Goal: Task Accomplishment & Management: Use online tool/utility

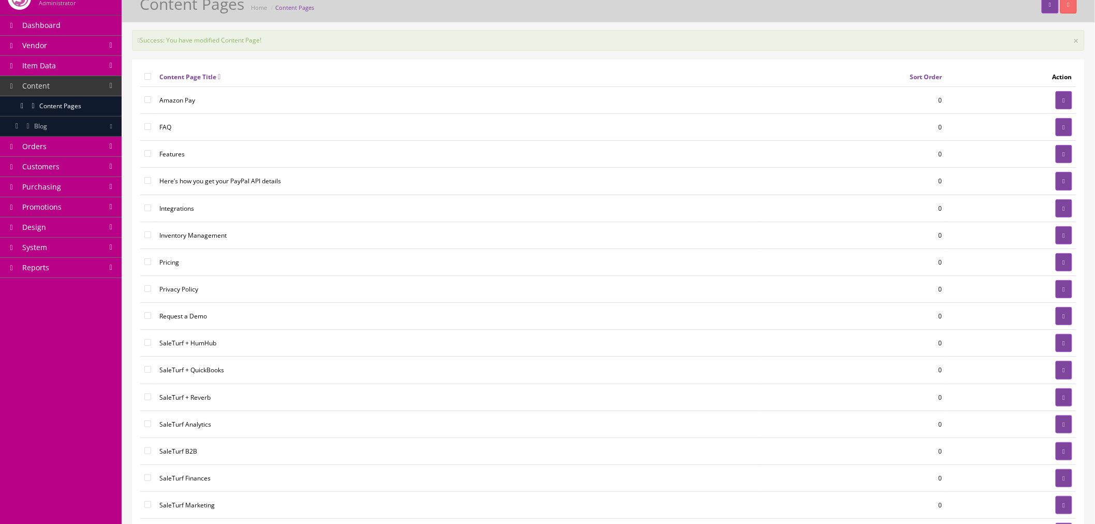
scroll to position [57, 0]
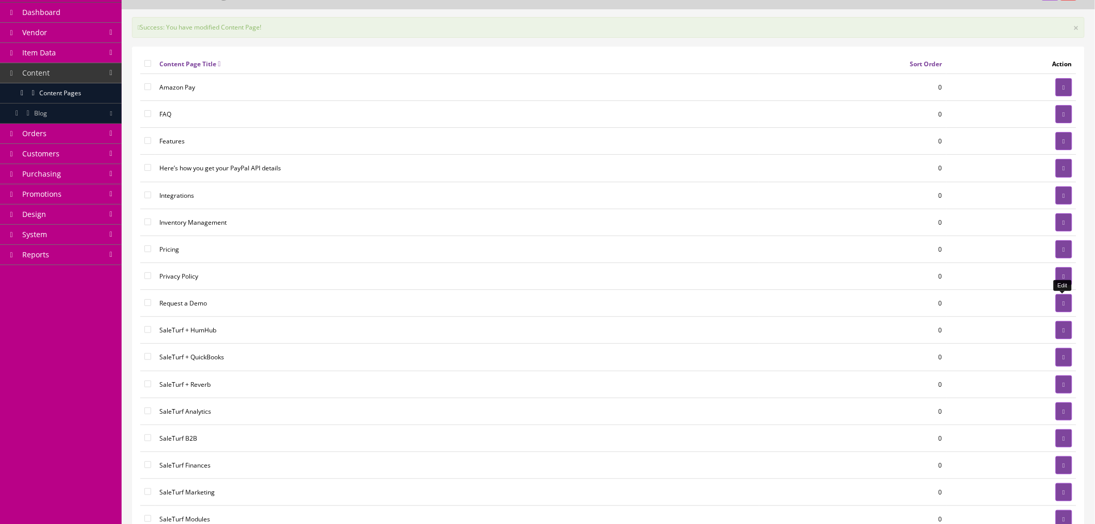
click at [1063, 308] on link at bounding box center [1064, 303] width 17 height 18
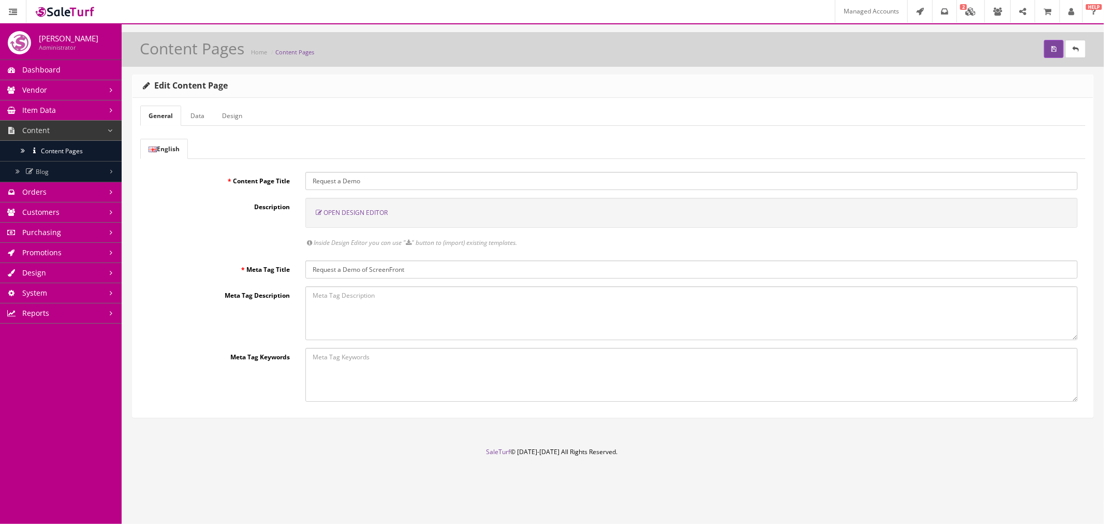
click at [192, 116] on link "Data" at bounding box center [197, 116] width 31 height 20
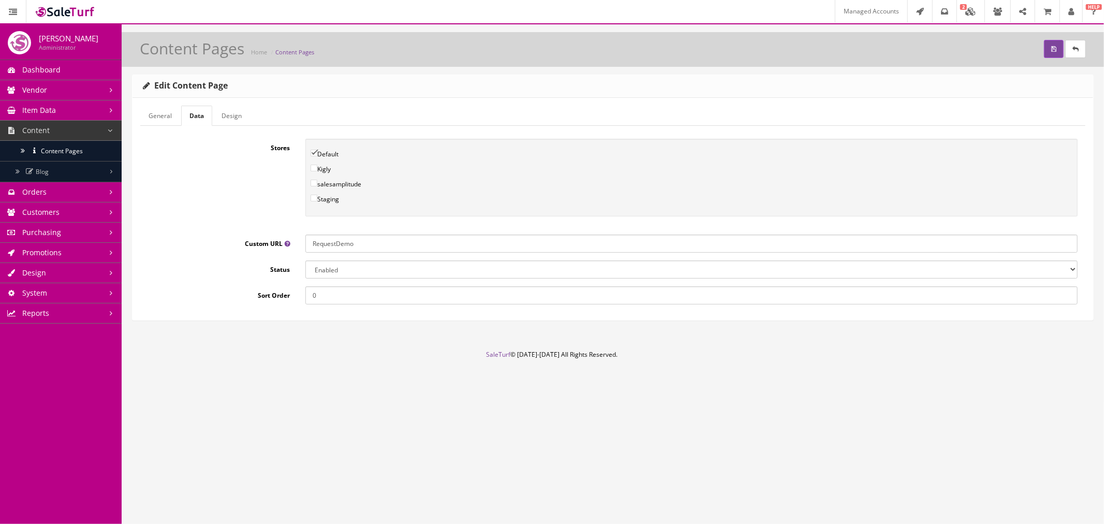
drag, startPoint x: 335, startPoint y: 246, endPoint x: 300, endPoint y: 245, distance: 35.2
click at [300, 245] on div "RequestDemo" at bounding box center [692, 244] width 788 height 18
drag, startPoint x: 339, startPoint y: 245, endPoint x: 293, endPoint y: 240, distance: 46.3
click at [293, 240] on div "Custom URL RequestDemo" at bounding box center [612, 244] width 945 height 18
click at [343, 241] on input "demo" at bounding box center [691, 244] width 772 height 18
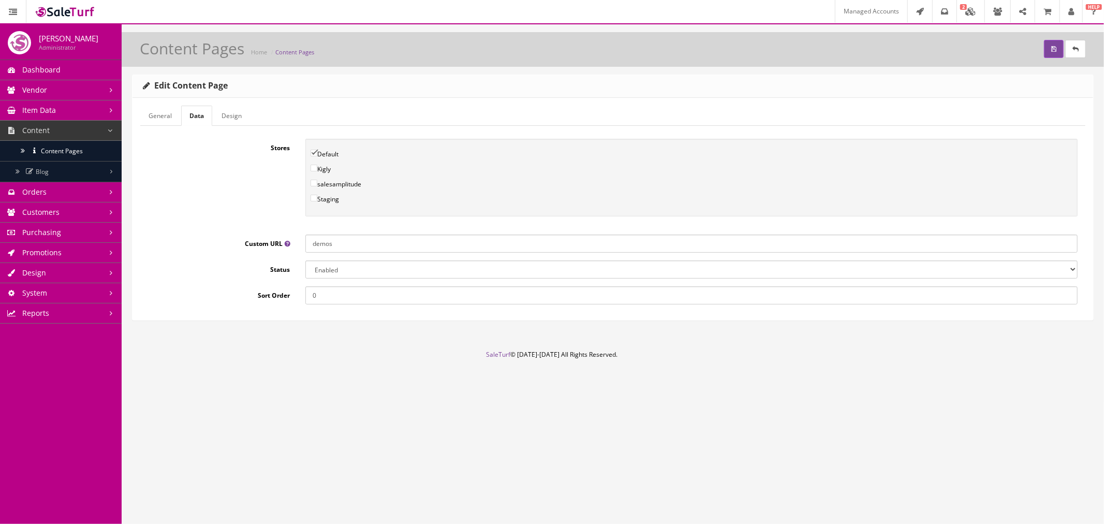
type input "demos"
click at [233, 228] on div "Stores Default Kigly salesamplitude Staging 0" at bounding box center [612, 222] width 945 height 166
click at [235, 117] on link "Design" at bounding box center [231, 116] width 37 height 20
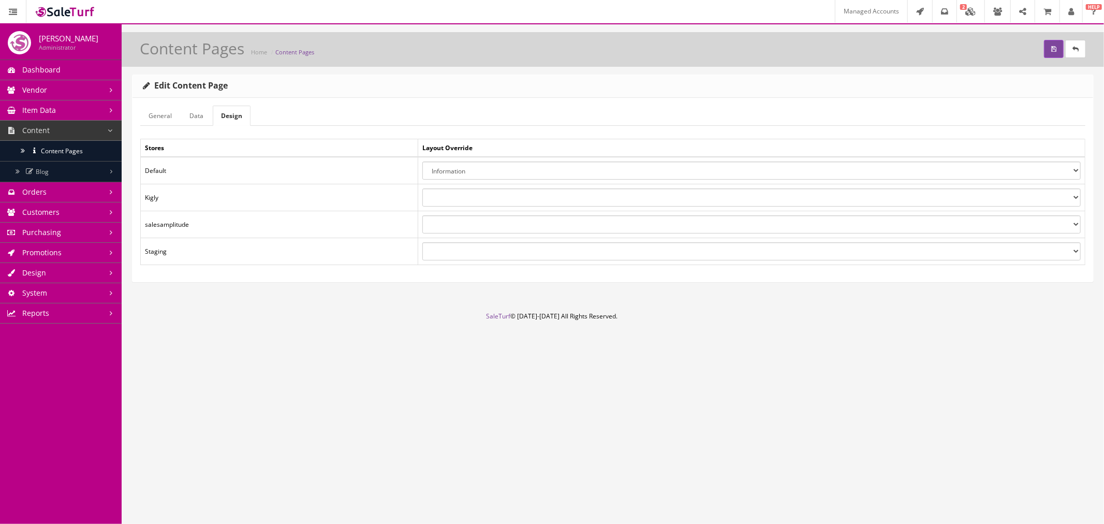
click at [170, 117] on link "General" at bounding box center [160, 116] width 40 height 20
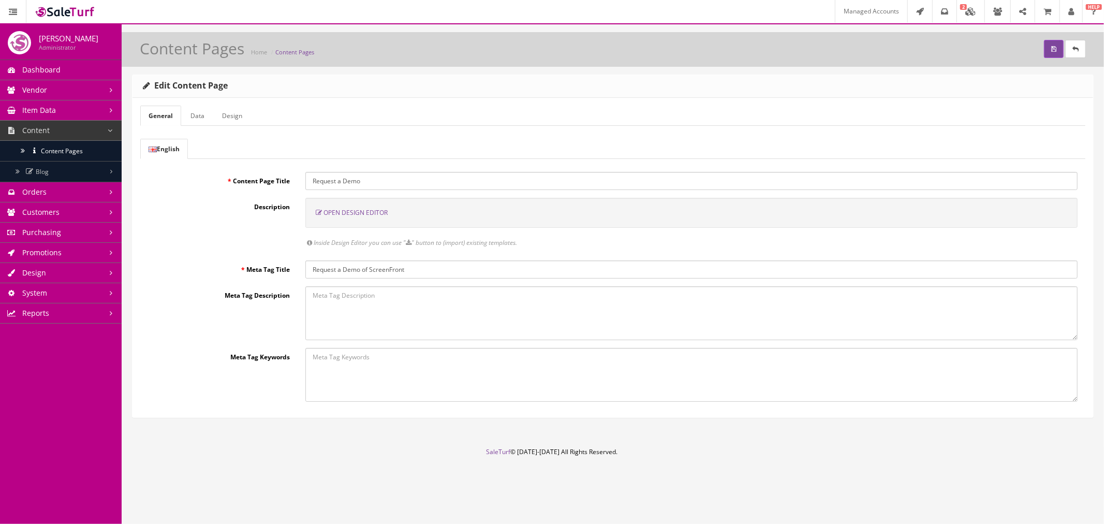
click at [219, 116] on link "Design" at bounding box center [232, 116] width 37 height 20
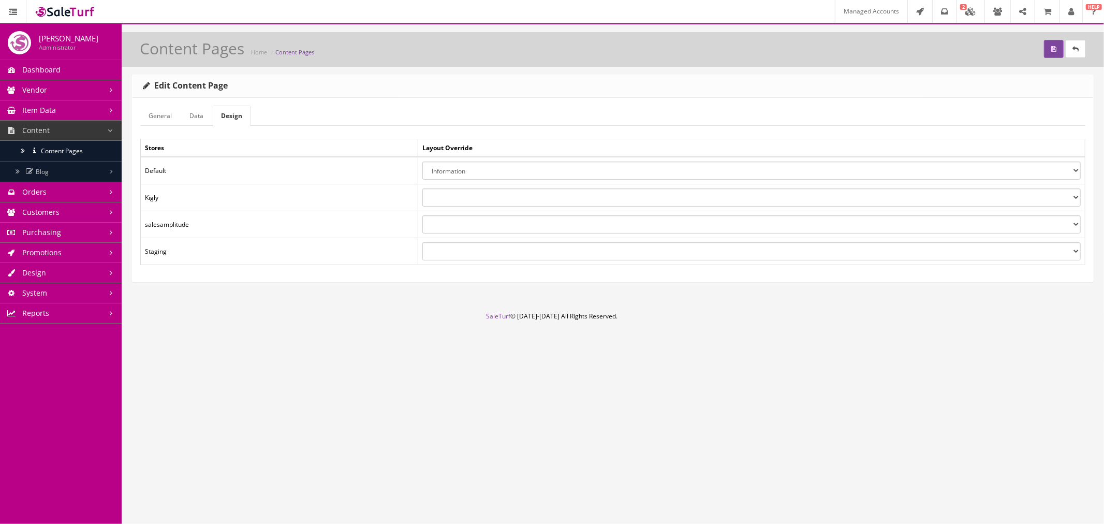
click at [156, 114] on link "General" at bounding box center [160, 116] width 40 height 20
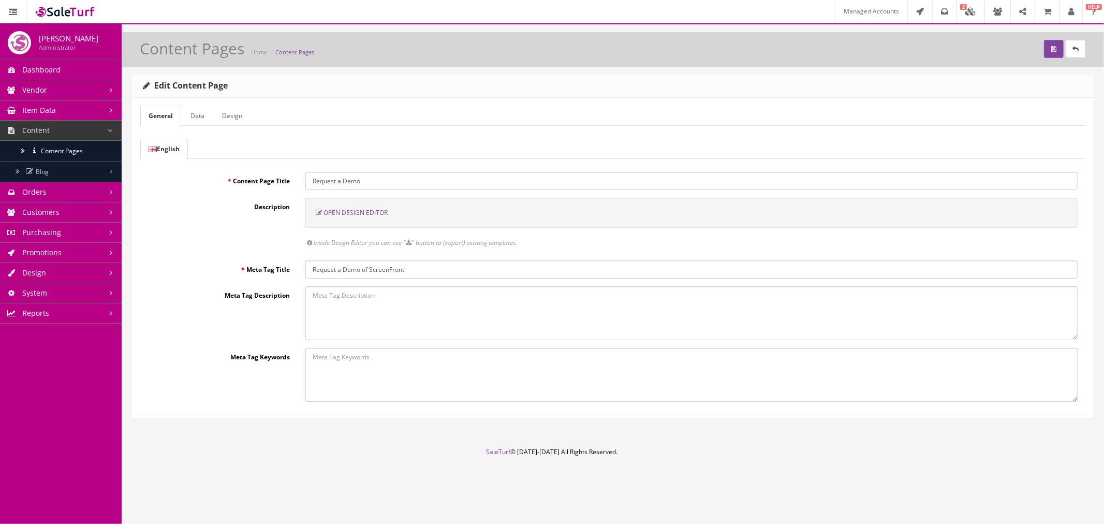
click at [343, 182] on input "Request a Demo" at bounding box center [691, 181] width 772 height 18
drag, startPoint x: 347, startPoint y: 182, endPoint x: 314, endPoint y: 179, distance: 33.3
click at [314, 179] on input "Request a Demo" at bounding box center [691, 181] width 772 height 18
type input "SaleTurf Demos"
click at [370, 267] on input "Request a Demo of ScreenFront" at bounding box center [691, 269] width 772 height 18
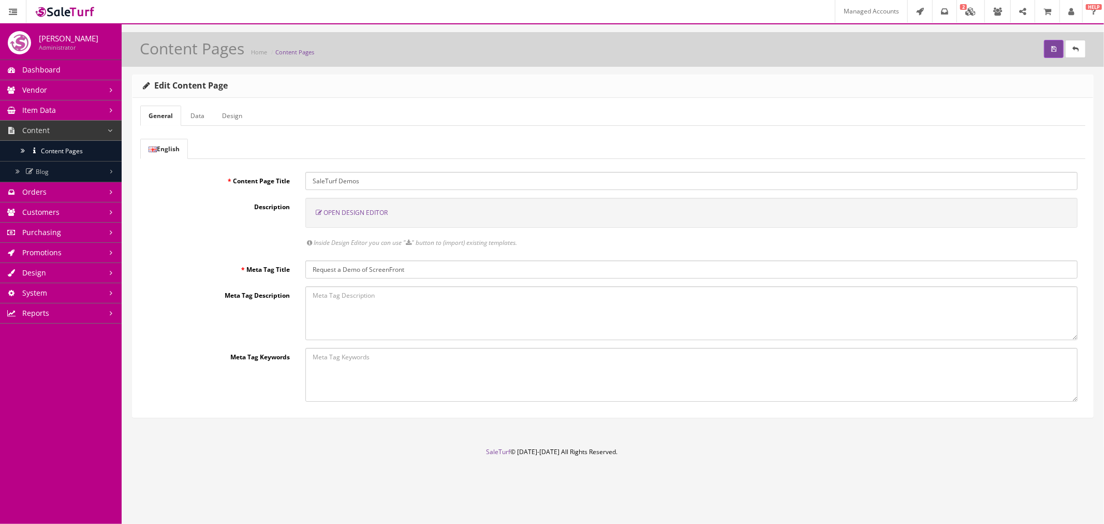
click at [370, 267] on input "Request a Demo of ScreenFront" at bounding box center [691, 269] width 772 height 18
type input "View video demos of SaleTurf products and features."
click at [369, 213] on span "Open Design Editor" at bounding box center [356, 212] width 64 height 9
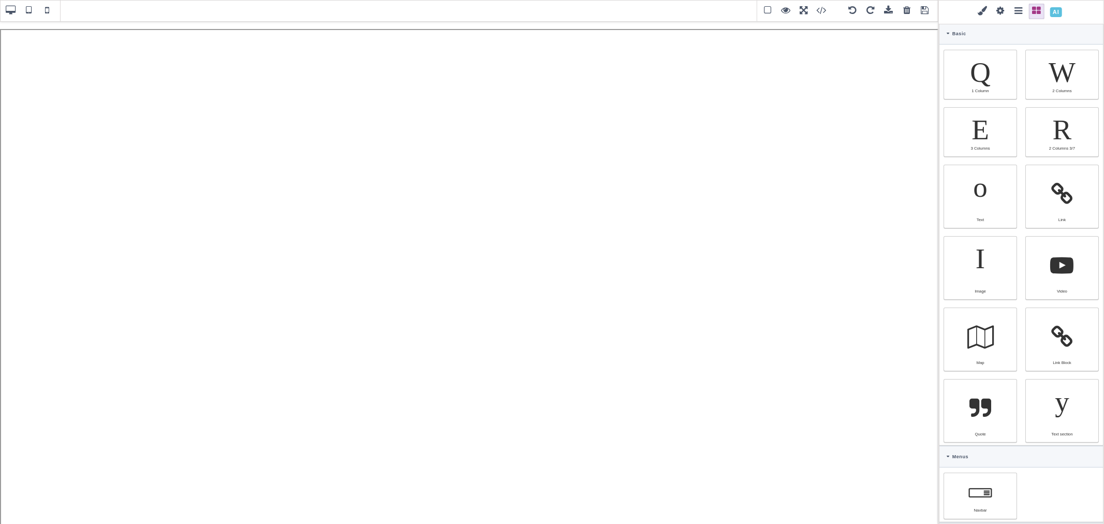
click at [908, 12] on span at bounding box center [907, 11] width 16 height 16
click at [1054, 12] on span at bounding box center [1056, 12] width 18 height 18
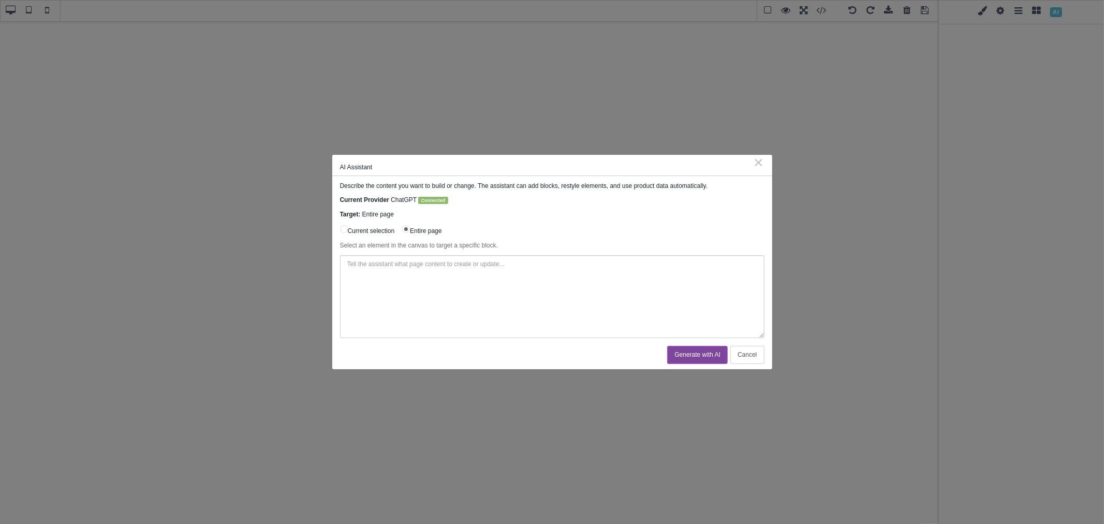
click at [479, 276] on textarea at bounding box center [552, 296] width 425 height 83
type textarea "Create me a SaleTurf demos page with related demos from the https://www.youtube…"
click at [682, 359] on button "Generate with AI" at bounding box center [697, 355] width 61 height 18
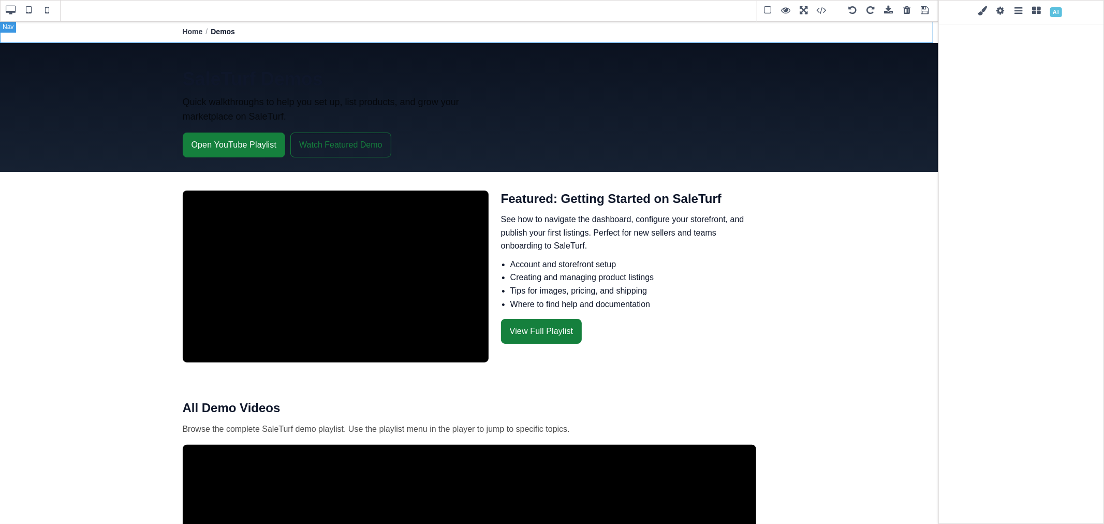
click at [812, 33] on nav "Home / Demos" at bounding box center [469, 32] width 939 height 22
type input "rgb(15, 23, 42)"
select select
type input "14"
select select "px"
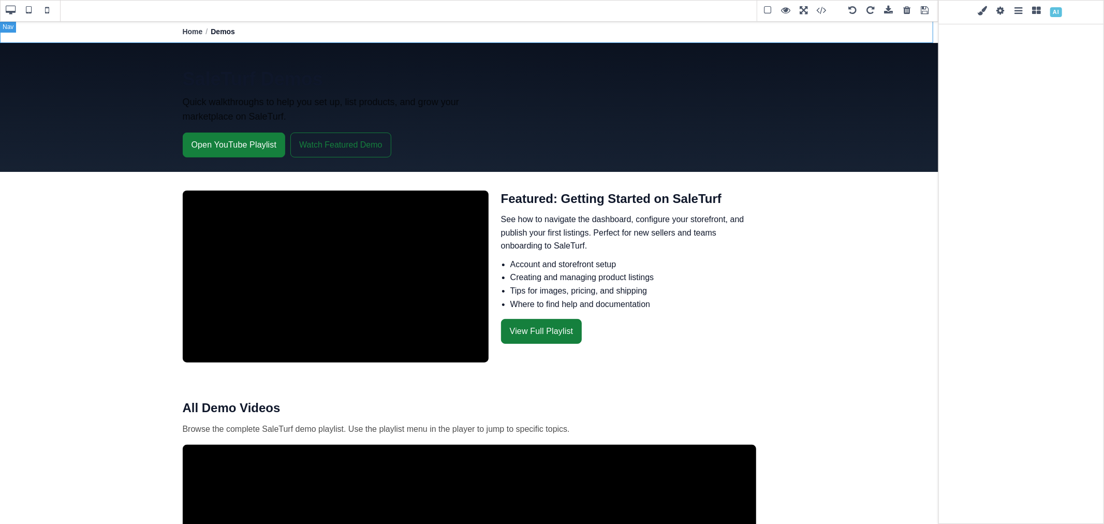
select select
type input "22.4px"
select select
type input "0"
select select "px"
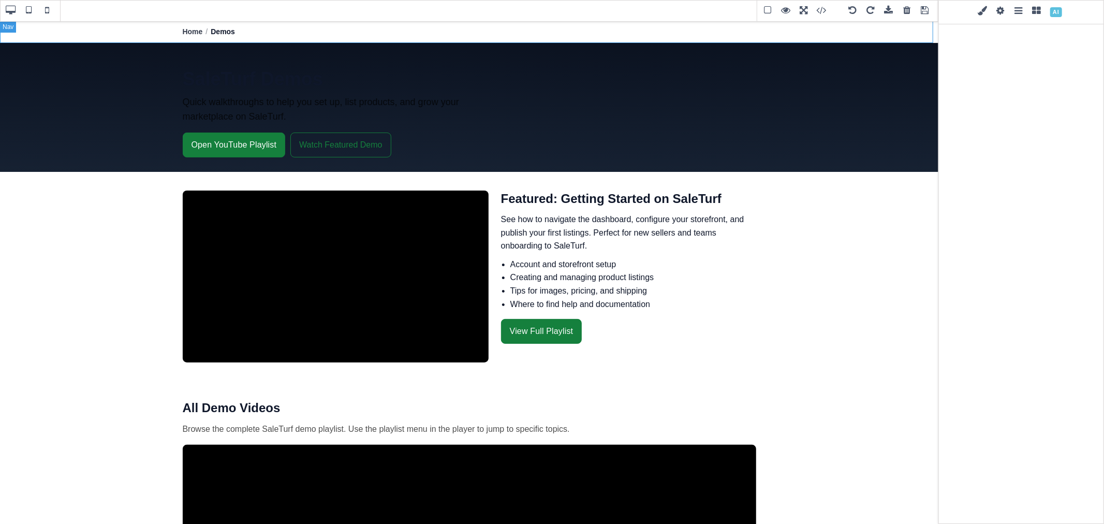
type input "0"
select select "px"
type input "1"
select select "px"
type input "0"
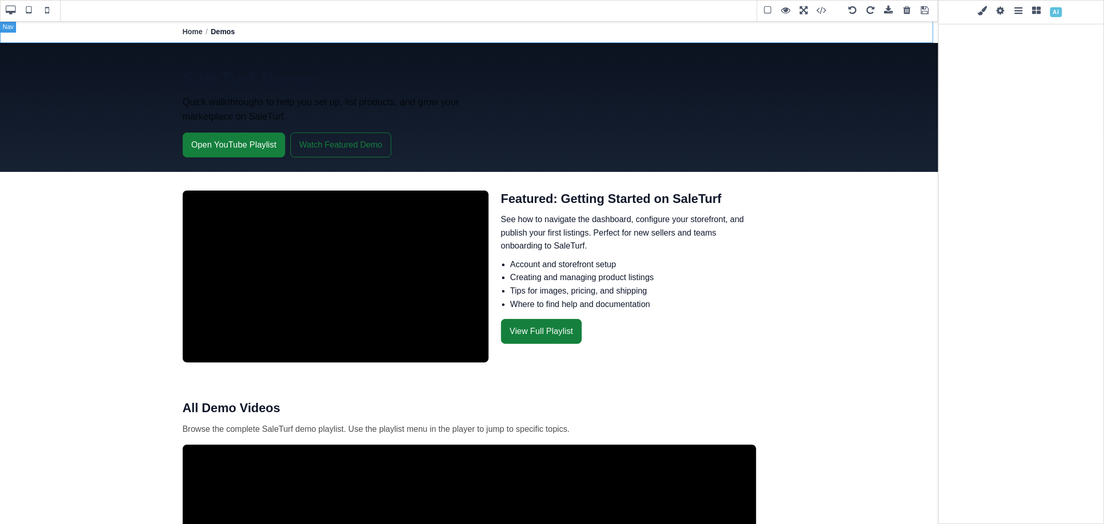
select select "px"
select select "solid"
type input "rgb(15, 23, 42)"
type input "rgba(0, 0, 0, 0.06)"
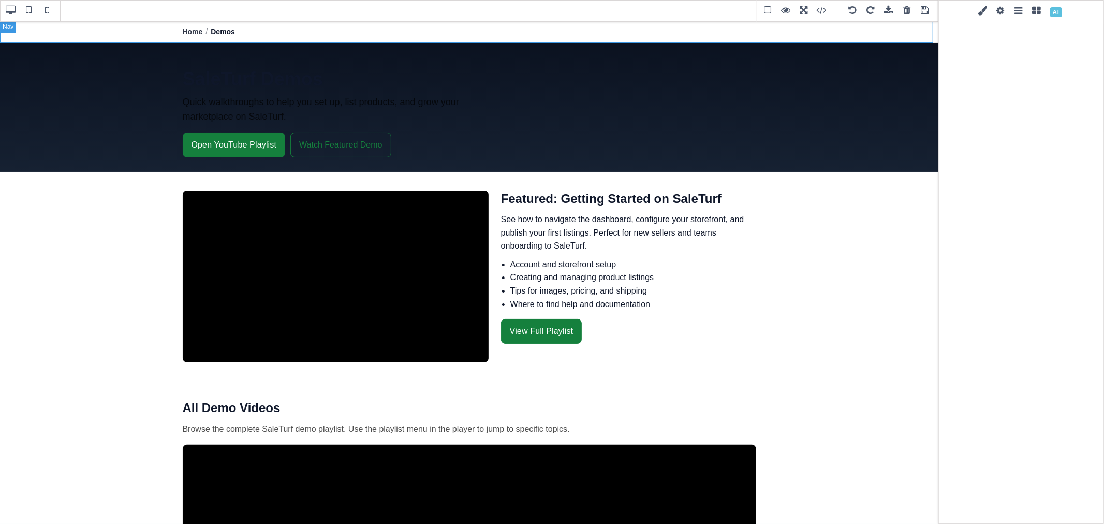
type input "rgb(15, 23, 42)"
type input "2.22222"
select select "px"
select select "solid"
type input "rgb(59, 151, 227)"
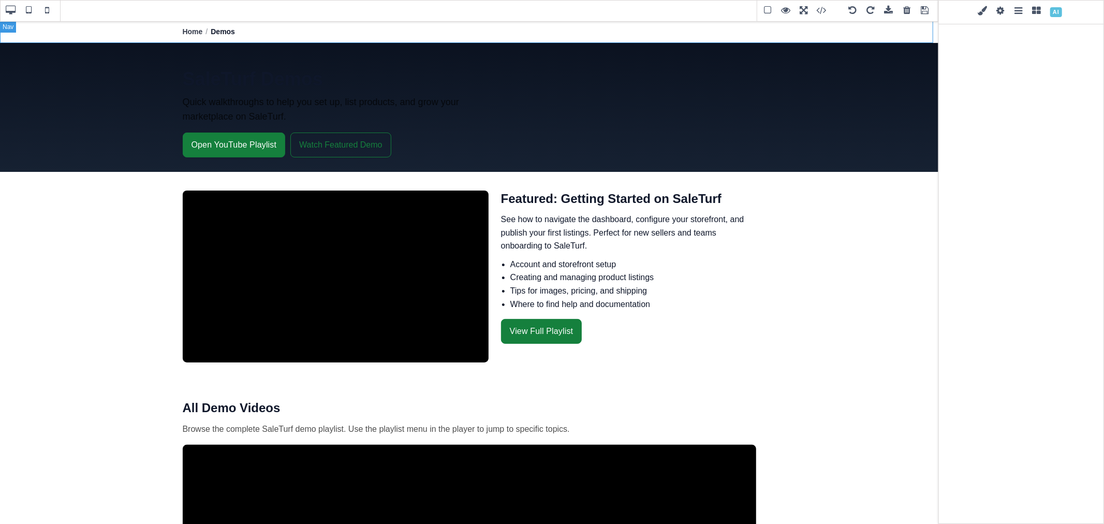
type input "-3.00347"
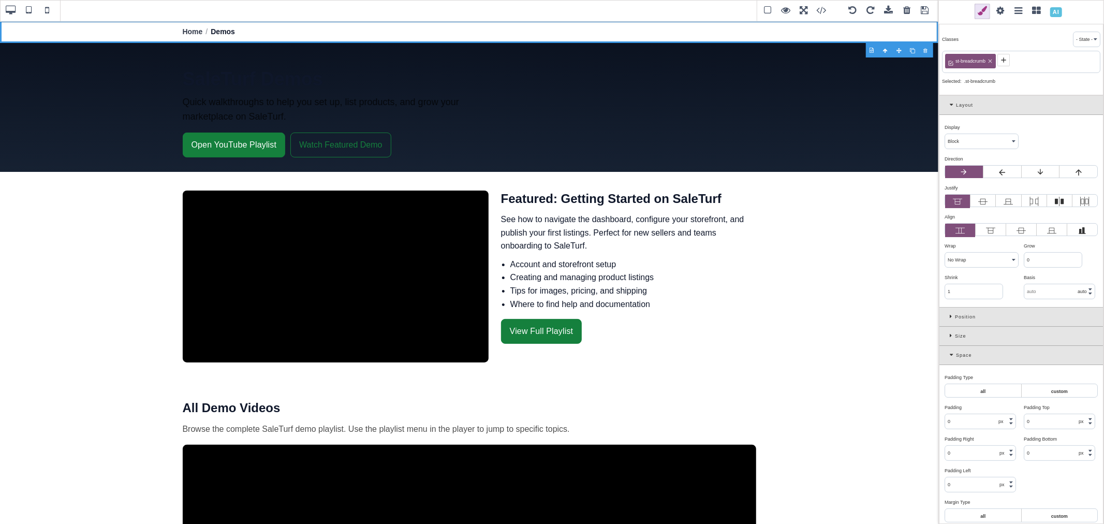
click at [821, 12] on span at bounding box center [828, 11] width 28 height 16
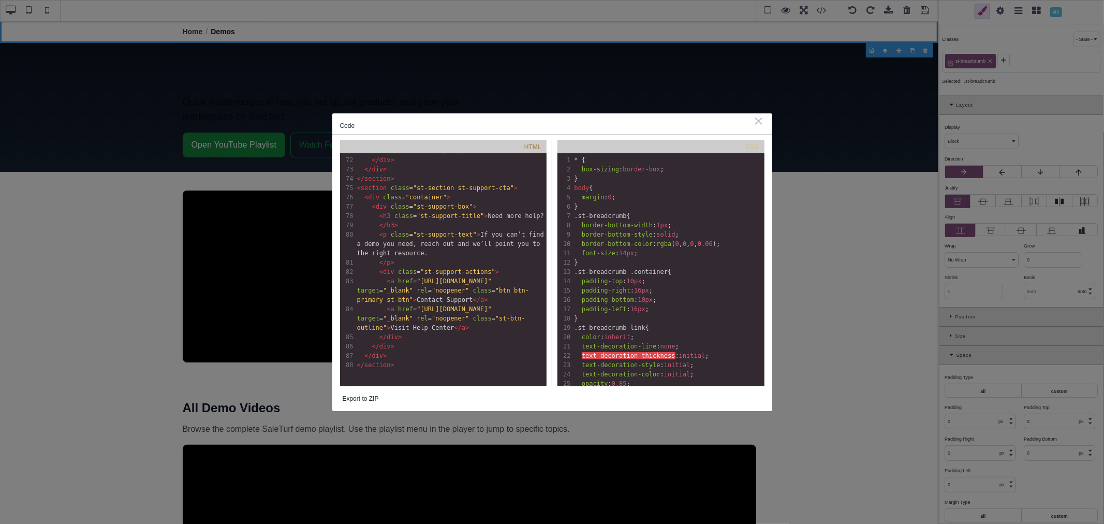
click at [886, 49] on div "Code ⨯ HTML xxxxxxxxxx 88 < nav aria-label = "Breadcrumb" class = "st-breadcrum…" at bounding box center [552, 262] width 1104 height 524
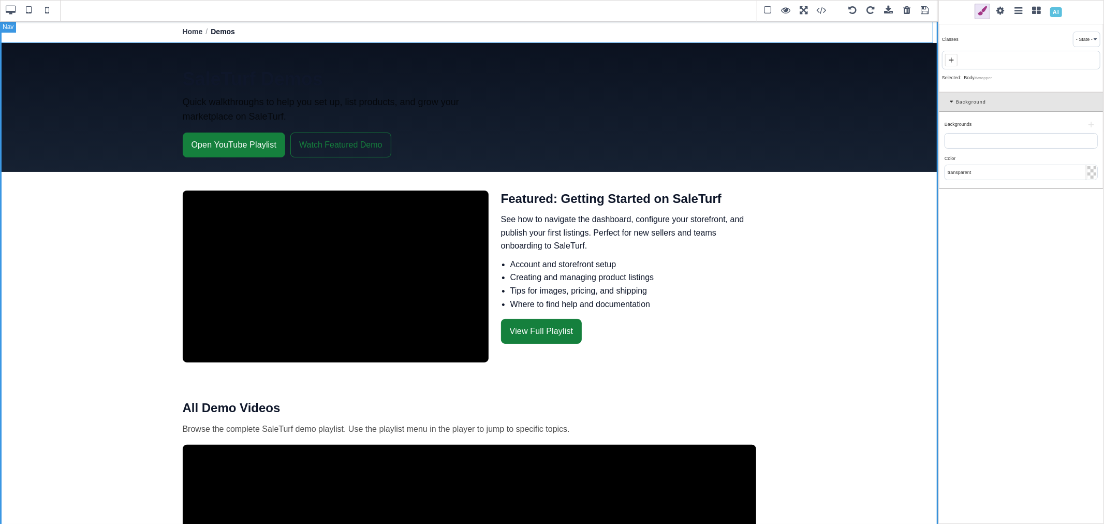
click at [910, 30] on nav "Home / Demos" at bounding box center [469, 32] width 939 height 22
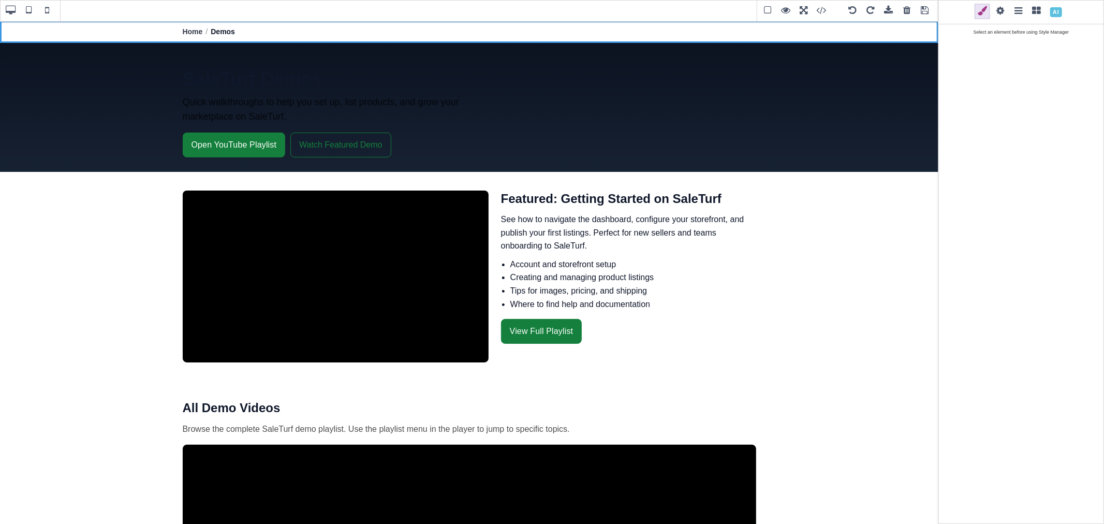
click at [926, 47] on div at bounding box center [926, 51] width 13 height 10
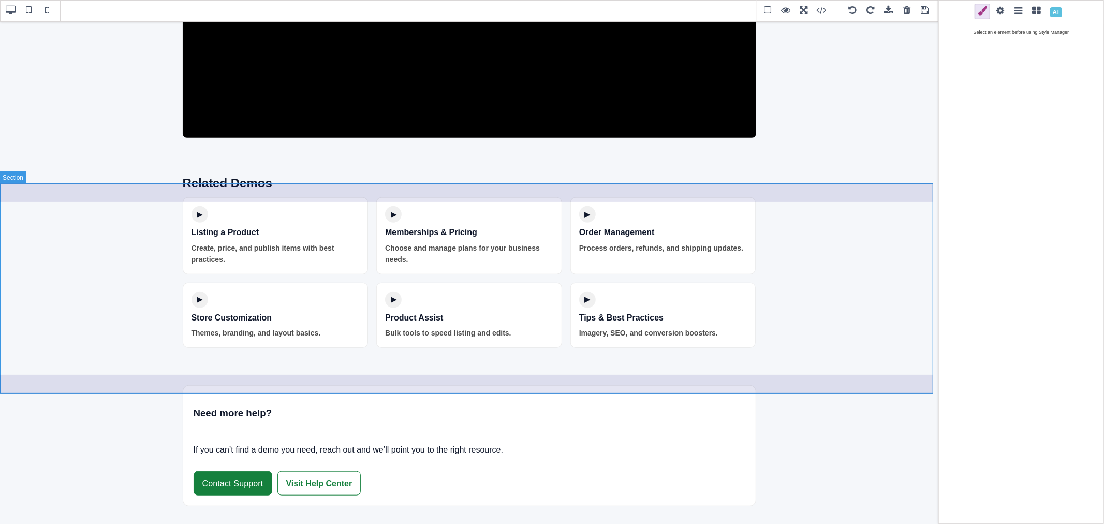
scroll to position [608, 0]
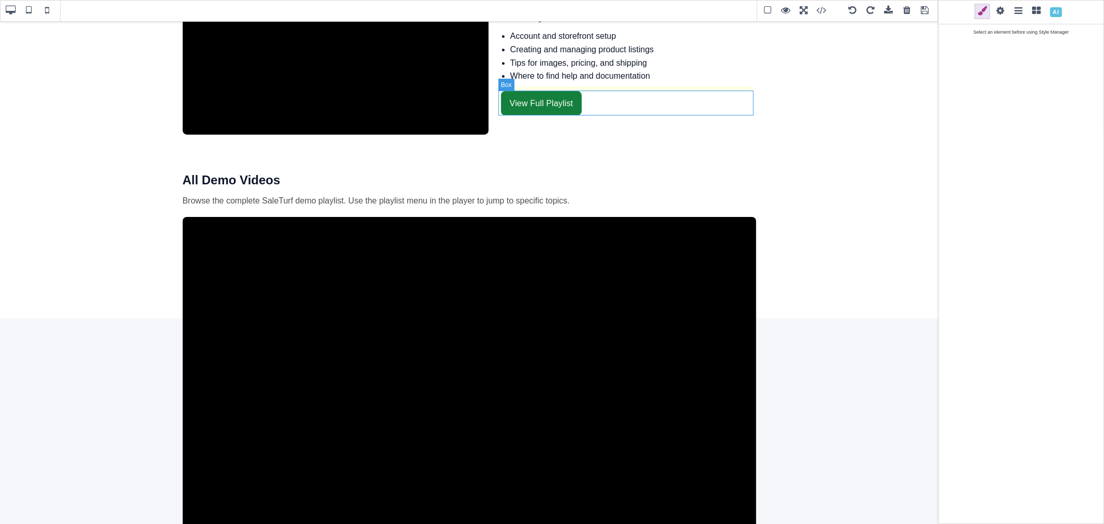
click at [580, 110] on div "View Full Playlist" at bounding box center [628, 103] width 255 height 25
type input "8"
type input "16"
type input "25.6px"
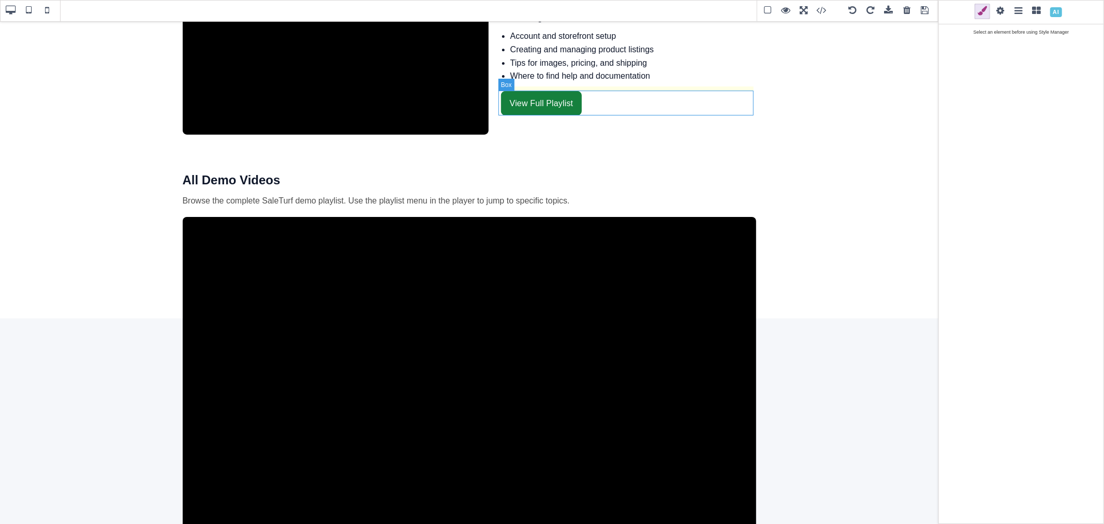
type input "0"
select select "none"
type input "rgb(15, 23, 42)"
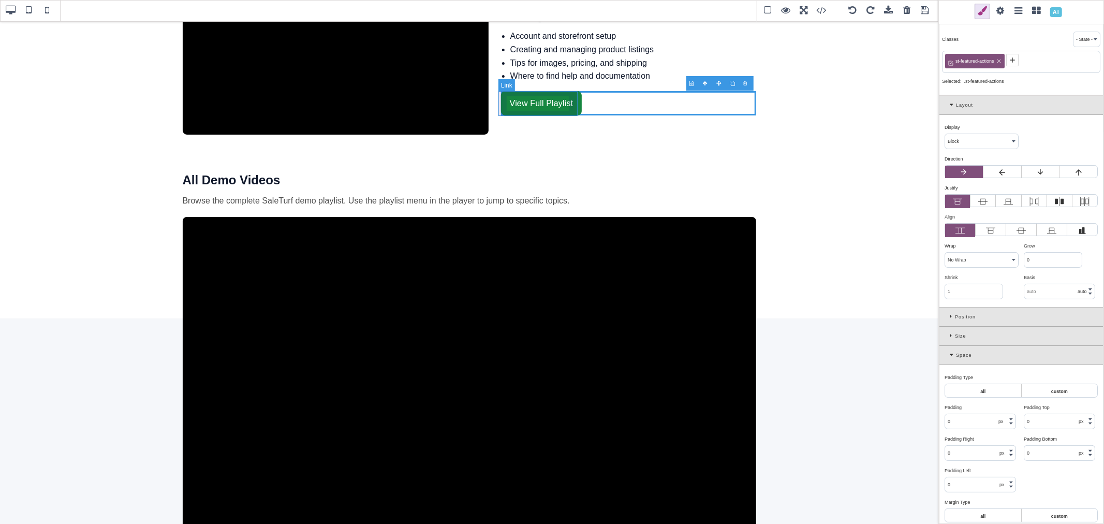
click at [576, 109] on link "View Full Playlist" at bounding box center [541, 103] width 81 height 25
select select
type input "10"
type input "16"
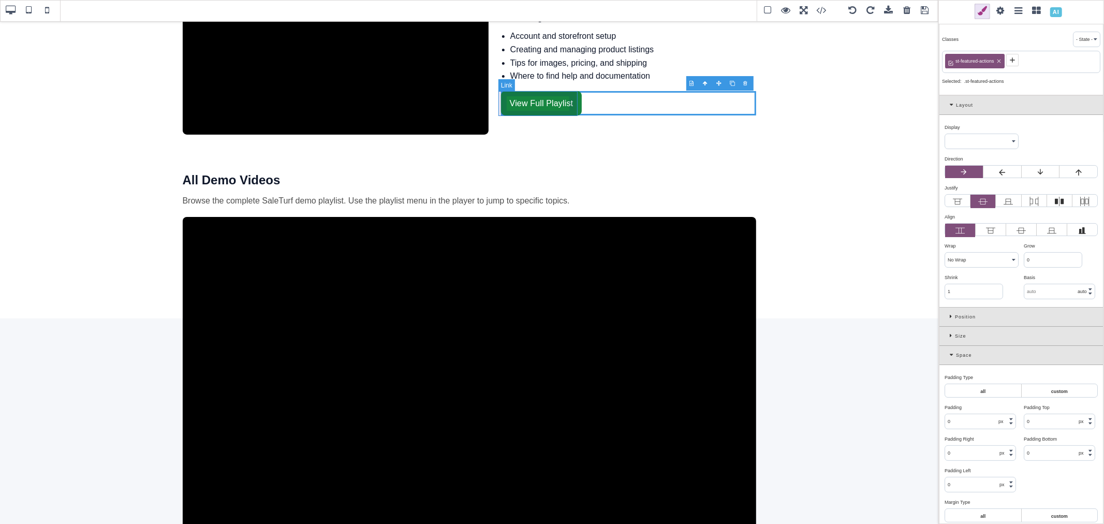
type input "10"
type input "16"
type input "0"
type input "rgb(141, 1, 103)"
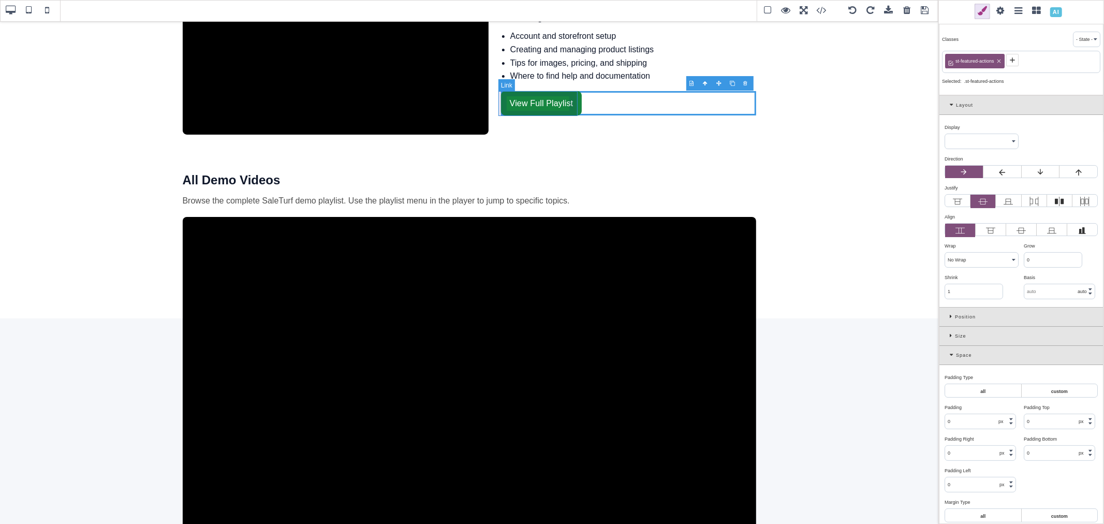
select select
type input "0.16"
select select "px"
select select
type input "rgb(21, 128, 61)"
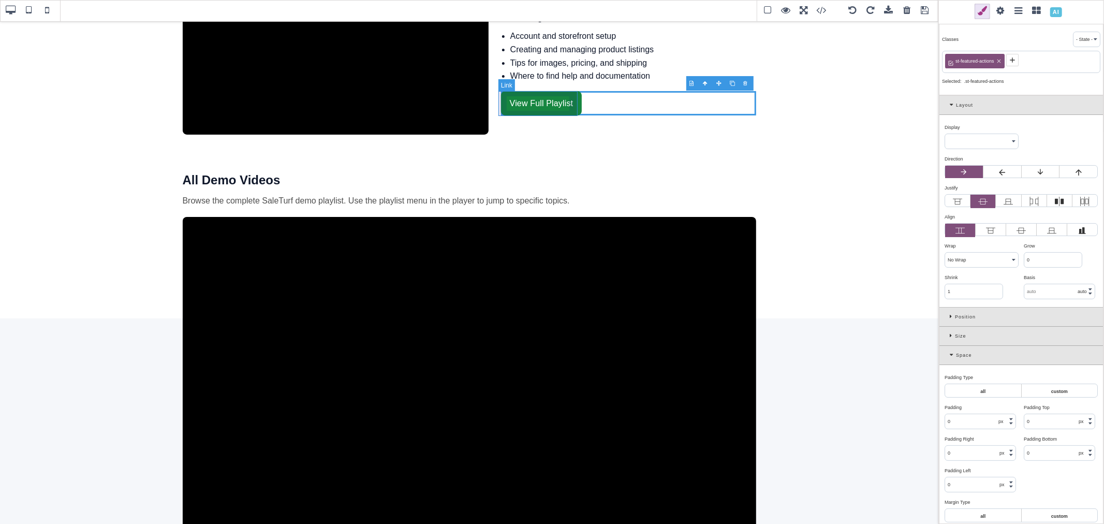
type input "1.11111"
select select "solid"
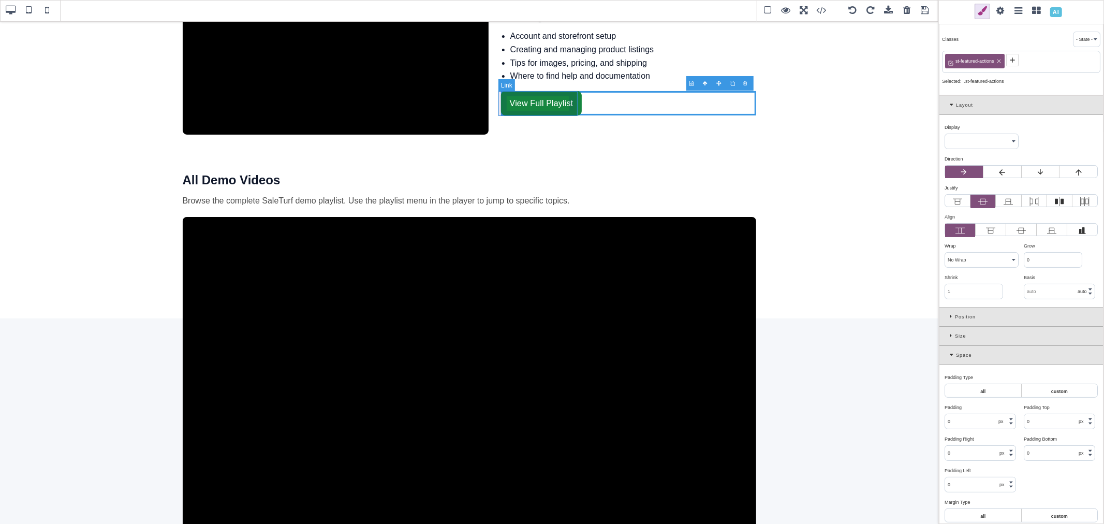
select select "solid"
type input "rgb(21, 128, 61)"
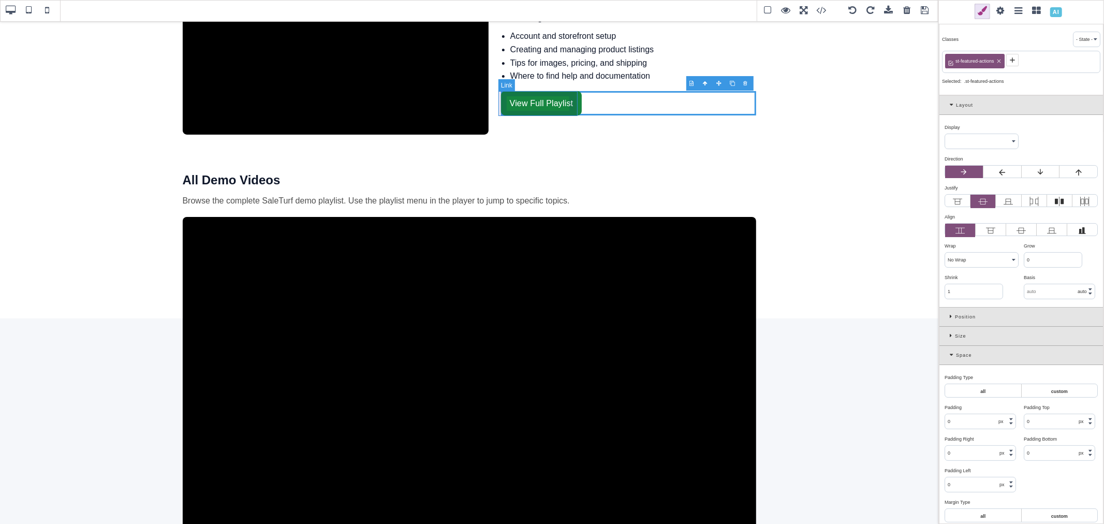
type input "rgb(21, 128, 61)"
type input "8"
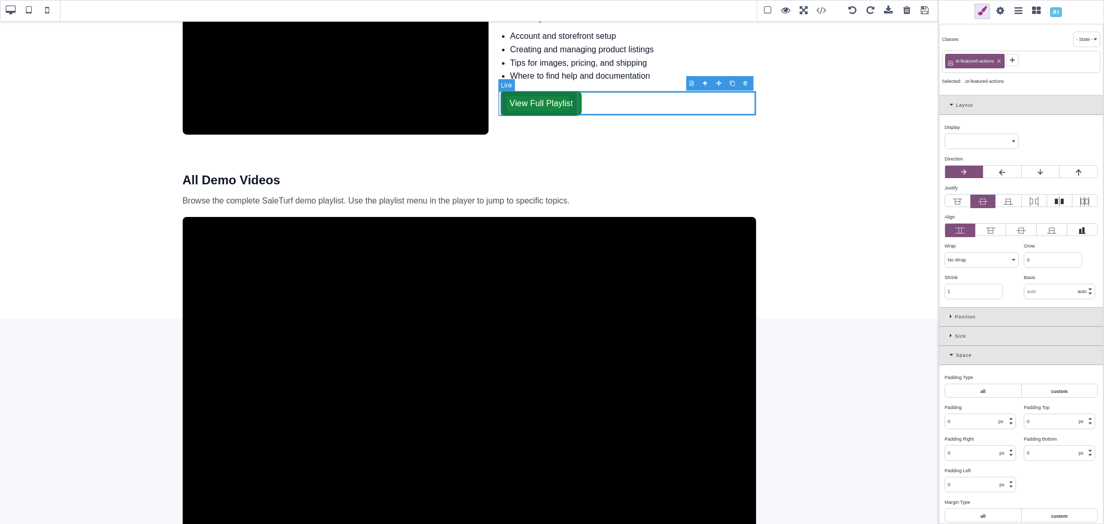
type input "8"
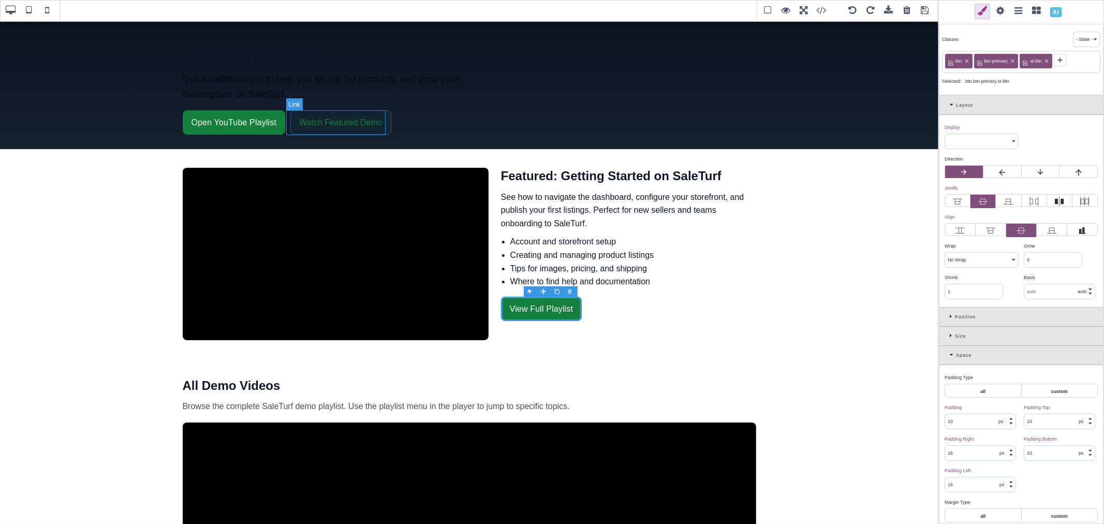
click at [377, 129] on link "Watch Featured Demo" at bounding box center [340, 122] width 100 height 25
select select "flex"
select select "normal"
type input "rgba(21, 128, 61, 0.08)"
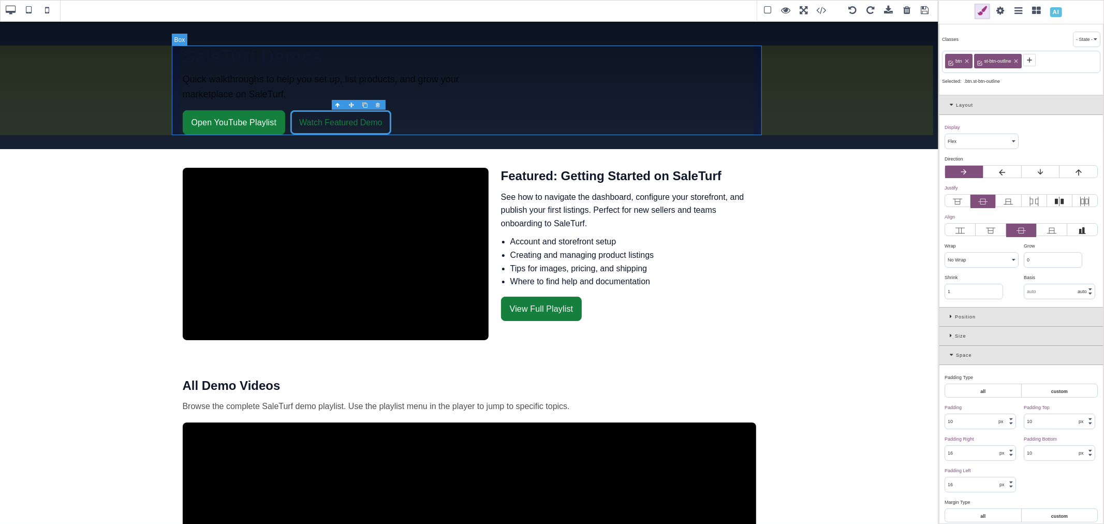
click at [674, 83] on div "SaleTurf Demos Quick walkthroughs to help you set up, list products, and grow y…" at bounding box center [469, 90] width 590 height 89
select select "block"
type input "0"
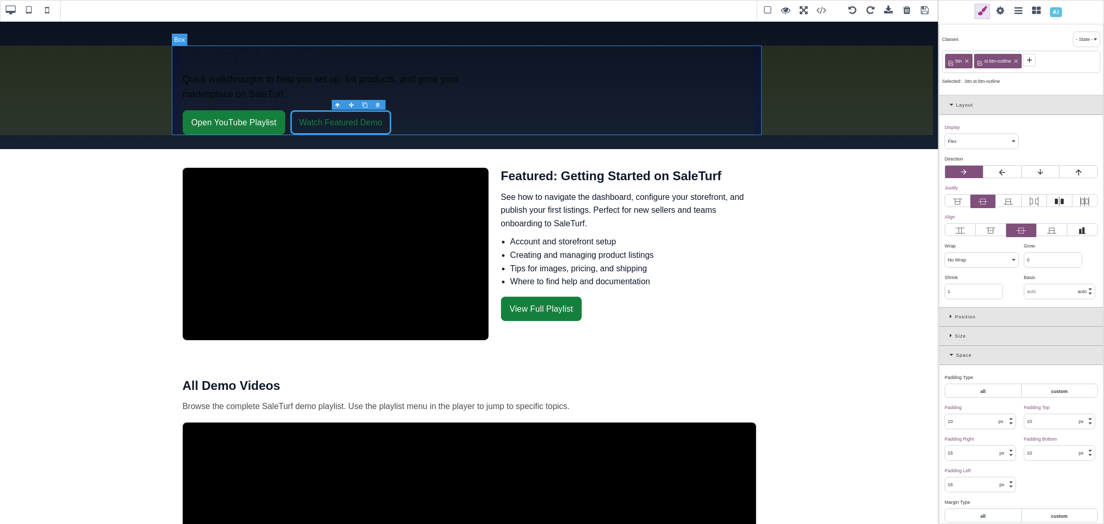
select select "auto"
type input "rgb(255, 255, 255)"
select select
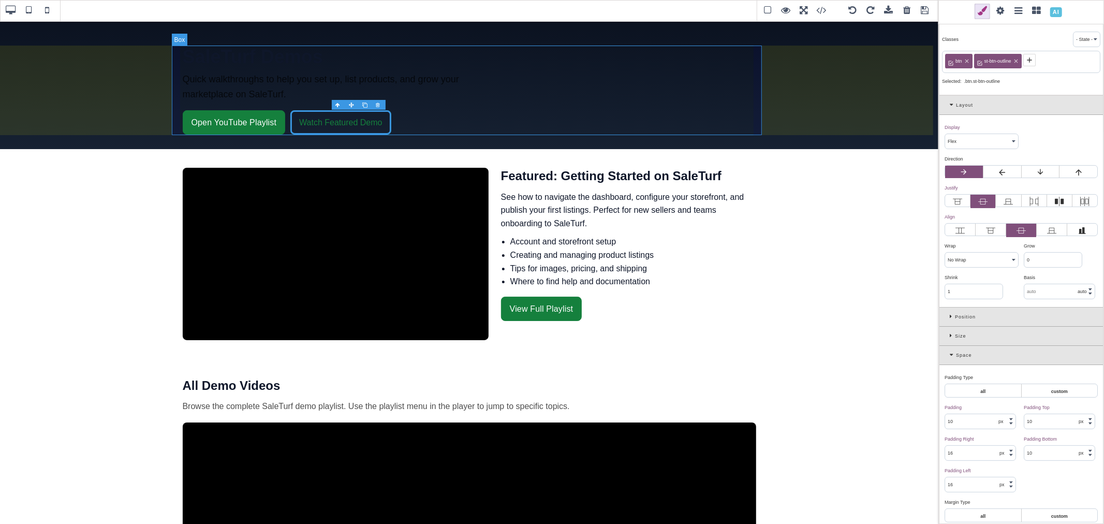
type input "transparent"
type input "0"
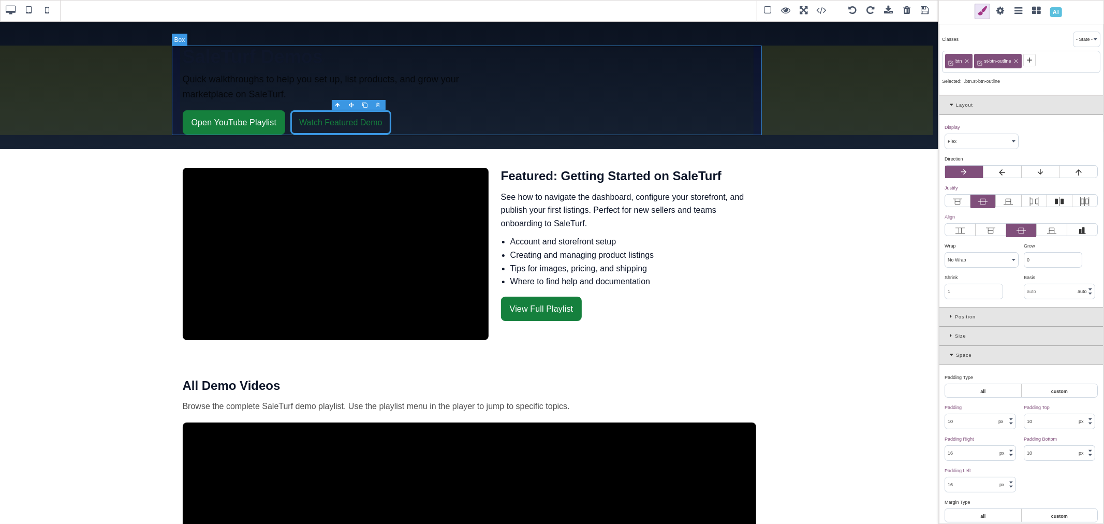
select select "none"
type input "rgb(255, 255, 255)"
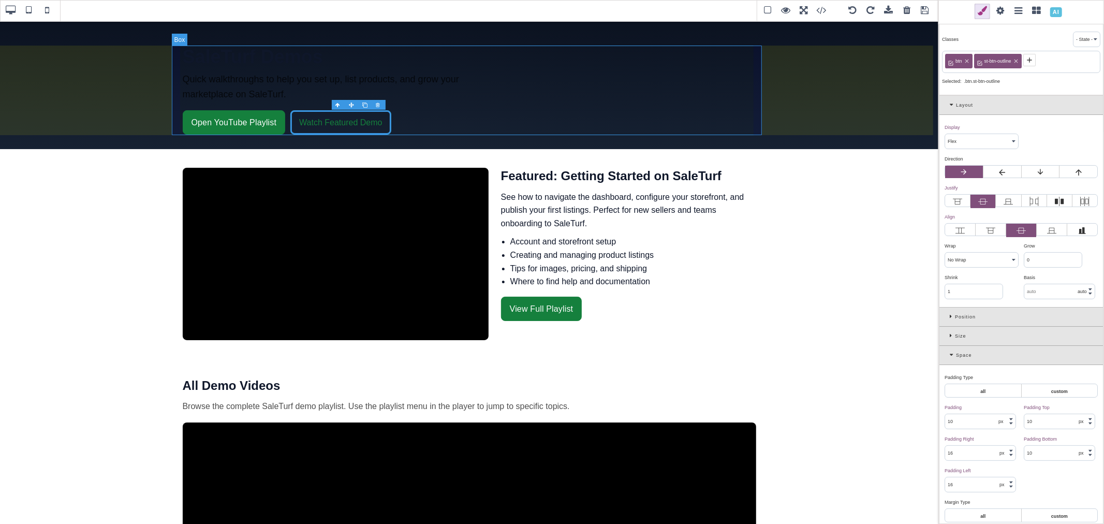
type input "rgb(255, 255, 255)"
type input "0"
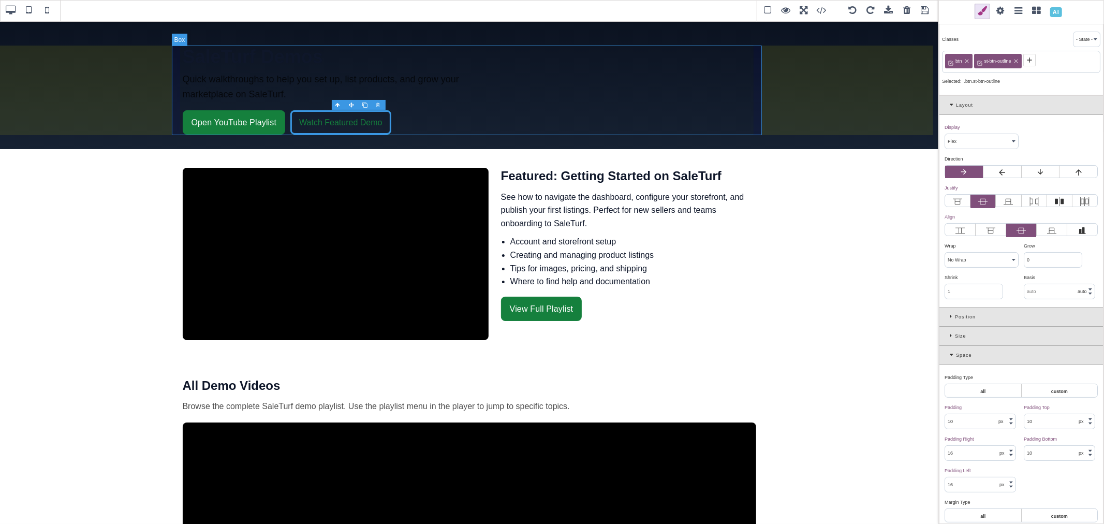
type input "0"
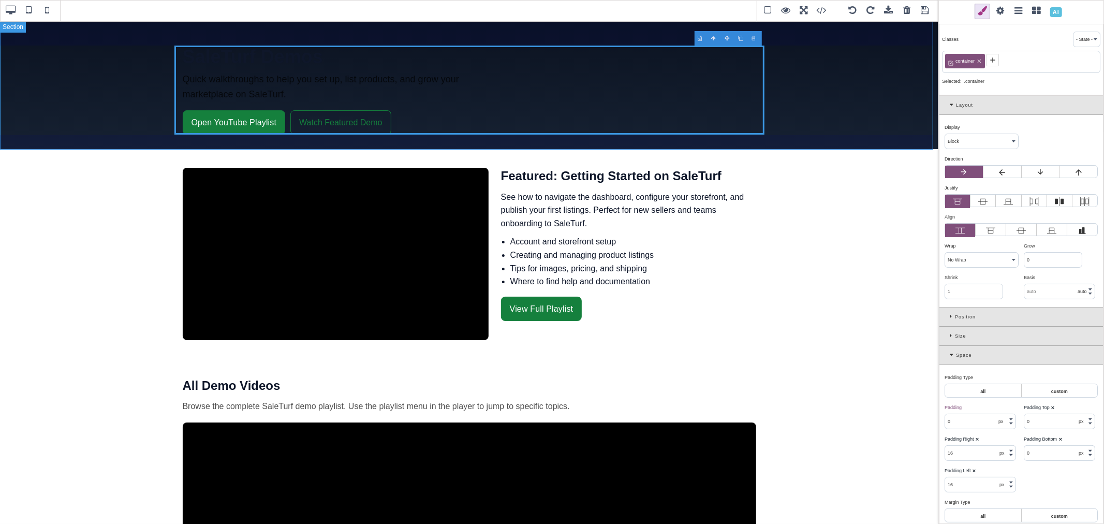
click at [606, 40] on section "SaleTurf Demos Quick walkthroughs to help you set up, list products, and grow y…" at bounding box center [469, 85] width 939 height 128
type input "48"
type input "0"
type input "28"
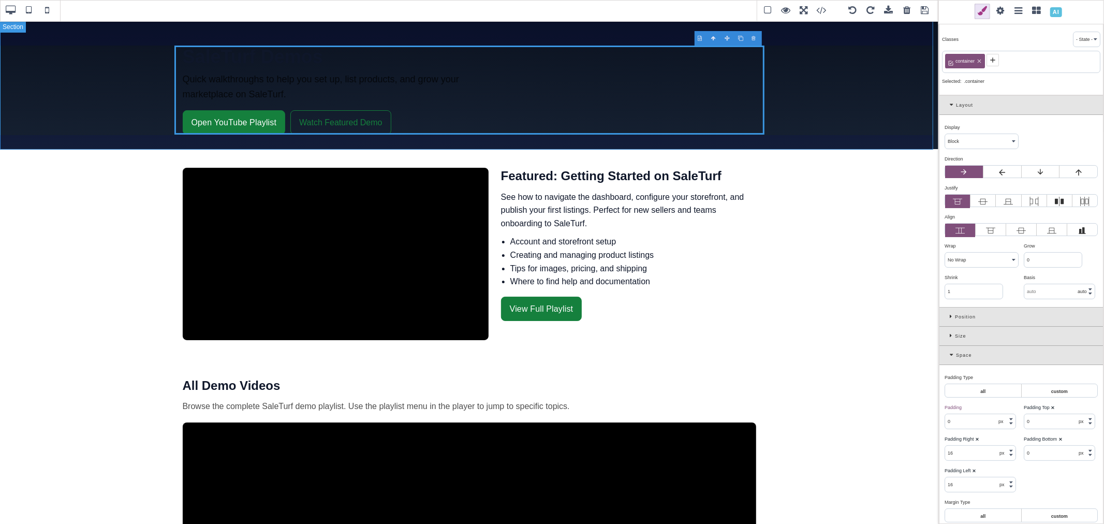
type input "0"
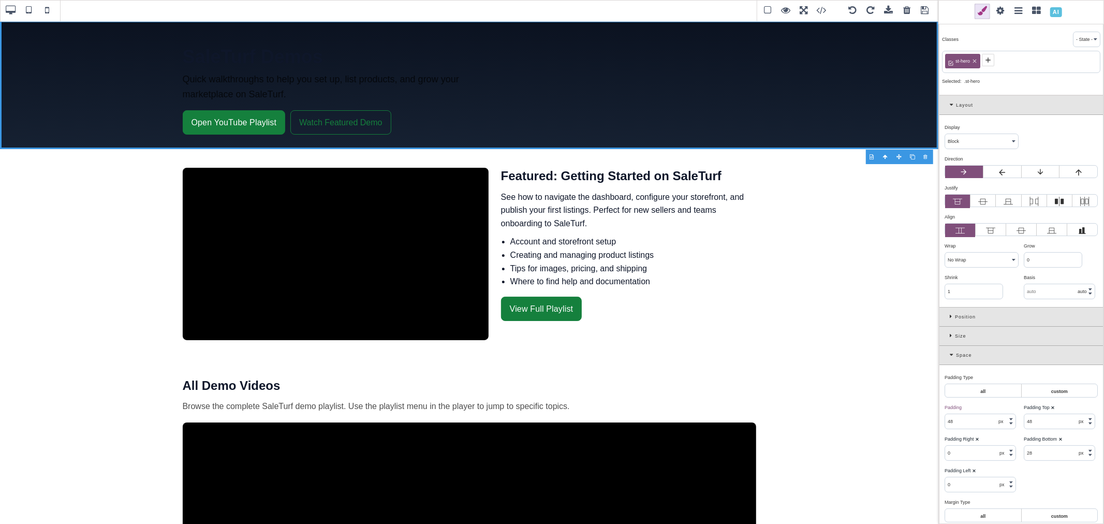
click at [965, 61] on span "st-hero" at bounding box center [963, 60] width 18 height 9
copy span "st-hero"
click at [975, 62] on icon at bounding box center [975, 61] width 6 height 6
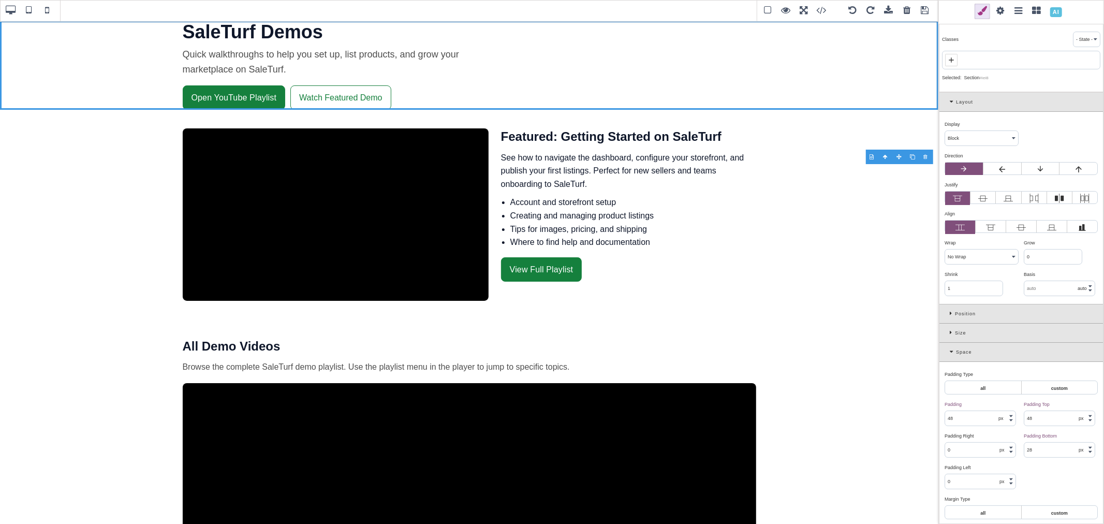
click at [954, 60] on icon at bounding box center [951, 60] width 8 height 8
paste input "st-hero"
type input "st-hero"
type input "0"
type input "rgb(15, 23, 42)"
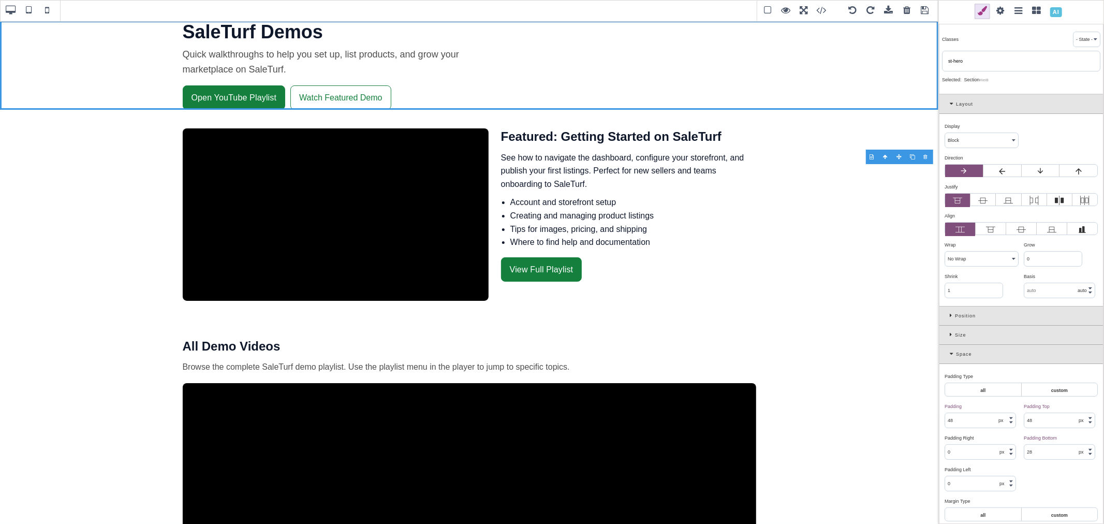
select select
type input "rgb(15, 23, 42)"
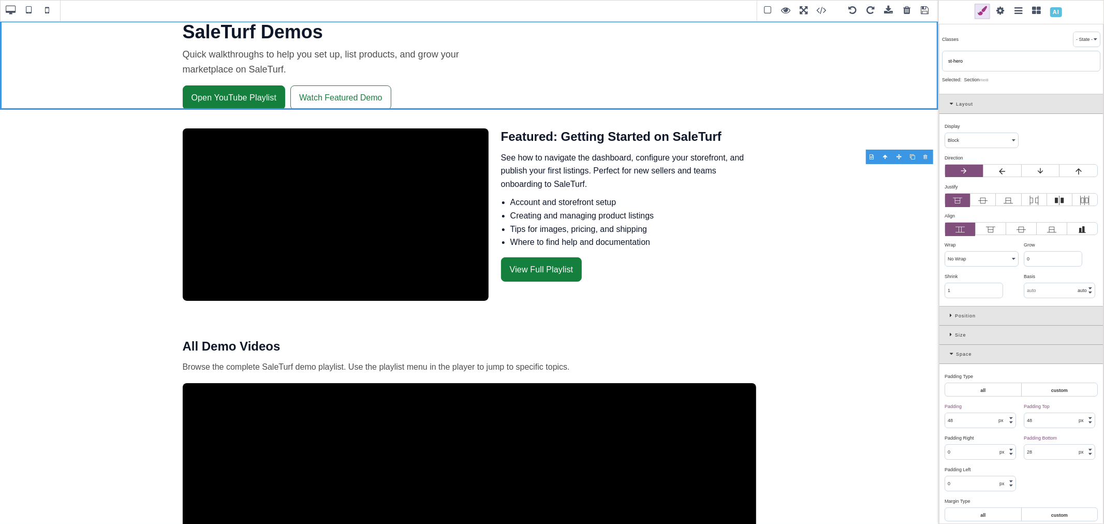
type input "rgb(15, 23, 42)"
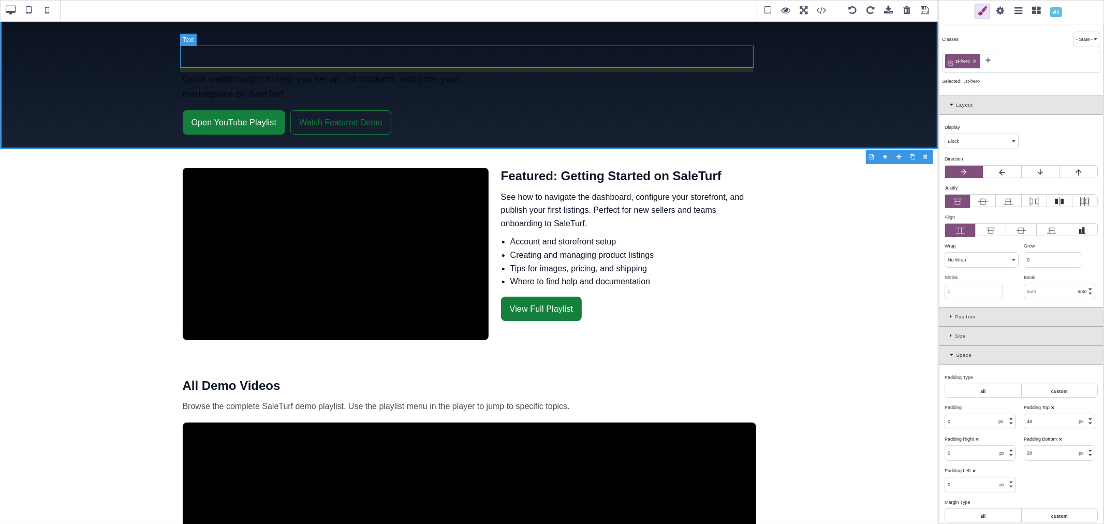
click at [679, 50] on h1 "SaleTurf Demos" at bounding box center [470, 57] width 574 height 22
type input "0"
select select "px"
type input "8"
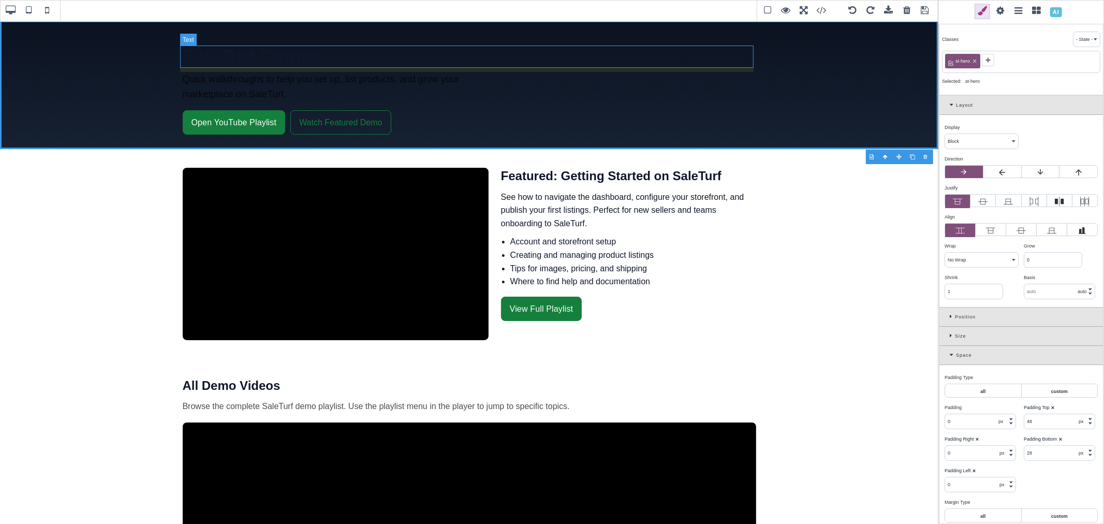
select select "px"
type input "36"
select select "700"
type input "1.2"
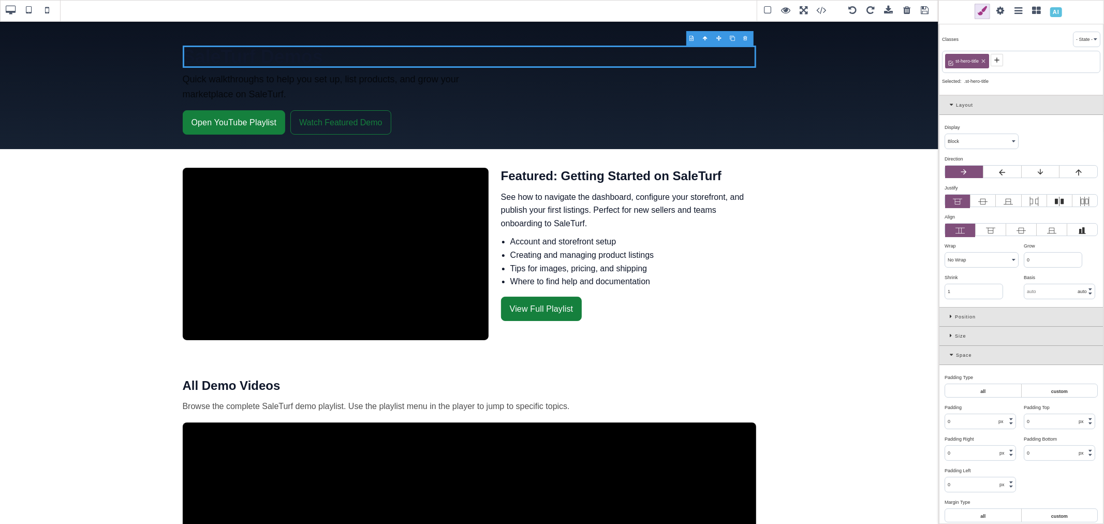
type input "16"
select select "auto"
type input "0"
select select "auto"
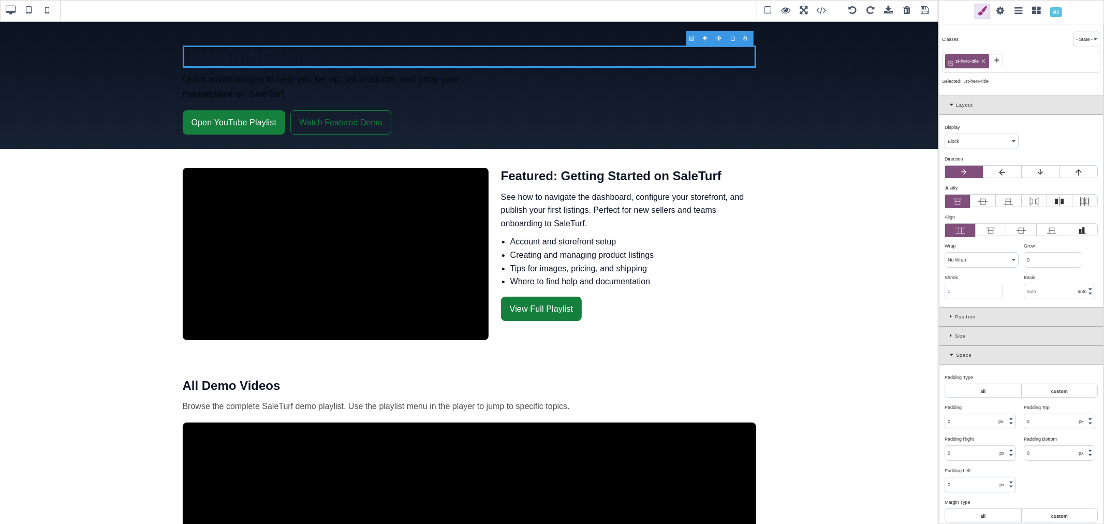
type input "rgb(255, 255, 255)"
type input "16"
select select "normal"
select select
type input "25.6px"
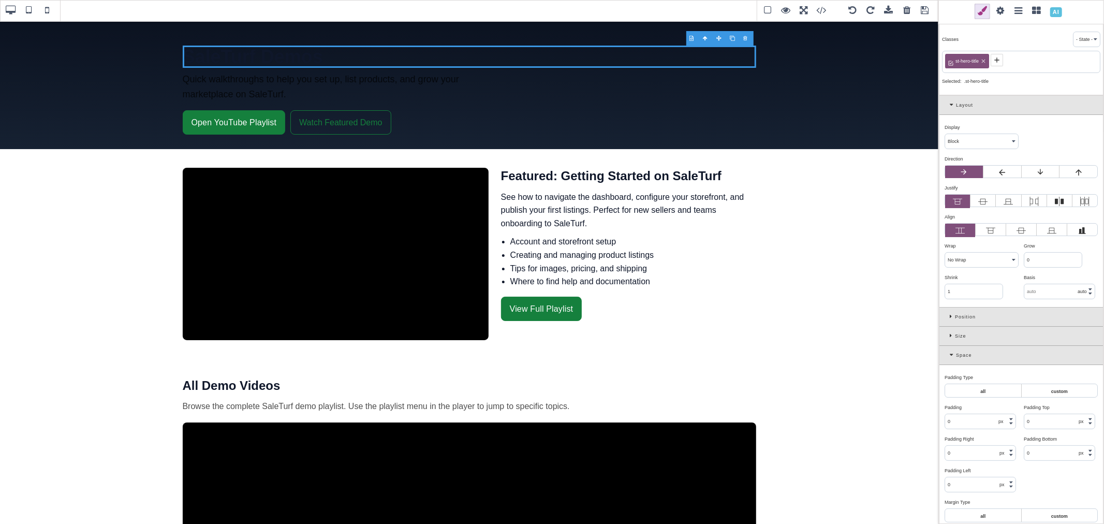
select select
type input "rgb(255, 255, 255)"
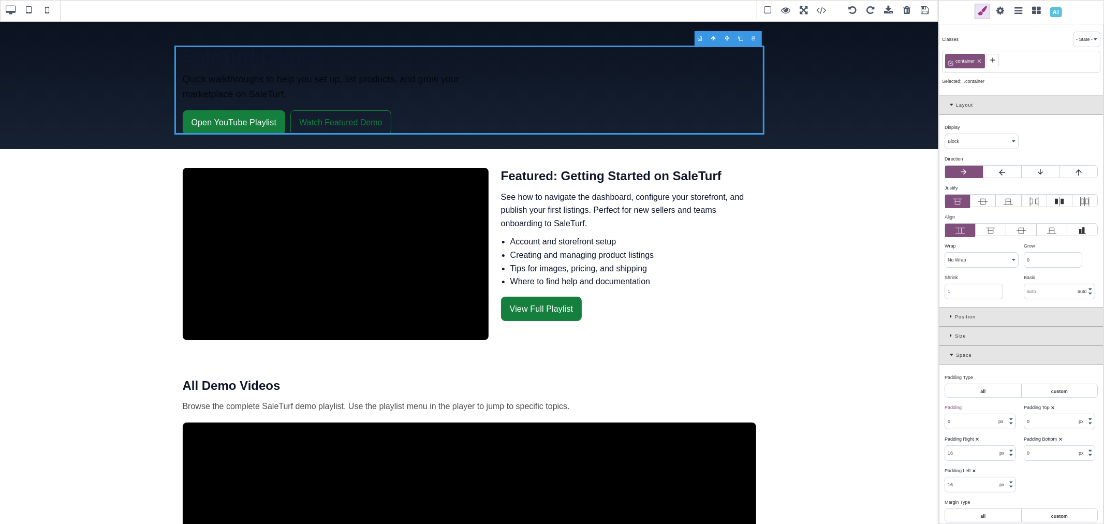
click at [969, 60] on span "container" at bounding box center [965, 60] width 22 height 9
copy span "container"
click at [979, 62] on icon at bounding box center [980, 62] width 4 height 4
type input "331.667"
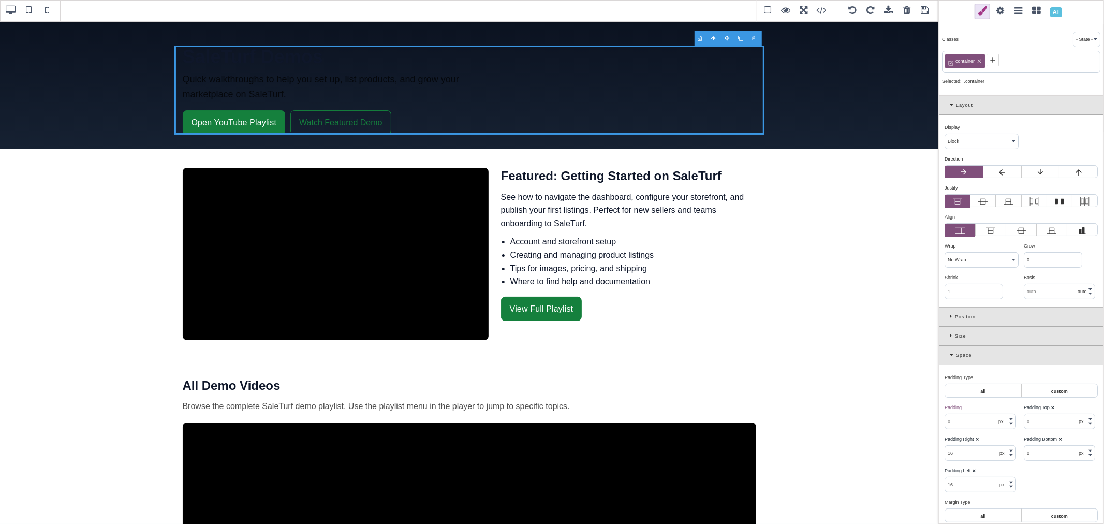
select select "px"
type input "331.667"
select select "px"
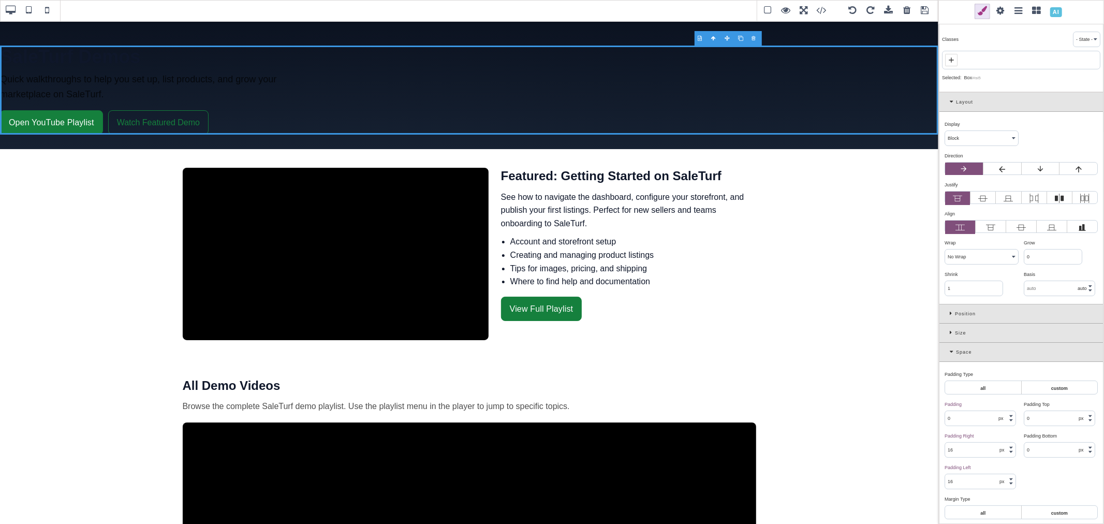
click at [952, 61] on icon at bounding box center [951, 59] width 5 height 5
paste input "container"
type input "st-container"
type input "0"
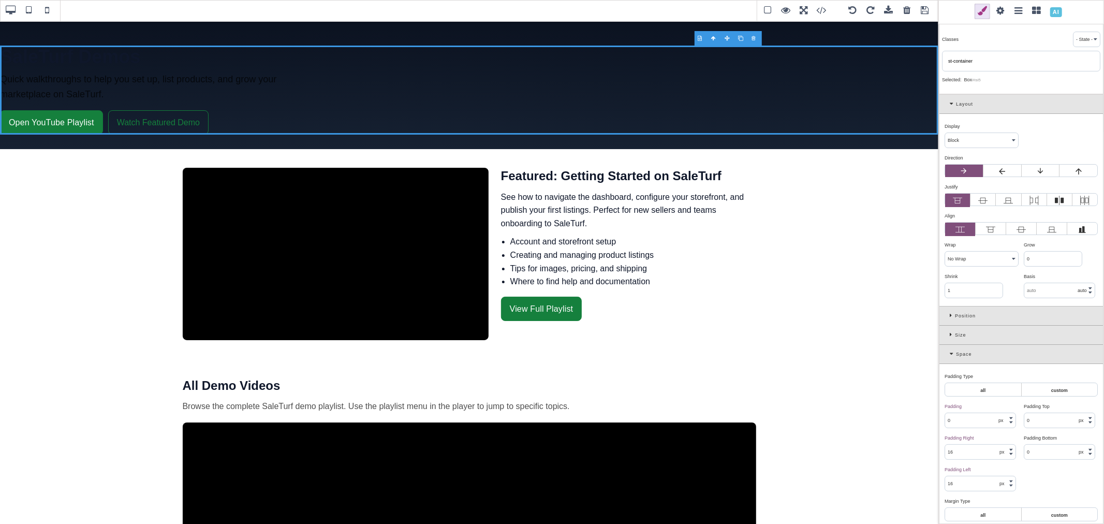
type input "0"
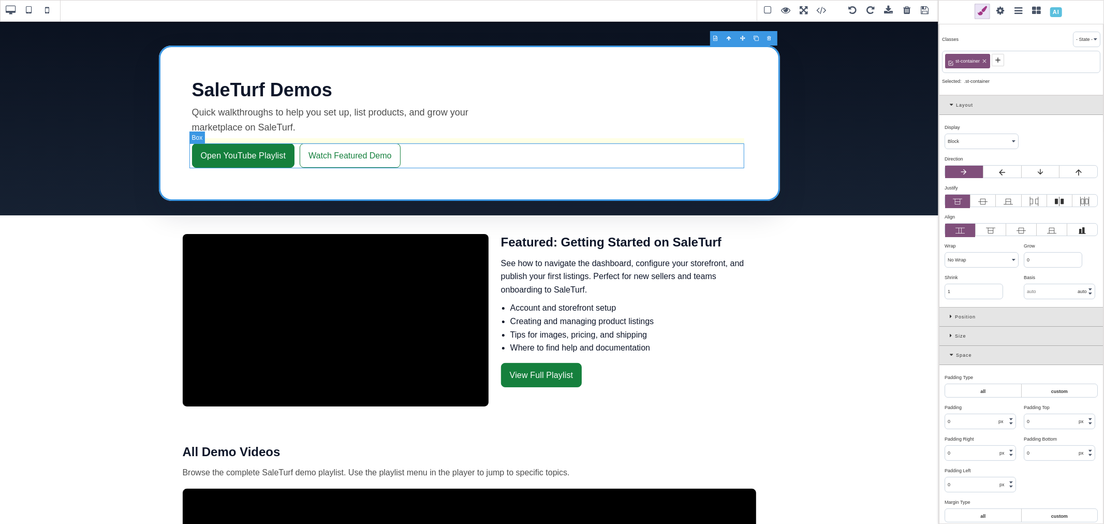
click at [426, 152] on div "Open YouTube Playlist Watch Featured Demo" at bounding box center [469, 155] width 555 height 25
select select "flex"
select select "wrap"
type input "10"
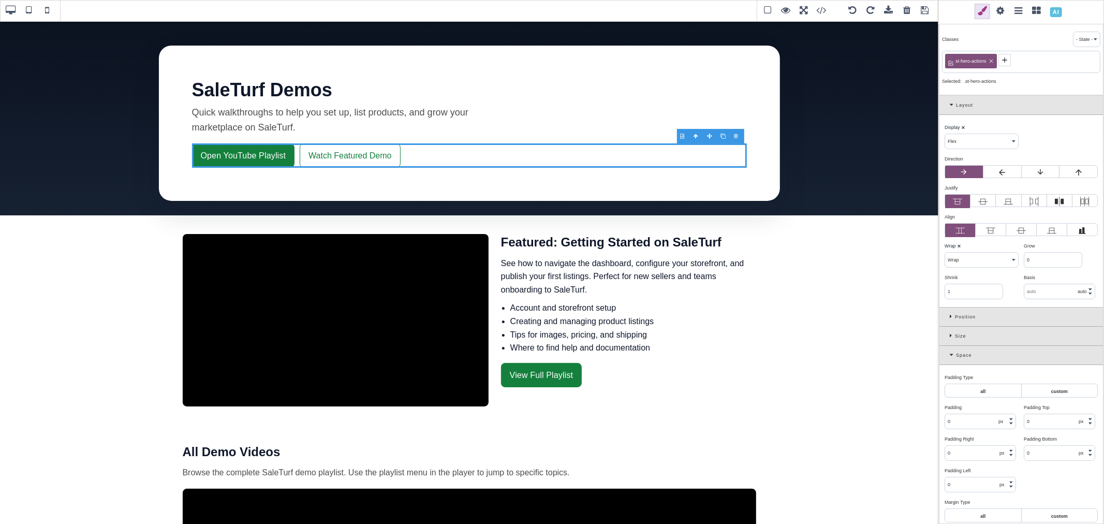
click at [974, 61] on span "st-hero-actions" at bounding box center [971, 60] width 34 height 9
click at [961, 60] on icon at bounding box center [960, 59] width 6 height 6
select select "block"
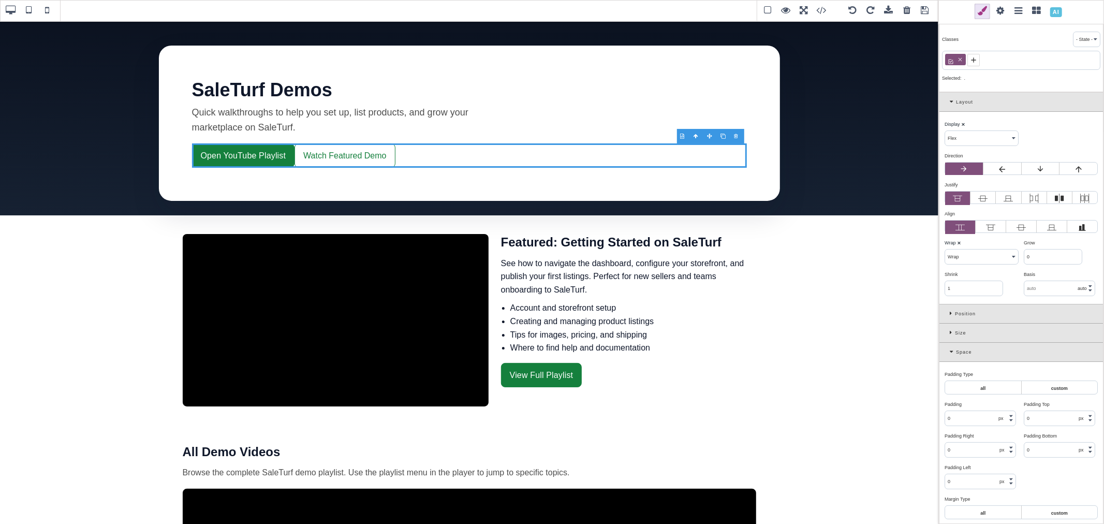
select select "nowrap"
type input "0"
click at [953, 60] on icon at bounding box center [951, 59] width 5 height 5
paste input "st-hero-actions"
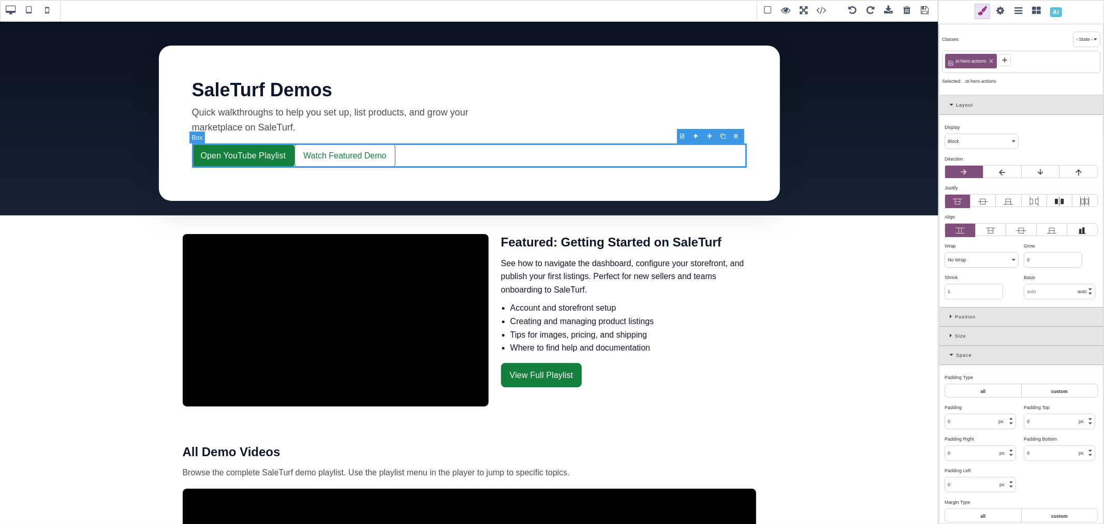
click at [469, 157] on div "Open YouTube Playlist Watch Featured Demo" at bounding box center [469, 155] width 555 height 25
click at [972, 58] on span "st-hero-actions" at bounding box center [971, 60] width 34 height 9
click at [990, 60] on icon at bounding box center [991, 62] width 4 height 4
click at [959, 60] on div at bounding box center [1021, 60] width 158 height 19
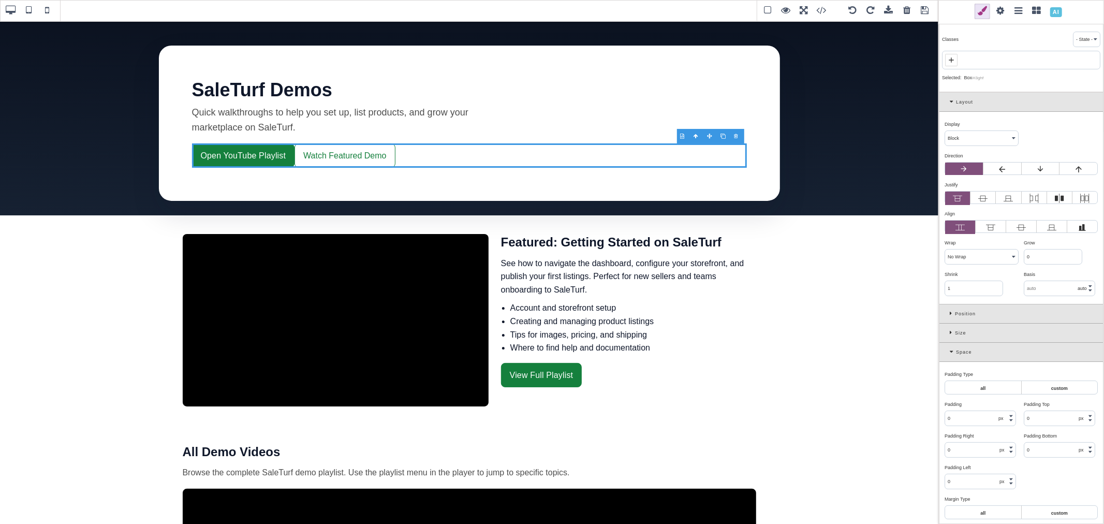
click at [956, 60] on span at bounding box center [951, 60] width 12 height 12
paste input "st-cta-group"
type input "st-cta-group"
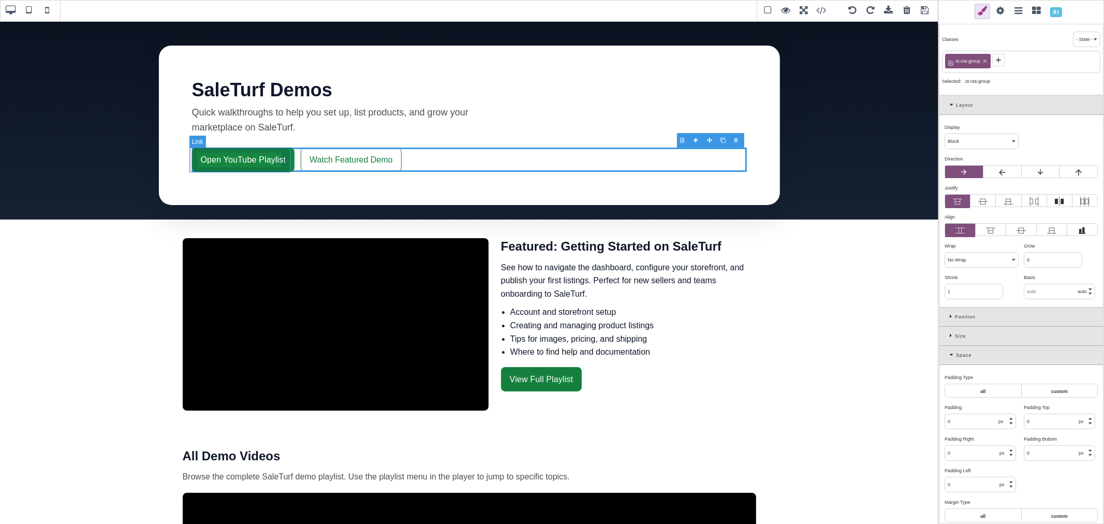
click at [287, 158] on link "Open YouTube Playlist" at bounding box center [243, 160] width 103 height 25
select select "flex"
type input "10"
type input "16"
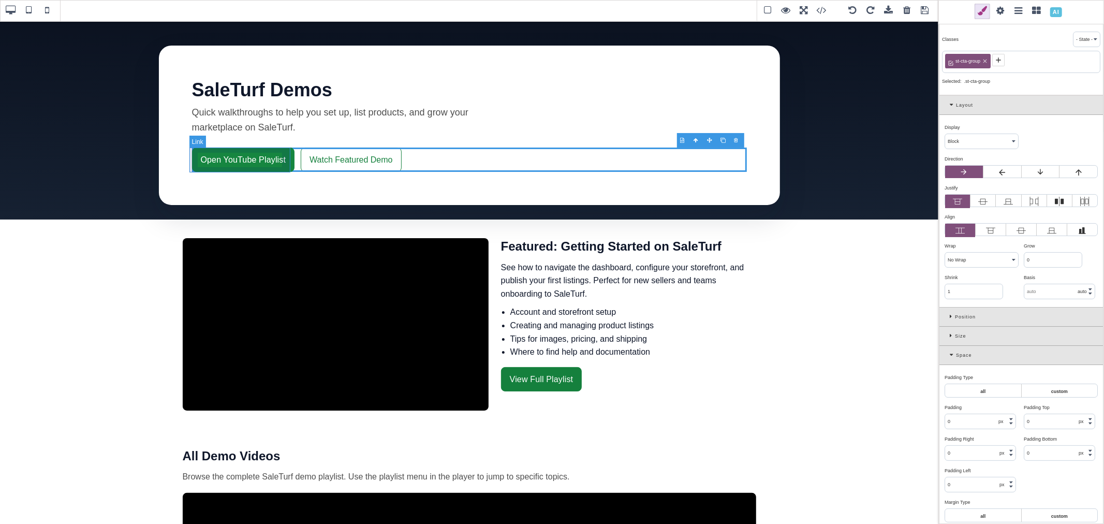
type input "10"
type input "16"
type input "rgb(141, 1, 103)"
select select
type input "0.16"
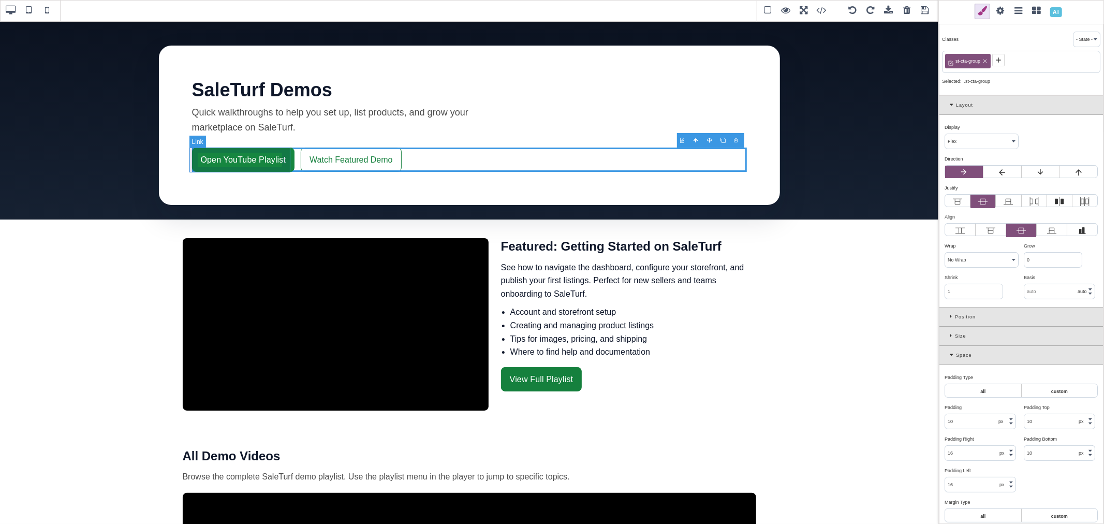
select select "px"
select select
type input "rgb(21, 128, 61)"
type input "1.11111"
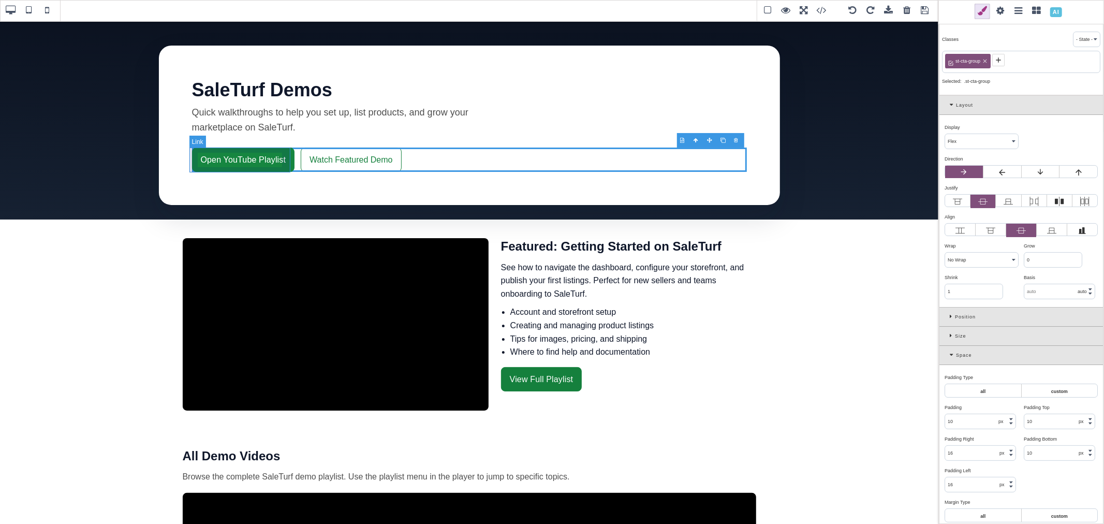
type input "1.11111"
select select "solid"
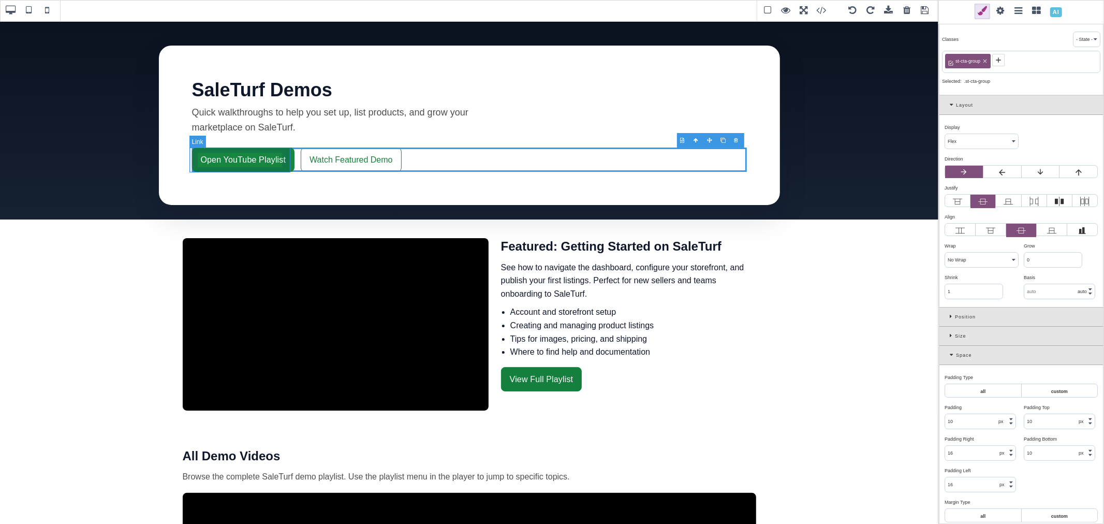
select select "solid"
type input "rgb(21, 128, 61)"
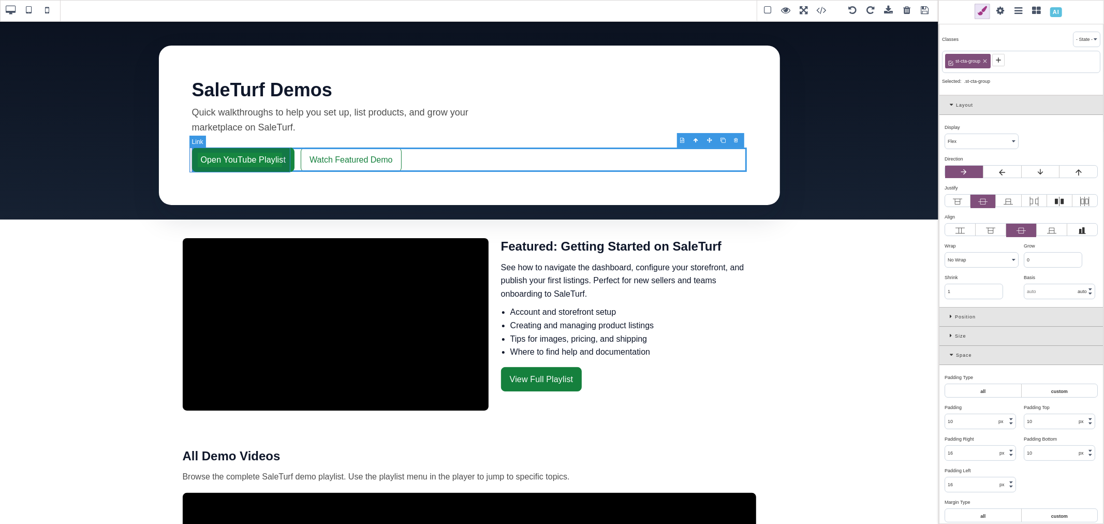
type input "8"
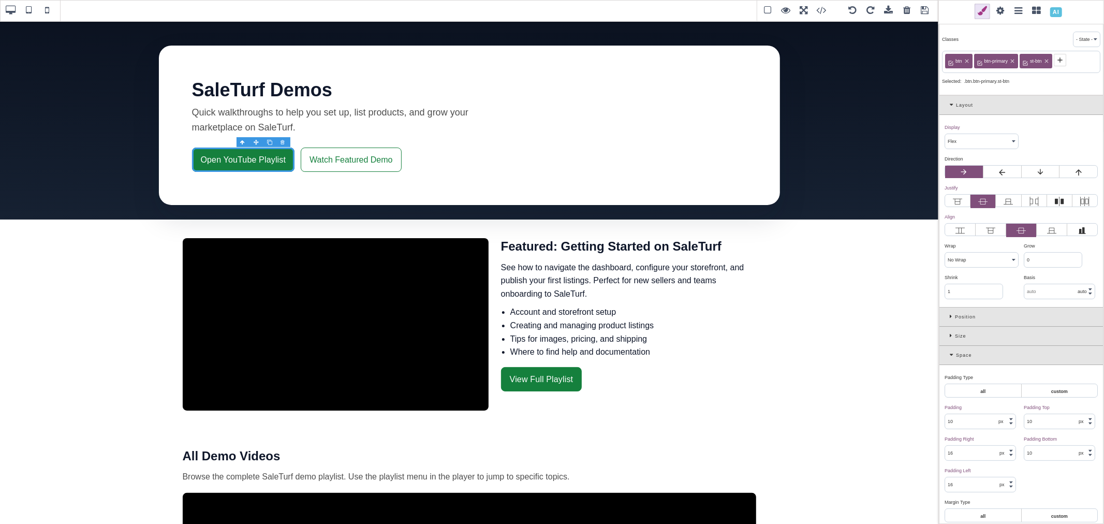
click at [1047, 60] on icon at bounding box center [1047, 61] width 6 height 6
type input "rgb(255, 255, 255)"
select select
click at [1014, 64] on icon at bounding box center [1013, 61] width 6 height 6
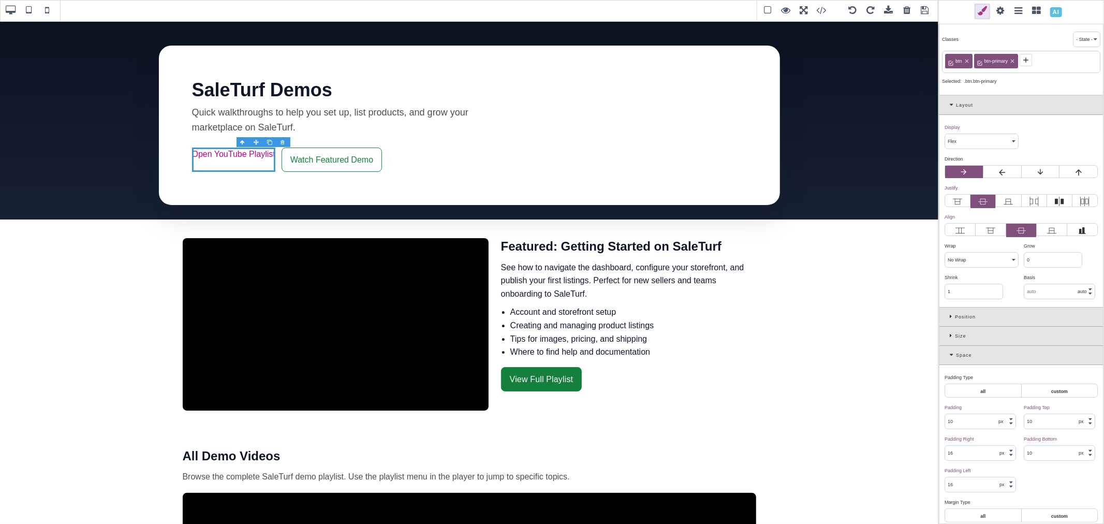
select select "block"
type input "0"
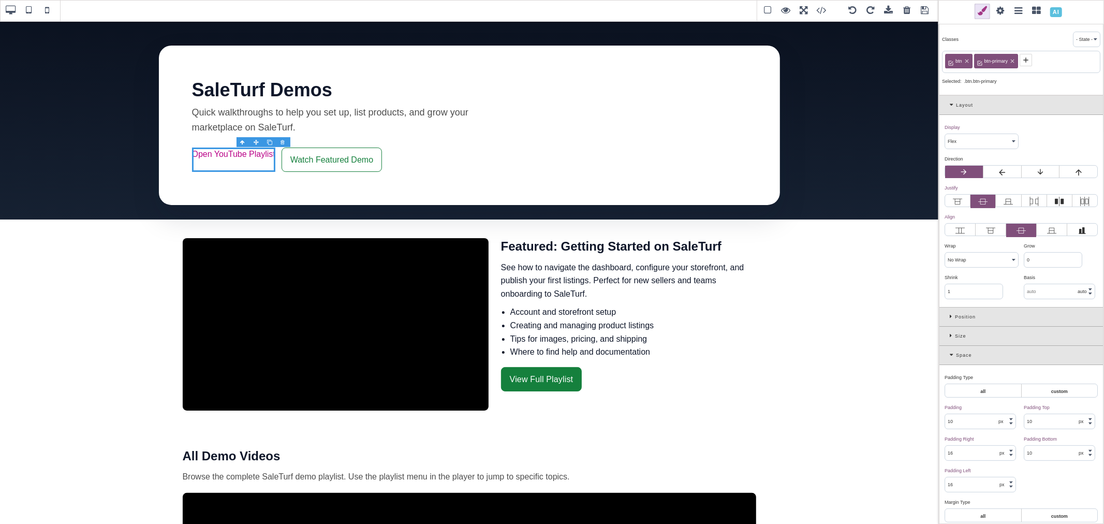
type input "0"
type input "rgb(185, 1, 135)"
select select
click at [969, 61] on icon at bounding box center [967, 61] width 6 height 6
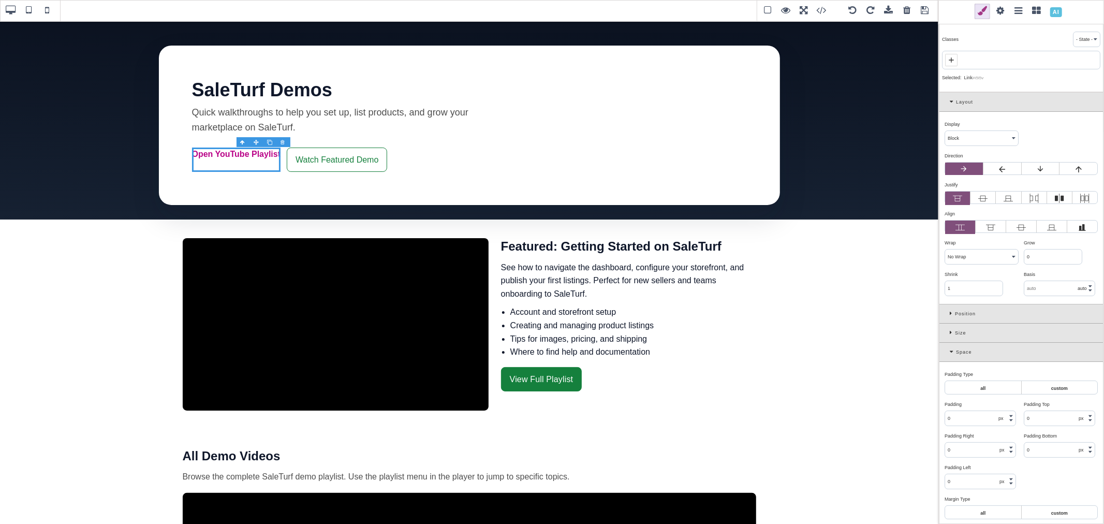
click at [954, 61] on icon at bounding box center [951, 60] width 8 height 8
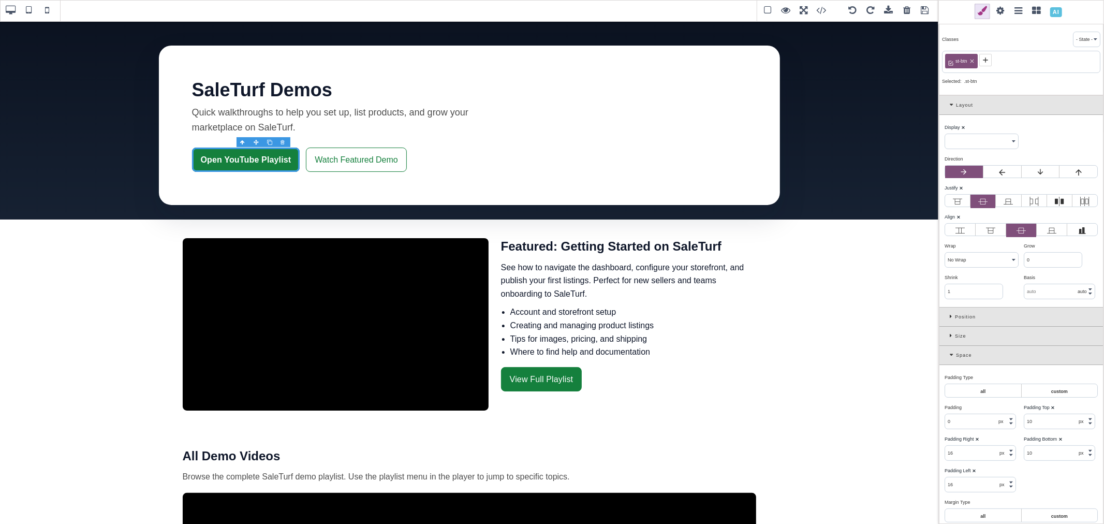
click at [983, 61] on icon at bounding box center [986, 60] width 8 height 8
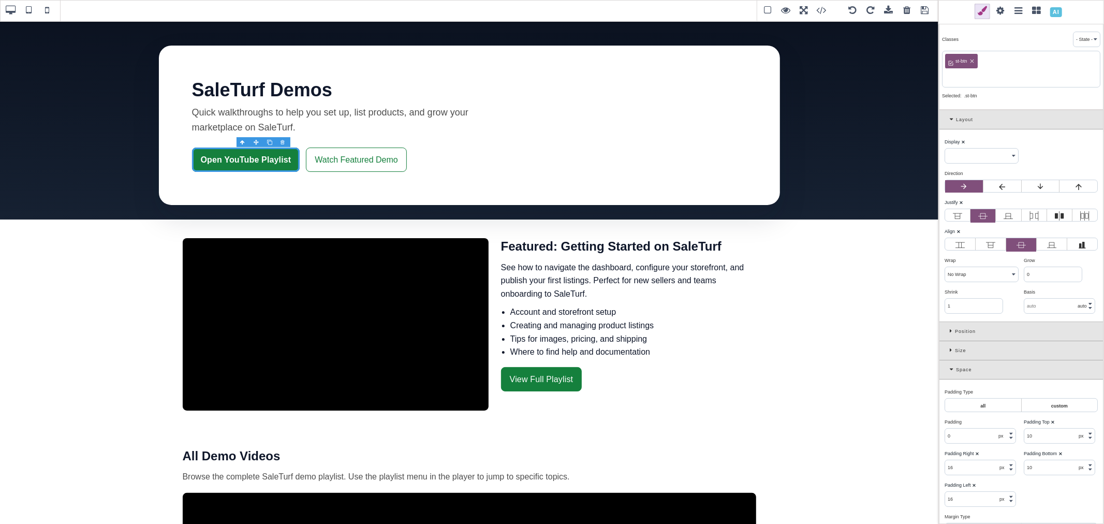
paste input "st-cta-group"
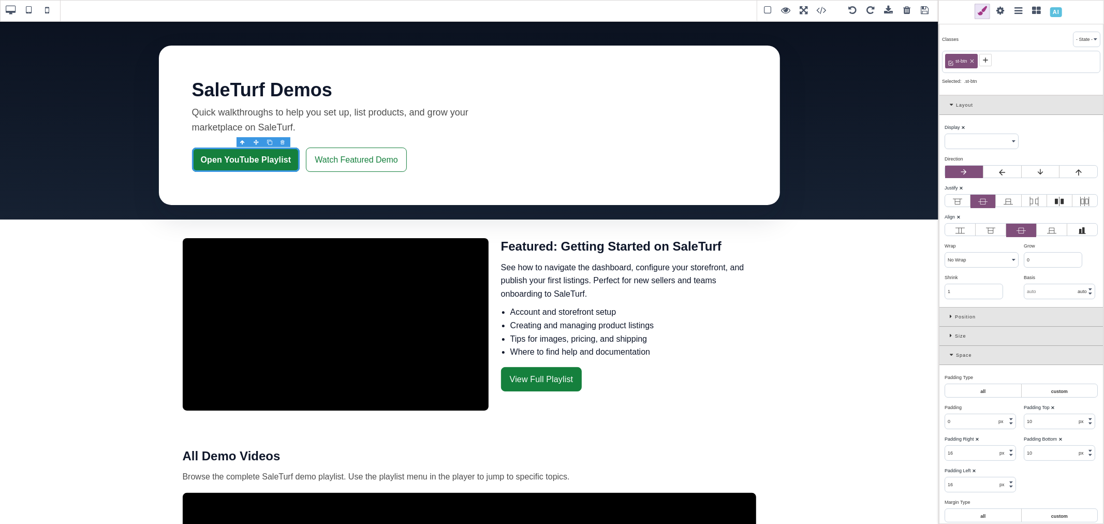
click at [991, 59] on span at bounding box center [986, 60] width 12 height 12
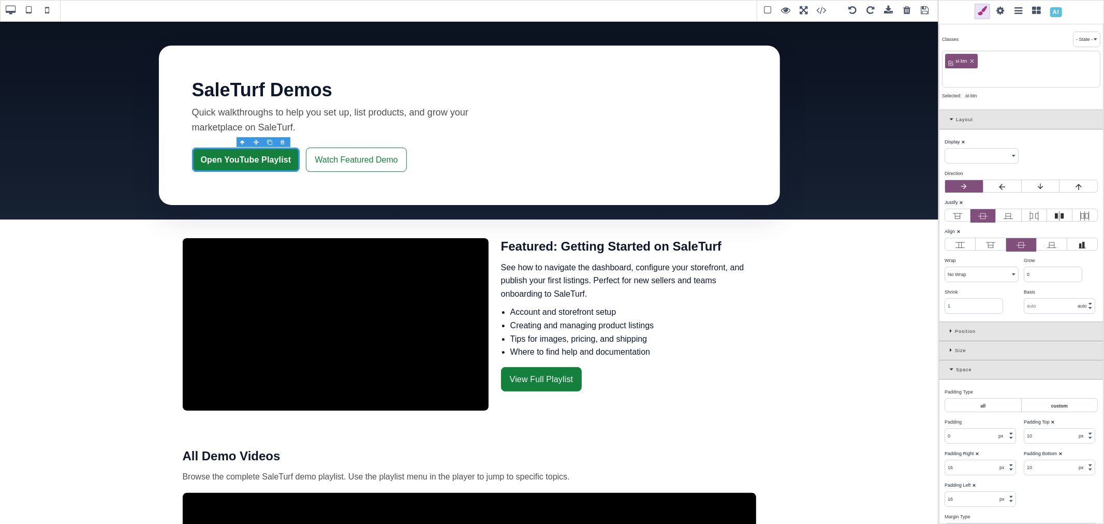
paste input "st-btn-primary"
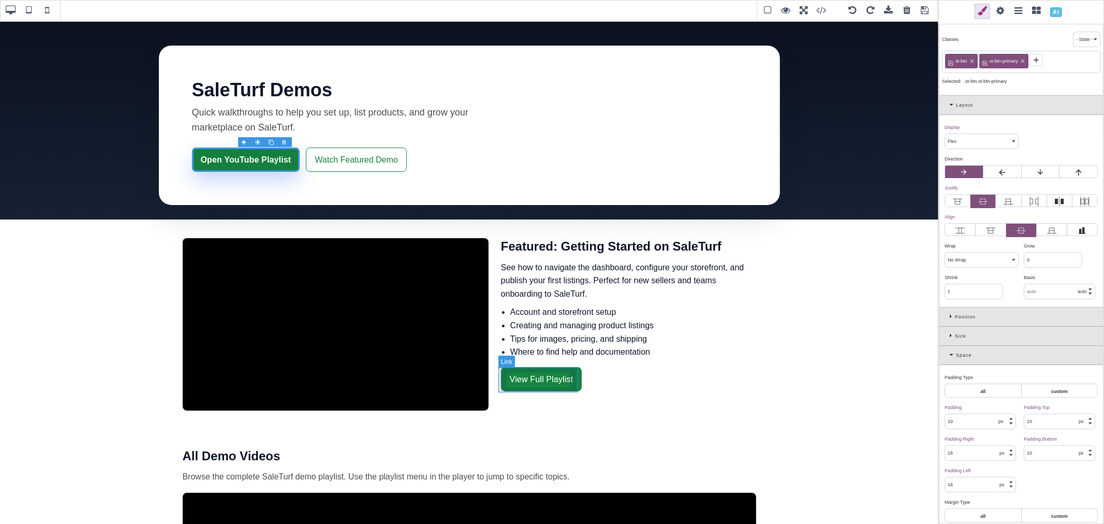
click at [576, 371] on link "View Full Playlist" at bounding box center [541, 379] width 81 height 25
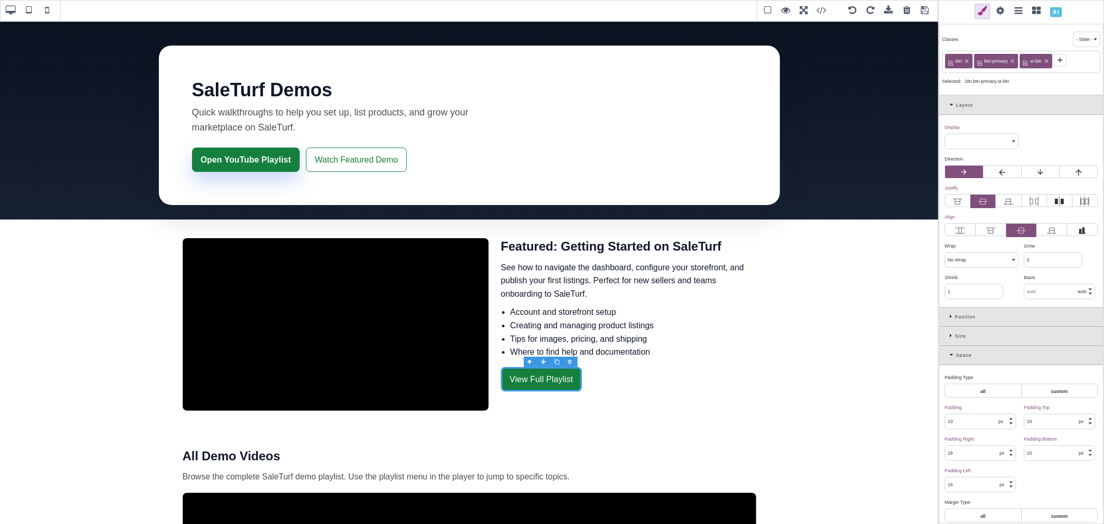
click at [967, 60] on icon at bounding box center [967, 61] width 6 height 6
click at [986, 59] on icon at bounding box center [984, 61] width 6 height 6
click at [972, 60] on icon at bounding box center [972, 61] width 6 height 6
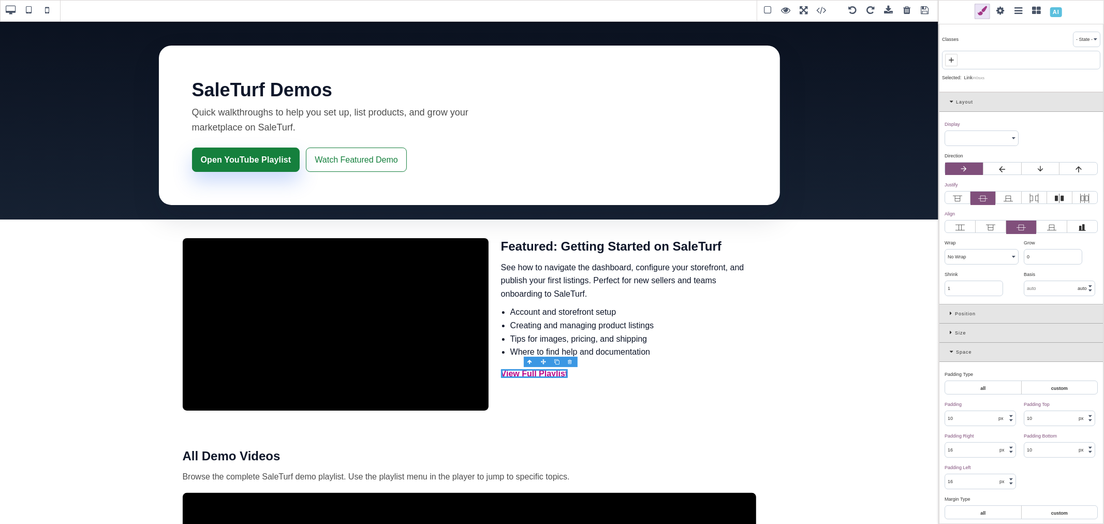
click at [954, 62] on icon at bounding box center [951, 60] width 8 height 8
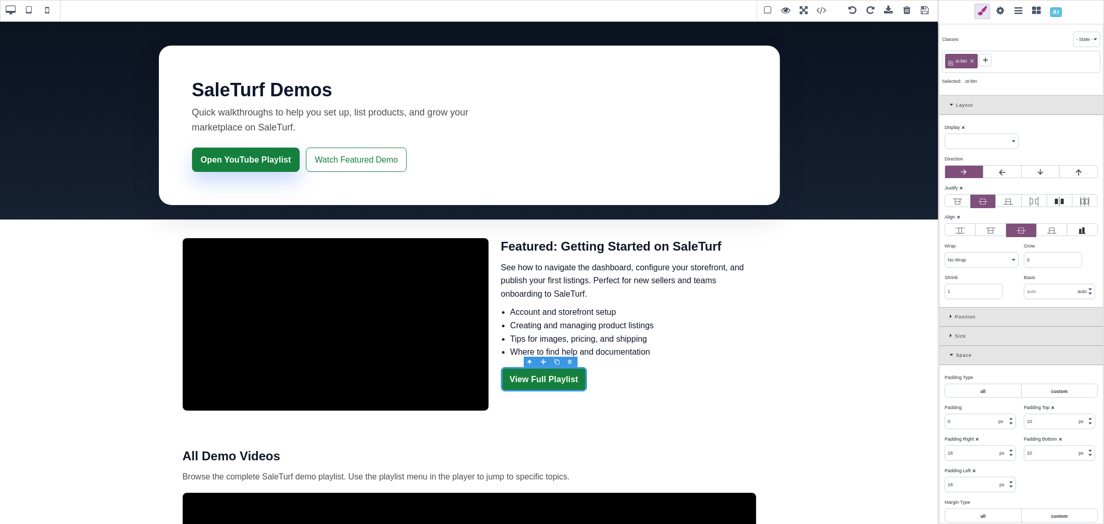
click at [984, 60] on icon at bounding box center [985, 59] width 5 height 5
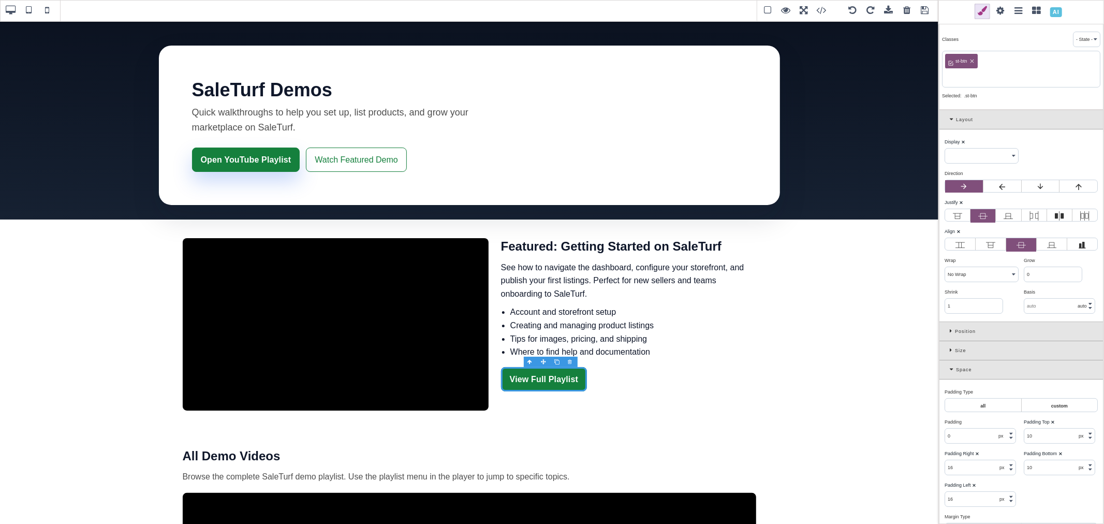
paste input "st-btn-primary"
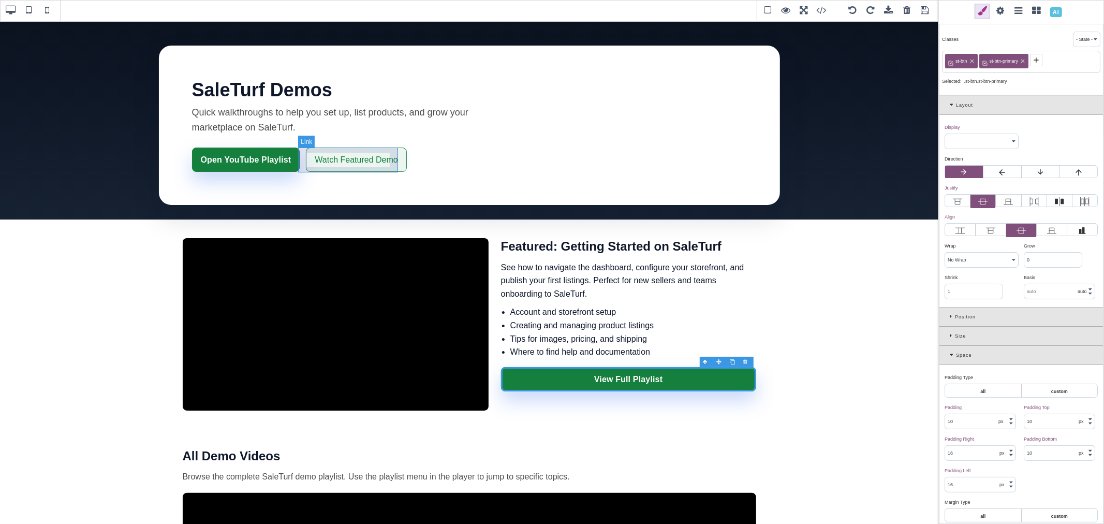
click at [391, 155] on link "Watch Featured Demo" at bounding box center [356, 160] width 100 height 25
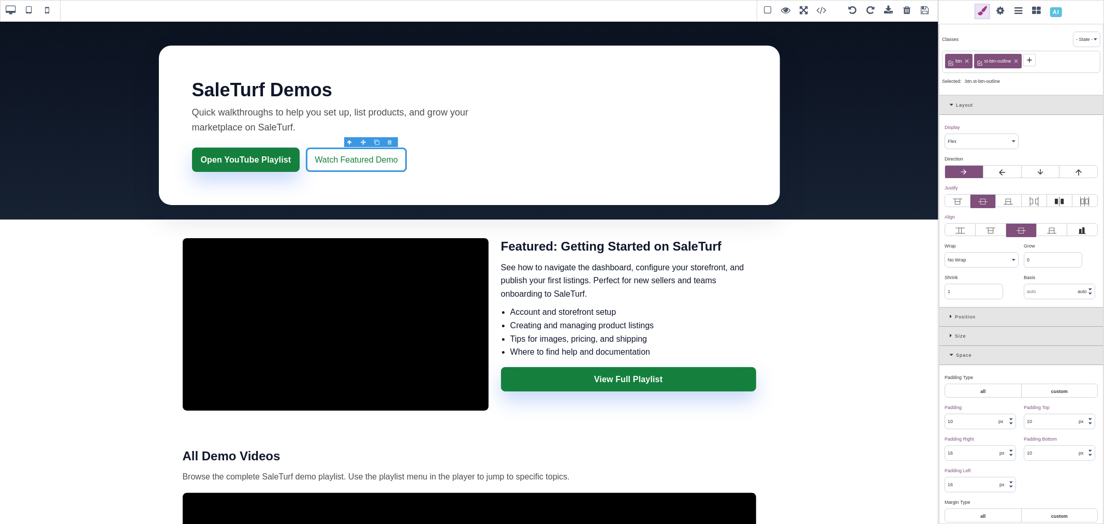
click at [1018, 59] on icon at bounding box center [1016, 61] width 6 height 6
click at [969, 60] on icon at bounding box center [967, 62] width 4 height 4
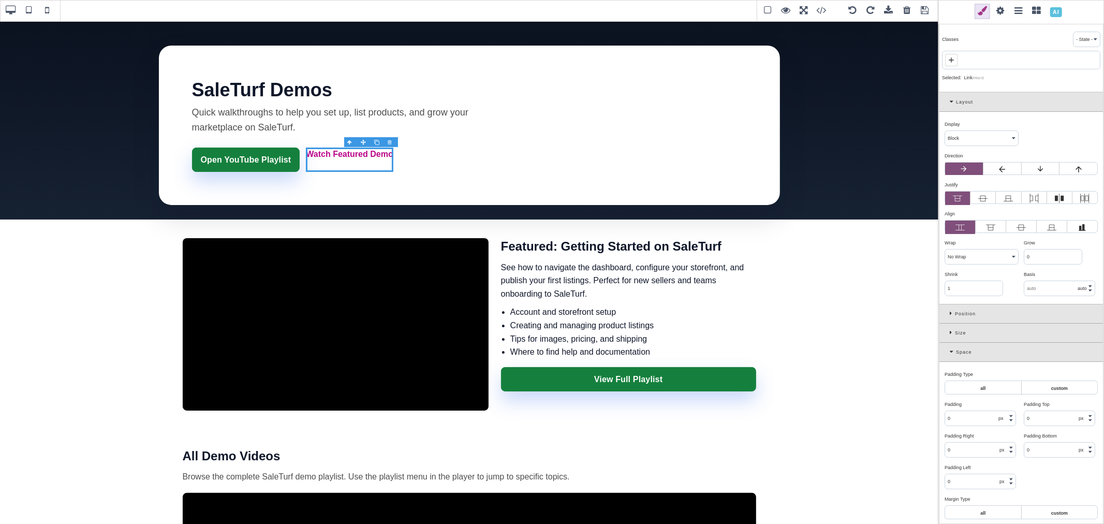
click at [954, 61] on icon at bounding box center [951, 60] width 8 height 8
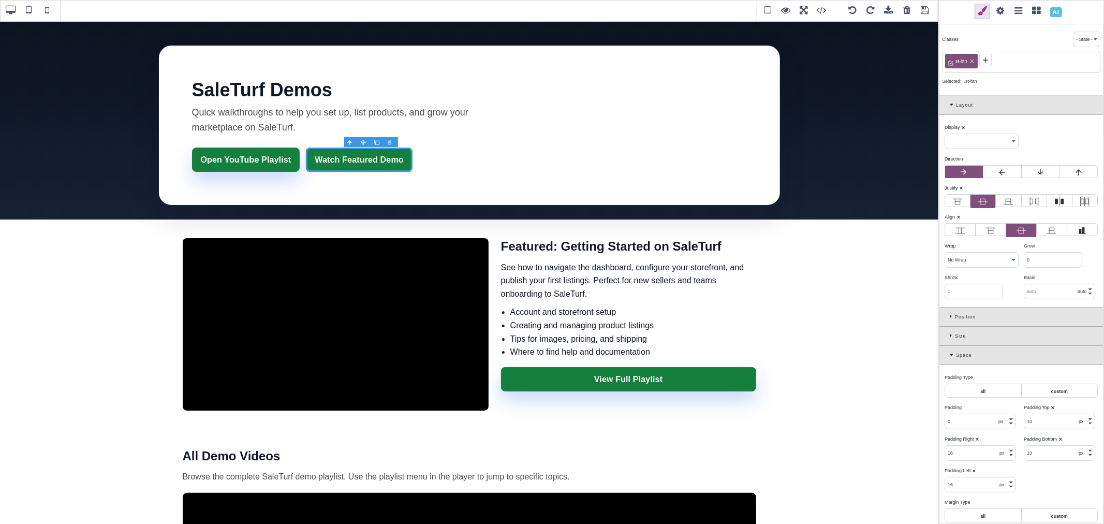
click at [983, 58] on icon at bounding box center [986, 60] width 8 height 8
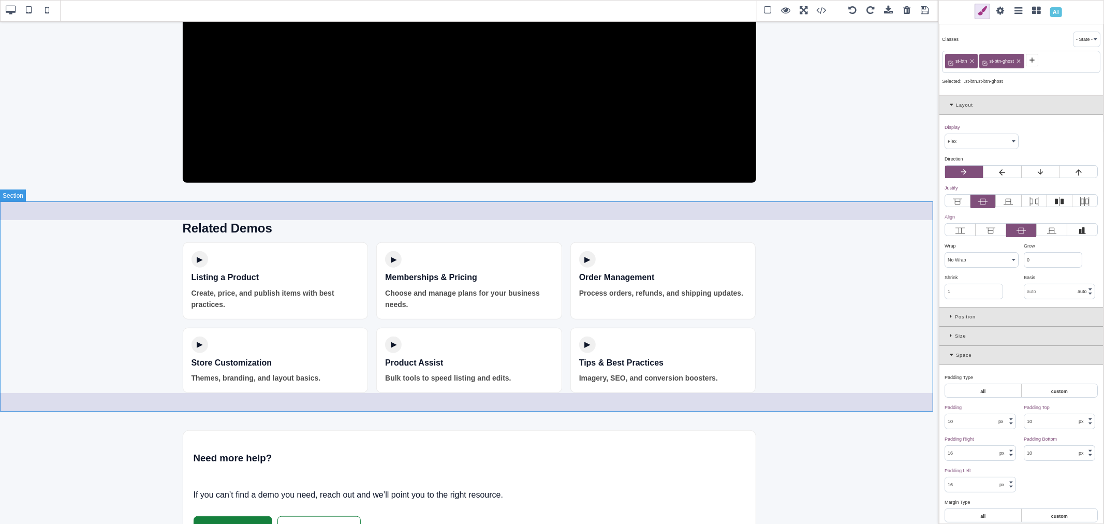
scroll to position [679, 0]
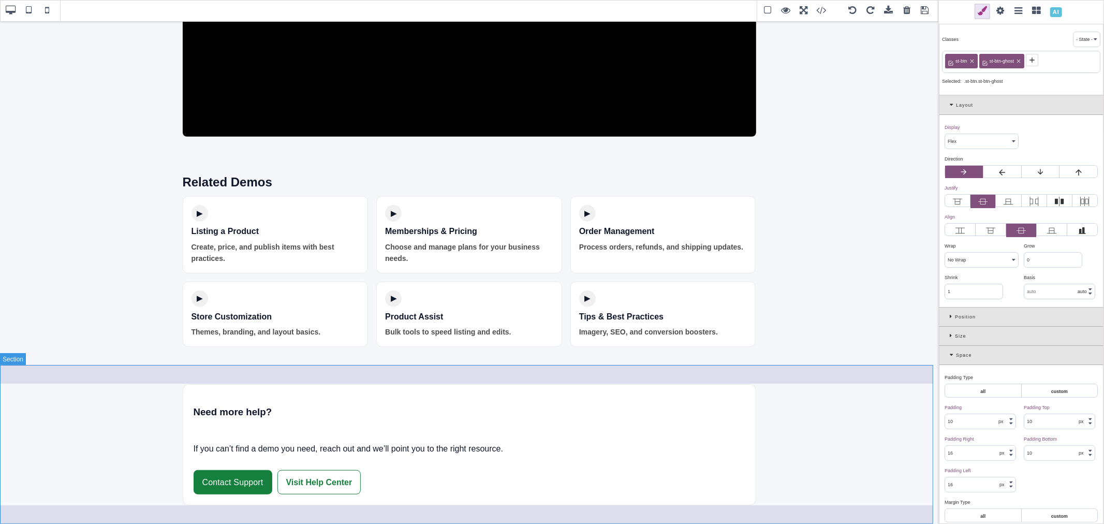
click at [782, 397] on section "Need more help? If you can’t find a demo you need, reach out and we’ll point yo…" at bounding box center [469, 445] width 939 height 159
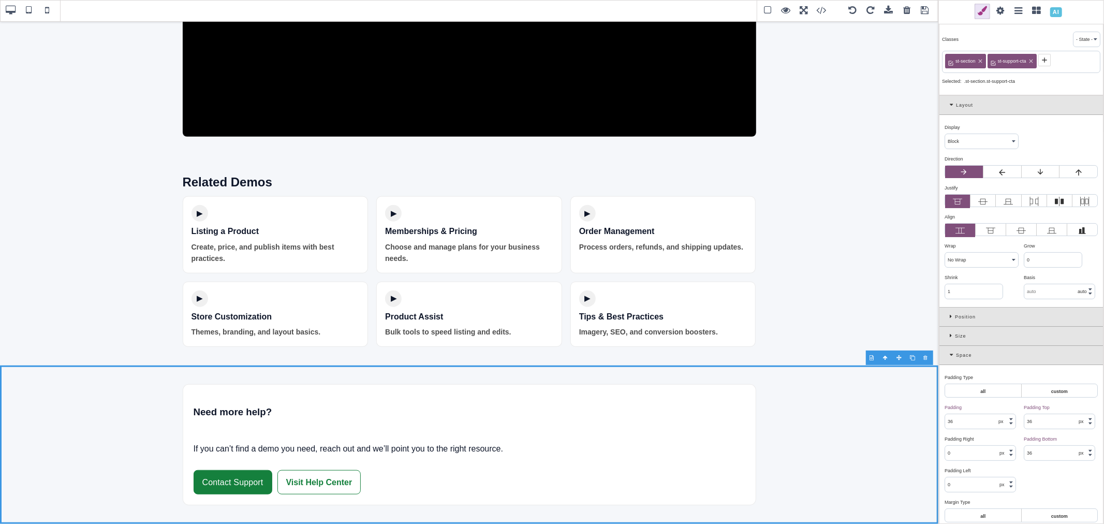
click at [981, 61] on icon at bounding box center [980, 62] width 4 height 4
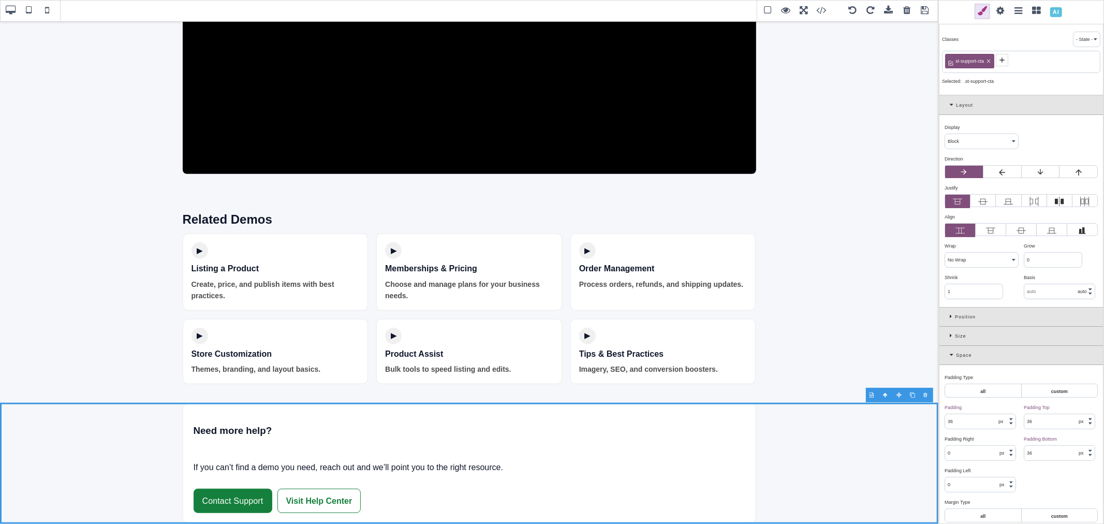
scroll to position [642, 0]
click at [990, 61] on icon at bounding box center [989, 61] width 6 height 6
click at [973, 64] on div at bounding box center [1021, 60] width 158 height 19
click at [958, 63] on div at bounding box center [1021, 60] width 158 height 19
click at [951, 62] on icon at bounding box center [951, 60] width 8 height 8
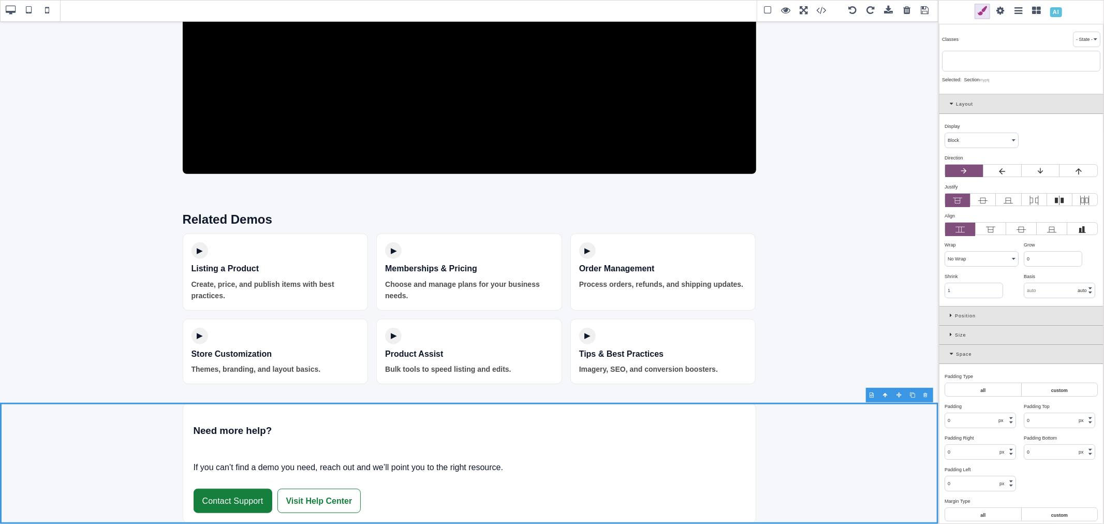
paste input "st-cta-bottom"
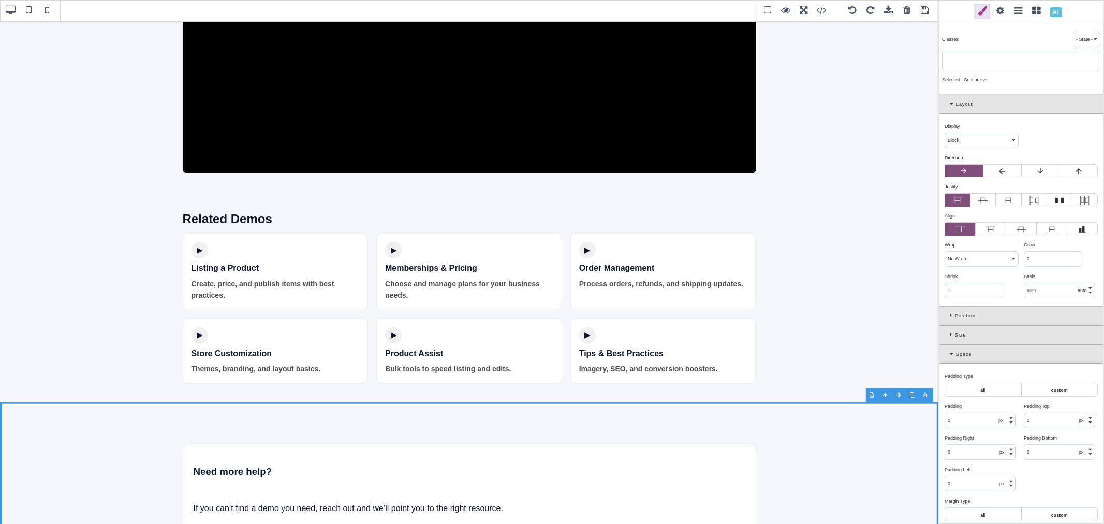
scroll to position [679, 0]
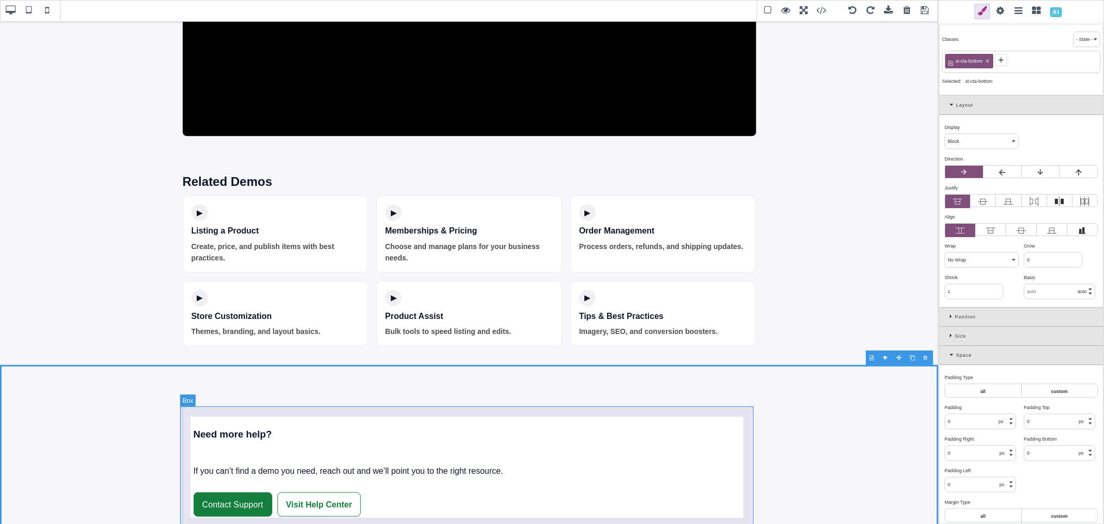
click at [532, 418] on div "Need more help? If you can’t find a demo you need, reach out and we’ll point yo…" at bounding box center [470, 467] width 574 height 122
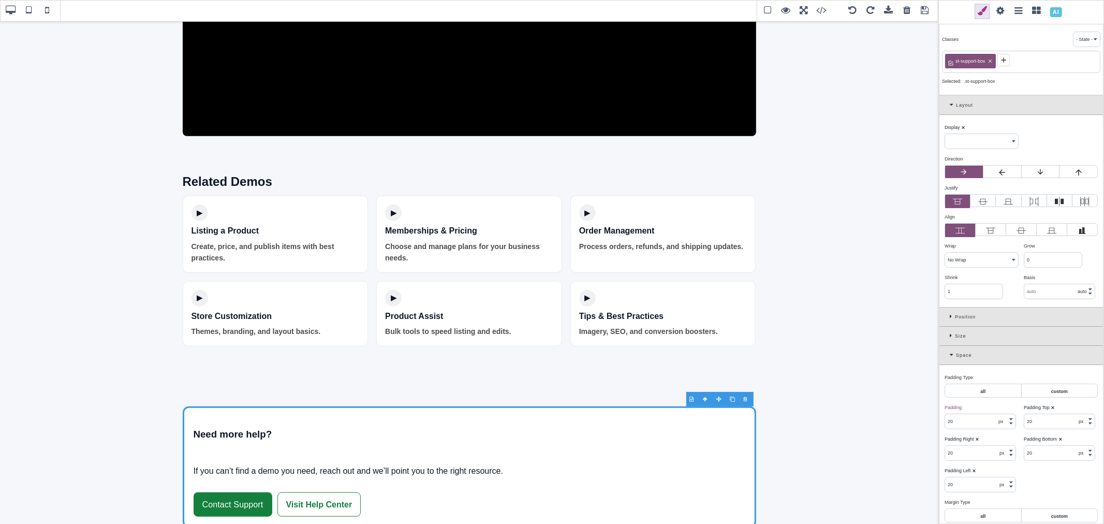
click at [990, 62] on icon at bounding box center [990, 62] width 4 height 4
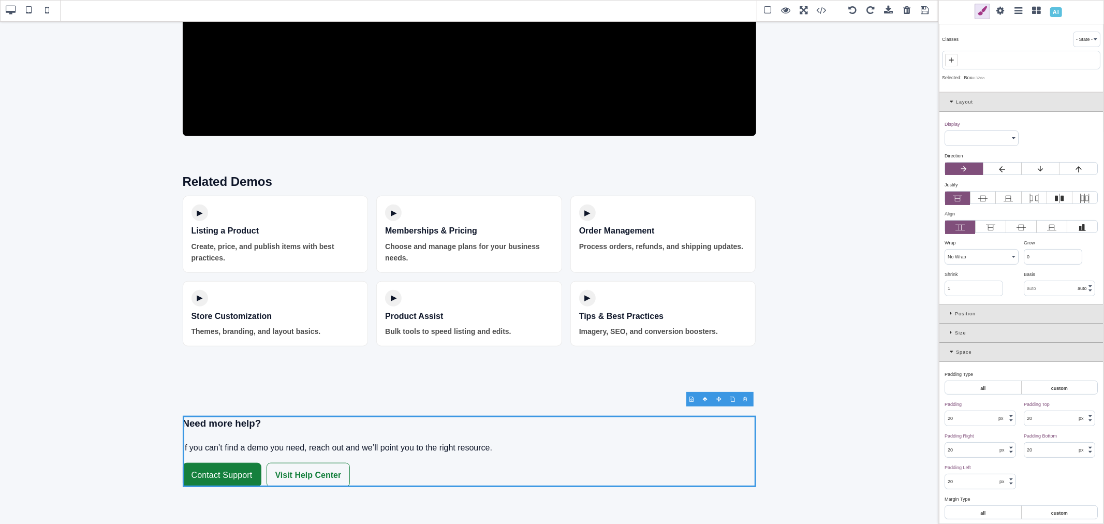
click at [951, 60] on icon at bounding box center [951, 60] width 8 height 8
paste input "st-container"
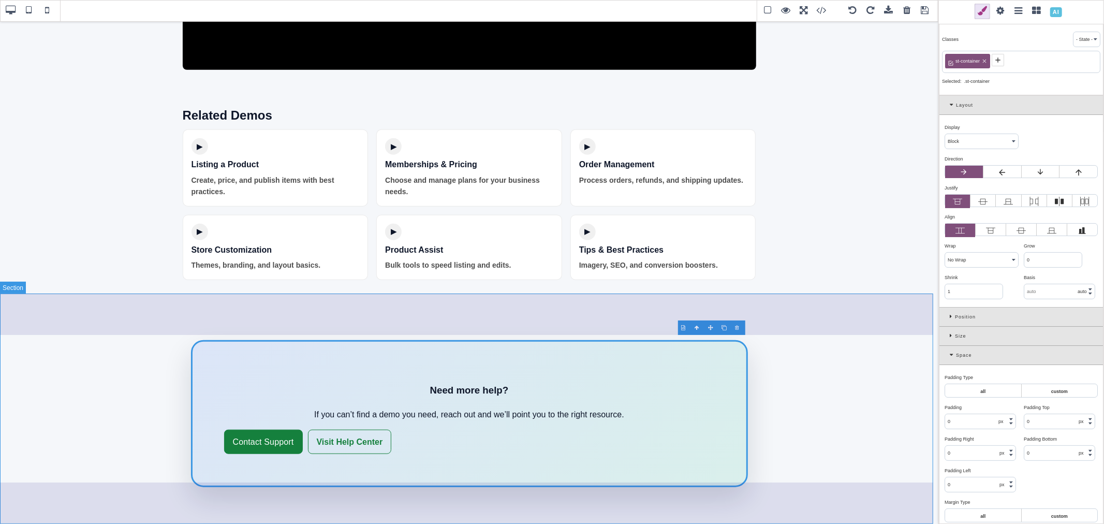
scroll to position [751, 0]
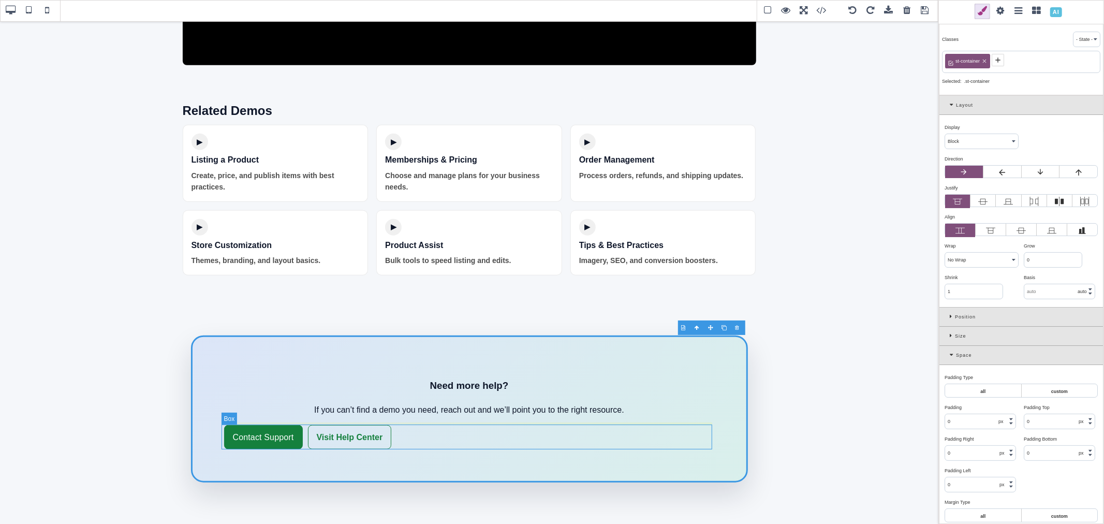
click at [441, 432] on div "Contact Support Visit Help Center" at bounding box center [469, 437] width 491 height 25
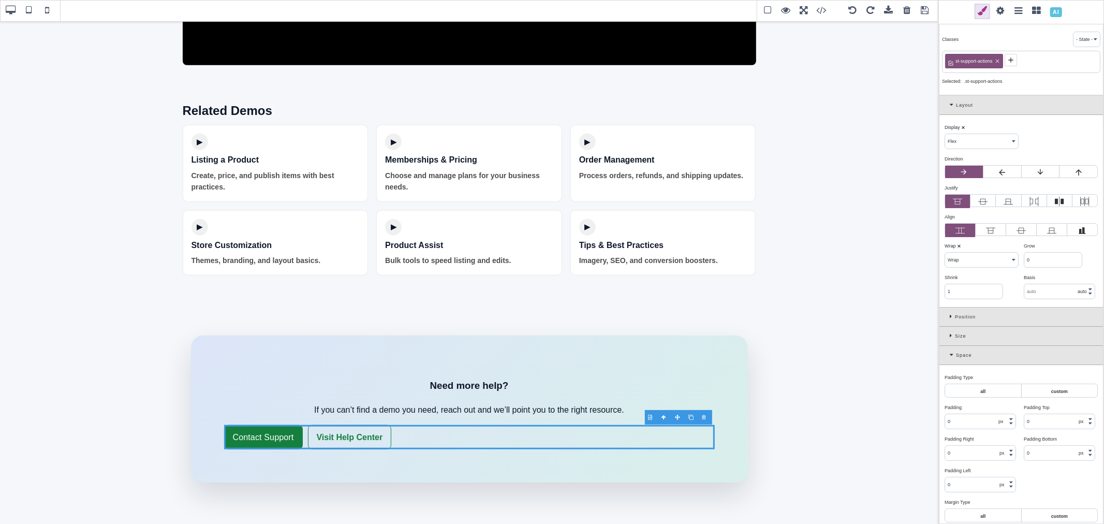
click at [998, 61] on icon at bounding box center [998, 62] width 4 height 4
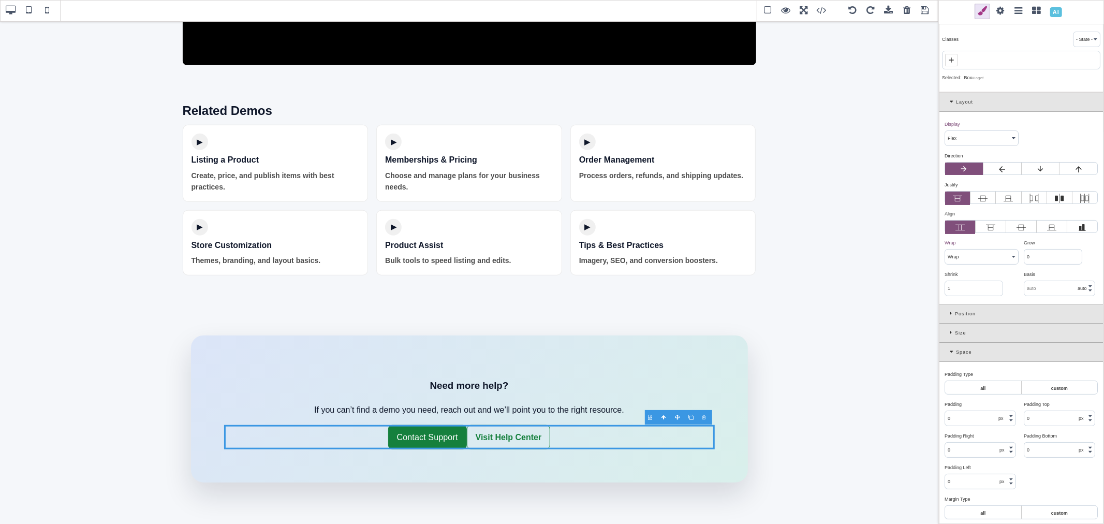
click at [955, 59] on icon at bounding box center [951, 60] width 8 height 8
paste input "st-cta-group"
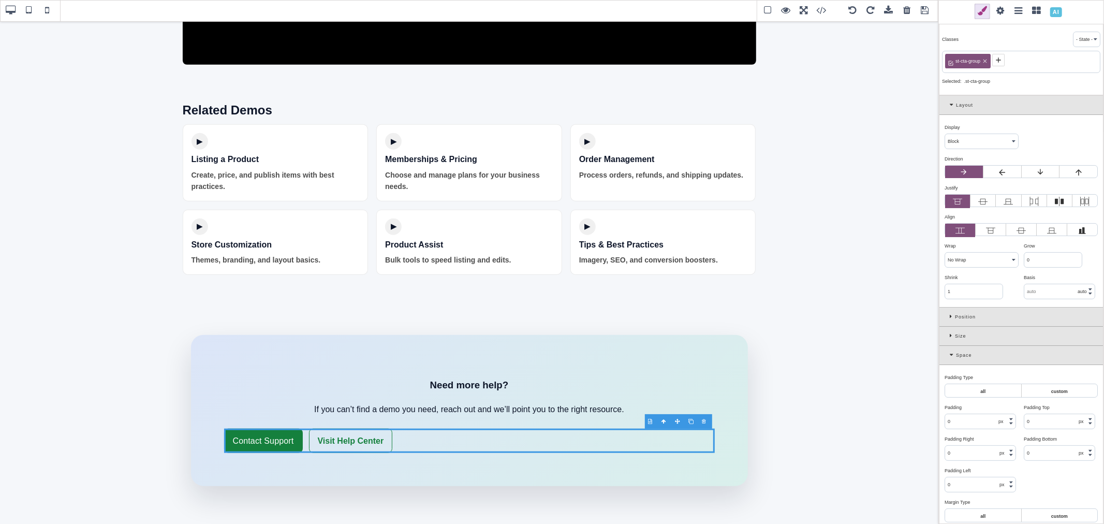
click at [998, 60] on icon at bounding box center [998, 59] width 5 height 5
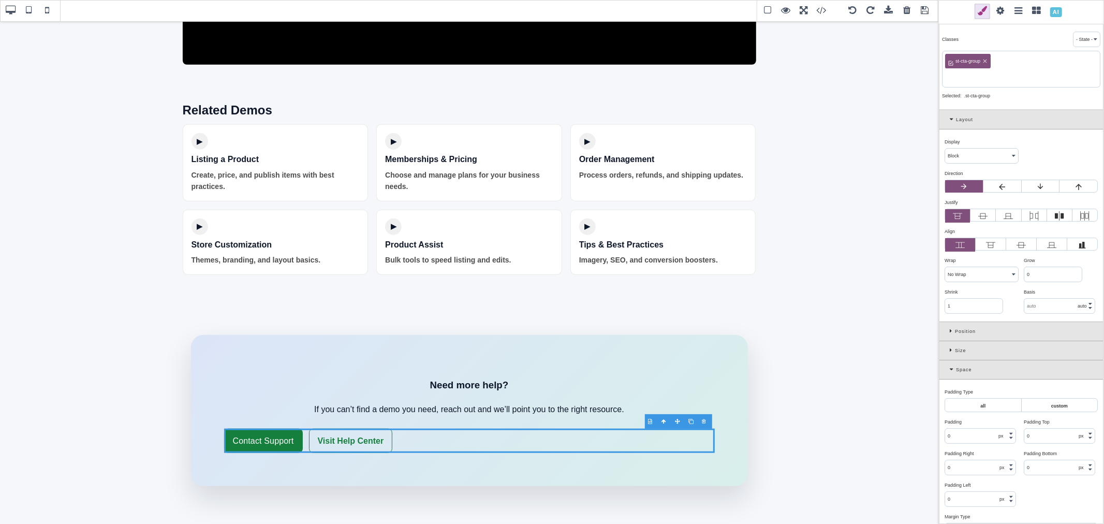
paste input "st-cta-center"
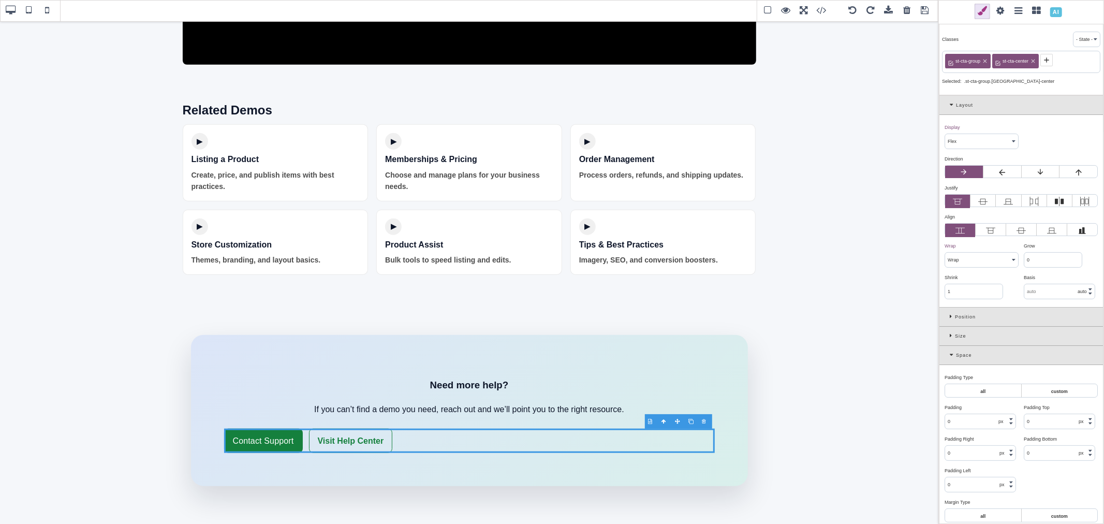
click at [1025, 228] on label at bounding box center [1021, 230] width 30 height 13
click at [0, 0] on input "radio" at bounding box center [0, 0] width 0 height 0
click at [1025, 228] on label at bounding box center [1021, 230] width 30 height 13
click at [0, 0] on input "radio" at bounding box center [0, 0] width 0 height 0
click at [985, 203] on icon at bounding box center [982, 201] width 9 height 9
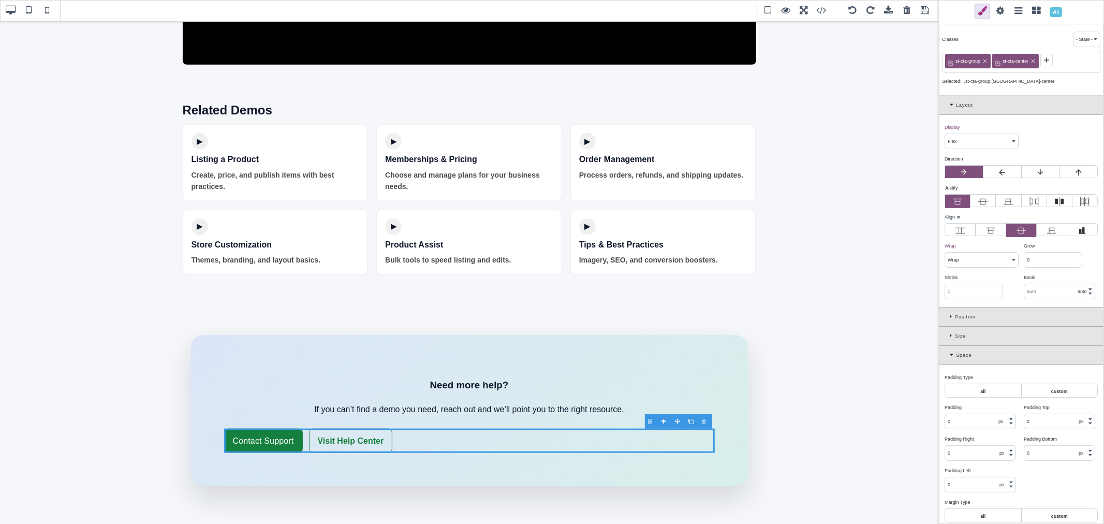
click at [0, 0] on input "radio" at bounding box center [0, 0] width 0 height 0
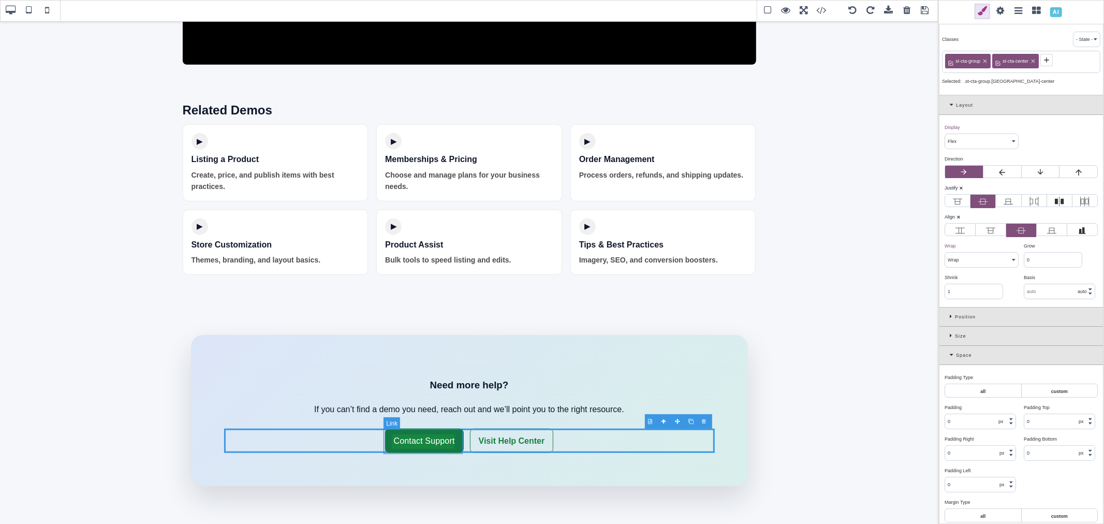
click at [455, 433] on link "Contact Support" at bounding box center [424, 441] width 79 height 25
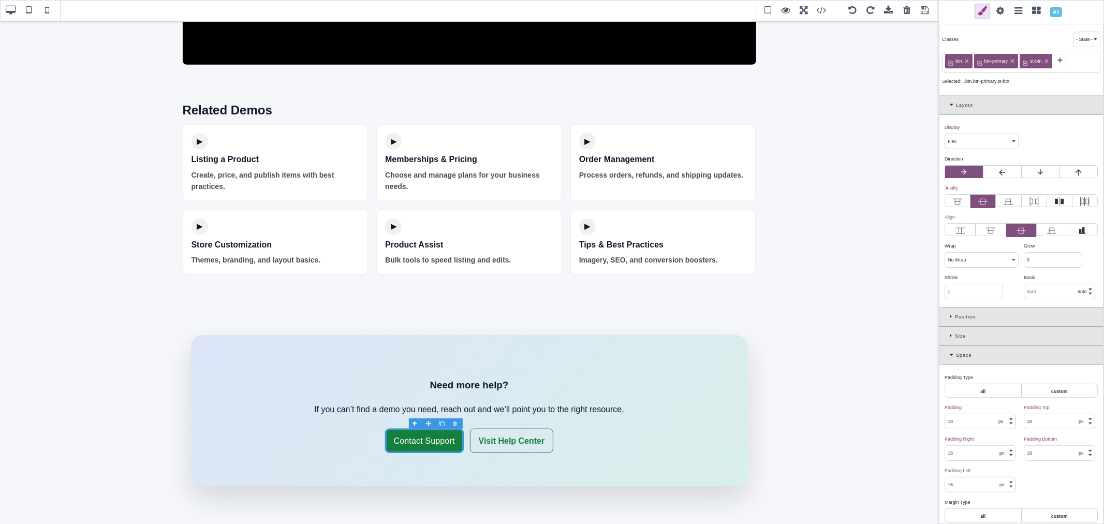
click at [968, 59] on icon at bounding box center [967, 61] width 6 height 6
click at [986, 61] on icon at bounding box center [984, 61] width 6 height 6
click at [972, 60] on icon at bounding box center [972, 61] width 6 height 6
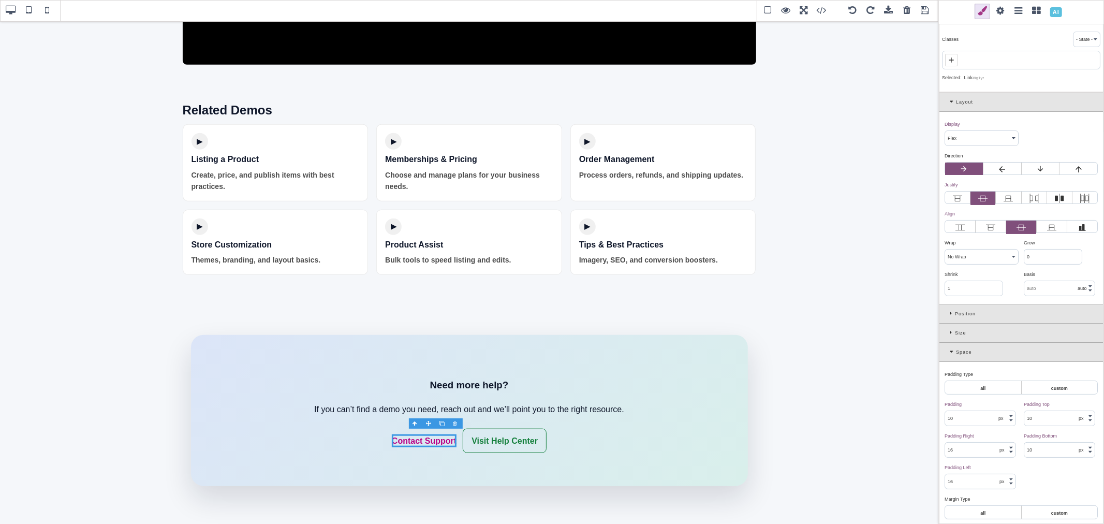
click at [954, 63] on icon at bounding box center [951, 60] width 8 height 8
paste input "st-btn"
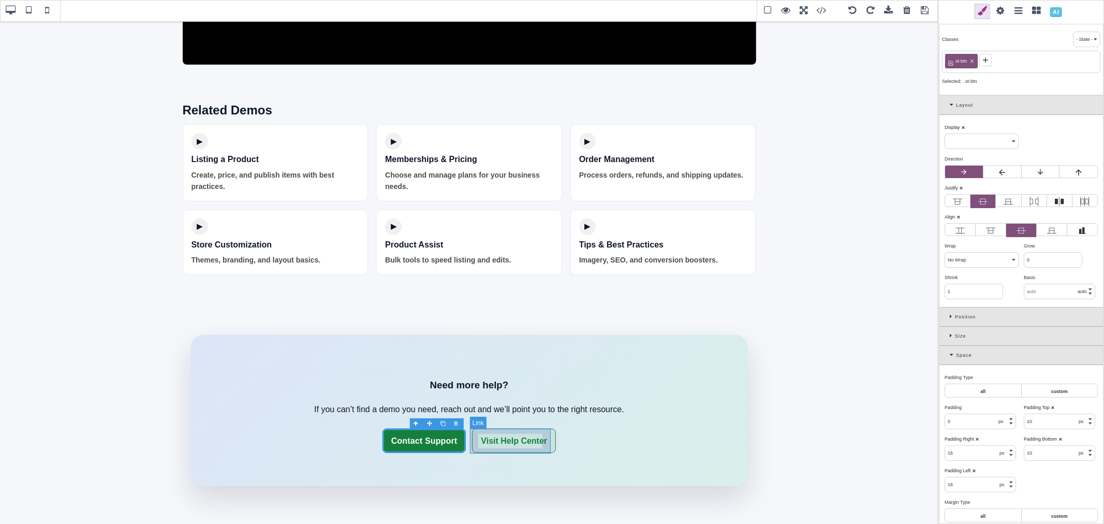
click at [546, 429] on link "Visit Help Center" at bounding box center [514, 441] width 84 height 25
click at [987, 61] on icon at bounding box center [988, 62] width 4 height 4
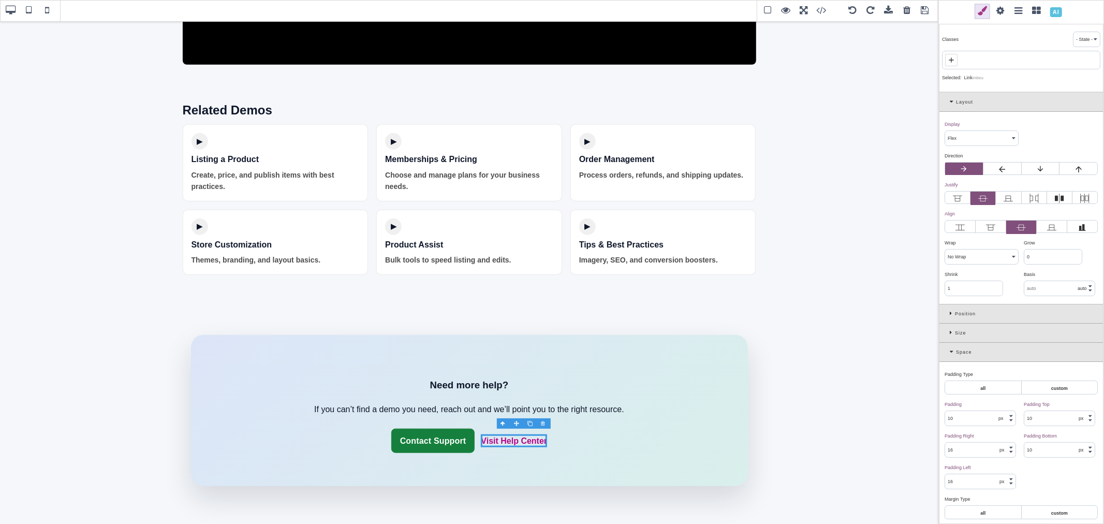
click at [955, 58] on icon at bounding box center [951, 60] width 8 height 8
paste input "st-btn"
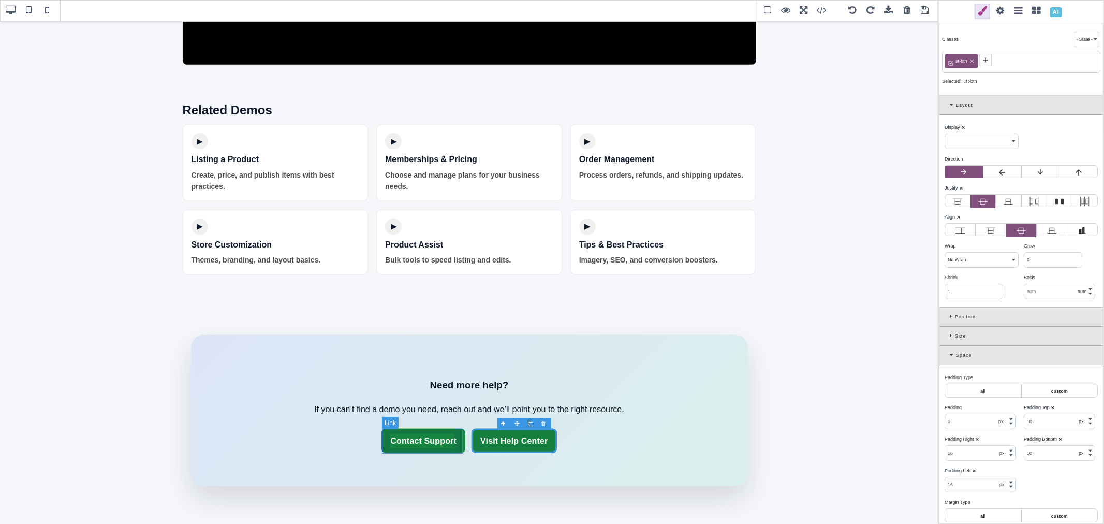
click at [461, 430] on link "Contact Support" at bounding box center [424, 441] width 84 height 25
click at [984, 59] on icon at bounding box center [986, 60] width 8 height 8
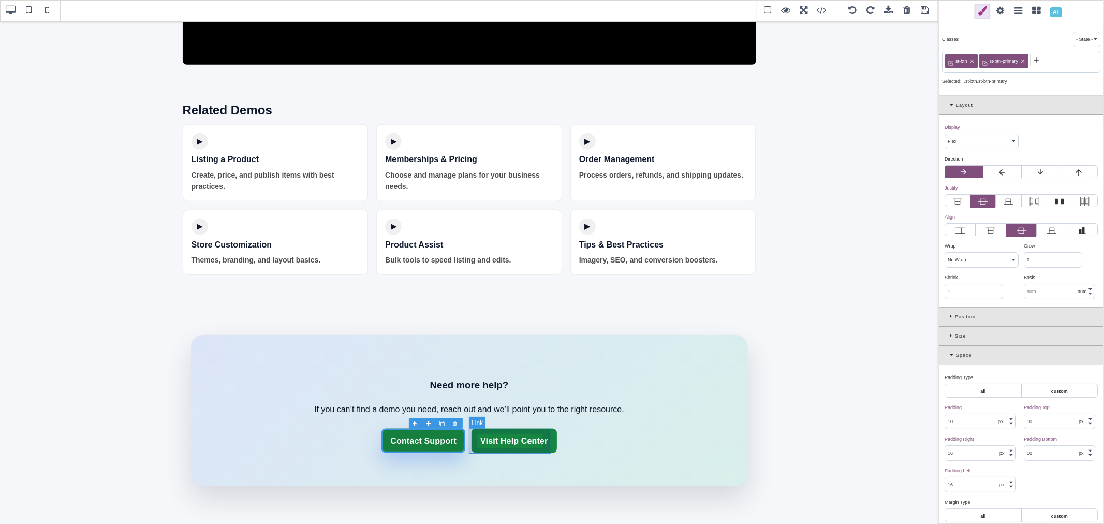
click at [550, 431] on link "Visit Help Center" at bounding box center [514, 441] width 85 height 25
click at [987, 62] on icon at bounding box center [986, 60] width 8 height 8
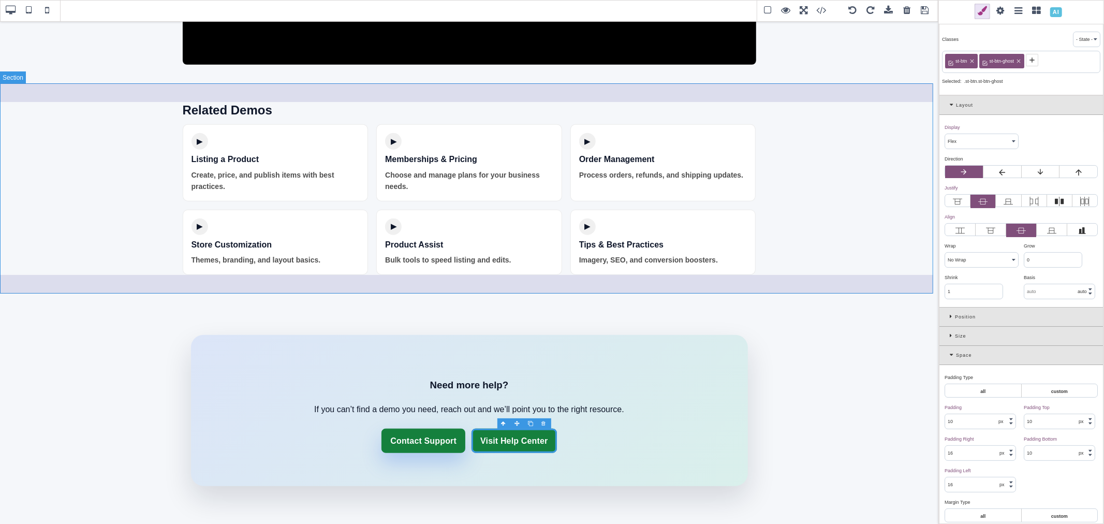
click at [860, 193] on section "Related Demos ▶ Listing a Product Create, price, and publish items with best pr…" at bounding box center [469, 188] width 939 height 210
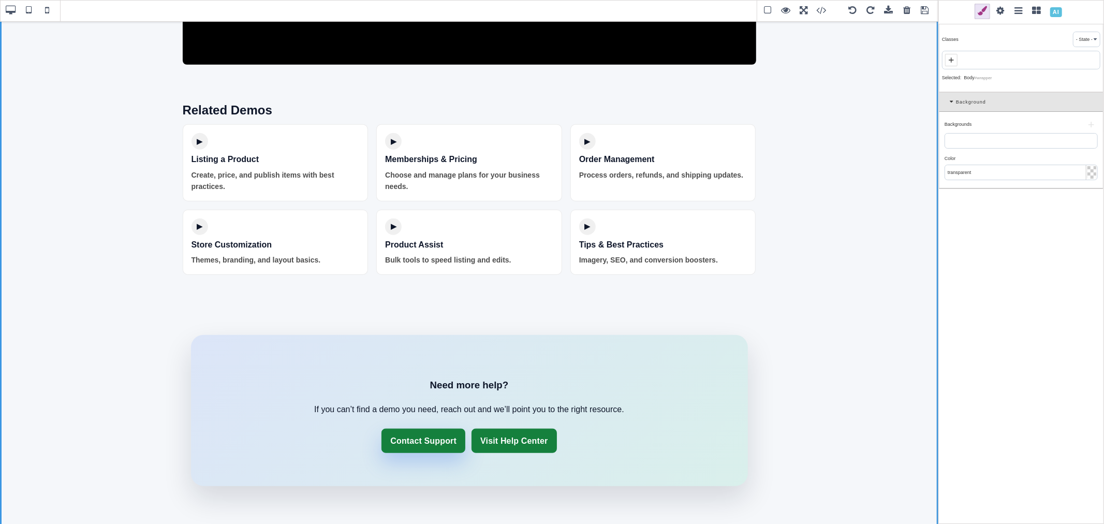
click at [951, 56] on icon at bounding box center [951, 60] width 8 height 8
click at [954, 61] on icon at bounding box center [951, 60] width 8 height 8
click at [454, 433] on link "Contact Support" at bounding box center [424, 441] width 84 height 25
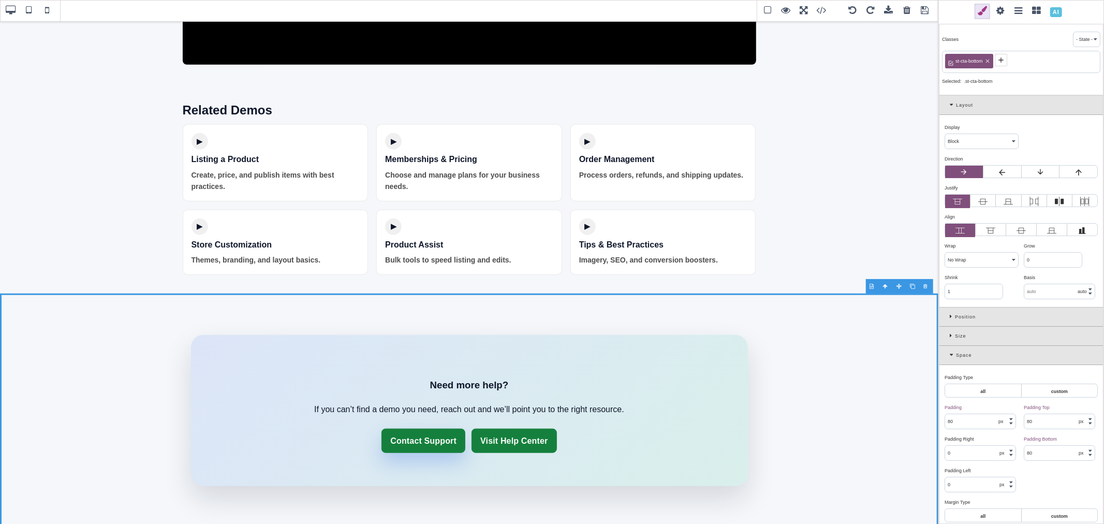
drag, startPoint x: 884, startPoint y: 309, endPoint x: 884, endPoint y: 288, distance: 20.7
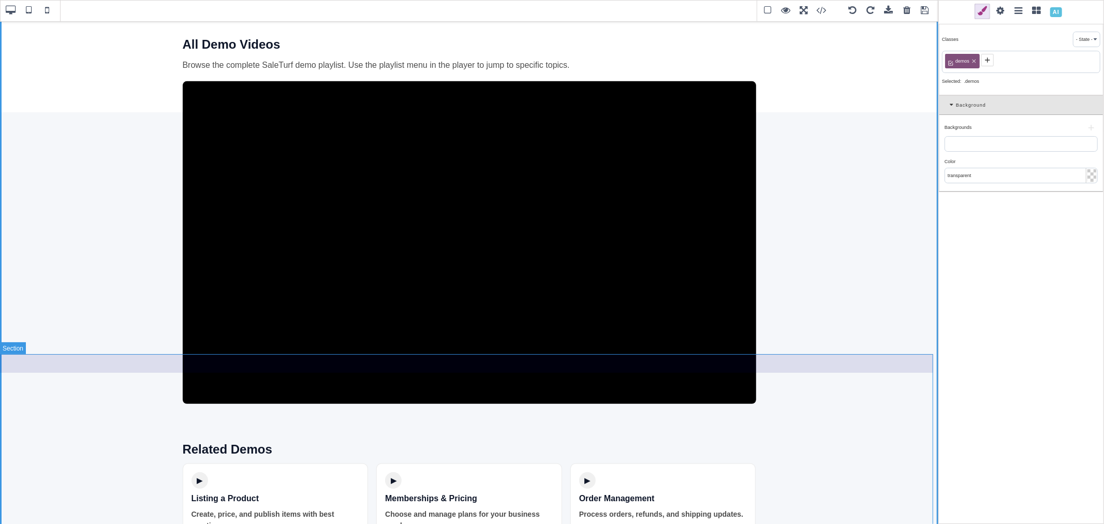
scroll to position [405, 0]
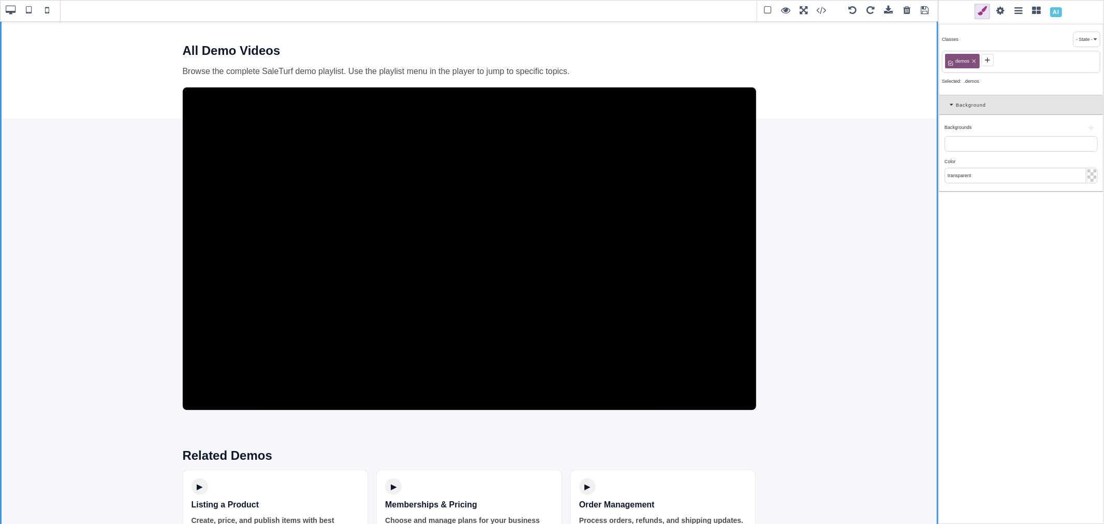
click at [928, 13] on span at bounding box center [925, 11] width 16 height 16
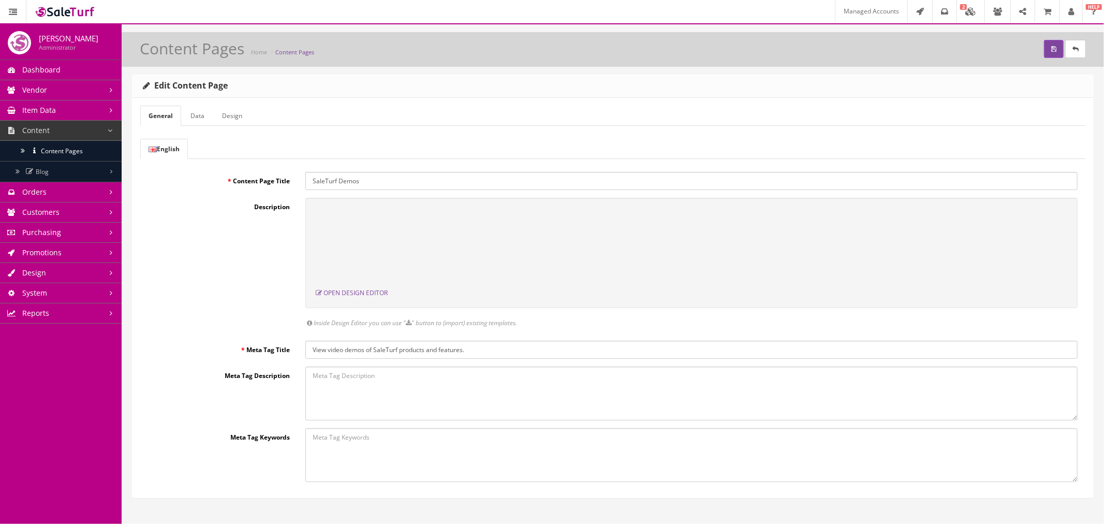
scroll to position [0, 0]
click at [1044, 47] on button "submit" at bounding box center [1054, 49] width 20 height 18
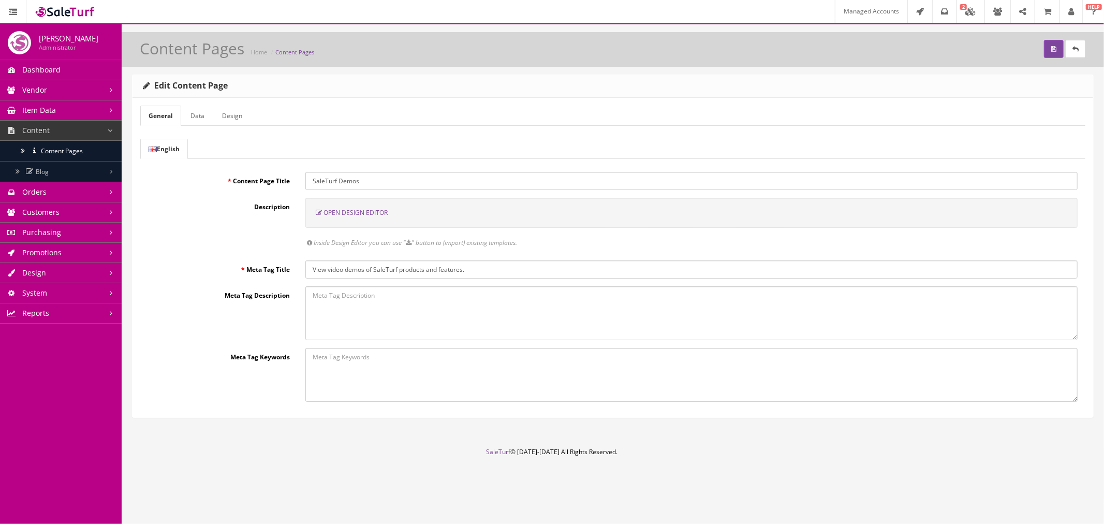
click at [340, 213] on span "Open Design Editor" at bounding box center [356, 212] width 64 height 9
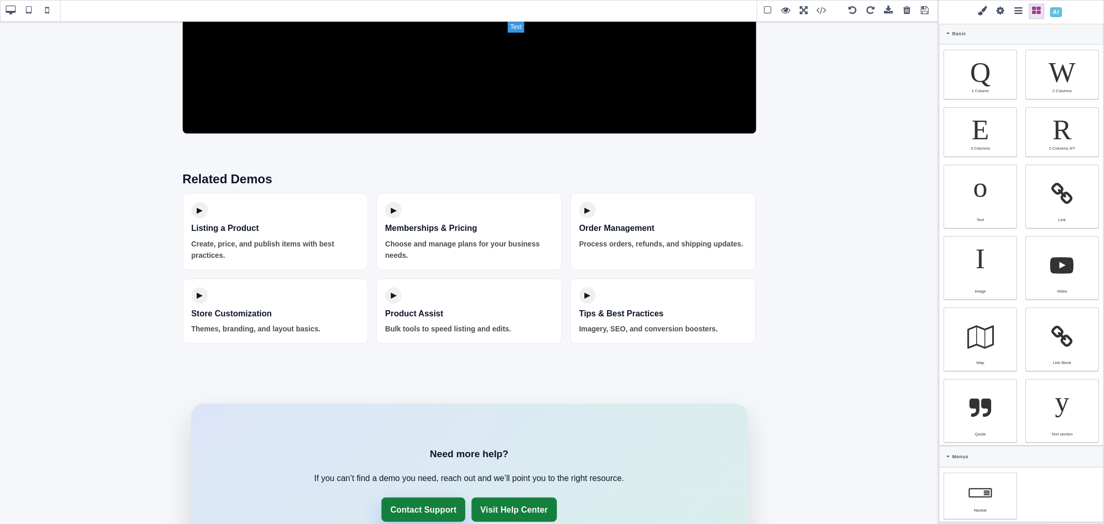
scroll to position [690, 0]
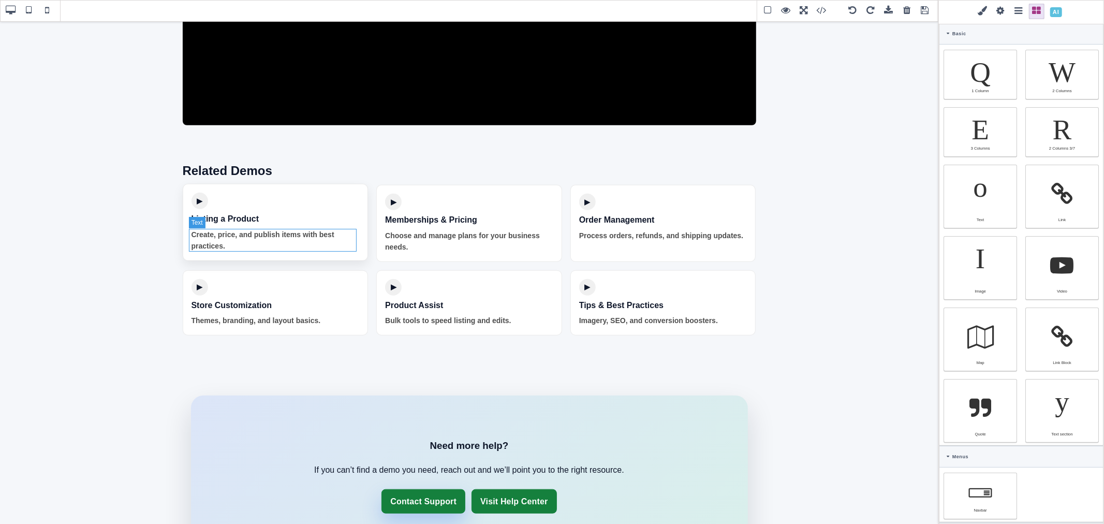
click at [303, 250] on span "Create, price, and publish items with best practices." at bounding box center [276, 240] width 168 height 23
type input "rgba(0, 0, 0, 0.7)"
select select
type input "14"
select select "600"
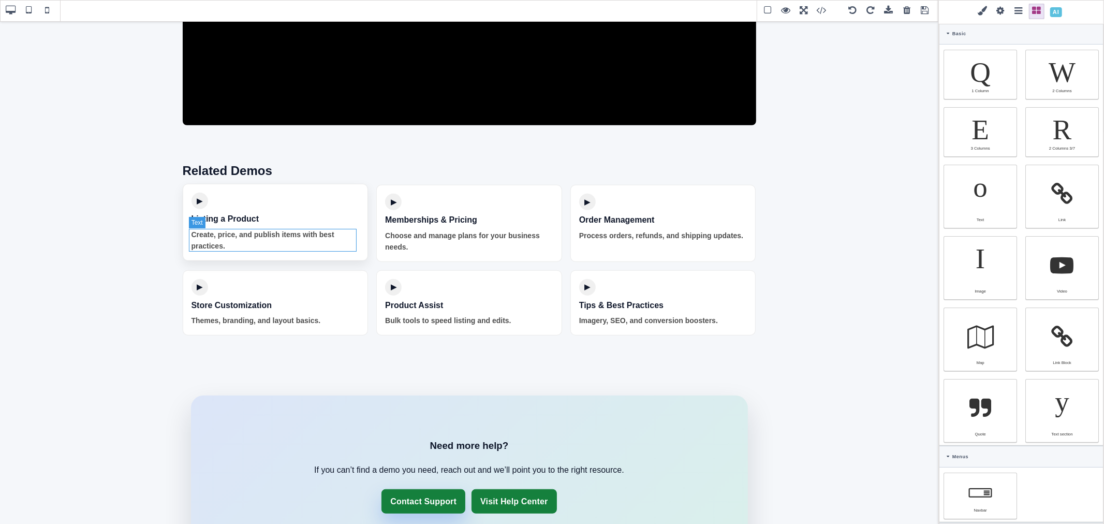
select select
type input "22.4px"
select select
type input "rgba(0, 0, 0, 0.7)"
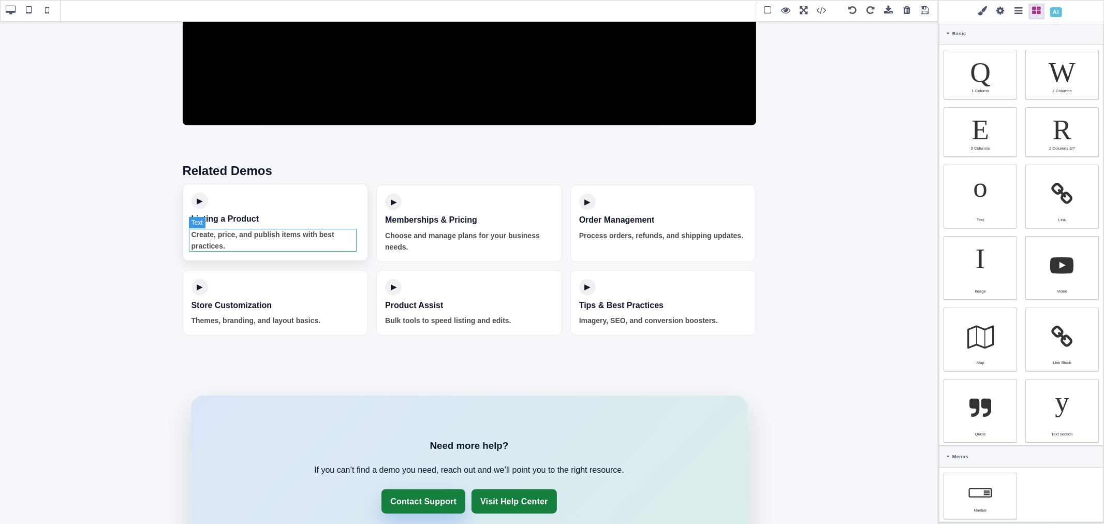
type input "rgba(0, 0, 0, 0.7)"
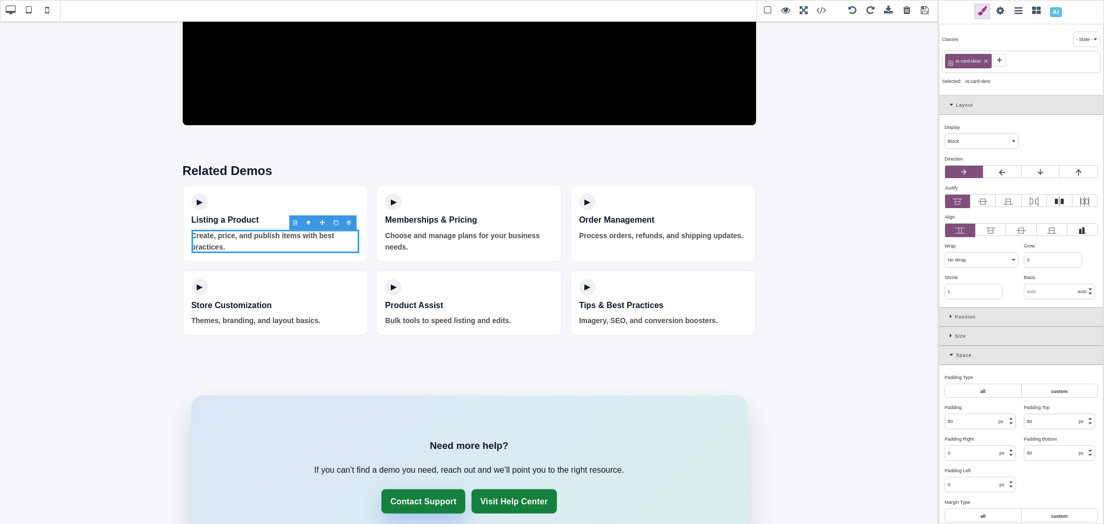
click at [1000, 13] on span at bounding box center [1001, 12] width 16 height 16
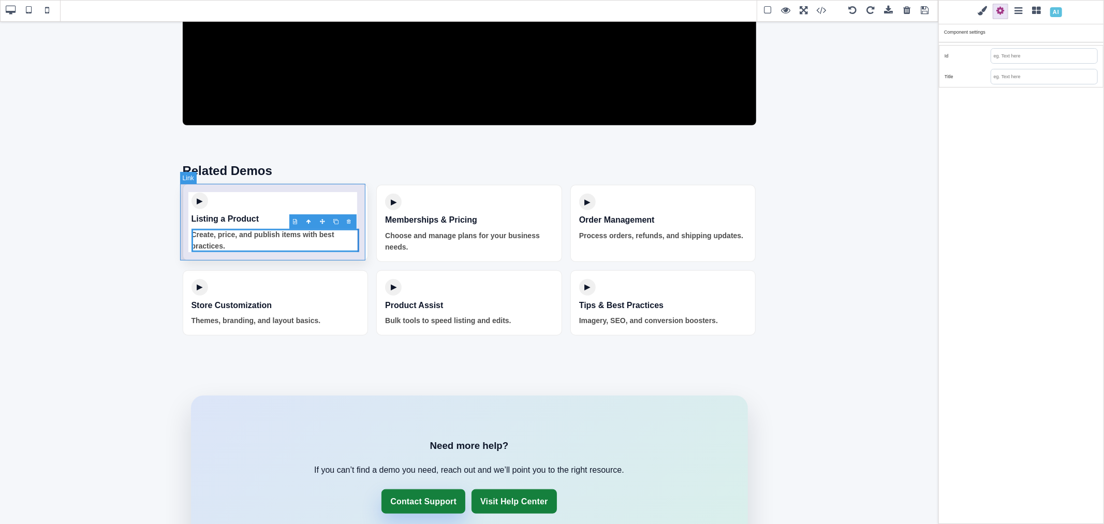
click at [231, 197] on link "▶ Listing a Product Create, price, and publish items with best practices." at bounding box center [276, 222] width 186 height 77
select select "flex"
type input "16"
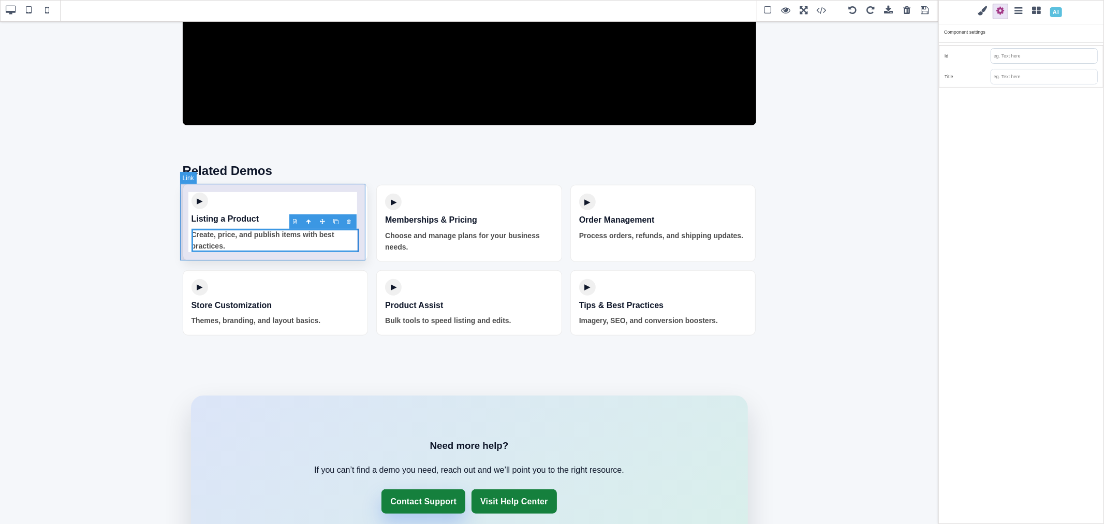
type input "16"
type input "inherit"
type input "16"
select select
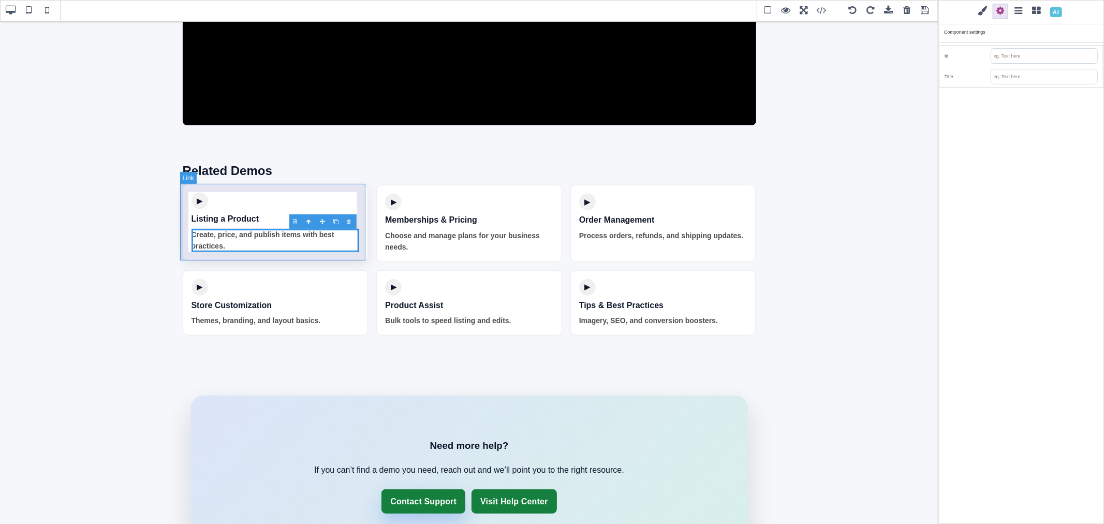
type input "25.6px"
select select
type input "rgb(255, 255, 255)"
type input "1"
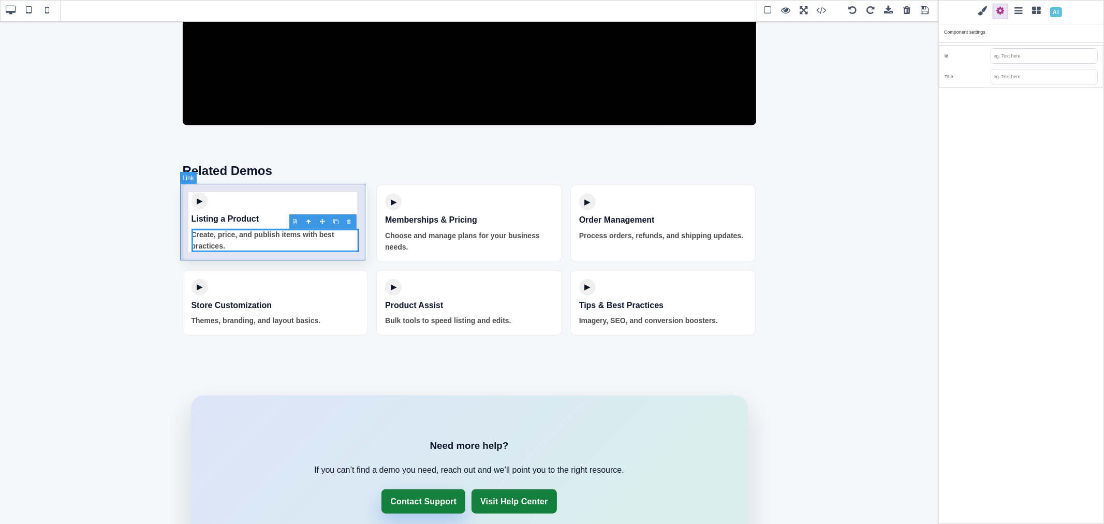
type input "1"
select select "solid"
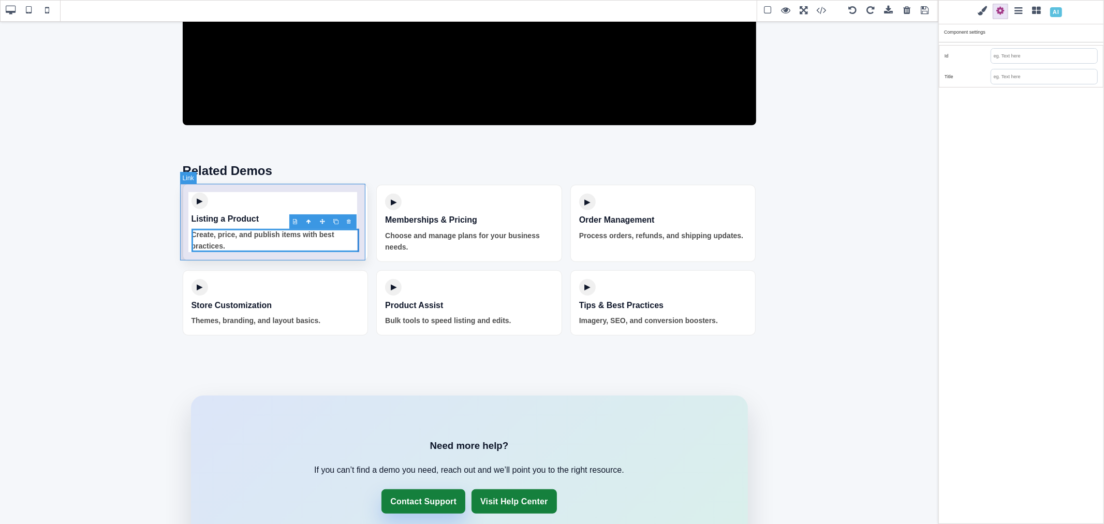
select select "solid"
type input "rgba(0, 0, 0, 0.08)"
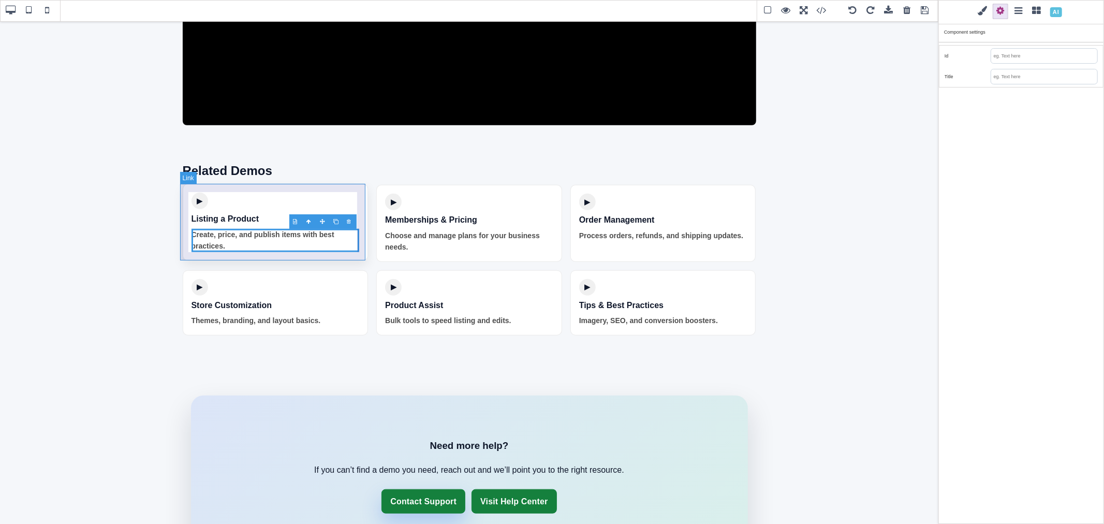
type input "10"
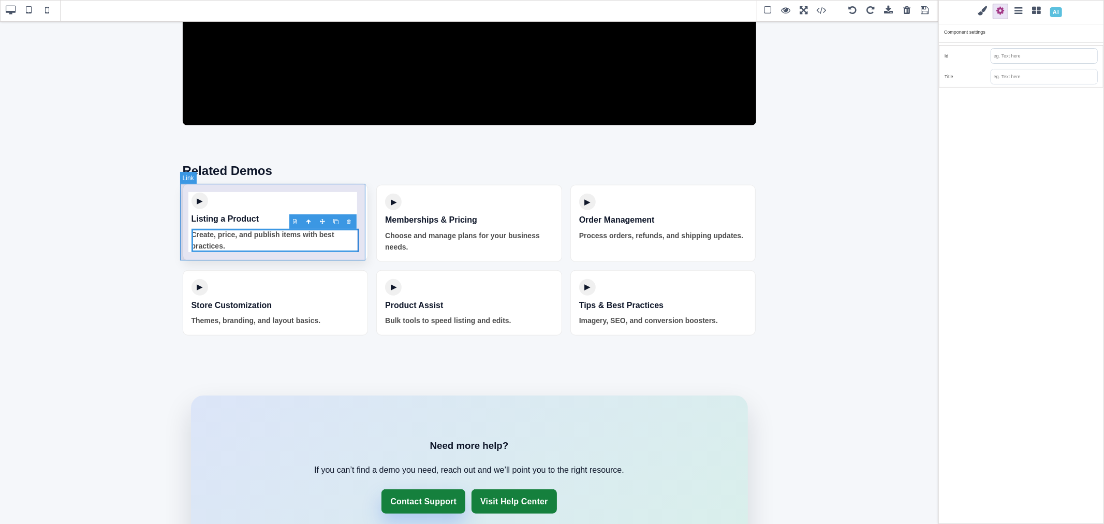
type input "initial"
select select
type input "initial"
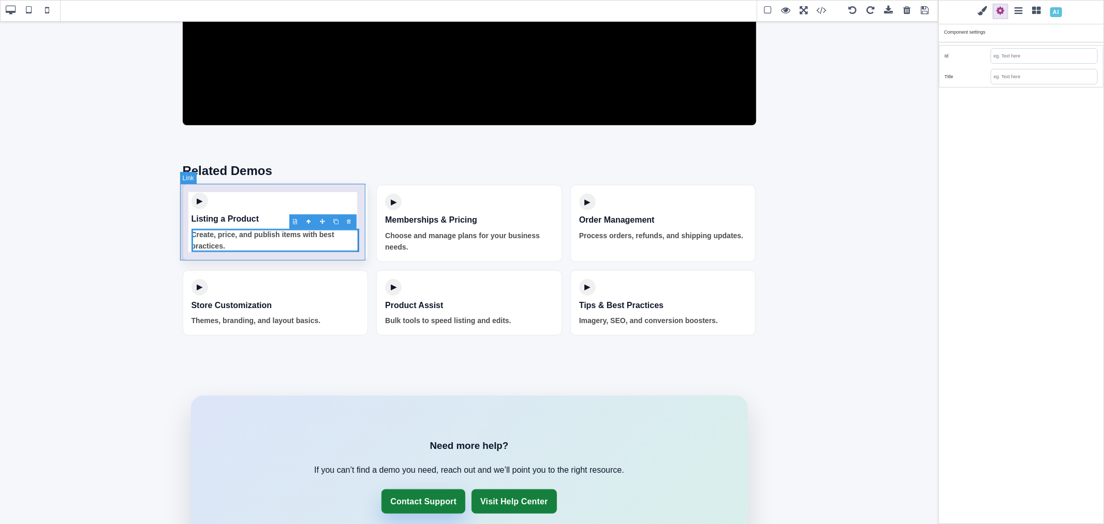
select select
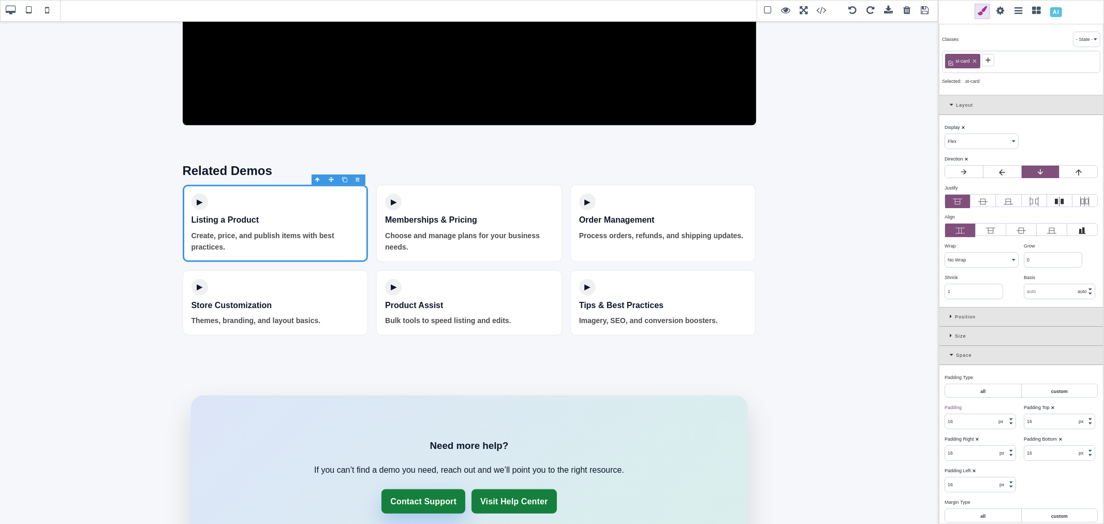
click at [1000, 16] on span at bounding box center [1001, 12] width 16 height 16
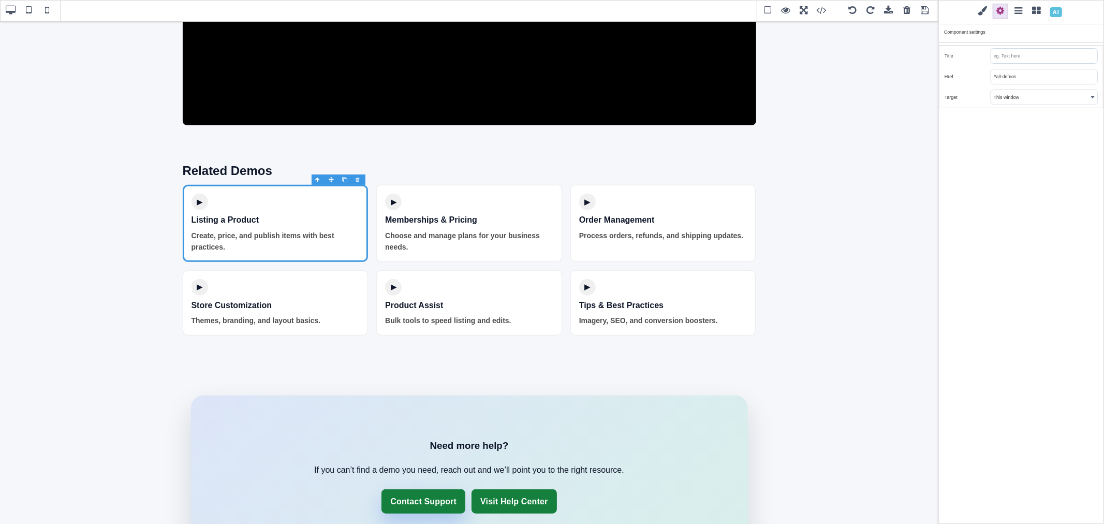
click at [1040, 73] on input "#all-demos" at bounding box center [1044, 76] width 106 height 14
paste input "https://youtu.be/2u8Lg8vYFoY?si=o4soLEMhMmOOJg8V"
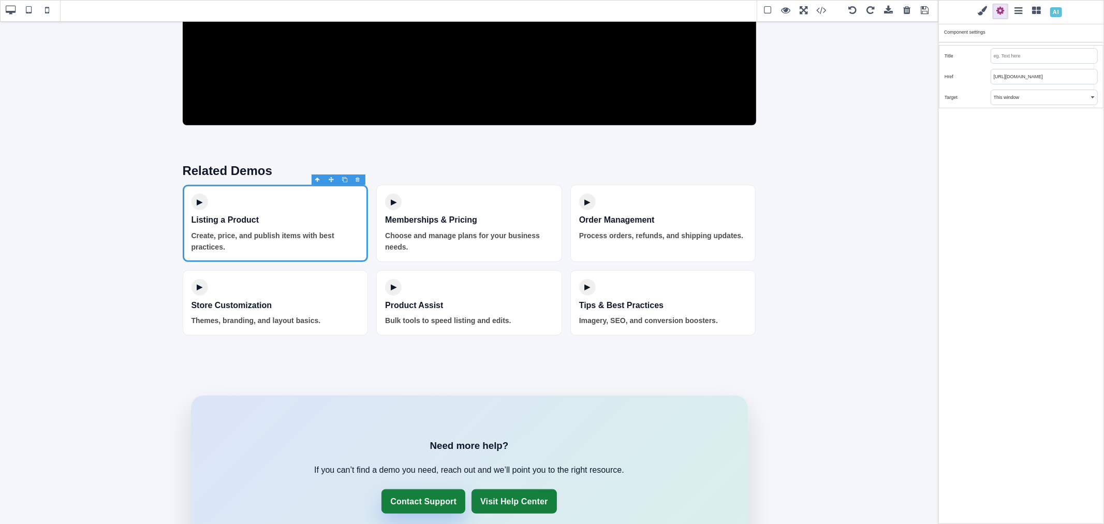
type input "https://youtu.be/2u8Lg8vYFoY?si=o4soLEMhMmOOJg8V"
click at [1048, 130] on div "Classes - State - Hover Click Even/Odd st-card Selected: .st-card Layout Displa…" at bounding box center [1022, 262] width 166 height 524
click at [480, 195] on link "▶ Memberships & Pricing Choose and manage plans for your business needs." at bounding box center [469, 222] width 186 height 77
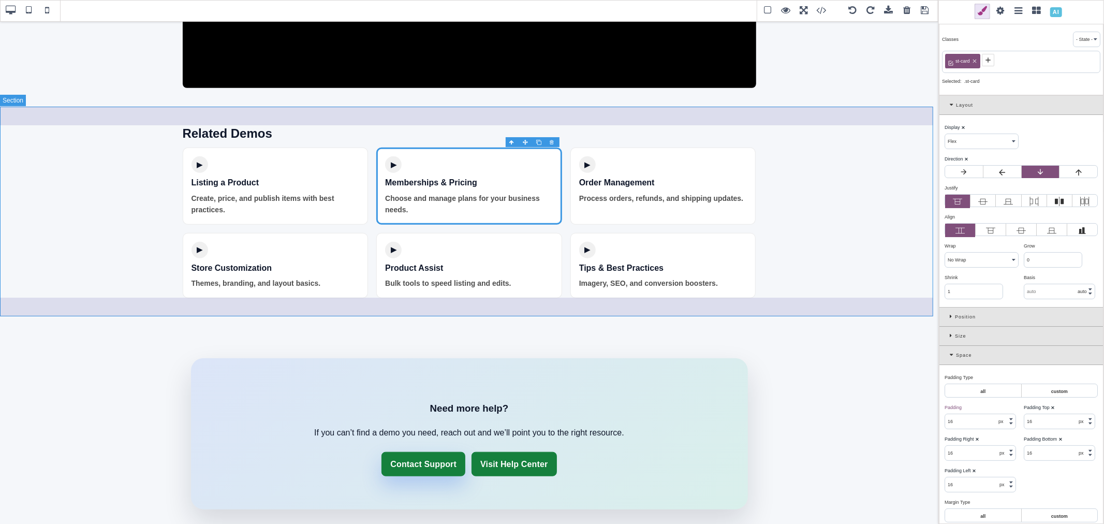
scroll to position [748, 0]
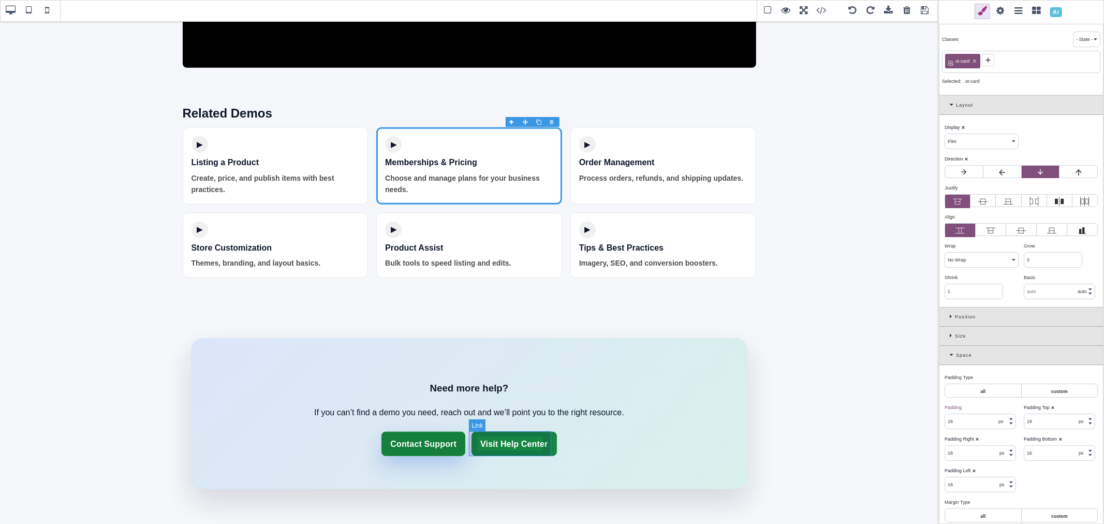
click at [546, 435] on link "Visit Help Center" at bounding box center [514, 444] width 85 height 25
type input "10"
type input "rgb(141, 1, 103)"
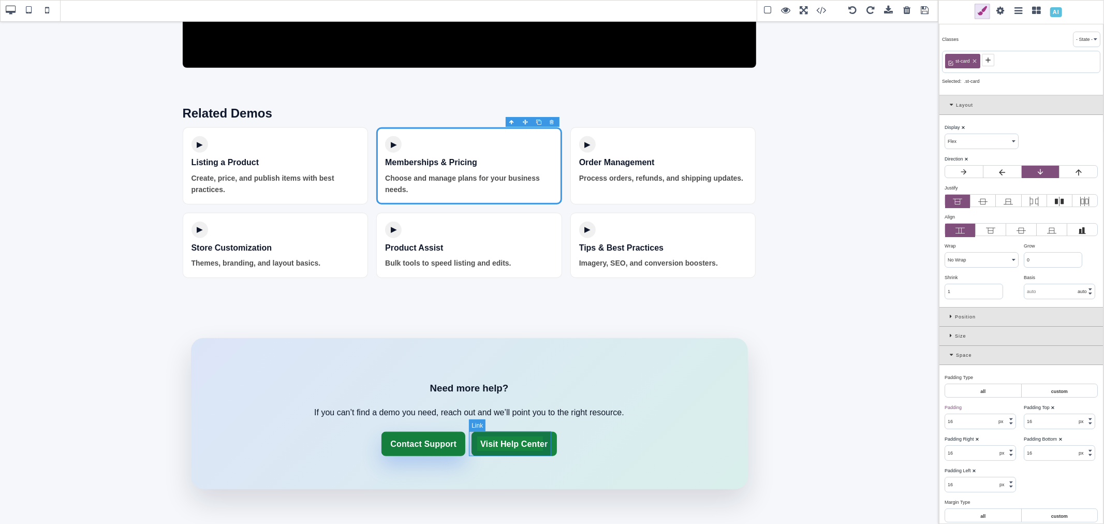
select select
type input "0.16"
select select "px"
select select "center"
select select
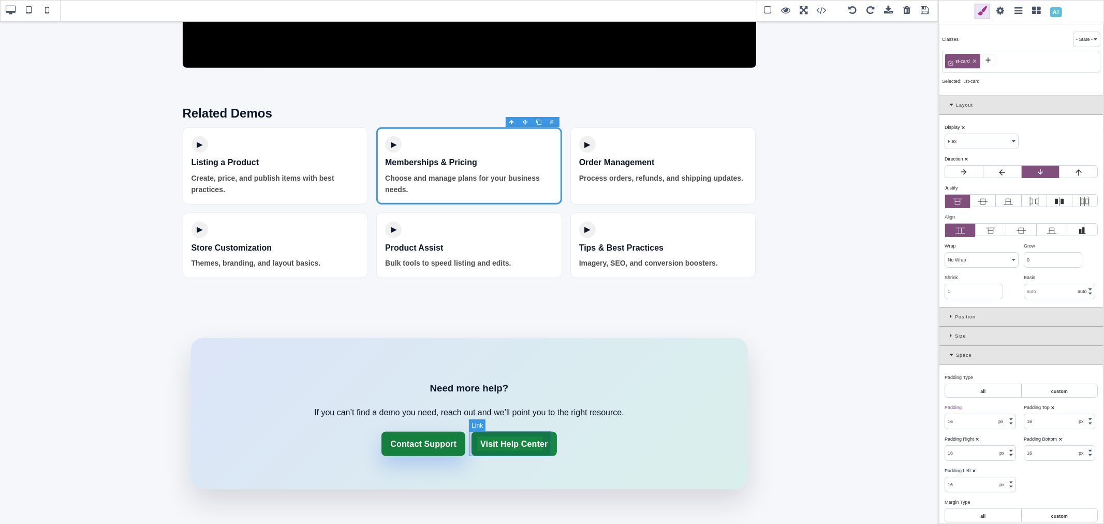
type input "rgba(200, 81, 168, 0.08)"
type input "1.11111"
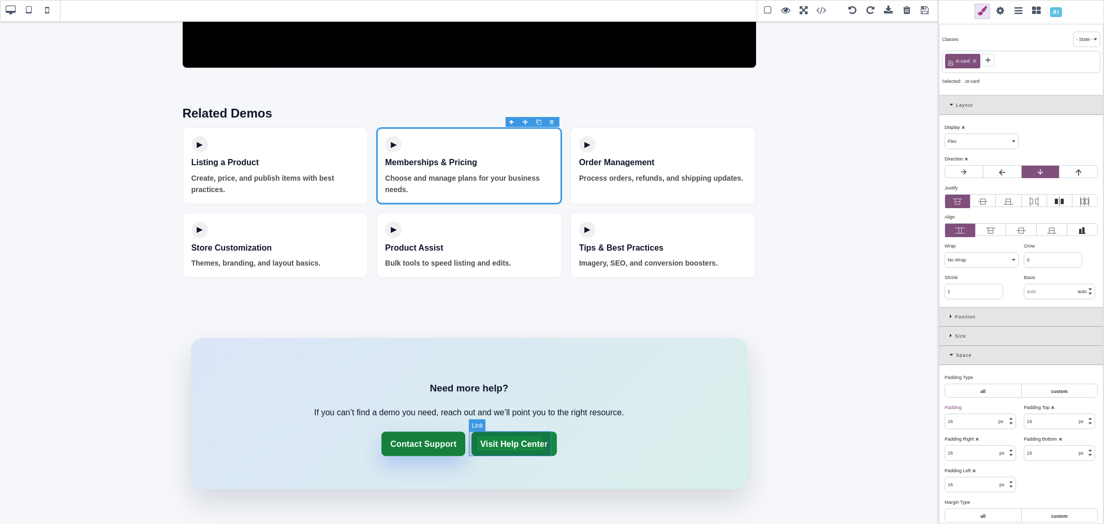
type input "rgb(185, 1, 135)"
type input "8"
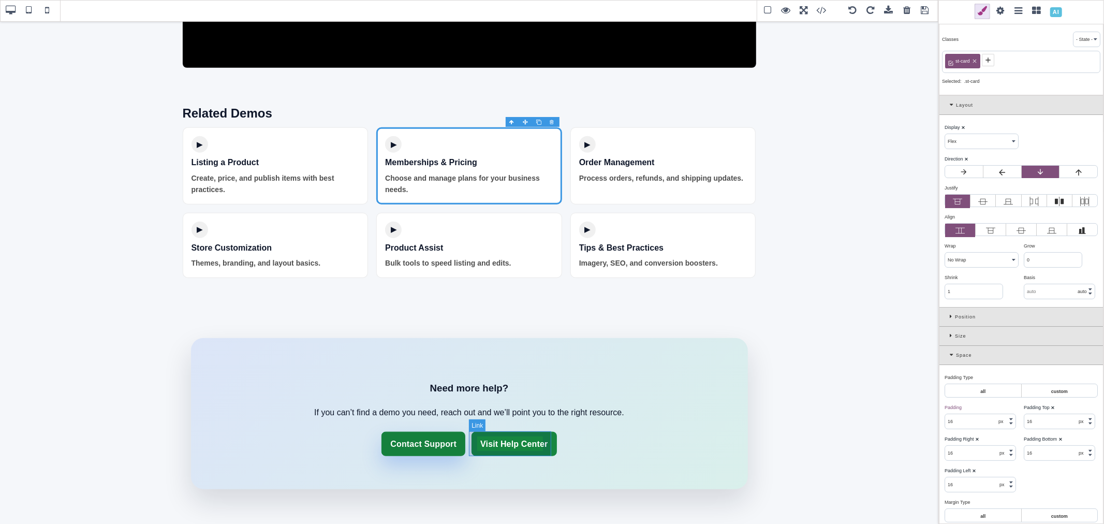
type input "8"
type input "none"
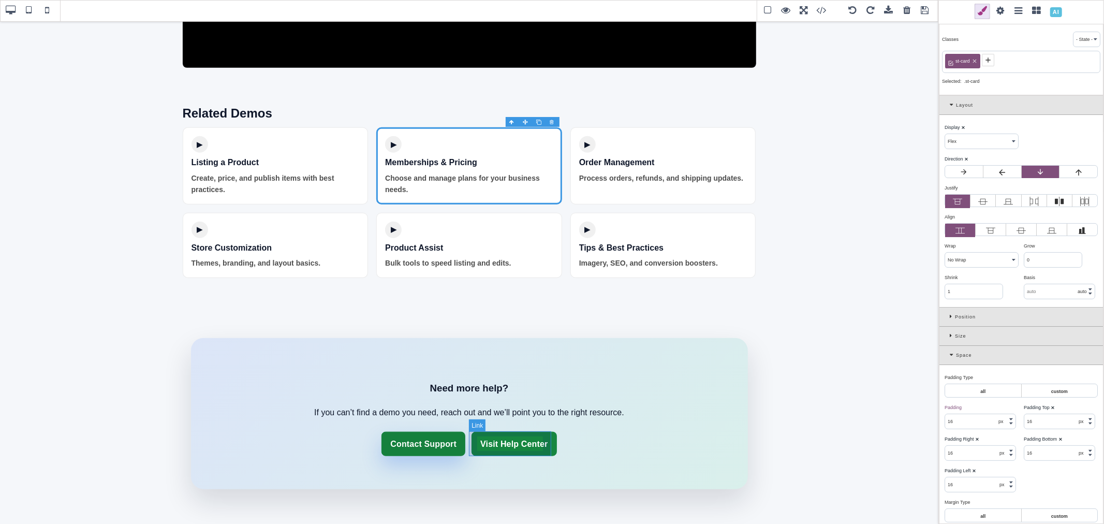
type input "100%"
type input "1"
select select "px"
type input "0"
select select "px"
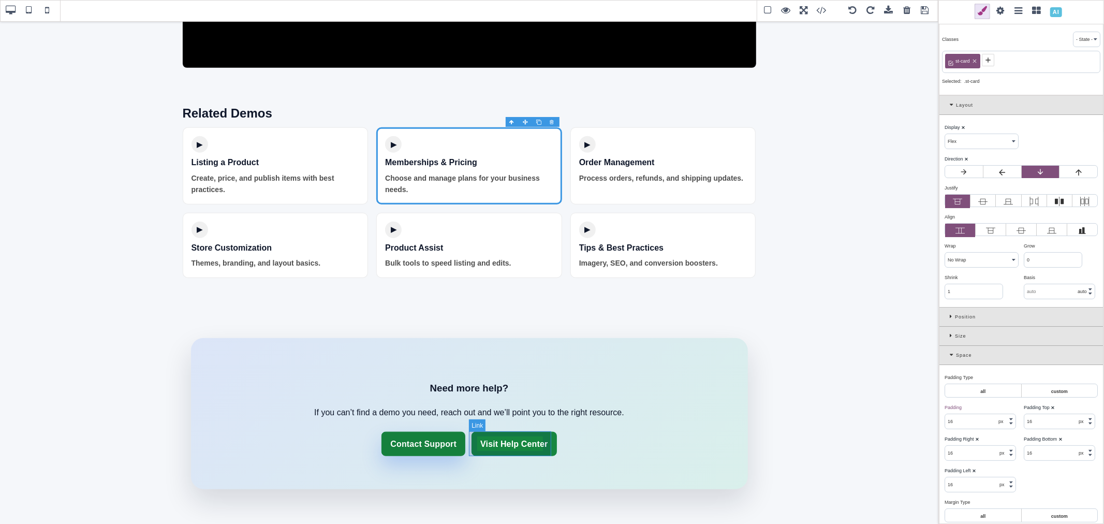
select select "stretch"
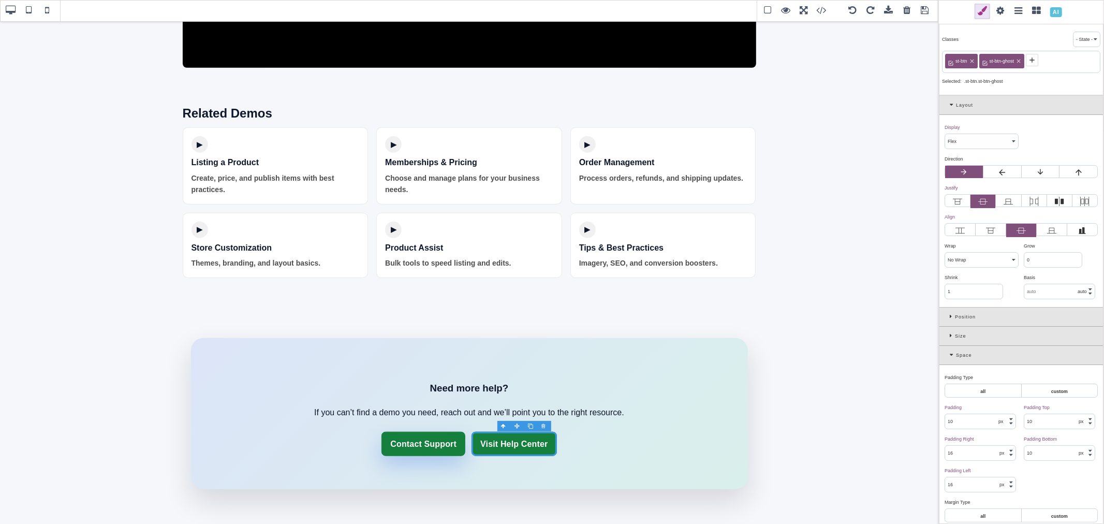
click at [961, 55] on div "st-btn" at bounding box center [961, 61] width 33 height 14
click at [960, 60] on span "st-btn" at bounding box center [961, 60] width 15 height 9
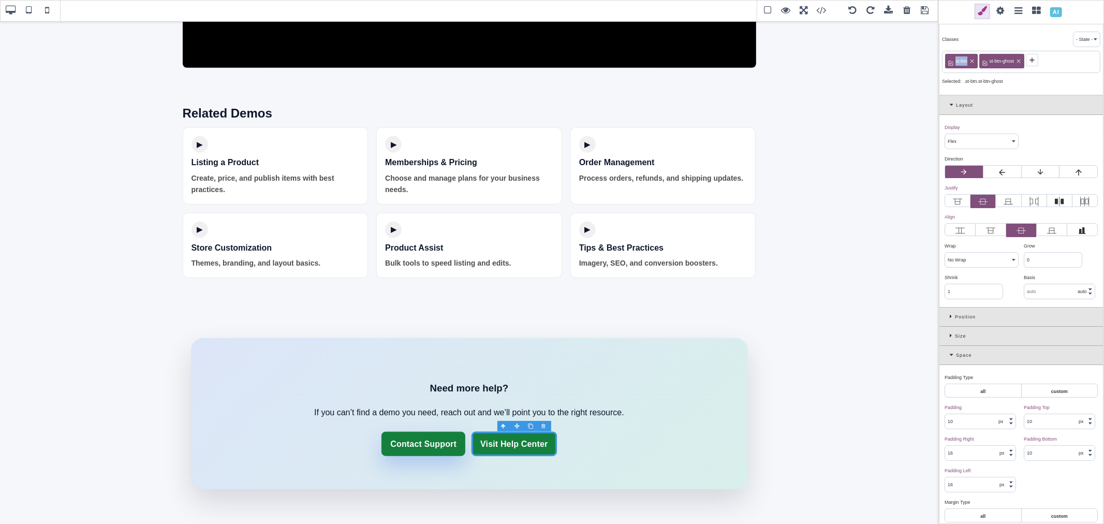
copy span "st-btn"
click at [1055, 63] on div "st-btn st-btn-ghost" at bounding box center [1021, 62] width 158 height 22
click at [822, 10] on span at bounding box center [828, 11] width 28 height 16
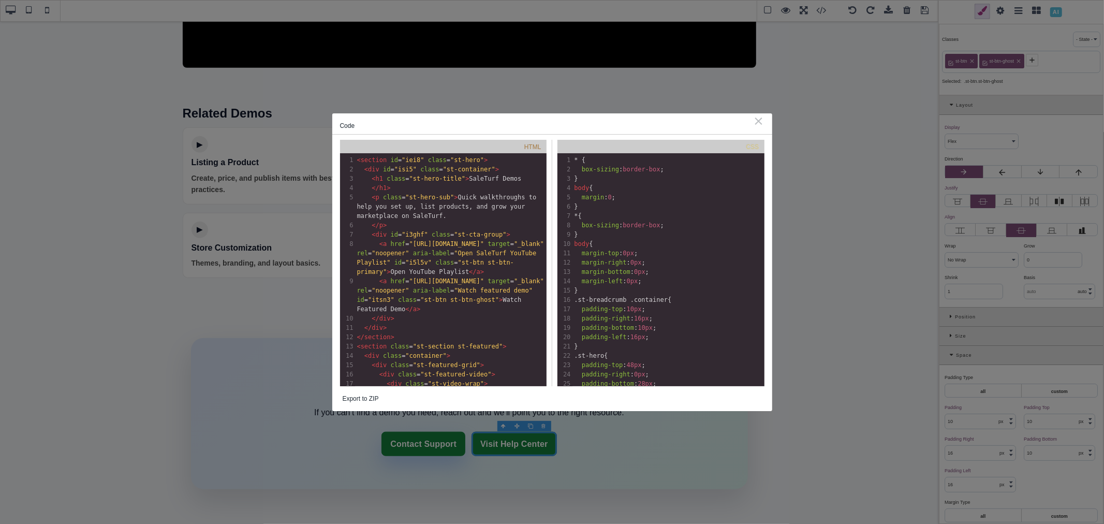
click at [634, 189] on pre "body {" at bounding box center [669, 187] width 192 height 9
click at [1065, 64] on div "Code ⨯ HTML xxxxxxxxxx 81 1 < section id = "iei8" class = "st-hero" > 2 < div i…" at bounding box center [552, 262] width 1104 height 524
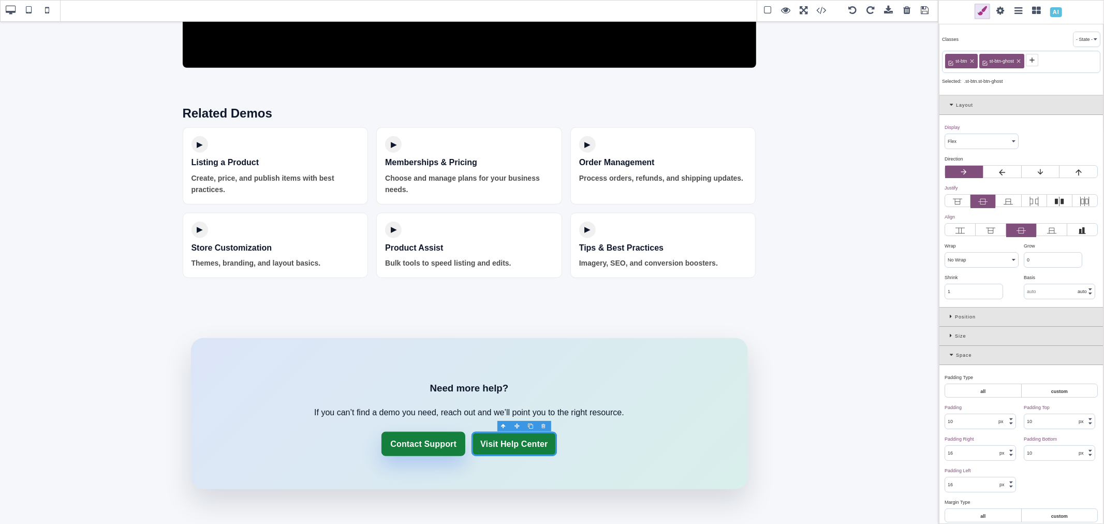
click at [1018, 61] on icon at bounding box center [1019, 61] width 6 height 6
select select
type input "rgb(255, 255, 255)"
select select
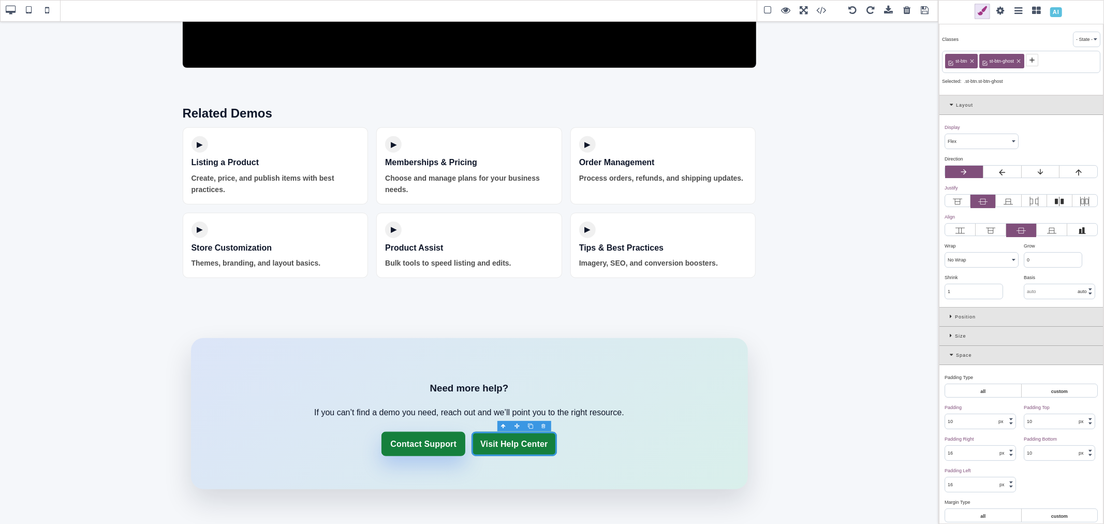
type input "rgb(21, 128, 61)"
type input "1"
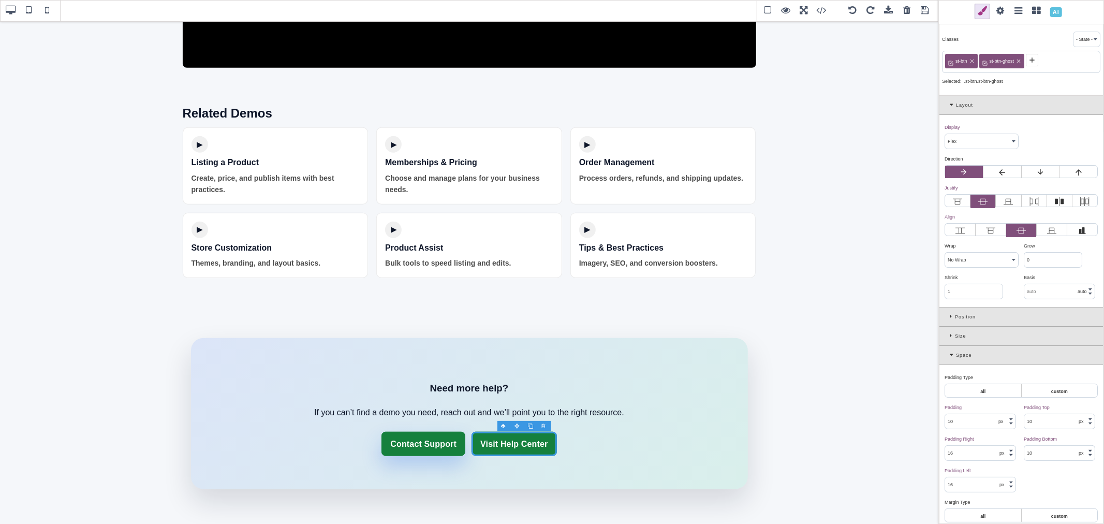
type input "rgb(21, 128, 61)"
type input "initial"
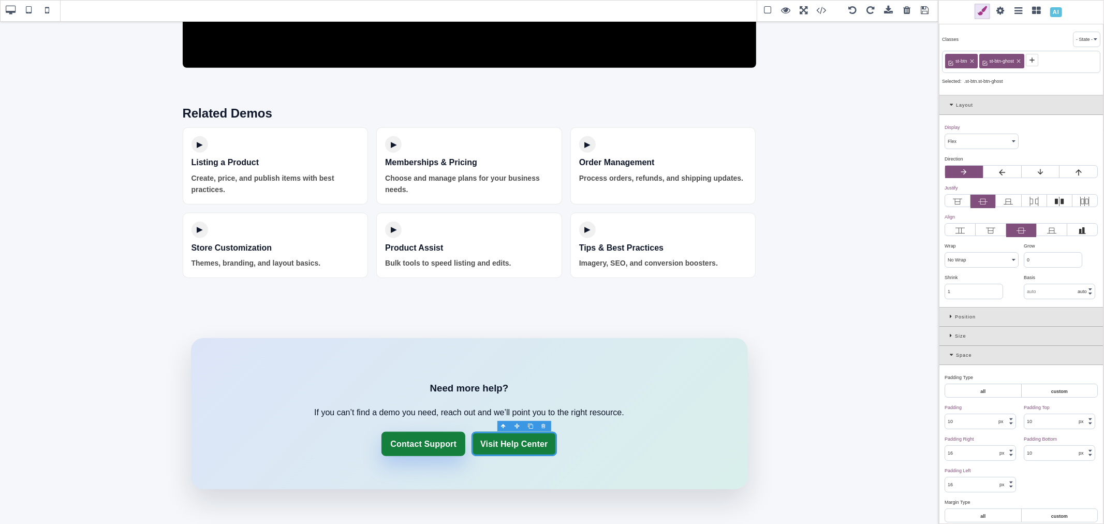
type input "initial"
select select
type input "initial"
select select
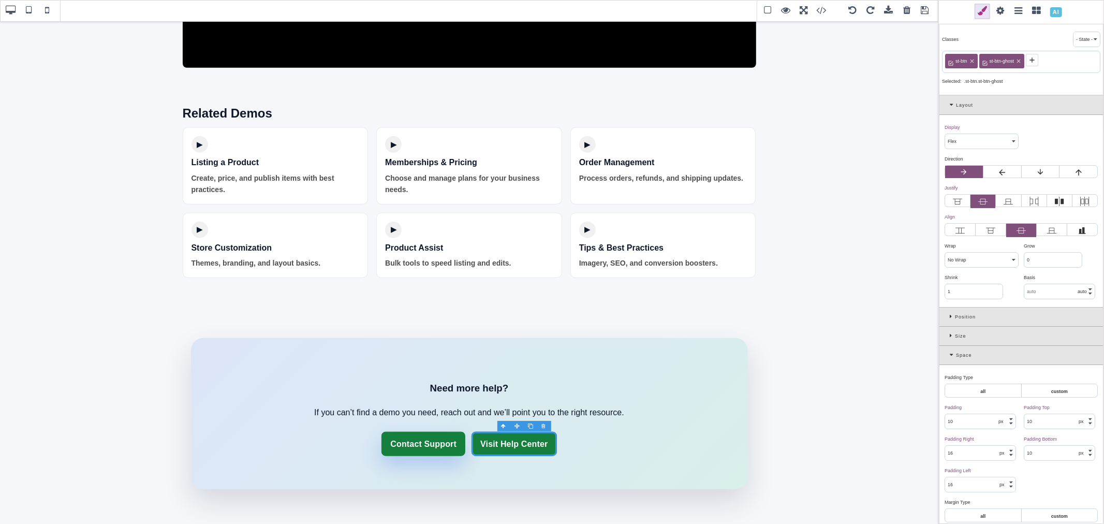
select select
click at [963, 126] on b "⨯" at bounding box center [963, 127] width 4 height 5
select select "flex"
click at [962, 188] on b "⨯" at bounding box center [961, 187] width 4 height 5
click at [959, 215] on b "⨯" at bounding box center [959, 216] width 4 height 5
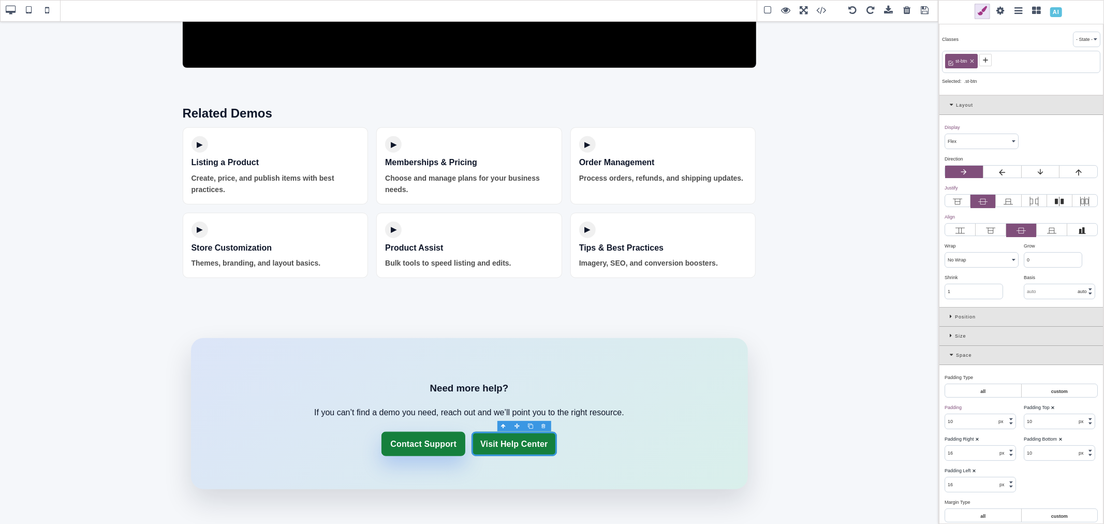
click at [948, 316] on div "Position" at bounding box center [1022, 317] width 164 height 19
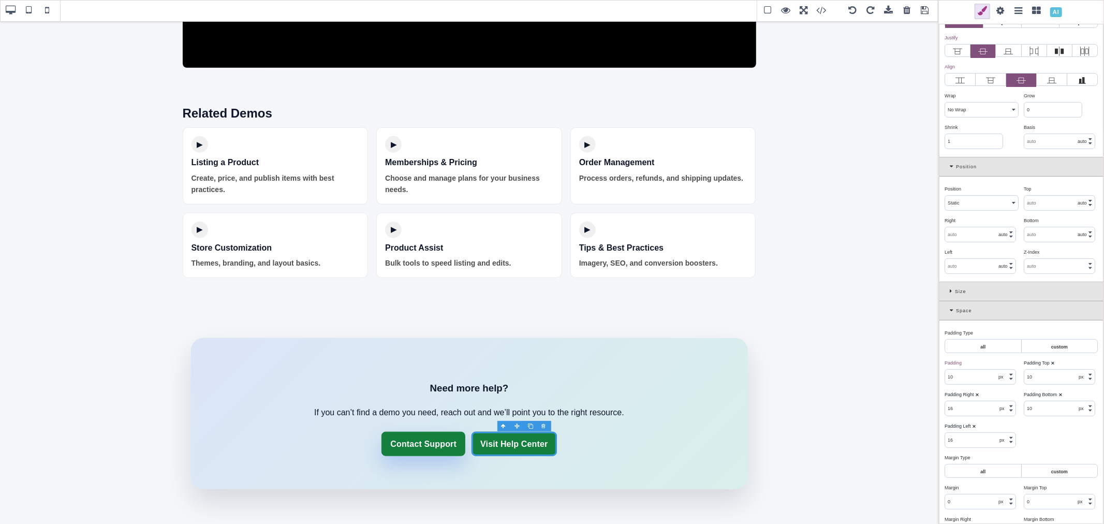
scroll to position [172, 0]
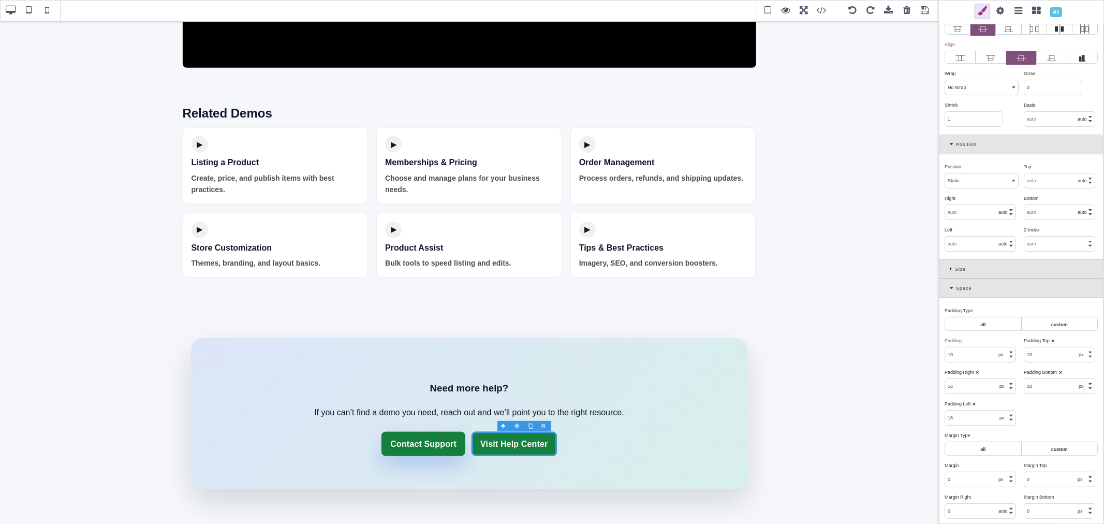
click at [948, 270] on div "Size" at bounding box center [1022, 269] width 164 height 19
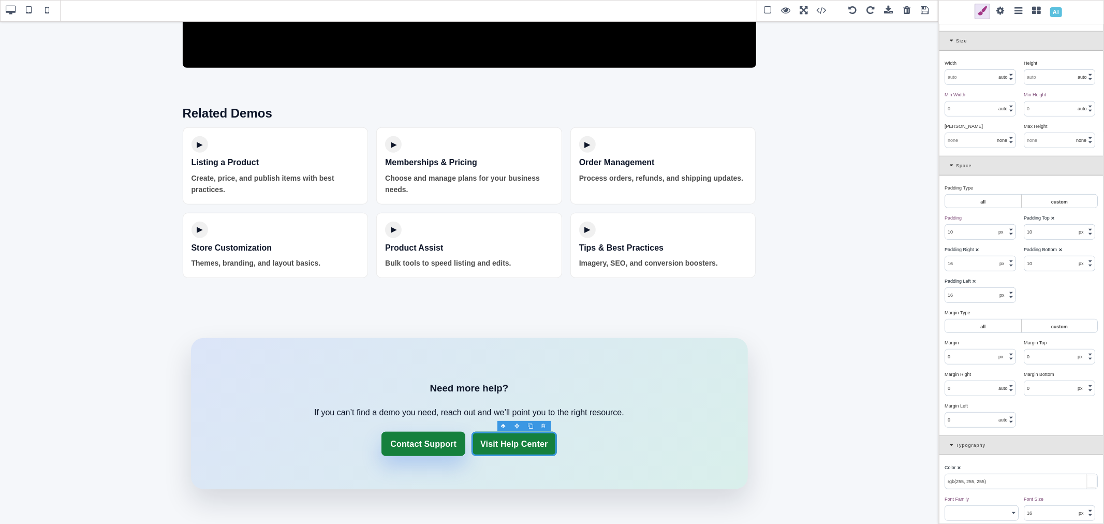
scroll to position [460, 0]
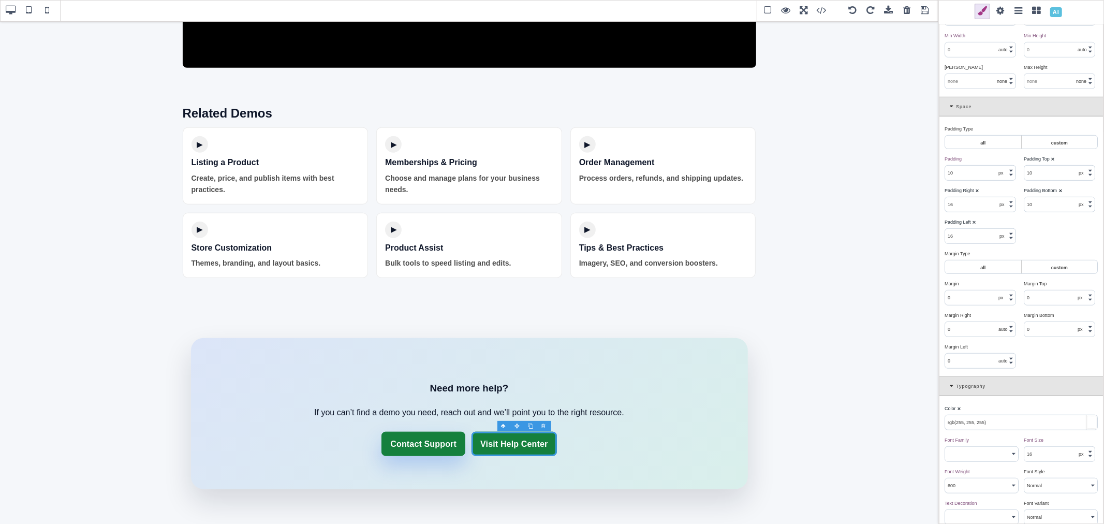
click at [976, 191] on b "⨯" at bounding box center [977, 190] width 4 height 5
select select "px"
type input "16"
click at [974, 223] on b "⨯" at bounding box center [974, 222] width 4 height 5
select select "px"
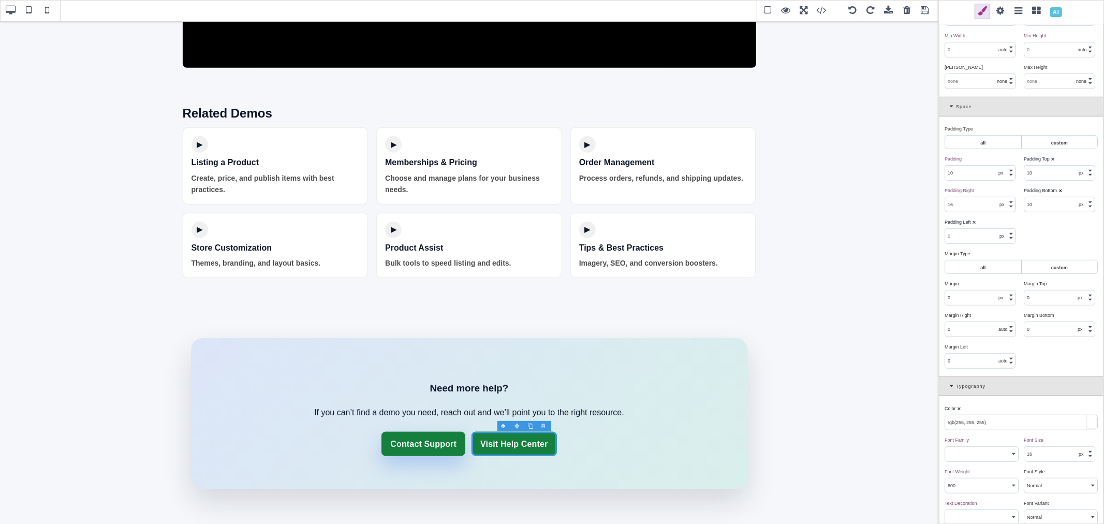
type input "16"
click at [1059, 192] on b "⨯" at bounding box center [1061, 190] width 4 height 5
select select "px"
type input "10"
click at [1052, 159] on b "⨯" at bounding box center [1053, 158] width 4 height 5
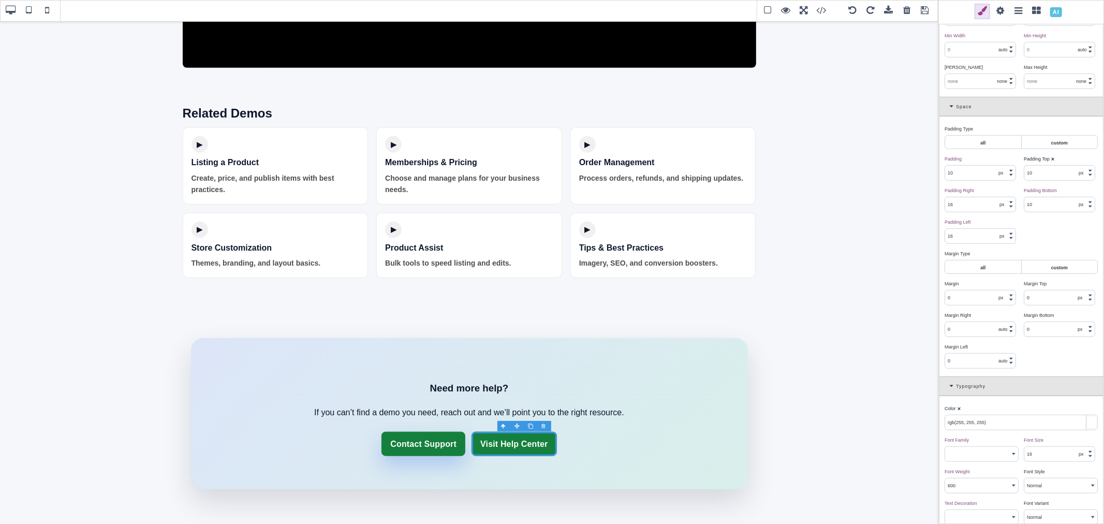
select select "px"
type input "10"
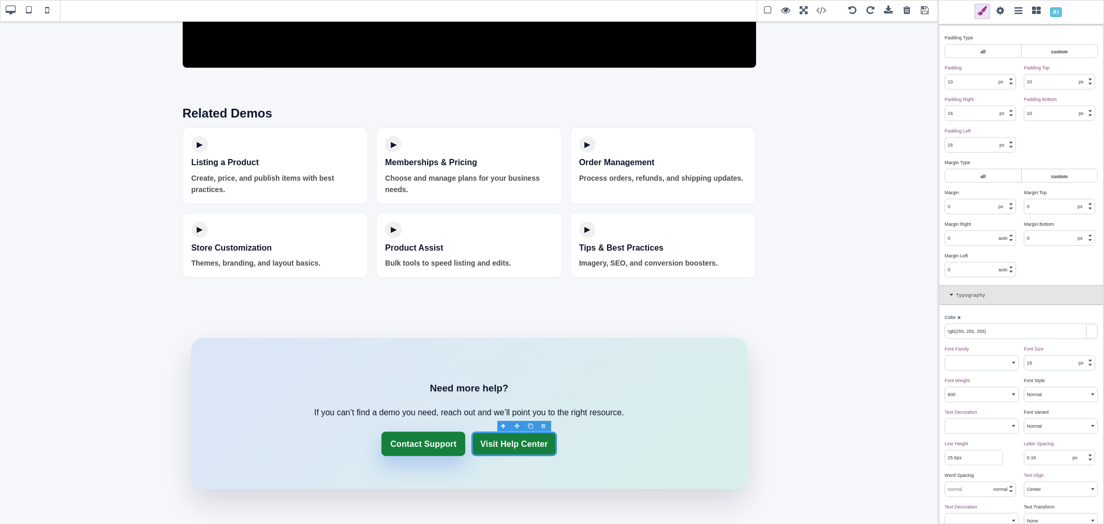
scroll to position [575, 0]
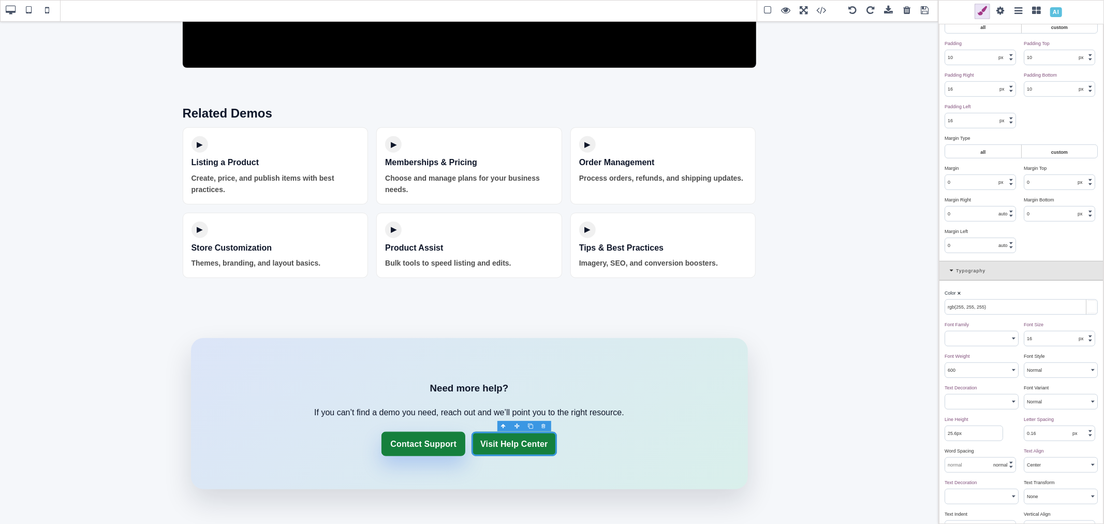
click at [959, 295] on b "⨯" at bounding box center [959, 292] width 4 height 5
type input "rgb(185, 1, 135)"
click at [953, 273] on icon at bounding box center [953, 271] width 6 height 6
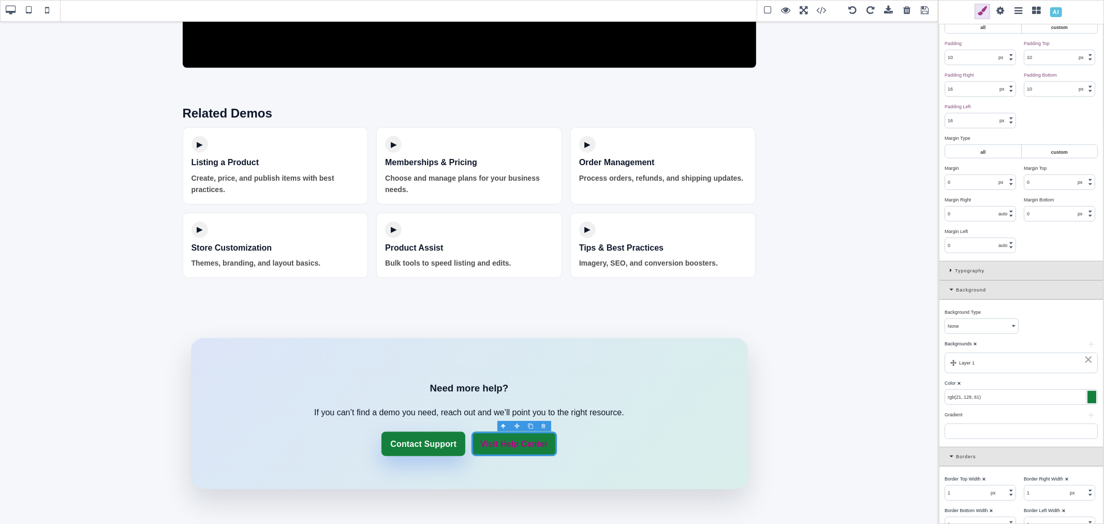
click at [975, 346] on b "⨯" at bounding box center [975, 343] width 4 height 5
click at [959, 379] on b "⨯" at bounding box center [959, 377] width 4 height 5
type input "transparent"
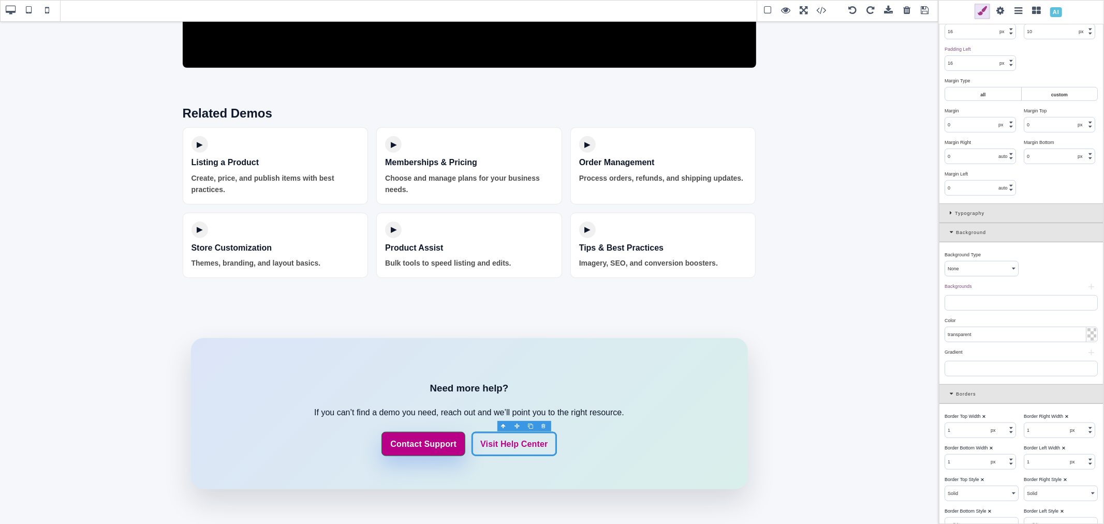
scroll to position [690, 0]
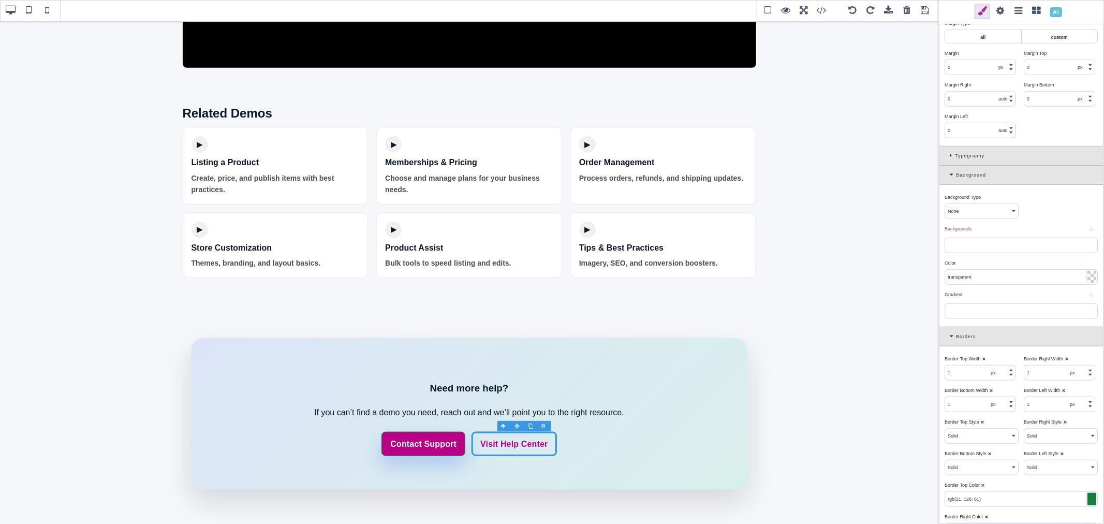
click at [984, 361] on b "⨯" at bounding box center [984, 358] width 4 height 5
select select "px"
type input "1.11111"
click at [1065, 361] on b "⨯" at bounding box center [1067, 358] width 4 height 5
select select "px"
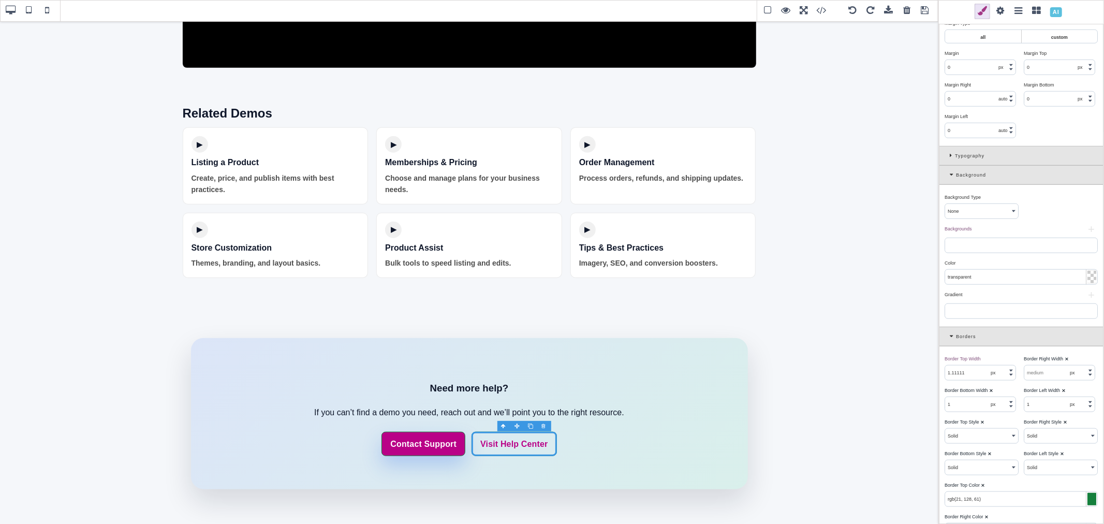
type input "1.11111"
click at [992, 392] on b "⨯" at bounding box center [991, 390] width 4 height 5
select select "px"
type input "1.11111"
click at [1063, 392] on b "⨯" at bounding box center [1064, 390] width 4 height 5
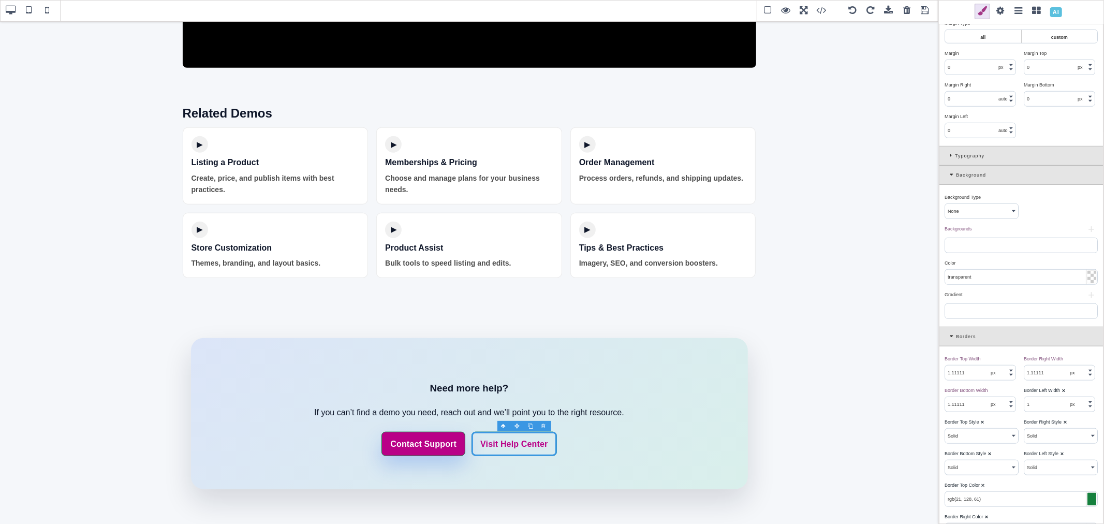
select select "px"
type input "1.11111"
click at [1064, 425] on div "Border Right Style ⨯" at bounding box center [1059, 421] width 71 height 9
click at [1063, 425] on b "⨯" at bounding box center [1065, 421] width 4 height 5
select select "solid"
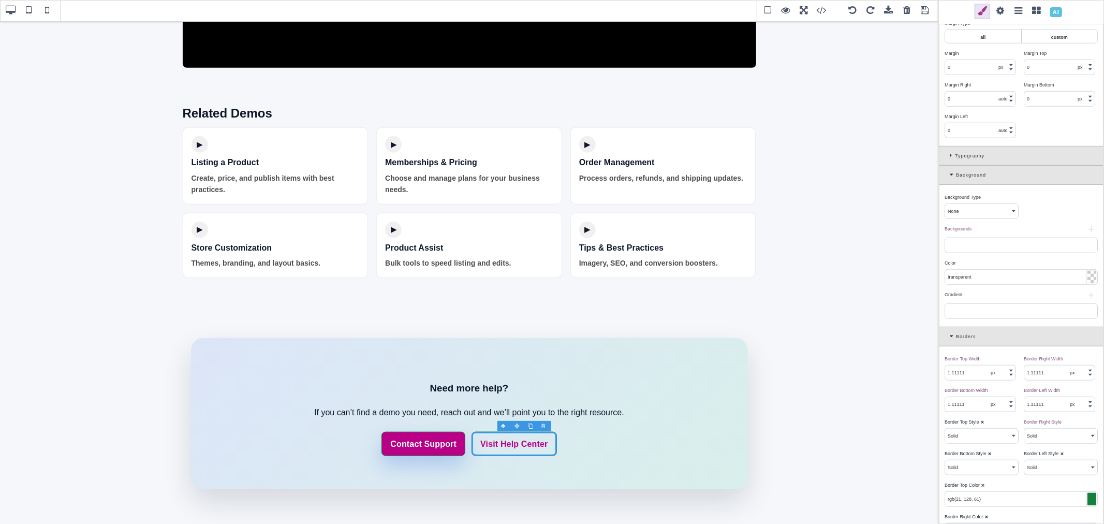
click at [1060, 456] on b "⨯" at bounding box center [1062, 453] width 4 height 5
select select "solid"
click at [983, 423] on b "⨯" at bounding box center [983, 421] width 4 height 5
select select "solid"
click at [990, 456] on b "⨯" at bounding box center [990, 453] width 4 height 5
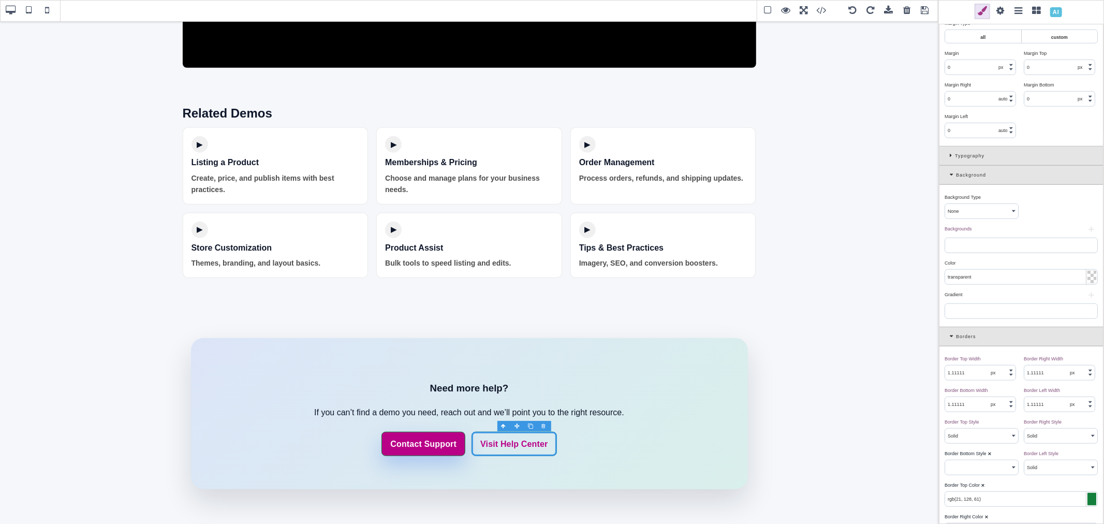
select select "solid"
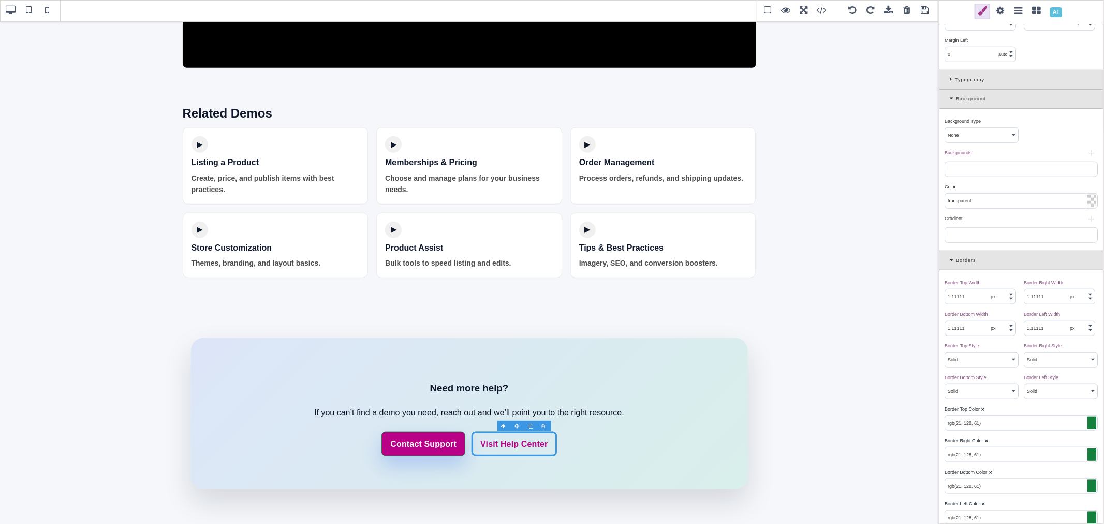
scroll to position [805, 0]
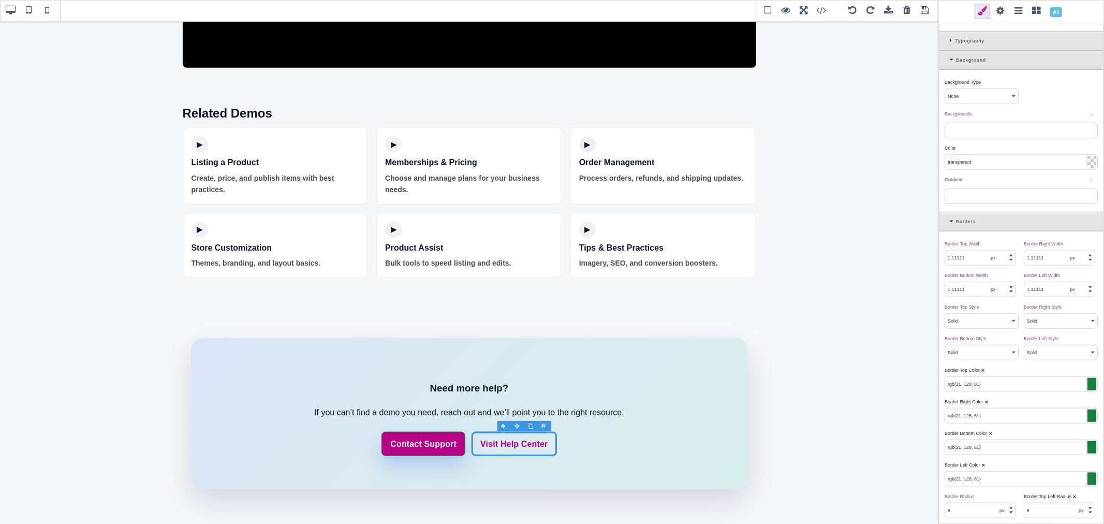
click at [982, 373] on b "⨯" at bounding box center [983, 370] width 4 height 5
type input "rgb(185, 1, 135)"
click at [986, 404] on b "⨯" at bounding box center [987, 401] width 4 height 5
type input "rgb(185, 1, 135)"
click at [991, 436] on b "⨯" at bounding box center [991, 433] width 4 height 5
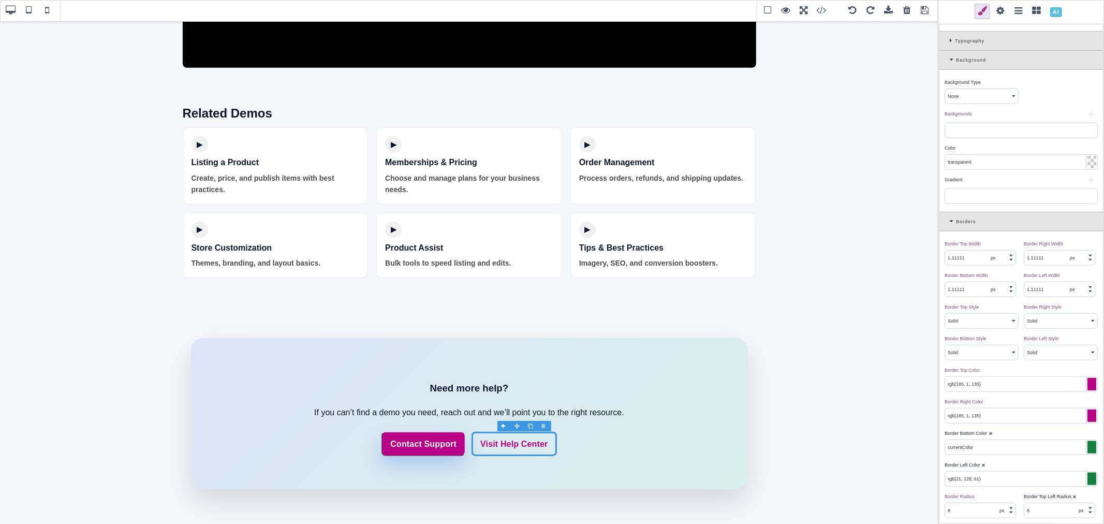
type input "rgb(185, 1, 135)"
click at [985, 467] on b "⨯" at bounding box center [984, 464] width 4 height 5
type input "rgb(185, 1, 135)"
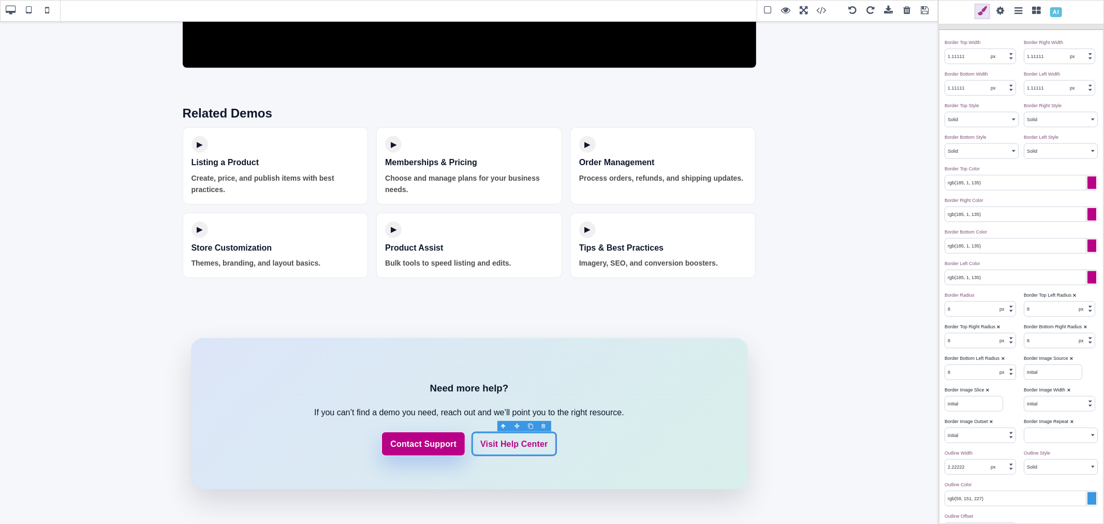
scroll to position [1035, 0]
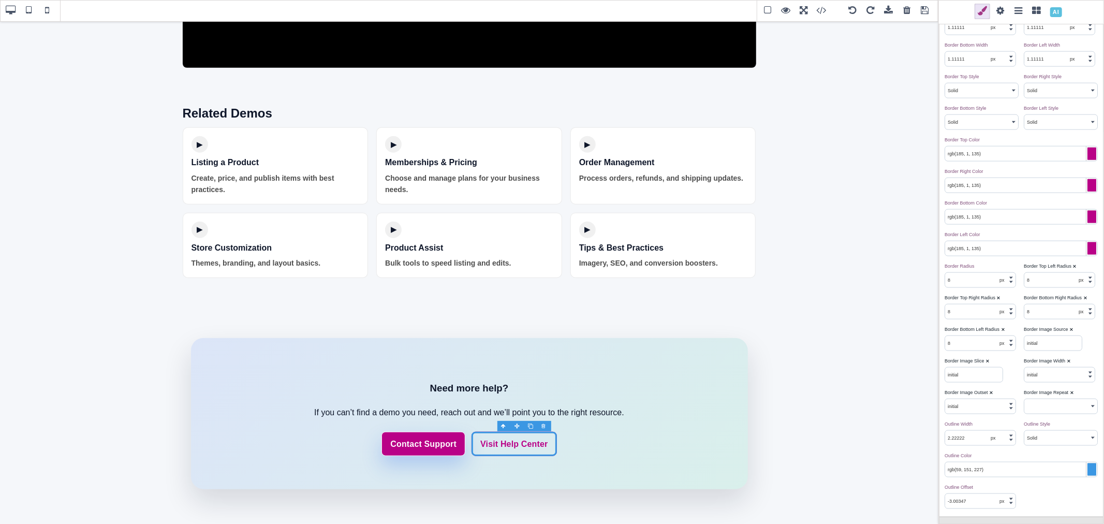
click at [1073, 269] on b "⨯" at bounding box center [1075, 266] width 4 height 5
select select "px"
type input "8"
click at [1084, 300] on b "⨯" at bounding box center [1086, 297] width 4 height 5
select select "px"
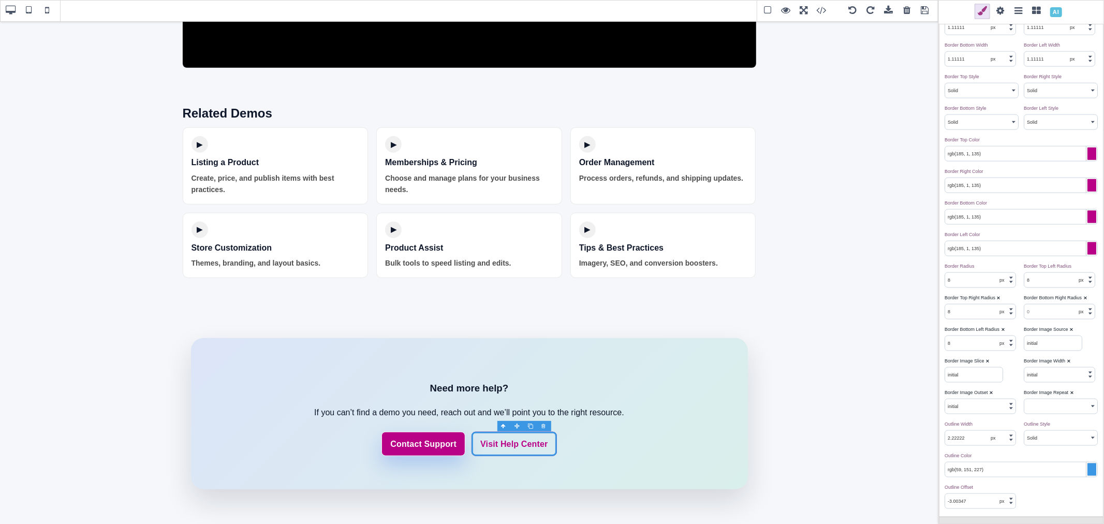
type input "8"
click at [999, 300] on b "⨯" at bounding box center [999, 297] width 4 height 5
select select "px"
type input "8"
click at [1005, 332] on div "Border Bottom Left Radius ⨯" at bounding box center [980, 329] width 71 height 9
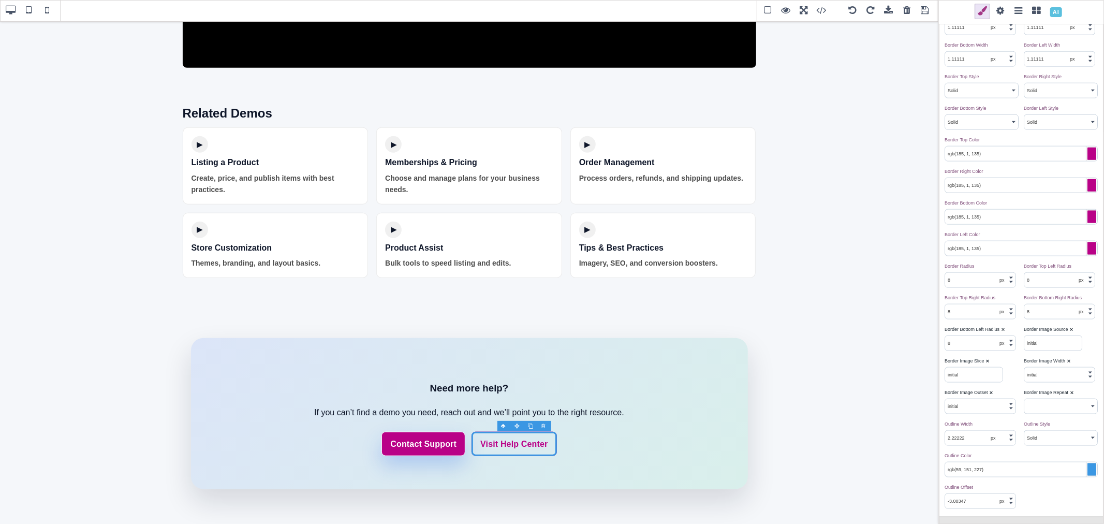
click at [1003, 332] on b "⨯" at bounding box center [1003, 329] width 4 height 5
select select "px"
type input "8"
click at [1070, 332] on b "⨯" at bounding box center [1072, 329] width 4 height 5
type input "none"
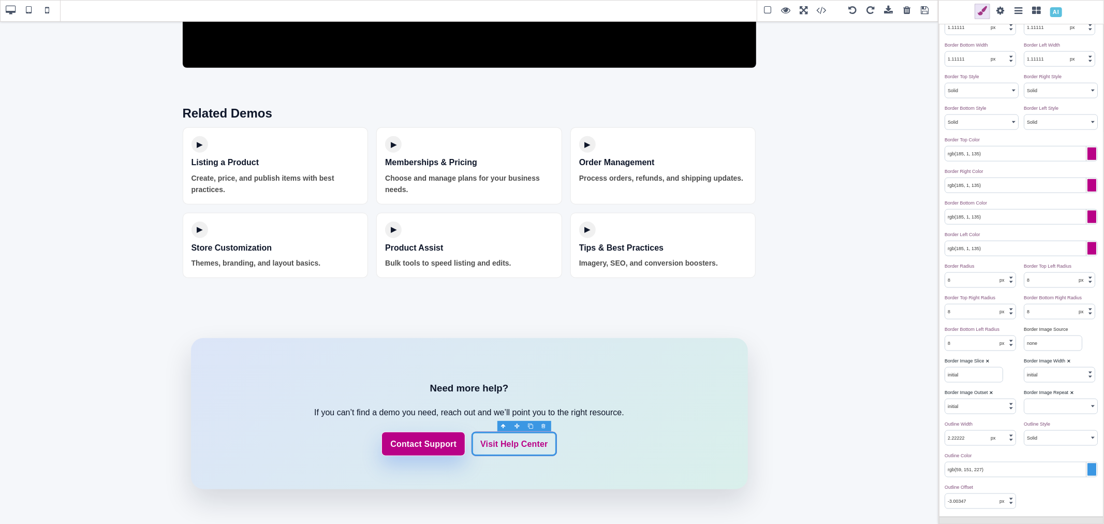
click at [1067, 363] on b "⨯" at bounding box center [1069, 360] width 4 height 5
select select "px"
type input "1"
click at [989, 364] on div "Border Image Slice ⨯" at bounding box center [980, 360] width 71 height 9
click at [989, 363] on b "⨯" at bounding box center [988, 360] width 4 height 5
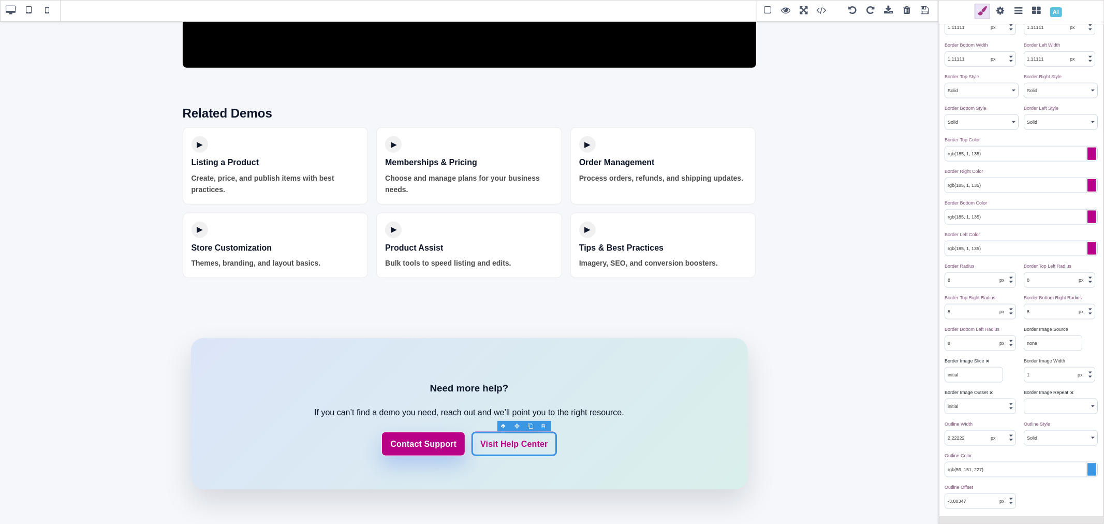
type input "100%"
click at [992, 395] on b "⨯" at bounding box center [991, 392] width 4 height 5
select select "px"
type input "0"
click at [1070, 395] on b "⨯" at bounding box center [1072, 392] width 4 height 5
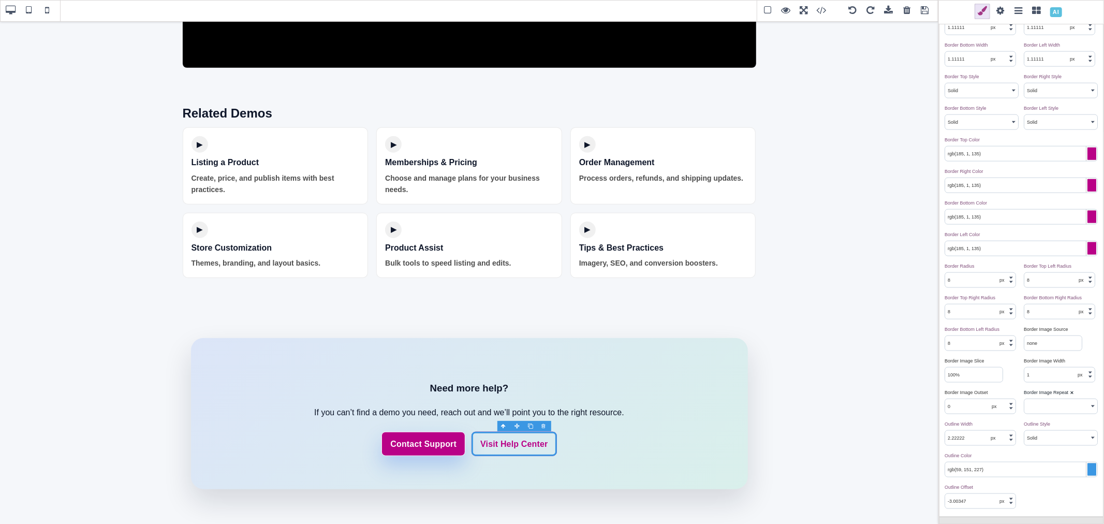
select select "stretch"
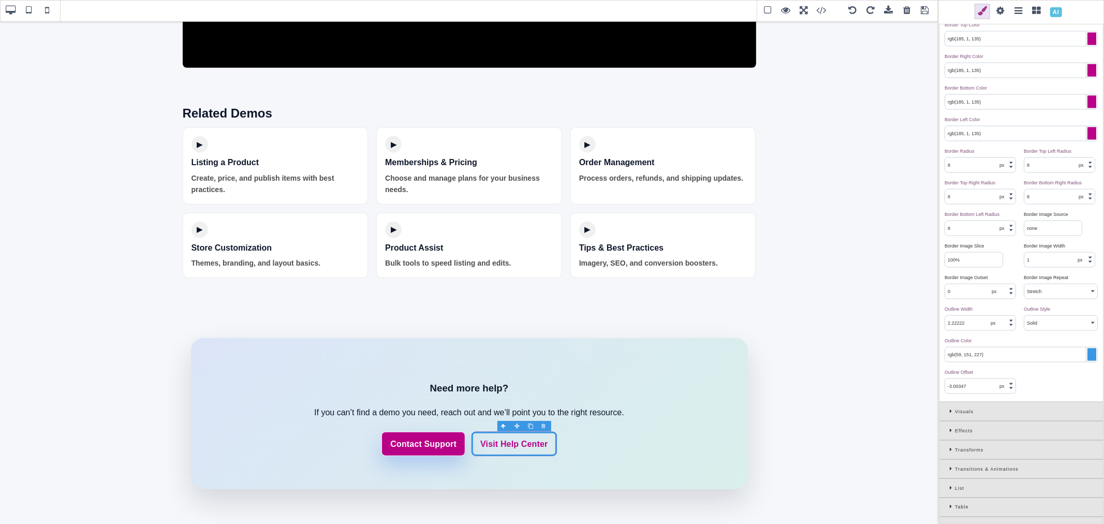
scroll to position [1188, 0]
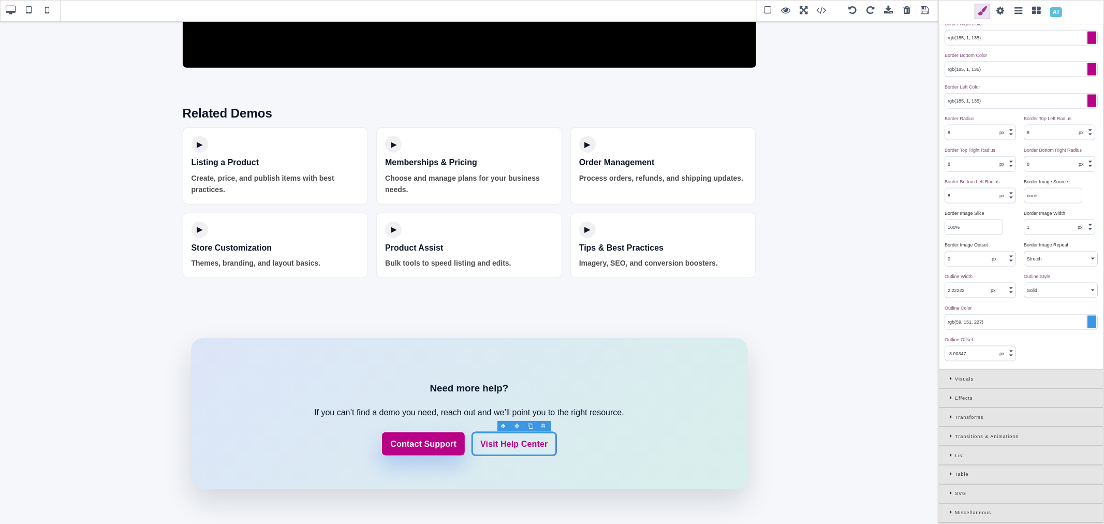
click at [952, 381] on icon at bounding box center [952, 379] width 5 height 6
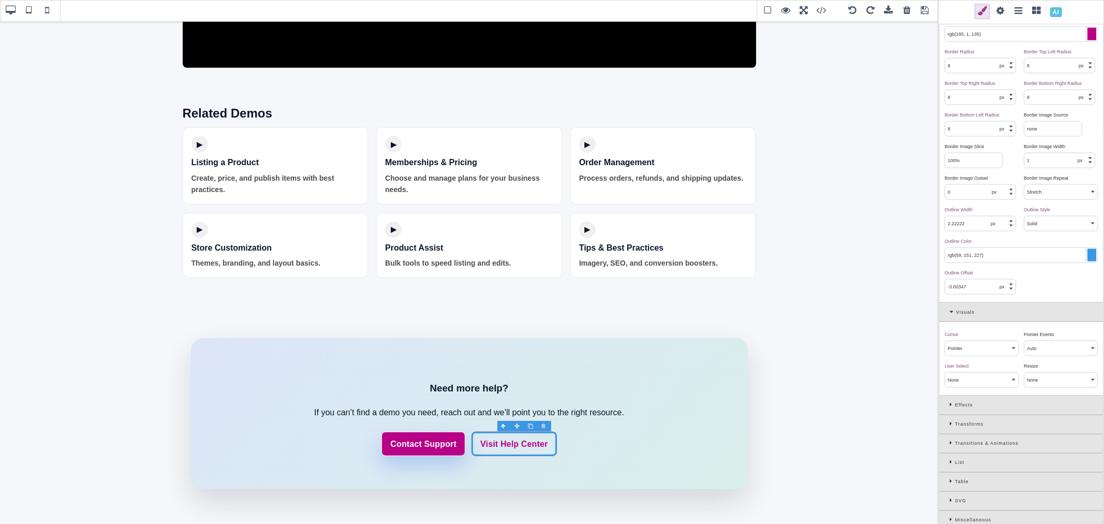
scroll to position [1262, 0]
click at [946, 394] on div "Effects" at bounding box center [1022, 398] width 164 height 19
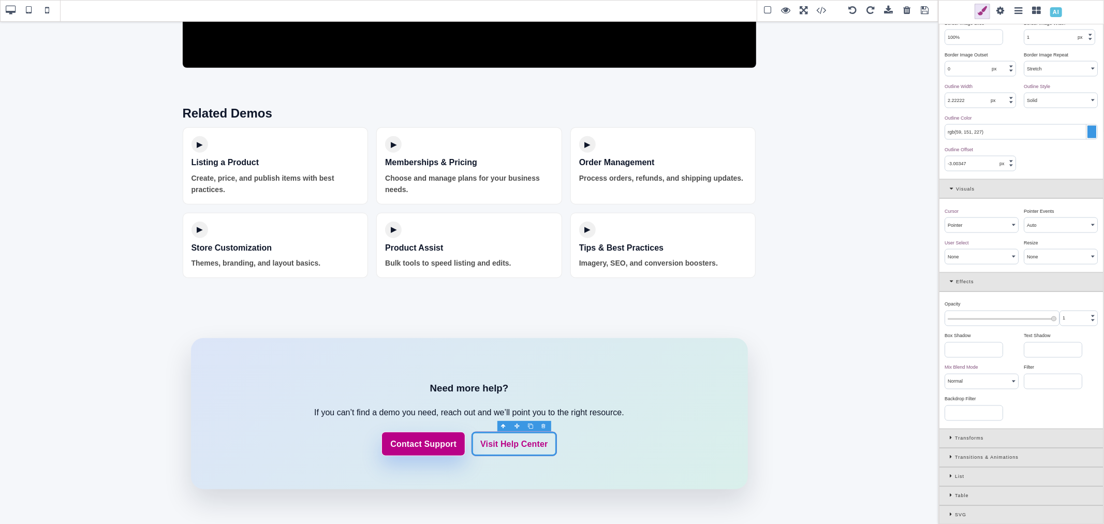
scroll to position [1378, 0]
click at [955, 436] on icon at bounding box center [952, 434] width 5 height 6
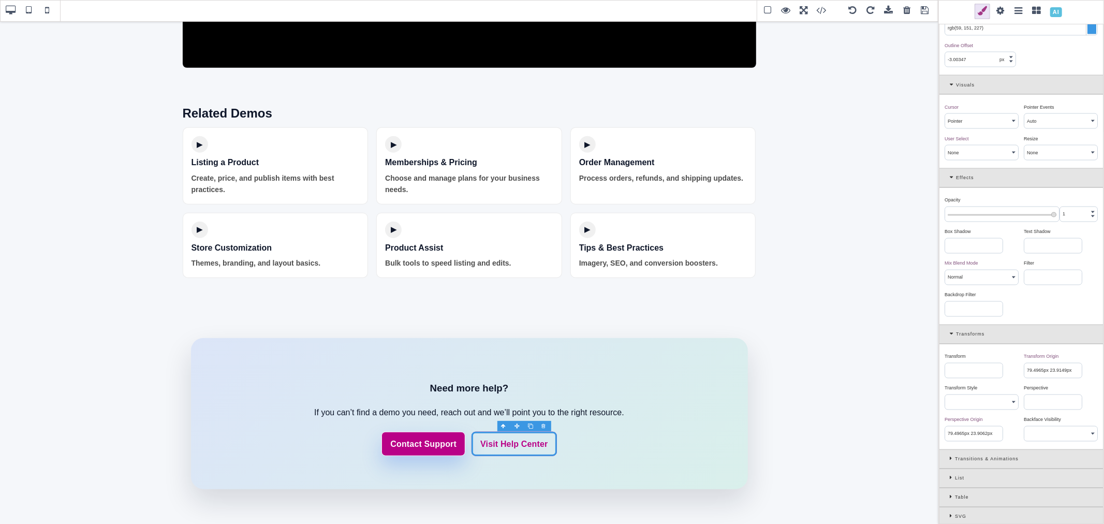
scroll to position [1507, 0]
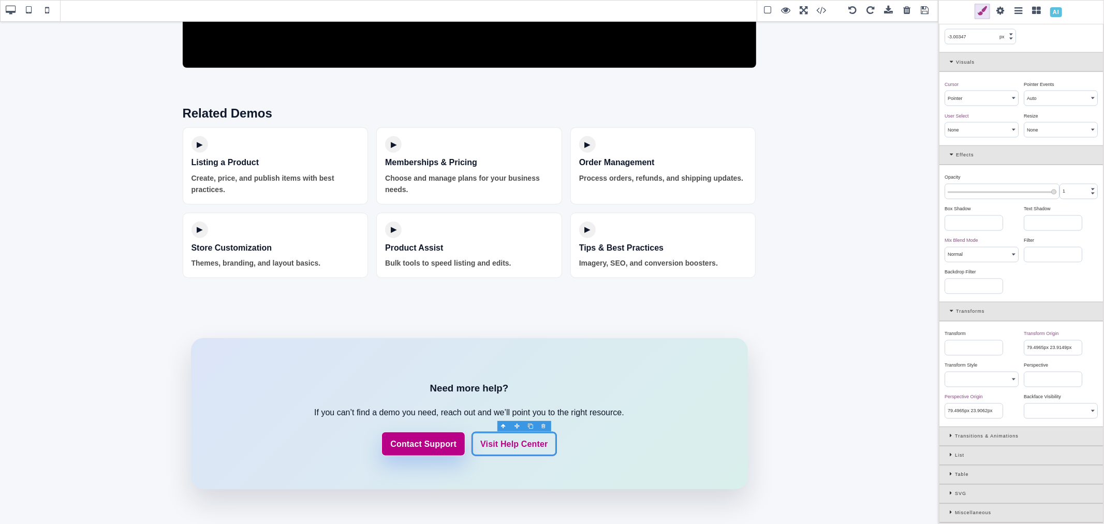
click at [949, 436] on div "Transitions & Animations" at bounding box center [1022, 436] width 164 height 19
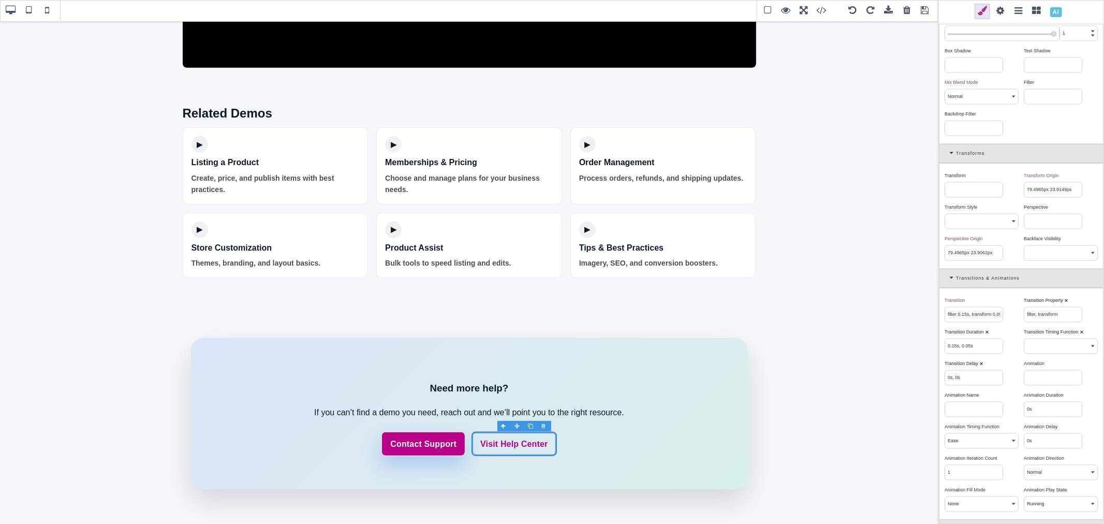
scroll to position [1679, 0]
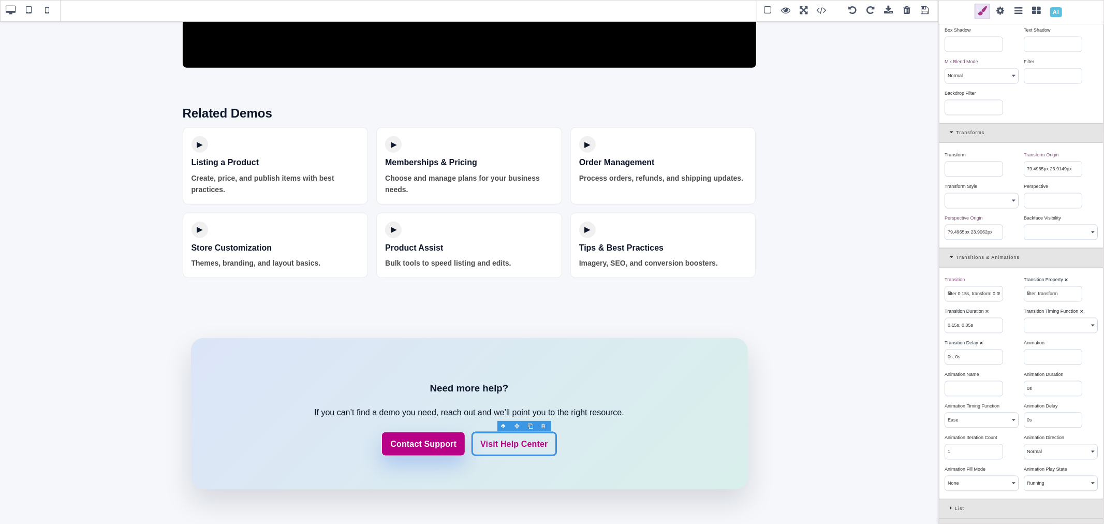
click at [1064, 282] on b "⨯" at bounding box center [1066, 279] width 4 height 5
type input "transform, box-shadow, background, color"
click at [1080, 314] on b "⨯" at bounding box center [1082, 311] width 4 height 5
select select
click at [990, 316] on div "Transition Duration ⨯" at bounding box center [980, 310] width 71 height 9
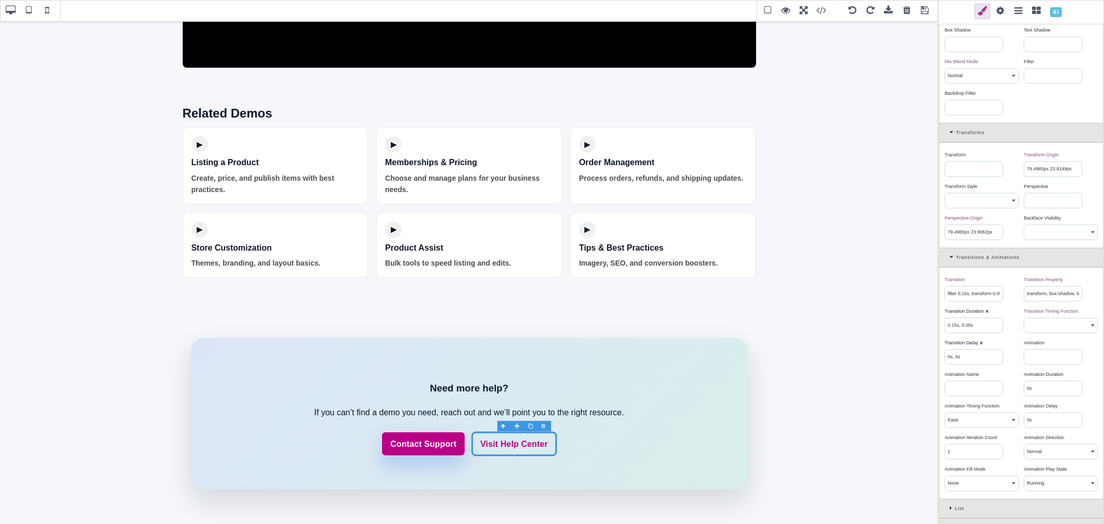
click at [987, 314] on b "⨯" at bounding box center [987, 311] width 4 height 5
type input "0.2s, 0.2s, 0.2s, 0.2s"
click at [982, 345] on b "⨯" at bounding box center [982, 342] width 4 height 5
type input "0s, 0s, 0s, 0s"
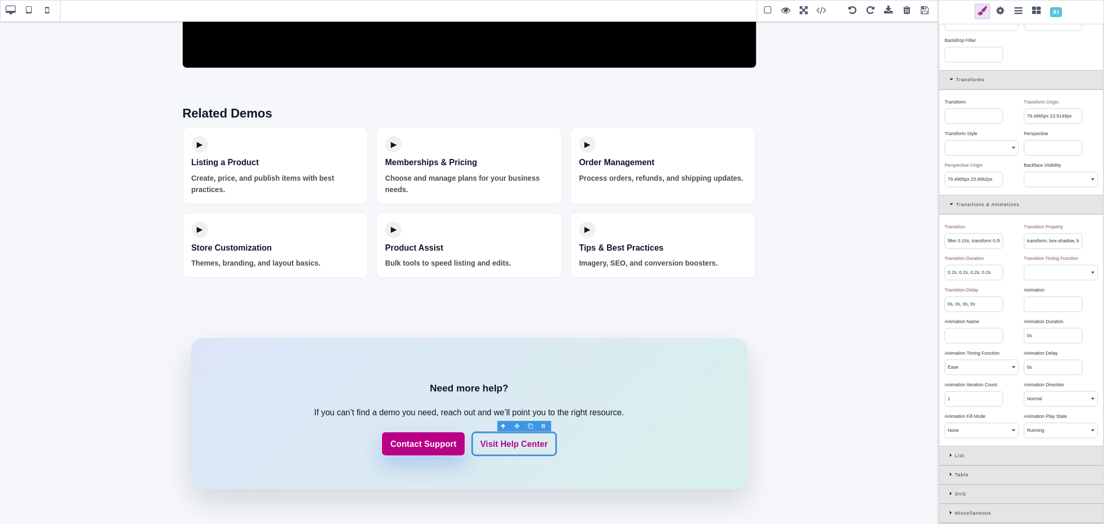
scroll to position [1740, 0]
click at [951, 455] on icon at bounding box center [952, 455] width 5 height 6
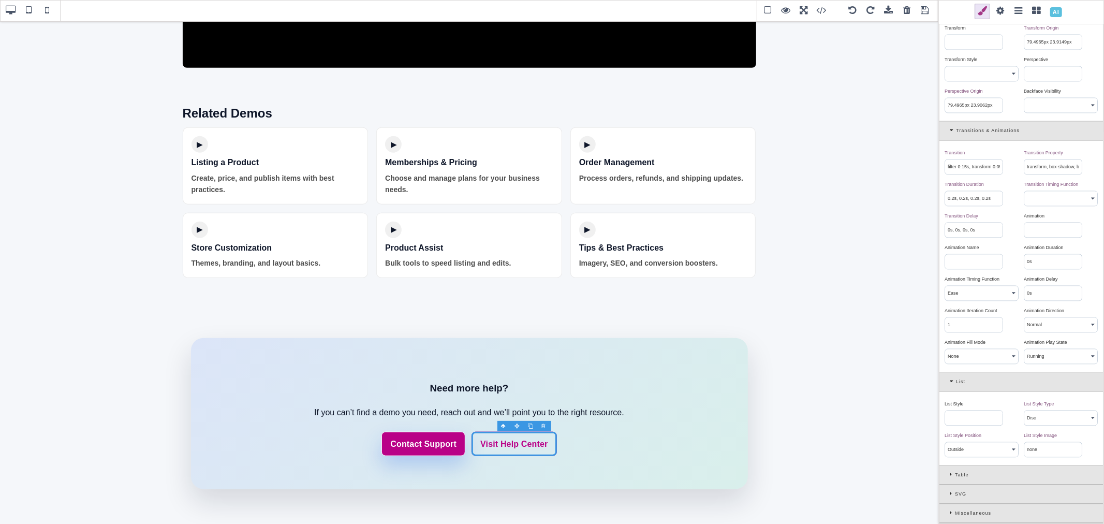
scroll to position [1814, 0]
click at [953, 474] on icon at bounding box center [952, 475] width 5 height 6
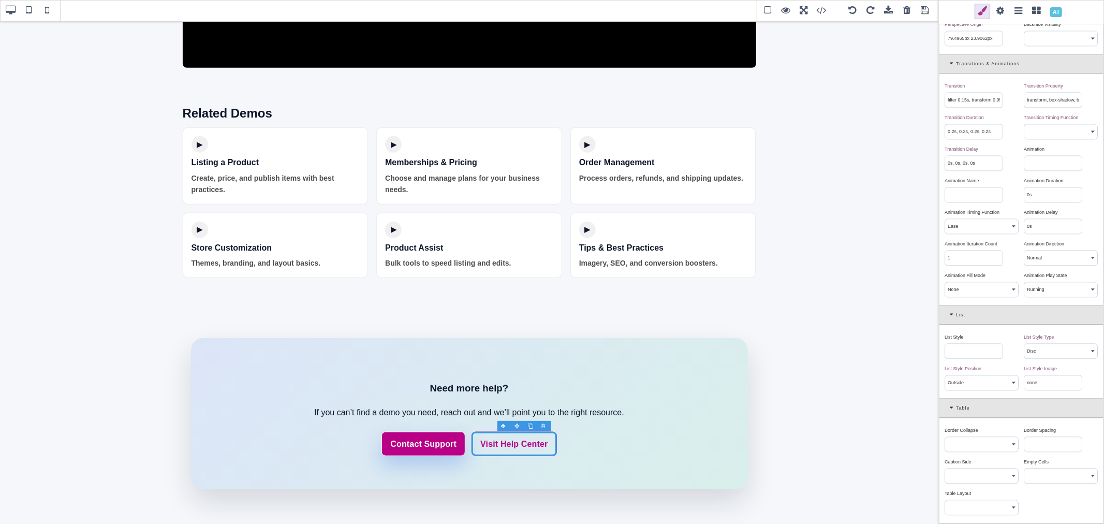
scroll to position [1919, 0]
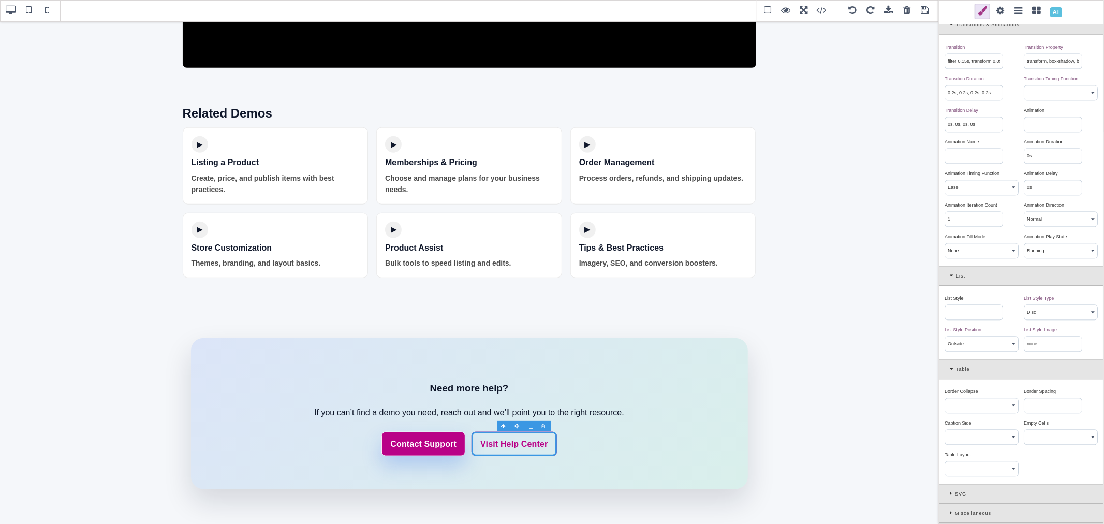
click at [951, 492] on icon at bounding box center [952, 494] width 5 height 6
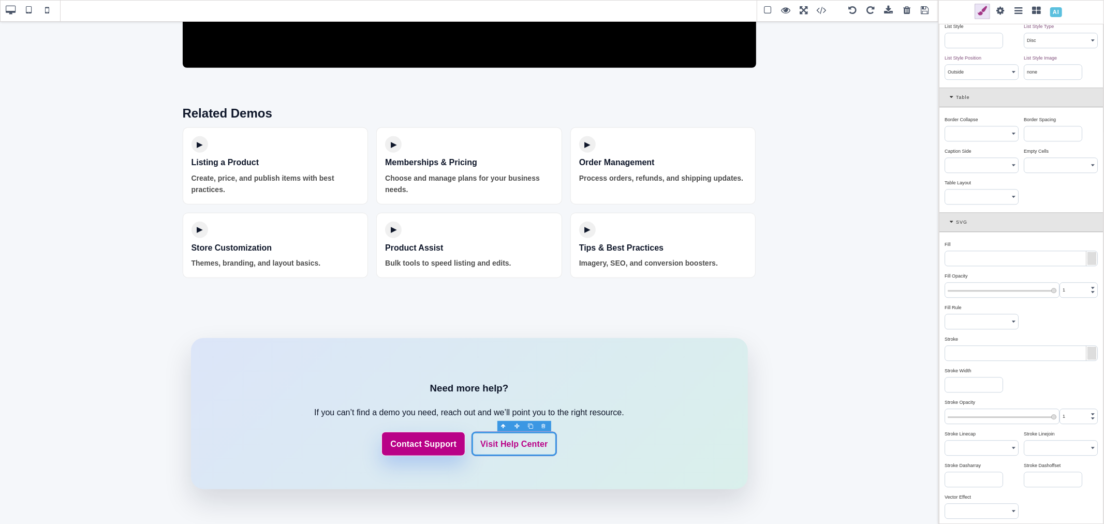
scroll to position [2216, 0]
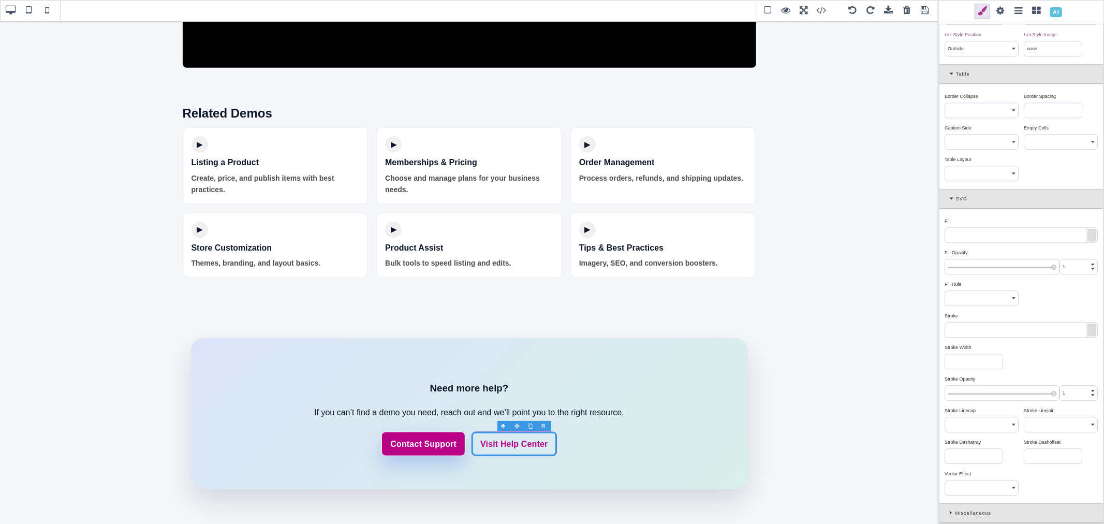
click at [948, 511] on div "Miscellaneous" at bounding box center [1022, 513] width 164 height 19
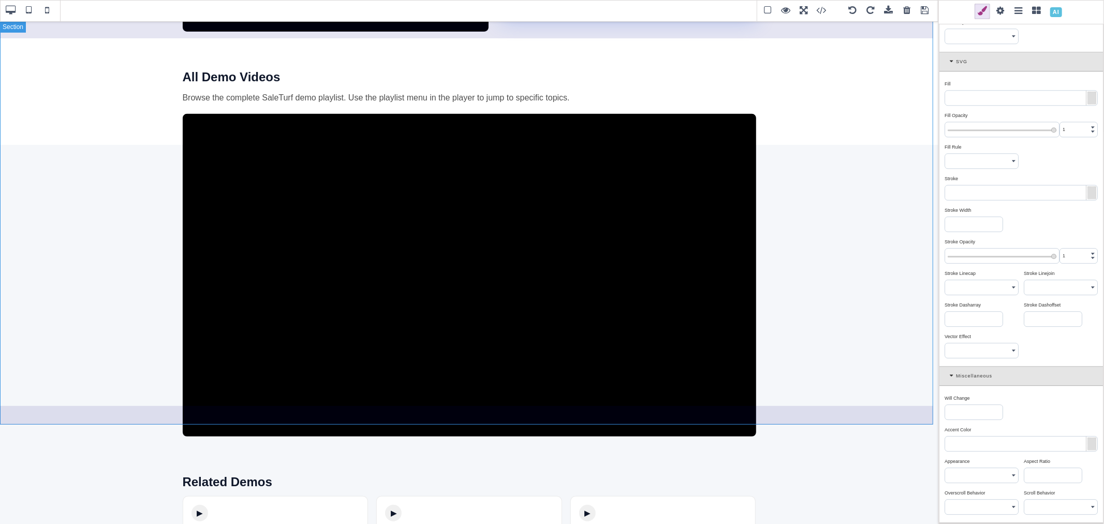
scroll to position [352, 0]
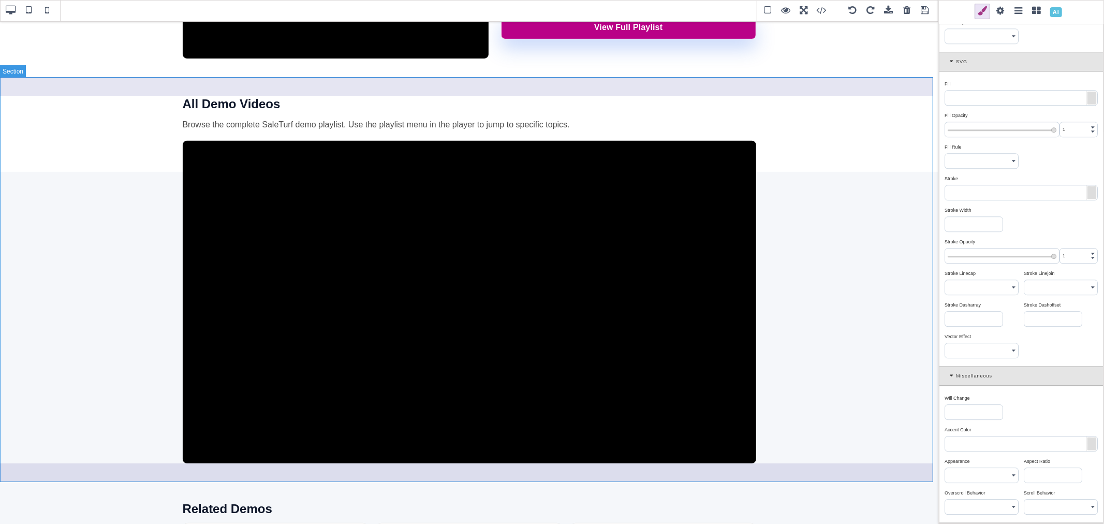
click at [903, 90] on section "All Demo Videos Browse the complete SaleTurf demo playlist. Use the playlist me…" at bounding box center [469, 279] width 939 height 405
select select "block"
type input "0"
type input "36"
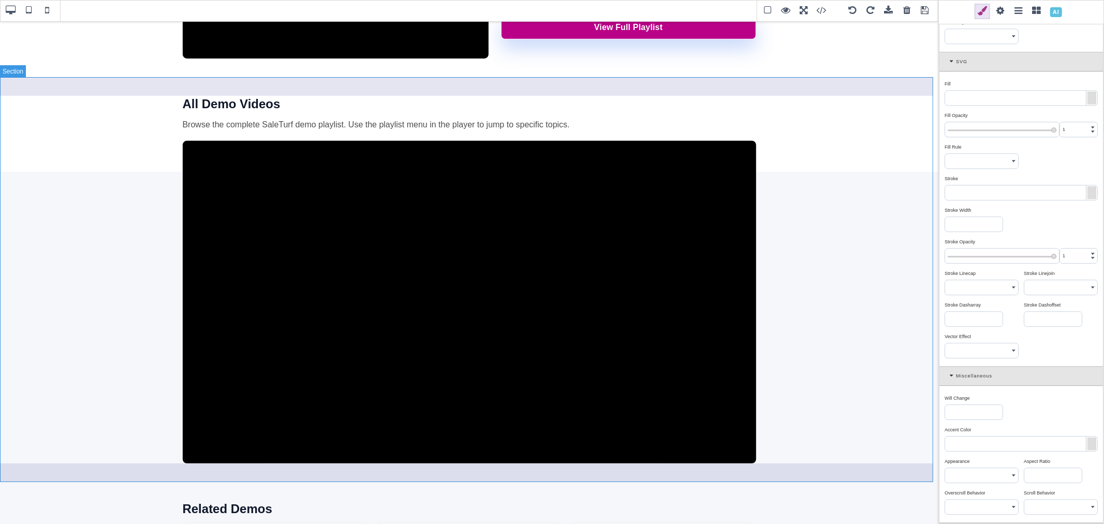
type input "36"
type input "0"
type input "36"
type input "0"
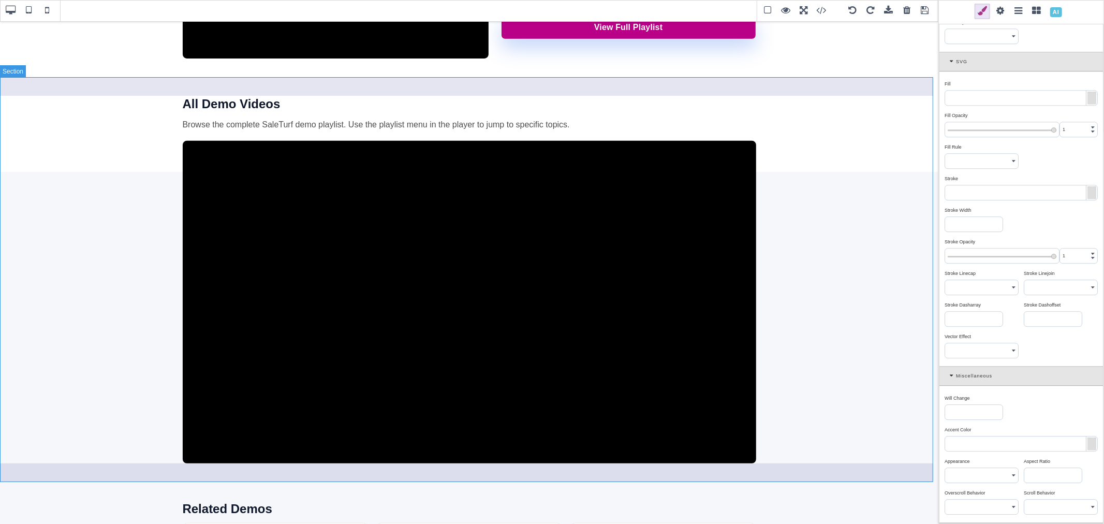
type input "0"
select select "none"
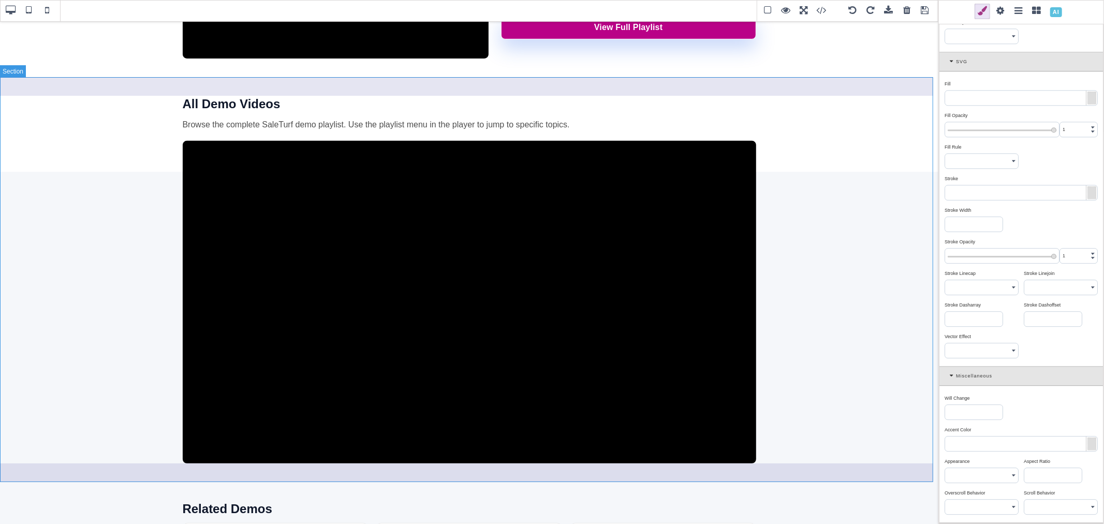
select select "none"
type input "rgb(15, 23, 42)"
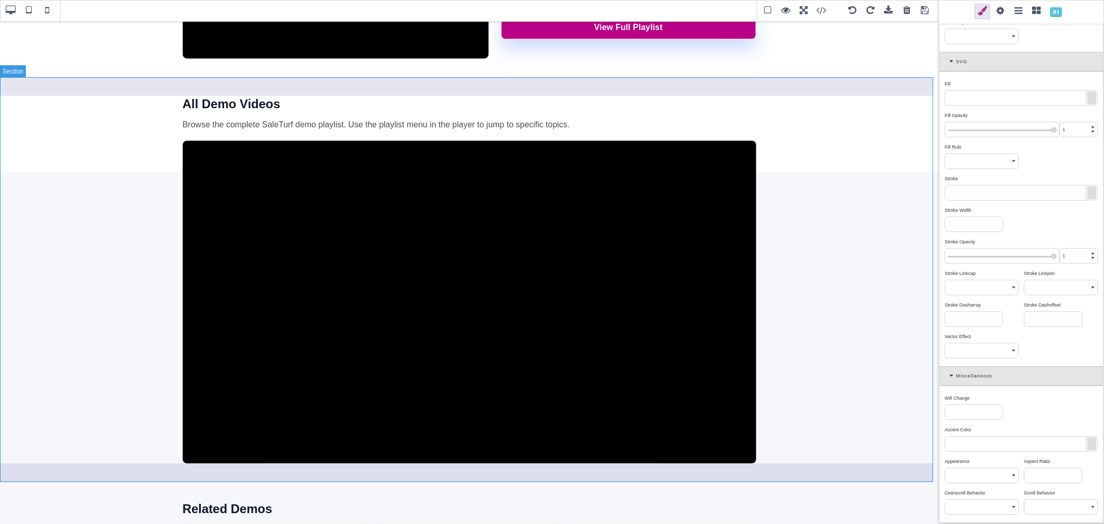
type input "rgb(15, 23, 42)"
type input "0"
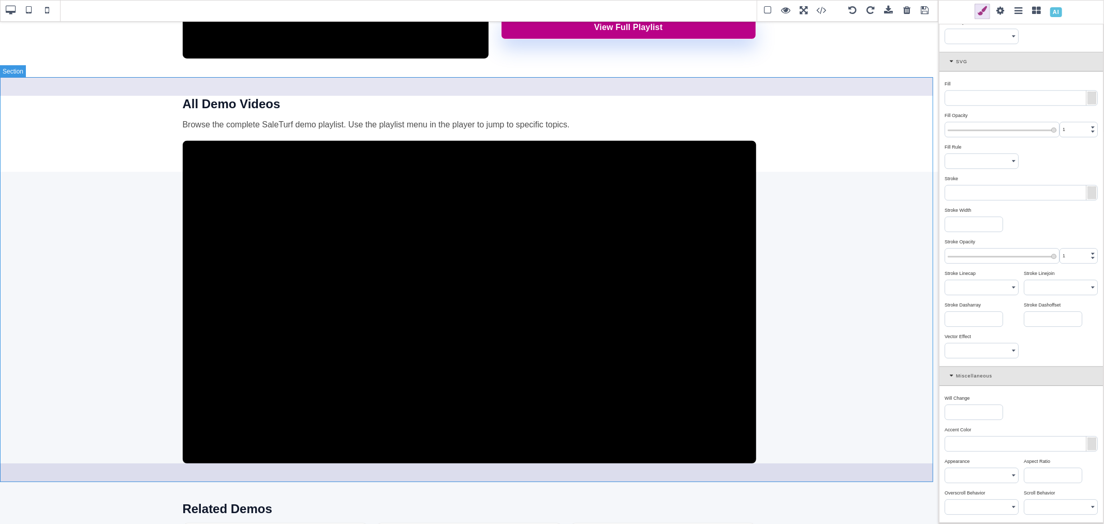
type input "0"
select select "auto"
type input "901.667px 390.998px"
type input "901.667px 390.99px"
type input "0s"
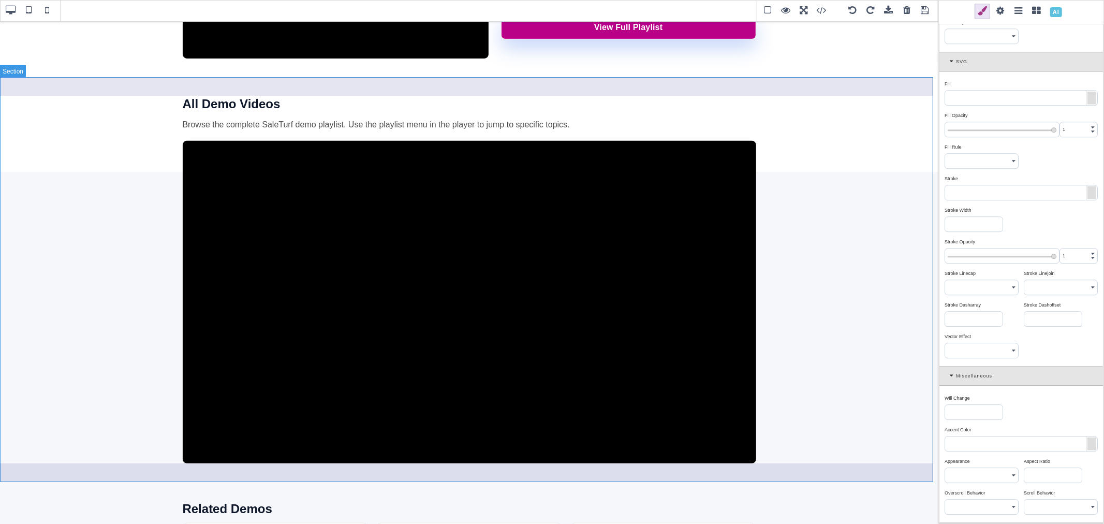
select select "ease"
type input "0s"
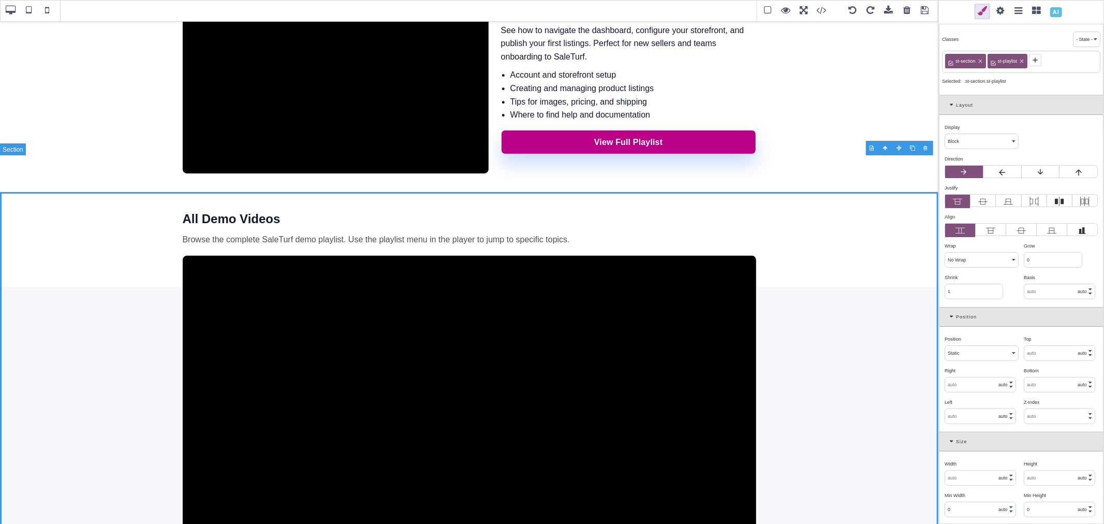
scroll to position [237, 0]
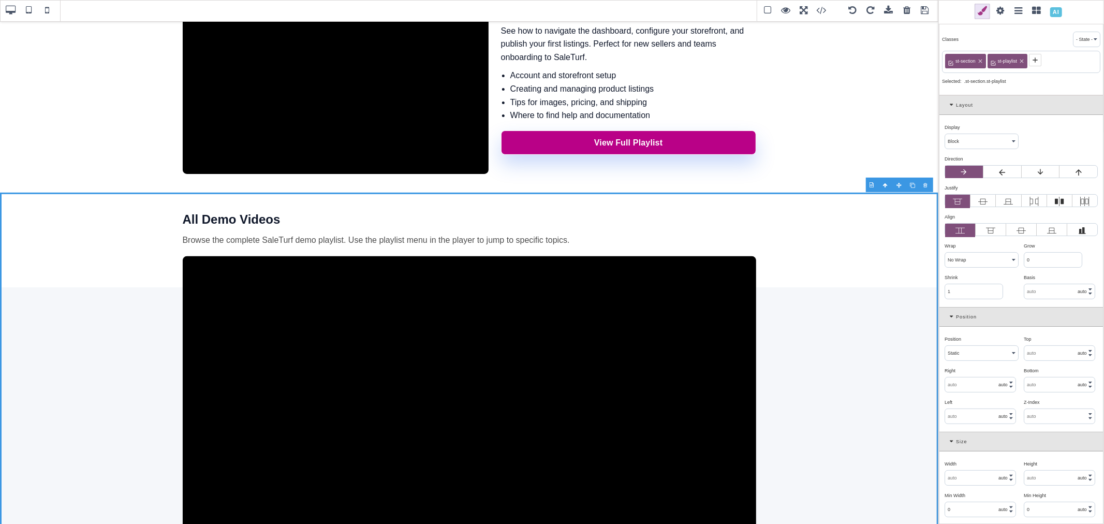
click at [927, 185] on div at bounding box center [926, 185] width 13 height 10
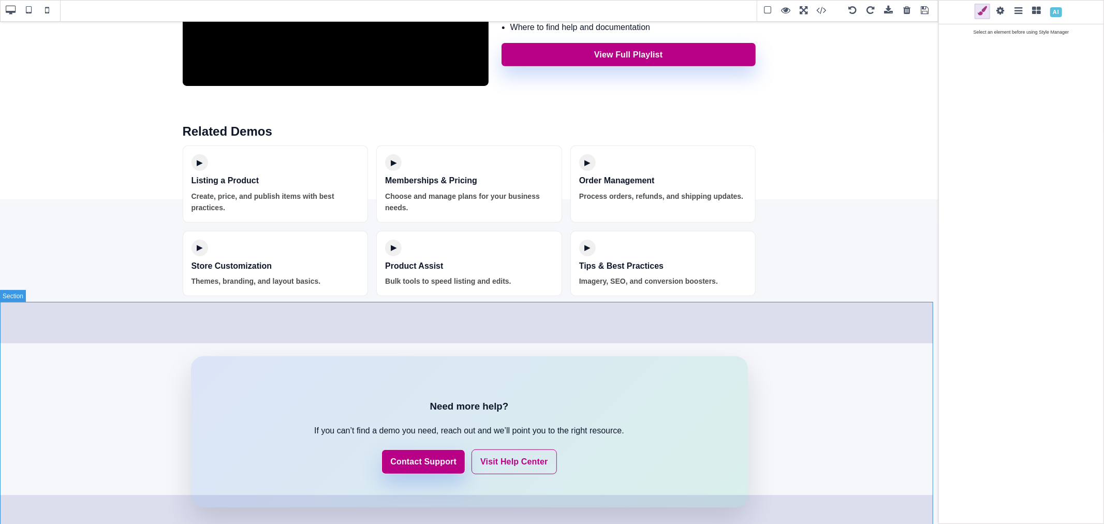
scroll to position [349, 0]
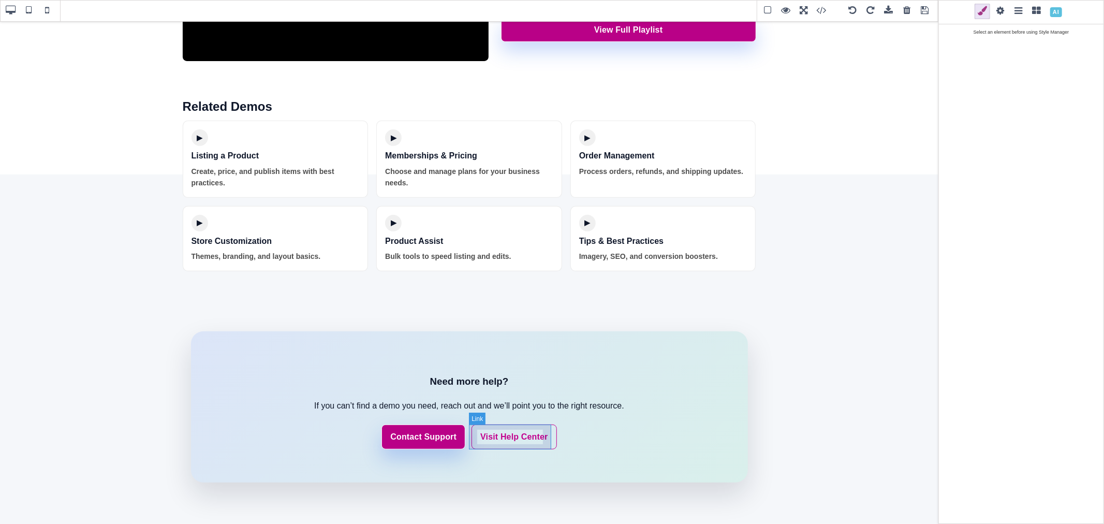
click at [546, 428] on link "Visit Help Center" at bounding box center [514, 437] width 85 height 25
select select "flex"
type input "10"
type input "16"
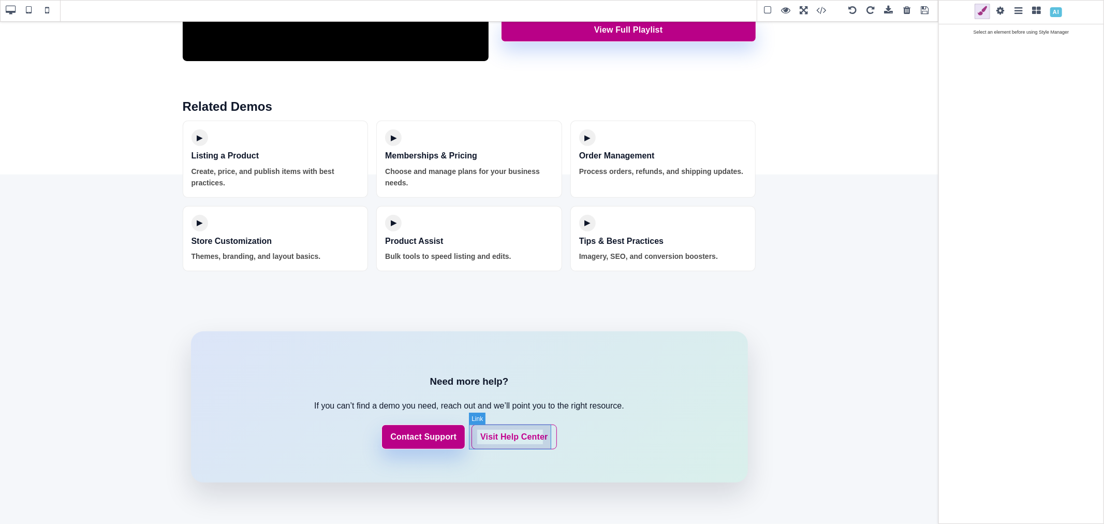
type input "10"
type input "16"
type input "1.11111"
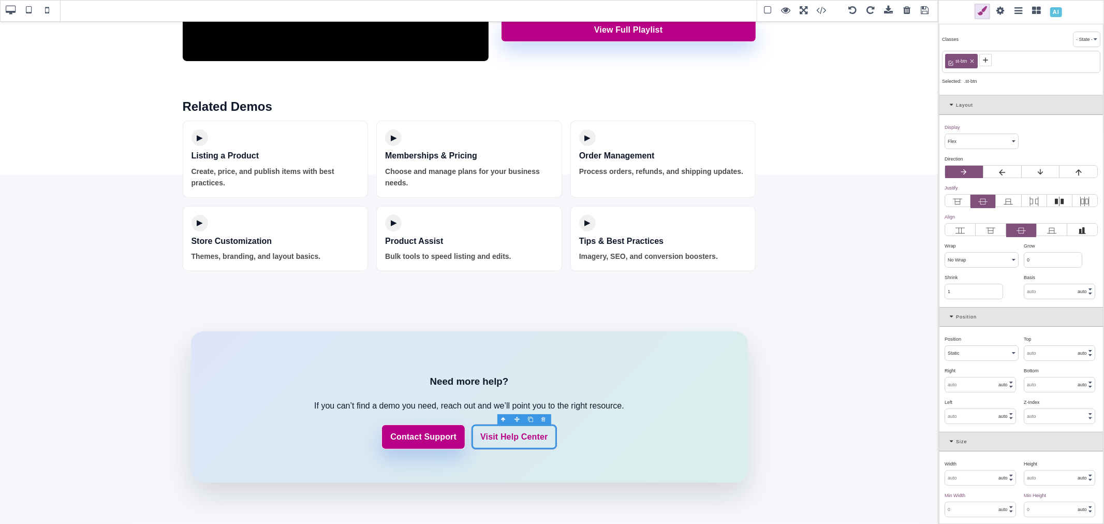
click at [1000, 13] on span at bounding box center [1001, 12] width 16 height 16
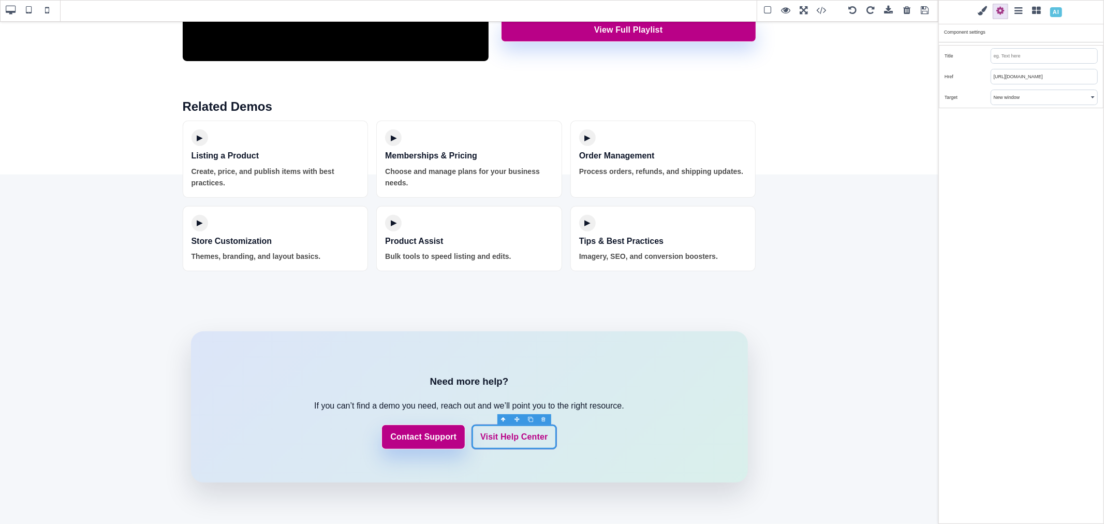
click at [1053, 76] on input "https://www.saleturf.com/" at bounding box center [1044, 76] width 106 height 14
paste input "client/support"
click at [1045, 55] on input "text" at bounding box center [1044, 56] width 106 height 14
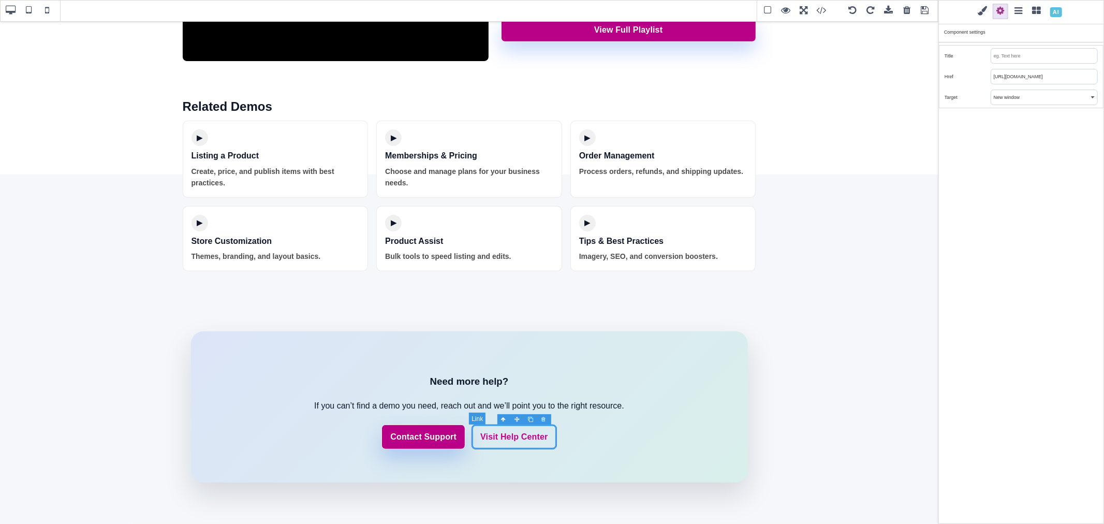
click at [542, 437] on link "Visit Help Center" at bounding box center [514, 437] width 85 height 25
click at [514, 439] on link "Visit Help Center" at bounding box center [514, 437] width 85 height 25
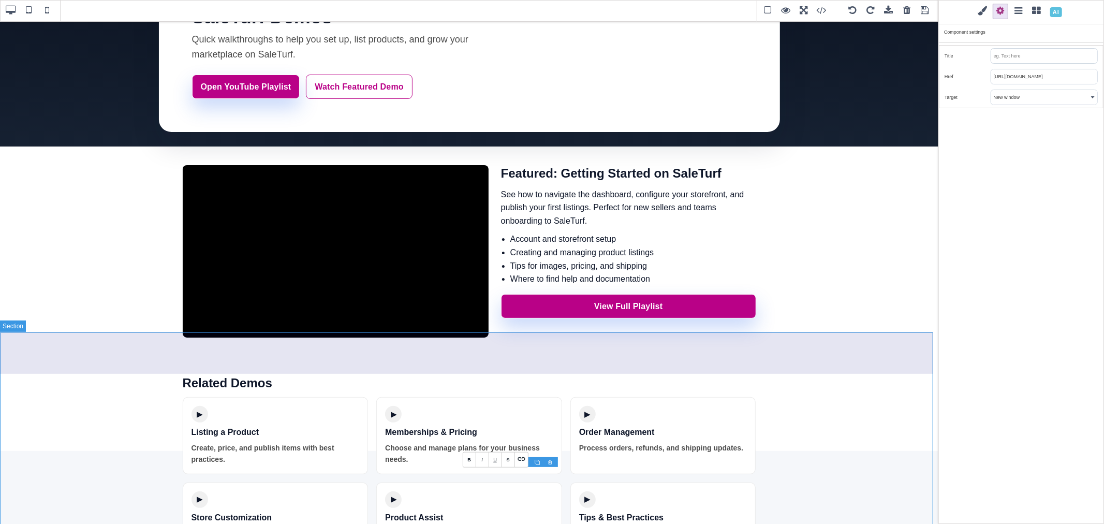
scroll to position [62, 0]
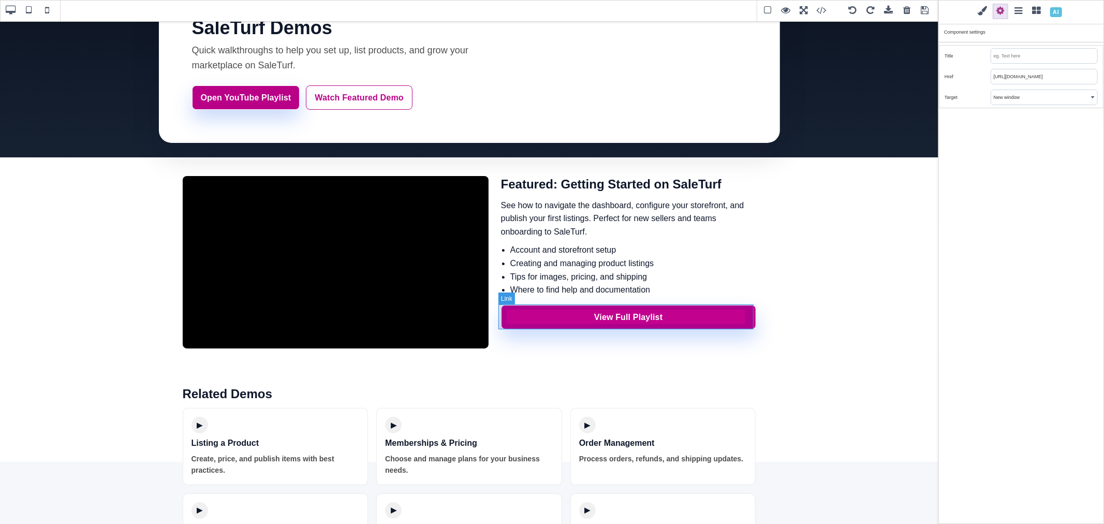
click at [751, 315] on link "View Full Playlist" at bounding box center [628, 317] width 255 height 25
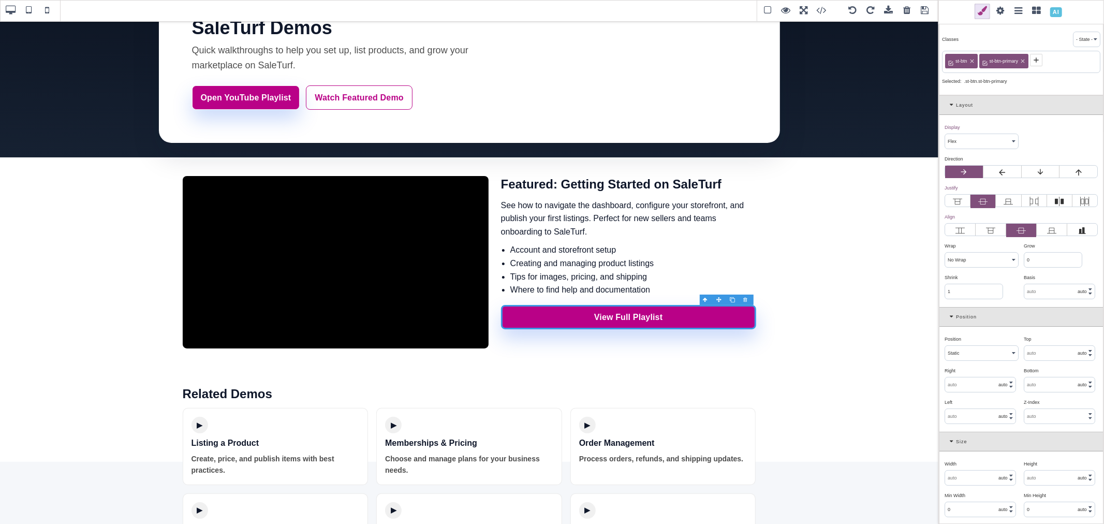
click at [1001, 12] on span at bounding box center [1001, 12] width 16 height 16
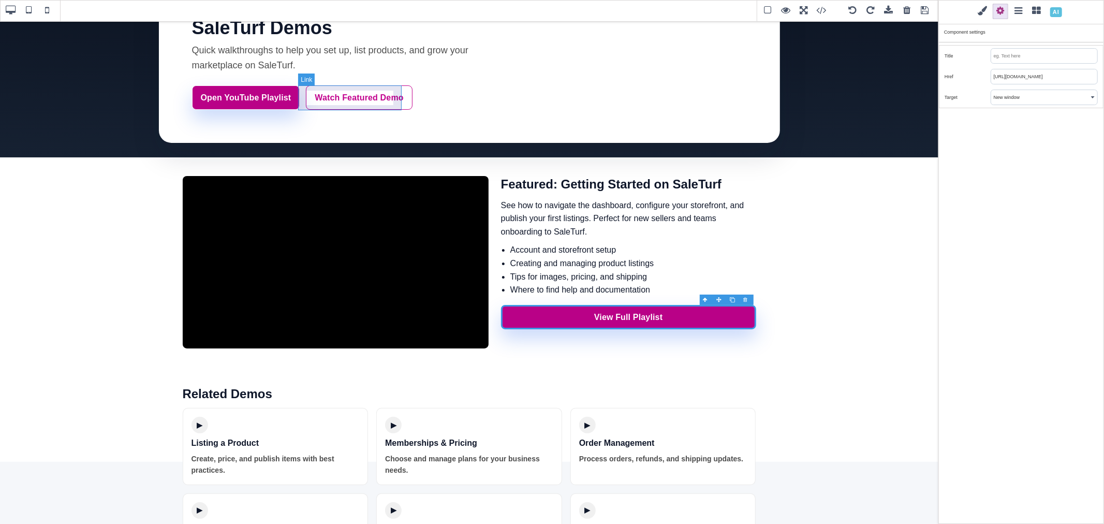
click at [324, 101] on link "Watch Featured Demo" at bounding box center [359, 97] width 106 height 25
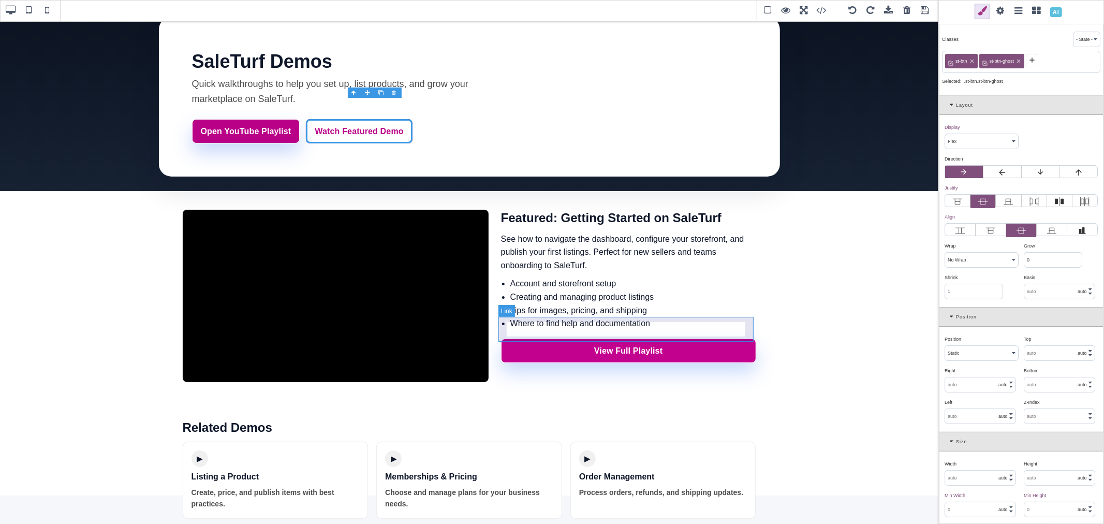
scroll to position [0, 0]
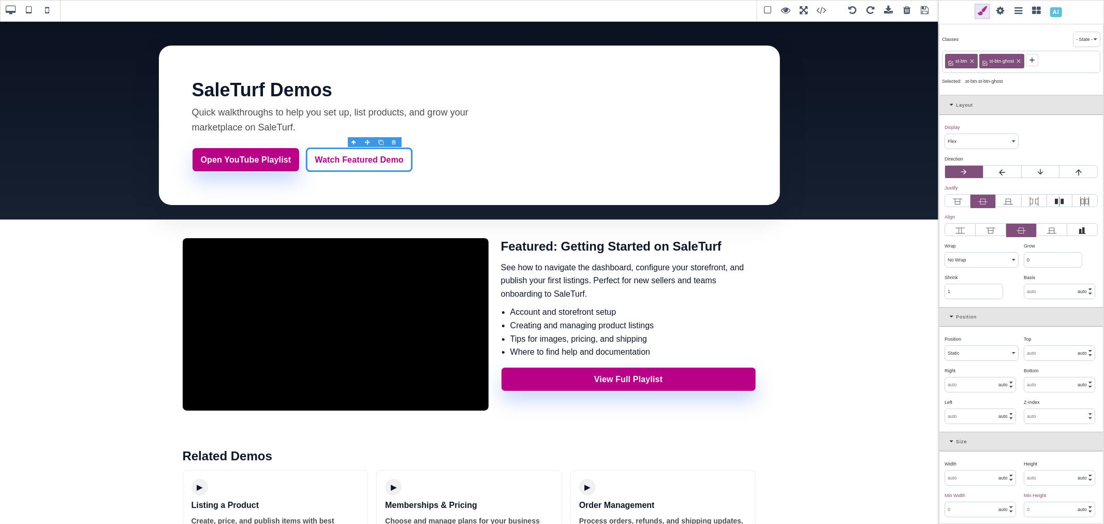
click at [924, 16] on span at bounding box center [925, 11] width 16 height 16
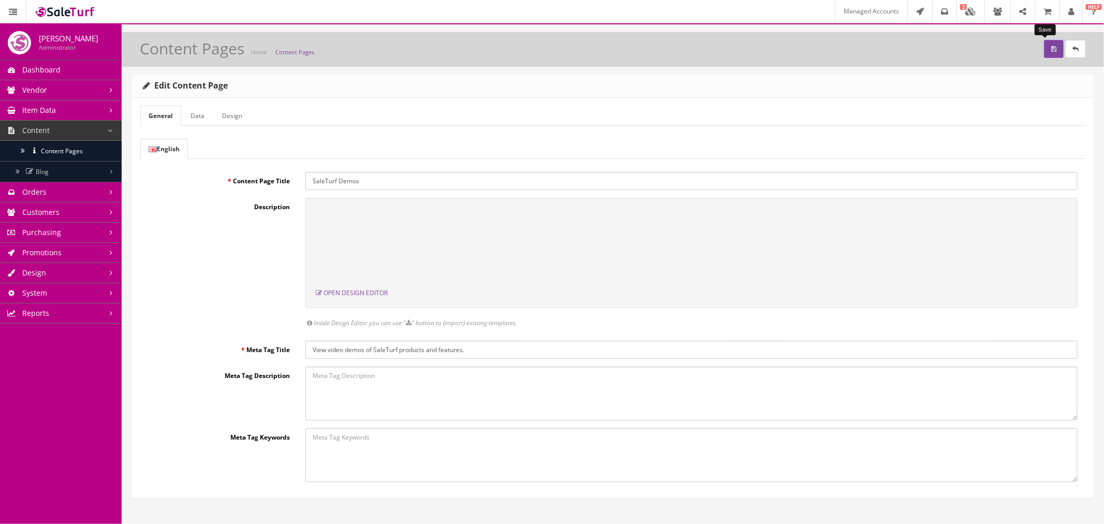
click at [1044, 48] on button "submit" at bounding box center [1054, 49] width 20 height 18
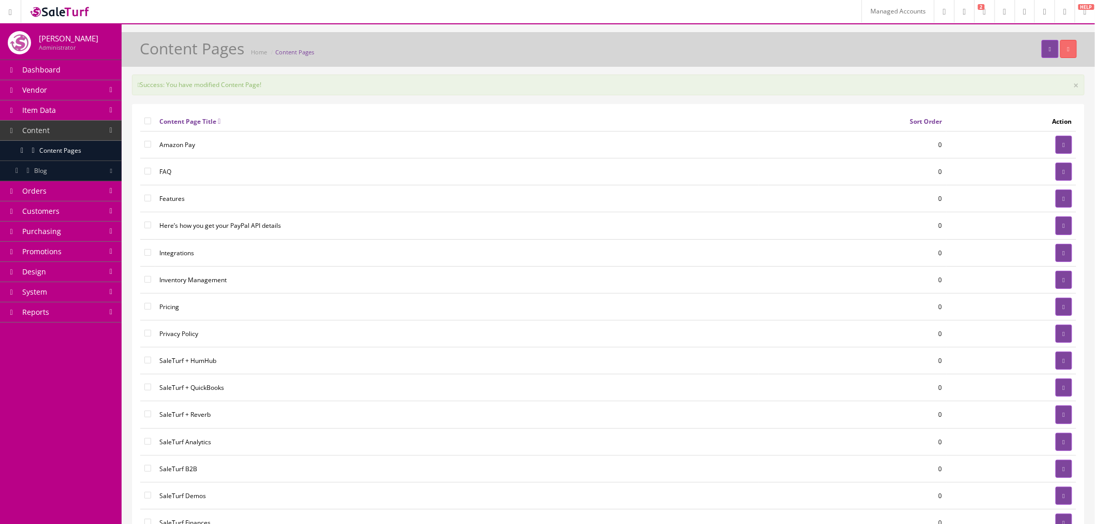
click at [52, 280] on link "Design" at bounding box center [61, 272] width 122 height 20
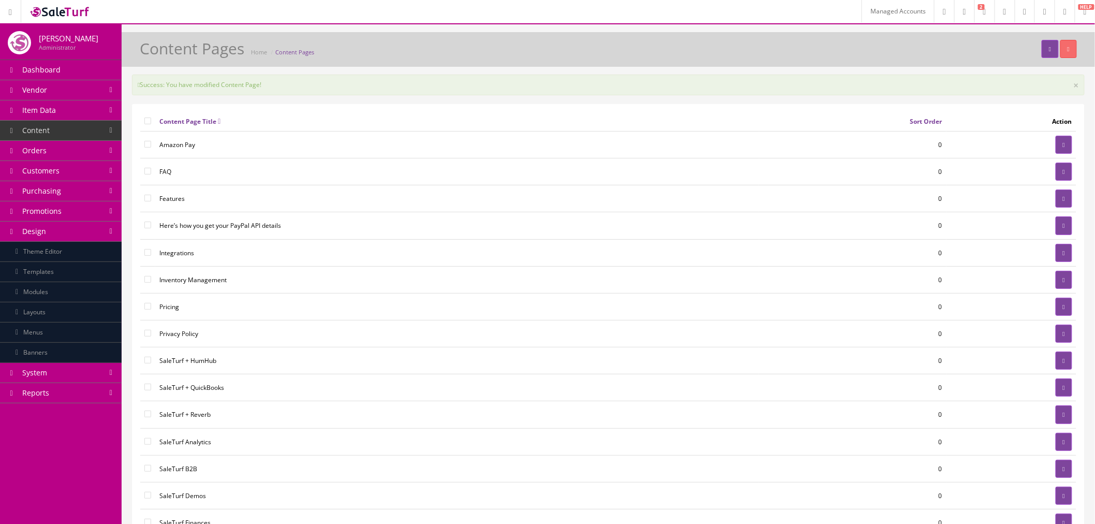
click at [76, 327] on link "Menus" at bounding box center [61, 333] width 122 height 20
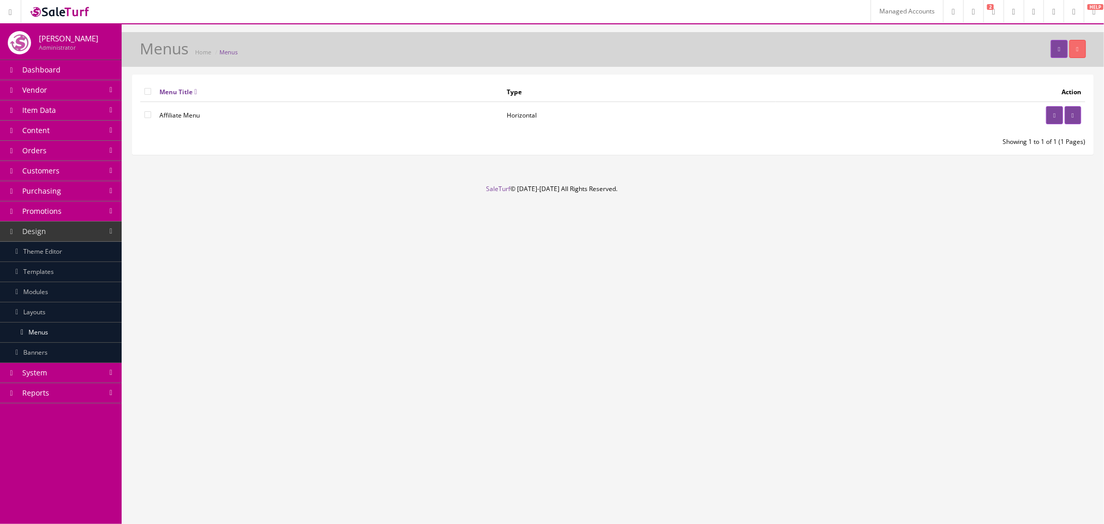
click at [63, 293] on link "Modules" at bounding box center [61, 292] width 122 height 20
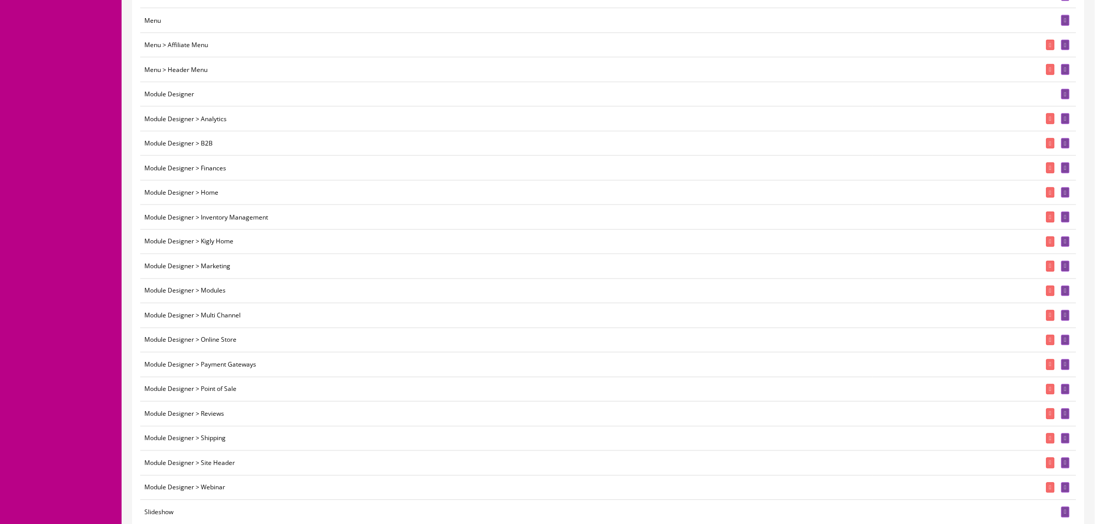
scroll to position [738, 0]
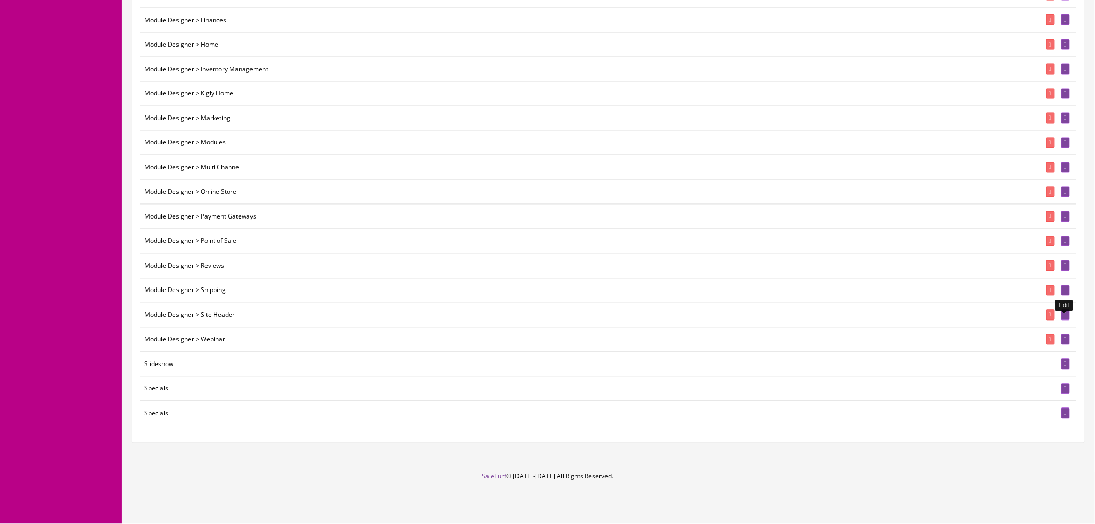
click at [1067, 314] on icon at bounding box center [1066, 315] width 2 height 6
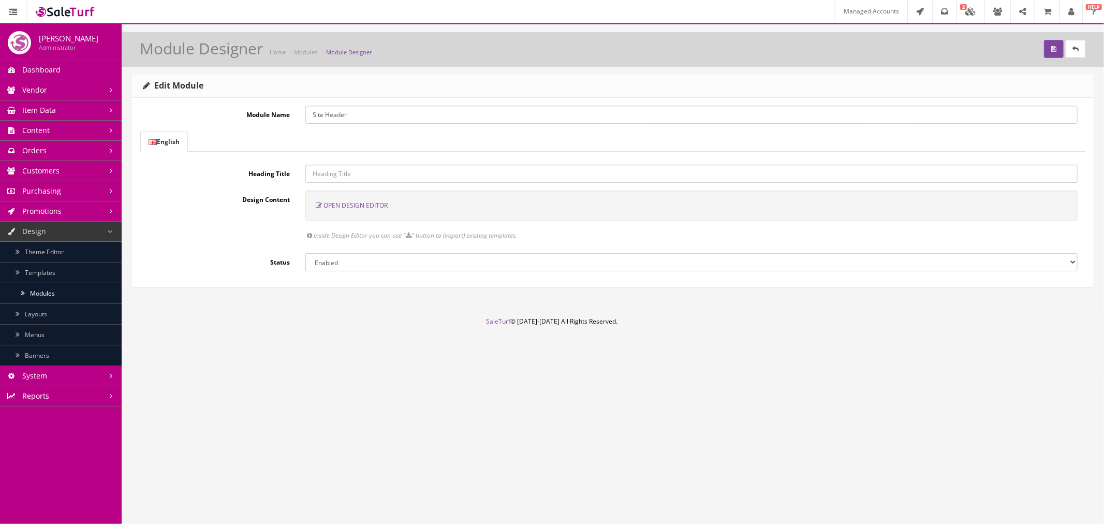
click at [354, 207] on span "Open Design Editor" at bounding box center [356, 205] width 64 height 9
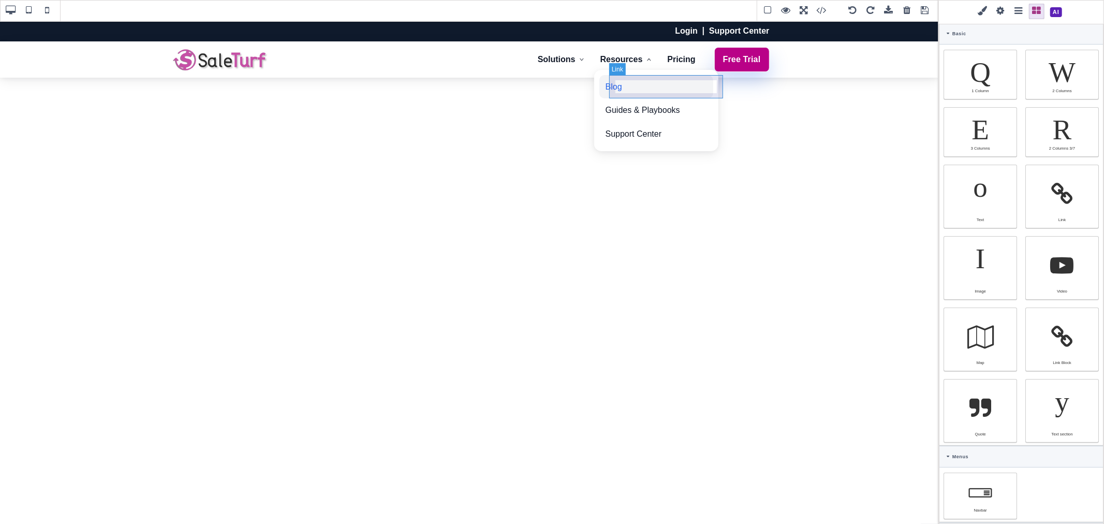
click at [702, 96] on link "Blog" at bounding box center [657, 87] width 114 height 24
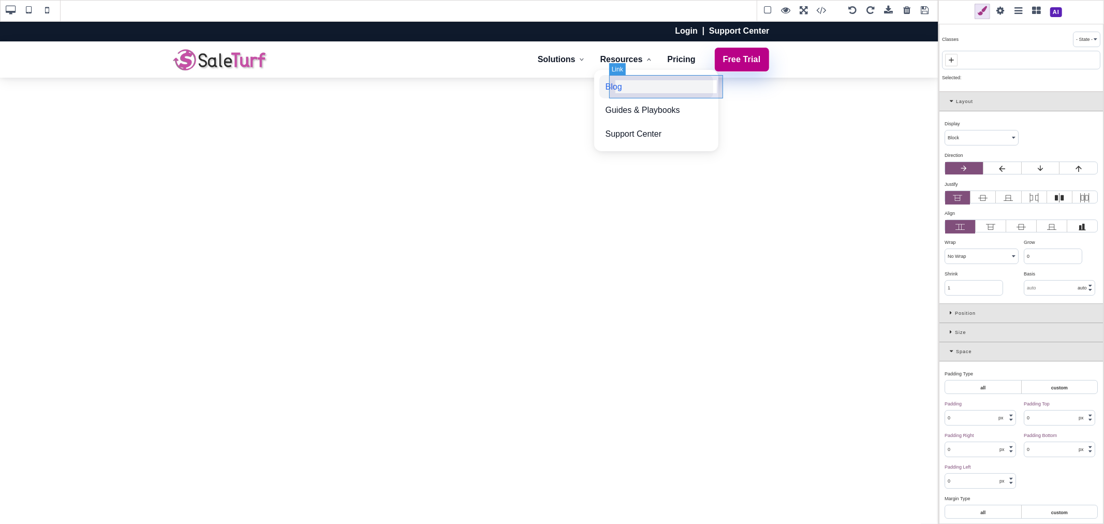
type input "10"
type input "12"
type input "10"
type input "12"
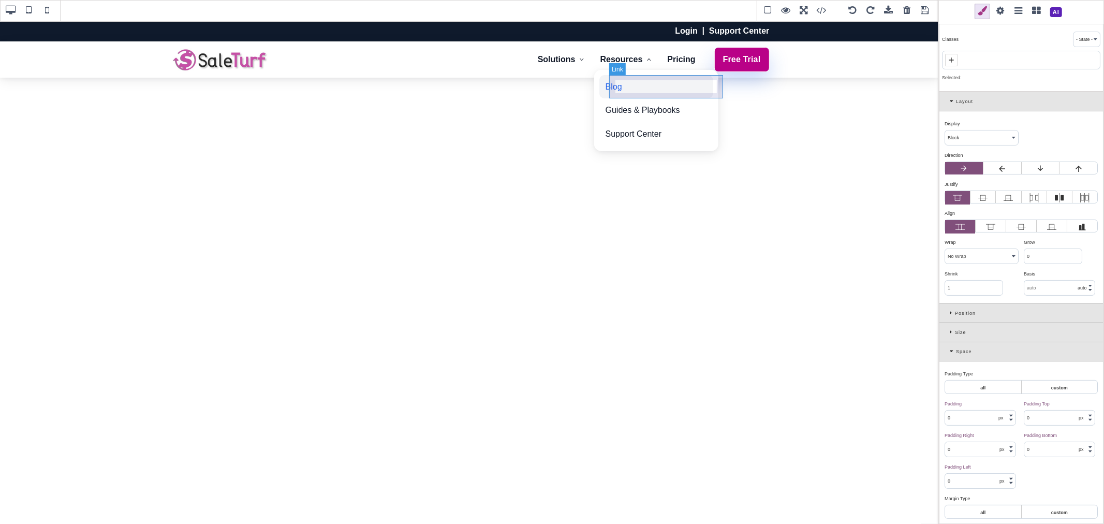
type input "rgb(37, 99, 235)"
select select
type input "16"
select select "px"
select select "500"
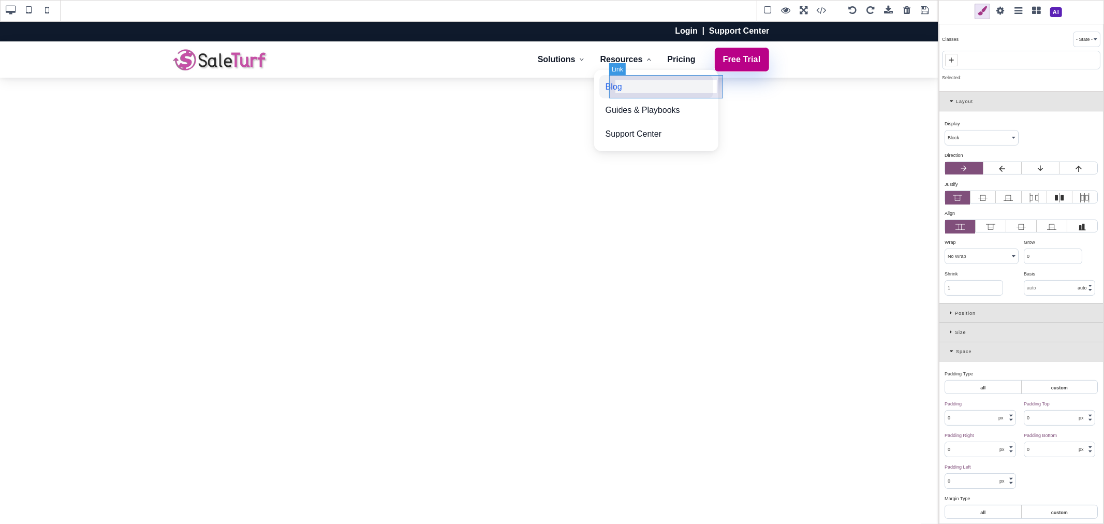
type input "25.6px"
select select
type input "rgb(243, 244, 246)"
type input "0"
select select "px"
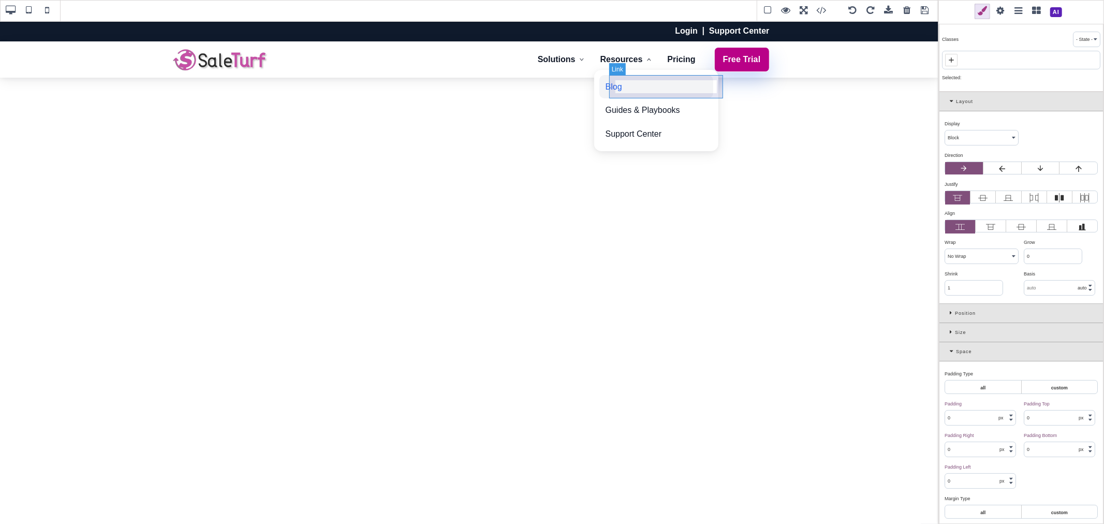
type input "0"
select select "px"
type input "0"
select select "px"
type input "0"
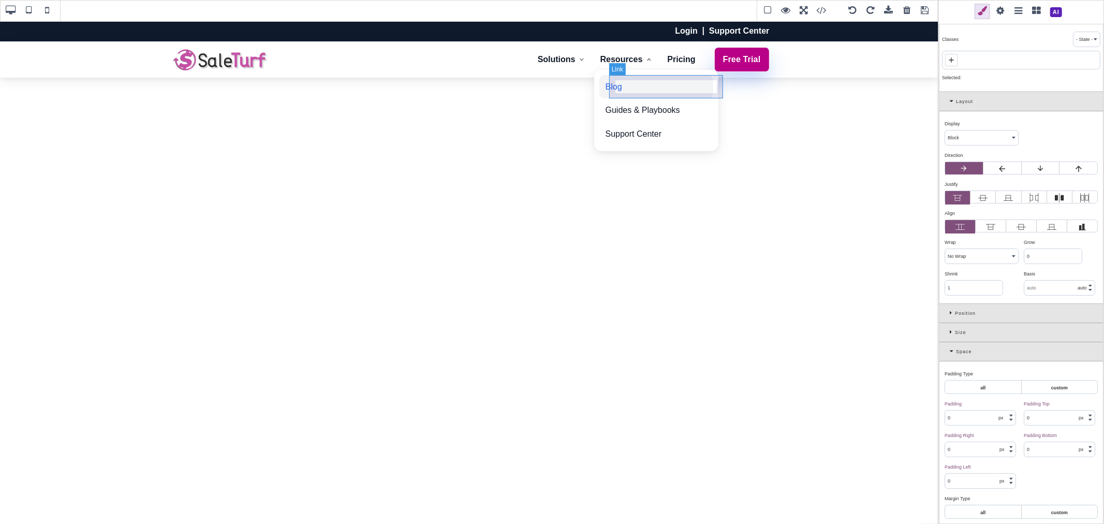
select select "px"
type input "rgb(37, 99, 235)"
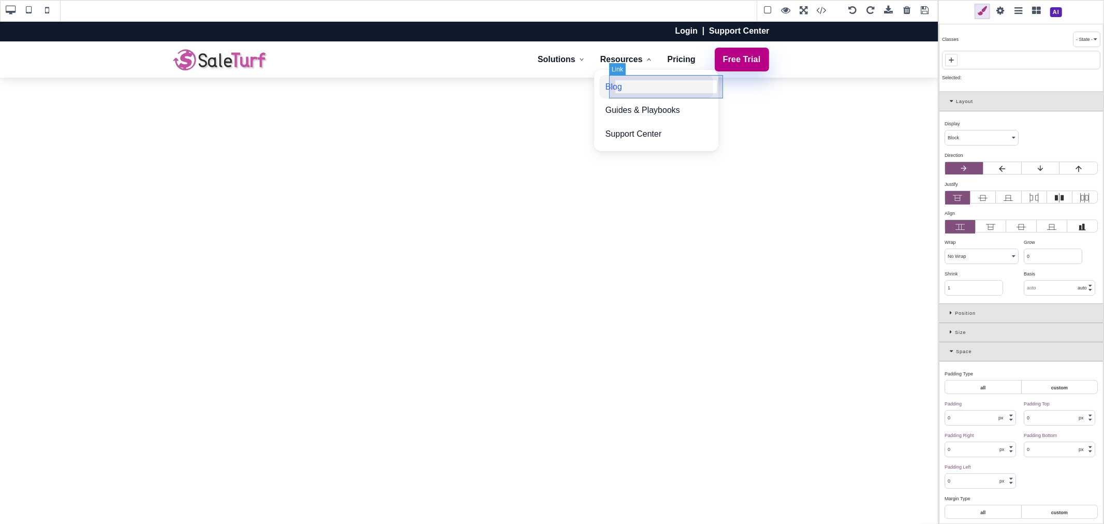
type input "10"
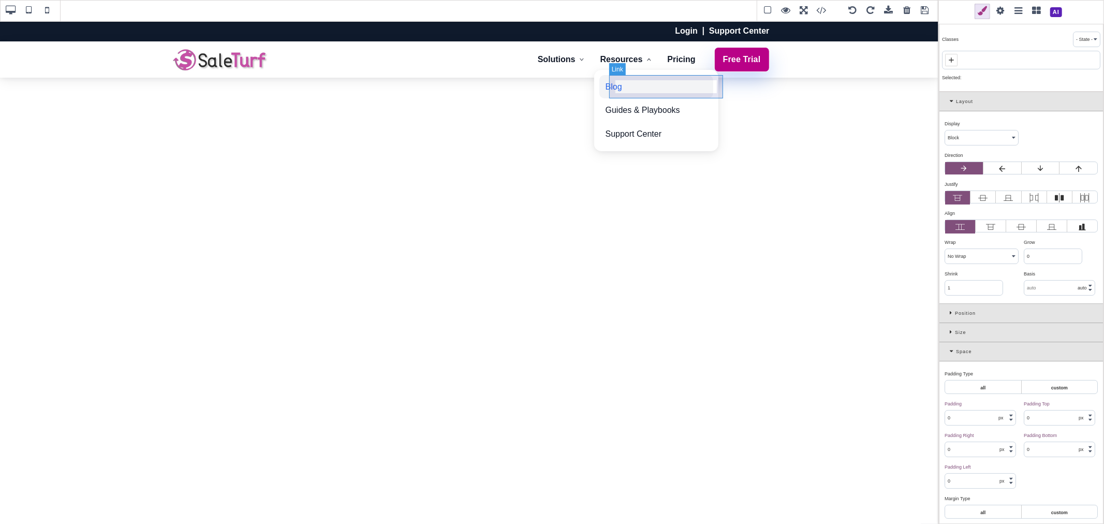
type input "2.22222"
select select "px"
select select "solid"
type input "rgb(59, 151, 227)"
type input "-3.00347"
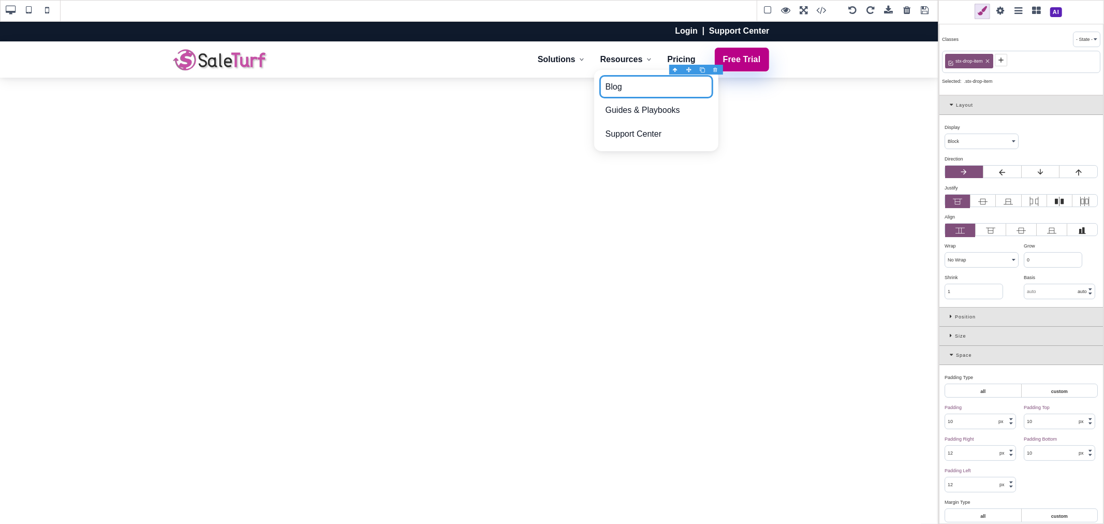
click at [701, 69] on div at bounding box center [702, 70] width 13 height 10
click at [649, 105] on link "Blog" at bounding box center [657, 110] width 114 height 24
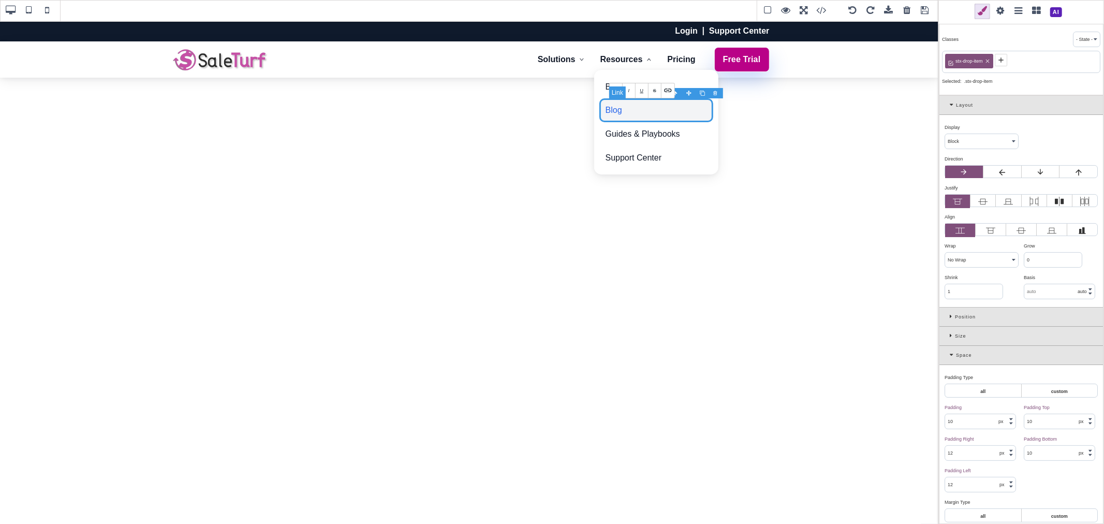
click at [627, 110] on link "Blog" at bounding box center [657, 110] width 114 height 24
click at [1002, 8] on span at bounding box center [1001, 12] width 16 height 16
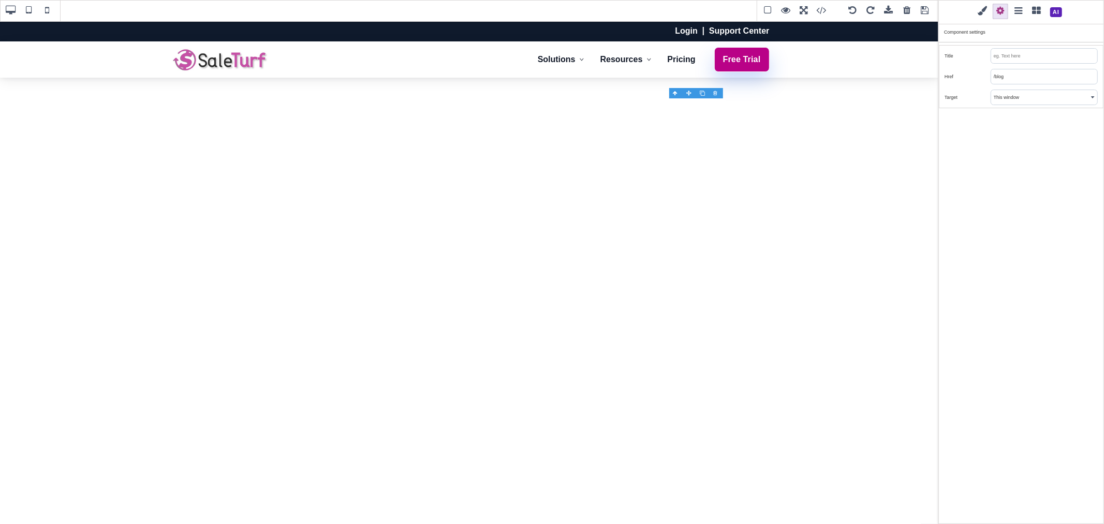
click at [1040, 72] on input "/blog" at bounding box center [1044, 76] width 106 height 14
paste input "https://www.saleturf.com/demos"
drag, startPoint x: 1044, startPoint y: 77, endPoint x: 973, endPoint y: 76, distance: 70.4
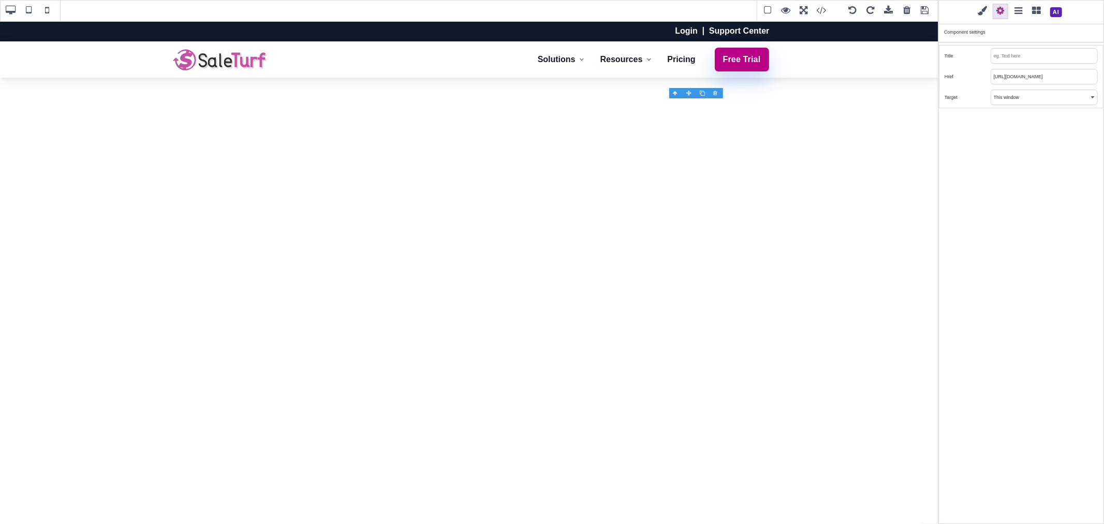
click at [973, 76] on div "Href https://www.saleturf.com/demos" at bounding box center [1022, 76] width 164 height 21
type input "/demos"
click at [1012, 141] on div "Classes - State - Hover Click Even/Odd stx-drop-item Selected: .stx-drop-item L…" at bounding box center [1022, 262] width 166 height 524
click at [913, 125] on div "Login Support Center Solutions Online Store Point of Sale (POS) B2B Integration…" at bounding box center [469, 272] width 939 height 503
type input "transparent"
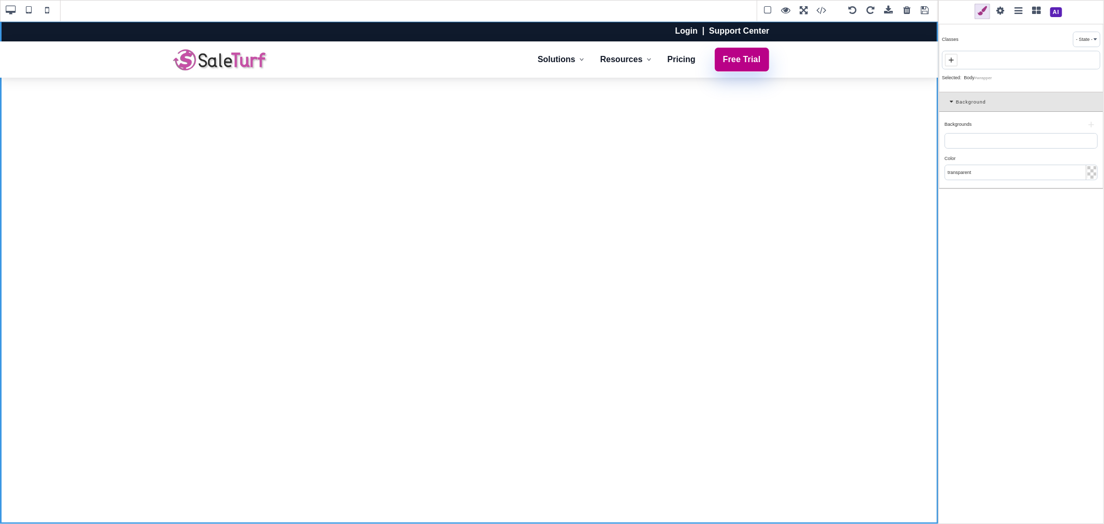
click at [924, 10] on span at bounding box center [925, 11] width 16 height 16
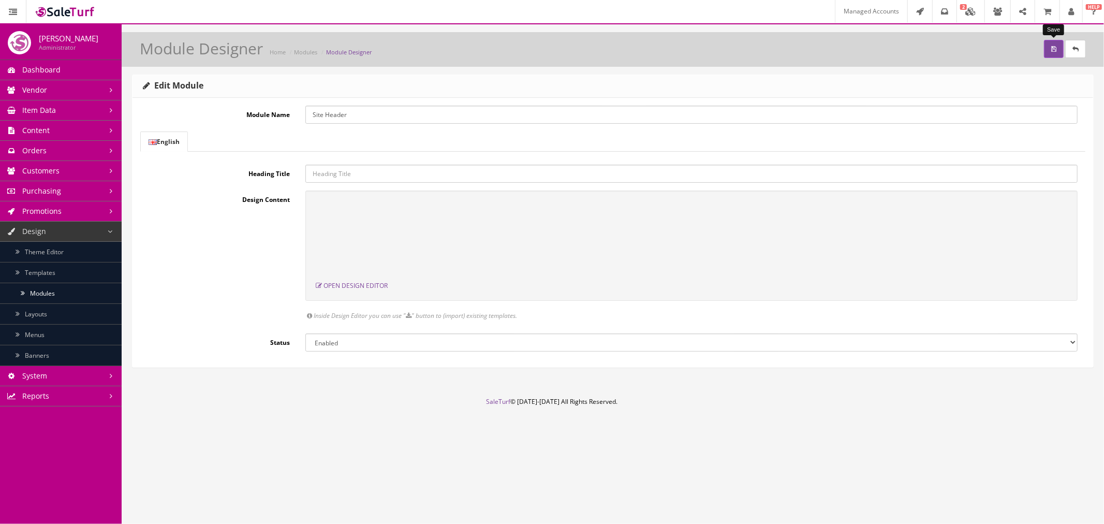
click at [1056, 50] on icon "submit" at bounding box center [1053, 49] width 5 height 6
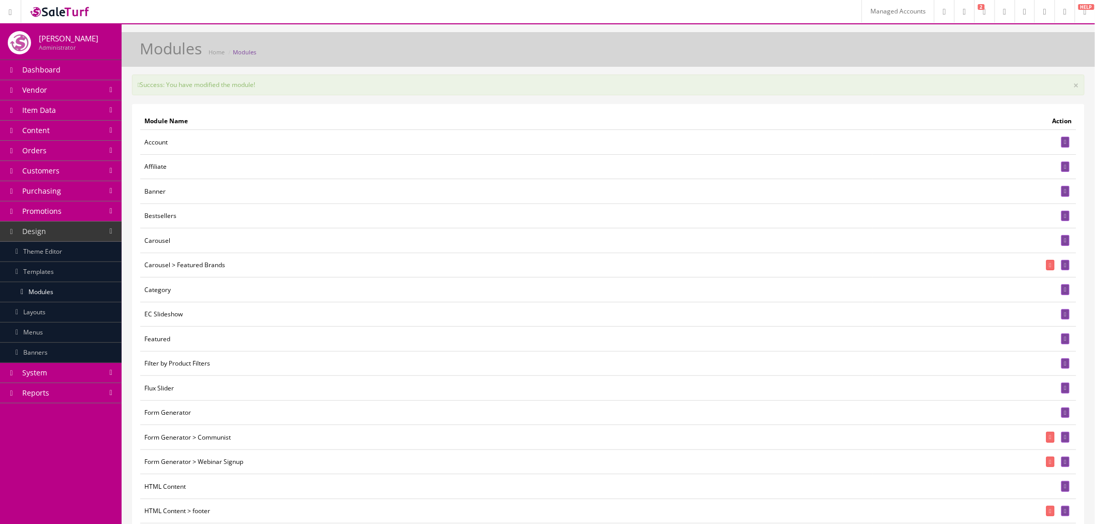
click at [76, 126] on link "Content" at bounding box center [61, 131] width 122 height 20
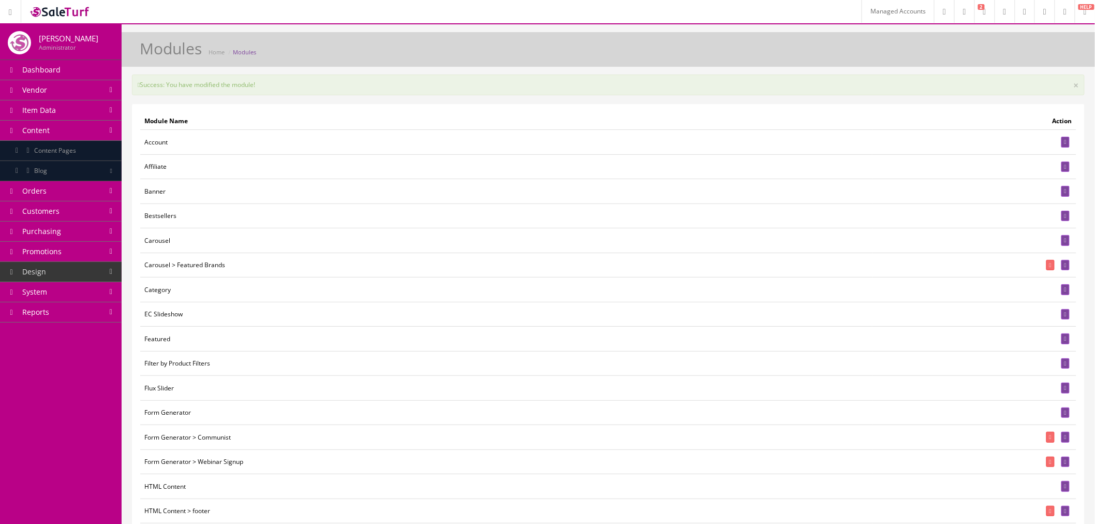
click at [76, 154] on span "Content Pages" at bounding box center [55, 150] width 42 height 9
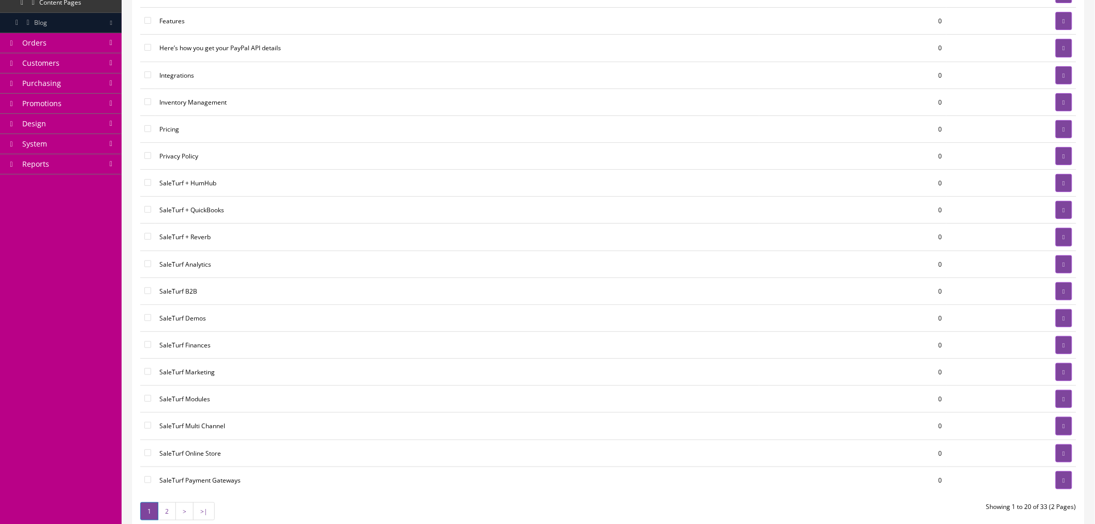
scroll to position [115, 0]
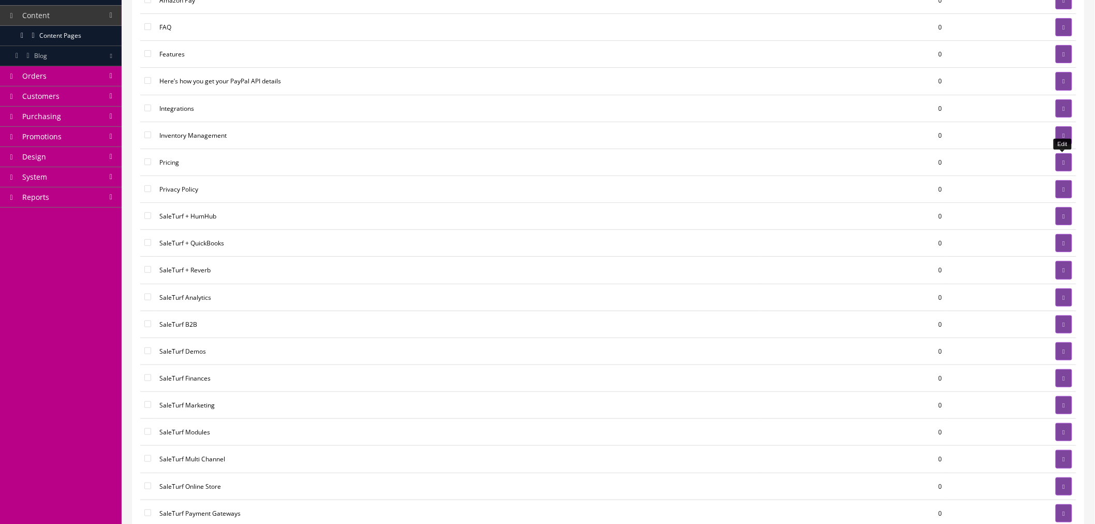
click at [1063, 167] on link at bounding box center [1064, 162] width 17 height 18
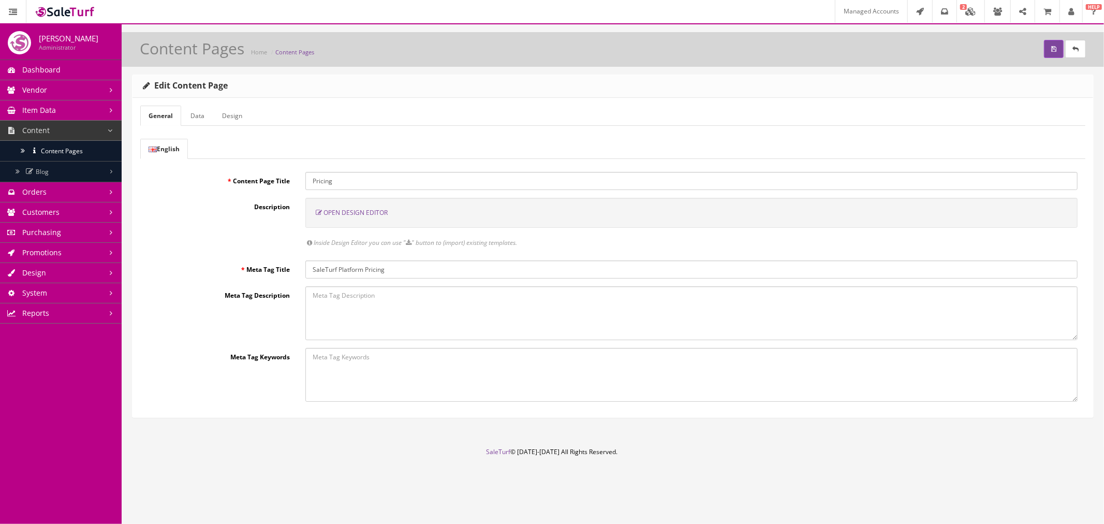
click at [363, 270] on input "SaleTurf Platform Pricing" at bounding box center [691, 269] width 772 height 18
drag, startPoint x: 362, startPoint y: 270, endPoint x: 338, endPoint y: 266, distance: 24.7
click at [338, 266] on input "SaleTurf Platform Pricing" at bounding box center [691, 269] width 772 height 18
click at [364, 271] on input "SaleTurf Platform Pricing" at bounding box center [691, 269] width 772 height 18
drag, startPoint x: 366, startPoint y: 271, endPoint x: 339, endPoint y: 270, distance: 26.9
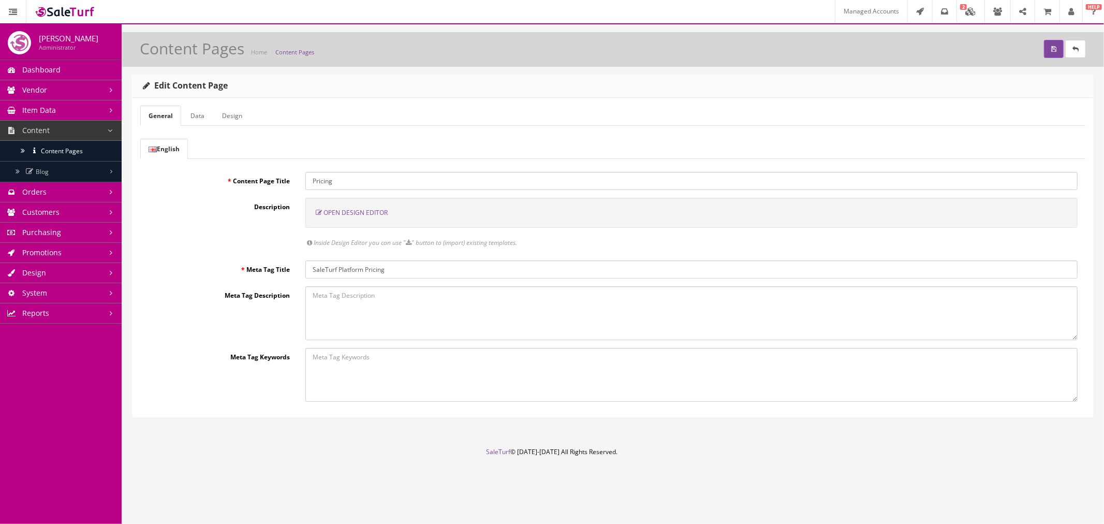
click at [339, 270] on input "SaleTurf Platform Pricing" at bounding box center [691, 269] width 772 height 18
click at [384, 271] on input "SaleTurf Pricing" at bounding box center [691, 269] width 772 height 18
type input "SaleTurf pricing plans and add-ons"
click at [244, 237] on div "Description Open Design Editor Array Array Inside Design Editor you can use " "…" at bounding box center [612, 225] width 945 height 55
click at [348, 178] on input "Pricing" at bounding box center [691, 181] width 772 height 18
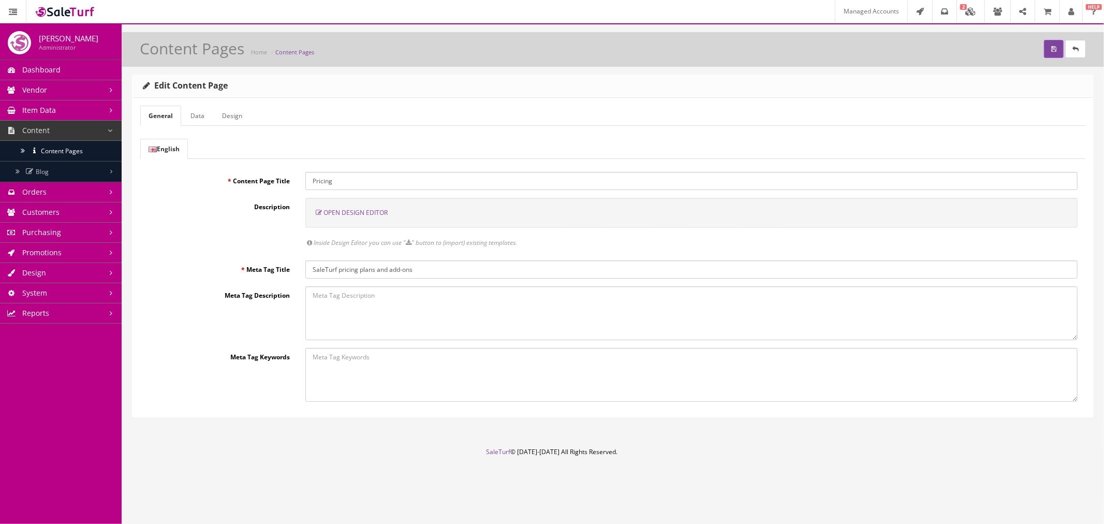
drag, startPoint x: 360, startPoint y: 270, endPoint x: 420, endPoint y: 272, distance: 60.1
click at [420, 272] on input "SaleTurf pricing plans and add-ons" at bounding box center [691, 269] width 772 height 18
click at [354, 176] on input "Pricing" at bounding box center [691, 181] width 772 height 18
paste input "plans and add-ons"
type input "Pricing plans and add-ons"
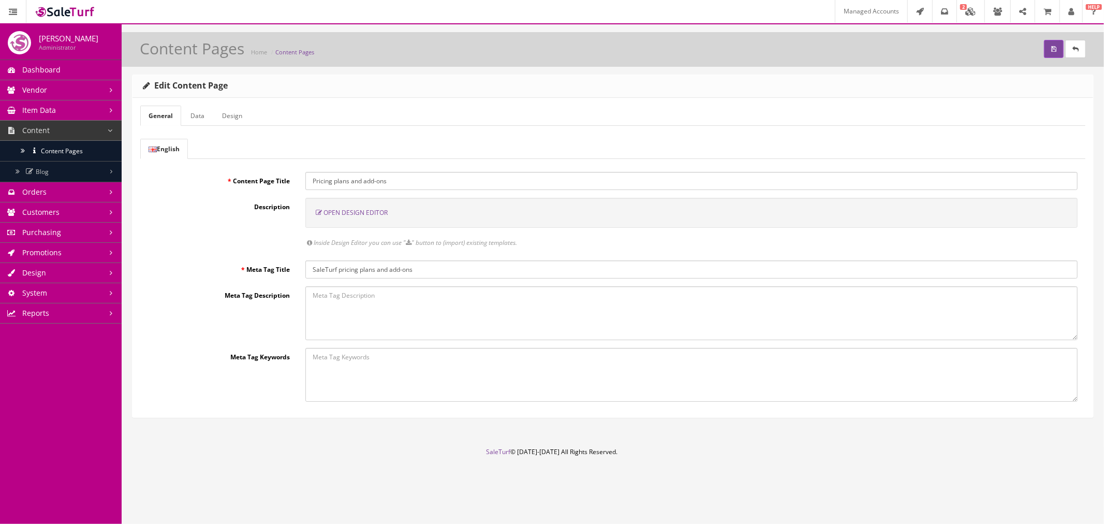
click at [233, 115] on link "Design" at bounding box center [232, 116] width 37 height 20
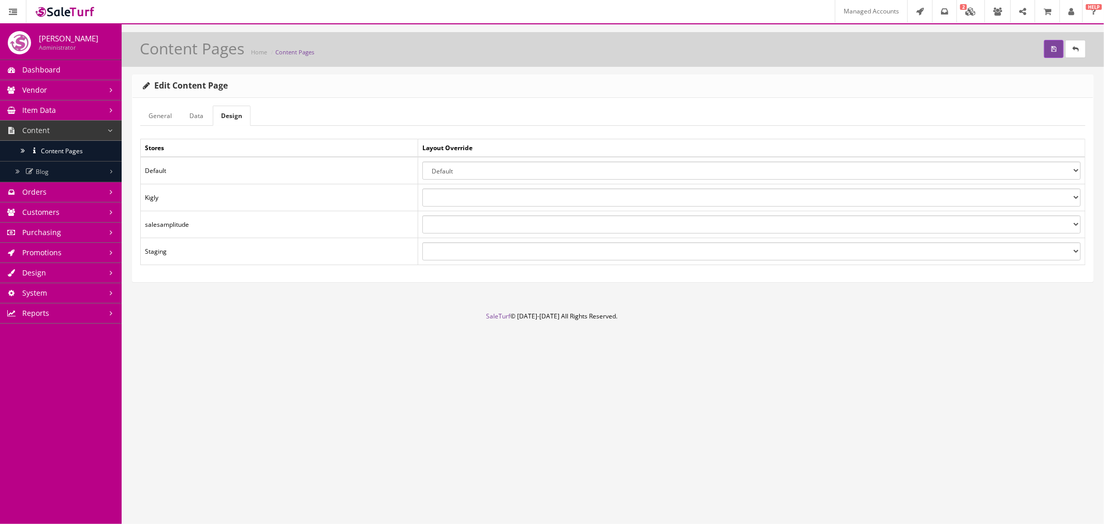
click at [469, 174] on select "About Us Account Affiliate Default Information Kigly Categories Kigly Checkout …" at bounding box center [751, 171] width 659 height 18
select select "9"
click at [422, 162] on select "About Us Account Affiliate Default Information Kigly Categories Kigly Checkout …" at bounding box center [751, 171] width 659 height 18
click at [153, 121] on link "General" at bounding box center [160, 116] width 40 height 20
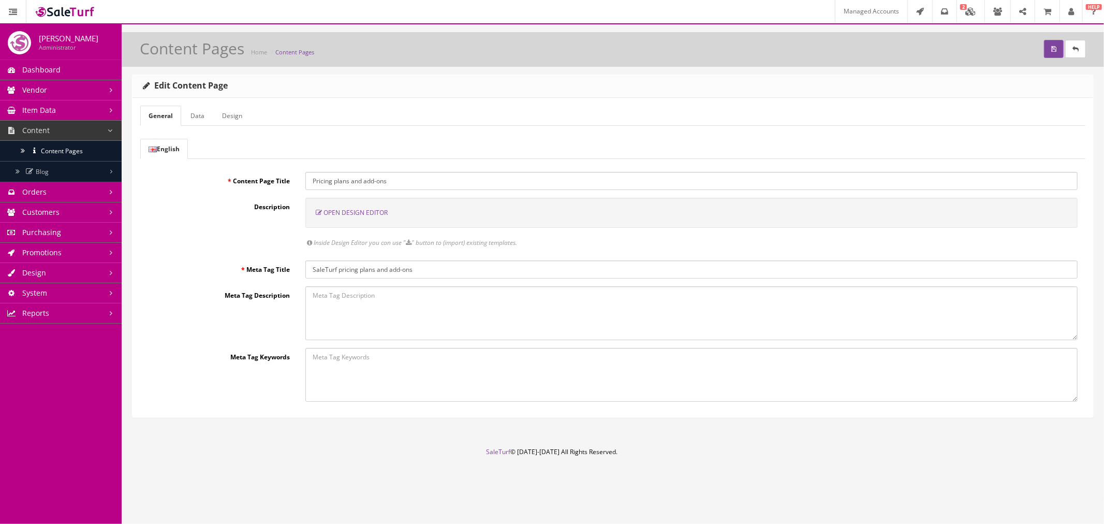
click at [367, 214] on span "Open Design Editor" at bounding box center [356, 212] width 64 height 9
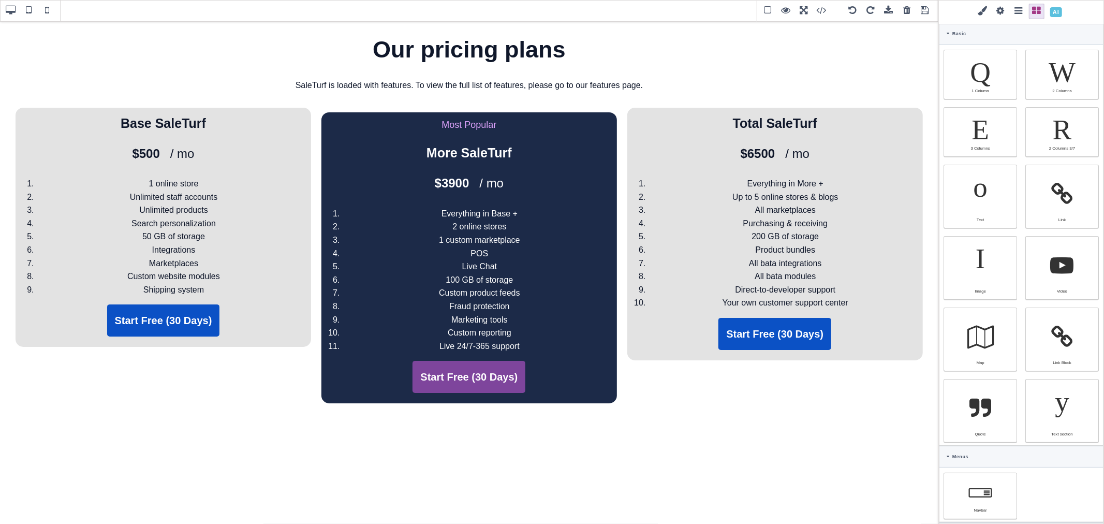
click at [1057, 11] on span at bounding box center [1056, 12] width 18 height 18
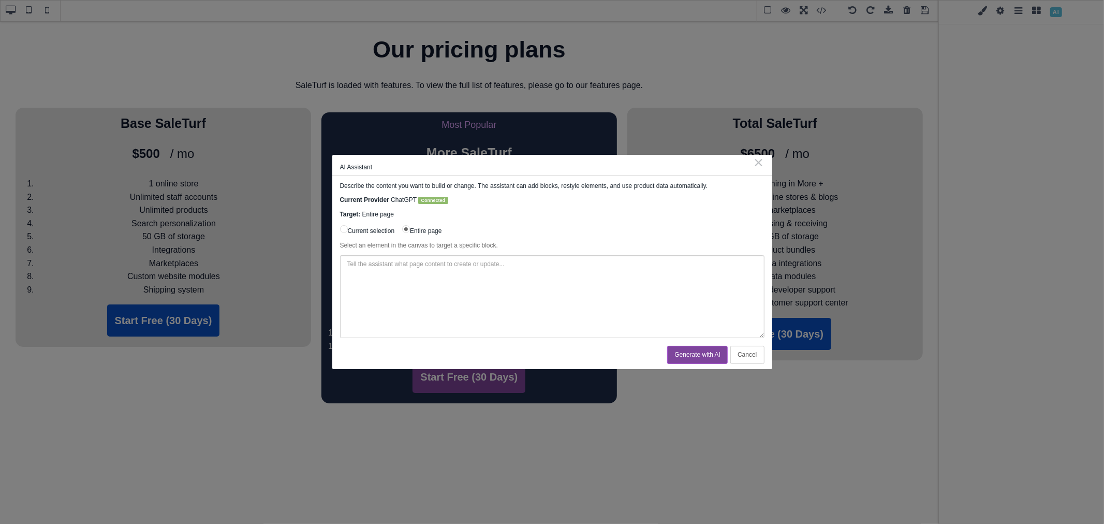
click at [482, 271] on textarea at bounding box center [552, 296] width 425 height 83
click at [655, 289] on textarea "Create me a new marketing pricing page featuring" at bounding box center [552, 296] width 425 height 83
paste textarea "[URL][DOMAIN_NAME]"
click at [679, 264] on textarea "Create me a new marketing pricing page featuring the same pricing found on http…" at bounding box center [552, 296] width 425 height 83
type textarea "Create me a new marketing pricing page featuring the same pricing found on http…"
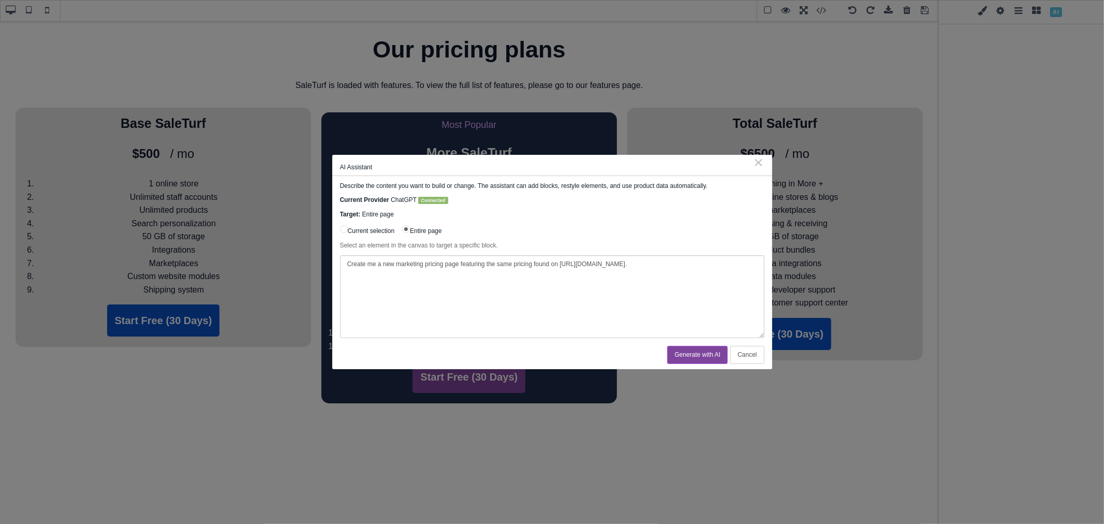
click at [689, 355] on button "Generate with AI" at bounding box center [697, 355] width 61 height 18
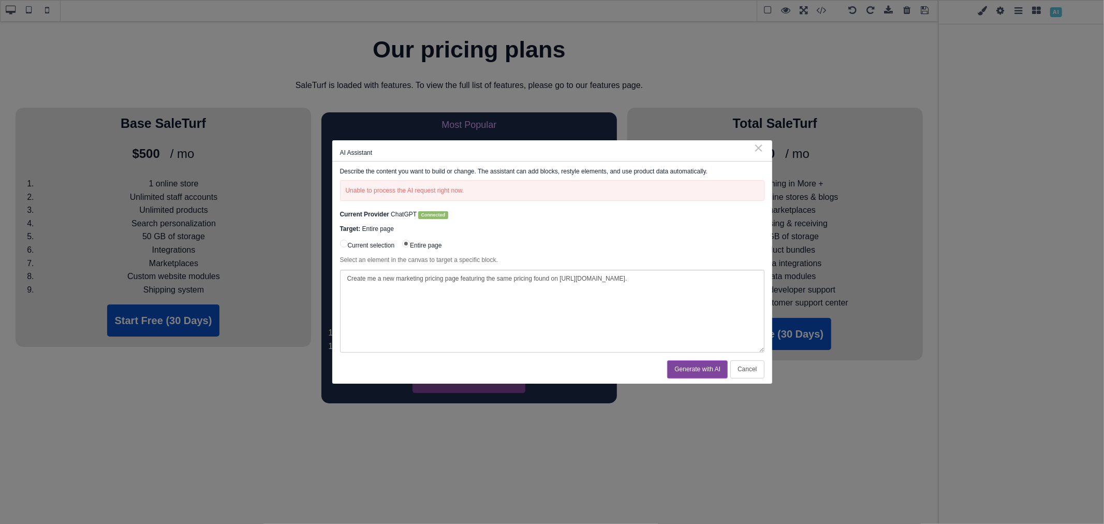
click at [420, 318] on textarea "Create me a new marketing pricing page featuring the same pricing found on http…" at bounding box center [552, 311] width 425 height 83
click at [521, 288] on textarea "Create me a new marketing pricing page featuring the same pricing found on http…" at bounding box center [552, 311] width 425 height 83
click at [682, 368] on button "Generate with AI" at bounding box center [697, 369] width 61 height 18
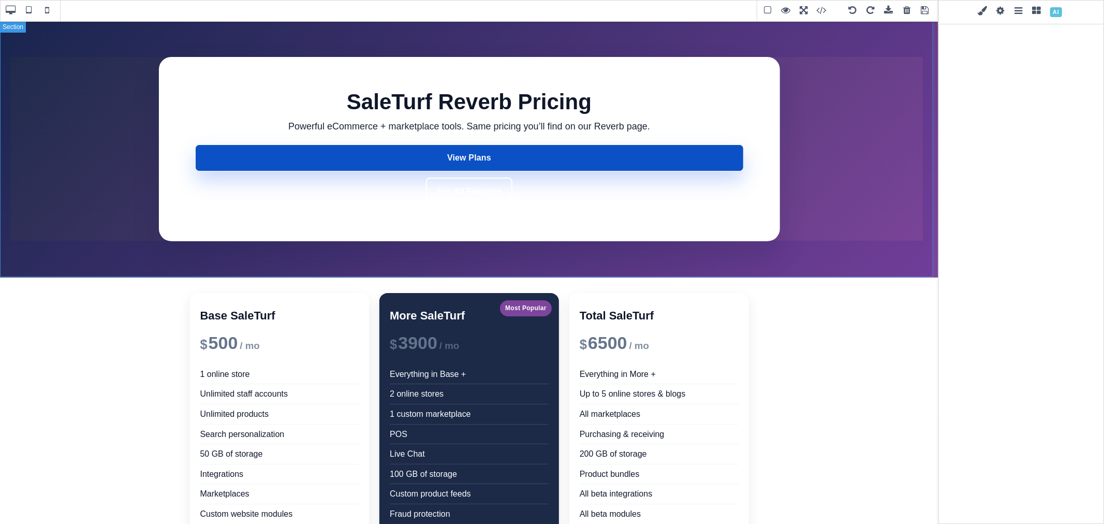
click at [907, 256] on section "SaleTurf Reverb Pricing Powerful eCommerce + marketplace tools. Same pricing yo…" at bounding box center [469, 149] width 939 height 257
type input "70"
type input "20"
type input "70"
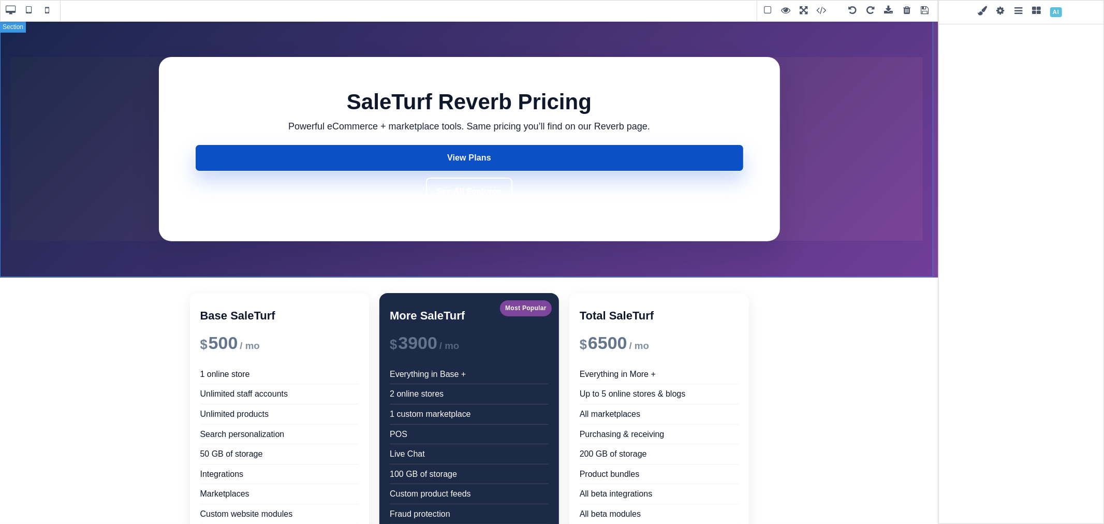
type input "20"
type input "rgb(255, 255, 255)"
select select
type input "16"
select select "px"
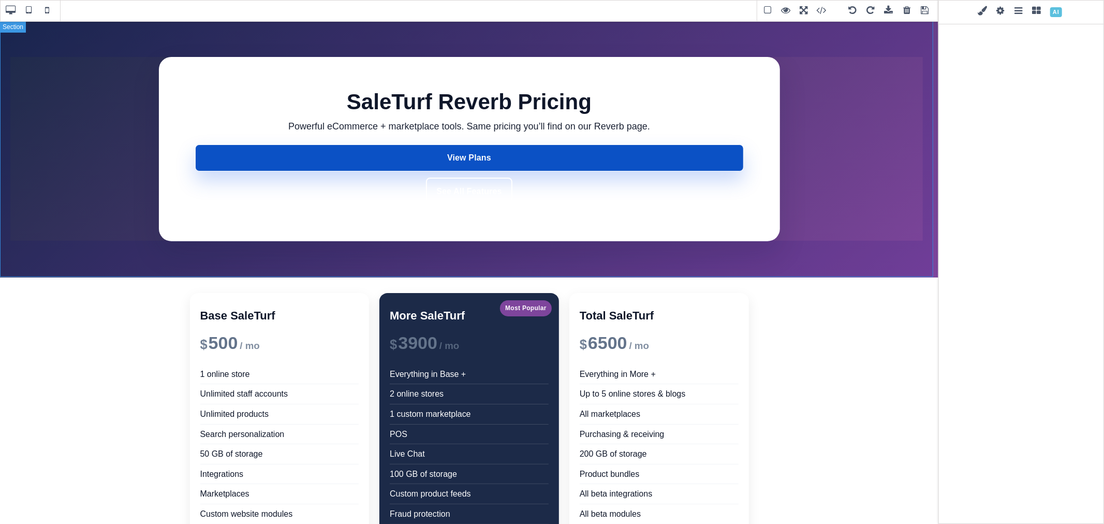
select select
type input "25.6px"
select select "center"
select select
type input "initial"
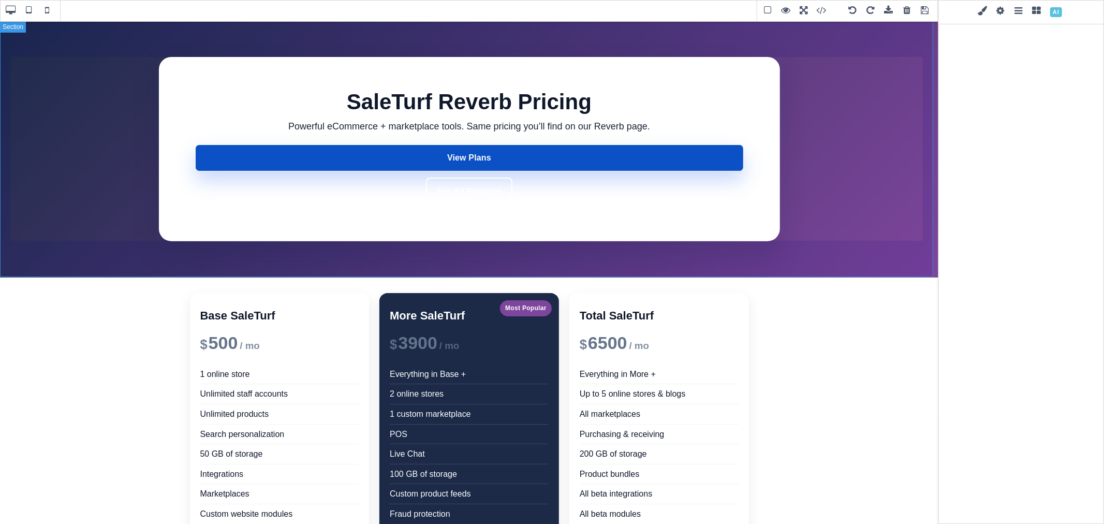
type input "0"
select select "px"
type input "0"
select select "px"
type input "0"
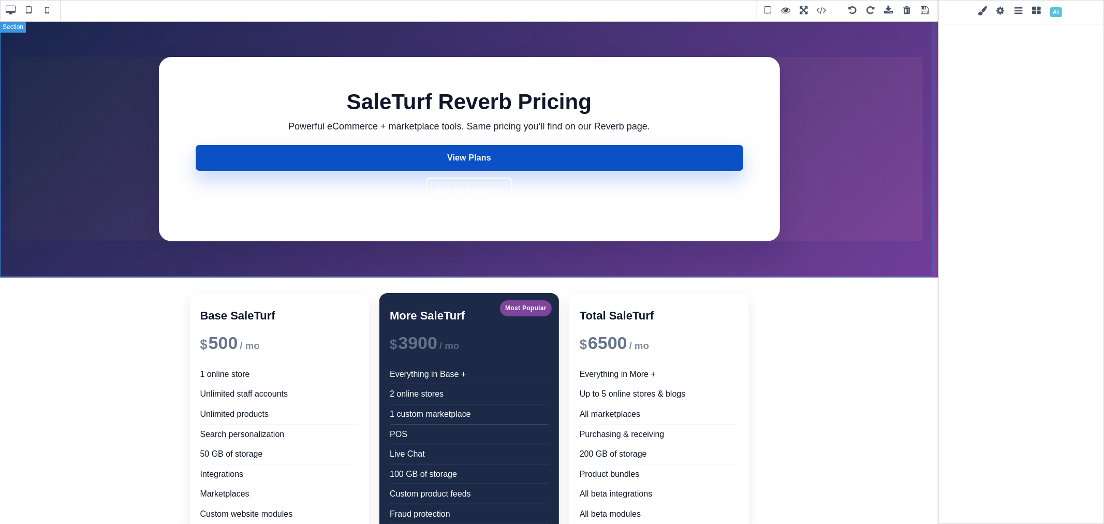
select select "px"
type input "0"
select select "px"
type input "rgb(255, 255, 255)"
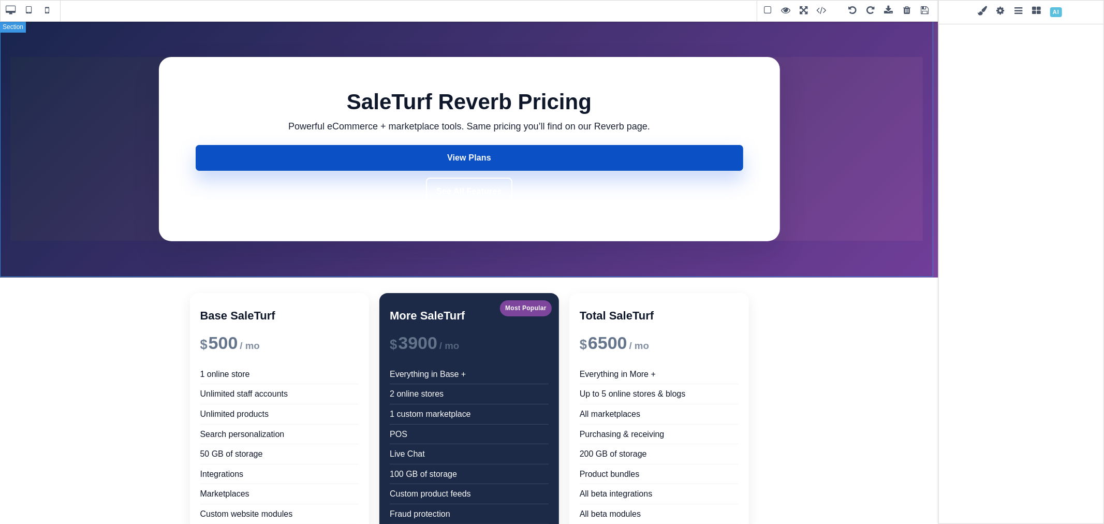
type input "rgb(255, 255, 255)"
type input "2.22222"
select select "px"
select select "solid"
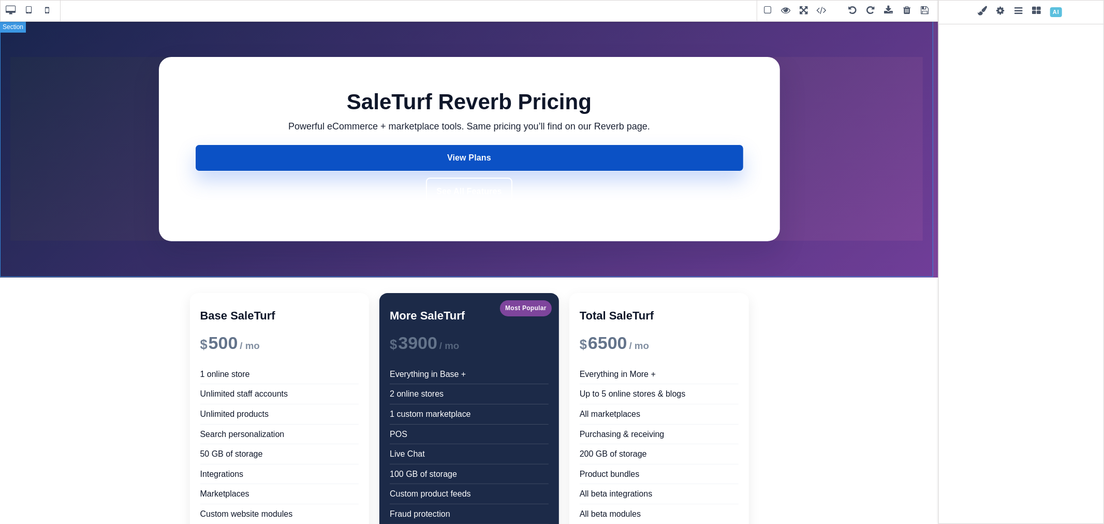
type input "rgb(59, 151, 227)"
type input "-3.00347"
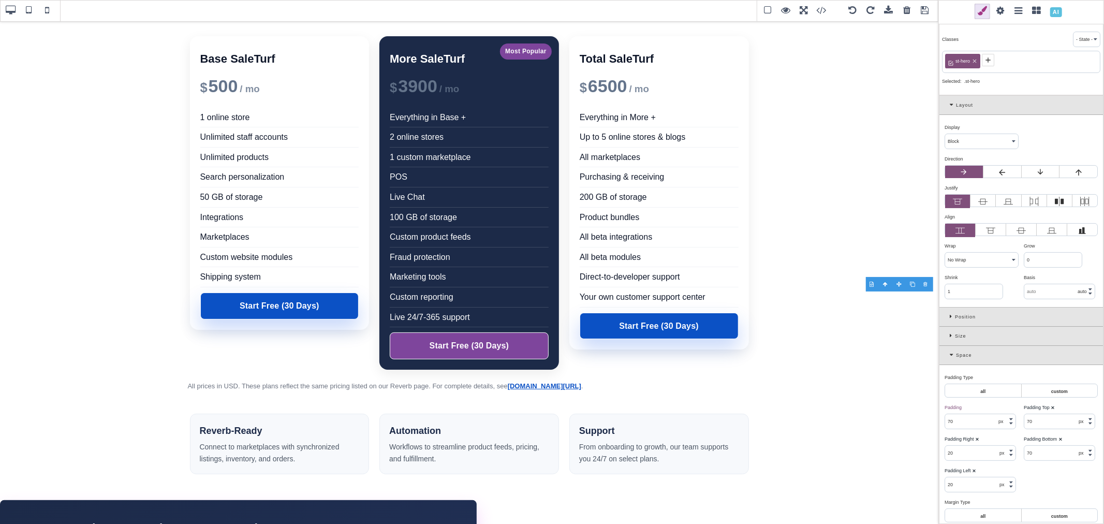
click at [923, 282] on div at bounding box center [926, 284] width 13 height 10
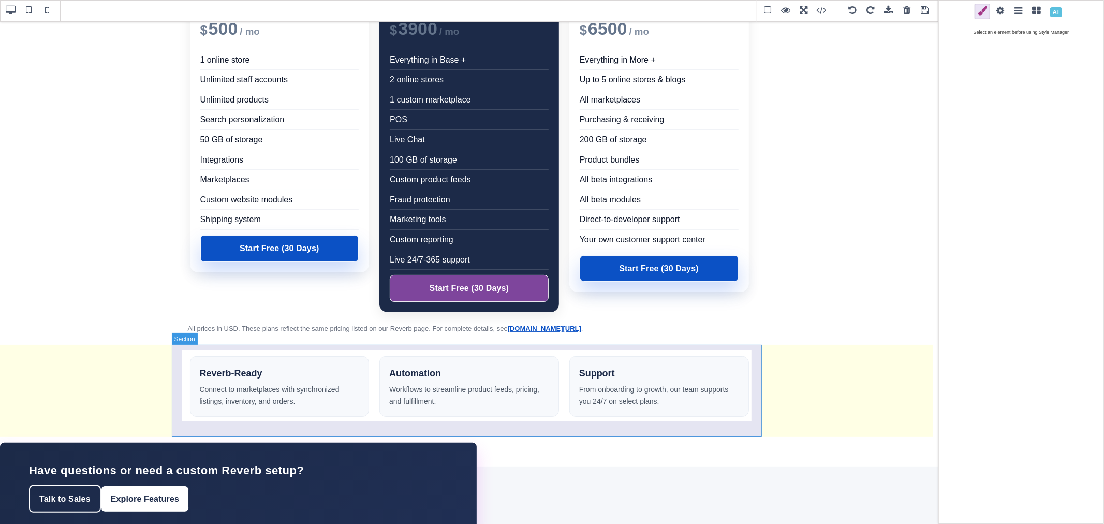
scroll to position [65, 0]
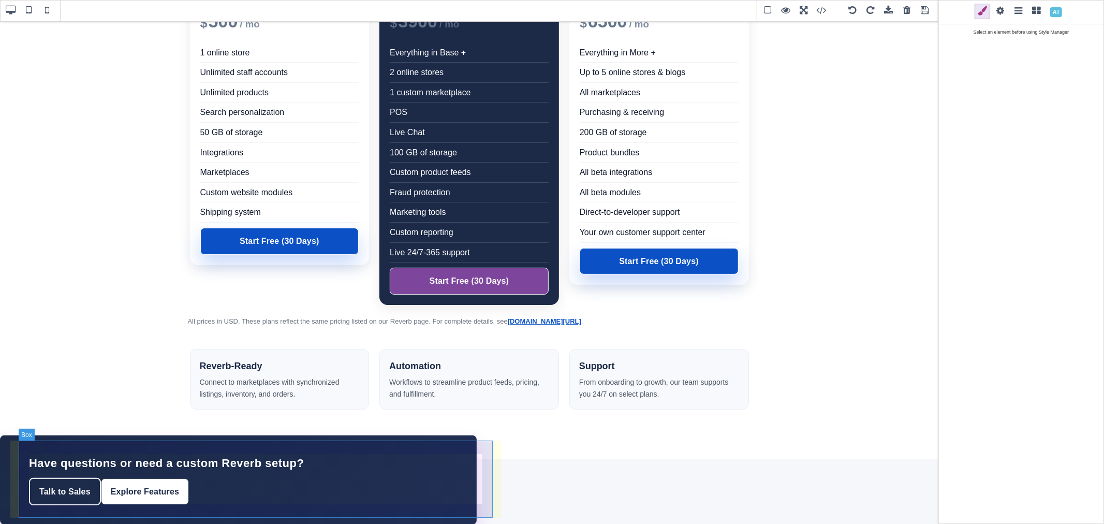
click at [455, 456] on div "Have questions or need a custom Reverb setup? Talk to Sales Explore Features" at bounding box center [239, 480] width 440 height 78
select select "flex"
select select "wrap"
type input "26"
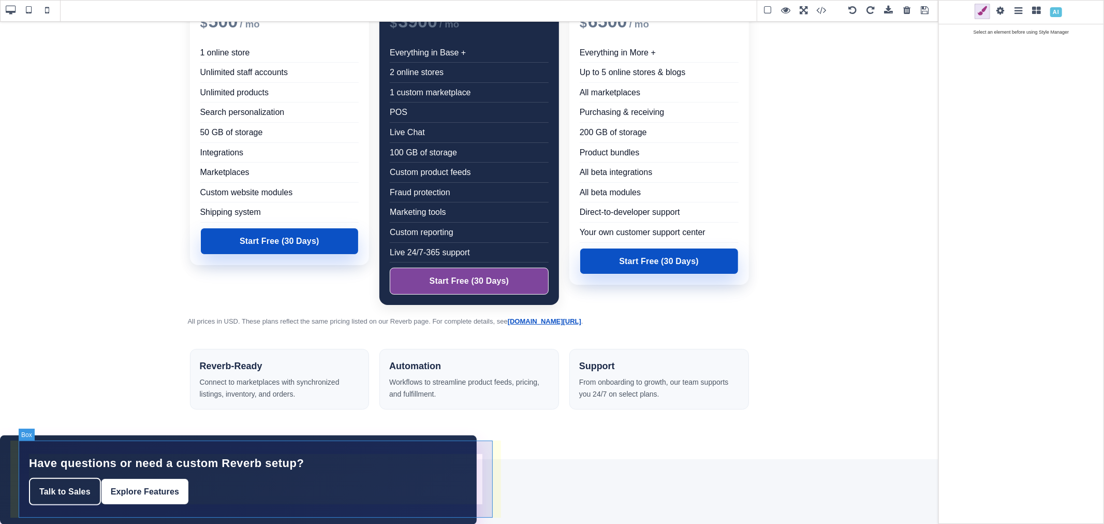
type input "26"
type input "16.0069"
select select "700"
type input "0.48"
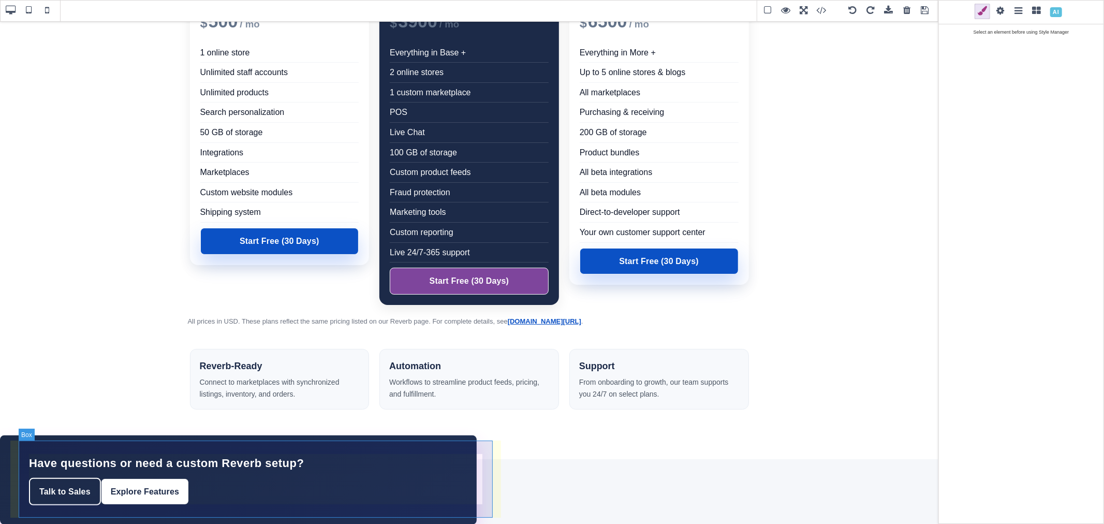
select select "px"
select select "left"
type input "transparent"
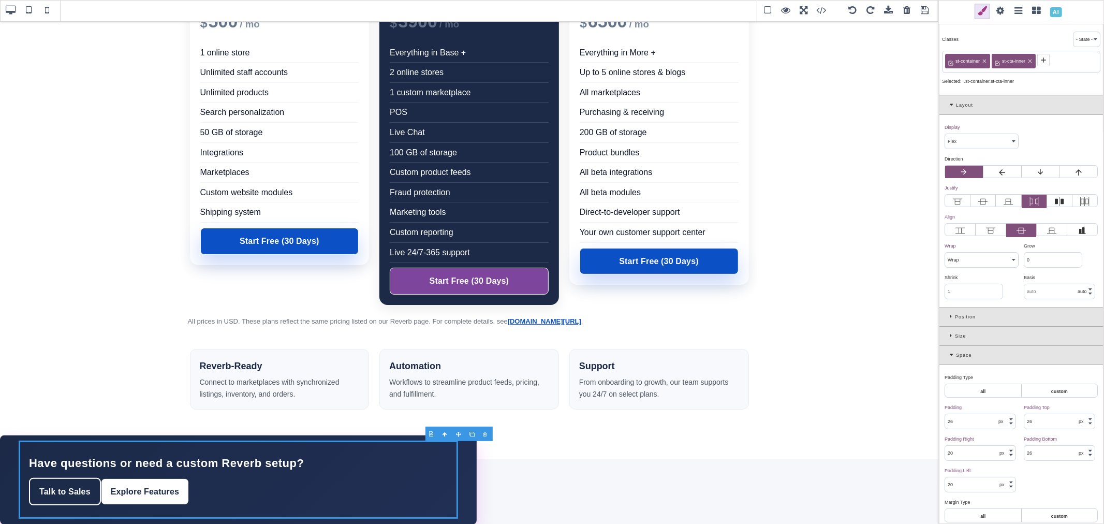
select select
select select "nowrap"
type input "10.4"
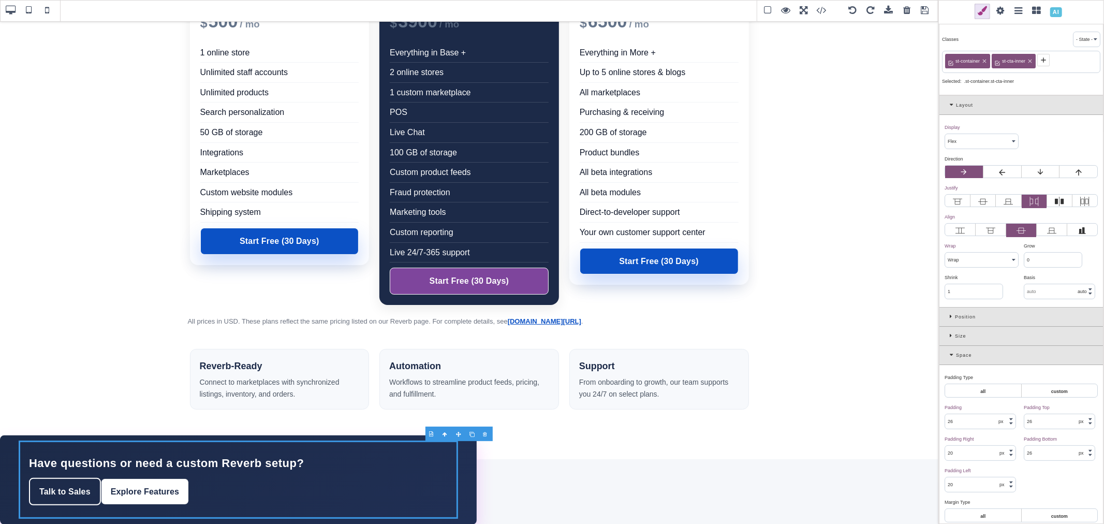
type input "10"
type input "0"
type input "initial"
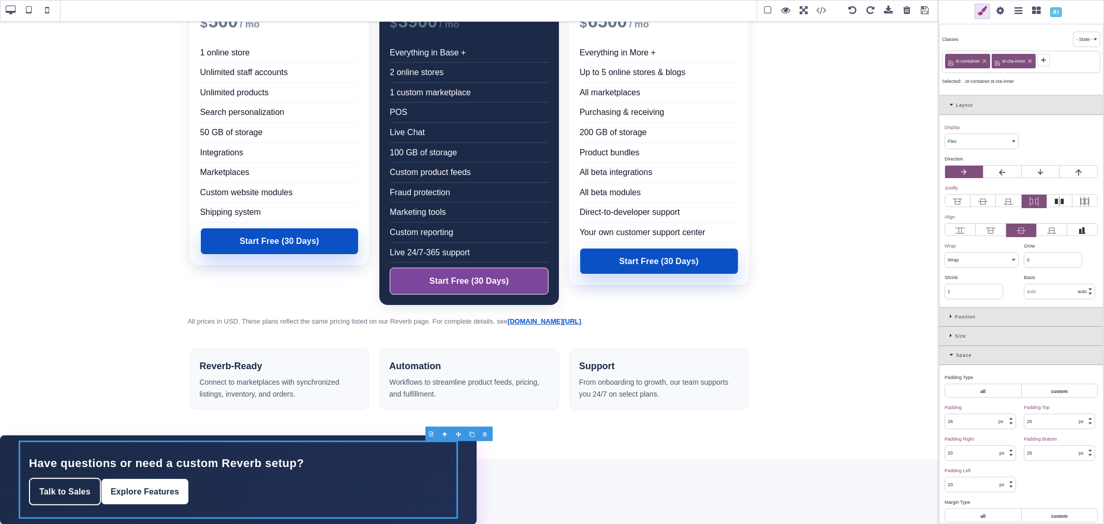
type input "8"
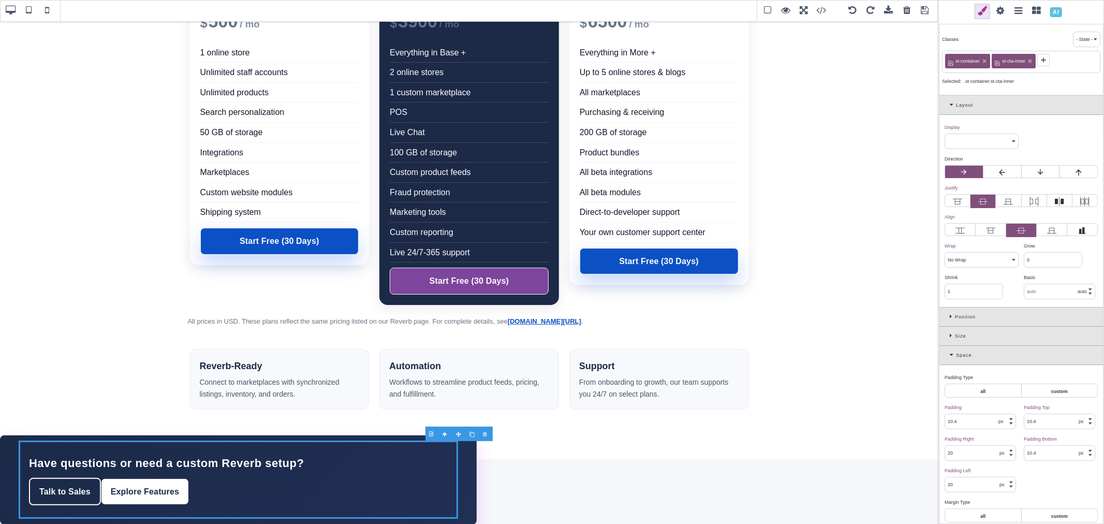
click at [446, 434] on div at bounding box center [445, 434] width 13 height 10
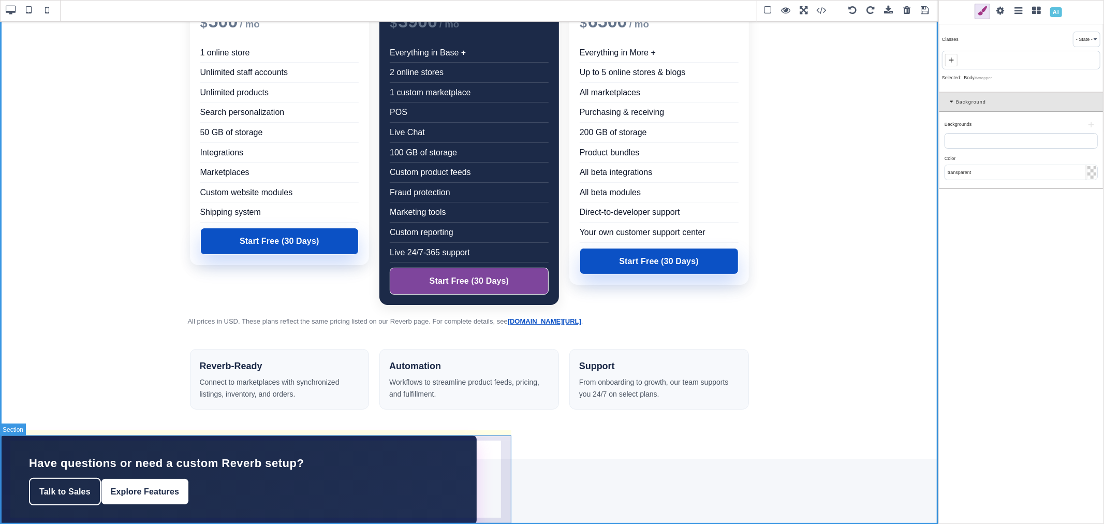
click at [477, 442] on section "Have questions or need a custom Reverb setup? Talk to Sales Explore Features" at bounding box center [238, 479] width 477 height 89
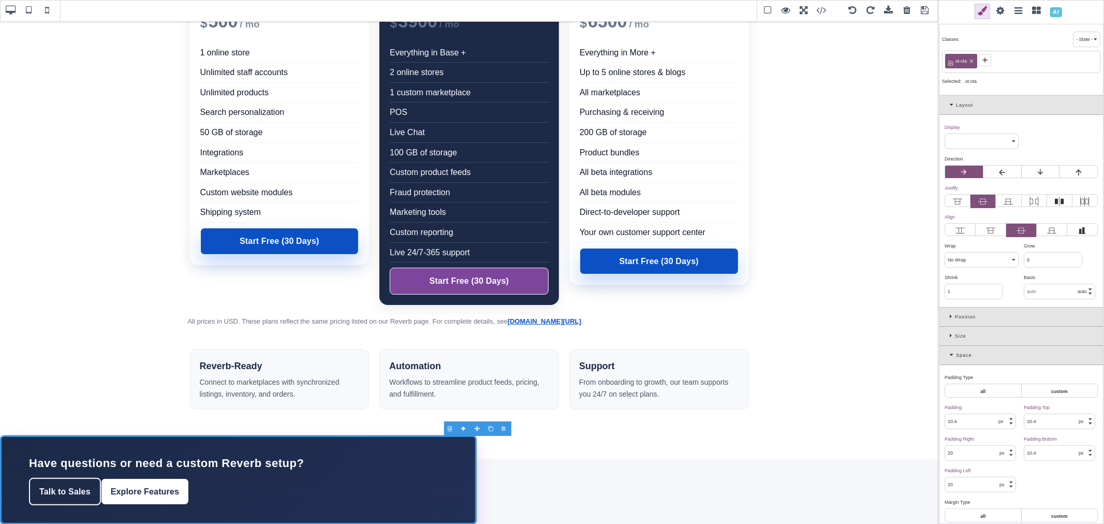
click at [972, 61] on icon at bounding box center [972, 62] width 4 height 4
type input "transparent"
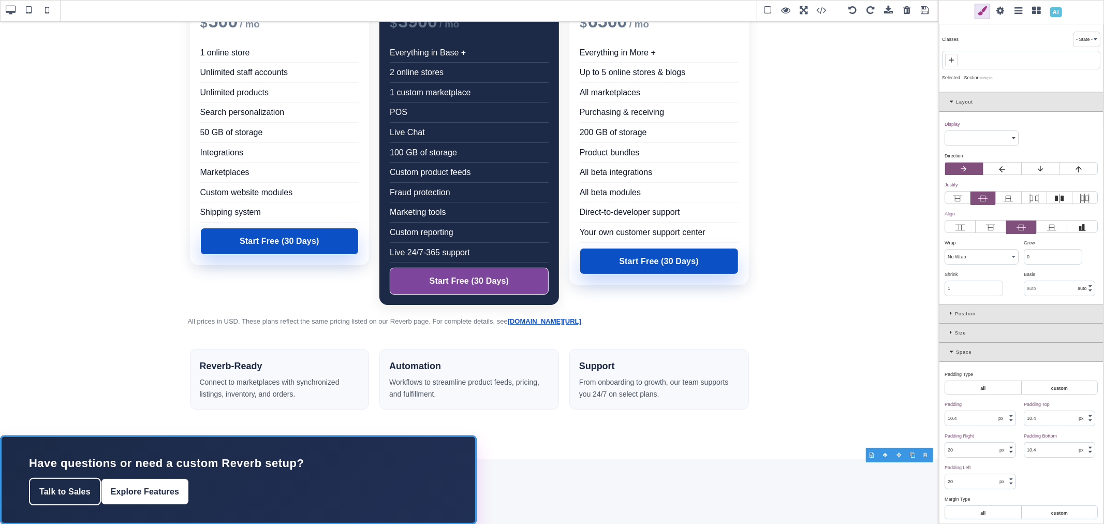
scroll to position [33, 0]
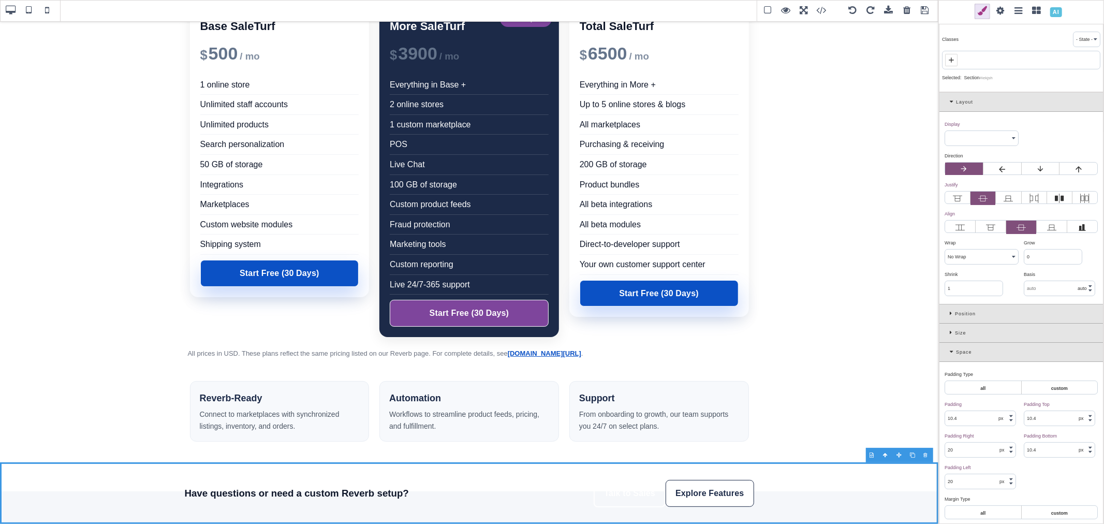
click at [956, 58] on span at bounding box center [951, 60] width 12 height 12
paste input "t-cta-bottom"
click at [948, 59] on input "t-cta-bottom" at bounding box center [1021, 61] width 152 height 14
type input "st-cta-bottom"
select select "block"
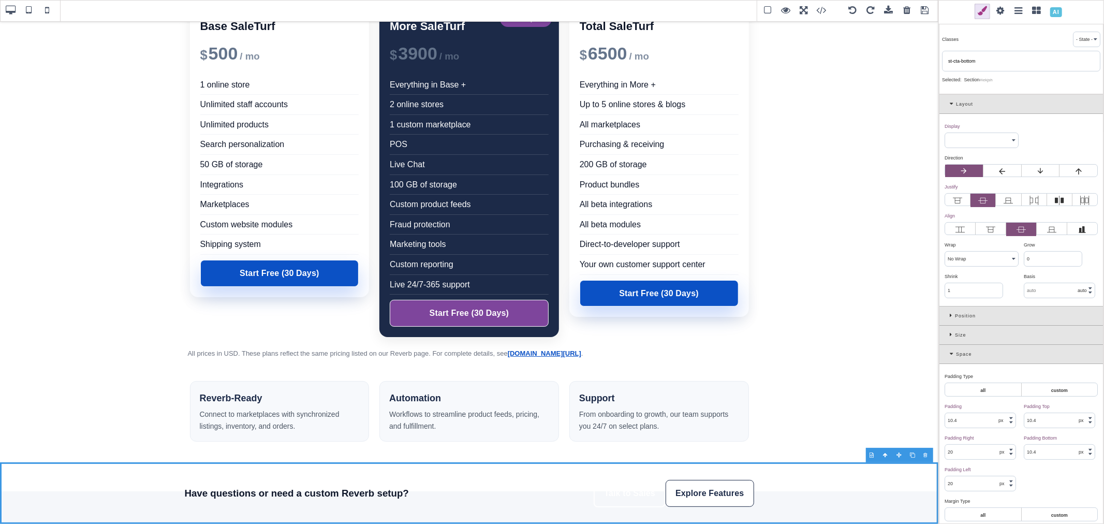
type input "0"
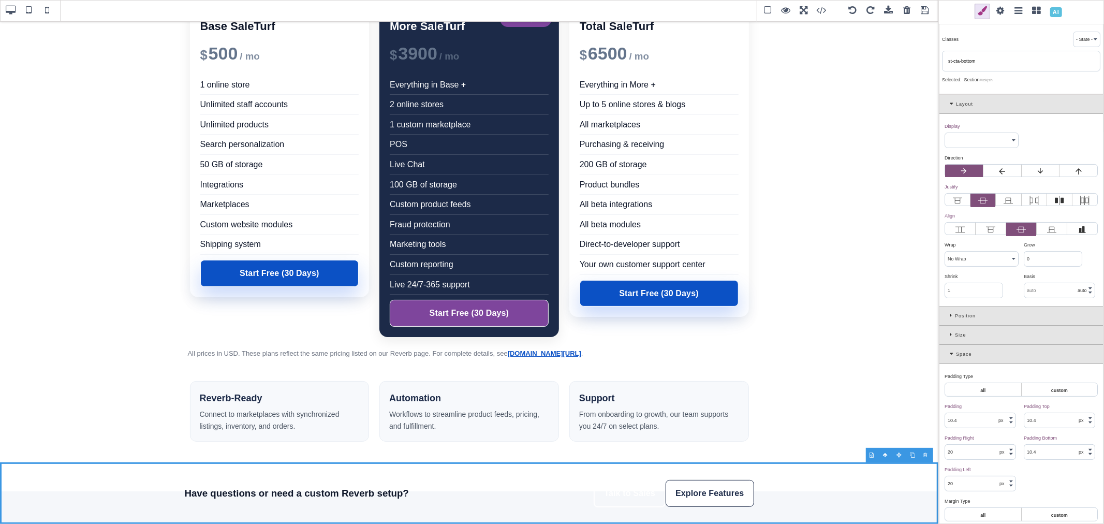
type input "0"
type input "rgb(15, 23, 42)"
select select "normal"
select select
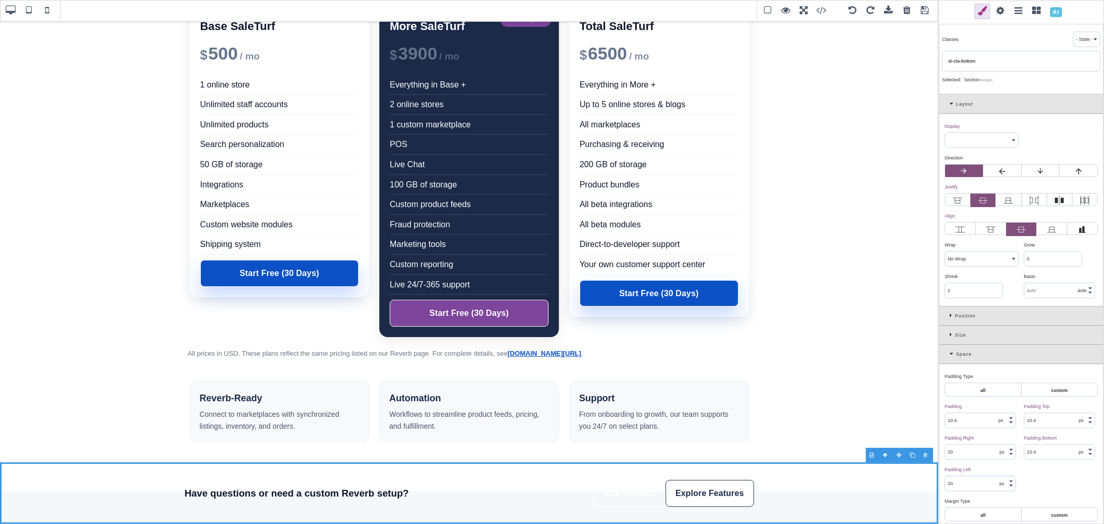
select select "normal"
select select
type input "rgb(15, 23, 42)"
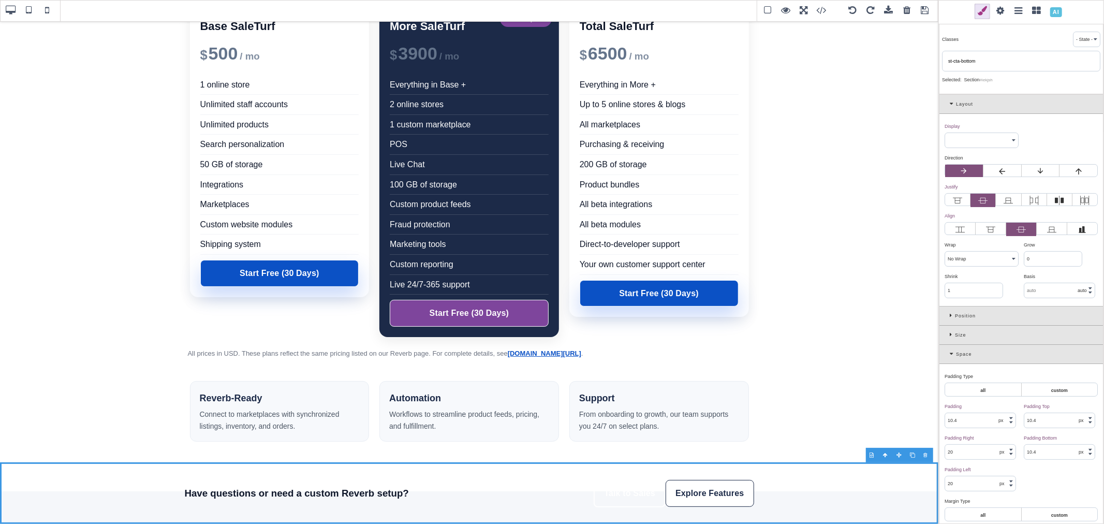
type input "rgb(15, 23, 42)"
type input "0"
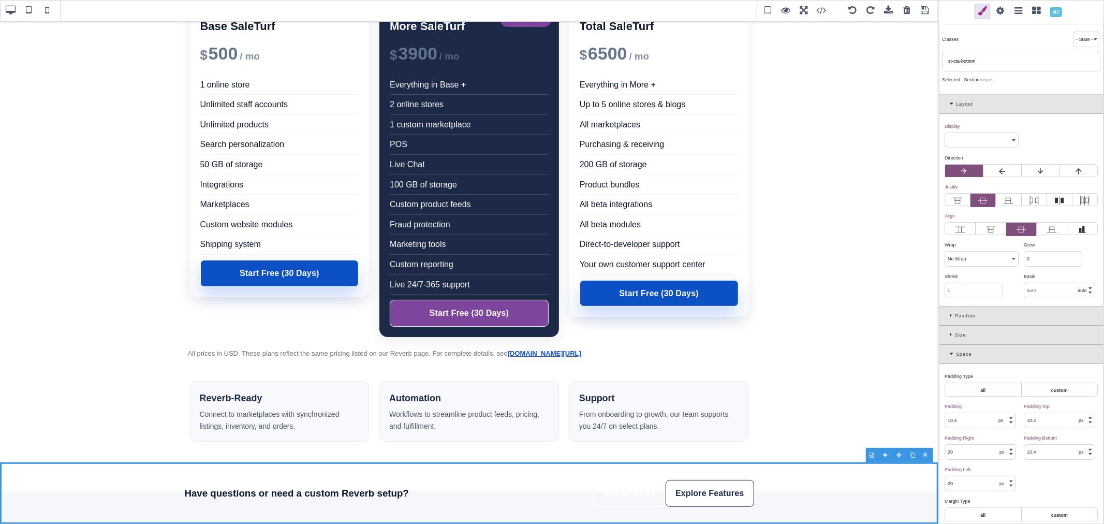
type input "0"
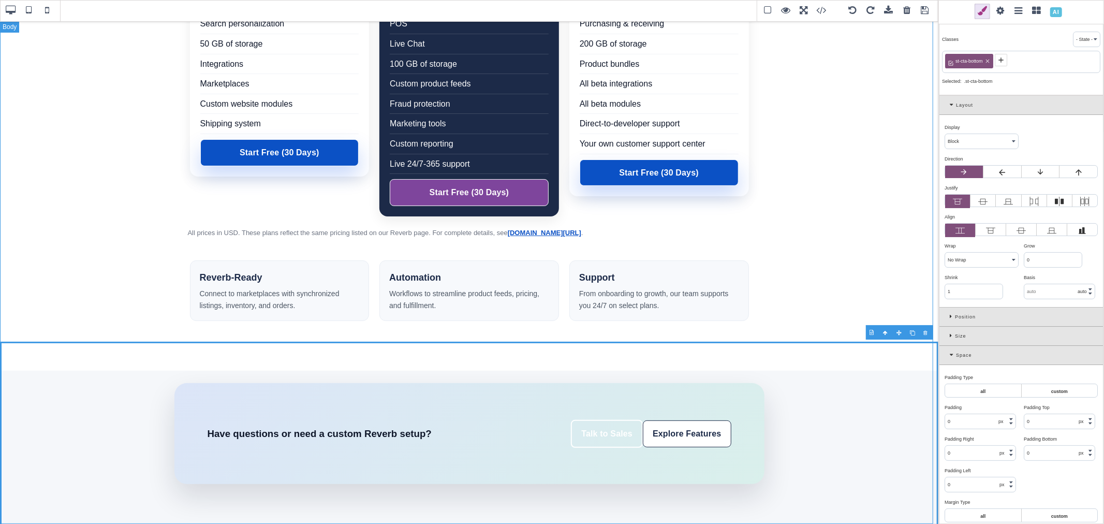
scroll to position [156, 0]
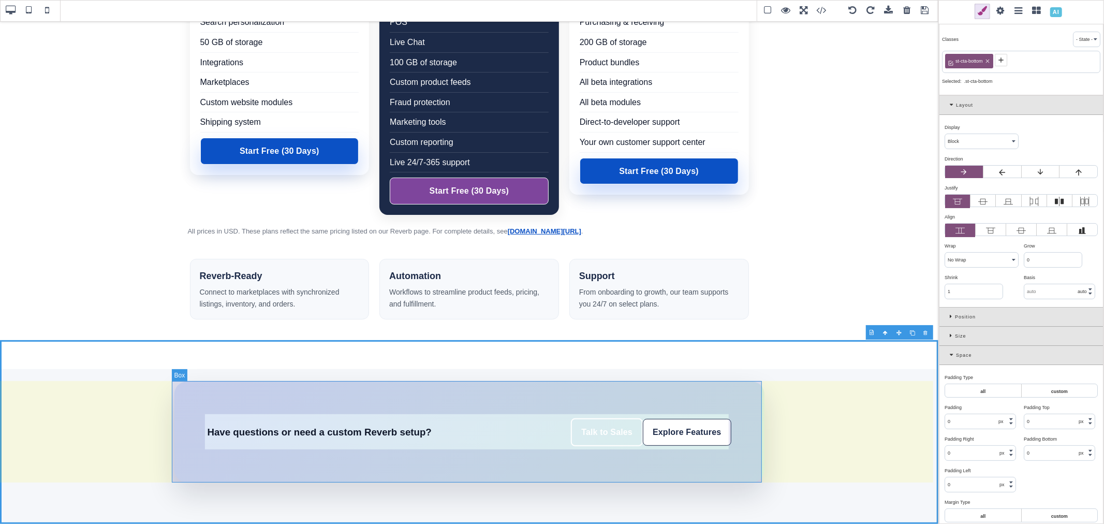
click at [319, 387] on div "Have questions or need a custom Reverb setup? Talk to Sales Explore Features" at bounding box center [469, 432] width 590 height 101
select select "flex"
select select "wrap"
type input "64"
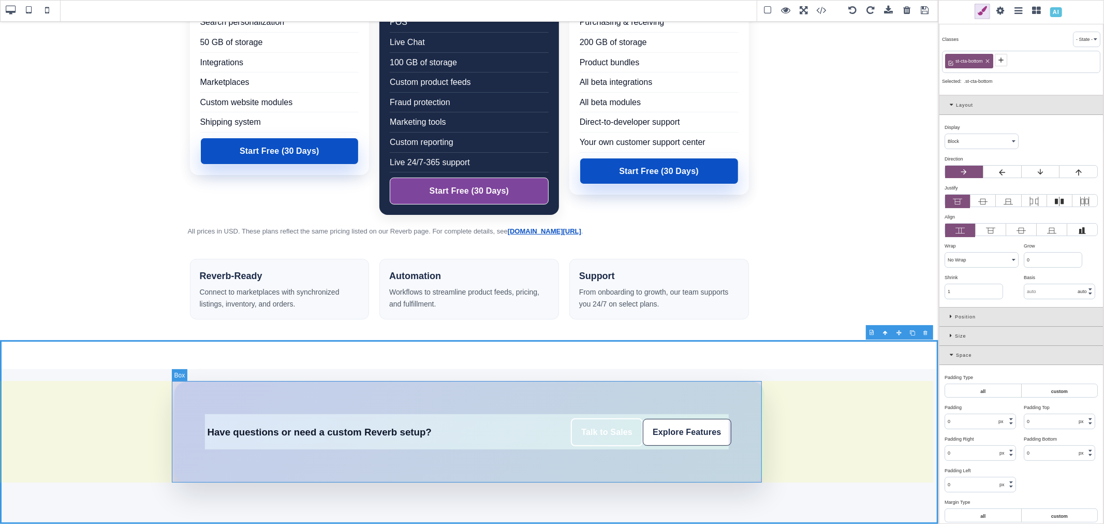
type input "64"
type input "331.667"
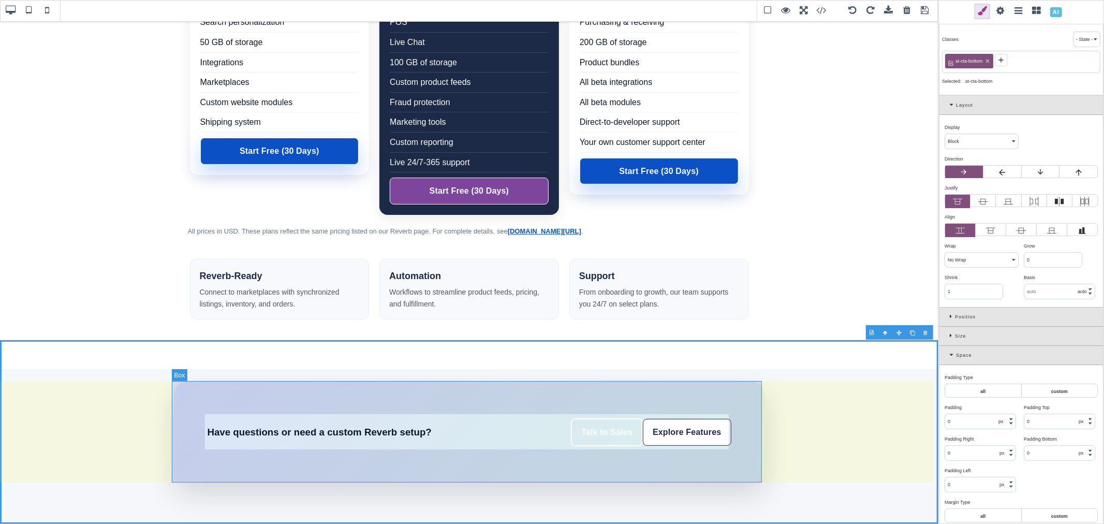
select select "center"
type input "24"
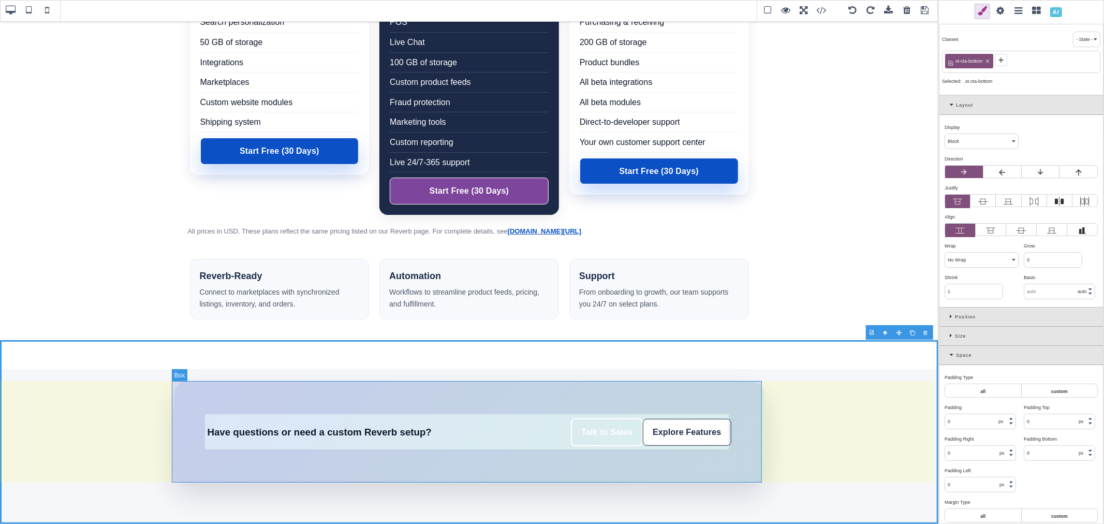
type input "24"
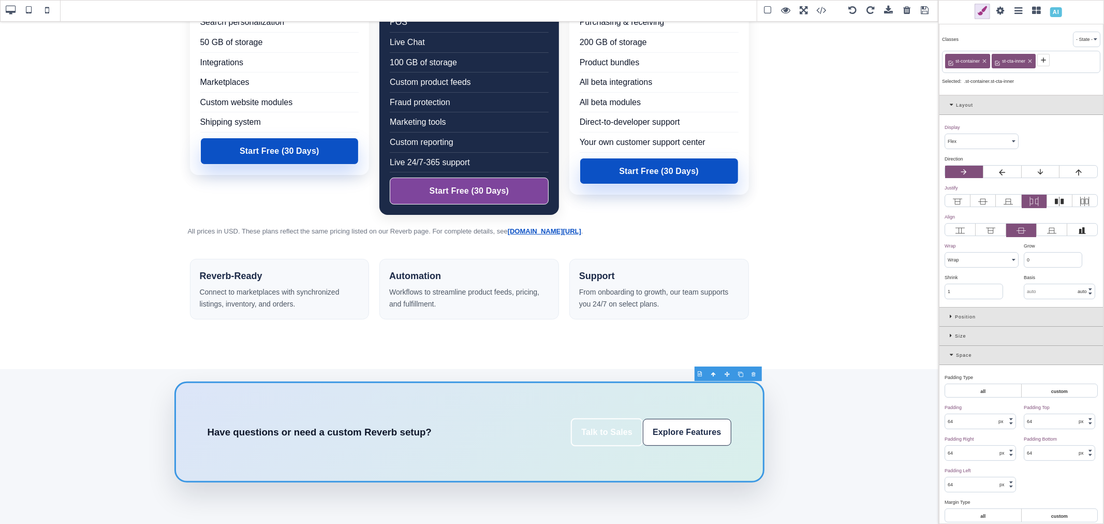
click at [1030, 61] on icon at bounding box center [1031, 62] width 4 height 4
type input "20"
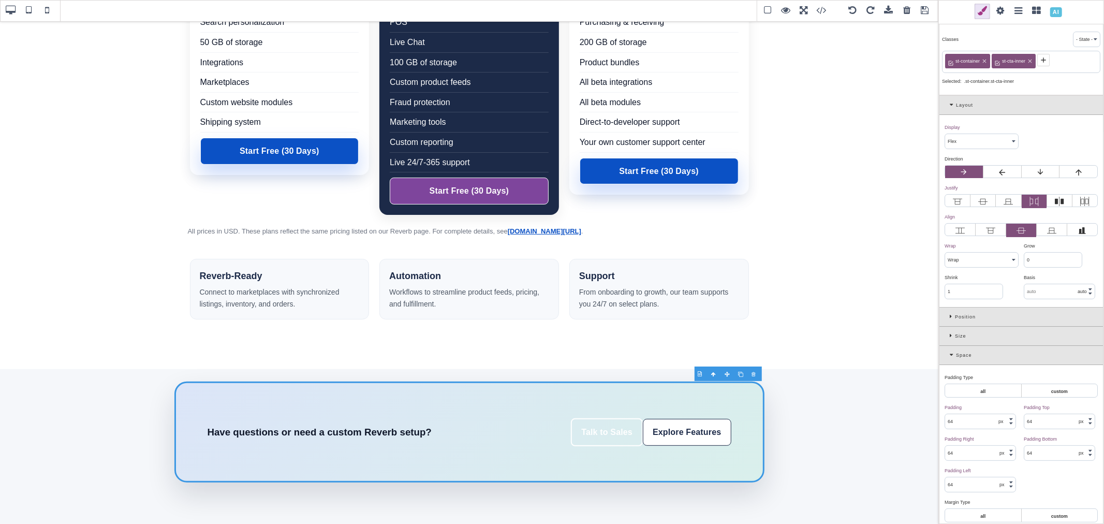
select select "auto"
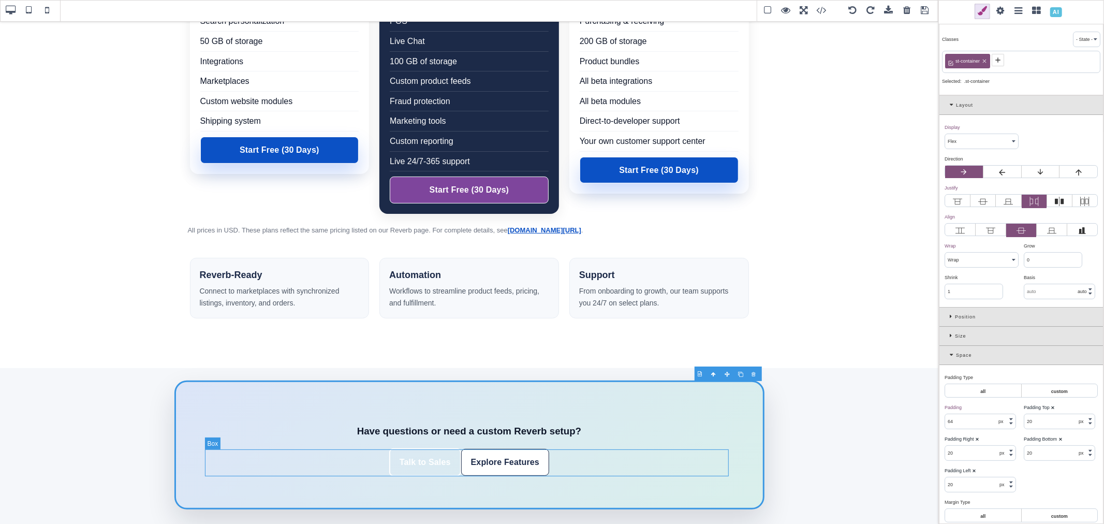
click at [580, 461] on div "Talk to Sales Explore Features" at bounding box center [470, 462] width 524 height 28
select select "block"
select select "nowrap"
type input "0"
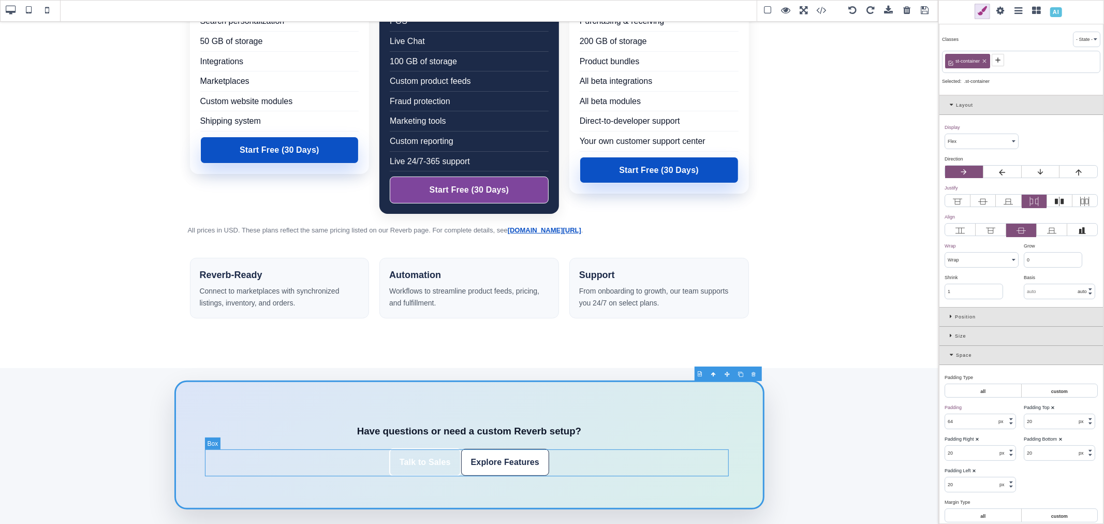
type input "0"
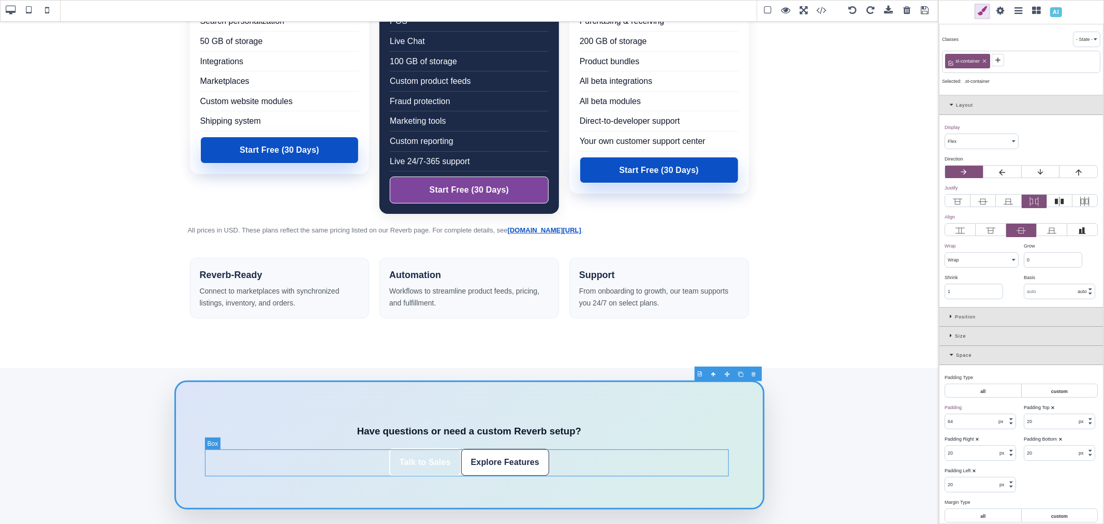
type input "0"
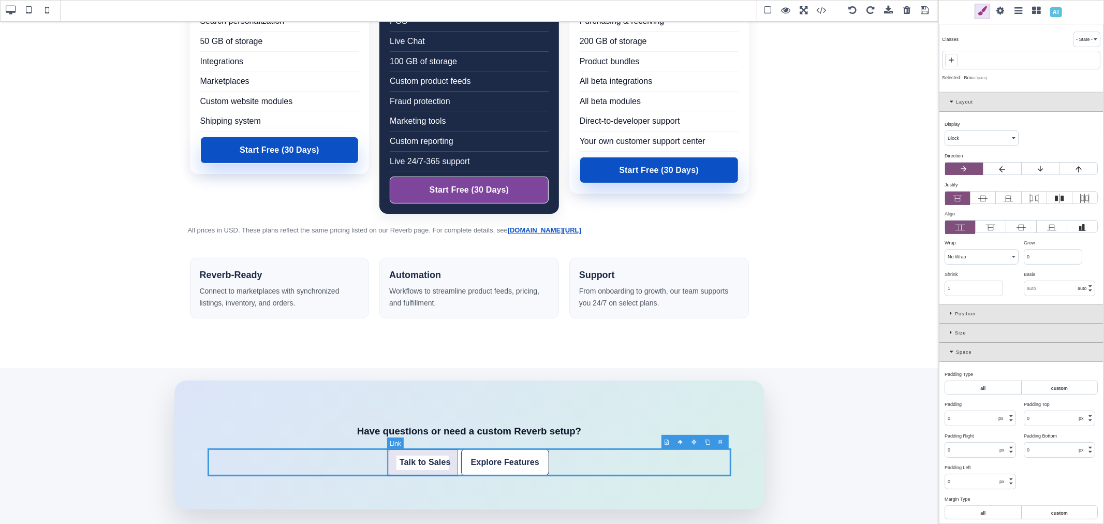
click at [449, 457] on link "Talk to Sales" at bounding box center [425, 462] width 72 height 28
select select "inline-block"
type input "12"
type input "18"
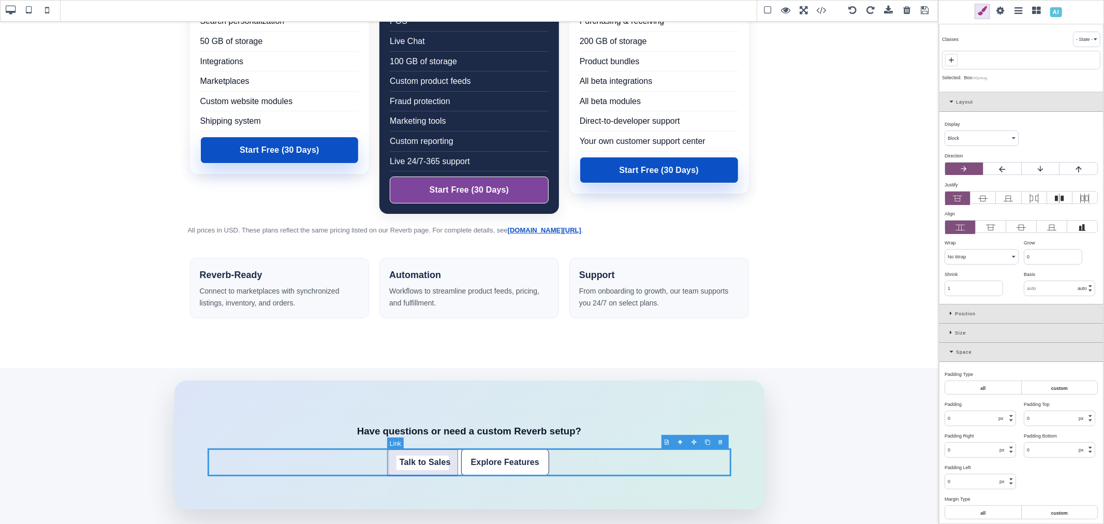
type input "12"
type input "18"
type input "rgb(28, 42, 72)"
select select
select select "700"
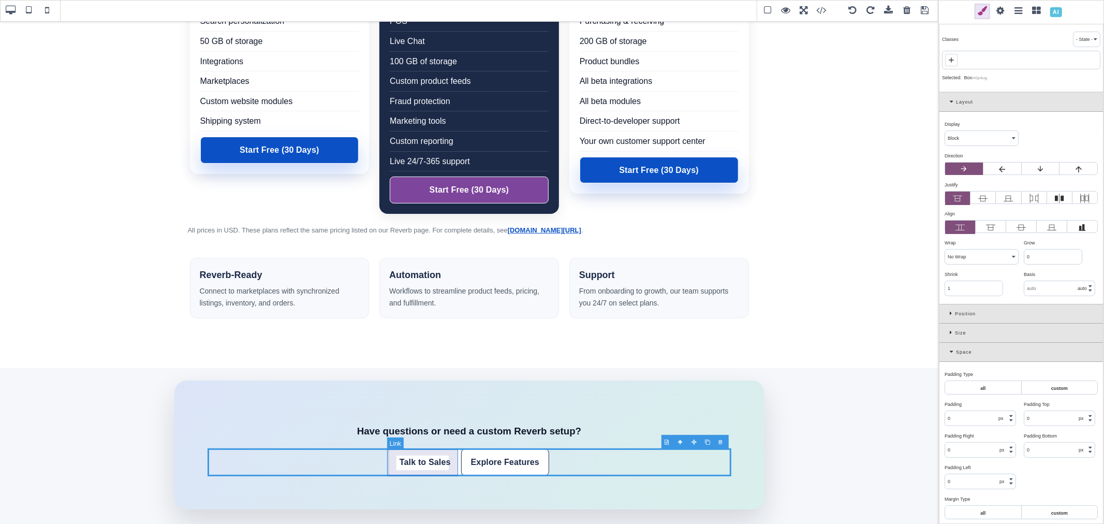
select select
type input "0.16"
select select "px"
select select
type input "rgb(255, 255, 255)"
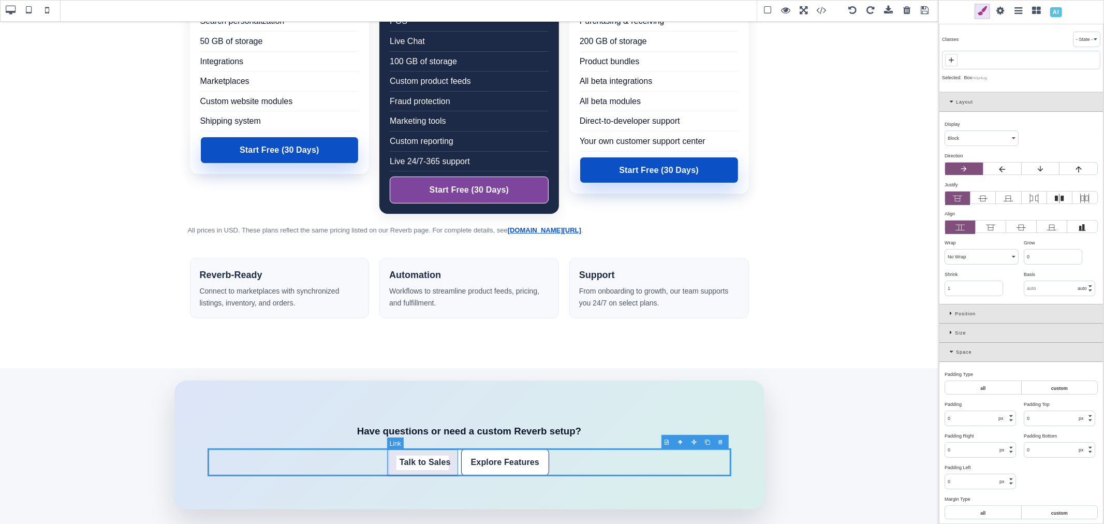
type input "1.11111"
select select "solid"
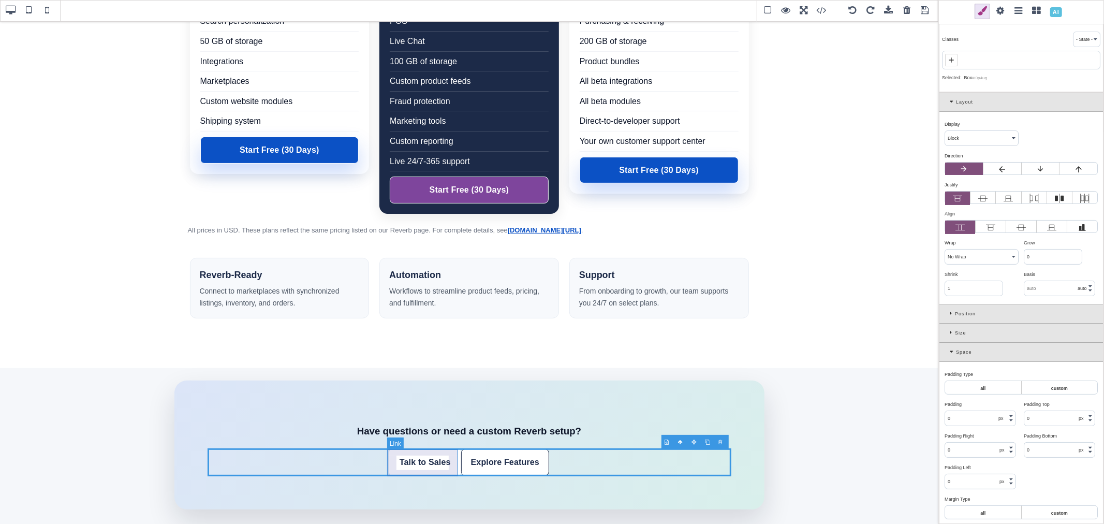
select select "solid"
type input "rgb(255, 255, 255)"
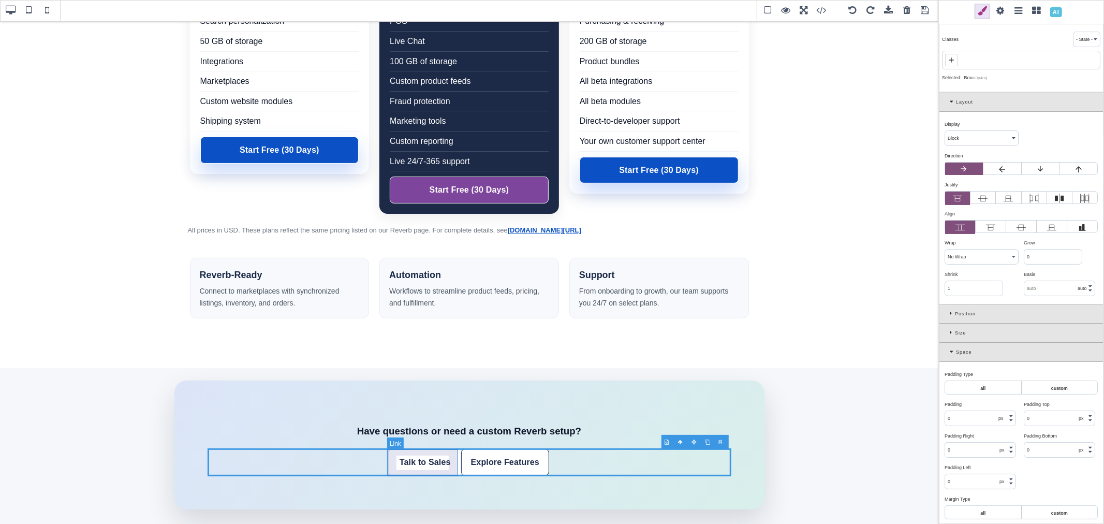
type input "rgb(255, 255, 255)"
type input "8"
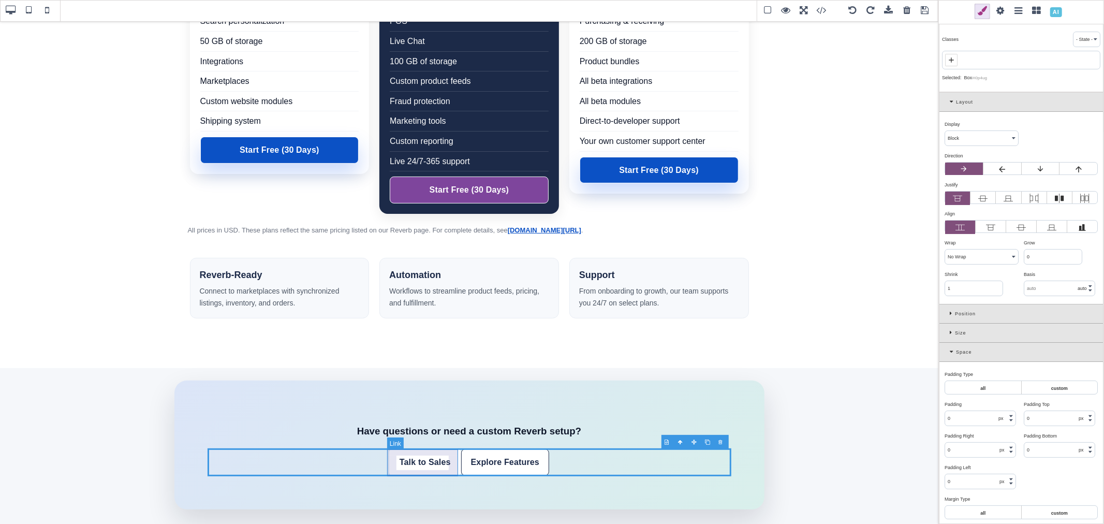
type input "8"
select select "medium"
type input "rgb(28, 42, 72)"
type input "0"
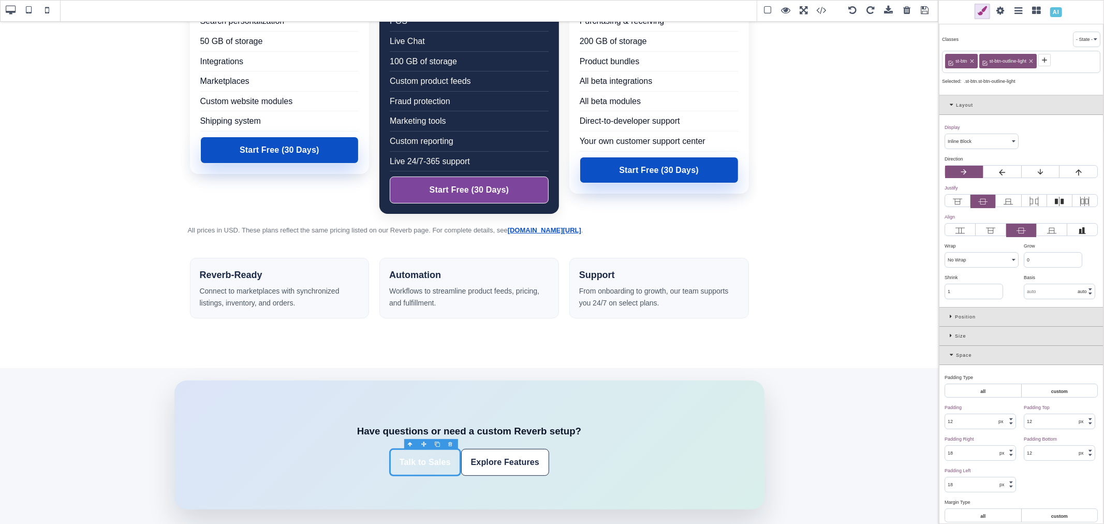
click at [1031, 60] on icon at bounding box center [1031, 61] width 6 height 6
type input "rgb(255, 255, 255)"
select select
type input "transparent"
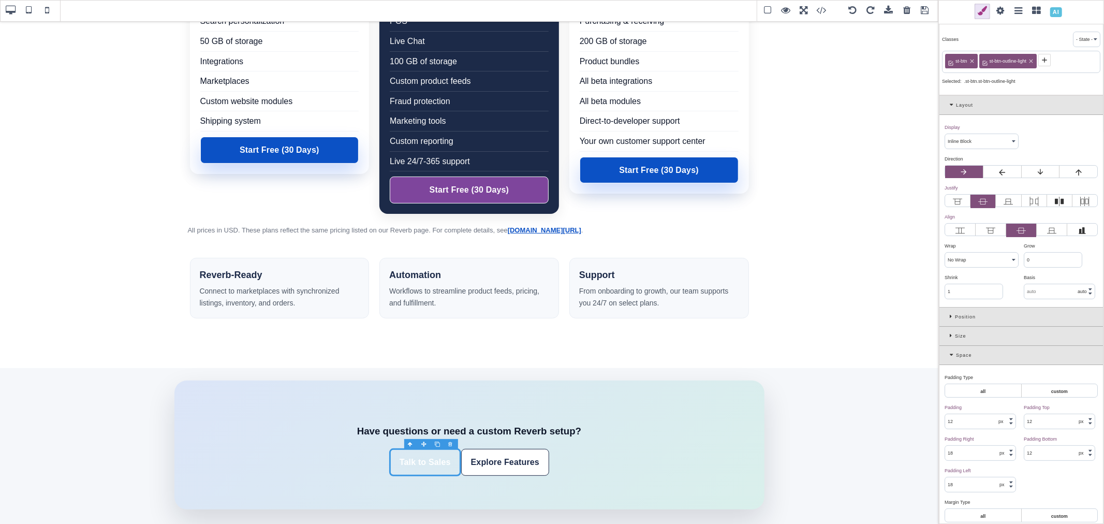
type input "2.22222"
select select "px"
type input "rgb(59, 151, 227)"
type input "-3.00347"
click at [971, 58] on icon at bounding box center [972, 61] width 6 height 6
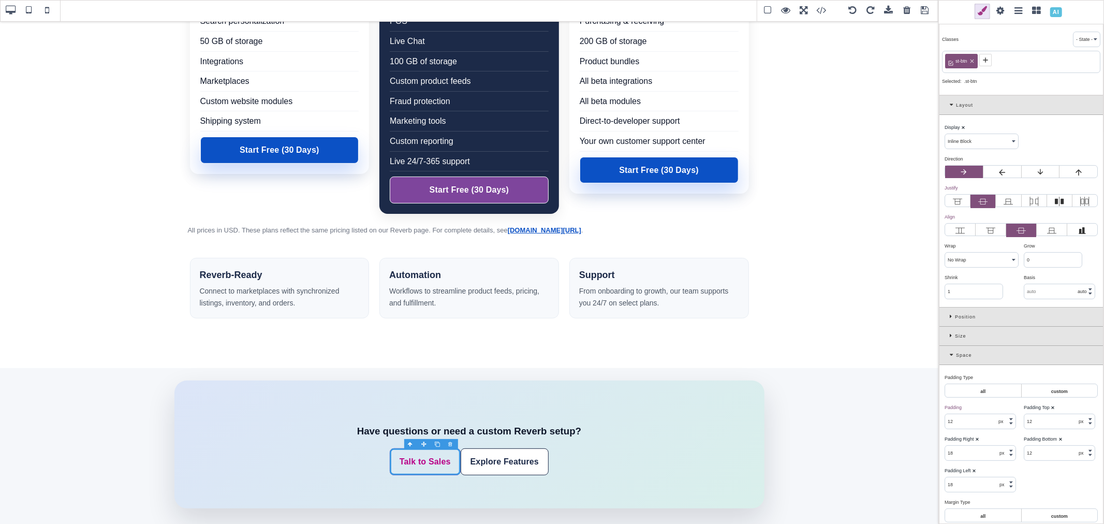
type input "rgb(185, 1, 135)"
select select
type input "rgb(185, 1, 135)"
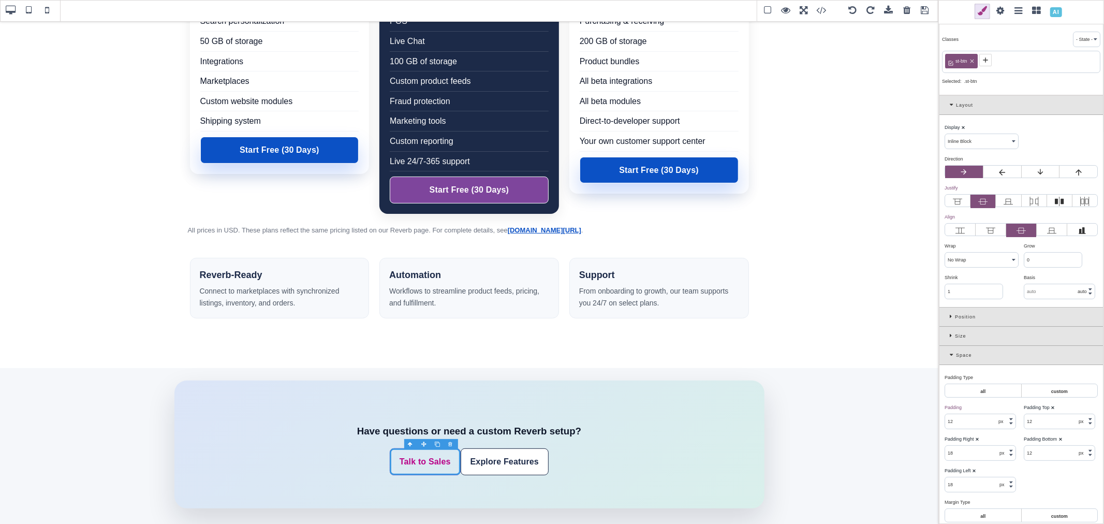
type input "rgb(185, 1, 135)"
click at [956, 58] on span at bounding box center [951, 60] width 12 height 12
paste input "st-btn"
type input "st-btn"
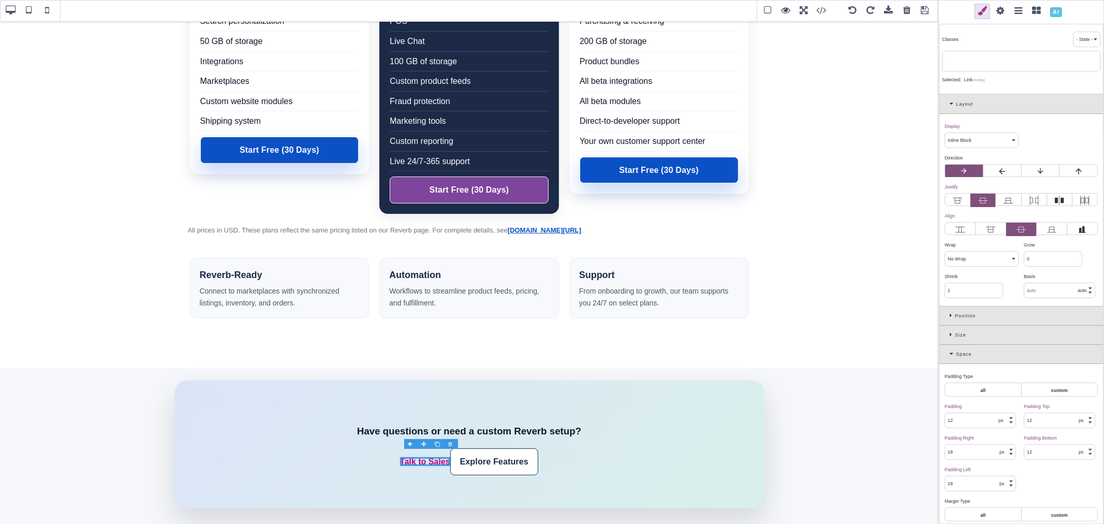
type input "0"
select select "normal"
type input "0"
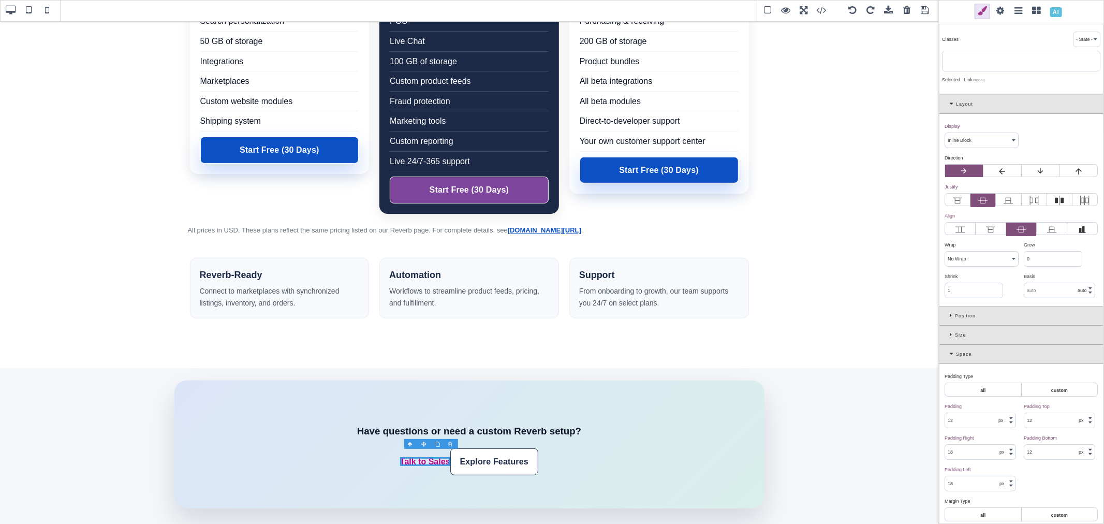
type input "0"
select select "none"
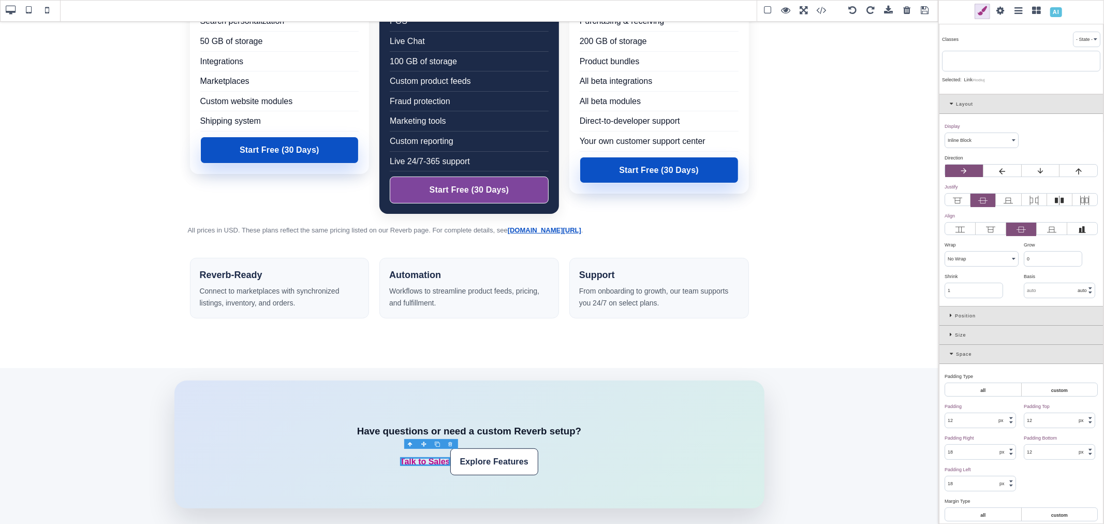
type input "0"
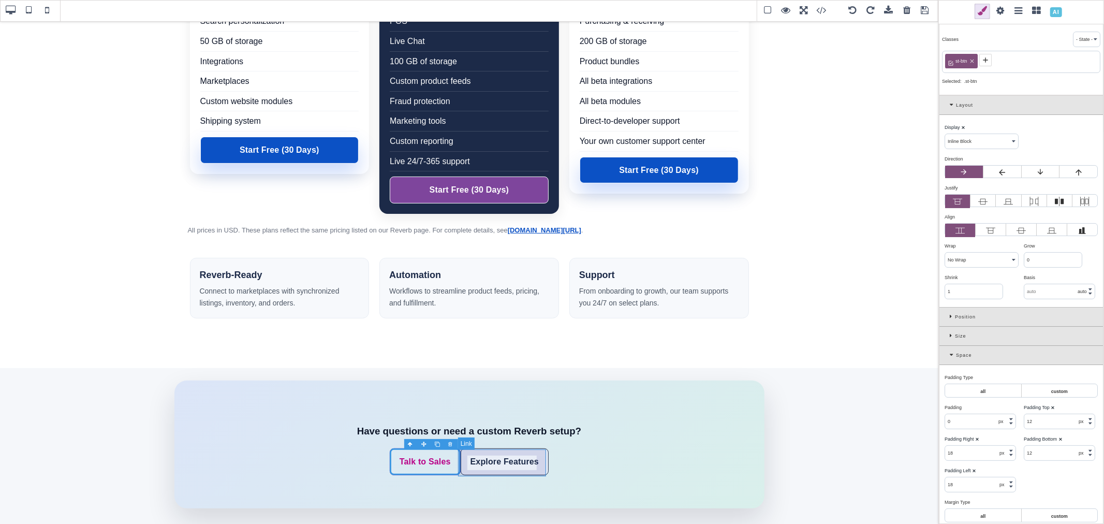
click at [544, 458] on link "Explore Features" at bounding box center [505, 461] width 88 height 27
type input "12"
type input "rgb(28, 42, 72)"
select select
type input "0.16"
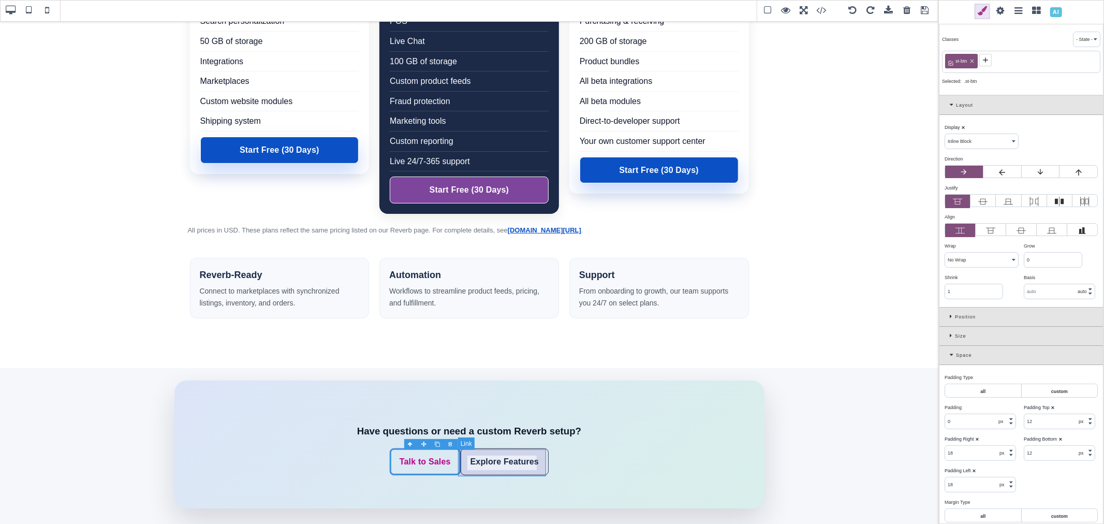
select select "px"
select select
type input "rgb(233, 238, 247)"
type input "1.11111"
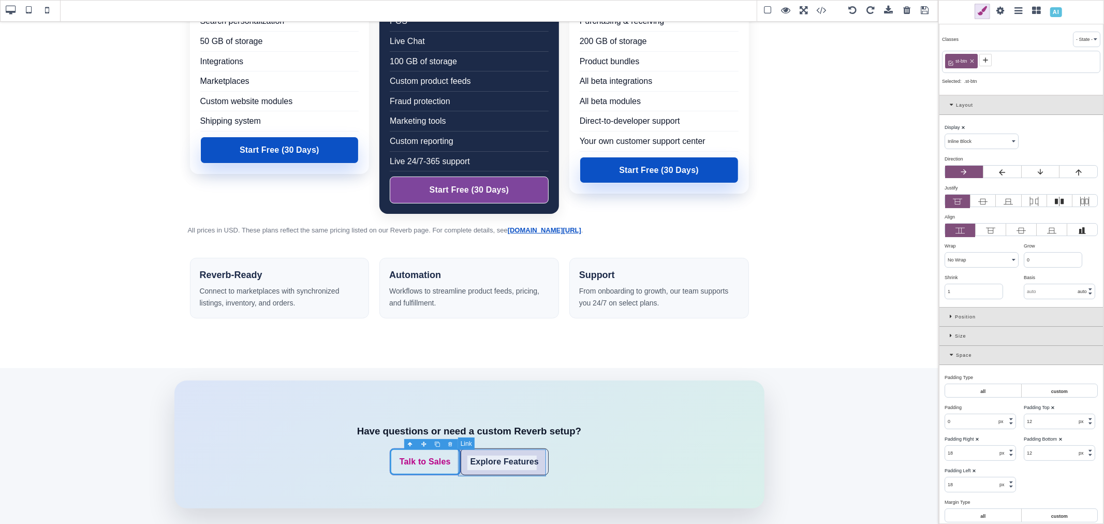
type input "1.11111"
select select "solid"
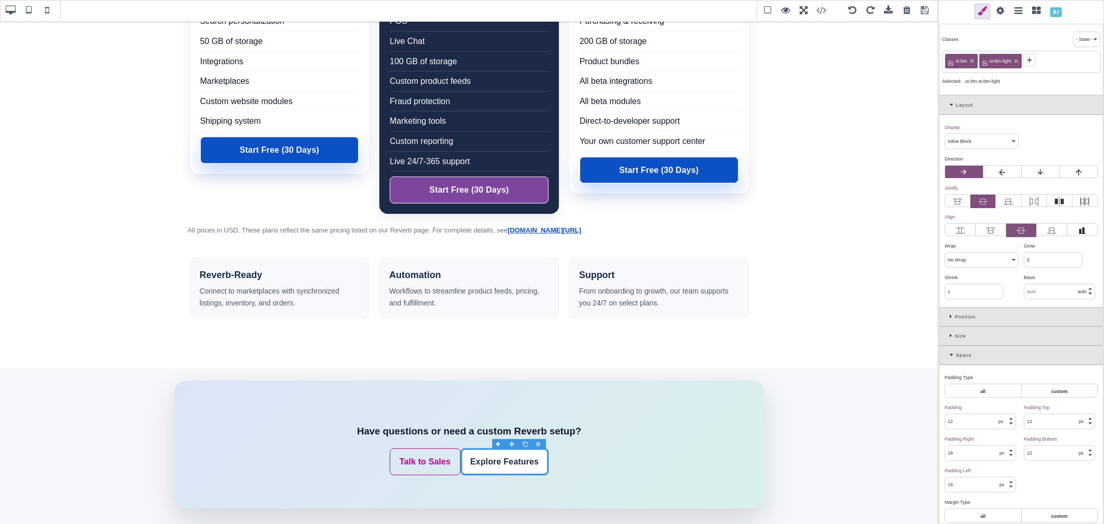
click at [1017, 59] on icon at bounding box center [1016, 61] width 6 height 6
click at [974, 62] on icon at bounding box center [972, 61] width 6 height 6
click at [951, 59] on icon at bounding box center [951, 60] width 8 height 8
paste input "st-btn"
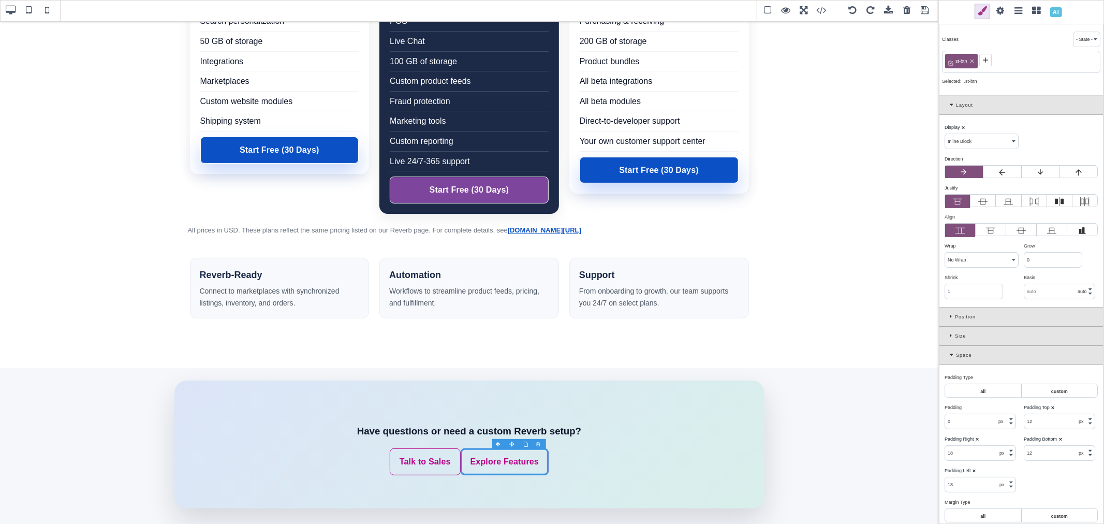
click at [985, 60] on icon at bounding box center [986, 60] width 8 height 8
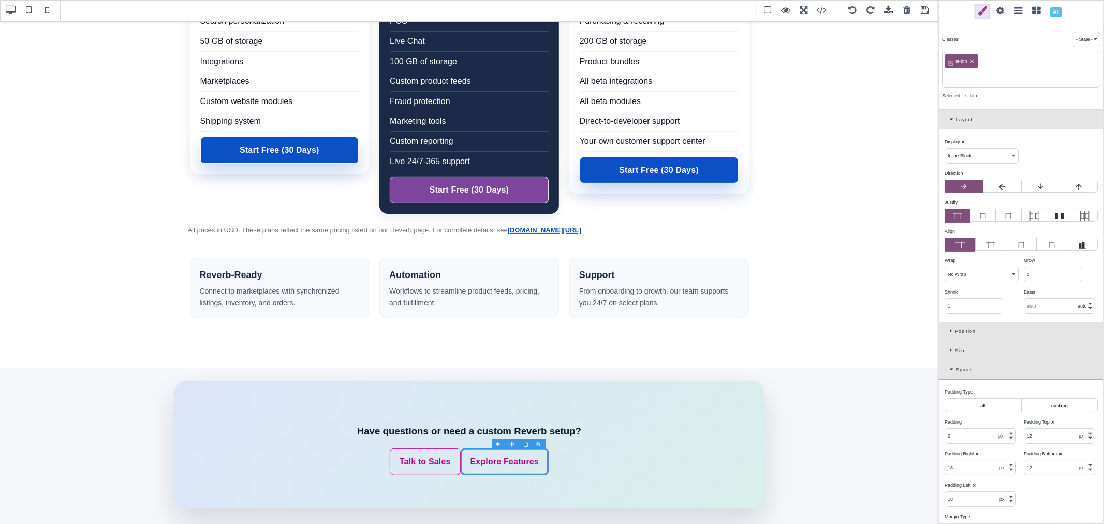
paste input "st-btn-ghost"
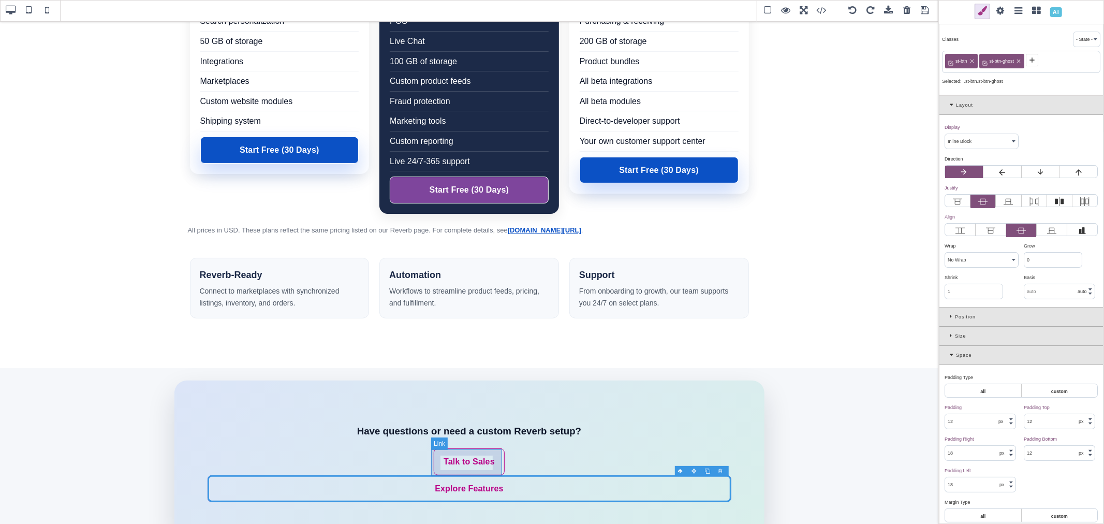
click at [498, 455] on link "Talk to Sales" at bounding box center [469, 461] width 71 height 27
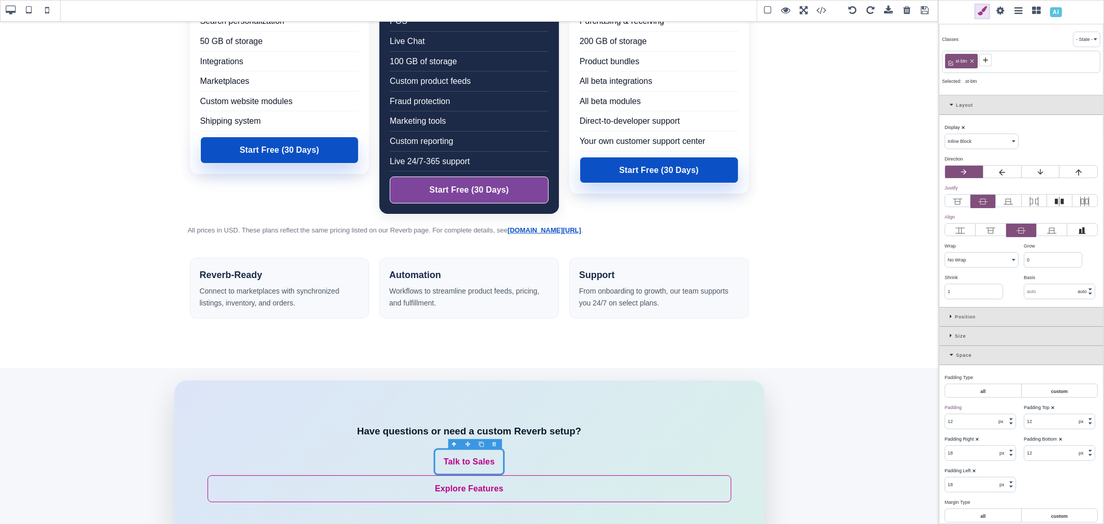
click at [982, 57] on icon at bounding box center [986, 60] width 8 height 8
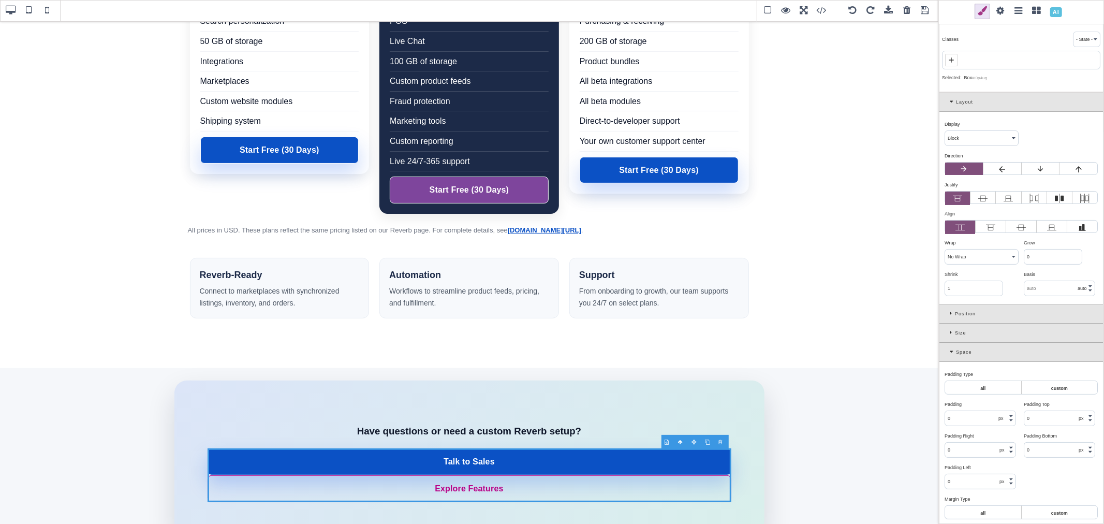
click at [954, 59] on icon at bounding box center [951, 60] width 8 height 8
paste input "st-cta-group"
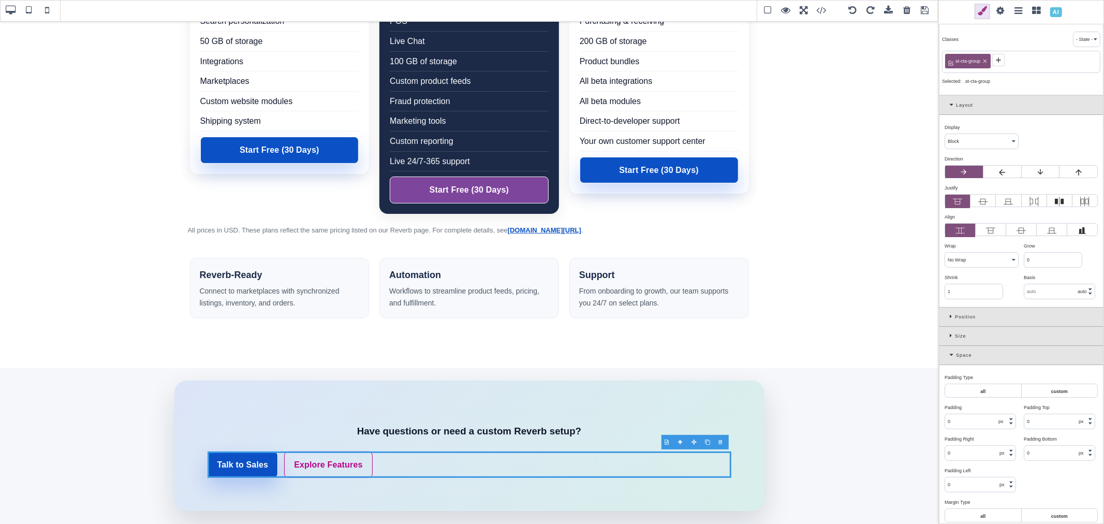
click at [1003, 62] on span at bounding box center [998, 60] width 12 height 12
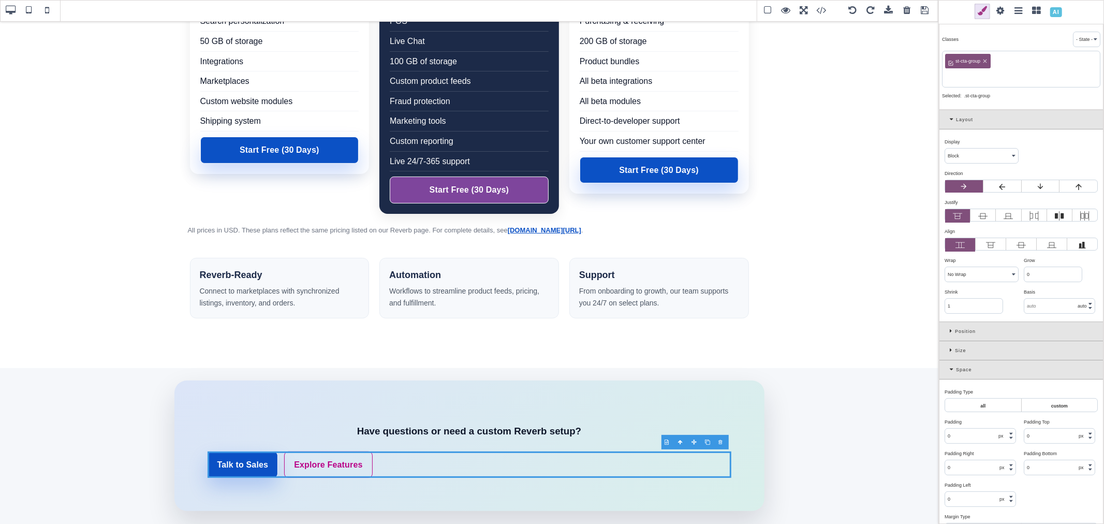
paste input "st-cta-center"
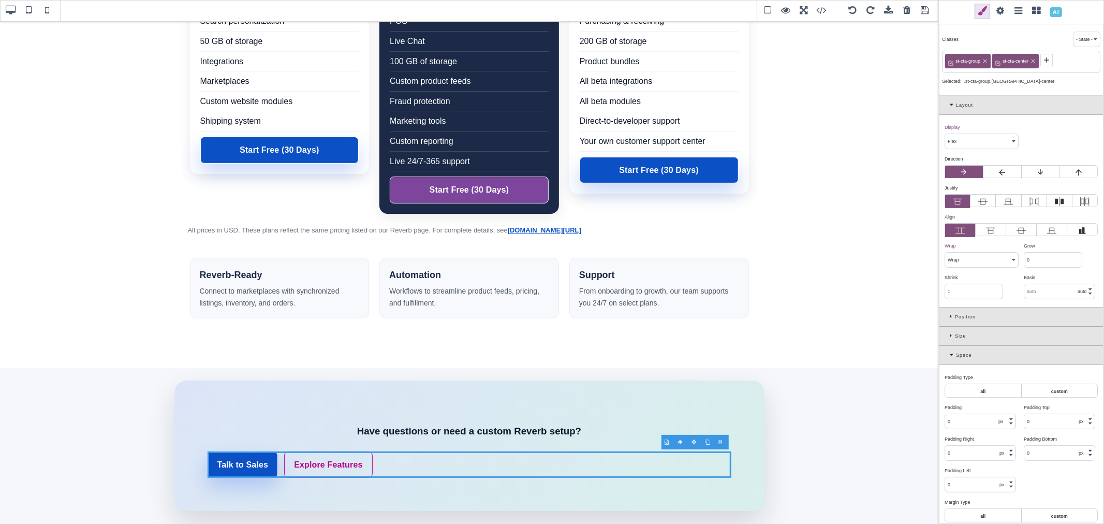
click at [978, 200] on icon at bounding box center [982, 201] width 9 height 9
click at [0, 0] on input "radio" at bounding box center [0, 0] width 0 height 0
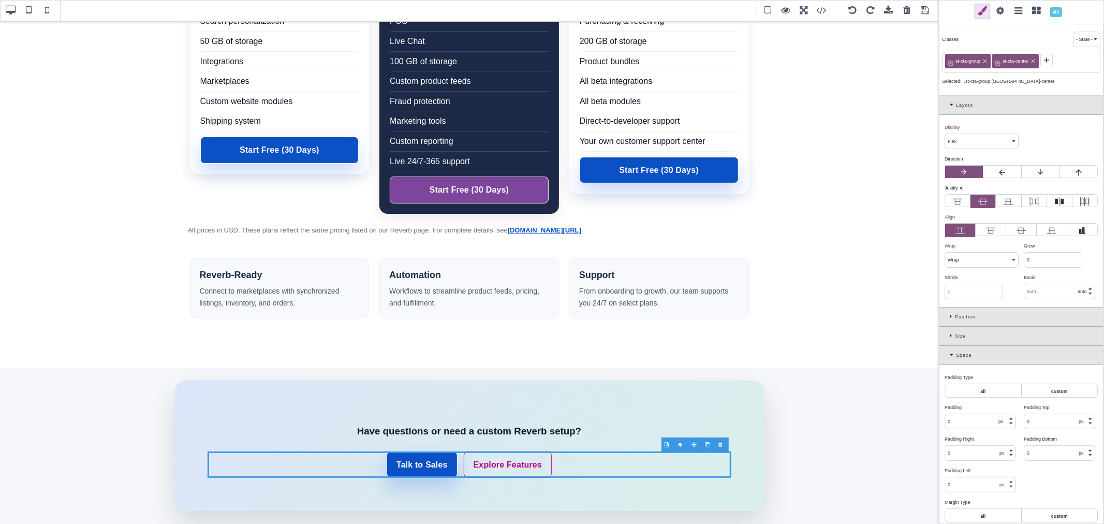
click at [1017, 230] on icon at bounding box center [1021, 230] width 9 height 9
click at [0, 0] on input "radio" at bounding box center [0, 0] width 0 height 0
click at [452, 471] on link "Talk to Sales" at bounding box center [422, 464] width 71 height 27
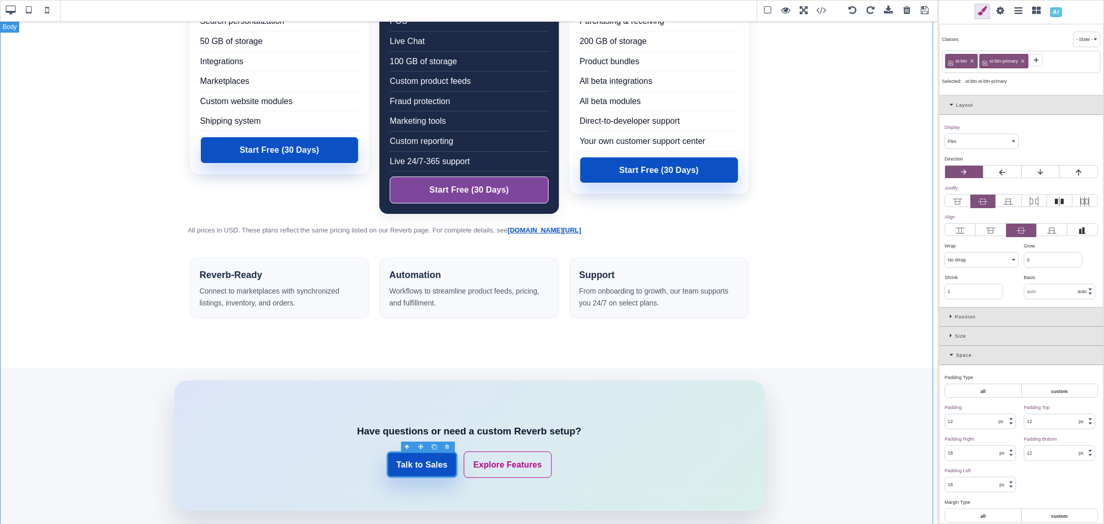
click at [895, 288] on div "Base SaleTurf $ 500 / mo 1 online store Unlimited staff accounts Unlimited prod…" at bounding box center [469, 209] width 939 height 688
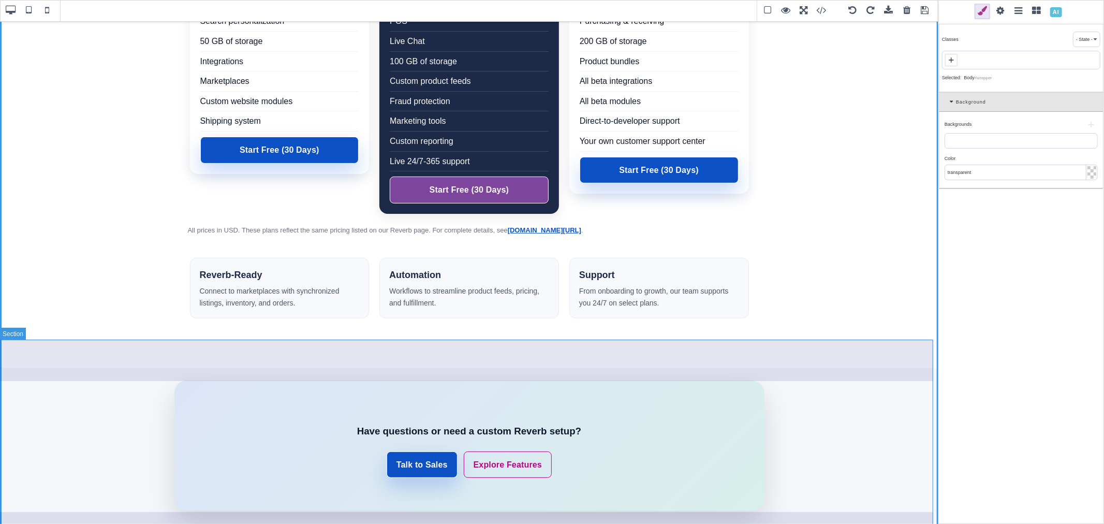
click at [748, 375] on section "Have questions or need a custom Reverb setup? Talk to Sales Explore Features" at bounding box center [469, 445] width 939 height 213
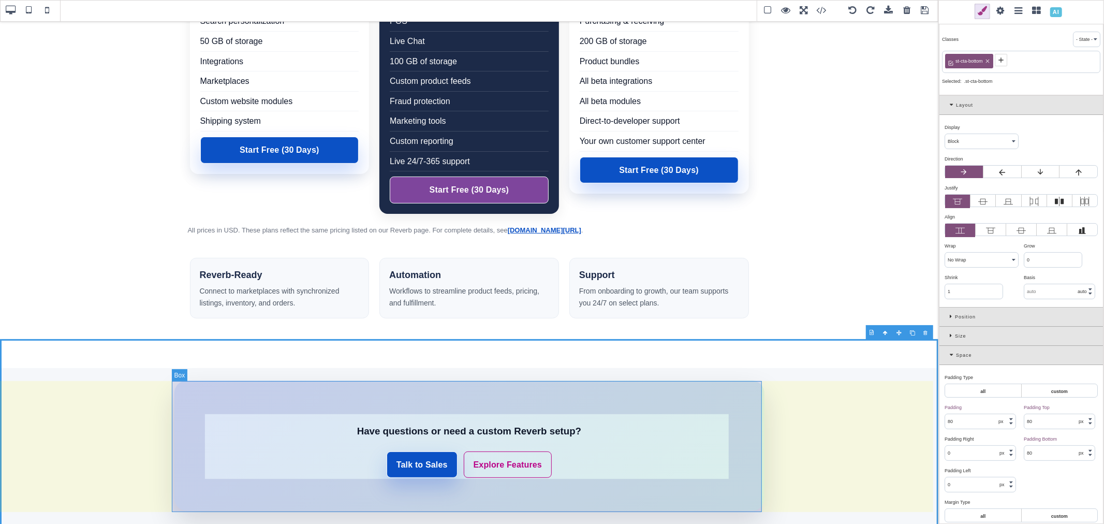
click at [758, 389] on div "Have questions or need a custom Reverb setup? Talk to Sales Explore Features" at bounding box center [469, 446] width 590 height 130
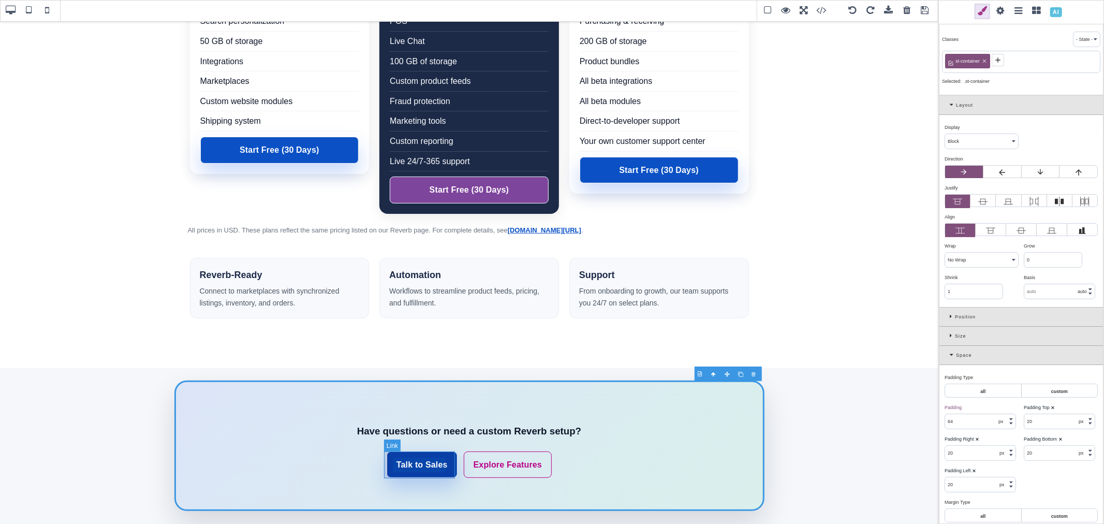
click at [448, 456] on link "Talk to Sales" at bounding box center [422, 464] width 71 height 27
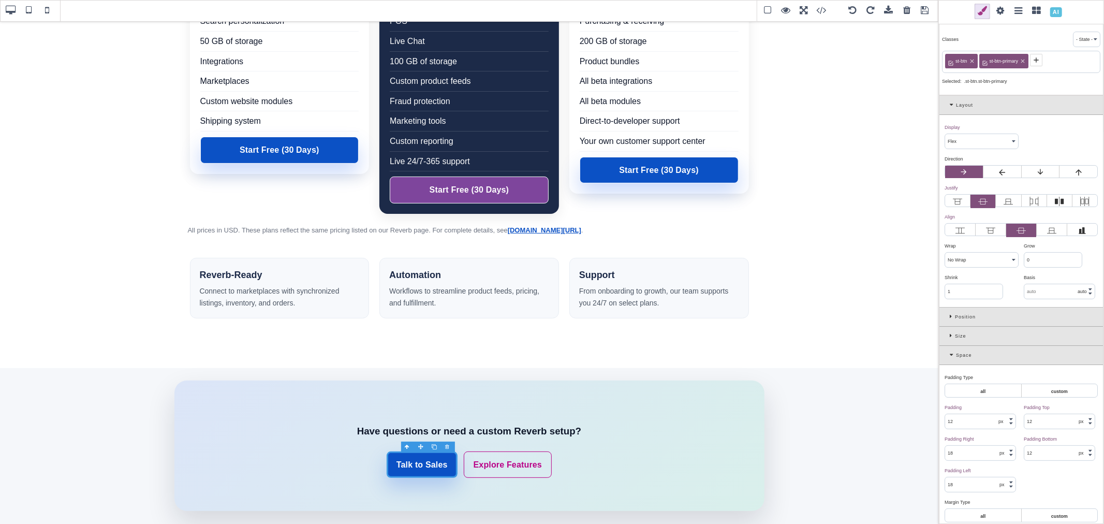
click at [1006, 64] on span "st-btn-primary" at bounding box center [1004, 60] width 32 height 9
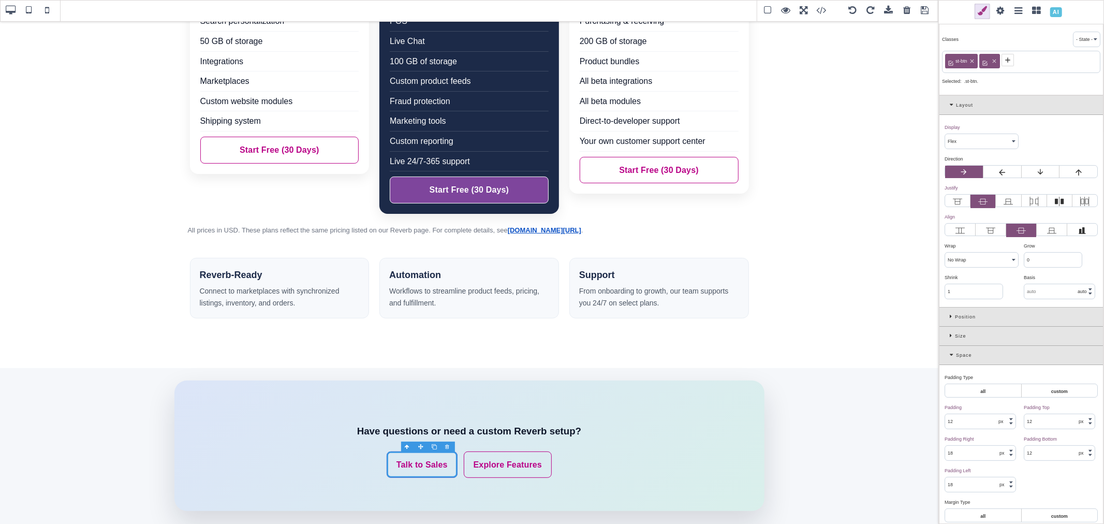
click at [995, 61] on icon at bounding box center [994, 62] width 4 height 4
click at [963, 128] on b "⨯" at bounding box center [963, 127] width 4 height 5
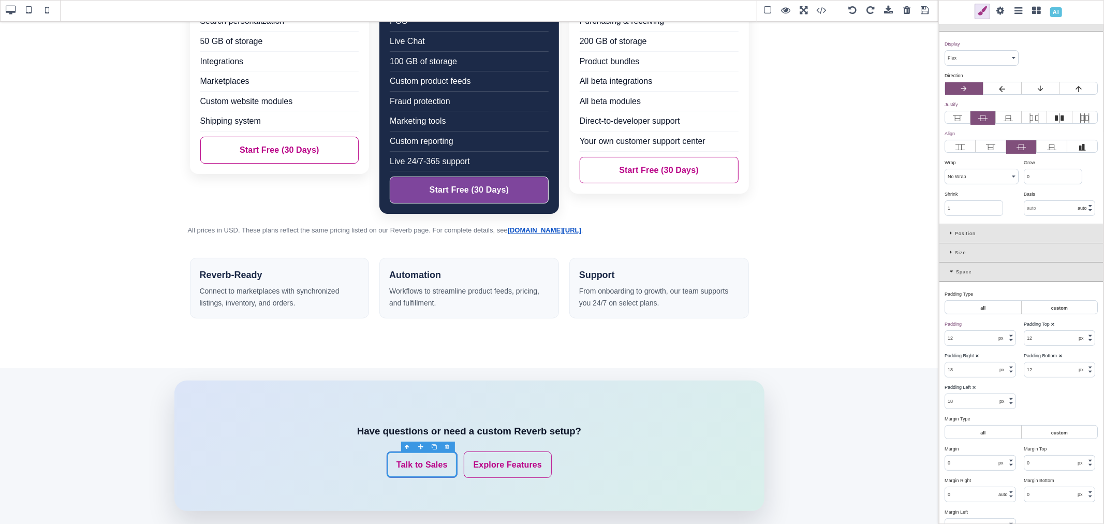
scroll to position [115, 0]
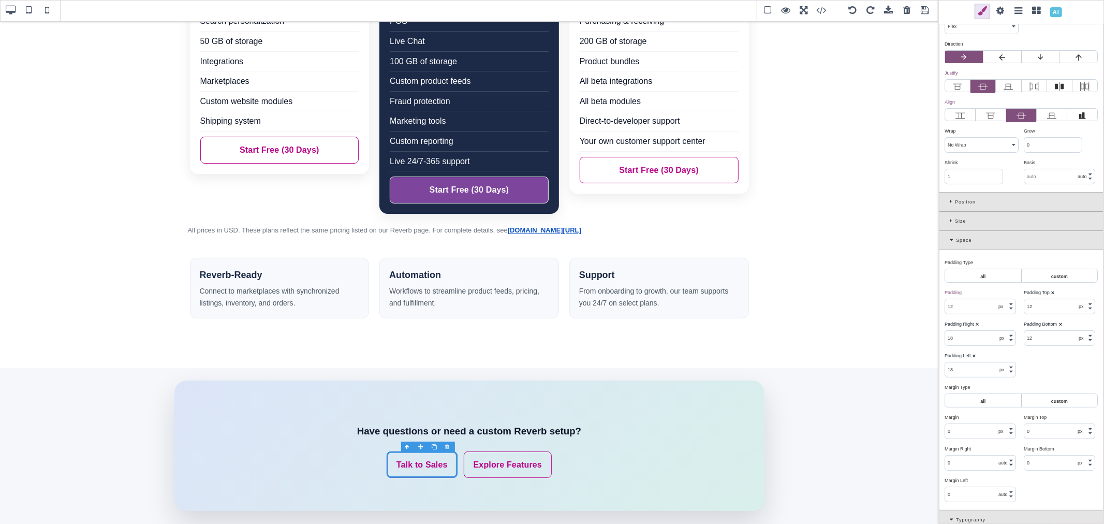
click at [1051, 293] on b "⨯" at bounding box center [1053, 292] width 4 height 5
click at [1059, 325] on b "⨯" at bounding box center [1061, 324] width 4 height 5
click at [974, 356] on b "⨯" at bounding box center [974, 355] width 4 height 5
click at [978, 325] on b "⨯" at bounding box center [977, 324] width 4 height 5
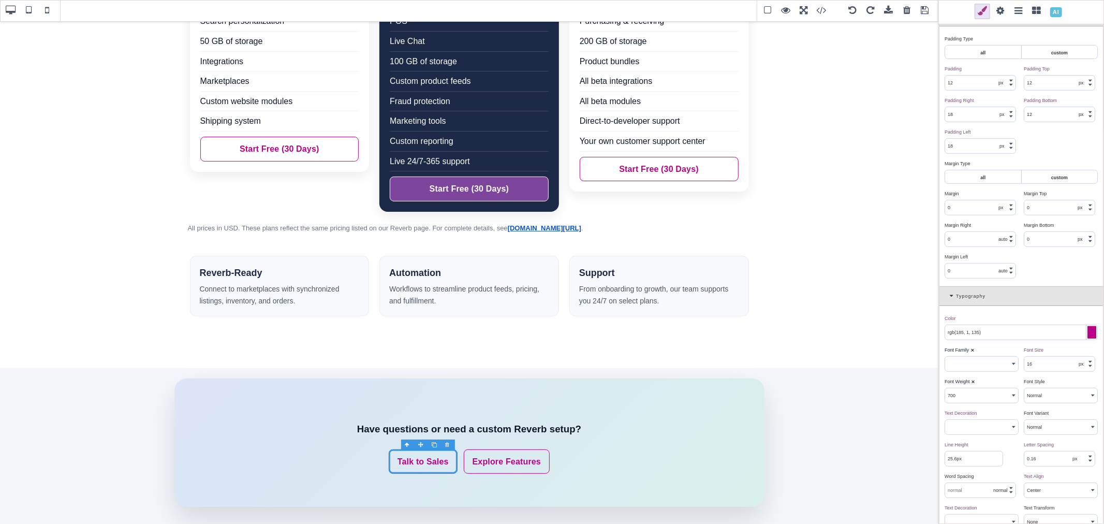
scroll to position [345, 0]
click at [972, 345] on b "⨯" at bounding box center [973, 343] width 4 height 5
click at [973, 375] on b "⨯" at bounding box center [973, 375] width 4 height 5
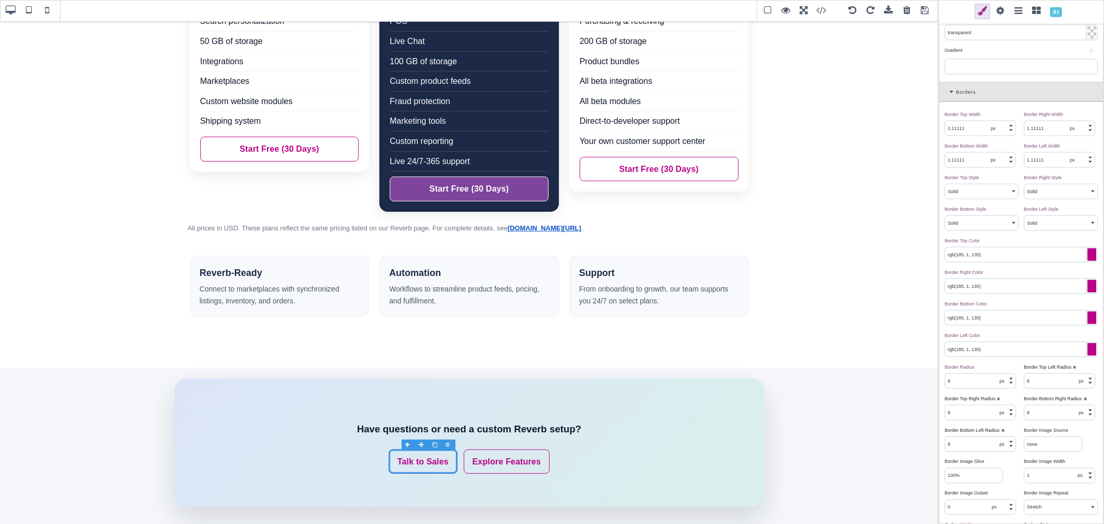
scroll to position [1323, 0]
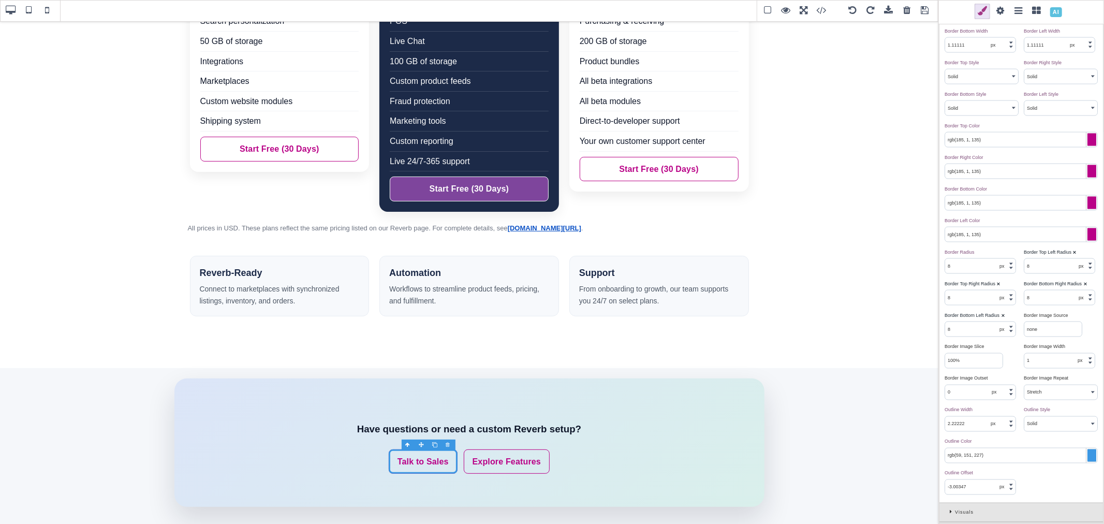
click at [1073, 255] on b "⨯" at bounding box center [1075, 252] width 4 height 5
click at [1084, 286] on b "⨯" at bounding box center [1086, 283] width 4 height 5
click at [534, 452] on link "Explore Features" at bounding box center [507, 461] width 86 height 25
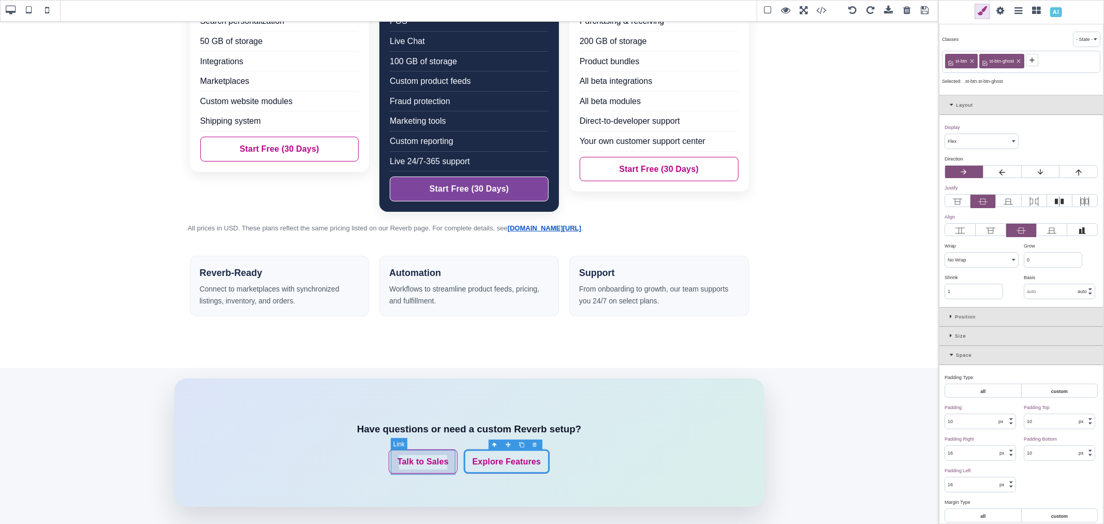
click at [448, 454] on link "Talk to Sales" at bounding box center [423, 461] width 69 height 25
click at [944, 359] on div "Space" at bounding box center [1022, 355] width 164 height 19
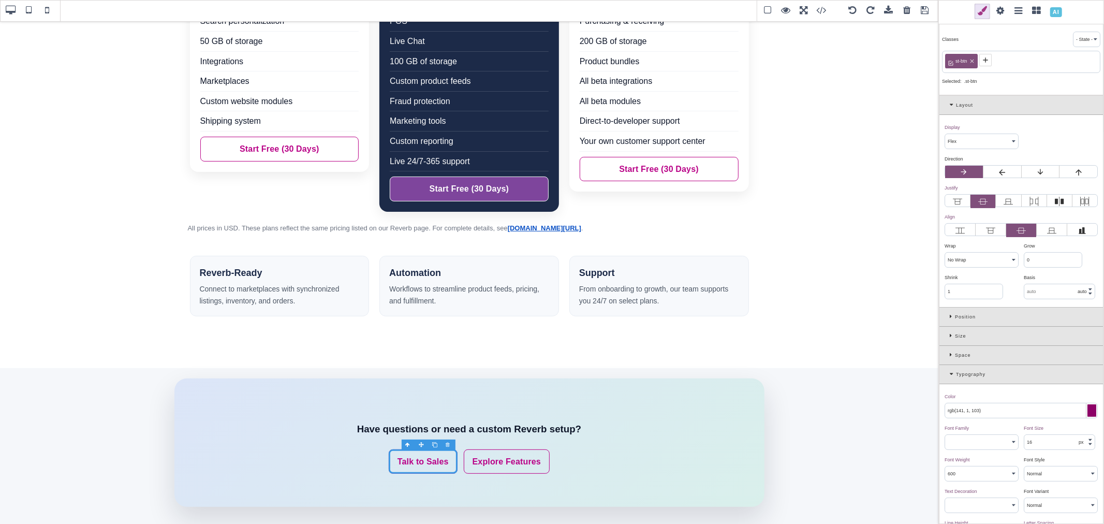
click at [951, 376] on icon at bounding box center [953, 374] width 6 height 6
click at [987, 62] on icon at bounding box center [986, 60] width 8 height 8
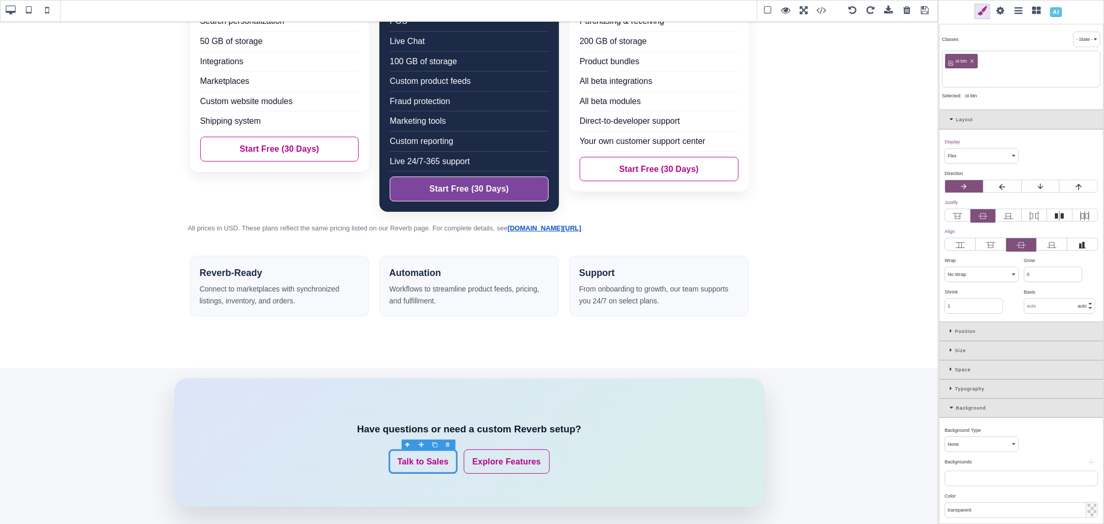
paste input "st-btn-primary"
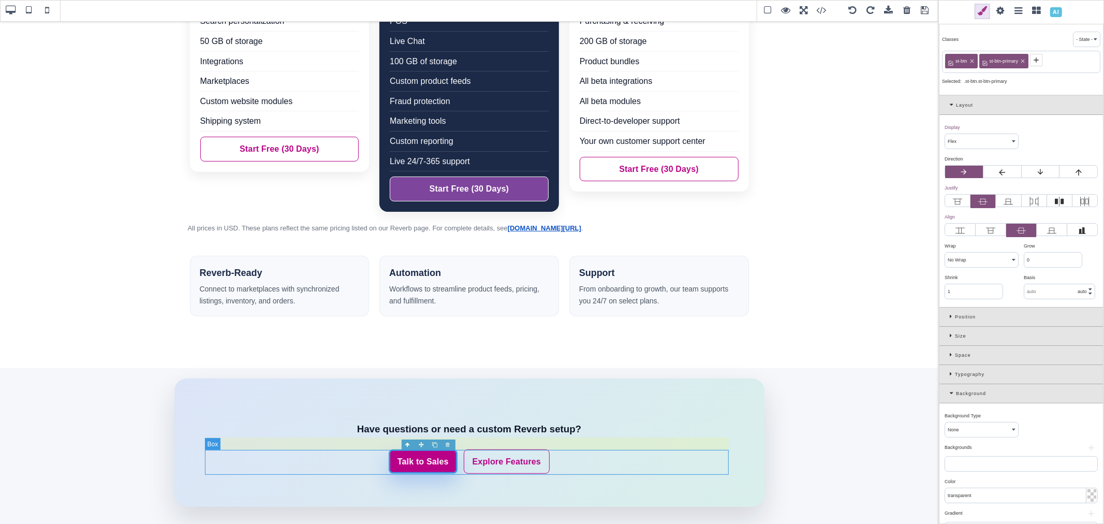
click at [608, 456] on div "Talk to Sales Explore Features" at bounding box center [470, 461] width 524 height 25
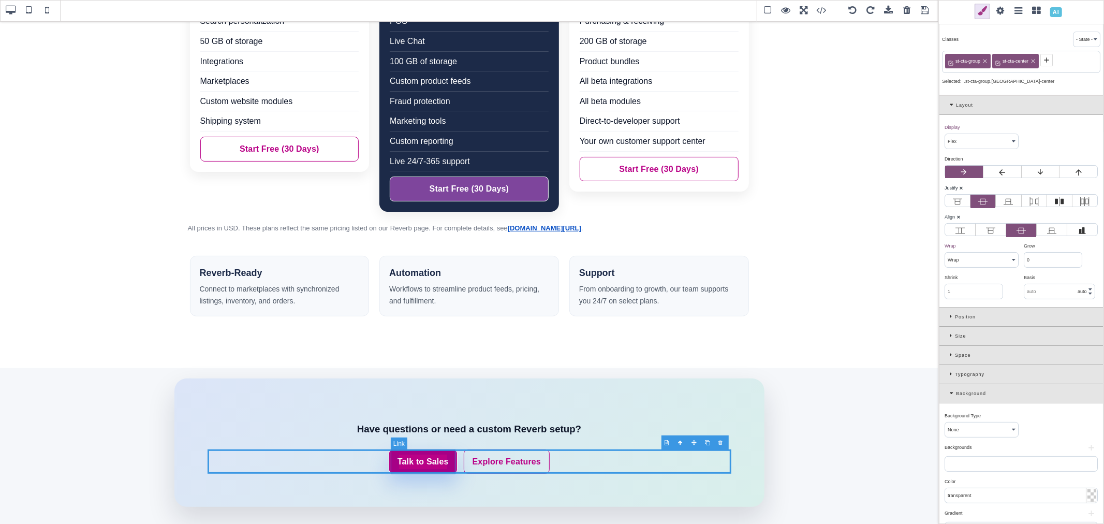
click at [446, 471] on link "Talk to Sales" at bounding box center [423, 461] width 69 height 25
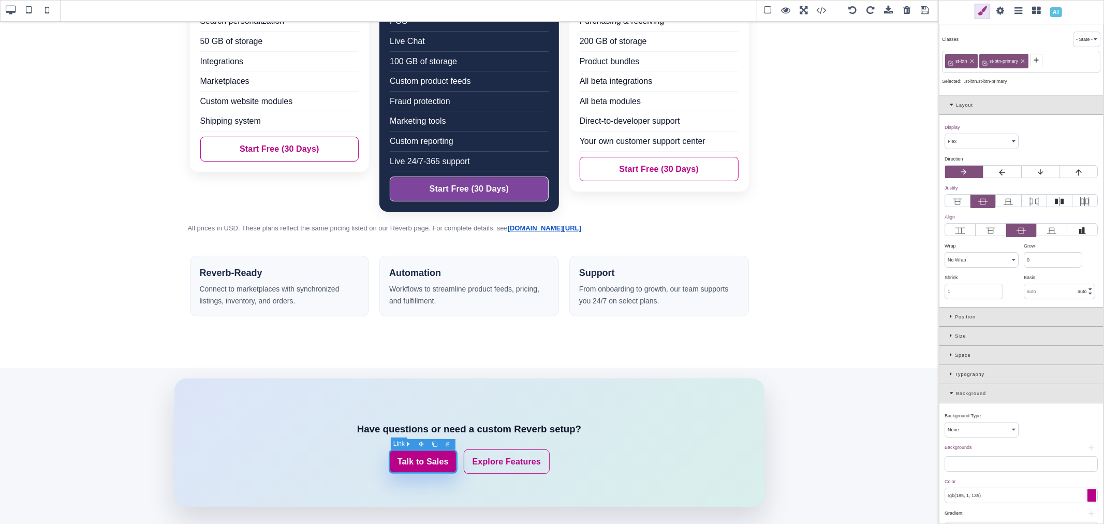
click at [429, 459] on link "Talk to Sales" at bounding box center [423, 461] width 69 height 25
click at [428, 459] on link "Talk to Sales" at bounding box center [423, 461] width 69 height 25
click at [423, 462] on link "Talk to Sales" at bounding box center [423, 461] width 69 height 25
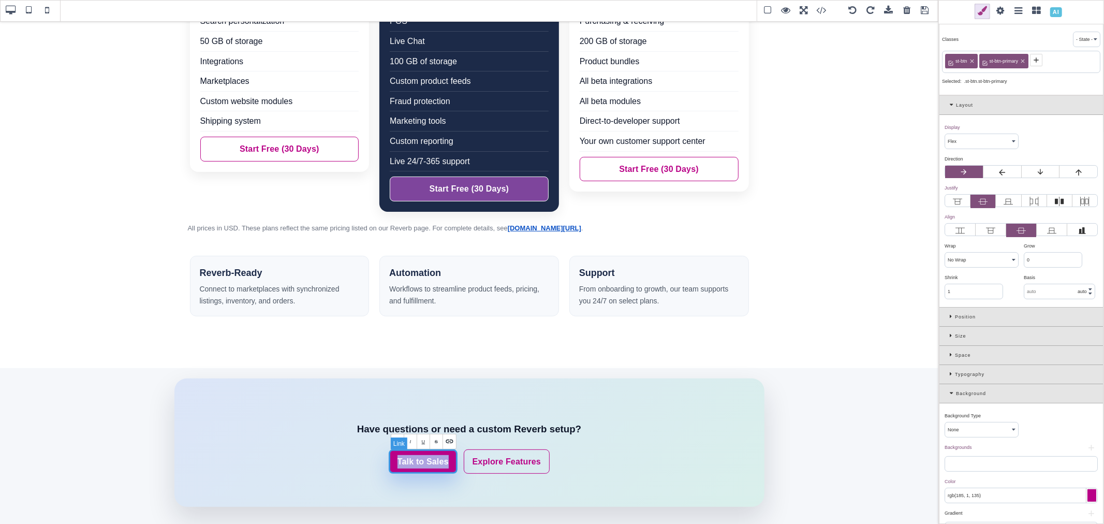
paste link
click at [449, 463] on link "Start Free 30-Day Trial" at bounding box center [423, 461] width 107 height 25
click at [446, 462] on link "Start Free 30-Day Trial" at bounding box center [423, 461] width 107 height 25
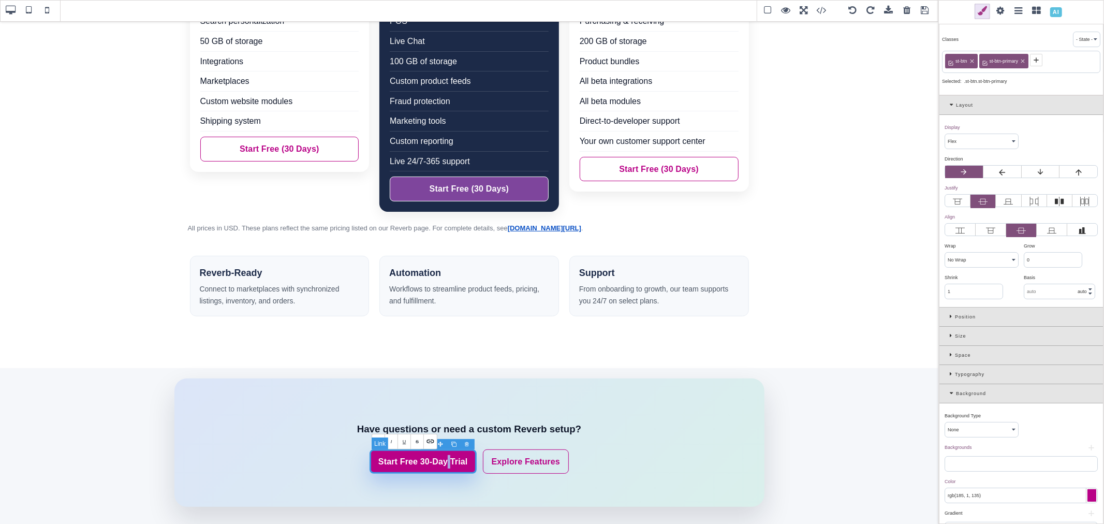
click at [446, 462] on link "Start Free 30-Day Trial" at bounding box center [423, 461] width 107 height 25
click at [1004, 9] on span at bounding box center [1001, 12] width 16 height 16
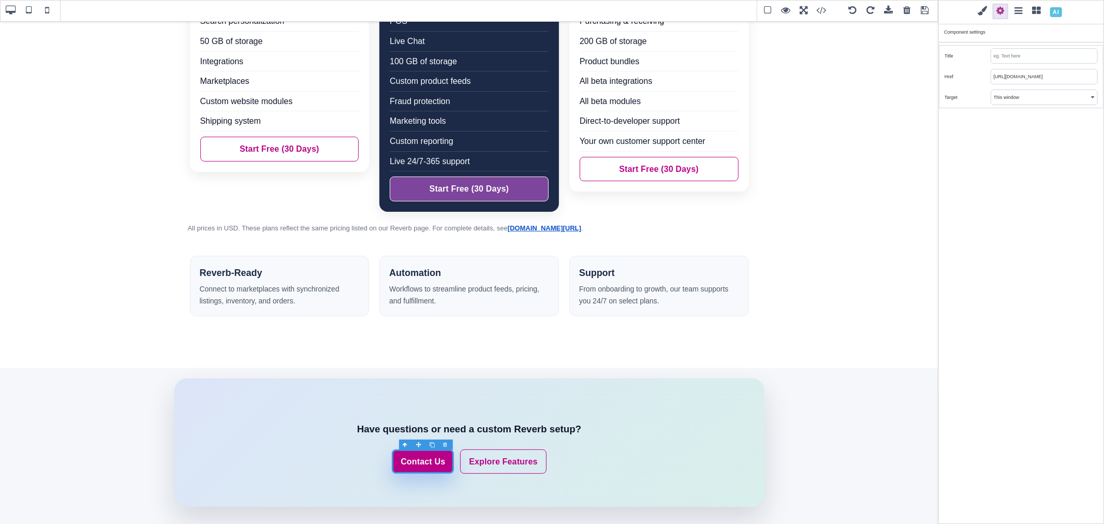
click at [1032, 77] on input "https://www.saleturf.com/contact" at bounding box center [1044, 76] width 106 height 14
drag, startPoint x: 1068, startPoint y: 75, endPoint x: 989, endPoint y: 76, distance: 78.2
click at [989, 76] on div "Href https://www.saleturf.com/contact" at bounding box center [1022, 76] width 164 height 21
paste input "contact-us"
click at [995, 74] on input "contact-us" at bounding box center [1044, 76] width 106 height 14
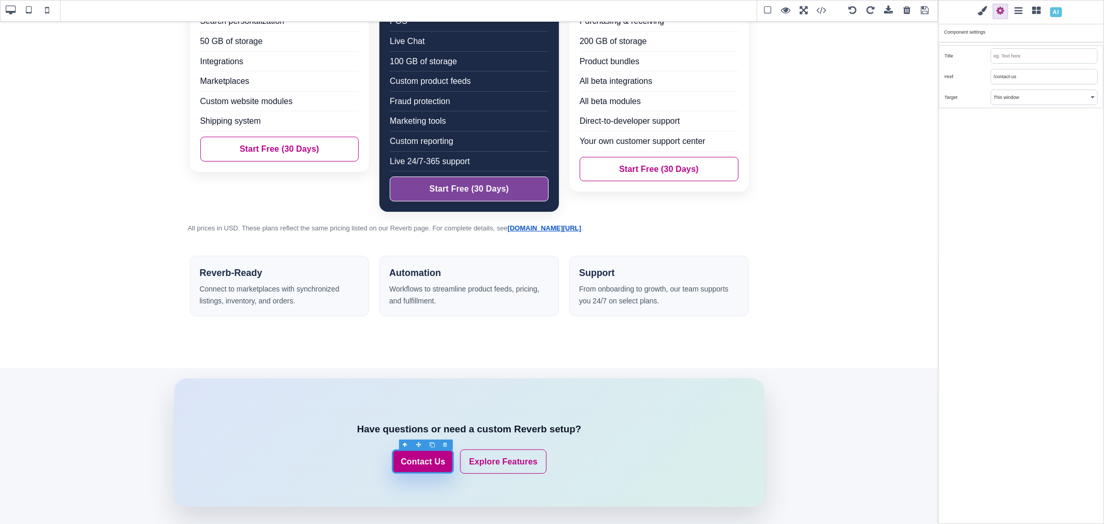
click at [1042, 75] on input "/contact-us" at bounding box center [1044, 76] width 106 height 14
click at [1014, 168] on div "Classes - State - Hover Click Even/Odd st-btn st-btn-primary Selected: .st-btn.…" at bounding box center [1022, 262] width 166 height 524
click at [534, 452] on link "Explore Features" at bounding box center [503, 461] width 86 height 25
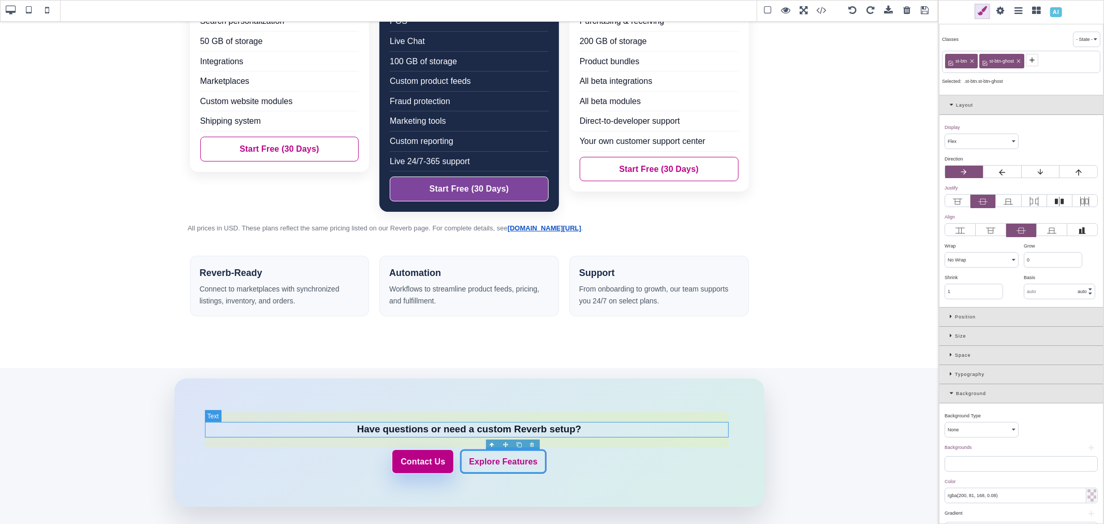
click at [529, 435] on h3 "Have questions or need a custom Reverb setup?" at bounding box center [470, 429] width 524 height 16
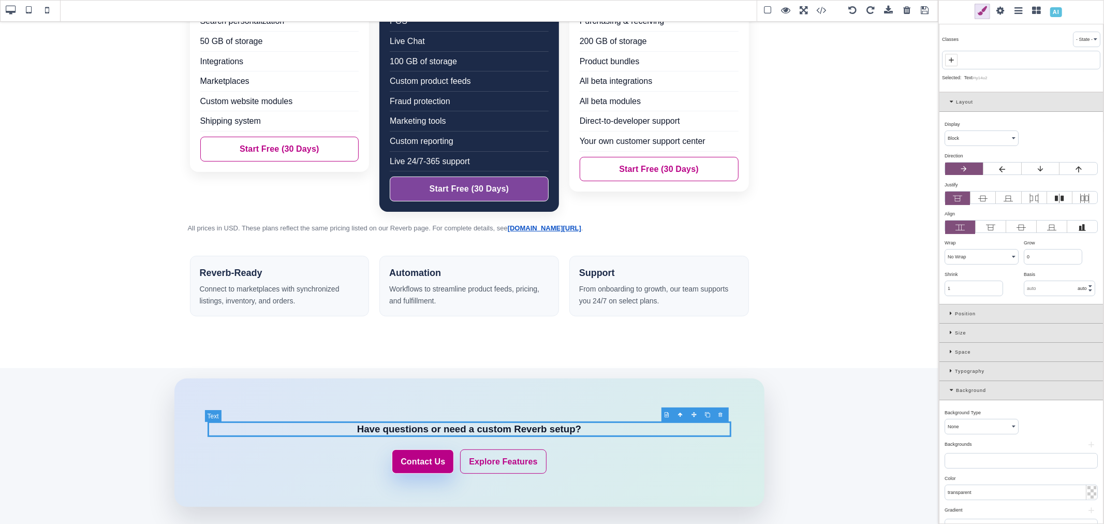
click at [521, 433] on h3 "Have questions or need a custom Reverb setup?" at bounding box center [470, 429] width 524 height 16
click at [518, 432] on h3 "Have questions or need a custom Reverb setup?" at bounding box center [470, 429] width 524 height 16
drag, startPoint x: 513, startPoint y: 432, endPoint x: 542, endPoint y: 431, distance: 29.5
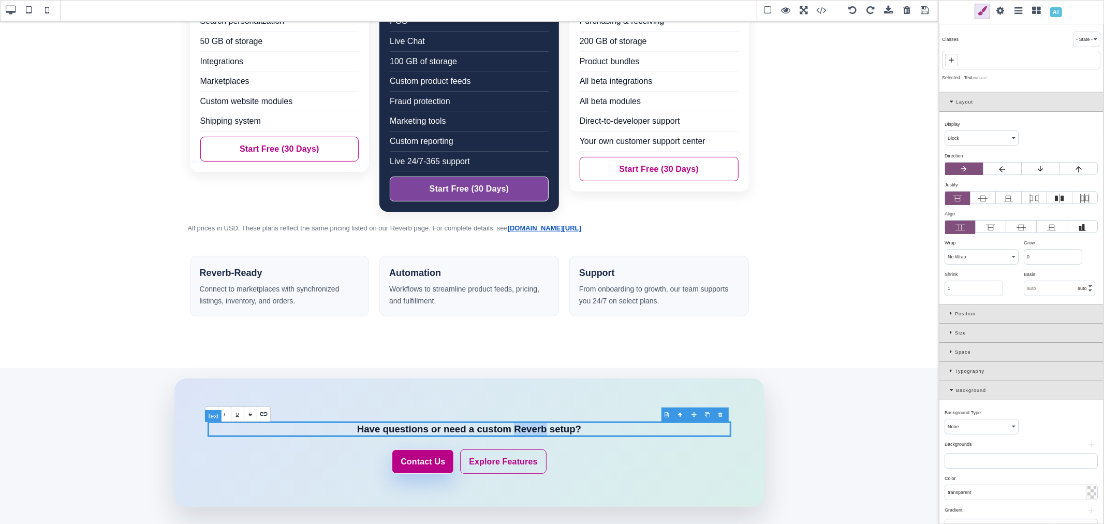
click at [542, 431] on h3 "Have questions or need a custom Reverb setup?" at bounding box center [470, 429] width 524 height 16
click at [230, 270] on h4 "Reverb-Ready" at bounding box center [280, 273] width 160 height 15
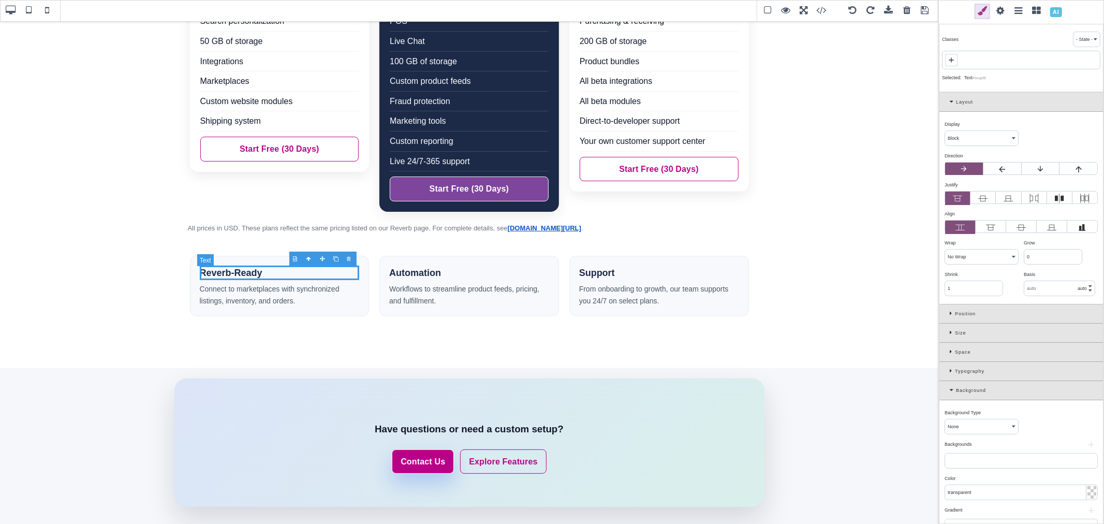
click at [230, 270] on h4 "Reverb-Ready" at bounding box center [280, 273] width 160 height 15
drag, startPoint x: 232, startPoint y: 272, endPoint x: 198, endPoint y: 272, distance: 34.2
click at [200, 272] on h4 "Reverb-Ready" at bounding box center [280, 273] width 160 height 15
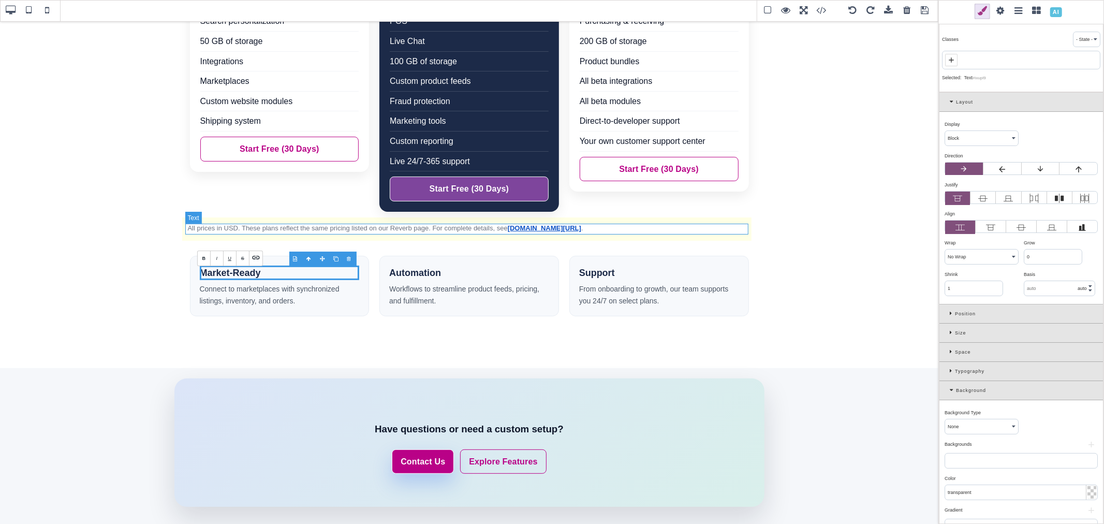
click at [252, 230] on p "All prices in USD. These plans reflect the same pricing listed on our Reverb pa…" at bounding box center [469, 228] width 563 height 11
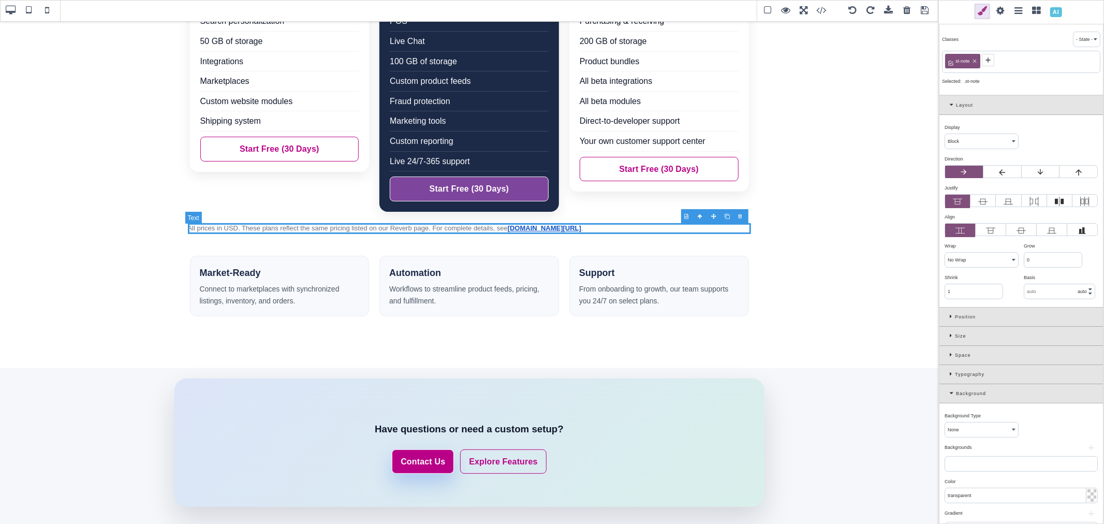
click at [337, 230] on p "All prices in USD. These plans reflect the same pricing listed on our Reverb pa…" at bounding box center [469, 228] width 563 height 11
drag, startPoint x: 239, startPoint y: 229, endPoint x: 578, endPoint y: 230, distance: 339.1
click at [578, 230] on p "All prices in USD. These plans reflect the same pricing listed on our Reverb pa…" at bounding box center [469, 228] width 563 height 11
click at [986, 203] on icon at bounding box center [982, 201] width 9 height 9
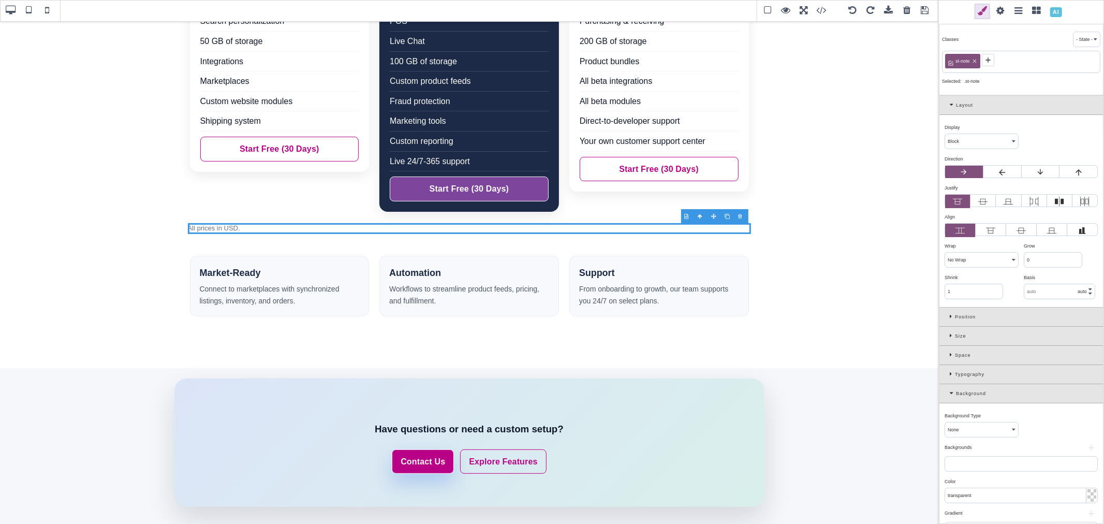
click at [0, 0] on input "radio" at bounding box center [0, 0] width 0 height 0
click at [961, 188] on b "⨯" at bounding box center [961, 187] width 4 height 5
click at [225, 226] on p "All prices in USD." at bounding box center [469, 228] width 563 height 11
click at [951, 373] on icon at bounding box center [952, 374] width 5 height 6
click at [951, 316] on icon at bounding box center [952, 317] width 5 height 6
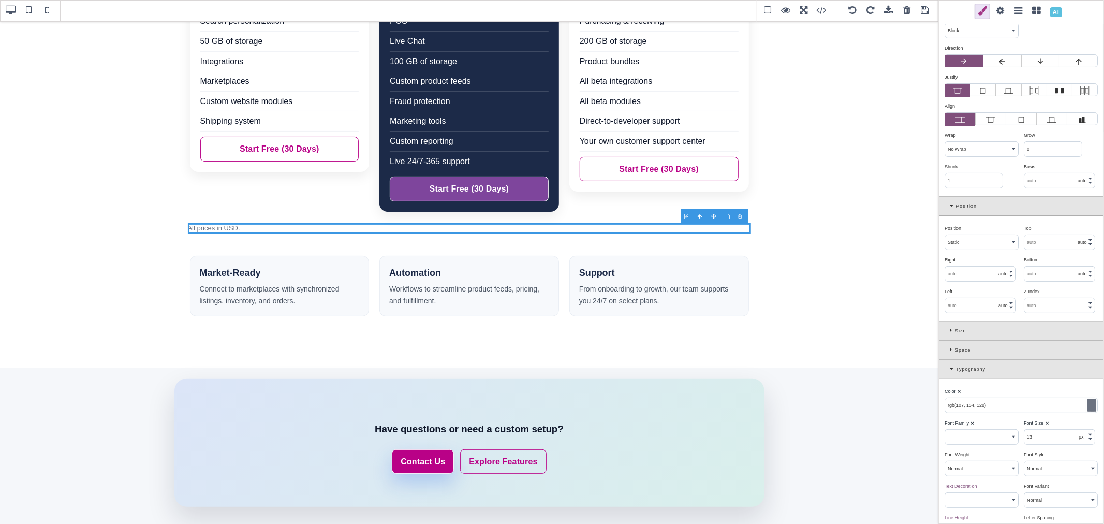
scroll to position [115, 0]
click at [948, 365] on div "Typography" at bounding box center [1022, 365] width 164 height 19
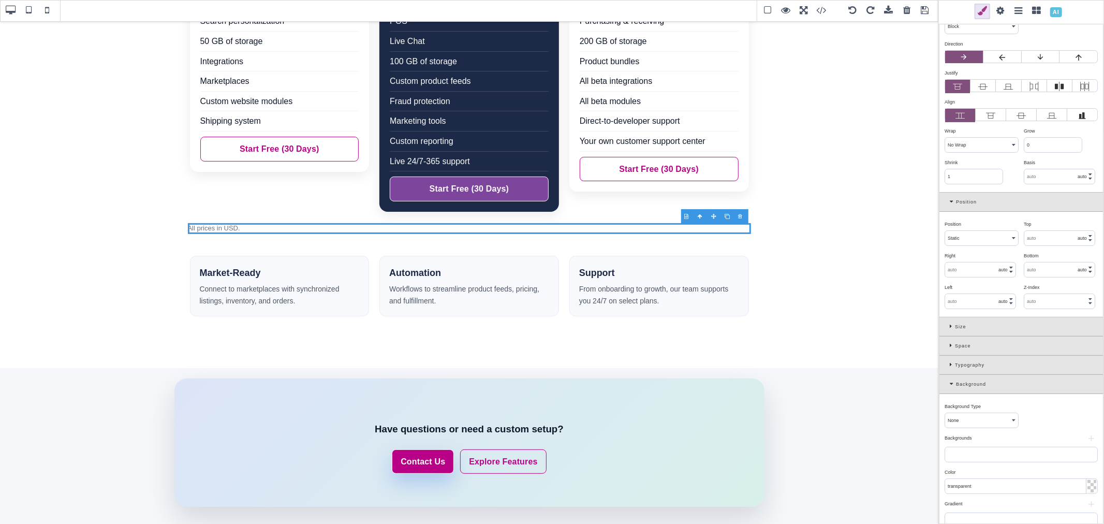
click at [948, 384] on div "Background" at bounding box center [1022, 384] width 164 height 19
click at [950, 400] on div "Borders" at bounding box center [1022, 403] width 164 height 19
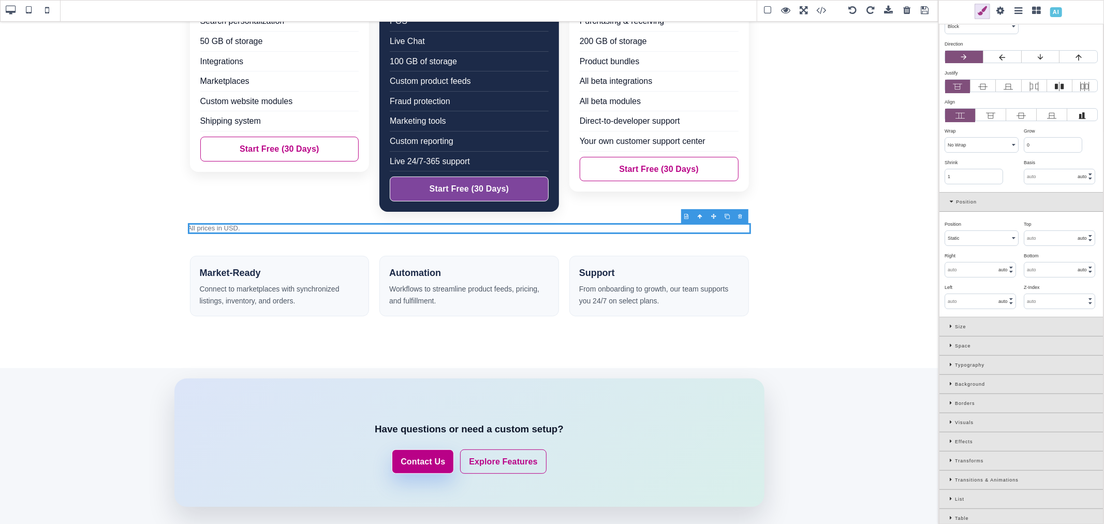
click at [949, 325] on div "Size" at bounding box center [1022, 326] width 164 height 19
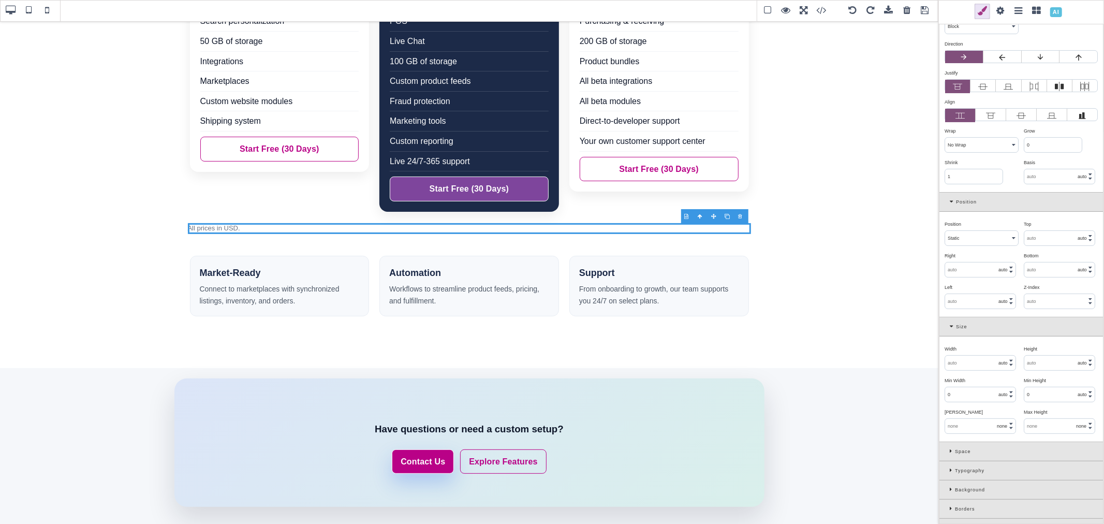
click at [949, 325] on div "Size" at bounding box center [1022, 326] width 164 height 19
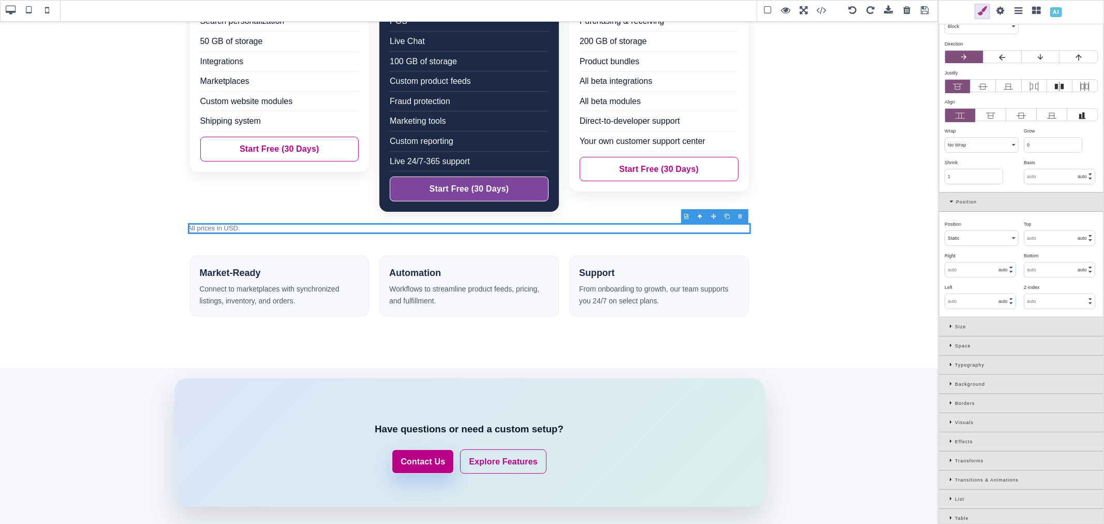
click at [949, 347] on div "Space" at bounding box center [1022, 346] width 164 height 19
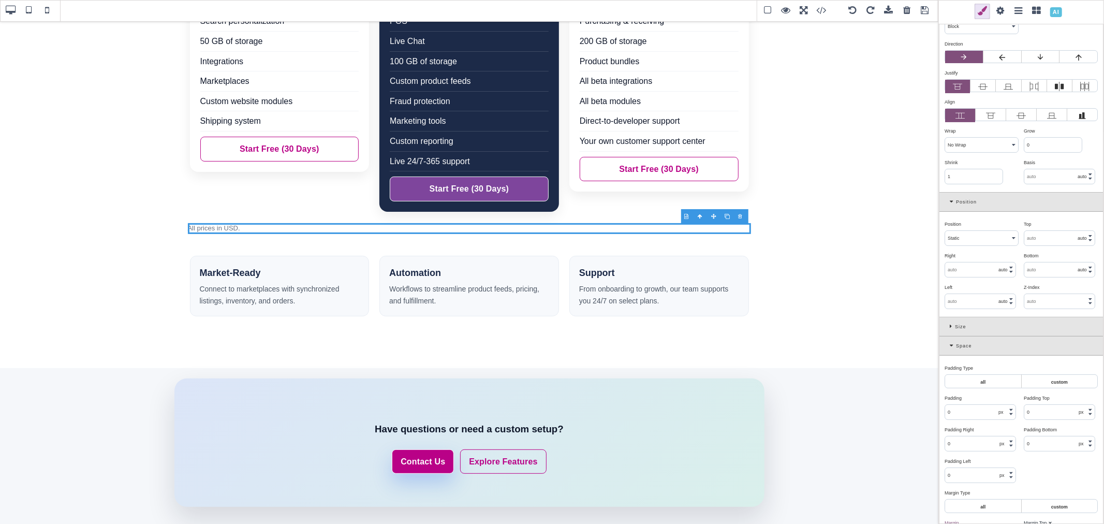
click at [949, 346] on div "Space" at bounding box center [1022, 346] width 164 height 19
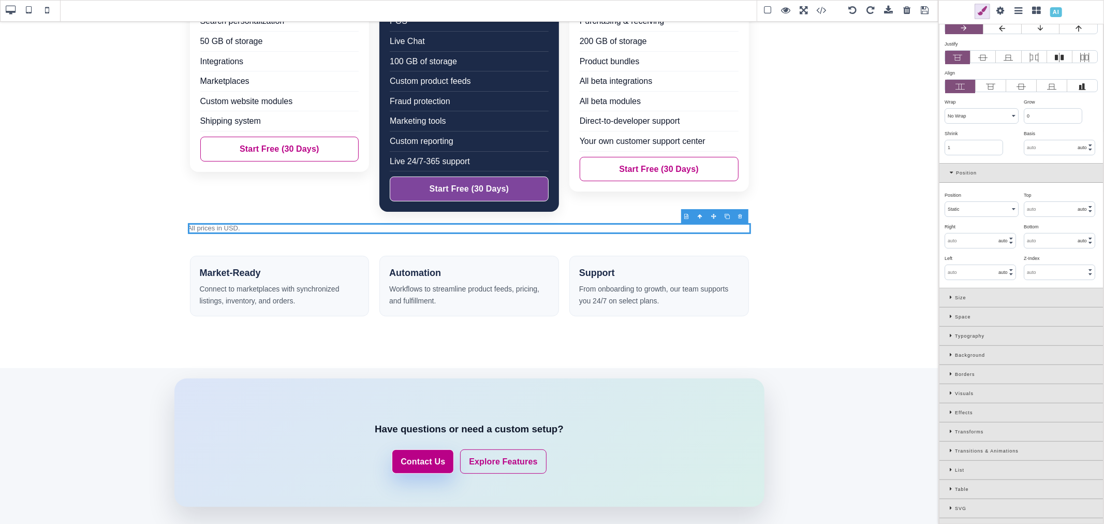
scroll to position [160, 0]
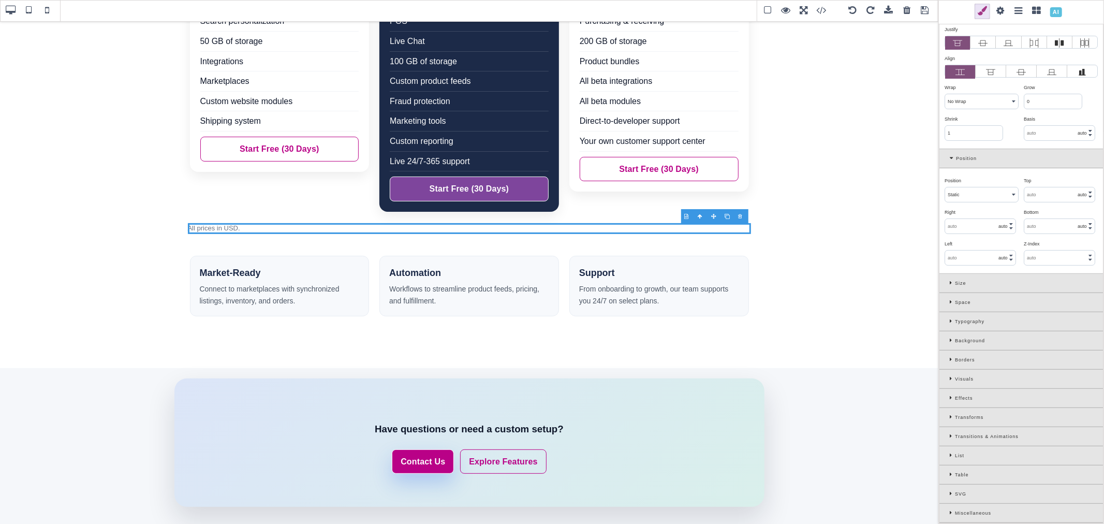
click at [949, 319] on div "Typography" at bounding box center [1022, 321] width 164 height 19
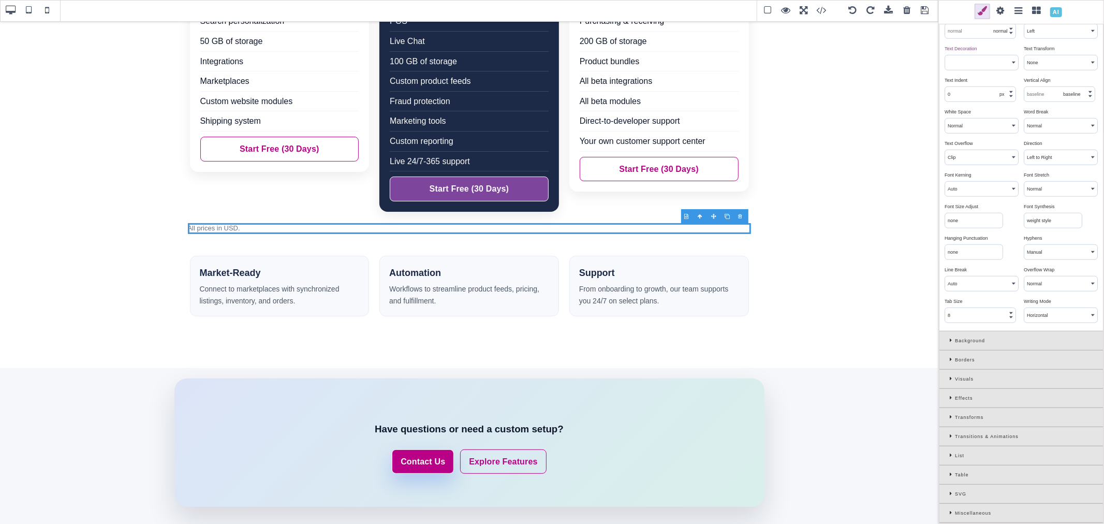
scroll to position [647, 0]
click at [947, 435] on div "Transitions & Animations" at bounding box center [1022, 436] width 164 height 19
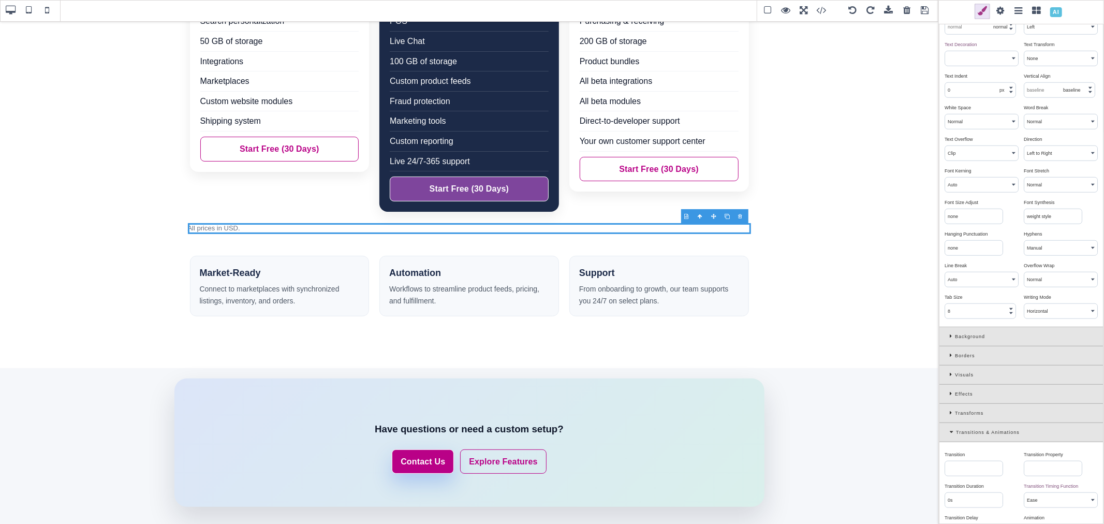
click at [947, 435] on div "Transitions & Animations" at bounding box center [1022, 432] width 164 height 19
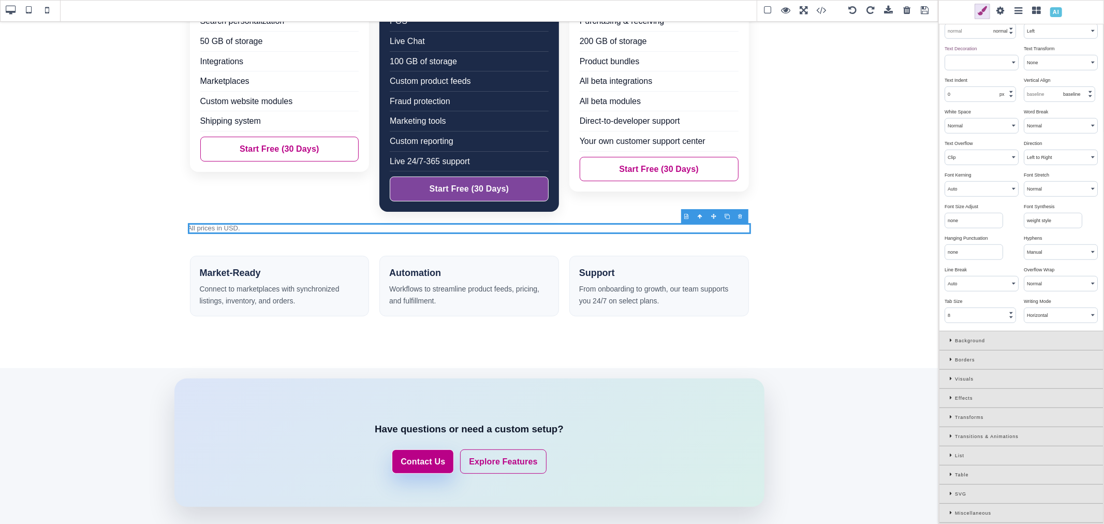
click at [947, 337] on div "Background" at bounding box center [1022, 340] width 164 height 19
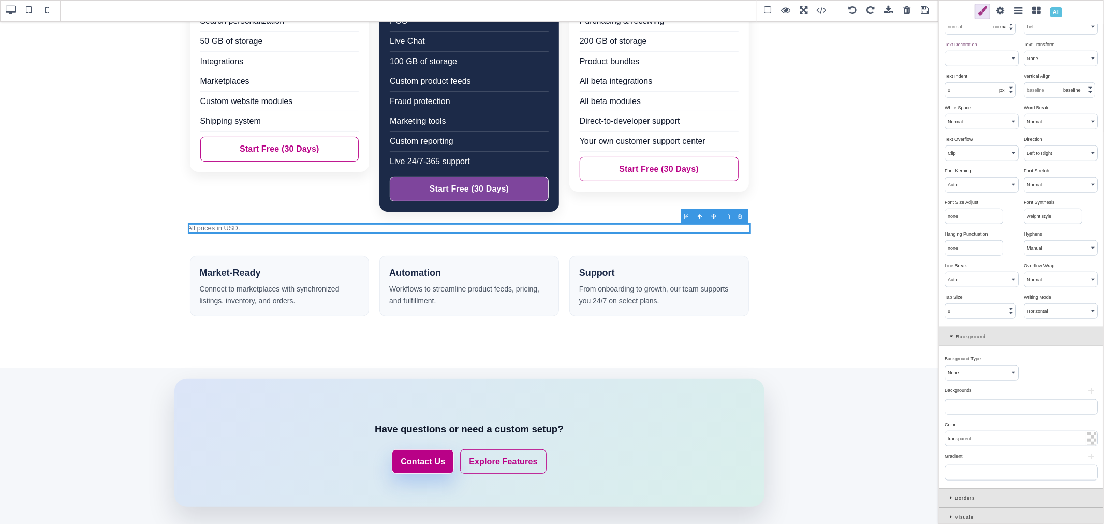
click at [947, 337] on div "Background" at bounding box center [1022, 336] width 164 height 19
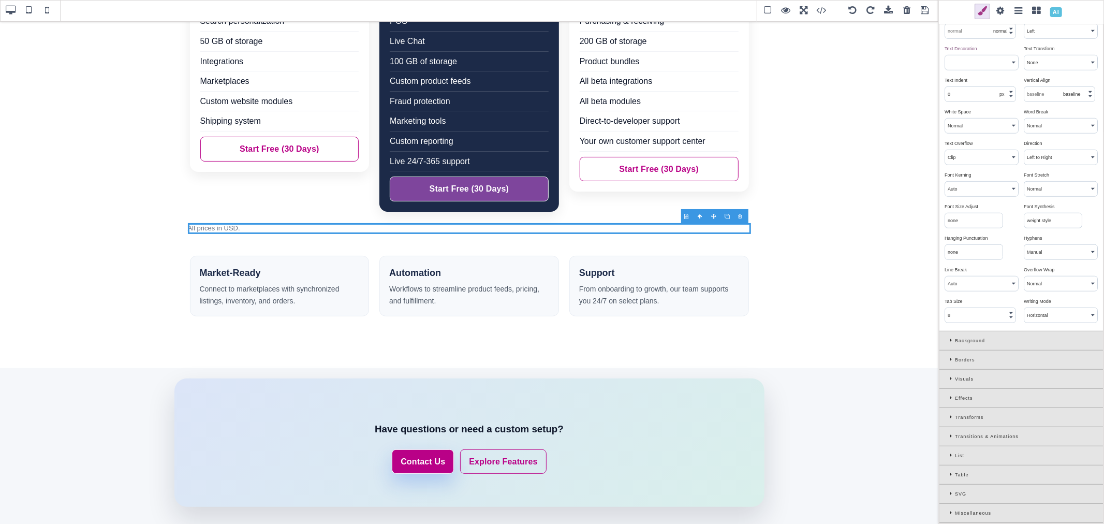
click at [949, 358] on div "Borders" at bounding box center [1022, 359] width 164 height 19
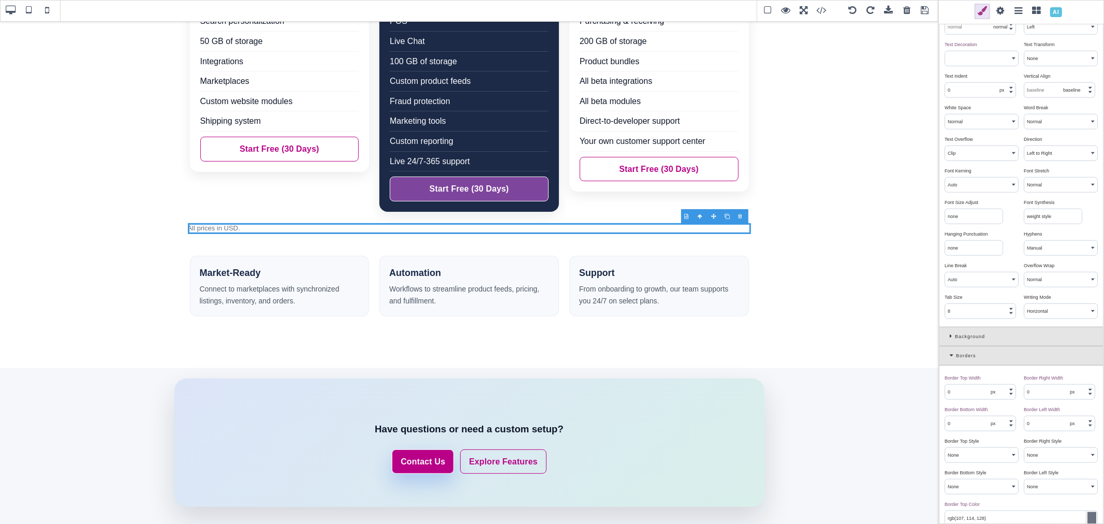
click at [949, 358] on div "Borders" at bounding box center [1022, 355] width 164 height 19
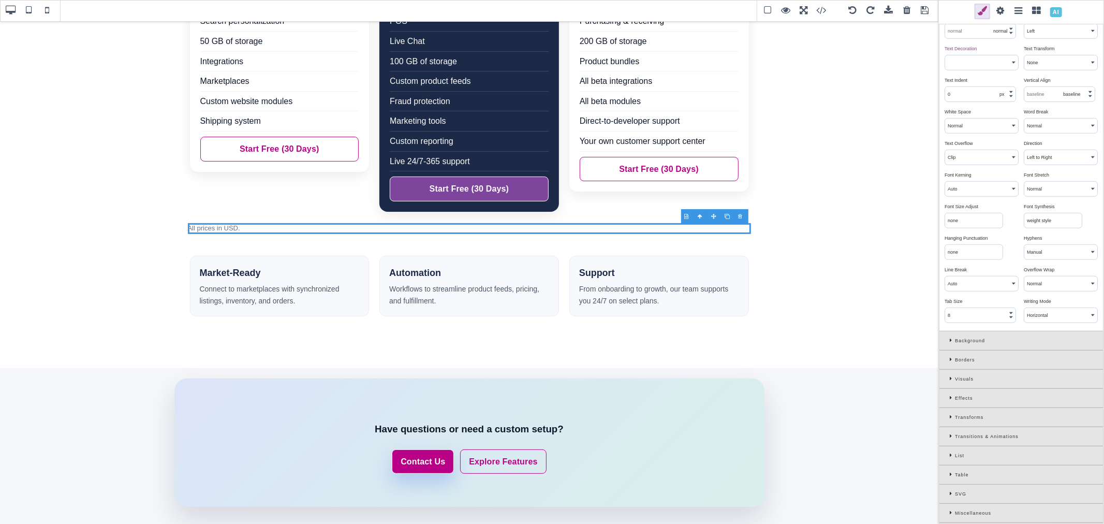
click at [949, 358] on div "Borders" at bounding box center [1022, 359] width 164 height 19
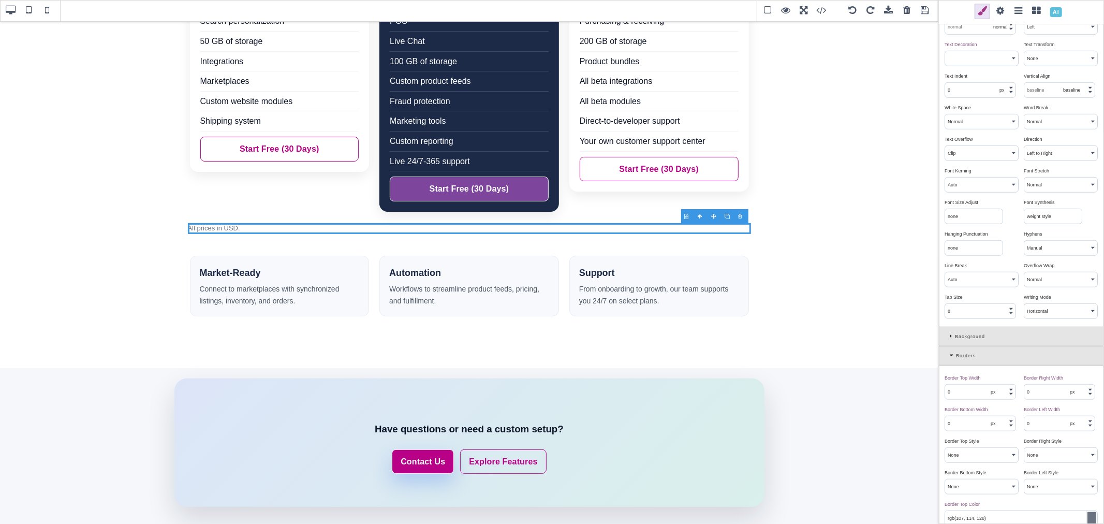
click at [949, 358] on div "Borders" at bounding box center [1022, 355] width 164 height 19
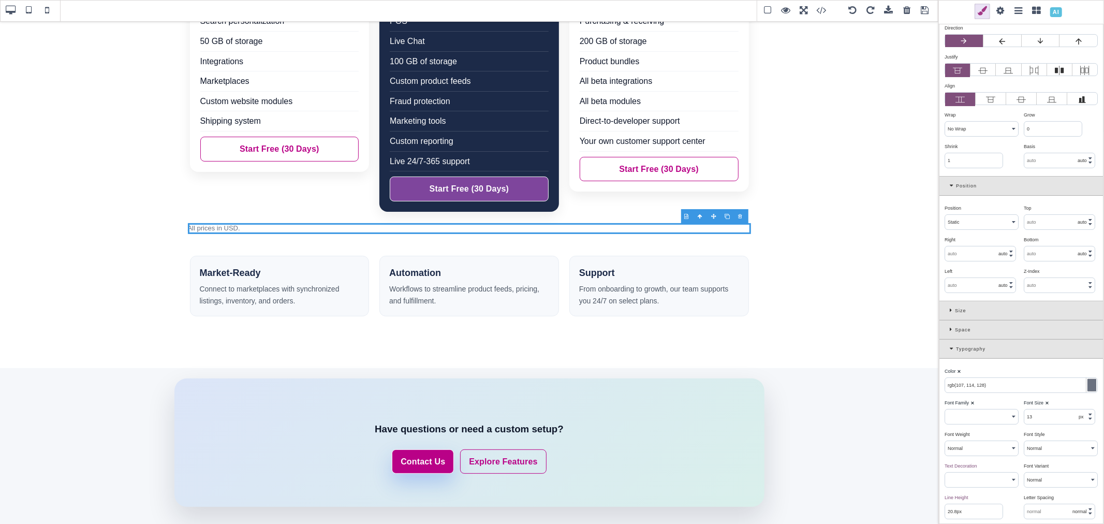
scroll to position [129, 0]
click at [950, 350] on icon at bounding box center [953, 350] width 6 height 6
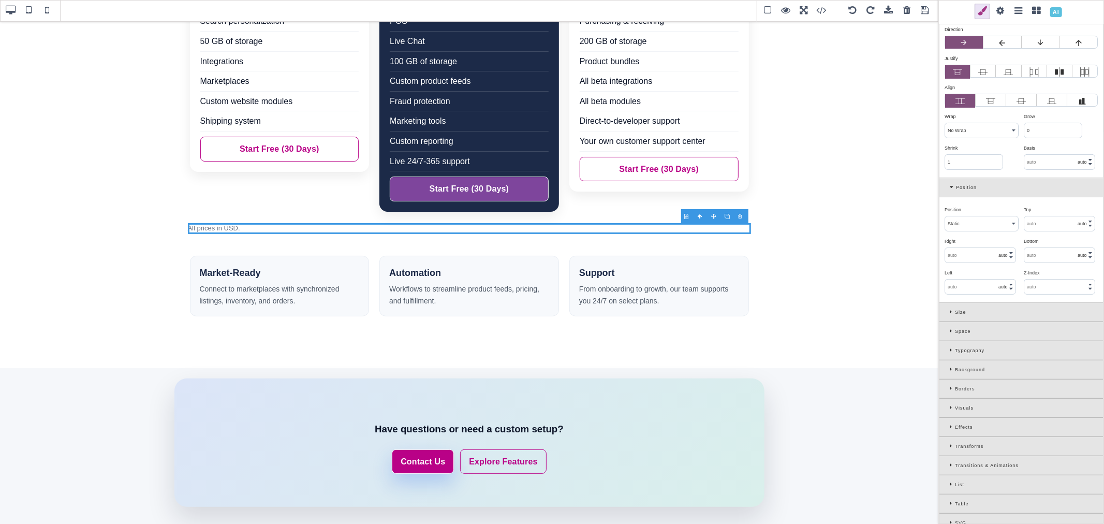
scroll to position [71, 0]
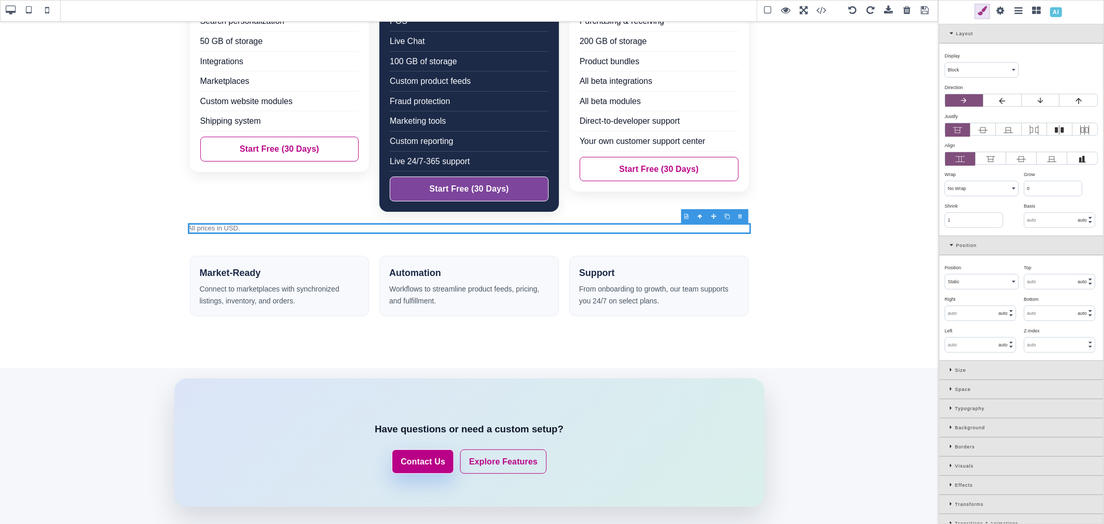
click at [1013, 162] on label at bounding box center [1021, 158] width 30 height 13
click at [0, 0] on input "radio" at bounding box center [0, 0] width 0 height 0
click at [1006, 130] on icon at bounding box center [1008, 129] width 9 height 9
click at [0, 0] on input "radio" at bounding box center [0, 0] width 0 height 0
click at [975, 69] on select "Block Inline Inline Block Flex None Contents Table Table Row Table Cell" at bounding box center [981, 70] width 73 height 14
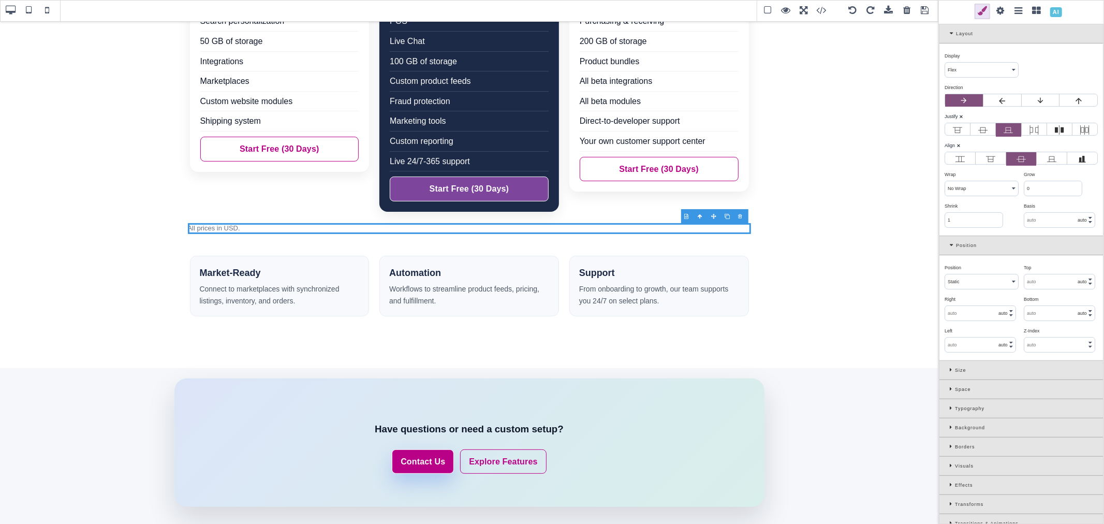
click at [945, 63] on select "Block Inline Inline Block Flex None Contents Table Table Row Table Cell" at bounding box center [981, 70] width 73 height 14
click at [981, 129] on icon at bounding box center [982, 129] width 9 height 9
click at [0, 0] on input "radio" at bounding box center [0, 0] width 0 height 0
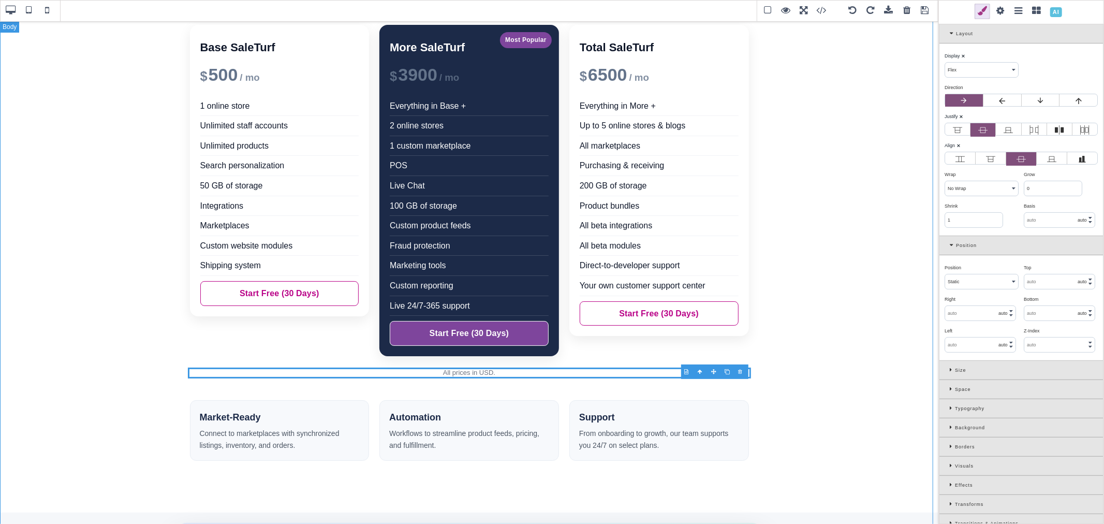
scroll to position [0, 0]
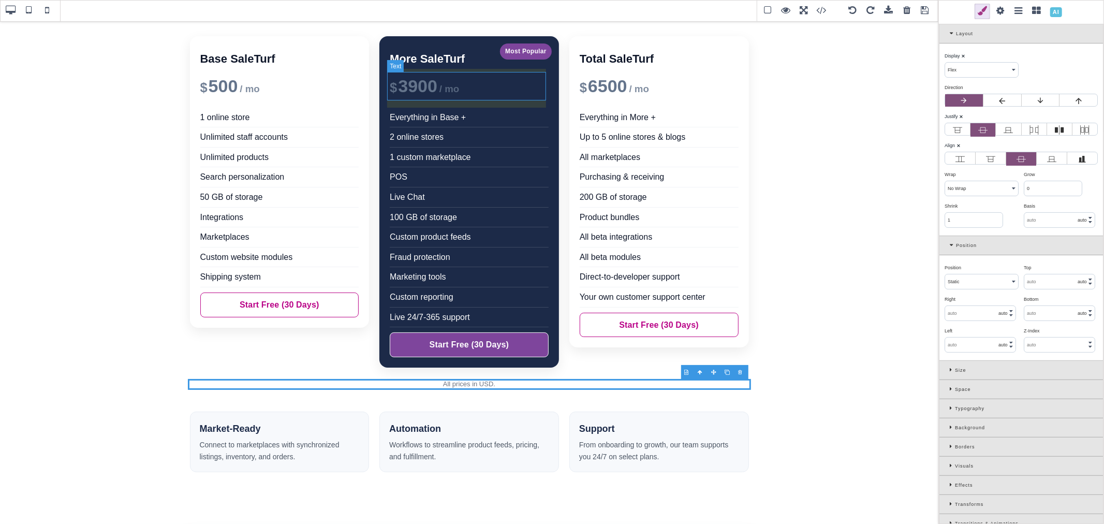
click at [423, 85] on div "$ 3900 / mo" at bounding box center [469, 86] width 159 height 28
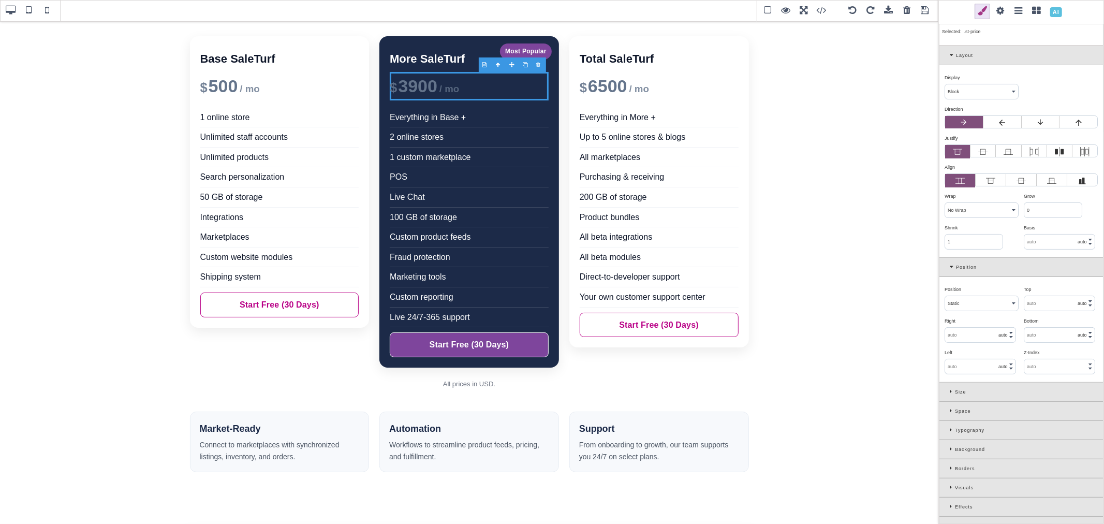
scroll to position [115, 0]
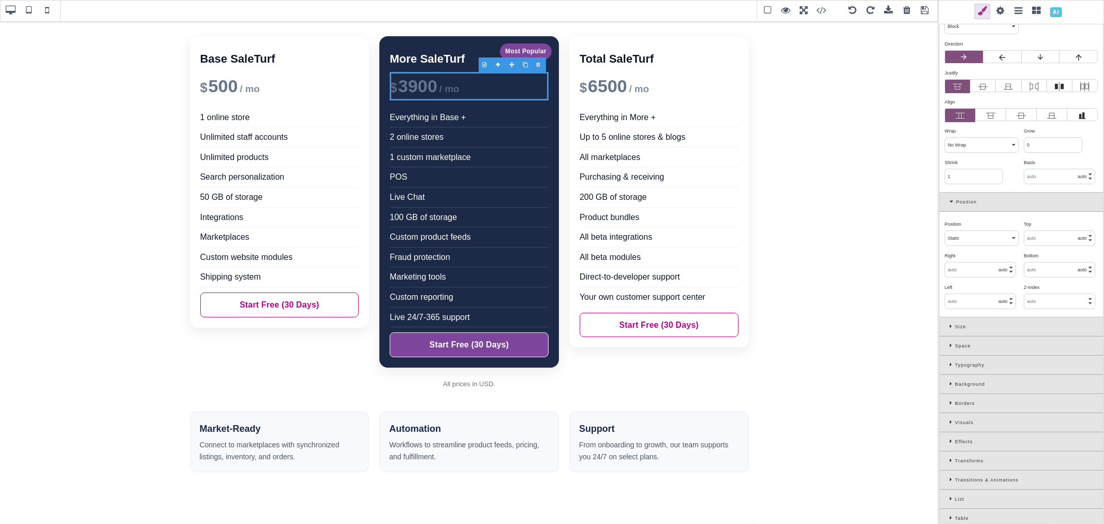
click at [946, 363] on div "Typography" at bounding box center [1022, 365] width 164 height 19
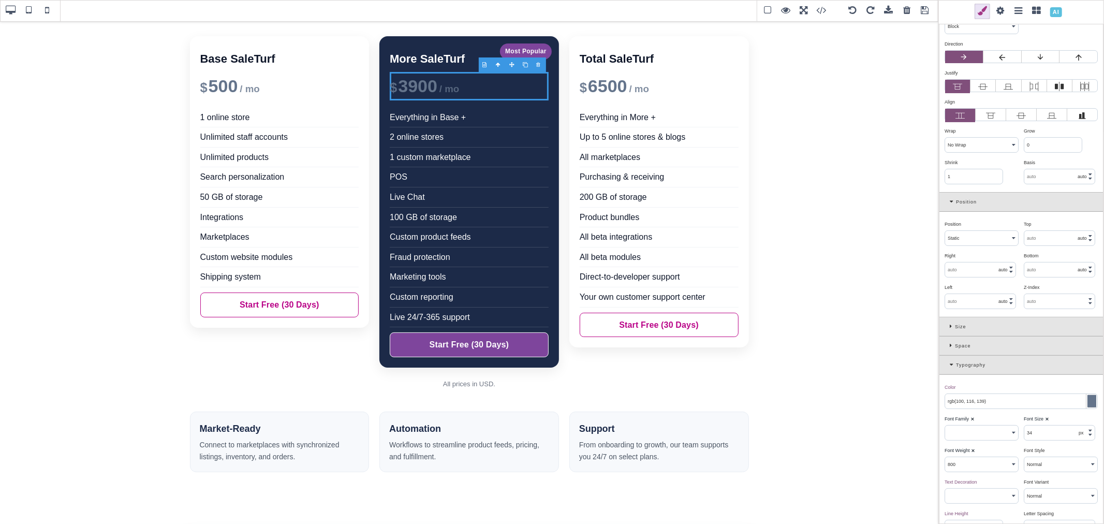
click at [1088, 401] on div at bounding box center [1092, 401] width 9 height 12
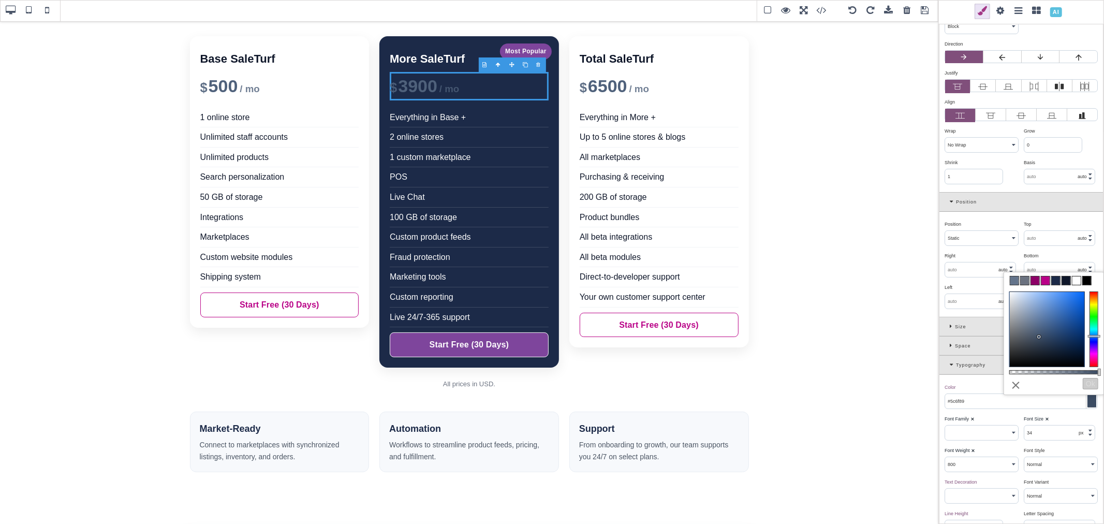
drag, startPoint x: 1042, startPoint y: 342, endPoint x: 1034, endPoint y: 326, distance: 18.1
click at [1034, 326] on div at bounding box center [1047, 329] width 75 height 75
click at [1075, 280] on span at bounding box center [1077, 280] width 8 height 8
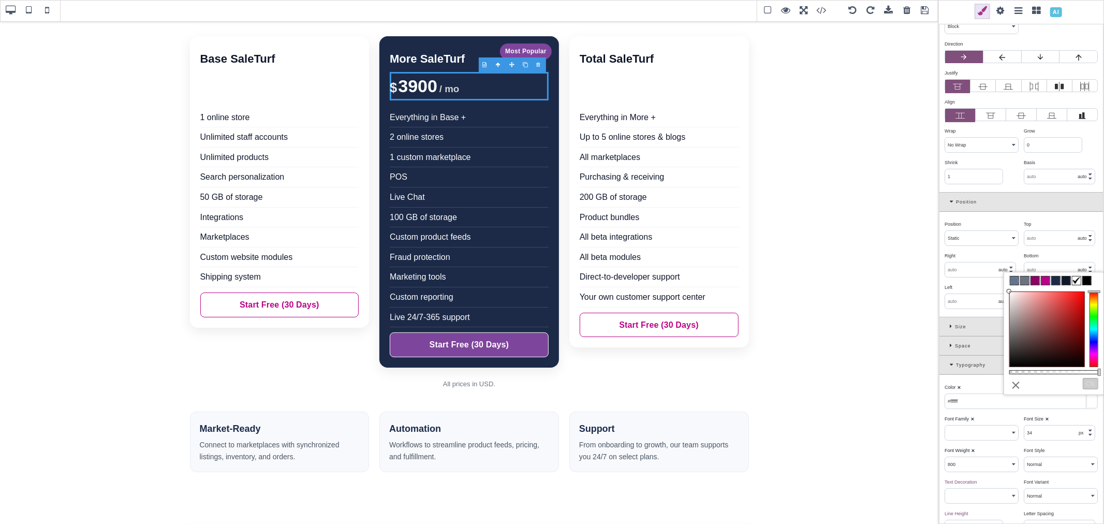
click at [1015, 385] on link "⨯" at bounding box center [1016, 384] width 13 height 17
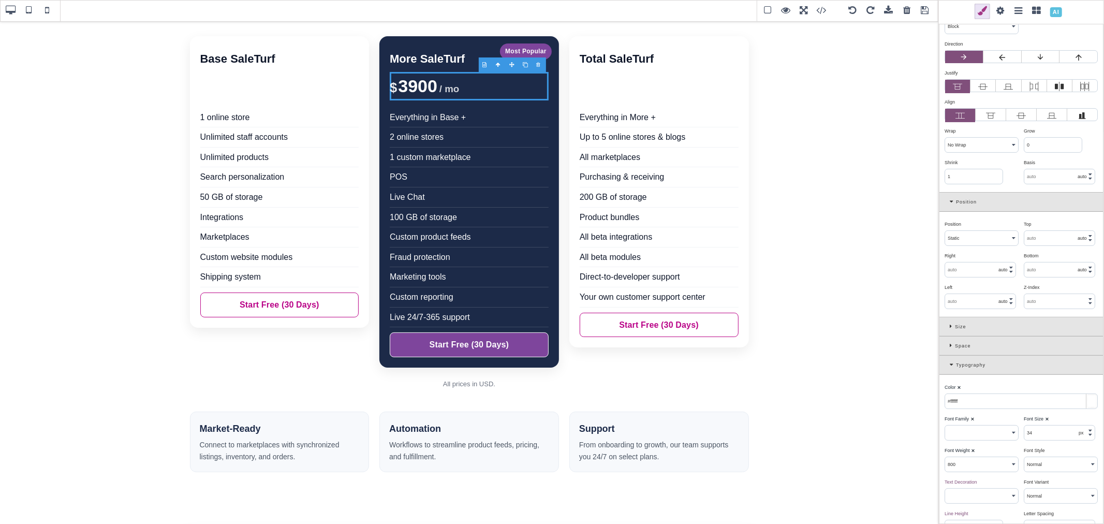
click at [959, 388] on b "⨯" at bounding box center [959, 387] width 4 height 5
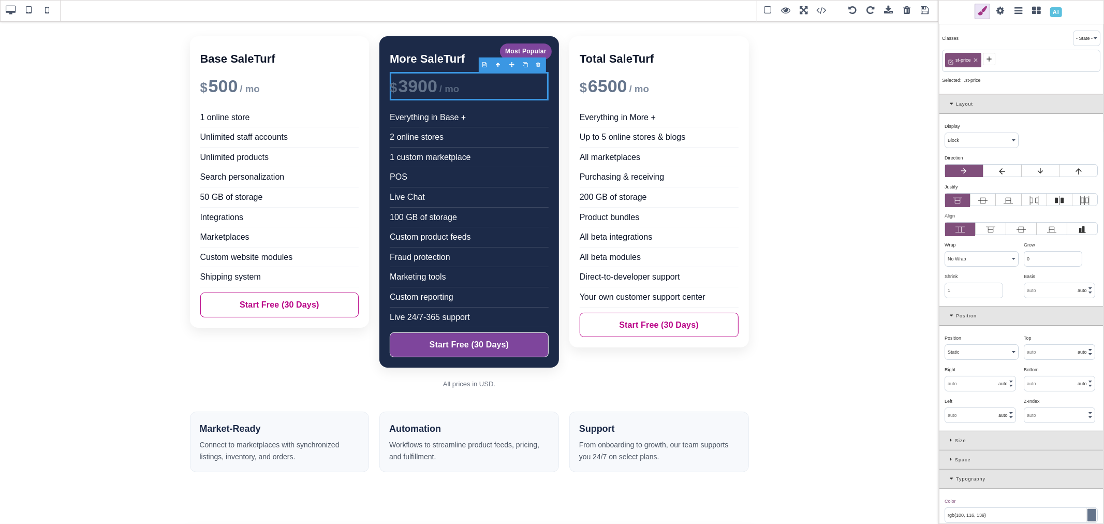
scroll to position [0, 0]
click at [990, 59] on icon at bounding box center [989, 60] width 8 height 8
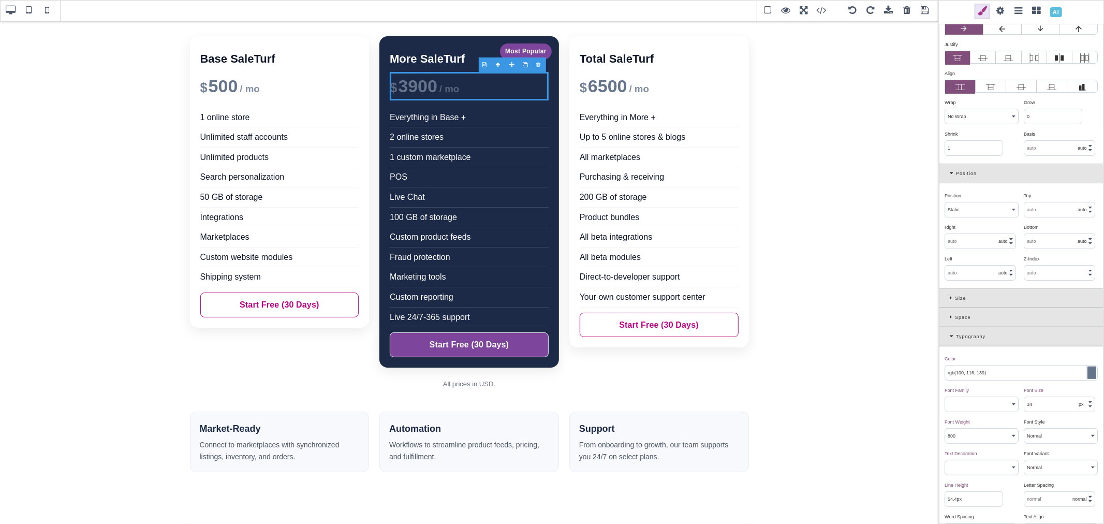
scroll to position [172, 0]
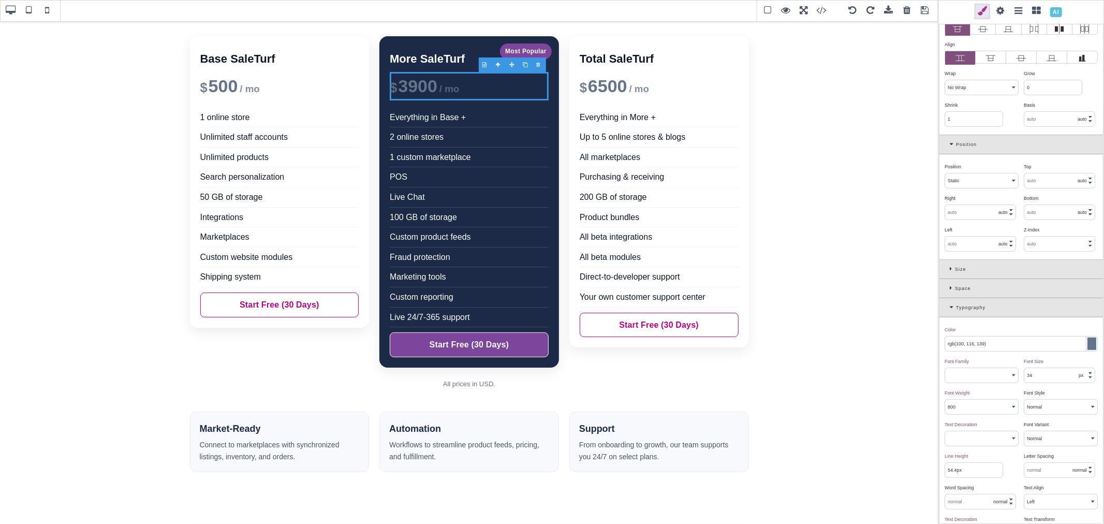
click at [1088, 347] on div at bounding box center [1092, 344] width 9 height 12
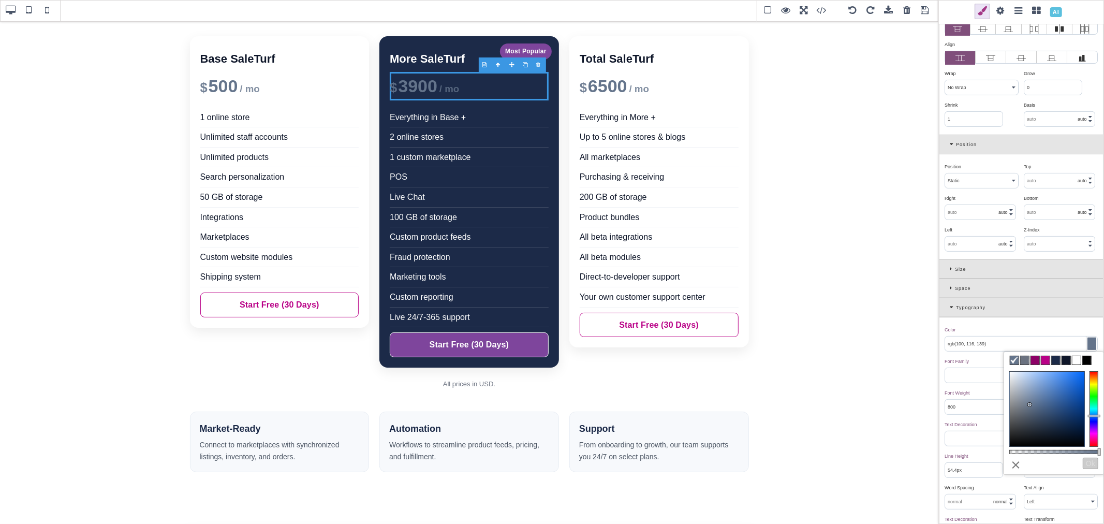
click at [1076, 359] on span at bounding box center [1077, 360] width 8 height 8
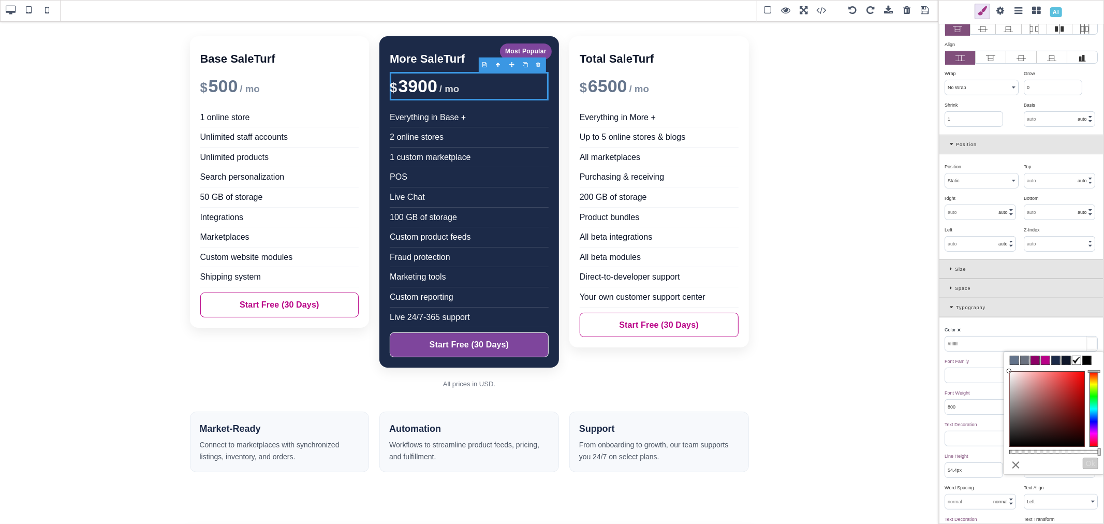
click at [1047, 328] on div "Color ⨯" at bounding box center [1020, 329] width 151 height 9
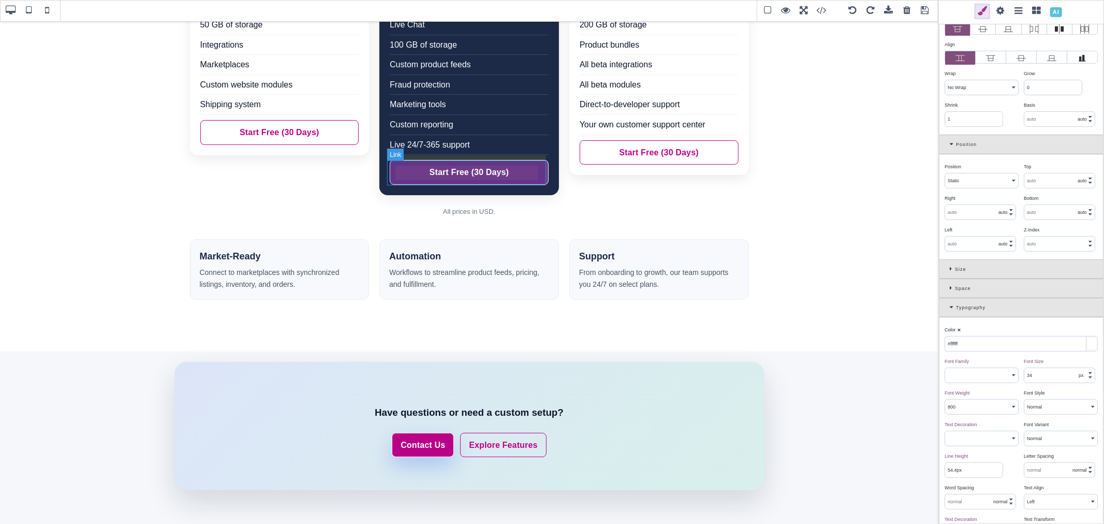
click at [538, 180] on link "Start Free (30 Days)" at bounding box center [469, 172] width 159 height 25
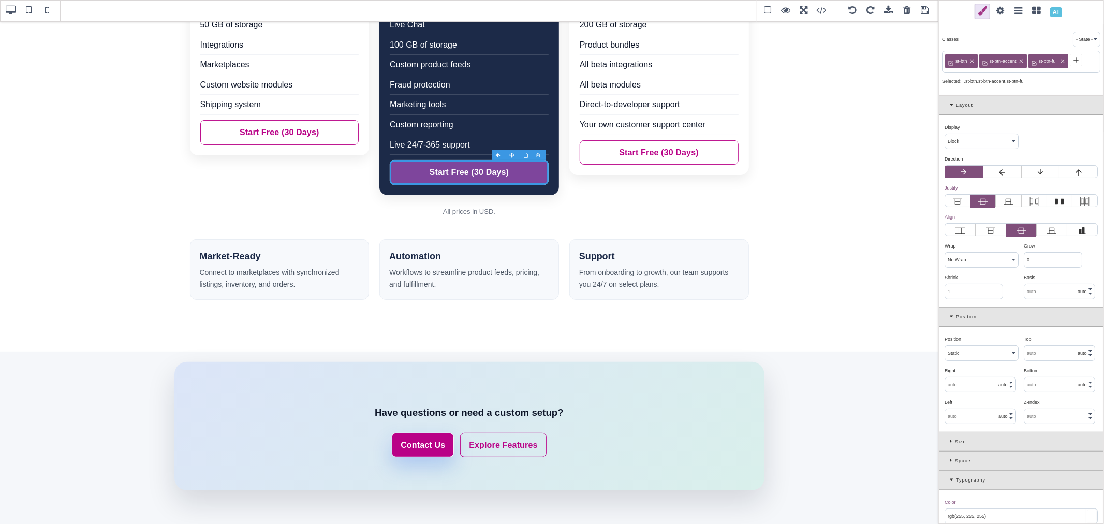
click at [1062, 59] on icon at bounding box center [1063, 61] width 6 height 6
click at [1021, 60] on icon at bounding box center [1021, 61] width 6 height 6
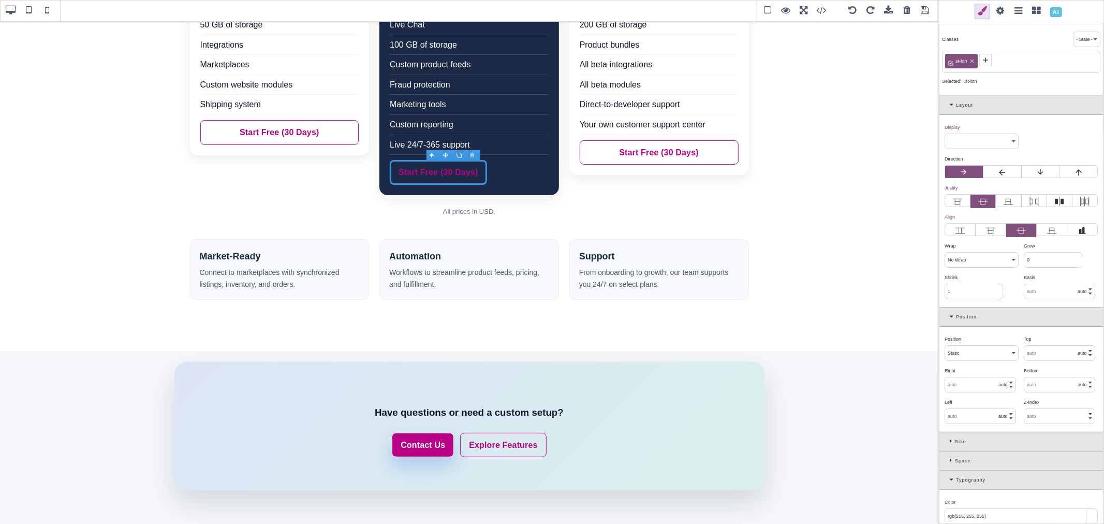
click at [971, 61] on icon at bounding box center [972, 61] width 6 height 6
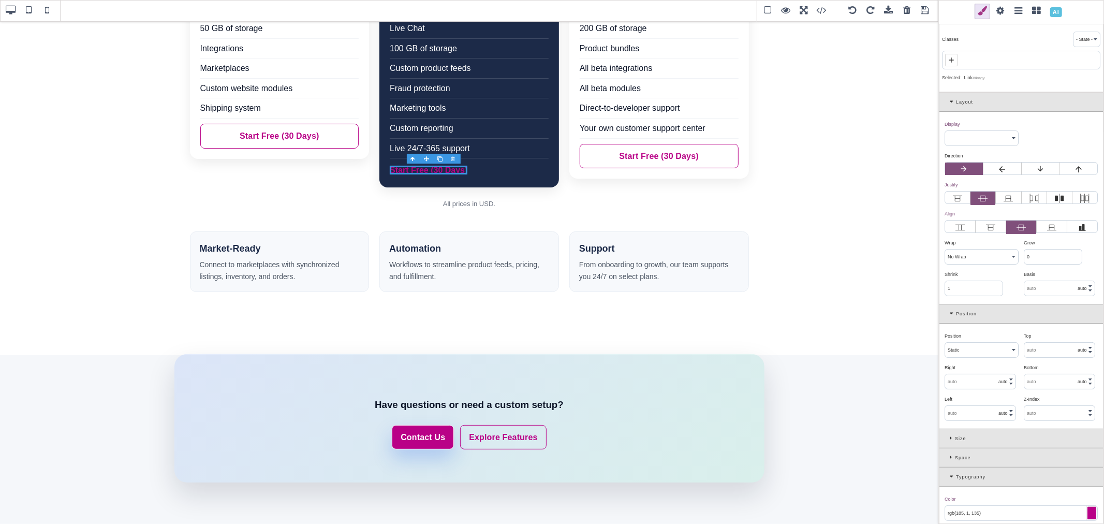
click at [953, 59] on icon at bounding box center [951, 60] width 8 height 8
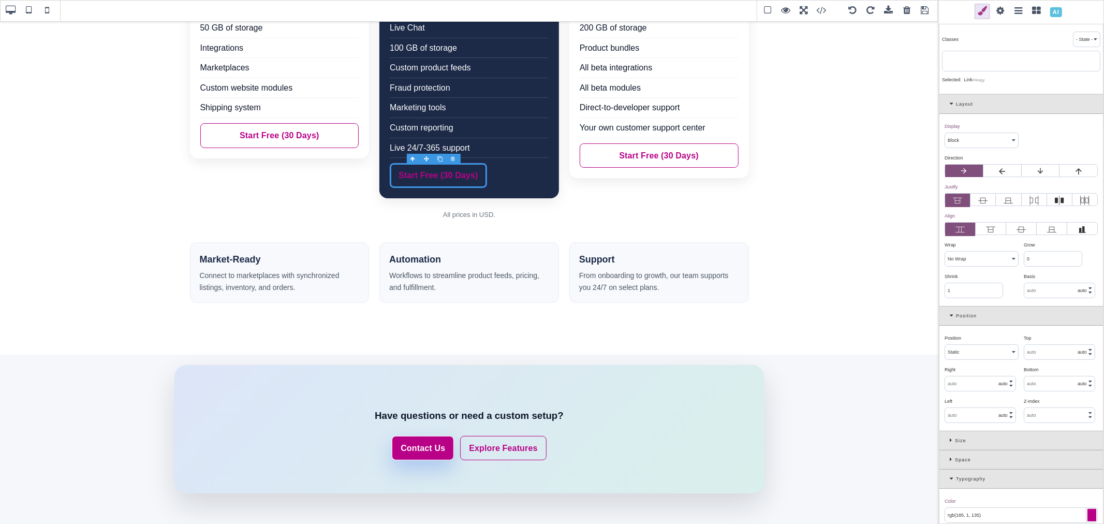
scroll to position [172, 0]
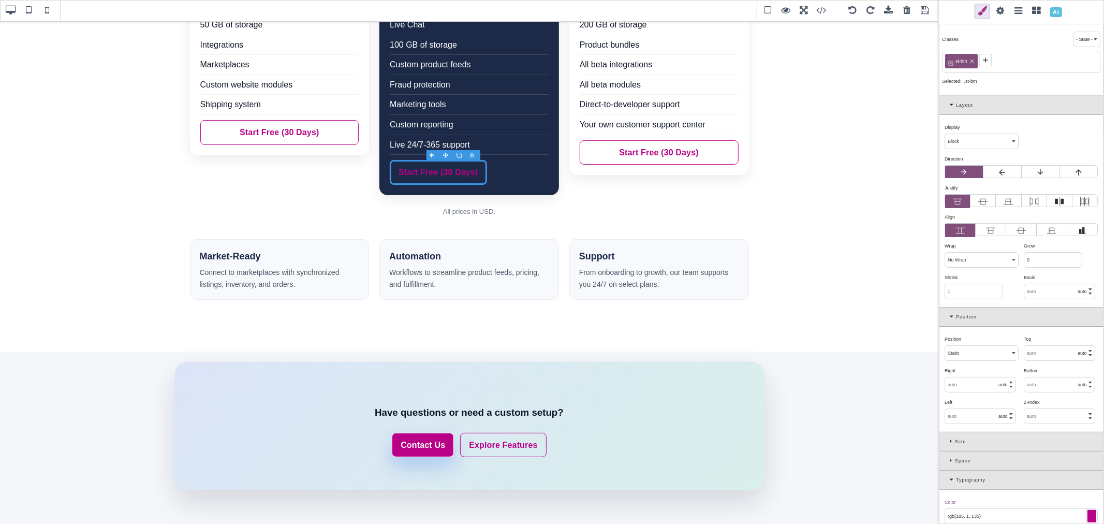
click at [987, 61] on icon at bounding box center [986, 60] width 8 height 8
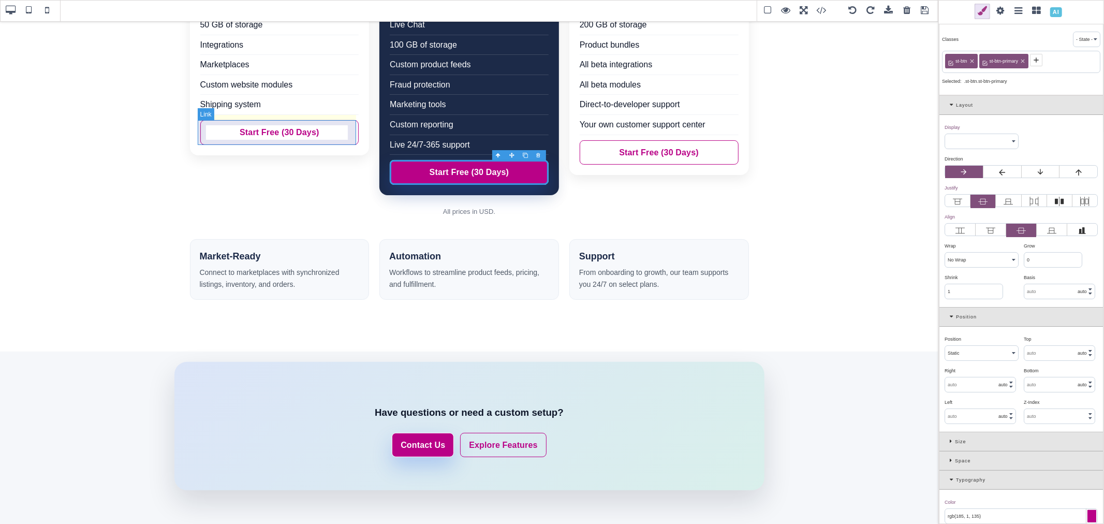
click at [323, 126] on link "Start Free (30 Days)" at bounding box center [279, 132] width 159 height 25
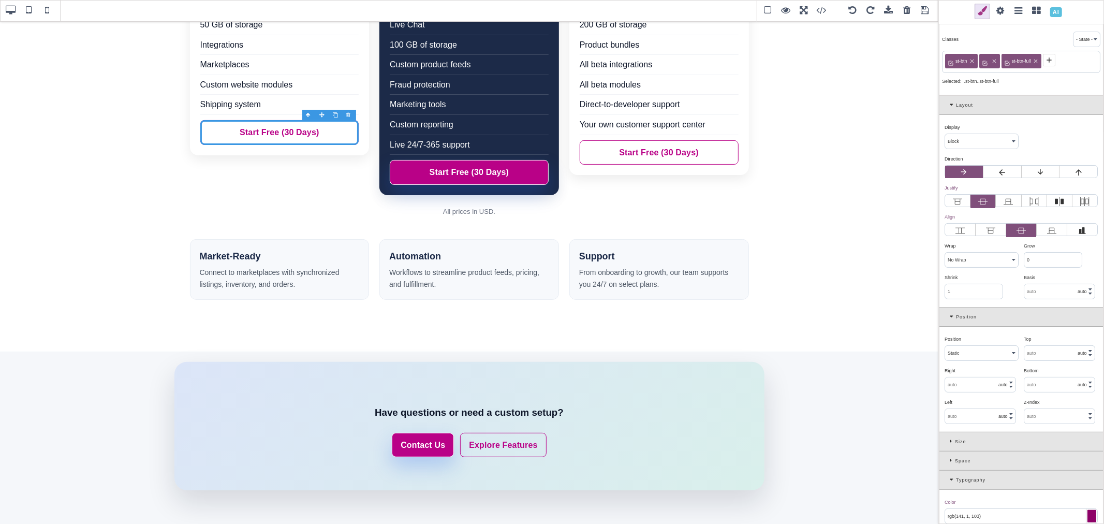
click at [995, 60] on icon at bounding box center [994, 61] width 6 height 6
click at [1013, 60] on icon at bounding box center [1014, 62] width 4 height 4
click at [986, 61] on icon at bounding box center [985, 59] width 5 height 5
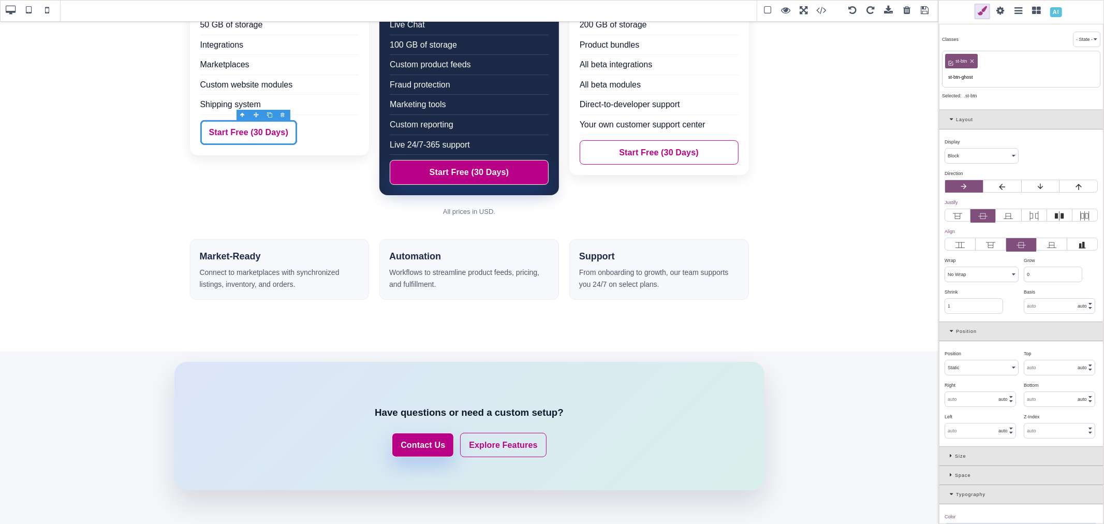
click at [983, 72] on input "st-btn-ghost" at bounding box center [1021, 77] width 152 height 14
click at [982, 73] on input "st-btn-ghost" at bounding box center [1021, 77] width 152 height 14
click at [982, 74] on input "st-btn-ghost" at bounding box center [1021, 77] width 152 height 14
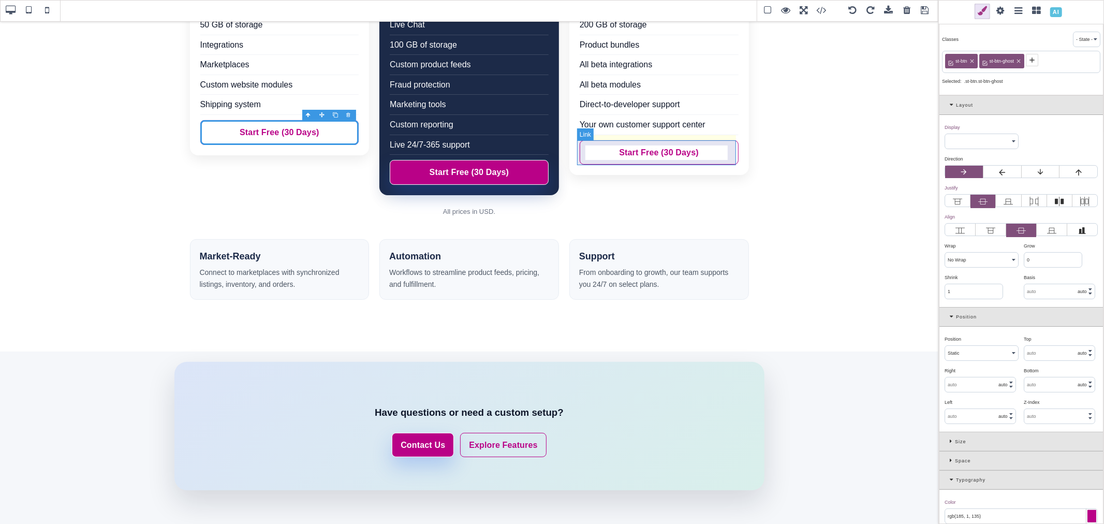
click at [722, 146] on link "Start Free (30 Days)" at bounding box center [659, 152] width 159 height 25
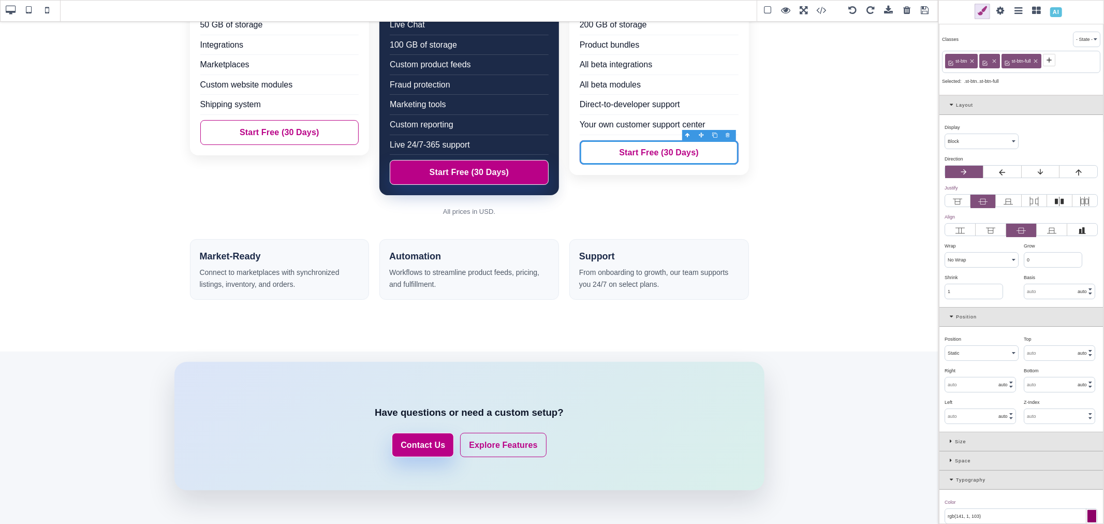
click at [1037, 60] on icon at bounding box center [1036, 62] width 4 height 4
click at [992, 61] on icon at bounding box center [994, 61] width 6 height 6
click at [987, 59] on icon at bounding box center [986, 60] width 8 height 8
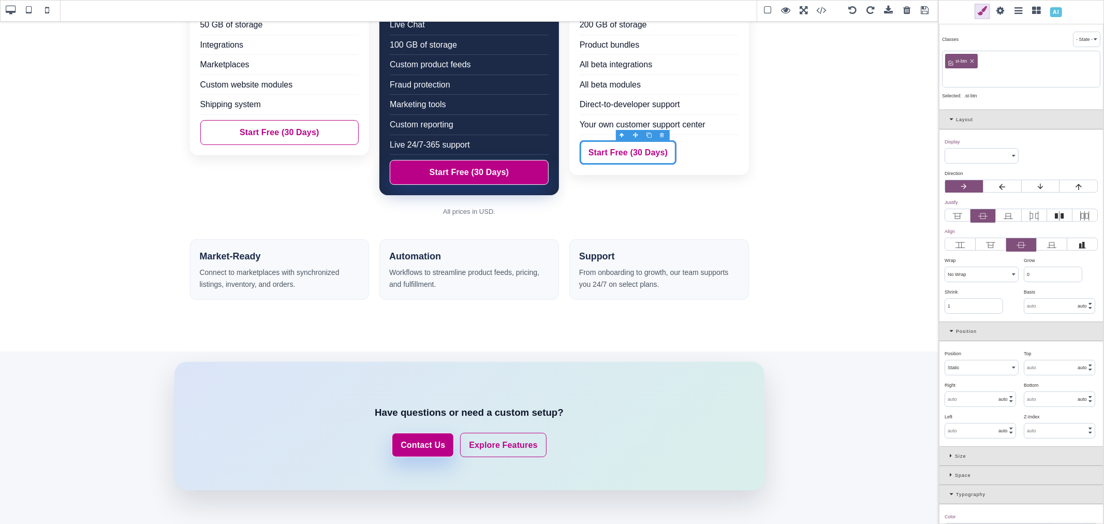
paste input "st-btn-ghost"
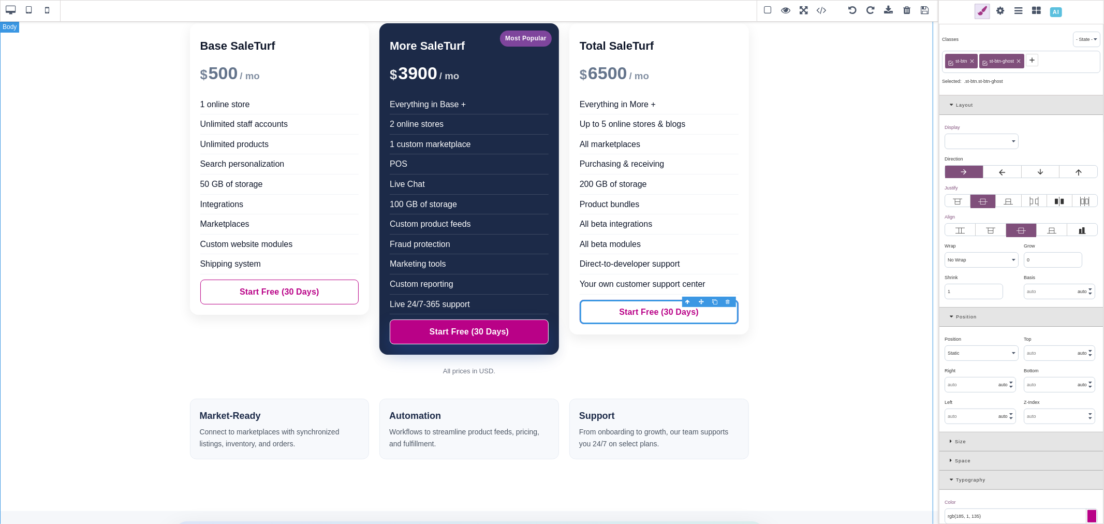
scroll to position [0, 0]
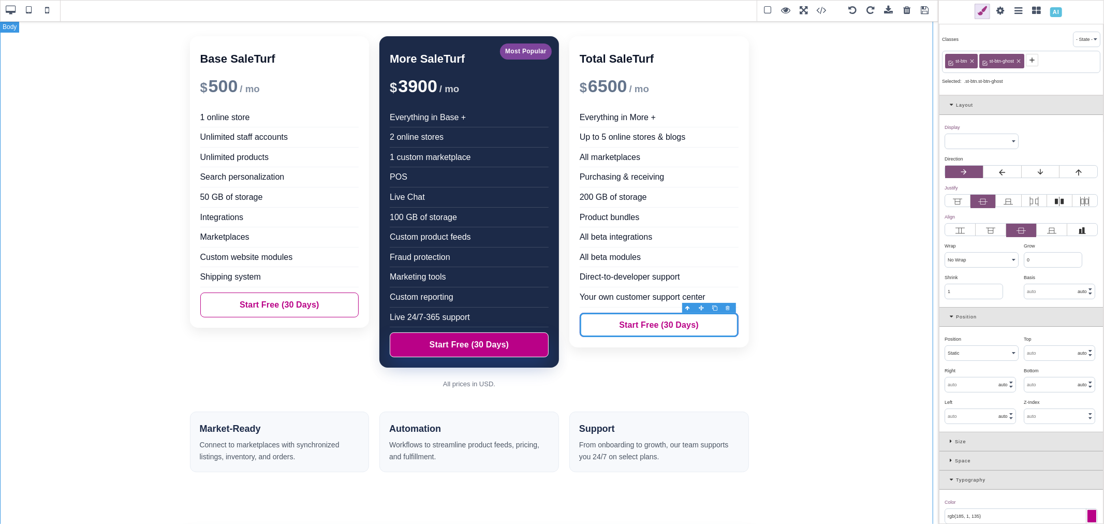
click at [858, 294] on div "Base SaleTurf $ 500 / mo 1 online store Unlimited staff accounts Unlimited prod…" at bounding box center [469, 362] width 939 height 683
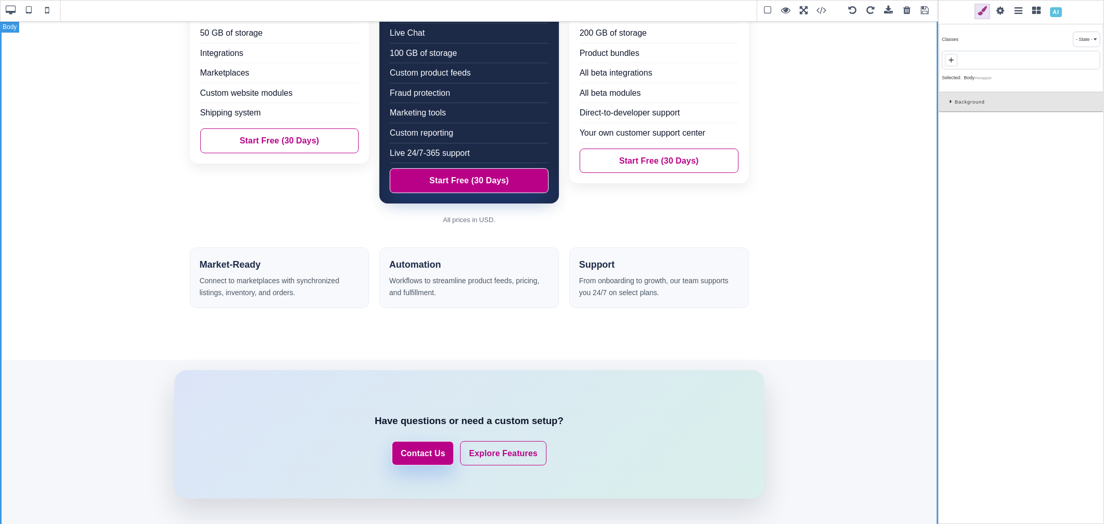
scroll to position [181, 0]
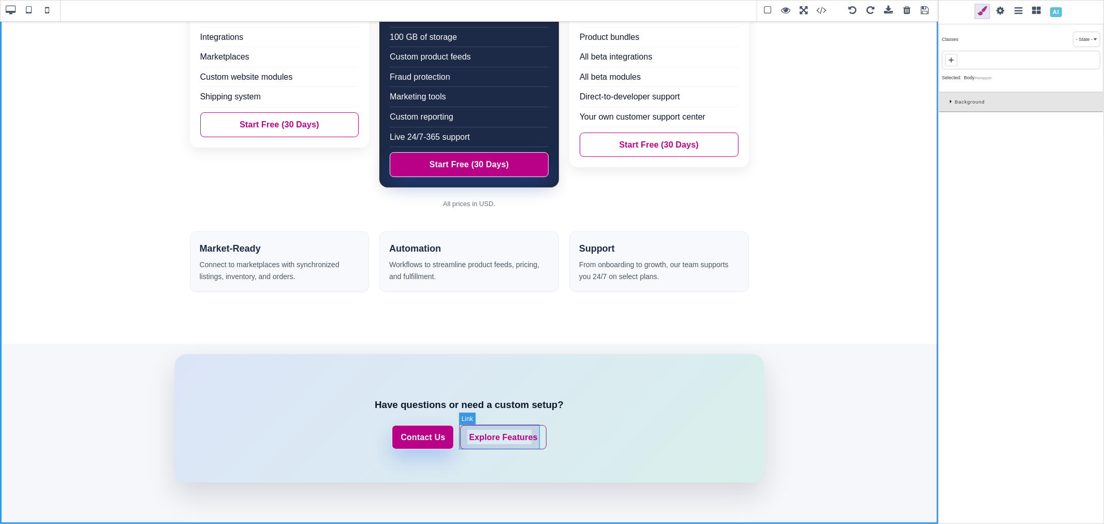
click at [531, 445] on link "Explore Features" at bounding box center [503, 437] width 86 height 25
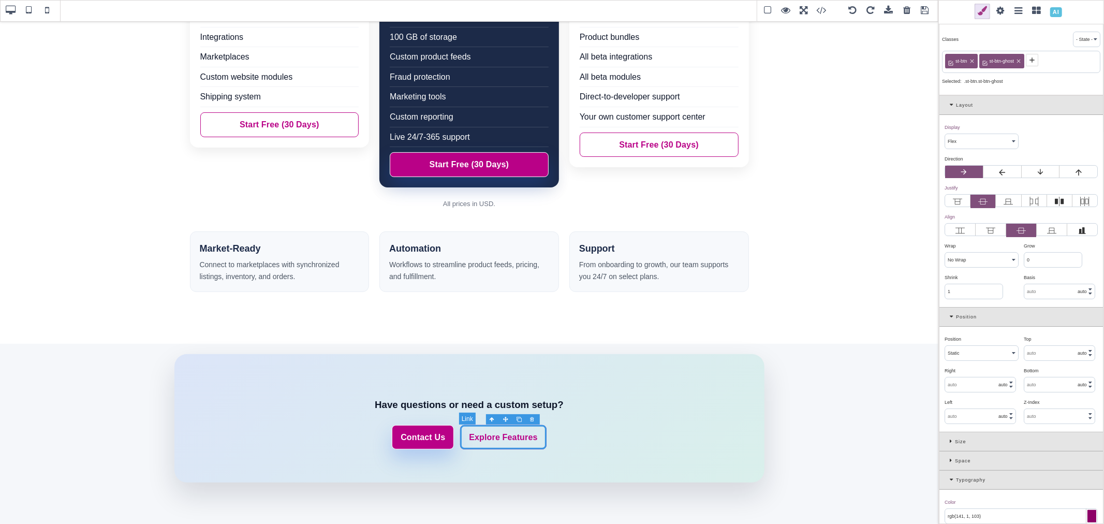
click at [524, 439] on link "Explore Features" at bounding box center [503, 437] width 86 height 25
drag, startPoint x: 500, startPoint y: 437, endPoint x: 530, endPoint y: 435, distance: 30.6
click at [530, 435] on link "Explore Features" at bounding box center [503, 437] width 86 height 25
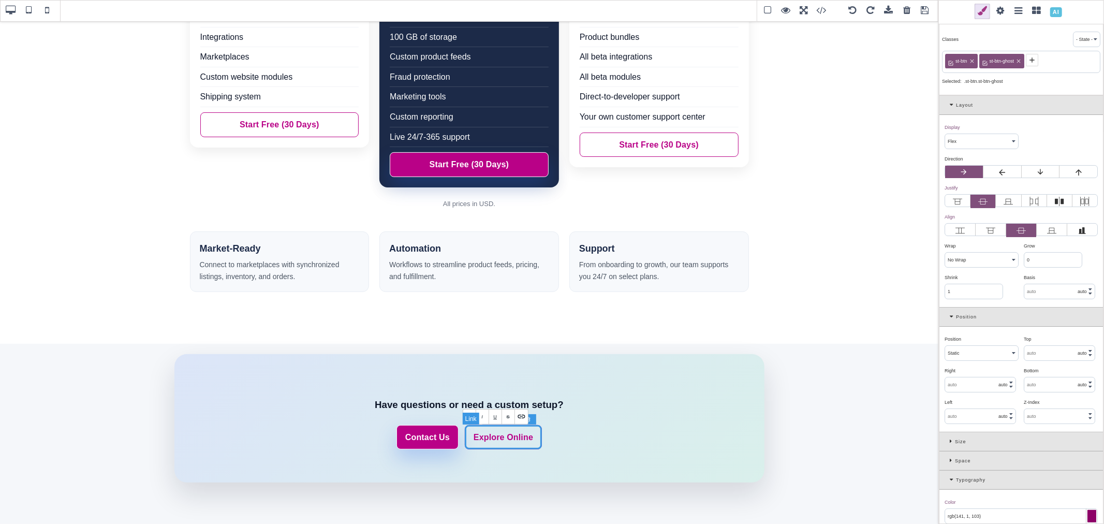
click at [533, 446] on link "Explore Online" at bounding box center [503, 437] width 77 height 25
drag, startPoint x: 1006, startPoint y: 10, endPoint x: 1006, endPoint y: 16, distance: 5.7
click at [1006, 10] on span at bounding box center [1001, 12] width 16 height 16
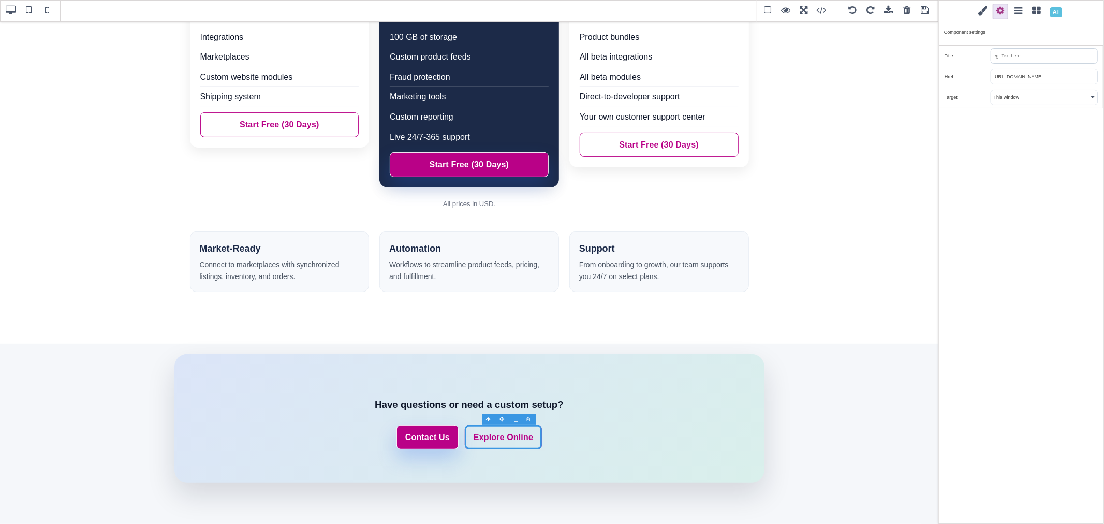
click at [1019, 75] on input "https://www.saleturf.com/features" at bounding box center [1044, 76] width 106 height 14
paste input "online-store"
drag, startPoint x: 1043, startPoint y: 80, endPoint x: 992, endPoint y: 78, distance: 50.8
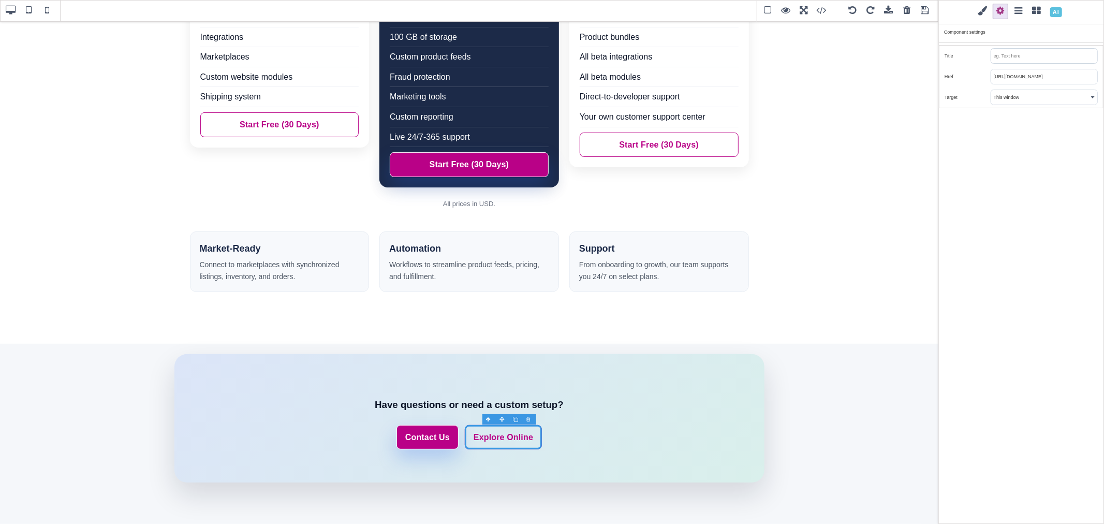
click at [992, 78] on input "https://www.saleturf.com/online-store" at bounding box center [1044, 76] width 106 height 14
click at [1025, 123] on div "Classes - State - Hover Click Even/Odd st-btn st-btn-ghost Selected: .st-btn.st…" at bounding box center [1022, 262] width 166 height 524
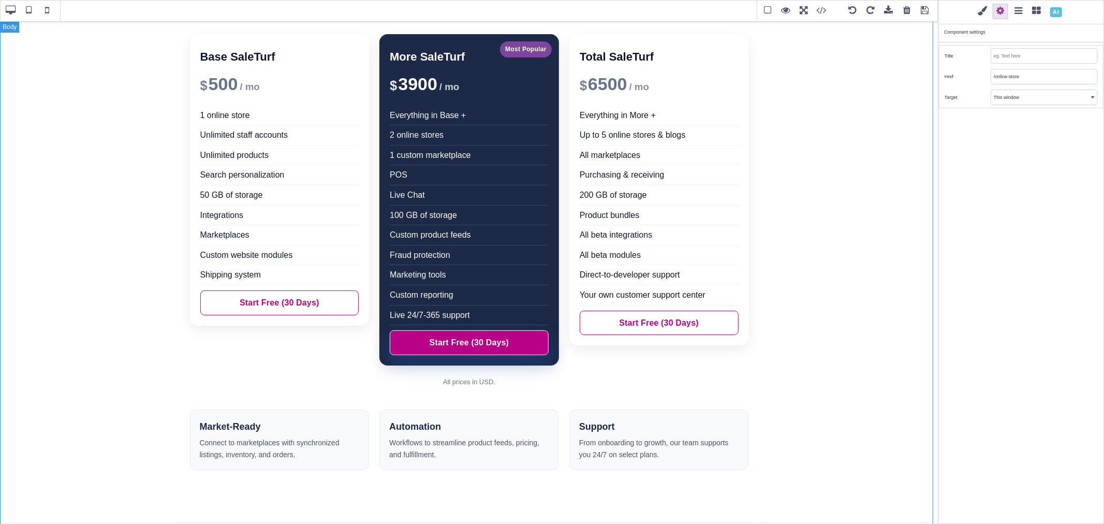
scroll to position [0, 0]
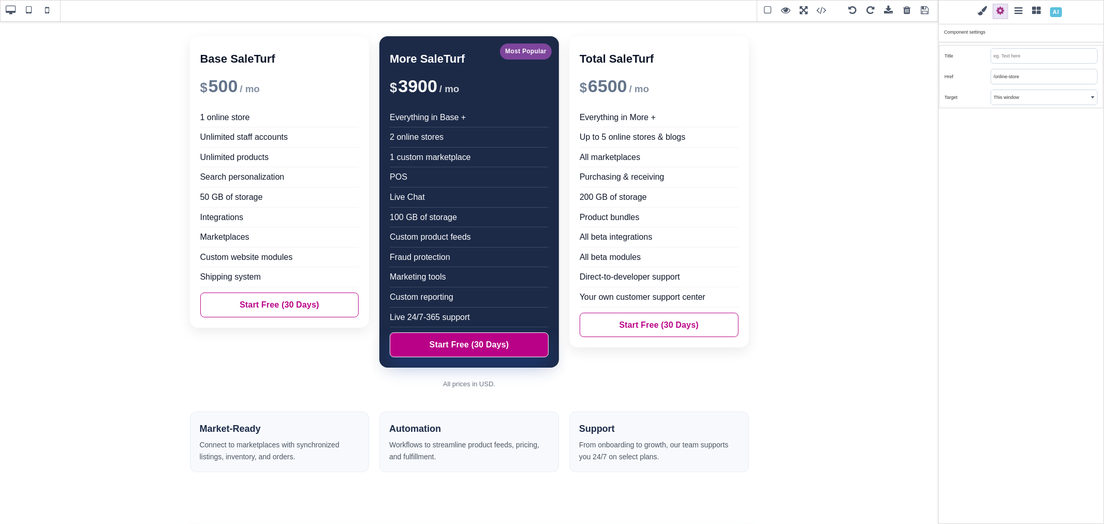
click at [927, 13] on span at bounding box center [925, 11] width 16 height 16
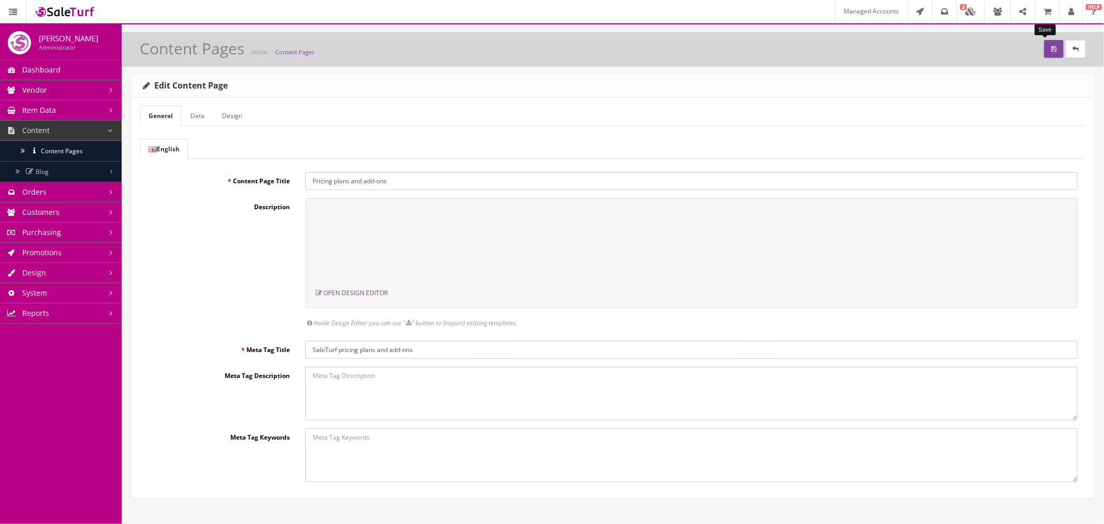
click at [1044, 49] on button "submit" at bounding box center [1054, 49] width 20 height 18
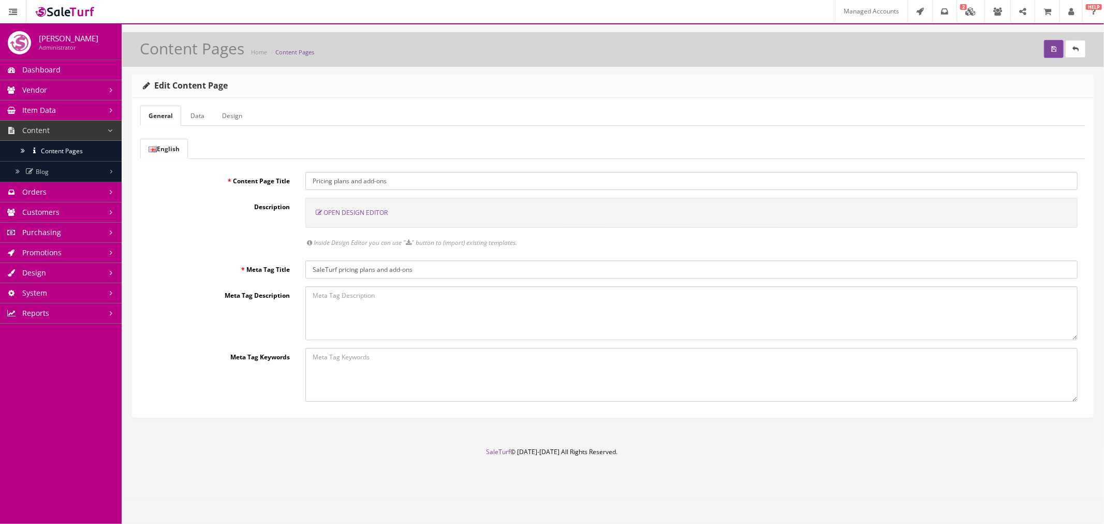
click at [348, 212] on span "Open Design Editor" at bounding box center [356, 212] width 64 height 9
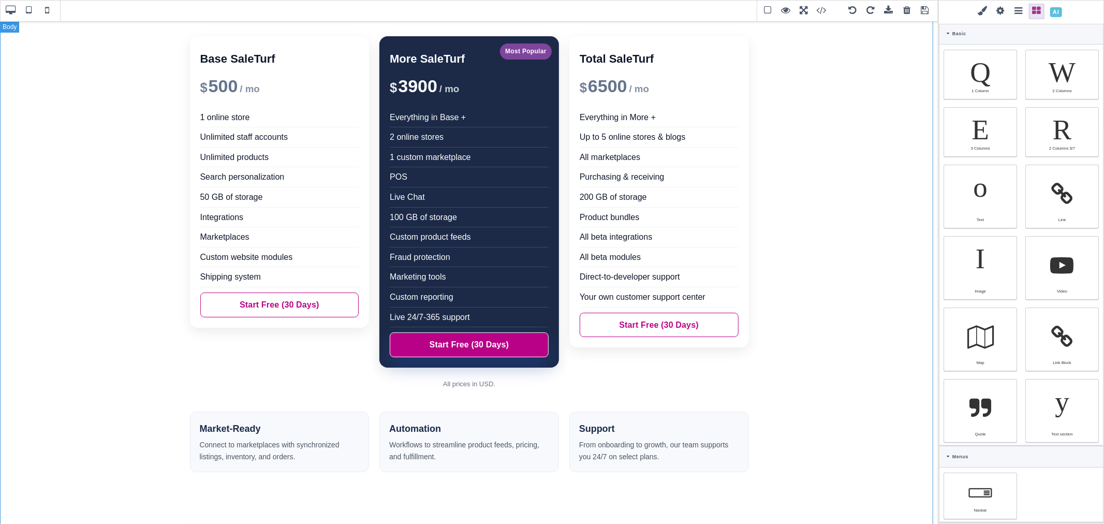
click at [869, 44] on div "Base SaleTurf $ 500 / mo 1 online store Unlimited staff accounts Unlimited prod…" at bounding box center [469, 362] width 939 height 683
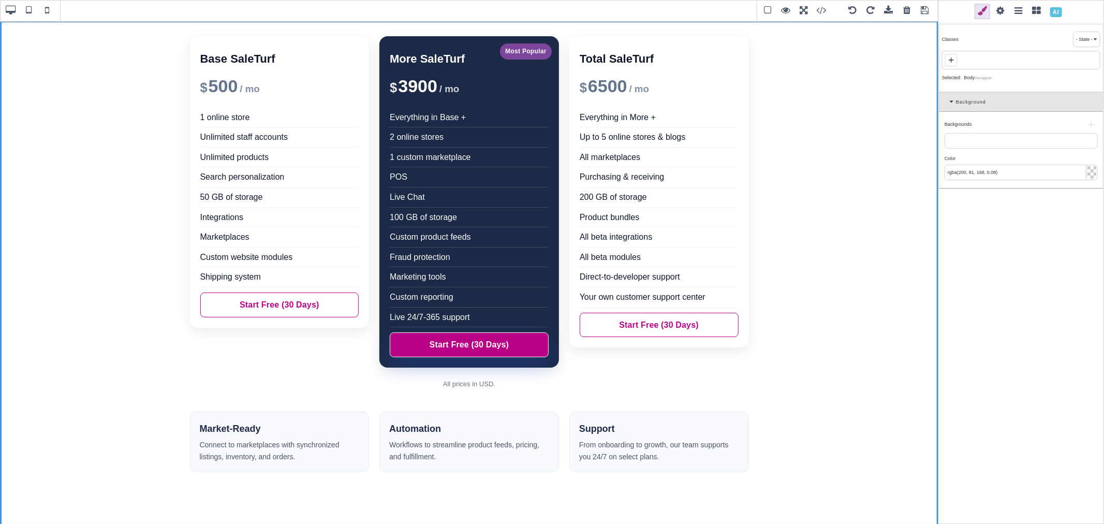
click at [1035, 14] on span at bounding box center [1037, 12] width 16 height 16
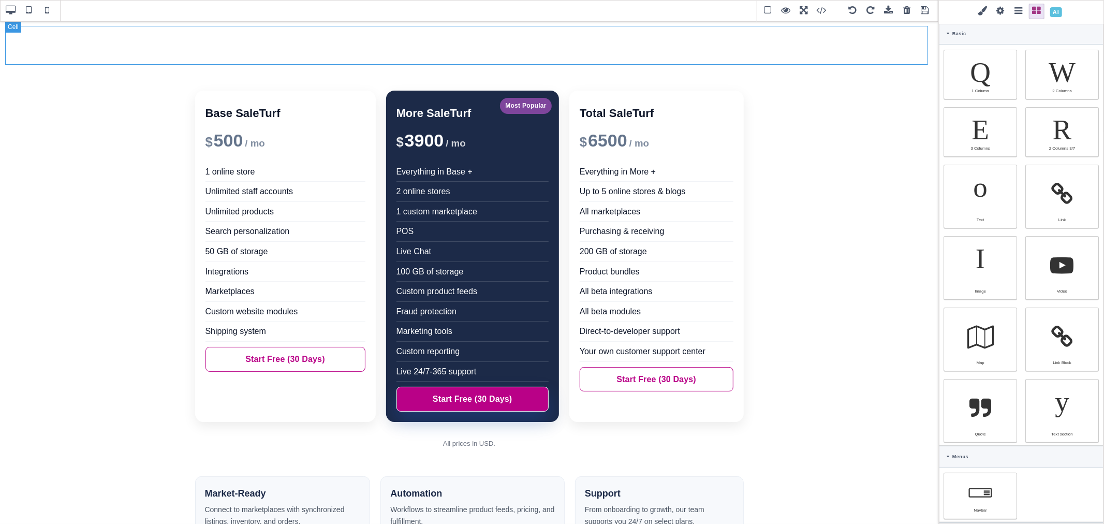
click at [701, 37] on div at bounding box center [469, 45] width 928 height 39
select select "table-cell"
type input "rgb(15, 23, 42)"
select select
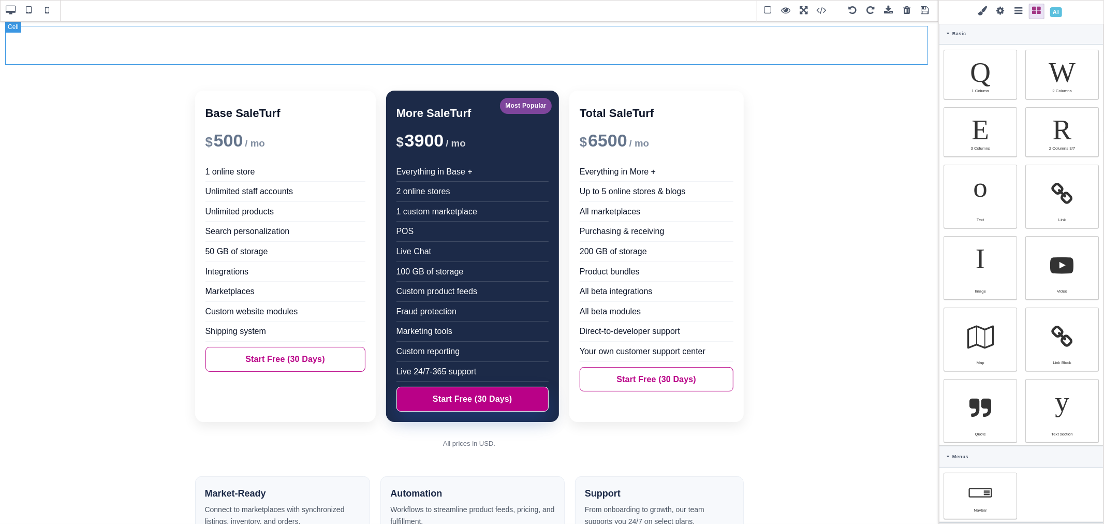
select select
type input "0"
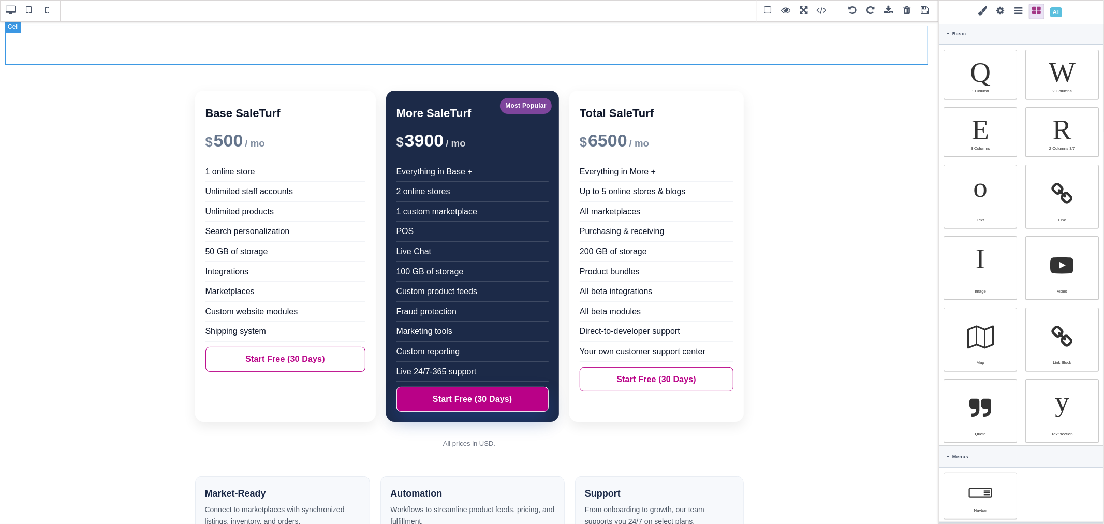
type input "rgb(15, 23, 42)"
type input "2.22222"
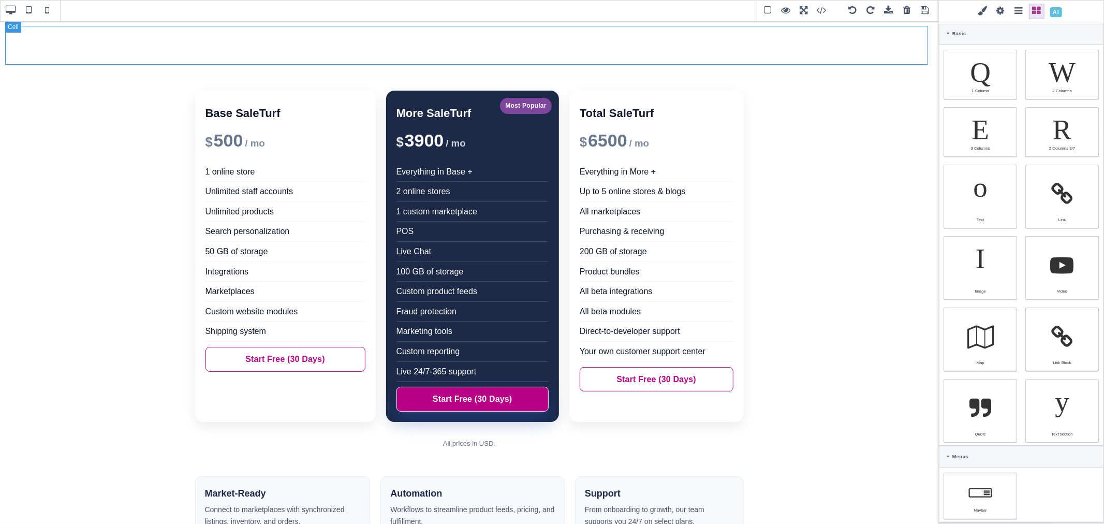
select select "px"
type input "rgb(59, 151, 227)"
type input "-3.00347"
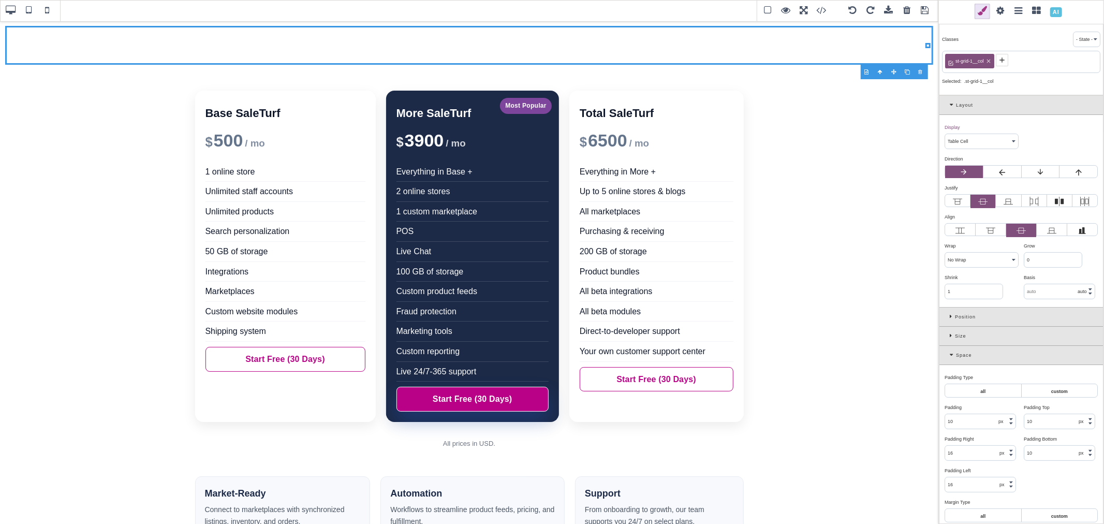
click at [988, 60] on icon at bounding box center [989, 62] width 4 height 4
click at [954, 59] on icon at bounding box center [951, 60] width 8 height 8
select select "table"
type input "10"
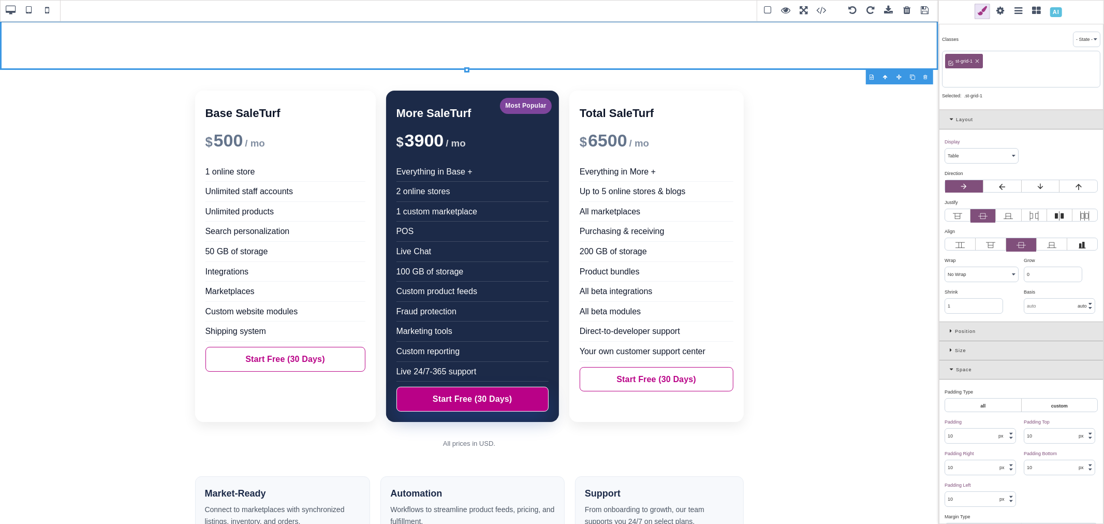
click at [977, 61] on icon at bounding box center [978, 62] width 4 height 4
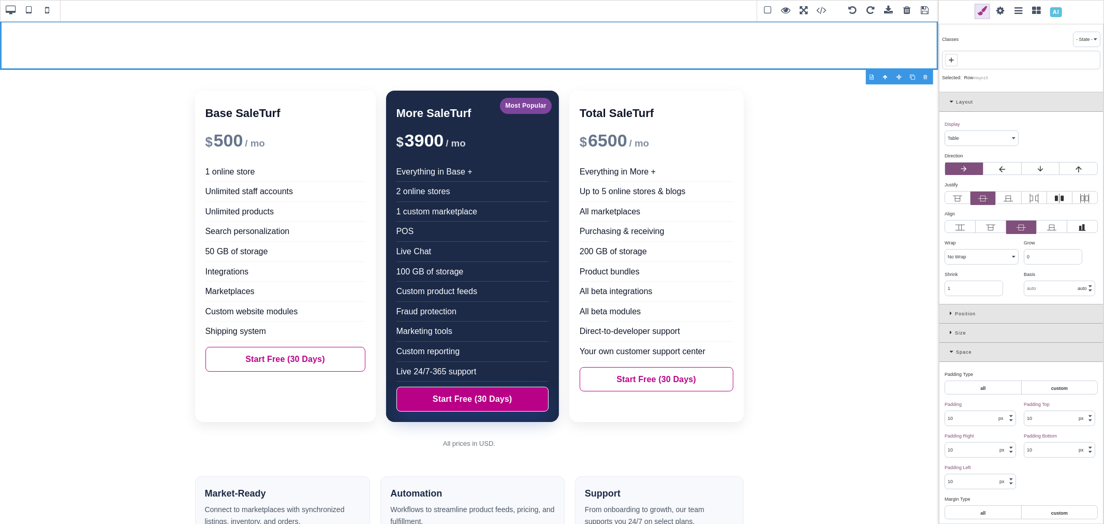
click at [953, 59] on icon at bounding box center [951, 60] width 8 height 8
type input "st-hero"
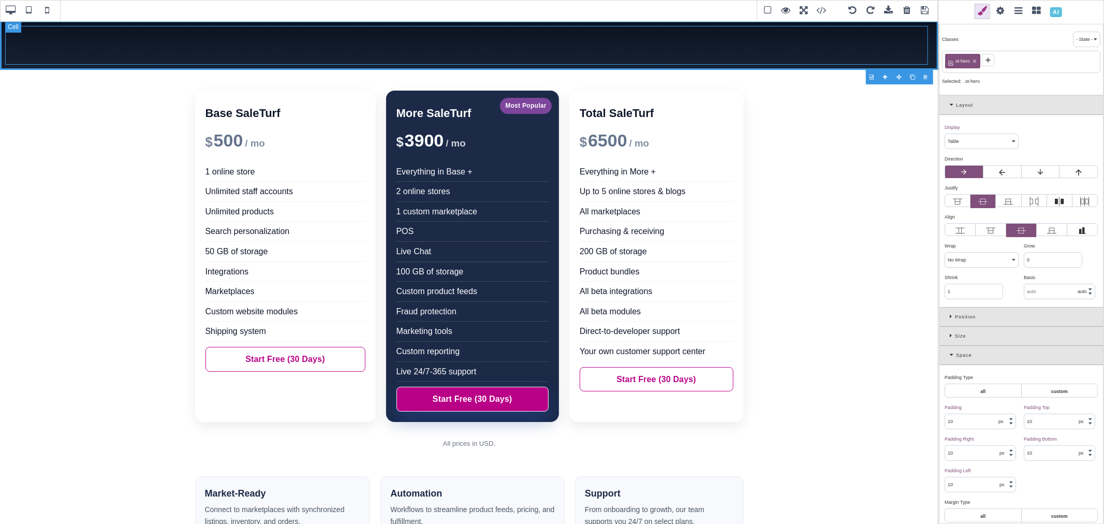
click at [882, 61] on div at bounding box center [469, 45] width 928 height 39
select select "table-cell"
type input "0"
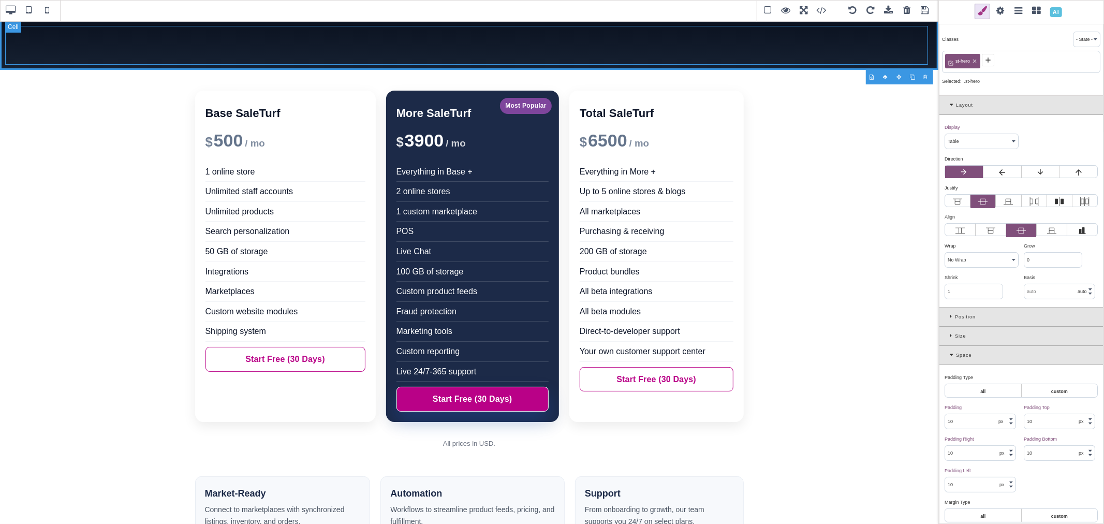
type input "0"
type input "rgb(255, 255, 255)"
select select
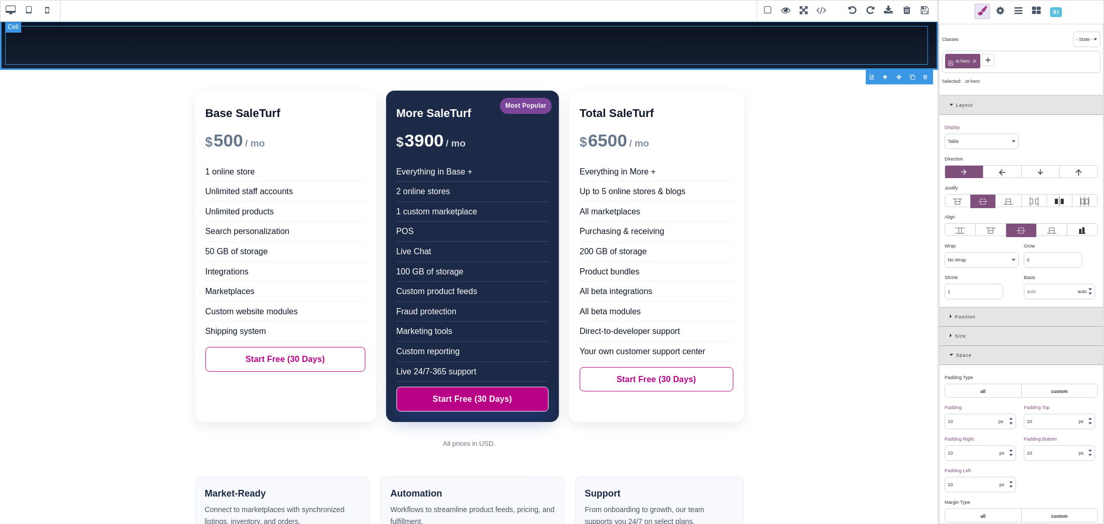
type input "rgb(255, 255, 255)"
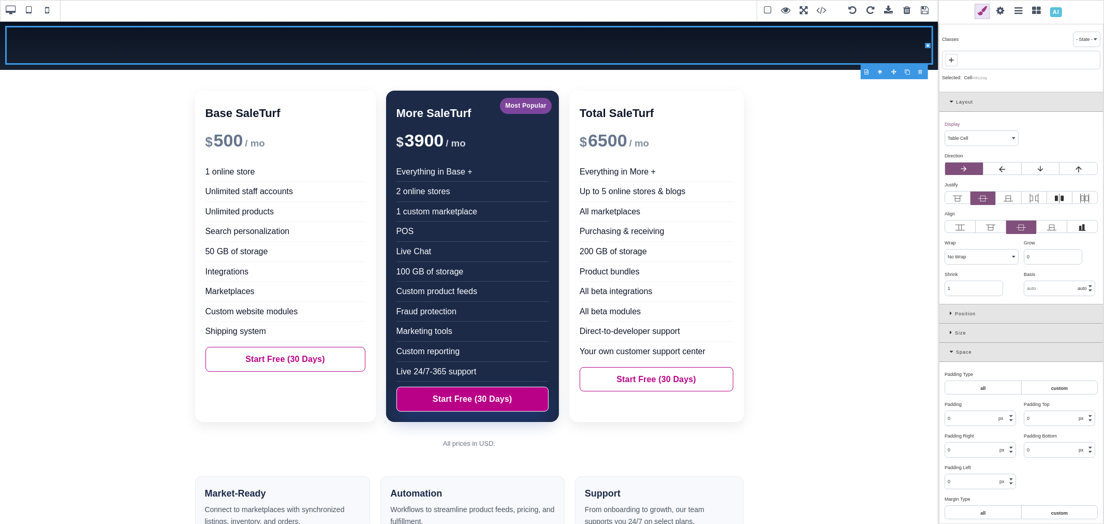
click at [955, 60] on icon at bounding box center [951, 60] width 8 height 8
paste input "st-container"
type input "st-container"
type input "20"
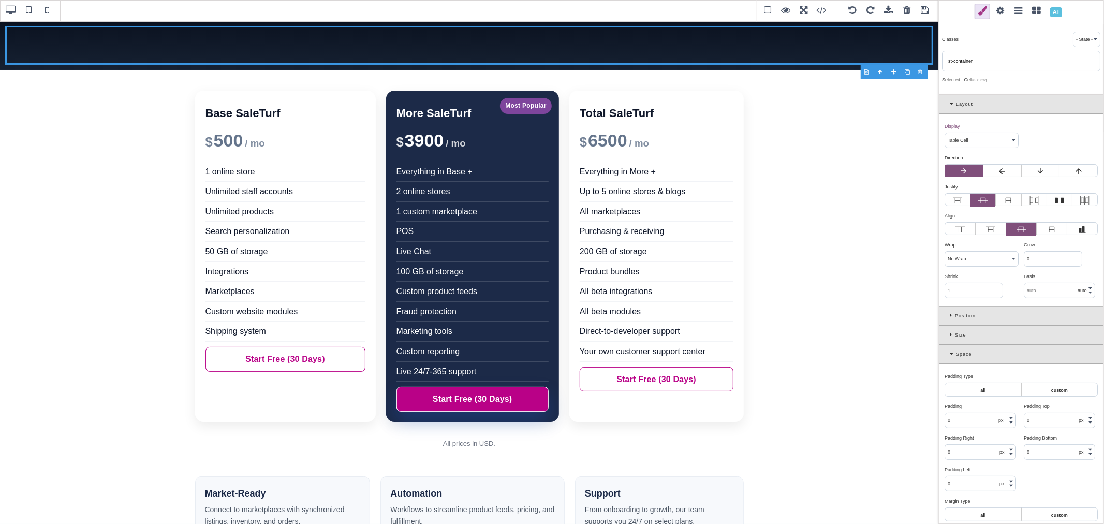
type input "20"
select select "auto"
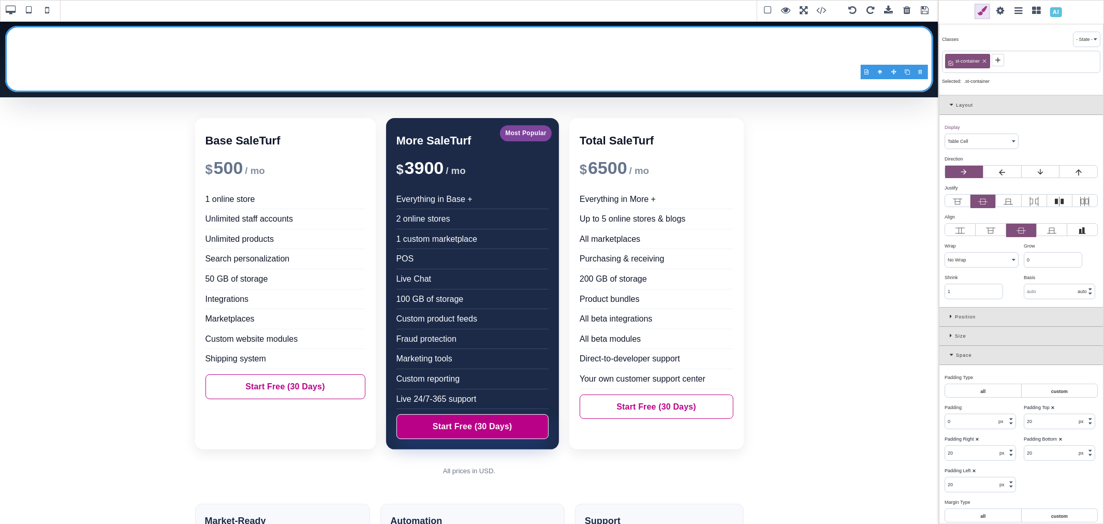
drag, startPoint x: 948, startPoint y: 355, endPoint x: 945, endPoint y: 342, distance: 13.3
click at [948, 355] on div "Space" at bounding box center [1022, 355] width 164 height 19
click at [945, 335] on div "Size" at bounding box center [1022, 336] width 164 height 19
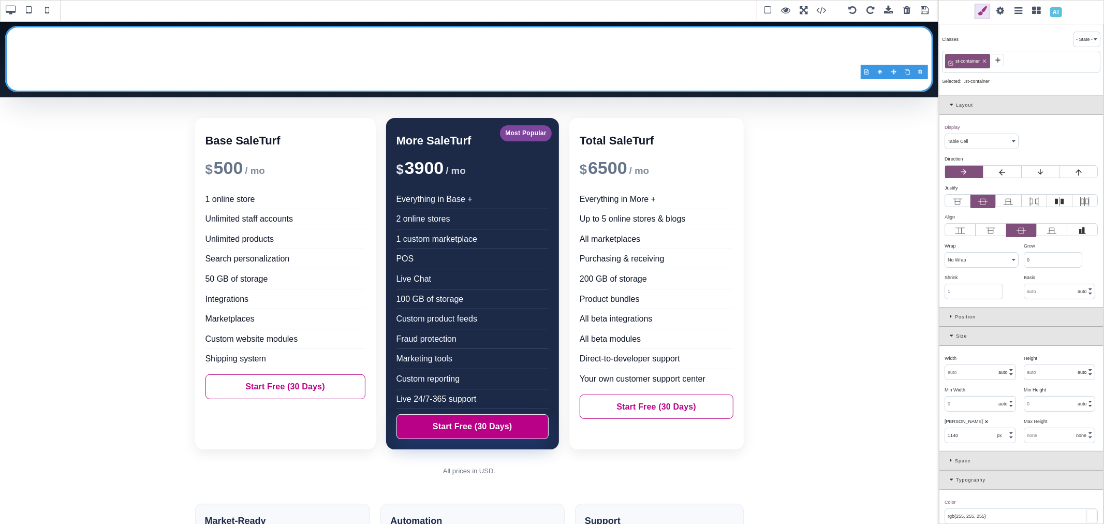
click at [980, 421] on div "[PERSON_NAME] ⨯" at bounding box center [980, 421] width 71 height 9
click at [728, 65] on div at bounding box center [469, 59] width 928 height 66
click at [1039, 10] on span at bounding box center [1037, 12] width 16 height 16
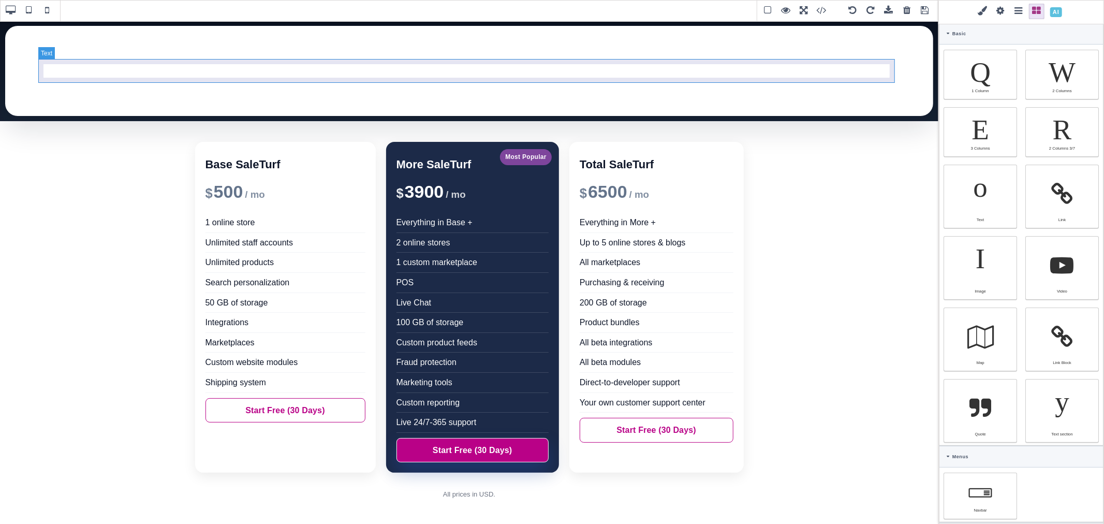
click at [557, 69] on div "Insert your text here" at bounding box center [469, 71] width 862 height 24
select select "block"
select select "none"
select select
select select "break-word"
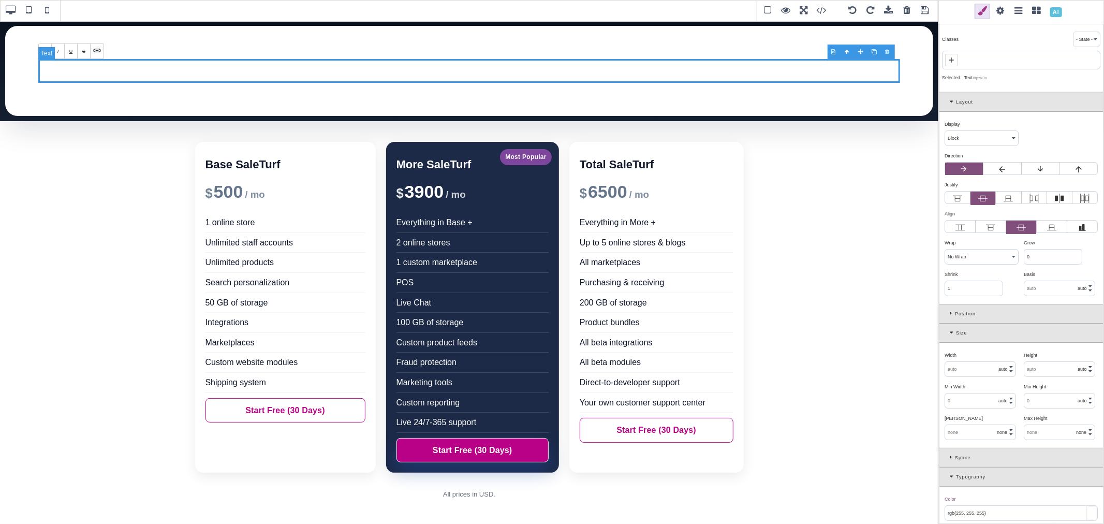
click at [557, 69] on div "Insert your text here" at bounding box center [469, 71] width 862 height 24
click at [953, 57] on icon at bounding box center [951, 60] width 8 height 8
paste input ".st-hero-title"
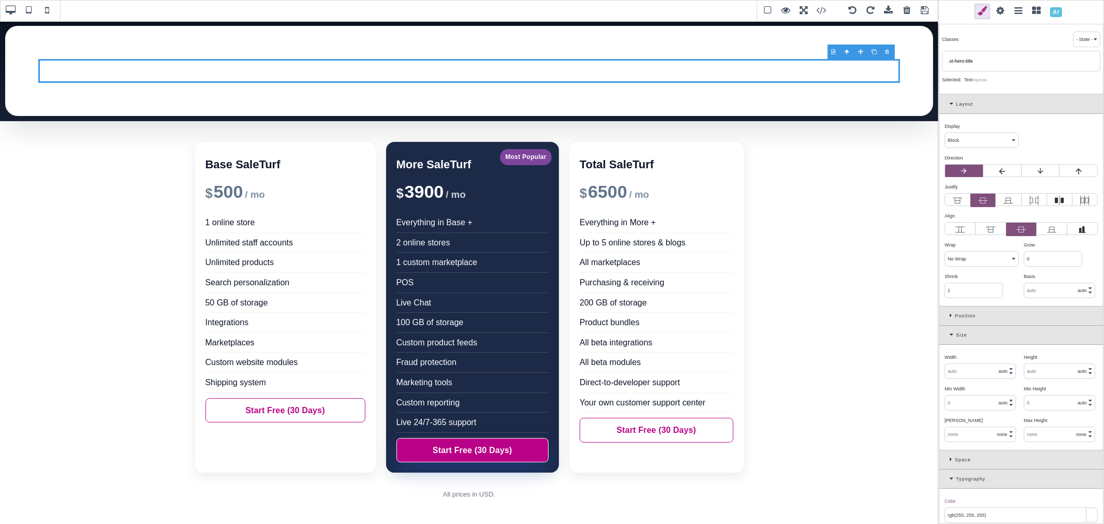
click at [949, 61] on input ".st-hero-title" at bounding box center [1021, 61] width 152 height 14
click at [986, 63] on input "st-hero-title" at bounding box center [1021, 61] width 152 height 14
type input "st-hero-title"
select select "auto"
select select "normal"
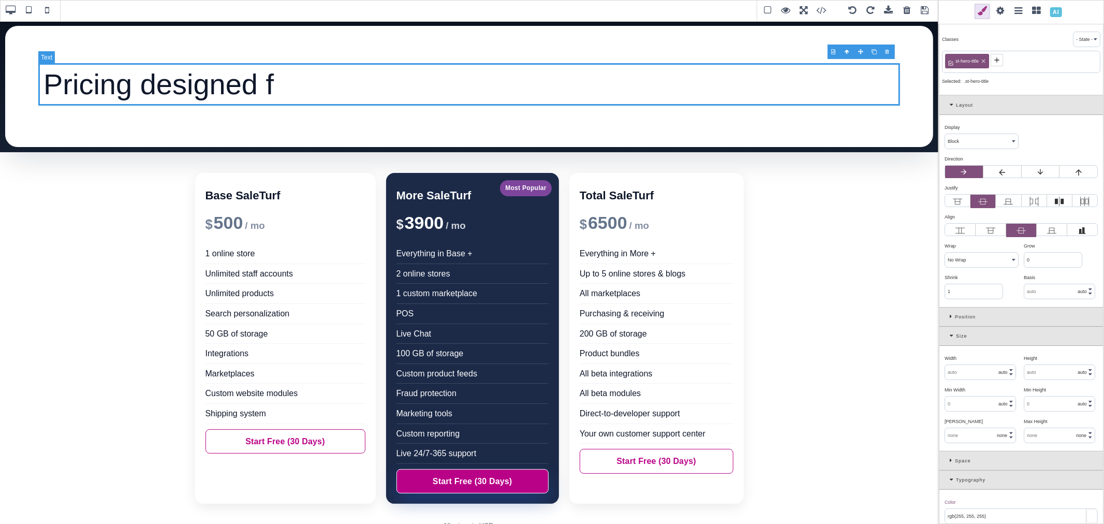
click at [259, 91] on div "Pricing designed f" at bounding box center [469, 84] width 862 height 42
click at [264, 87] on div "Pricing designed f" at bounding box center [469, 84] width 862 height 42
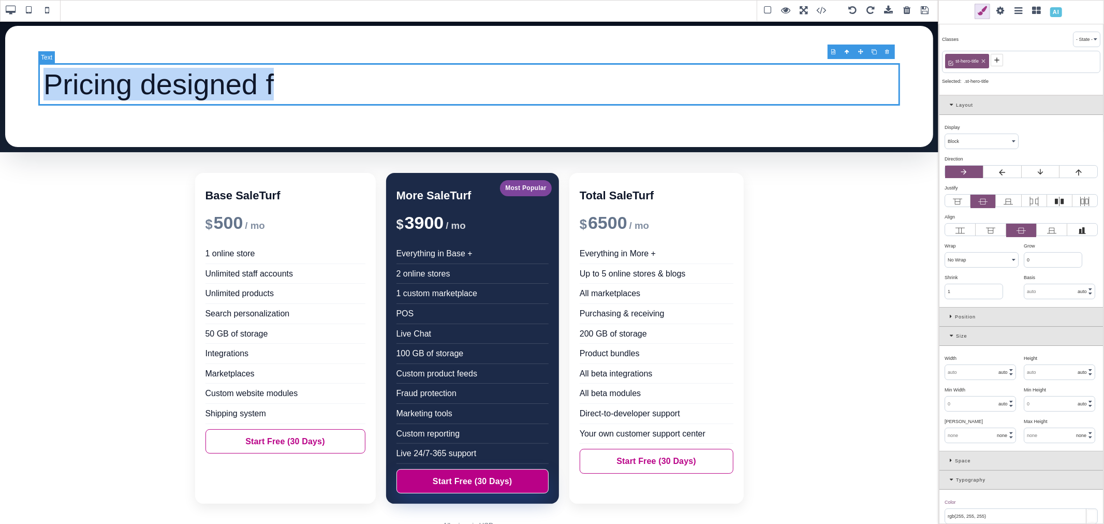
click at [264, 87] on div "Pricing designed f" at bounding box center [469, 84] width 862 height 42
click at [276, 88] on div "Pricing designed f" at bounding box center [469, 84] width 862 height 42
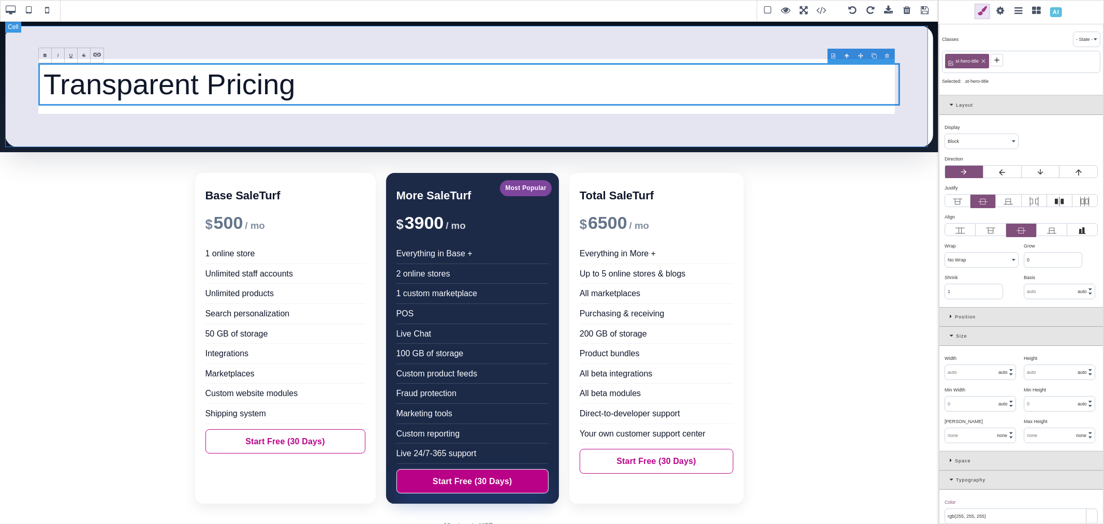
click at [379, 117] on div "Transparent Pricing" at bounding box center [469, 86] width 928 height 121
select select "table-cell"
type input "1140"
select select "px"
type input "rgb(255, 255, 255)"
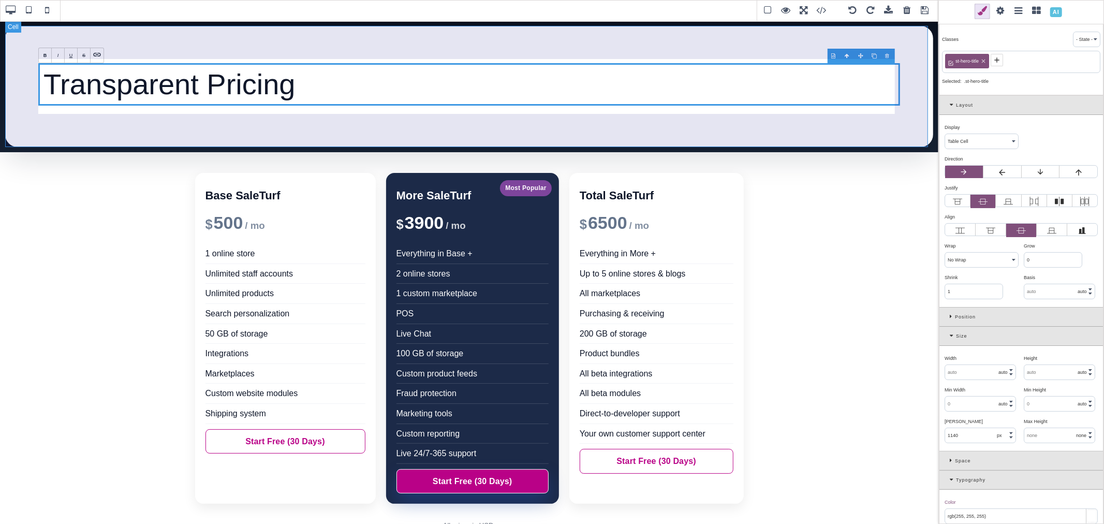
type input "24"
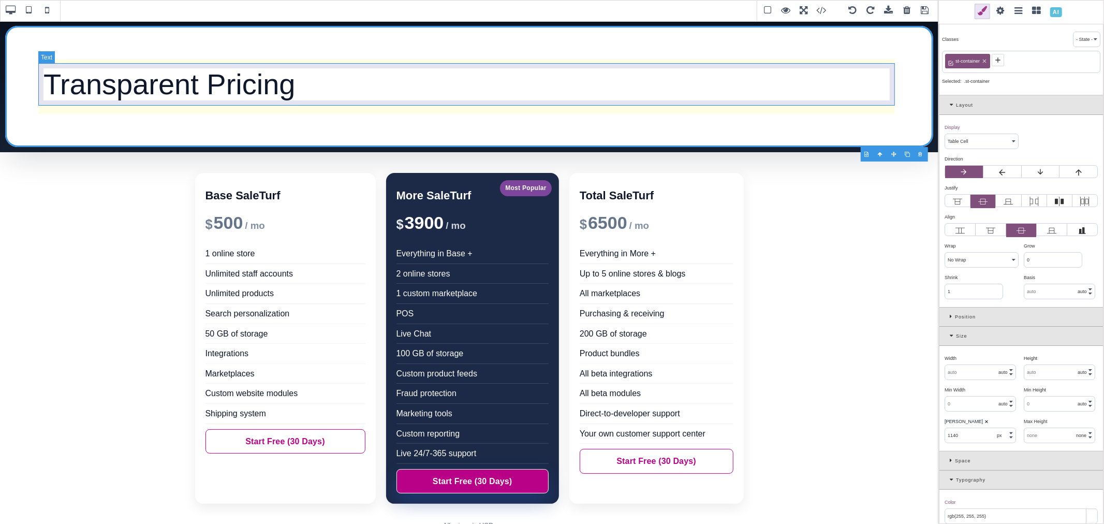
click at [313, 81] on div "Transparent Pricing" at bounding box center [469, 84] width 862 height 42
select select "block"
select select "none"
type input "rgb(15, 23, 42)"
type input "56"
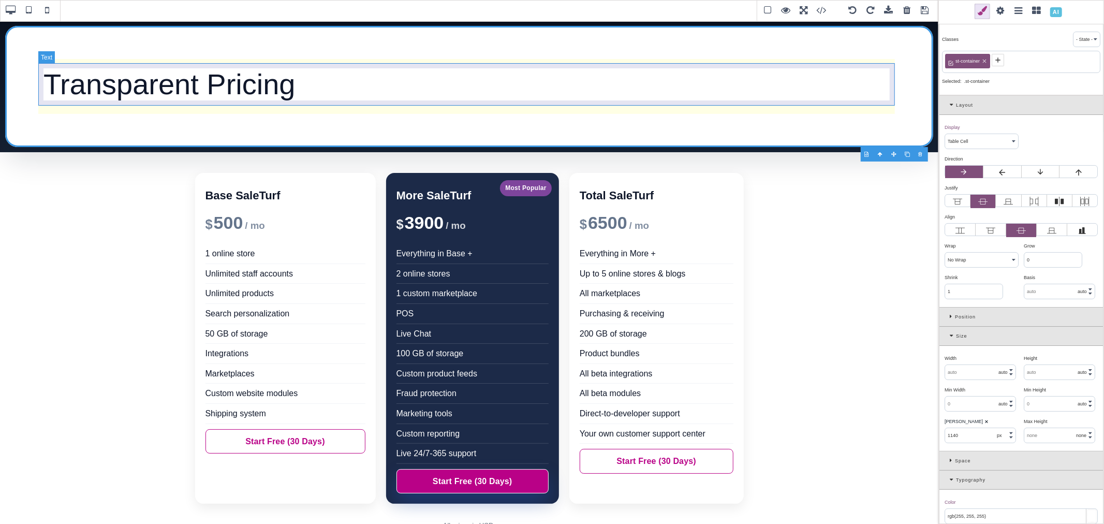
select select
type input "61.6px"
select select
type input "transparent"
type input "rgb(15, 23, 42)"
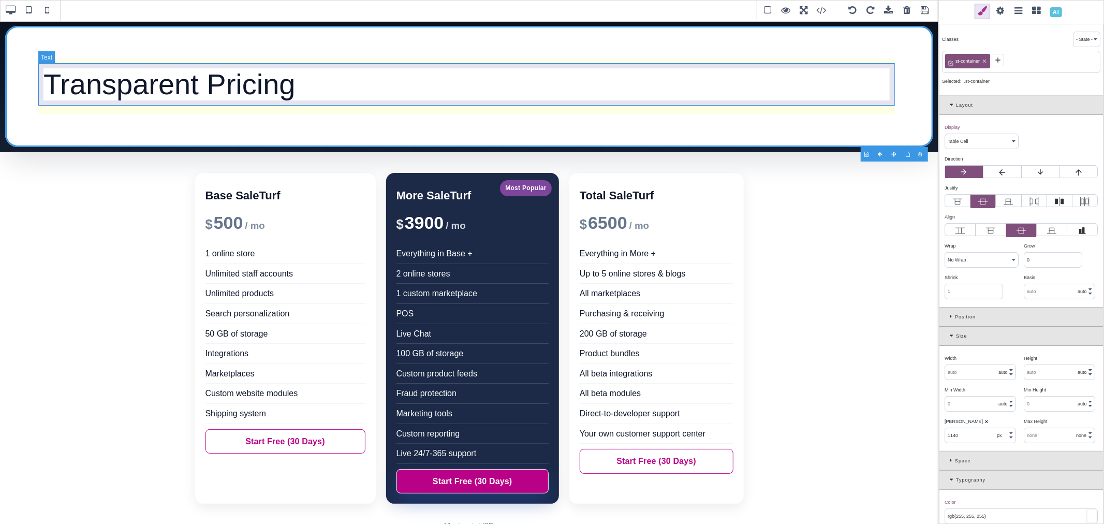
type input "rgb(15, 23, 42)"
type input "0"
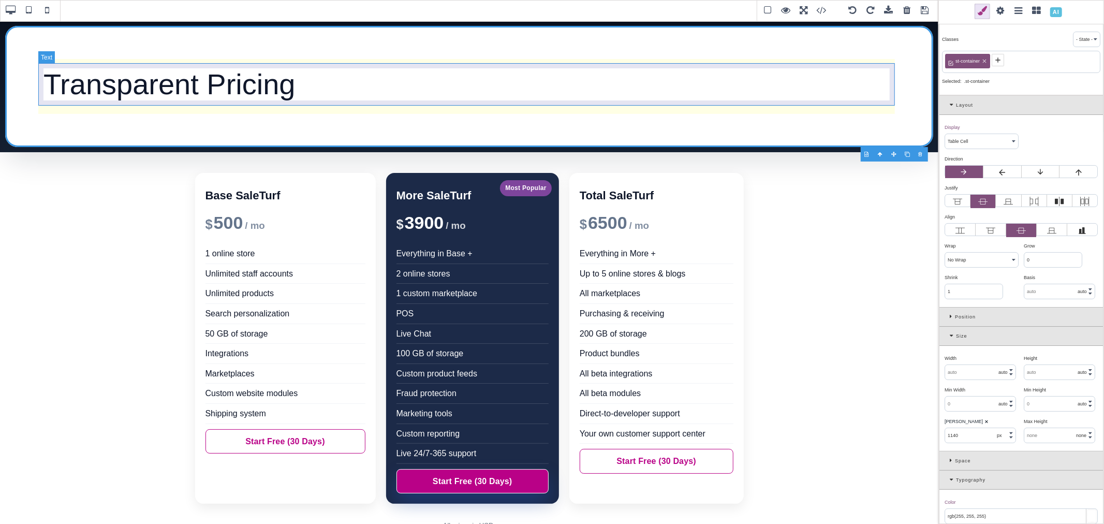
type input "0"
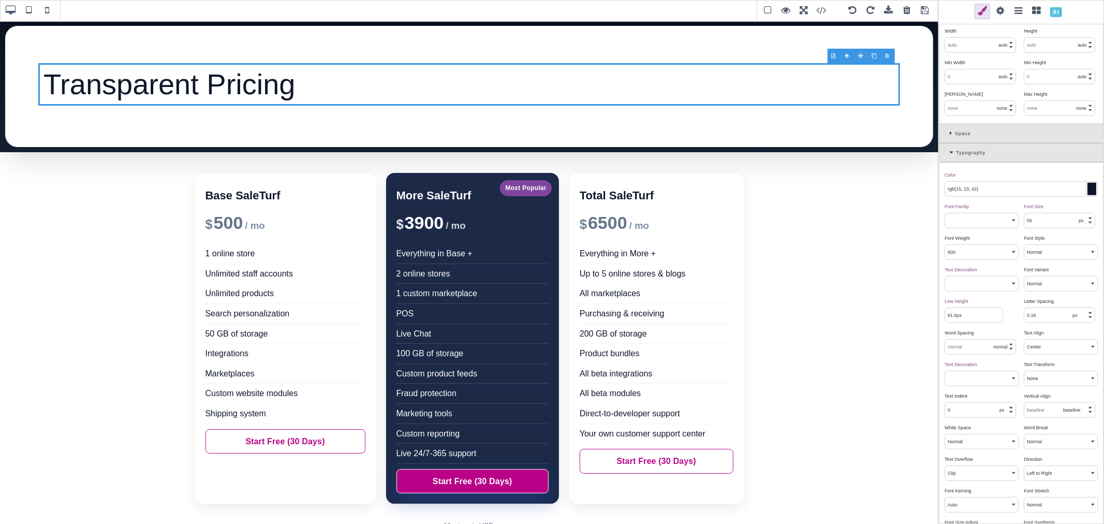
scroll to position [345, 0]
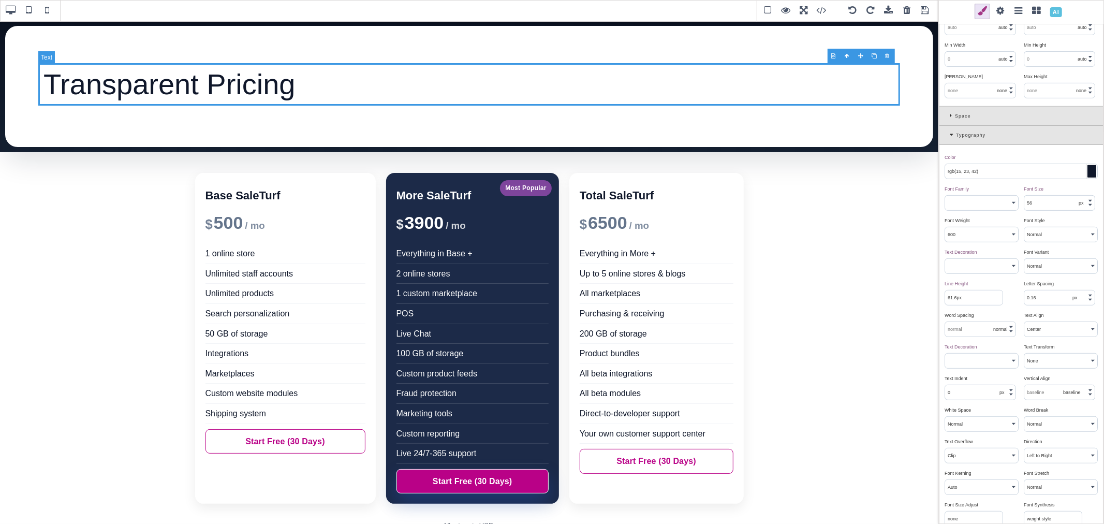
click at [247, 80] on div "Transparent Pricing" at bounding box center [469, 84] width 862 height 42
click at [924, 10] on span at bounding box center [925, 11] width 16 height 16
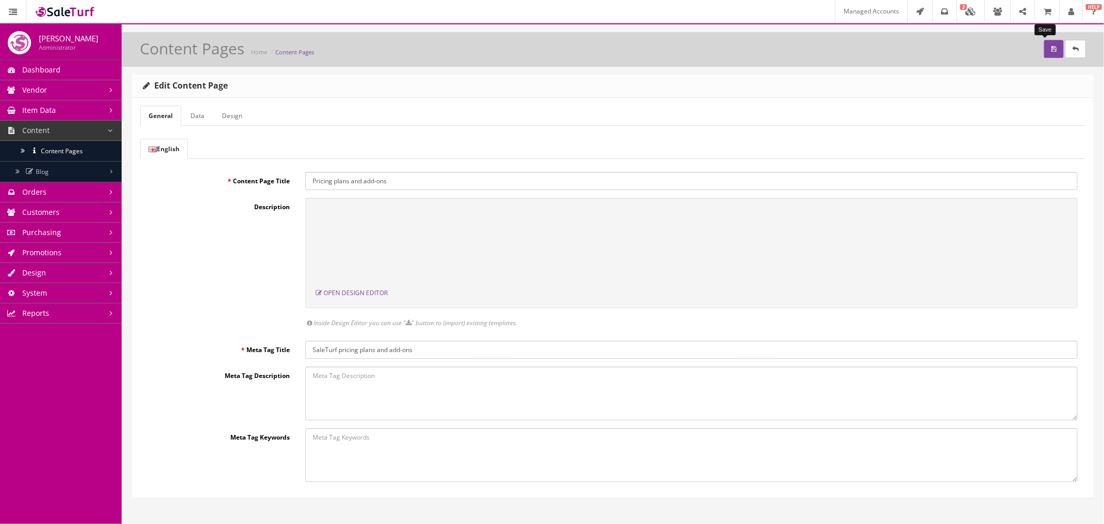
click at [1044, 48] on button "submit" at bounding box center [1054, 49] width 20 height 18
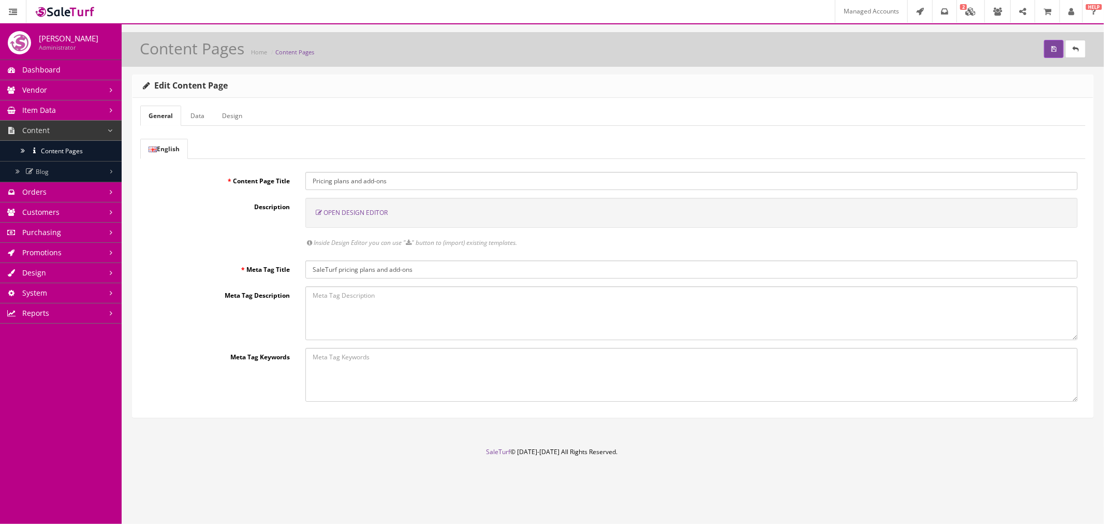
click at [348, 215] on span "Open Design Editor" at bounding box center [356, 212] width 64 height 9
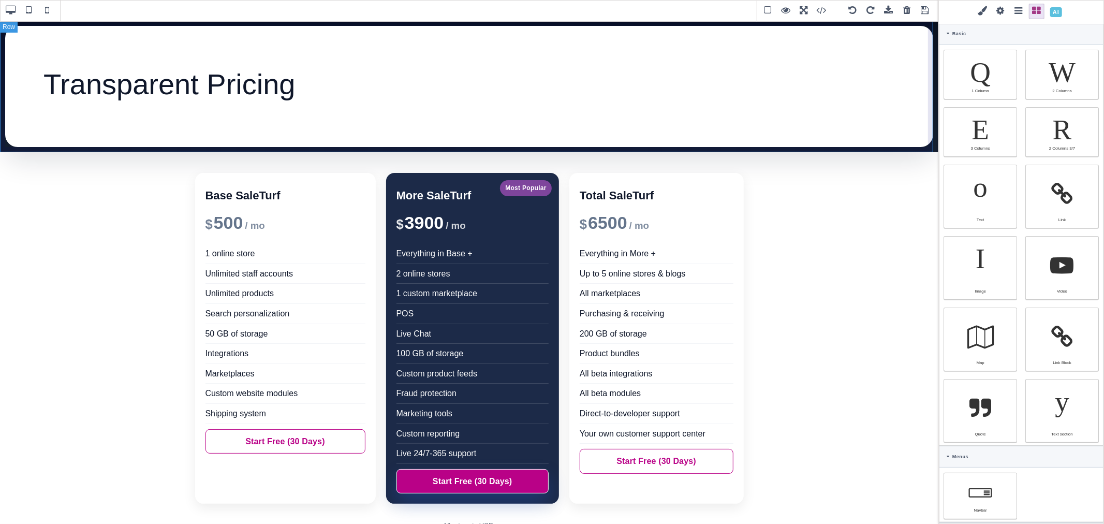
click at [927, 147] on div "Transparent Pricing" at bounding box center [469, 87] width 939 height 132
select select "table"
type input "rgb(255, 255, 255)"
select select
type input "16"
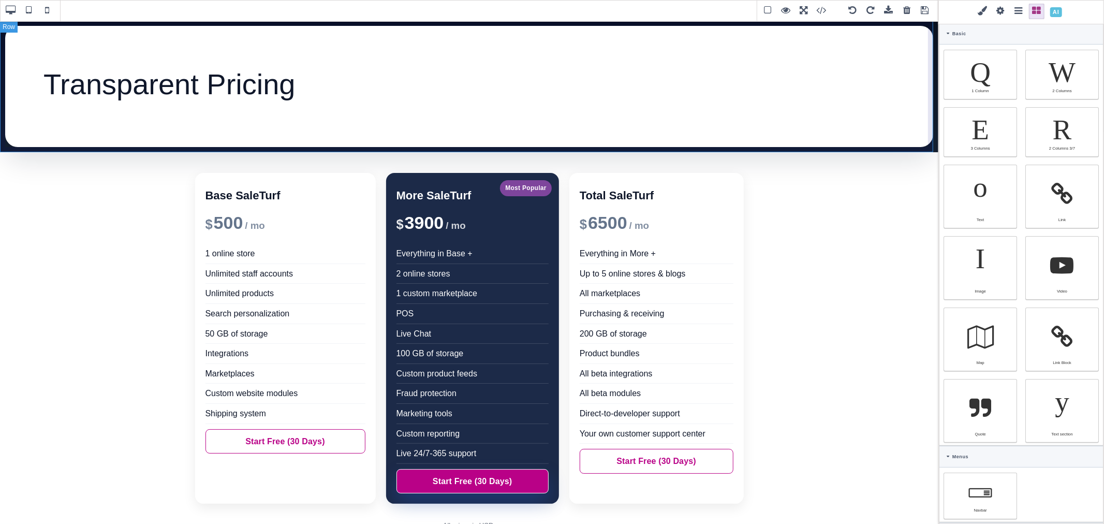
select select
type input "25.6px"
select select
type input "rgb(255, 255, 255)"
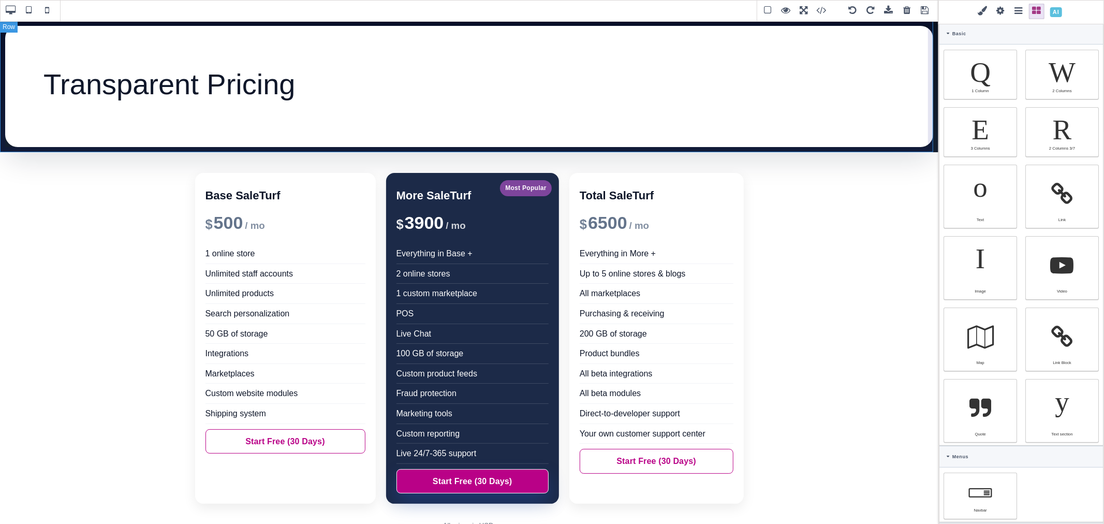
type input "rgb(255, 255, 255)"
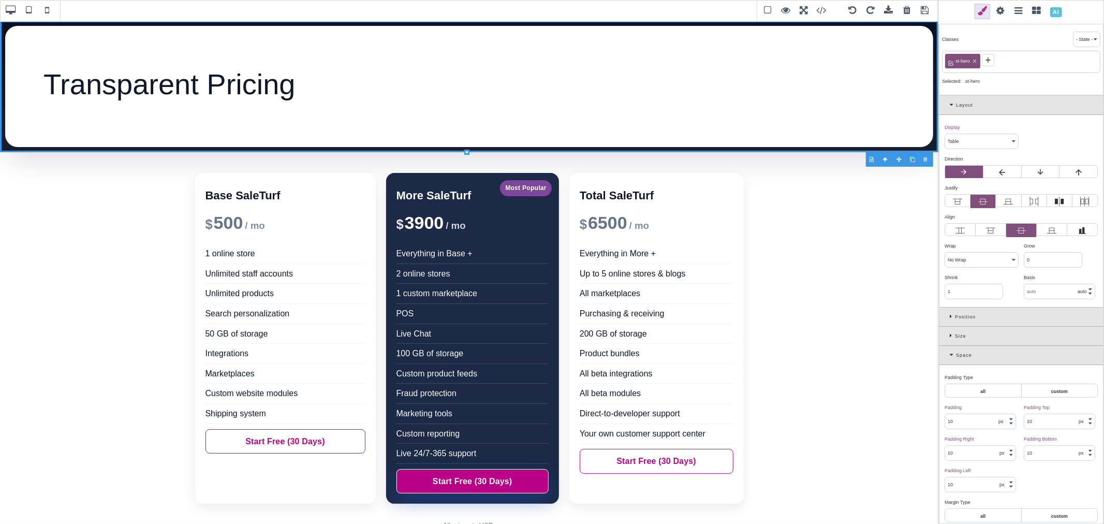
click at [989, 144] on select "Block Inline Inline Block Flex None Contents Table Table Row Table Cell" at bounding box center [981, 141] width 73 height 14
click at [945, 135] on select "Block Inline Inline Block Flex None Contents Table Table Row Table Cell" at bounding box center [981, 141] width 73 height 14
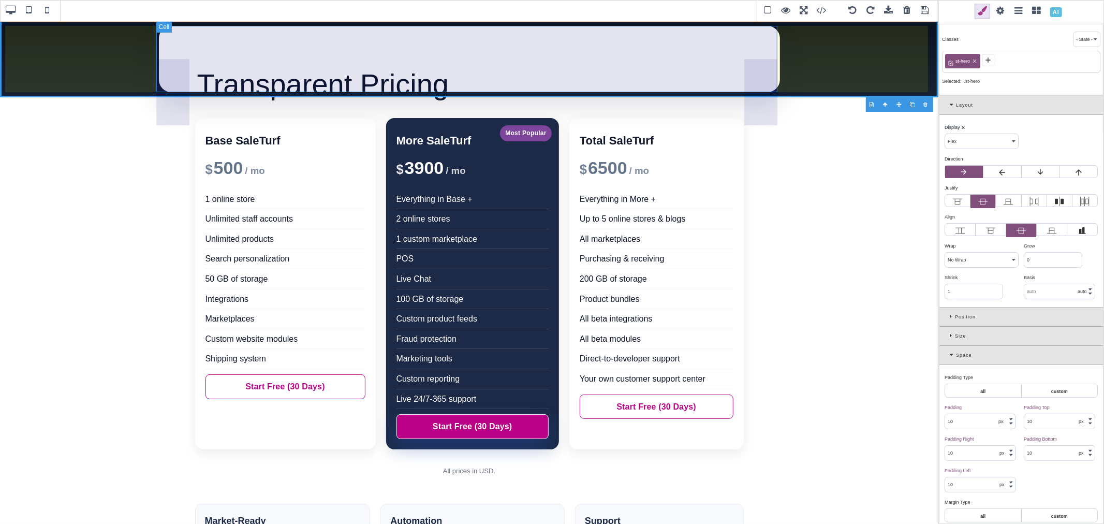
click at [775, 79] on div "Transparent Pricing" at bounding box center [469, 59] width 621 height 66
select select "block"
type input "64"
type input "20"
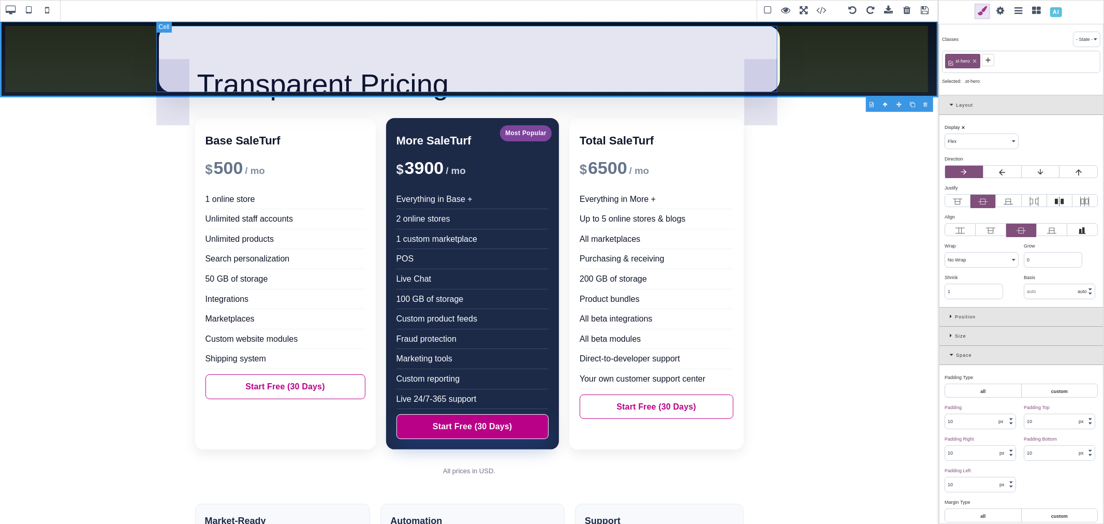
type input "20"
type input "rgb(255, 255, 255)"
type input "24"
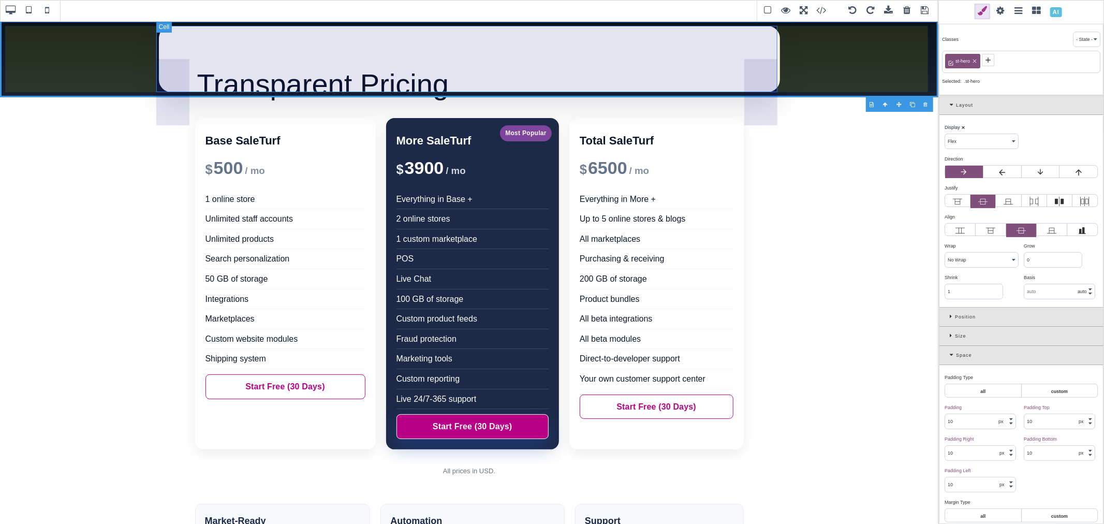
type input "24"
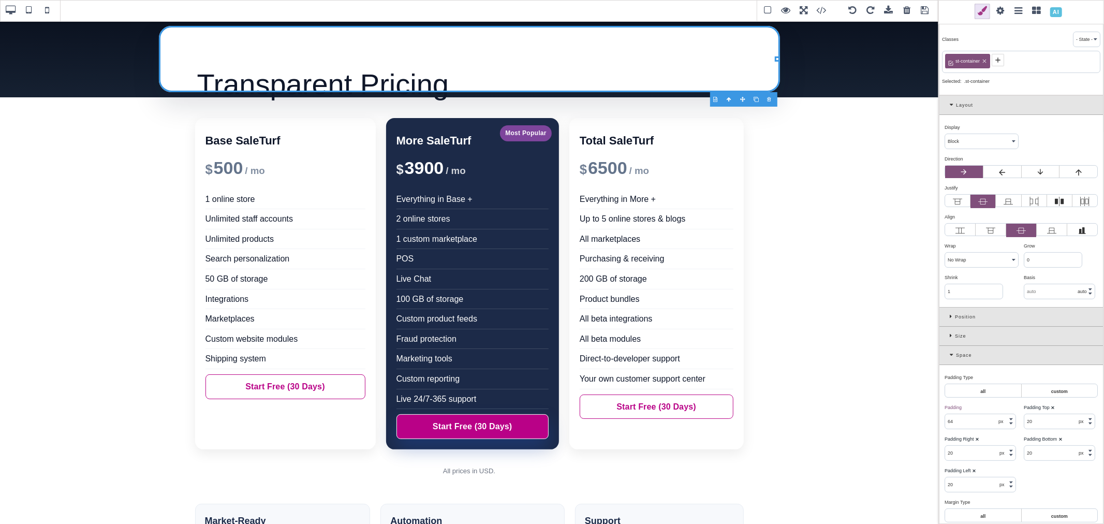
click at [980, 140] on select "Block Inline Inline Block Flex None Contents Table Table Row Table Cell" at bounding box center [981, 141] width 73 height 14
select select "flex"
click at [945, 135] on select "Block Inline Inline Block Flex None Contents Table Table Row Table Cell" at bounding box center [981, 141] width 73 height 14
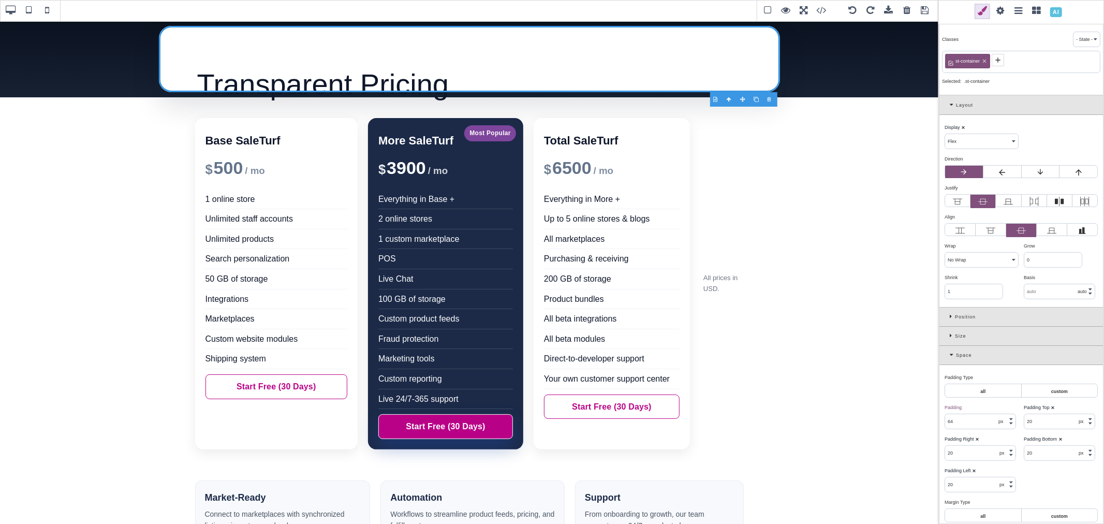
click at [963, 126] on b "⨯" at bounding box center [963, 127] width 4 height 5
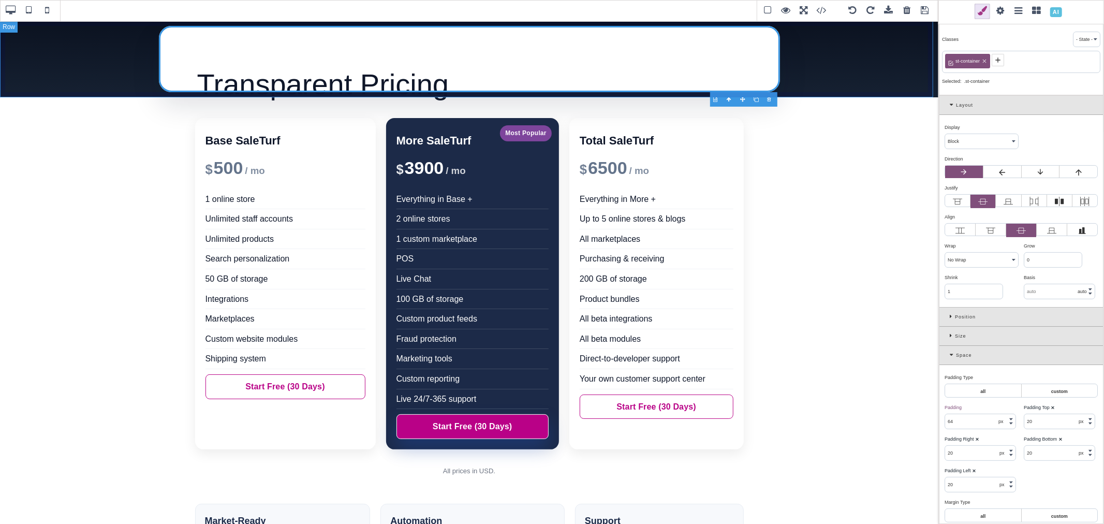
click at [814, 73] on div "Transparent Pricing" at bounding box center [469, 59] width 939 height 77
select select "flex"
type input "10"
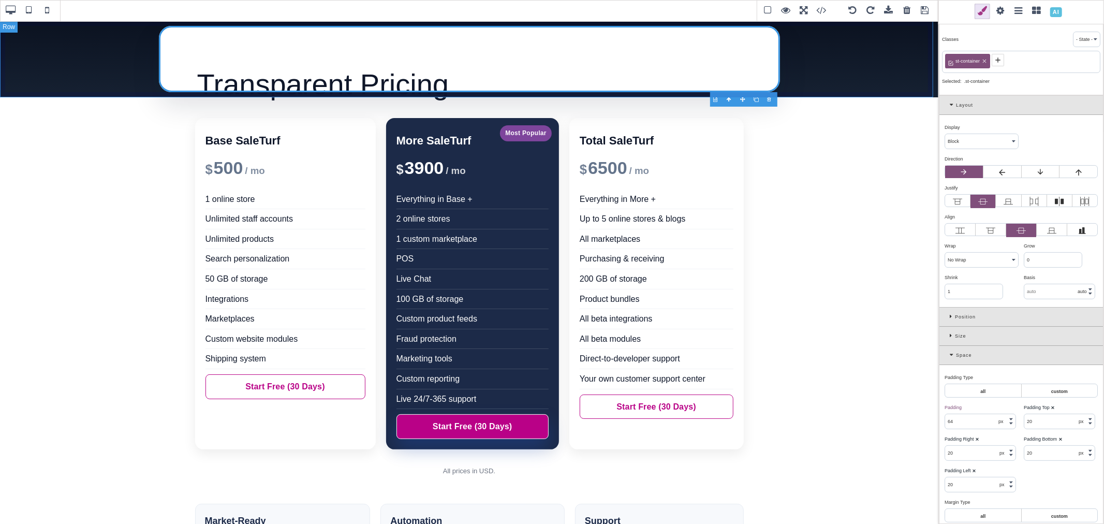
type input "10"
type input "0"
type input "transparent"
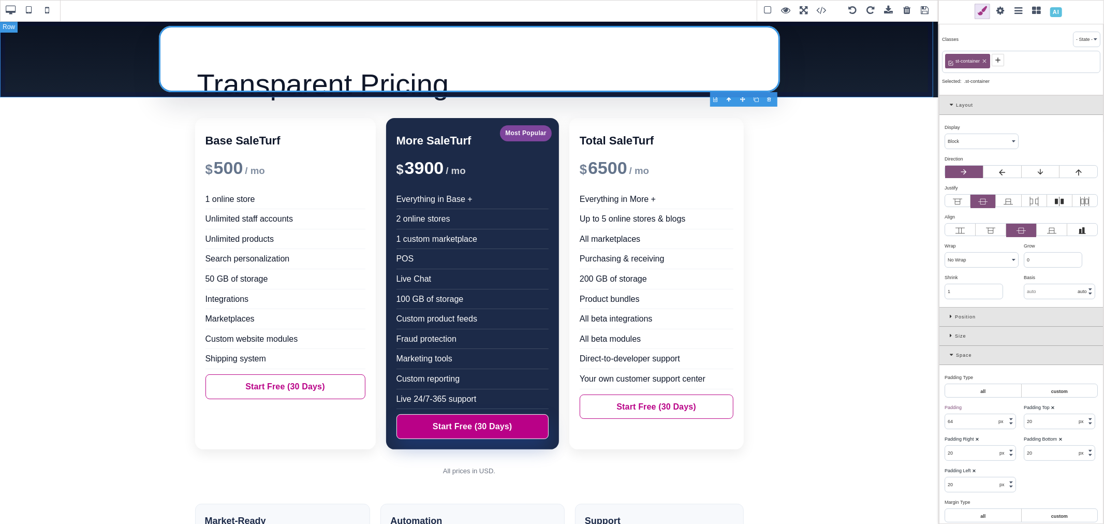
type input "0"
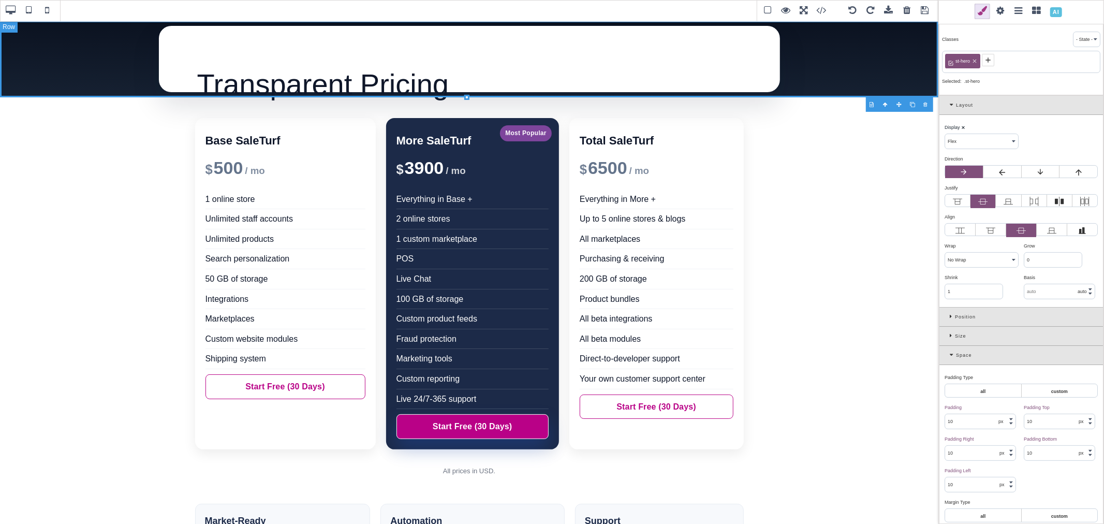
click at [837, 77] on div "Transparent Pricing" at bounding box center [469, 59] width 939 height 77
click at [961, 65] on span "st-hero" at bounding box center [963, 60] width 18 height 9
click at [991, 61] on icon at bounding box center [988, 60] width 8 height 8
click at [972, 61] on icon at bounding box center [975, 61] width 6 height 6
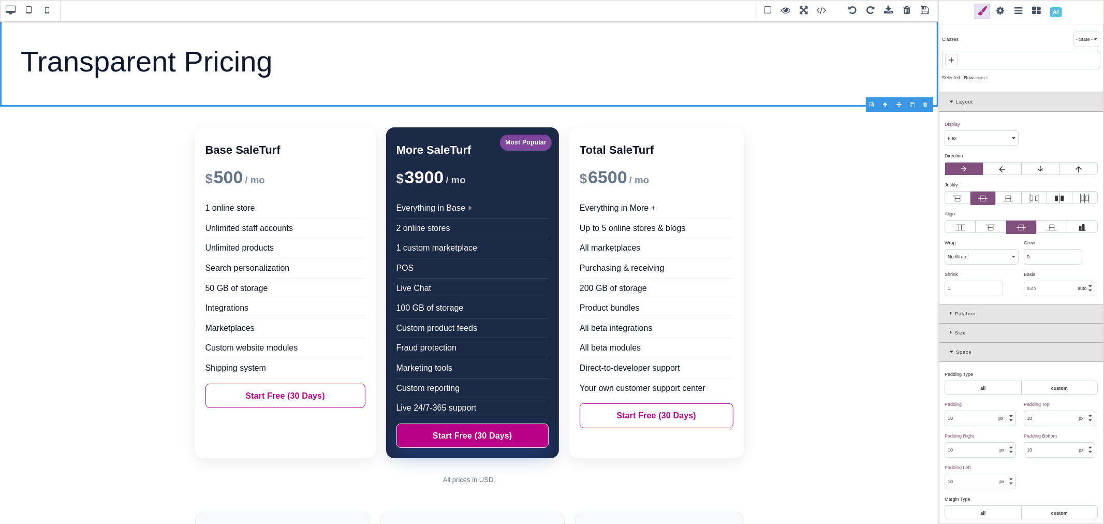
click at [951, 61] on icon at bounding box center [951, 60] width 8 height 8
paste input "row-gjs"
type input "row-gjs"
click at [946, 354] on div "Space" at bounding box center [1022, 355] width 164 height 19
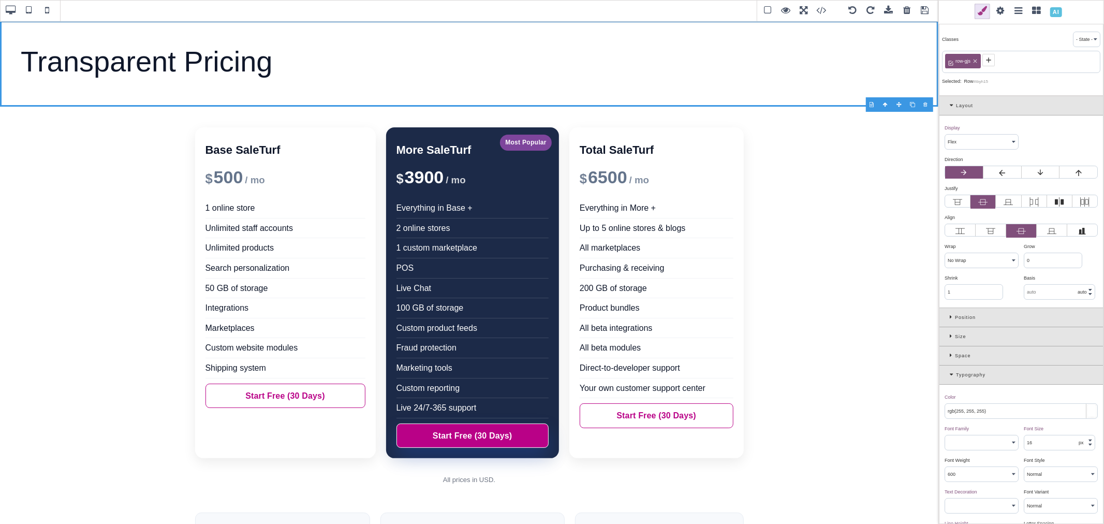
click at [948, 354] on div "Space" at bounding box center [1022, 355] width 164 height 19
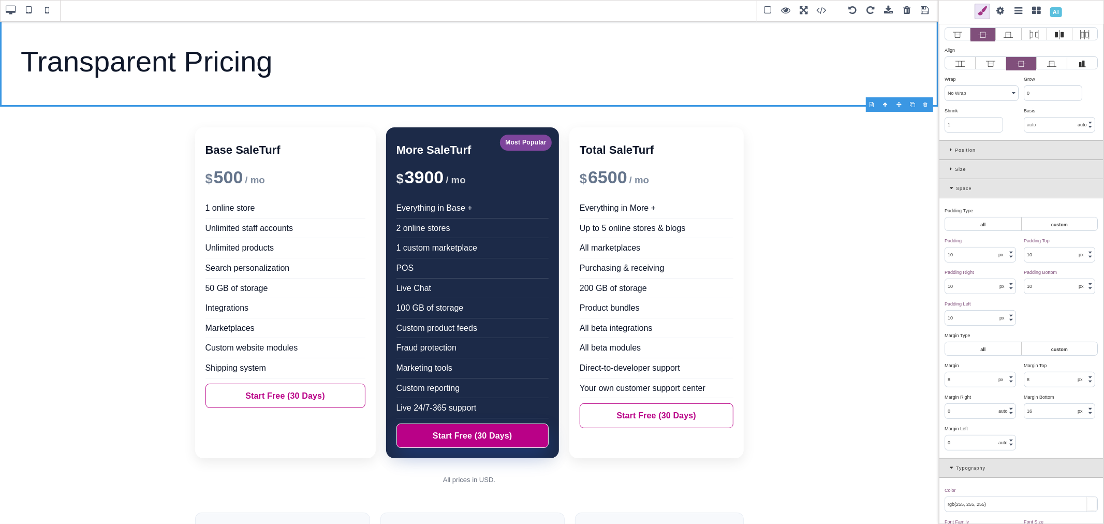
scroll to position [172, 0]
click at [1038, 250] on input "10" at bounding box center [1060, 249] width 70 height 14
type input "64"
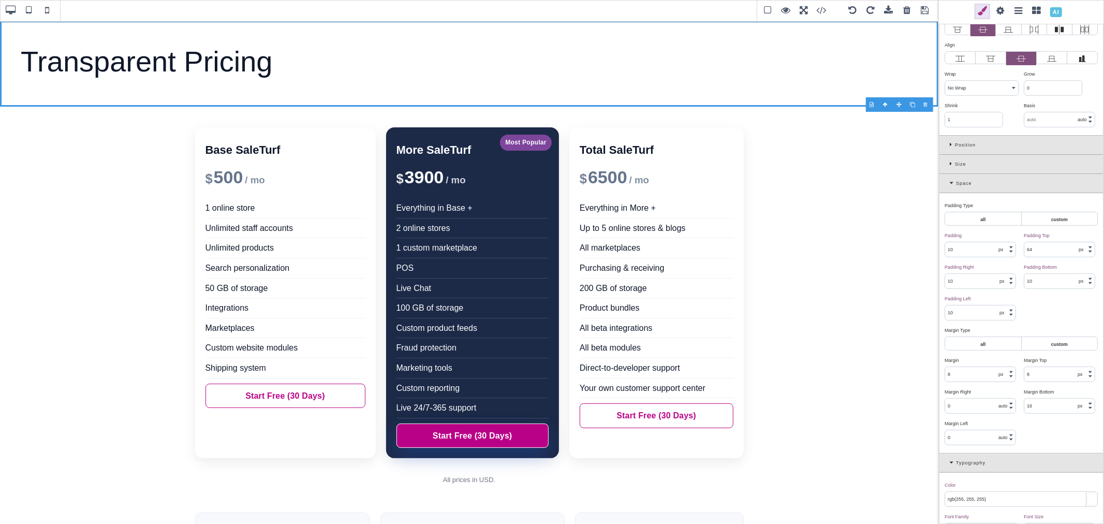
click at [1045, 280] on input "10" at bounding box center [1060, 281] width 70 height 14
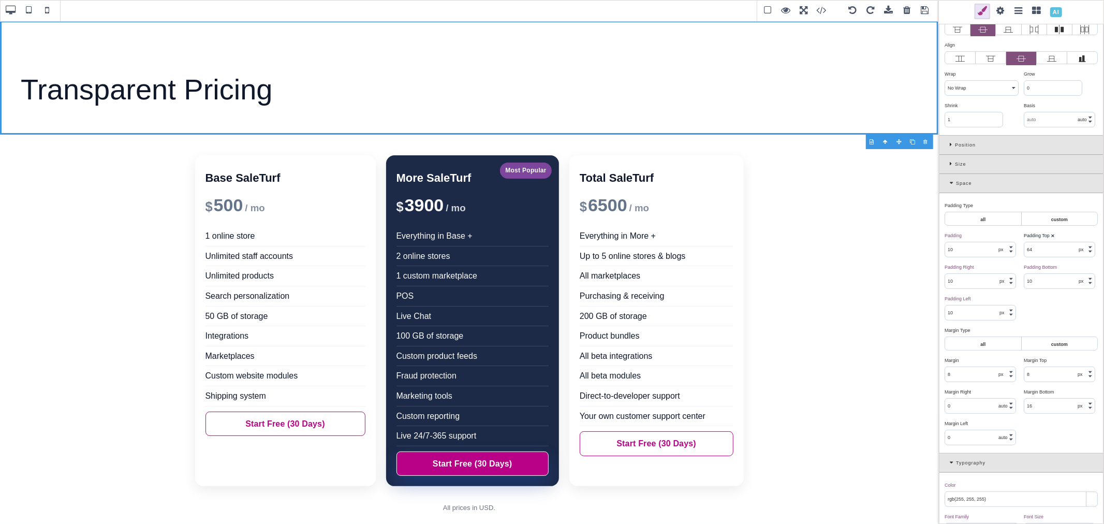
click at [1045, 280] on input "10" at bounding box center [1060, 281] width 70 height 14
type input "64"
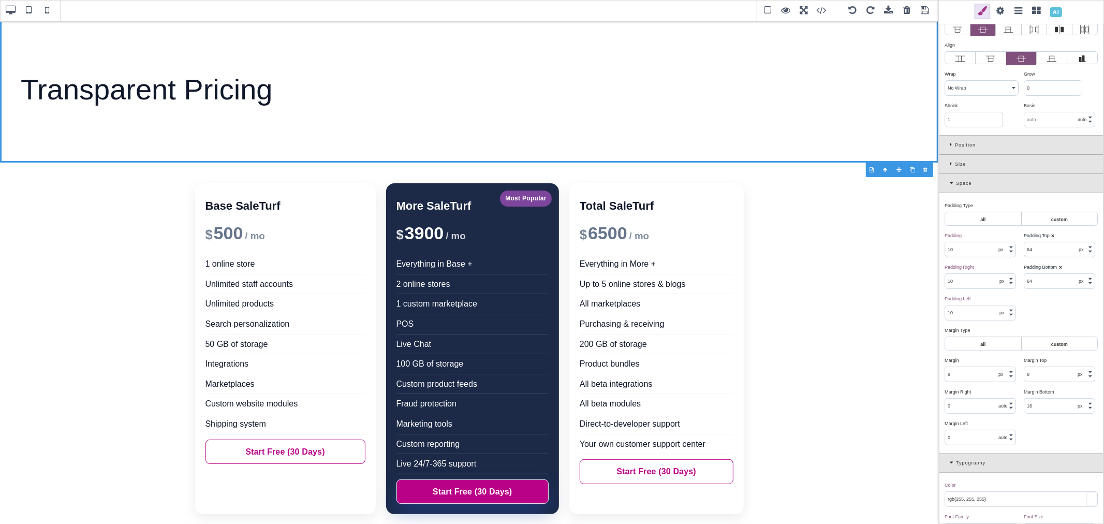
click at [1070, 267] on div "Padding Bottom ⨯" at bounding box center [1059, 266] width 71 height 9
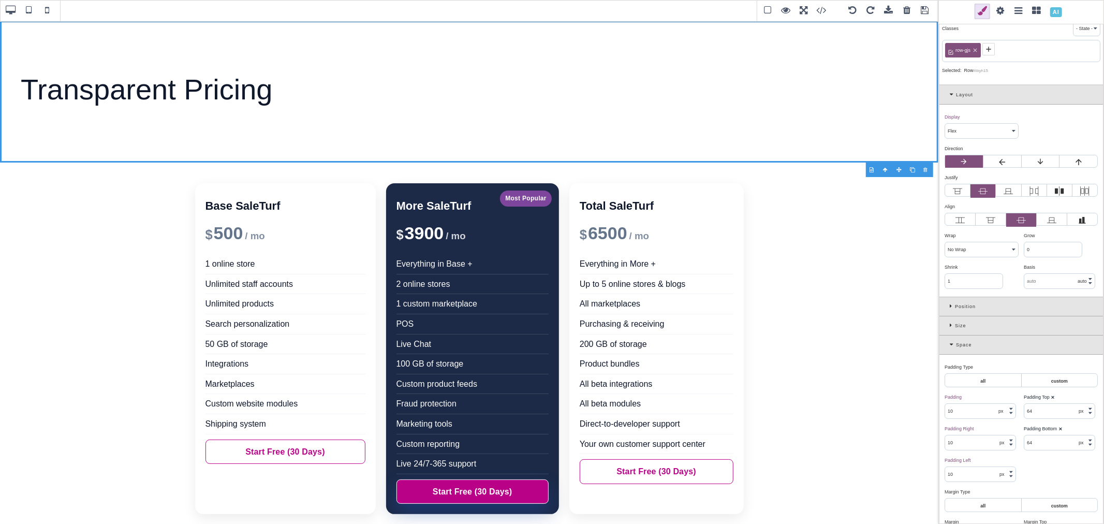
scroll to position [0, 0]
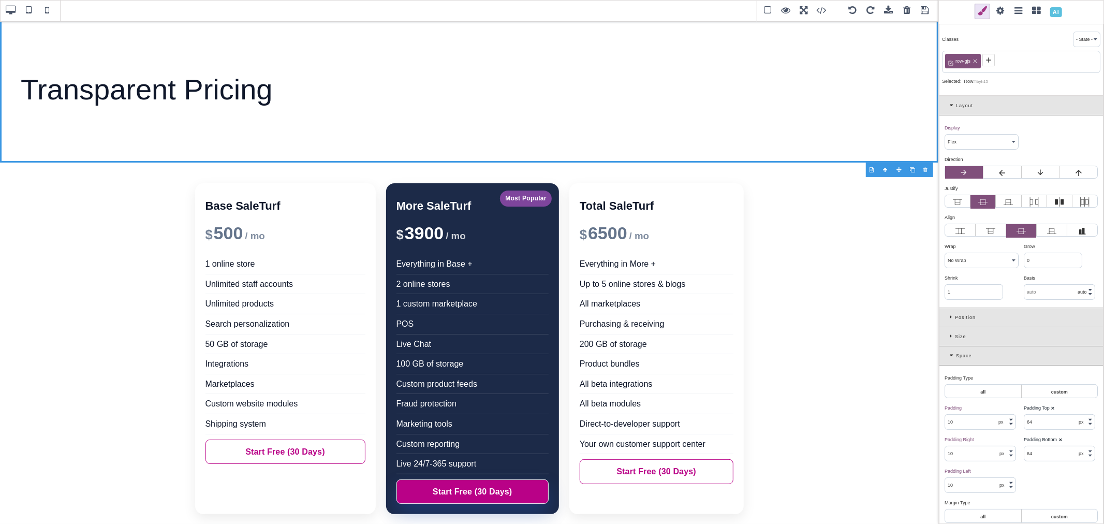
click at [987, 63] on icon at bounding box center [989, 60] width 8 height 8
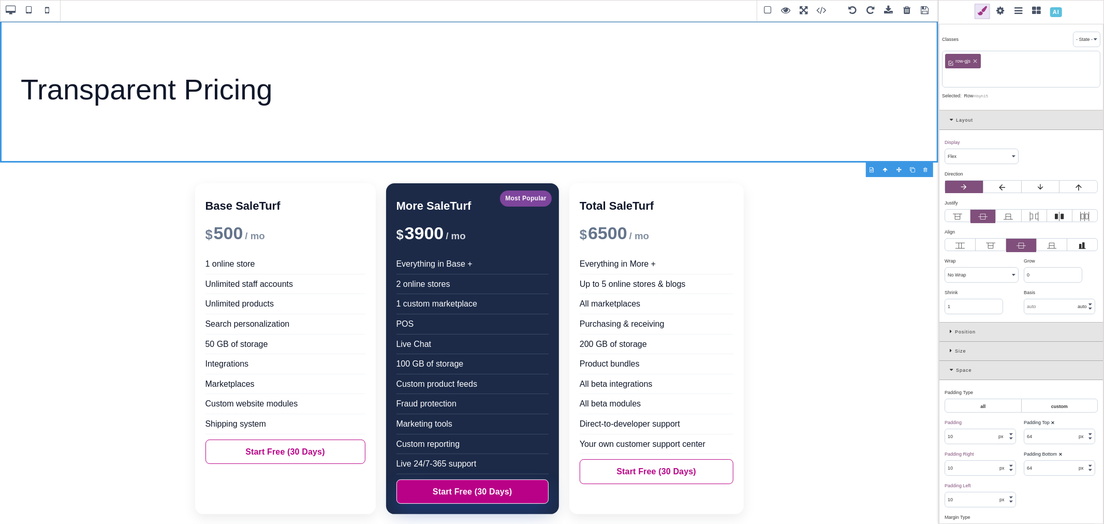
paste input "st-hero"
type input "st-hero"
type input "64"
type input "rgb(15, 23, 42)"
select select
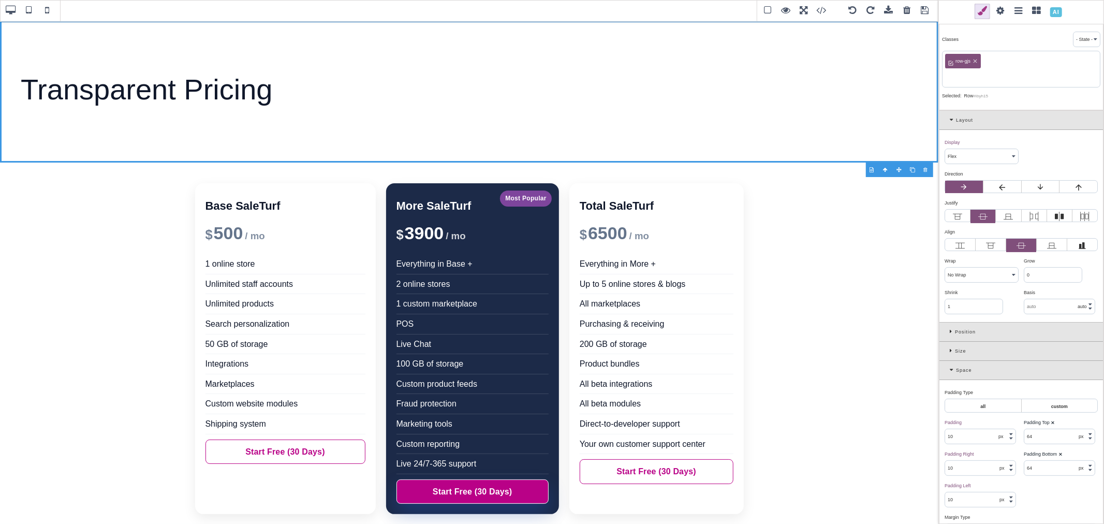
select select
type input "rgb(15, 23, 42)"
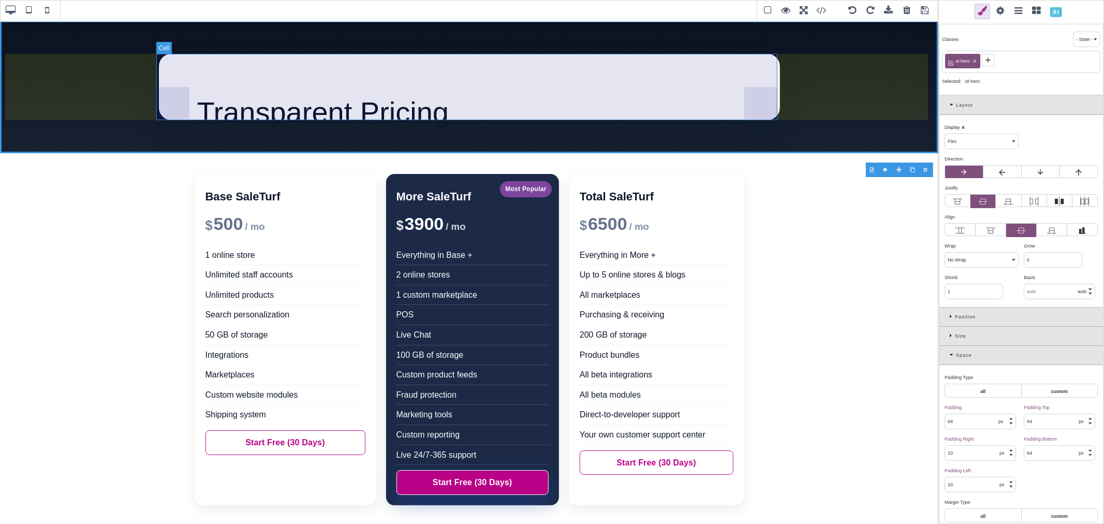
click at [471, 82] on div "Transparent Pricing" at bounding box center [469, 87] width 621 height 66
select select "block"
type input "20"
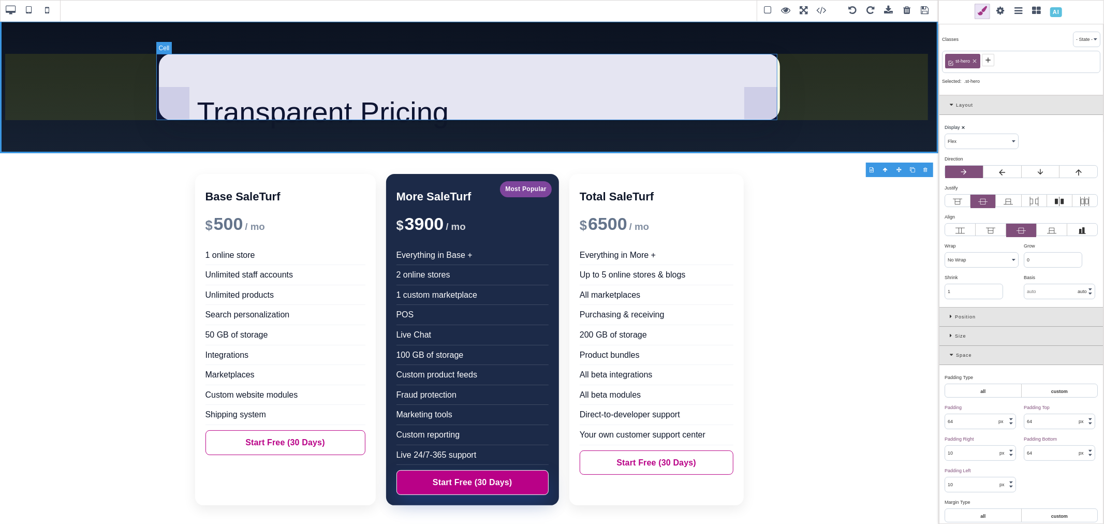
type input "20"
type input "rgb(255, 255, 255)"
select select
type input "rgb(255, 255, 255)"
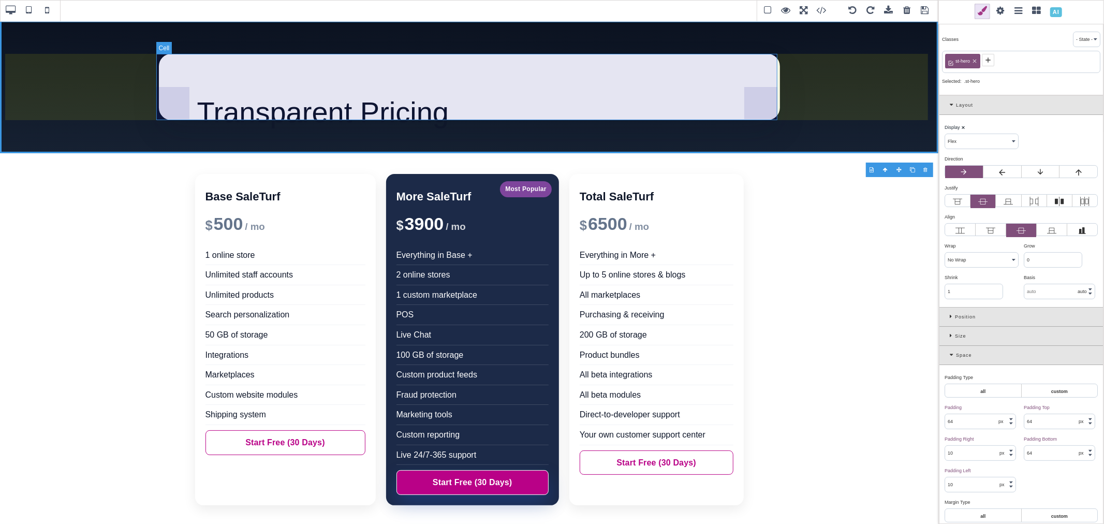
type input "rgb(255, 255, 255)"
type input "24"
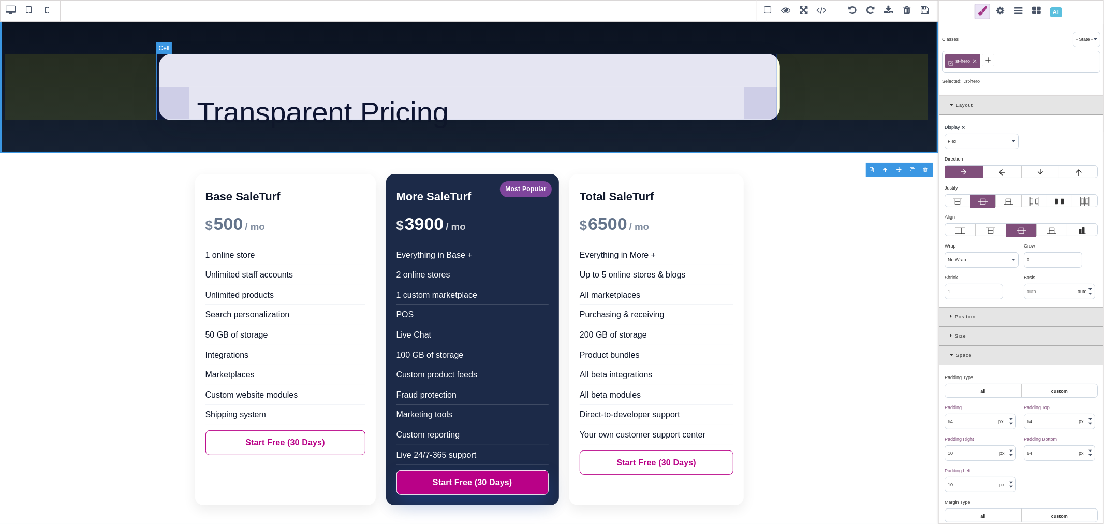
type input "24"
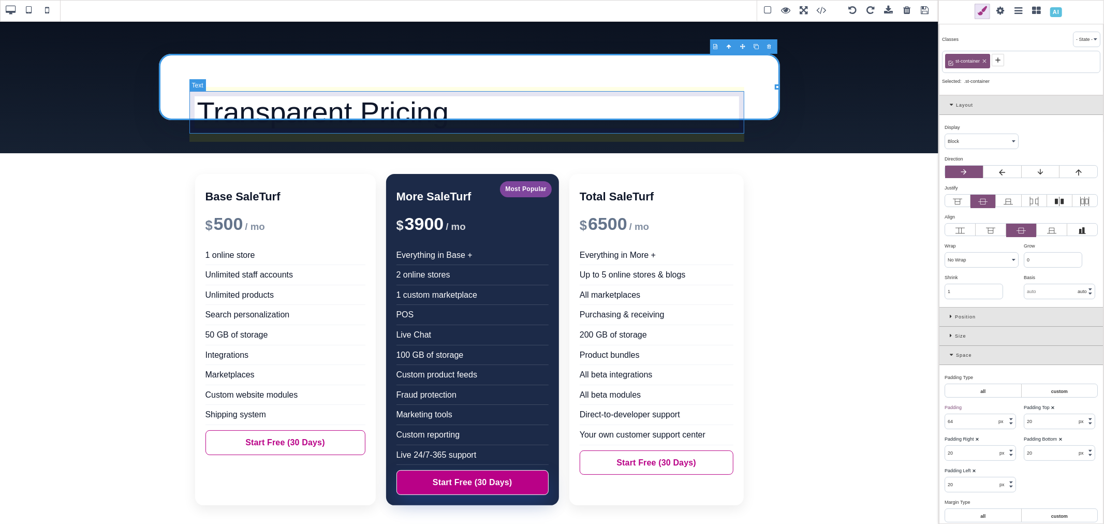
click at [521, 96] on div "Transparent Pricing" at bounding box center [469, 112] width 555 height 42
type input "10"
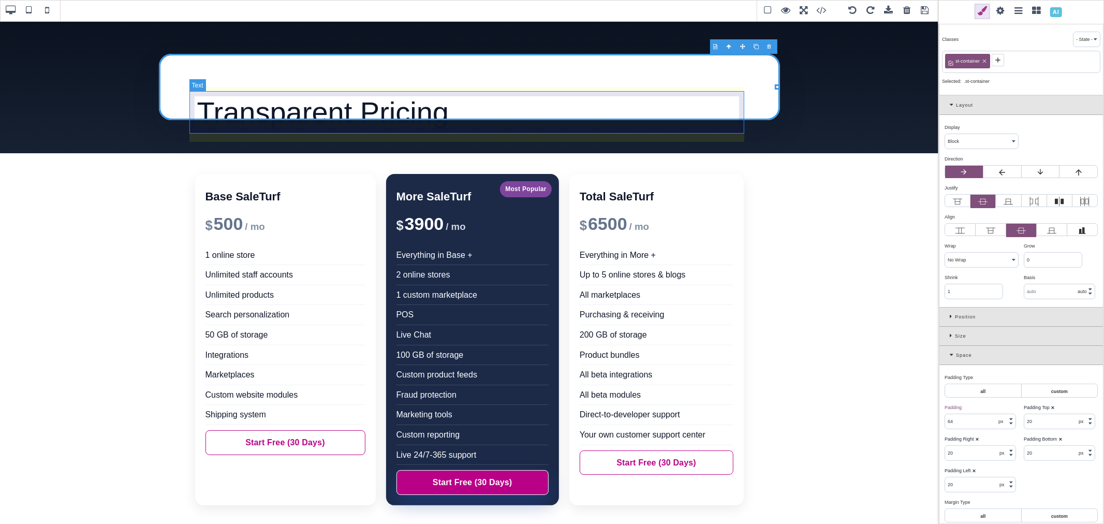
type input "10"
type input "0"
type input "rgb(15, 23, 42)"
type input "56"
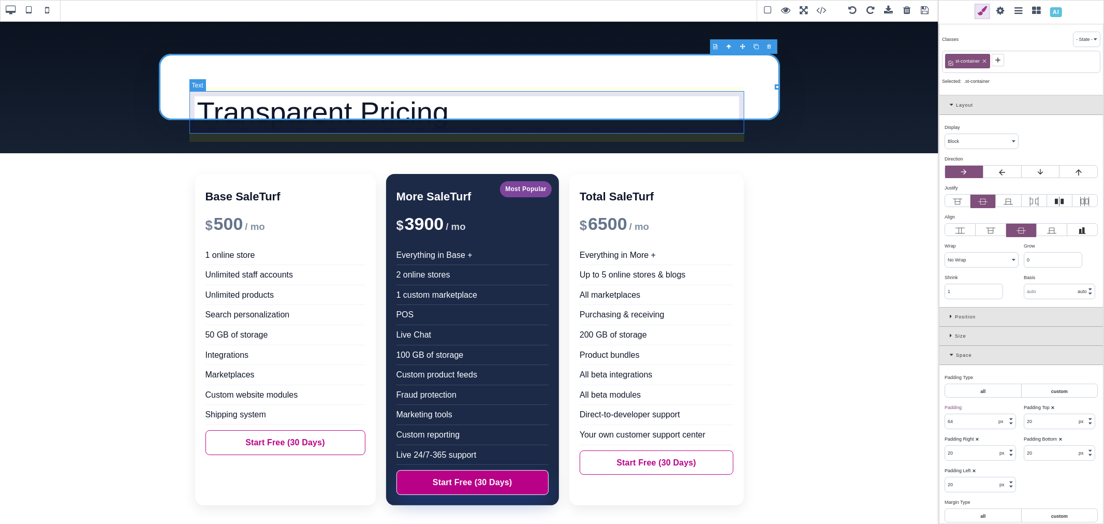
select select
type input "61.6px"
select select
type input "transparent"
type input "rgb(15, 23, 42)"
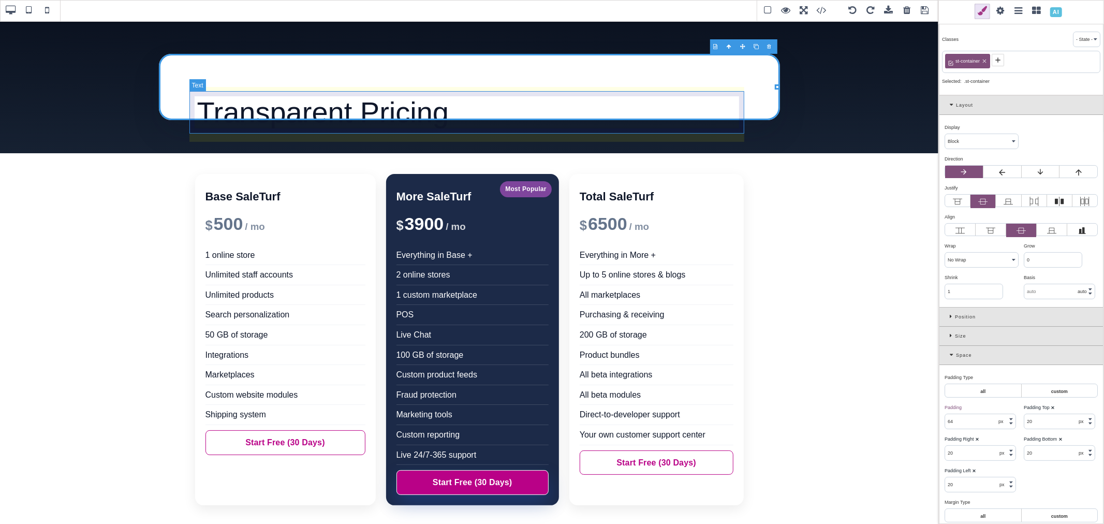
type input "rgb(15, 23, 42)"
type input "0"
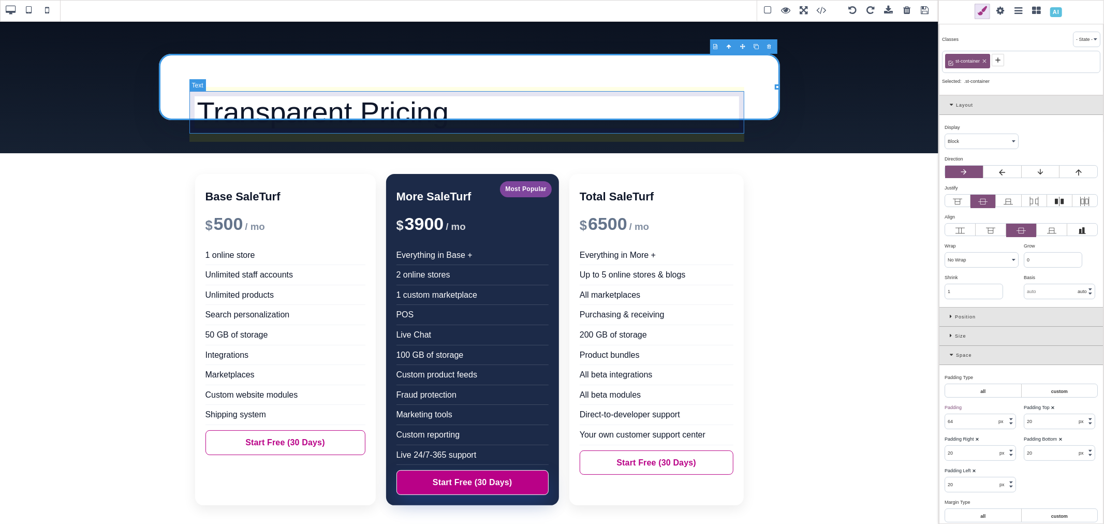
type input "0"
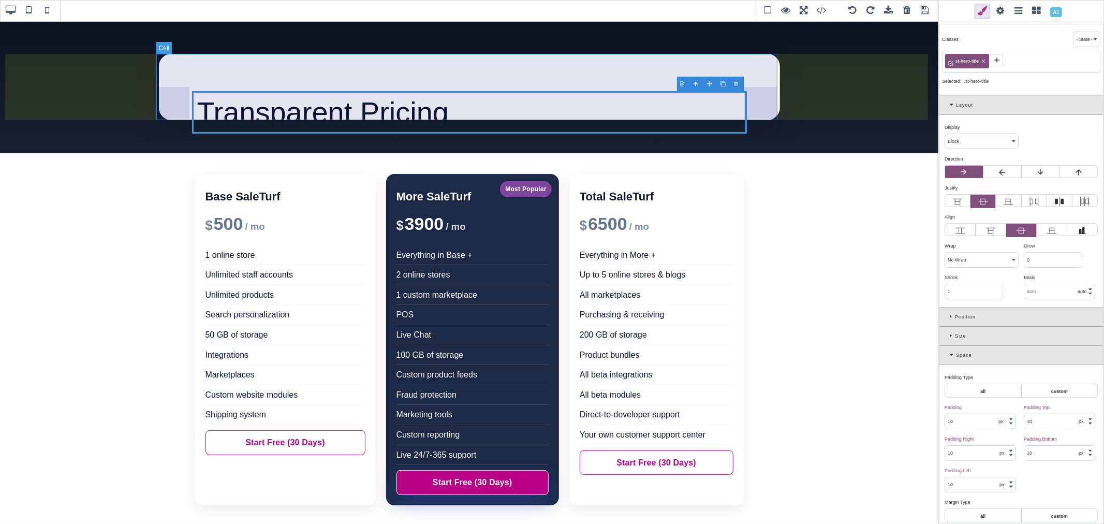
click at [542, 69] on div "Transparent Pricing" at bounding box center [469, 87] width 621 height 66
type input "64"
type input "20"
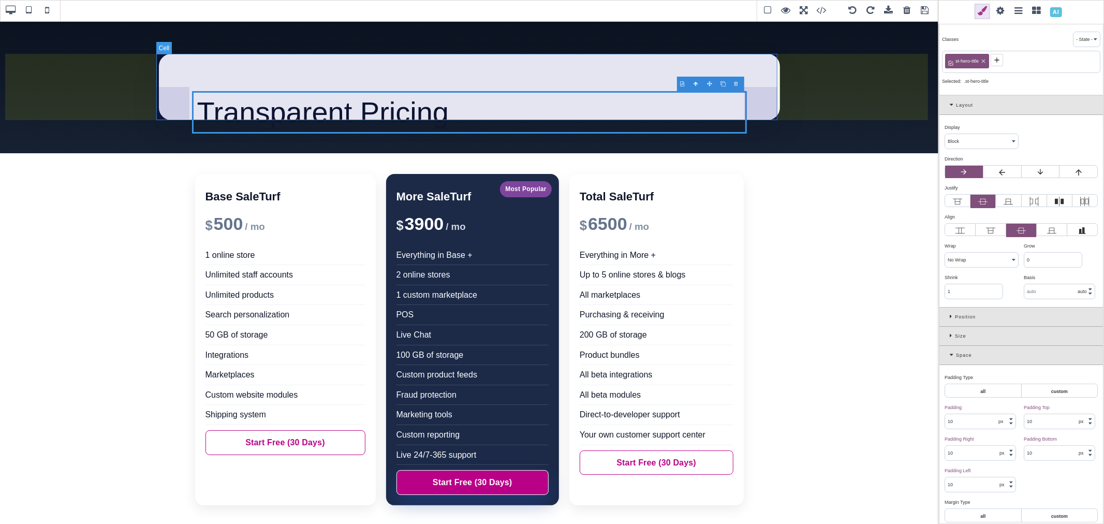
type input "20"
type input "0"
type input "rgb(255, 255, 255)"
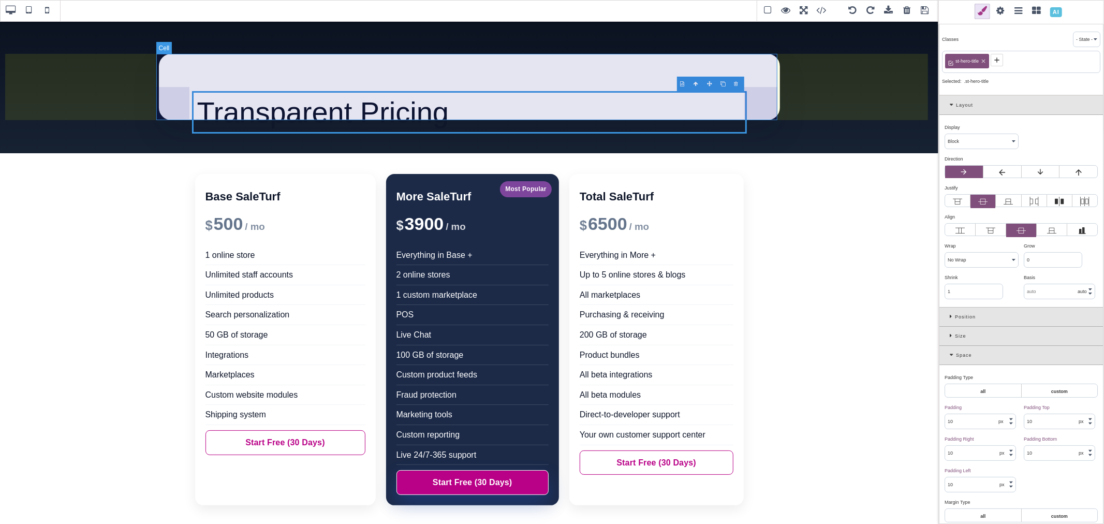
type input "16"
select select
type input "25.6px"
select select
type input "rgb(255, 255, 255)"
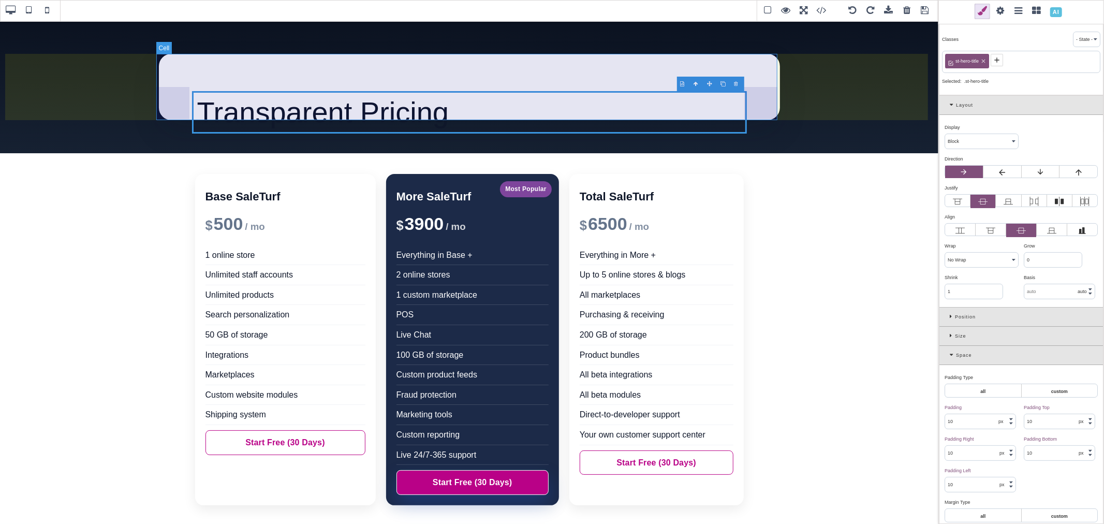
type input "rgb(255, 255, 255)"
type input "24"
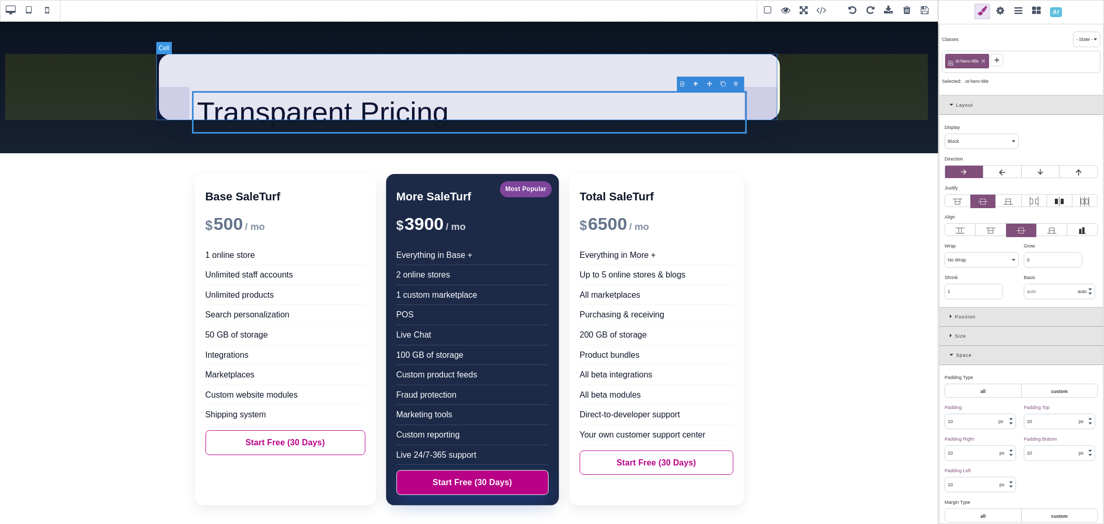
type input "24"
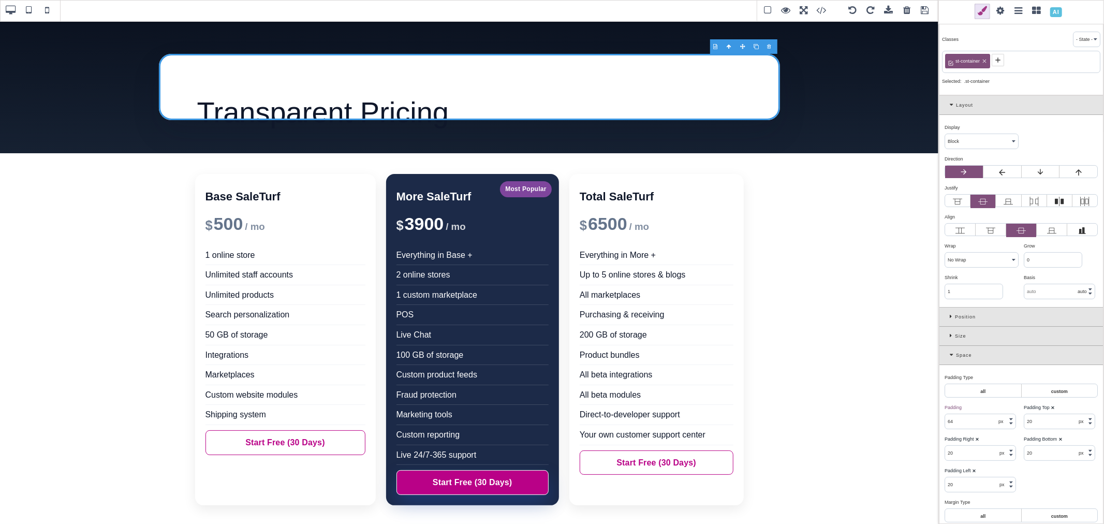
click at [964, 147] on select "Block Inline Inline Block Flex None Contents Table Table Row Table Cell" at bounding box center [981, 141] width 73 height 14
click at [945, 135] on select "Block Inline Inline Block Flex None Contents Table Table Row Table Cell" at bounding box center [981, 141] width 73 height 14
click at [965, 146] on select "Block Inline Inline Block Flex None Contents Table Table Row Table Cell" at bounding box center [981, 141] width 73 height 14
click at [945, 135] on select "Block Inline Inline Block Flex None Contents Table Table Row Table Cell" at bounding box center [981, 141] width 73 height 14
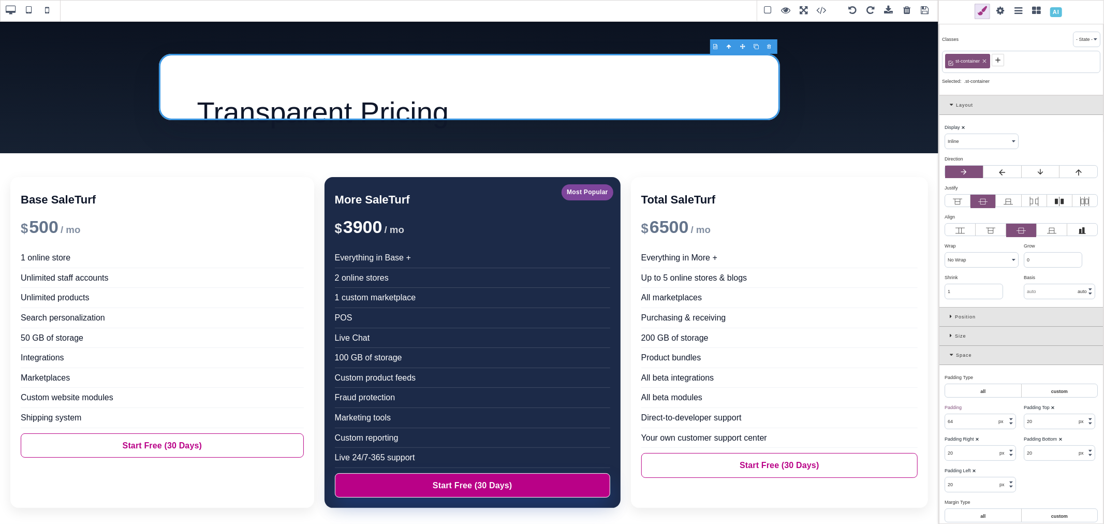
click at [967, 145] on select "Block Inline Inline Block Flex None Contents Table Table Row Table Cell" at bounding box center [981, 141] width 73 height 14
click at [945, 135] on select "Block Inline Inline Block Flex None Contents Table Table Row Table Cell" at bounding box center [981, 141] width 73 height 14
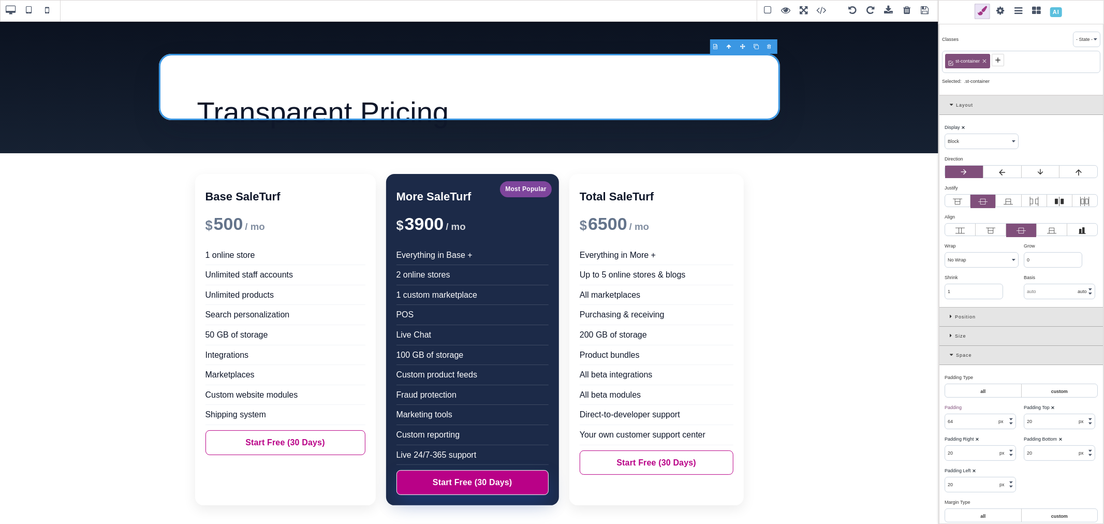
click at [970, 141] on select "Block Inline Inline Block Flex None Contents Table Table Row Table Cell" at bounding box center [981, 141] width 73 height 14
select select "flex"
click at [945, 135] on select "Block Inline Inline Block Flex None Contents Table Table Row Table Cell" at bounding box center [981, 141] width 73 height 14
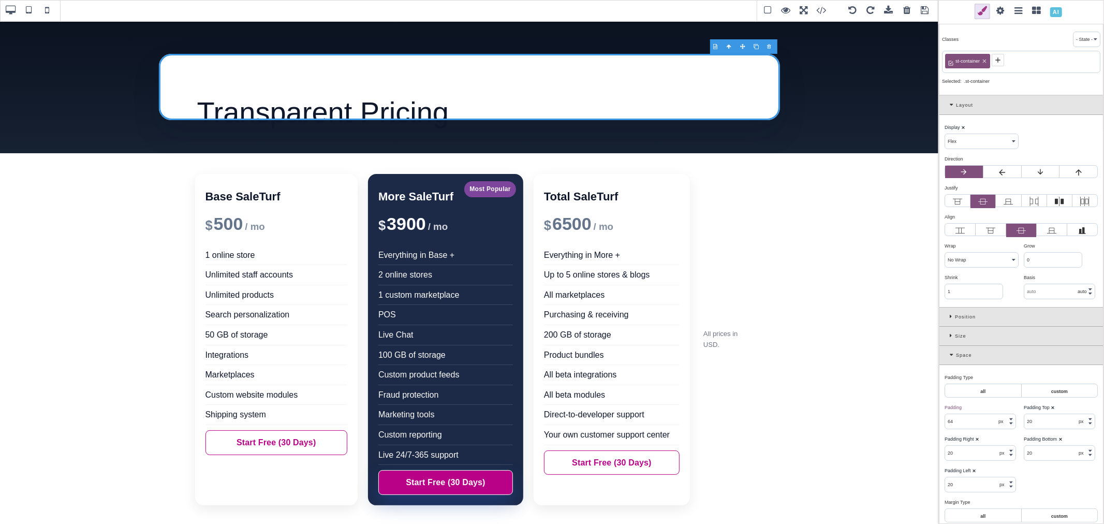
click at [961, 126] on b "⨯" at bounding box center [963, 127] width 4 height 5
select select "block"
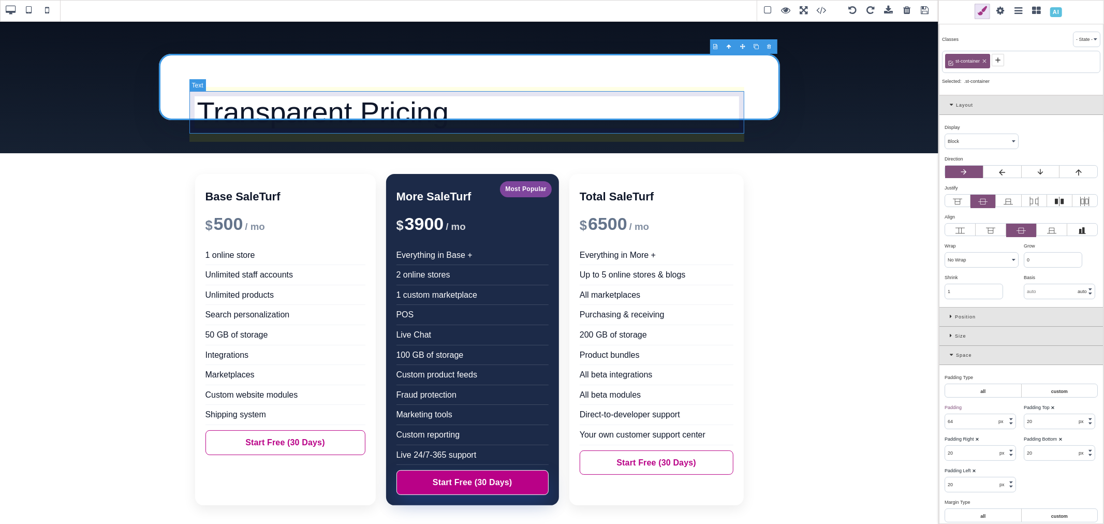
click at [727, 97] on div "Transparent Pricing" at bounding box center [469, 112] width 555 height 42
type input "10"
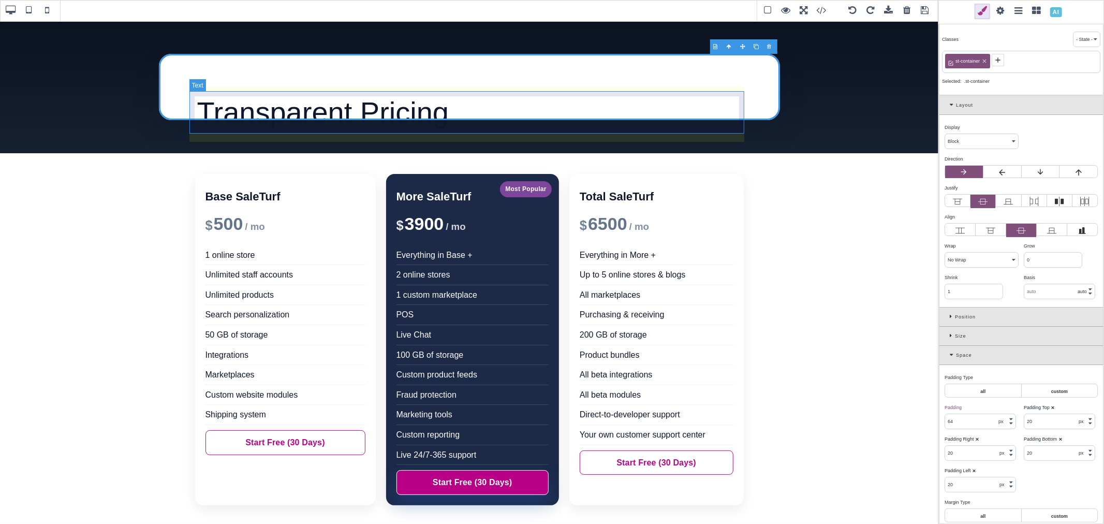
type input "10"
type input "8"
type input "0"
type input "16"
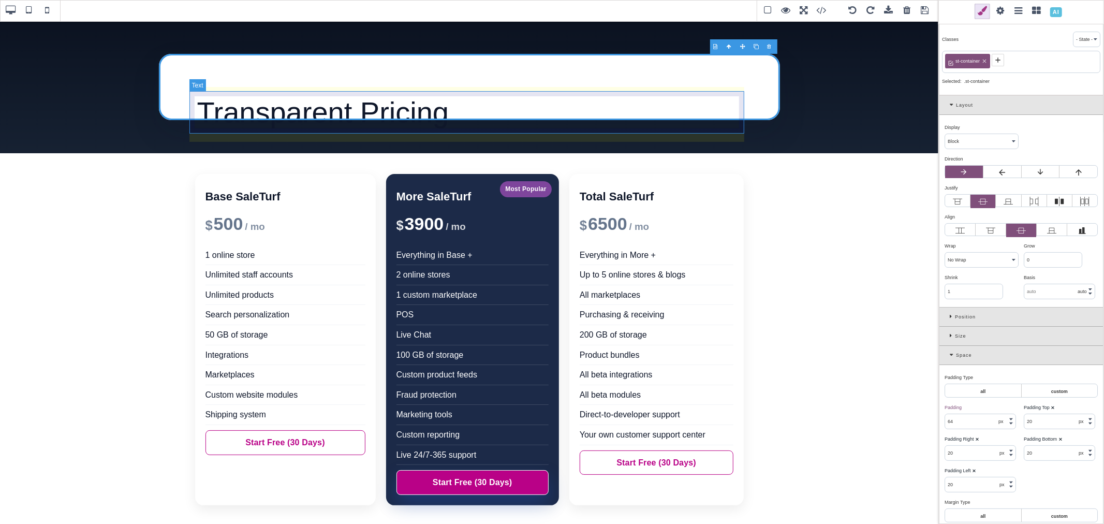
type input "0"
type input "rgb(15, 23, 42)"
type input "56"
select select
type input "61.6px"
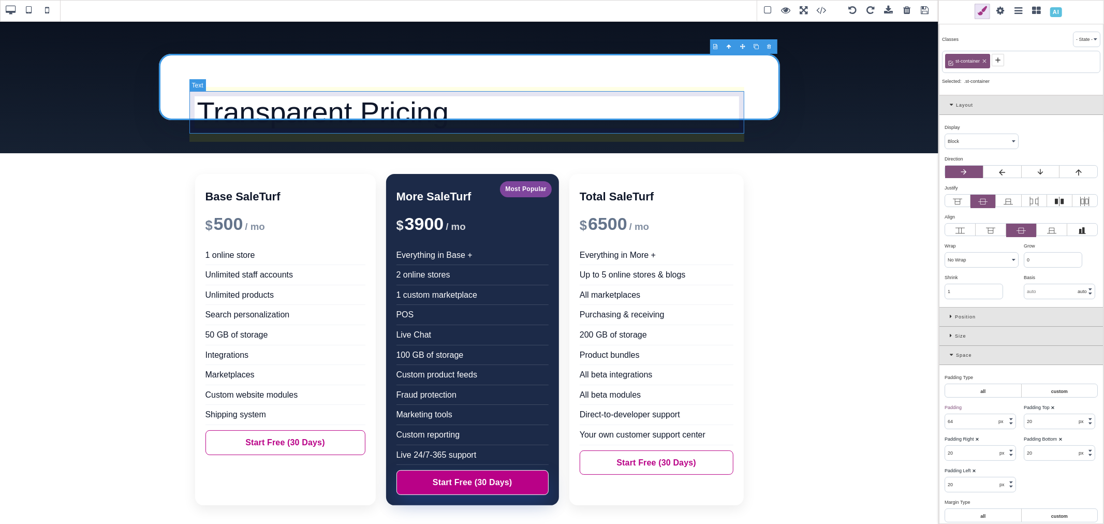
select select
type input "transparent"
type input "rgb(15, 23, 42)"
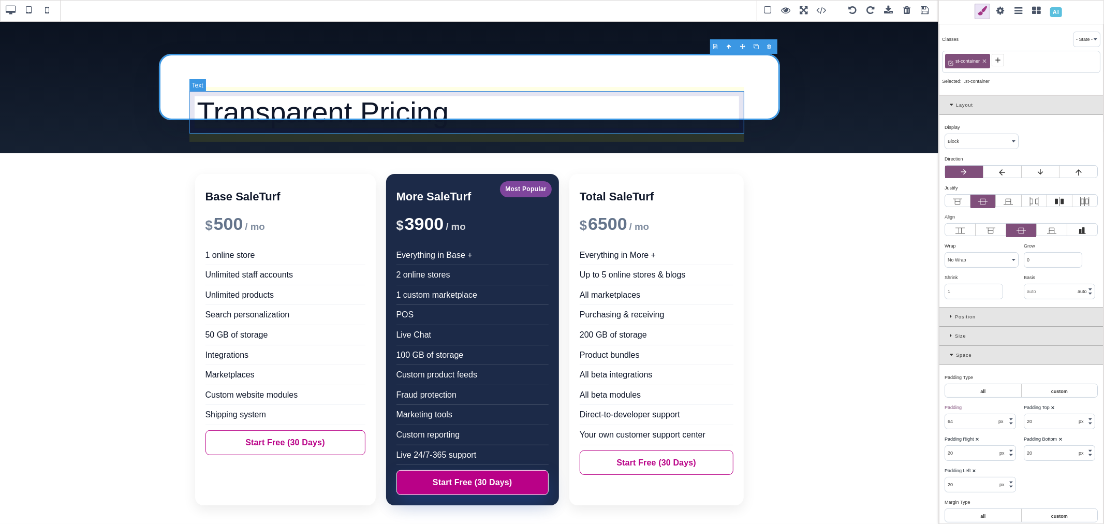
type input "rgb(15, 23, 42)"
type input "0"
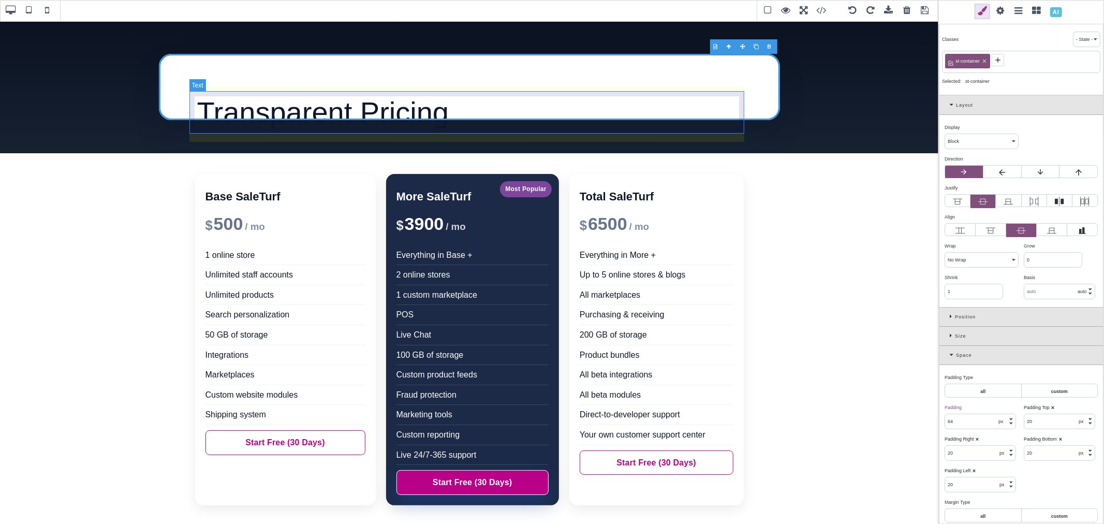
type input "0"
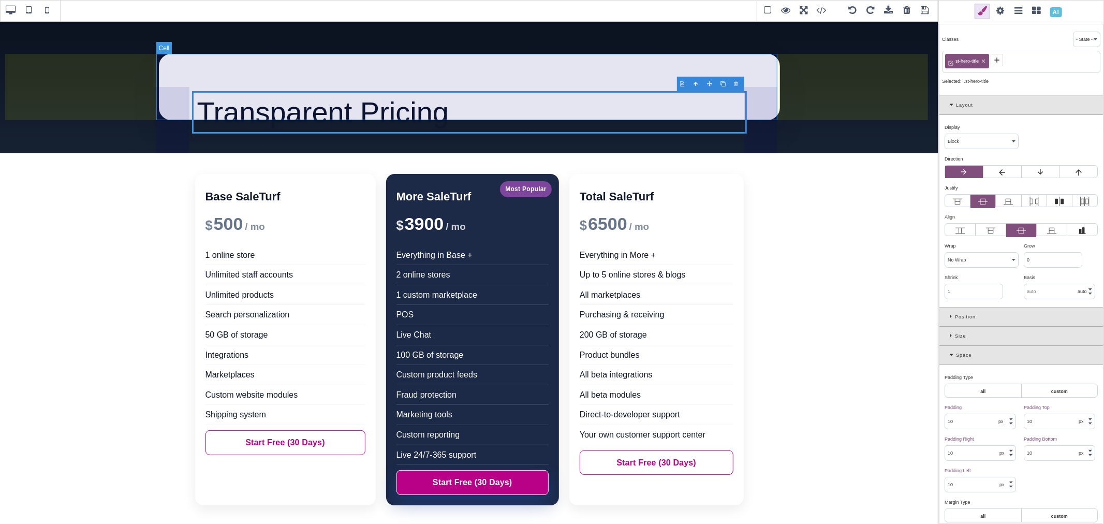
click at [738, 69] on div "Transparent Pricing" at bounding box center [469, 87] width 621 height 66
type input "64"
type input "20"
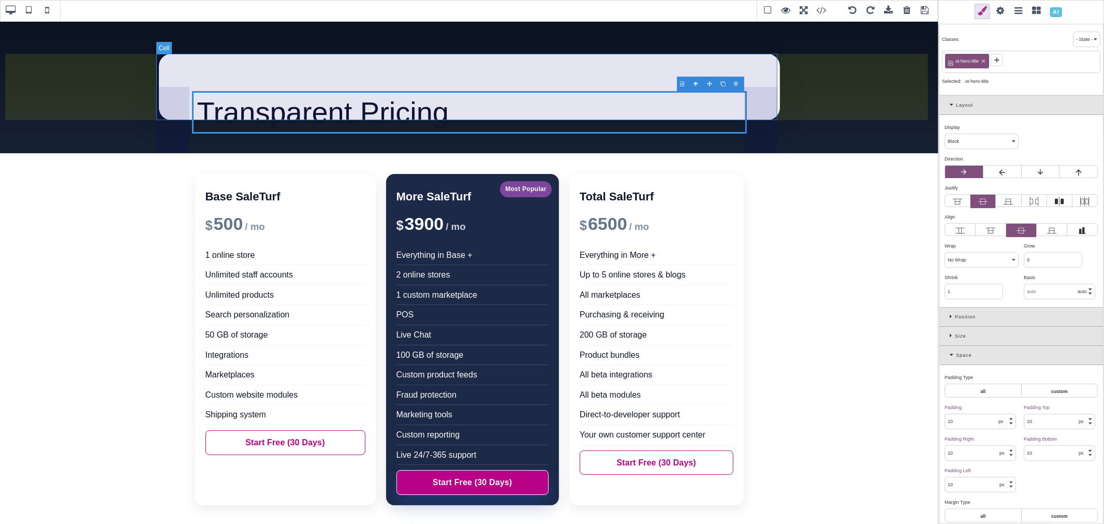
type input "20"
type input "0"
type input "rgb(255, 255, 255)"
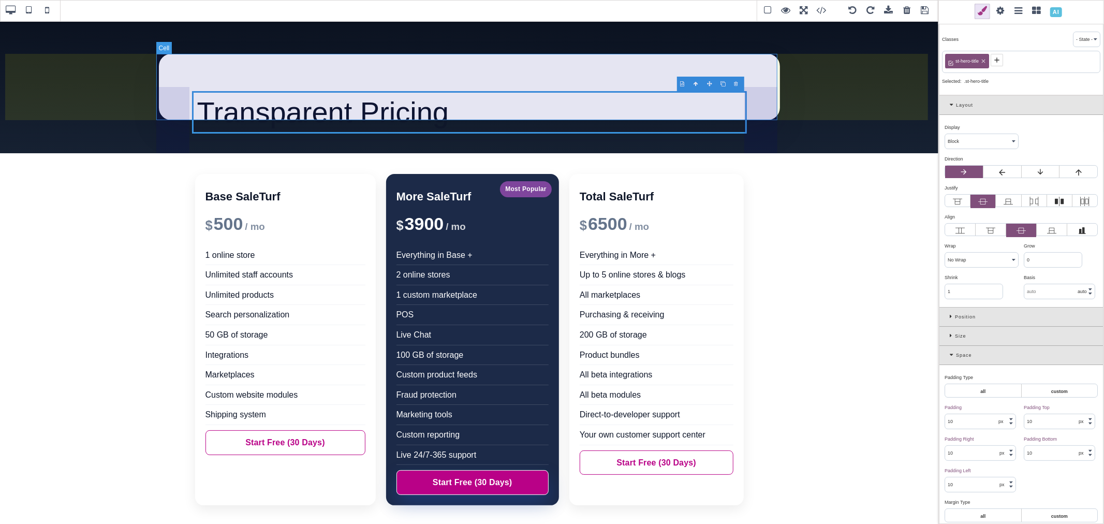
type input "16"
select select
type input "25.6px"
select select
type input "rgb(255, 255, 255)"
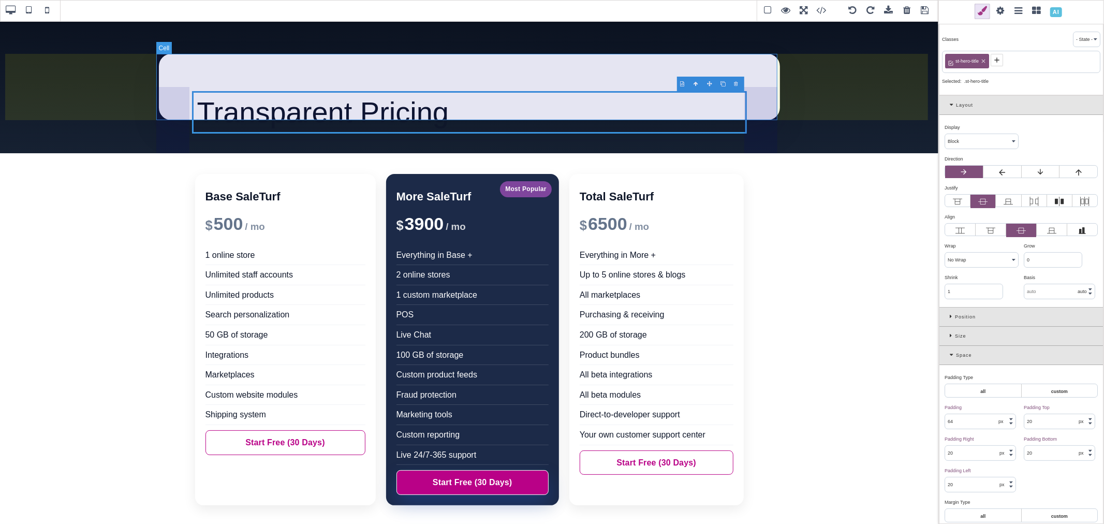
type input "rgb(255, 255, 255)"
type input "24"
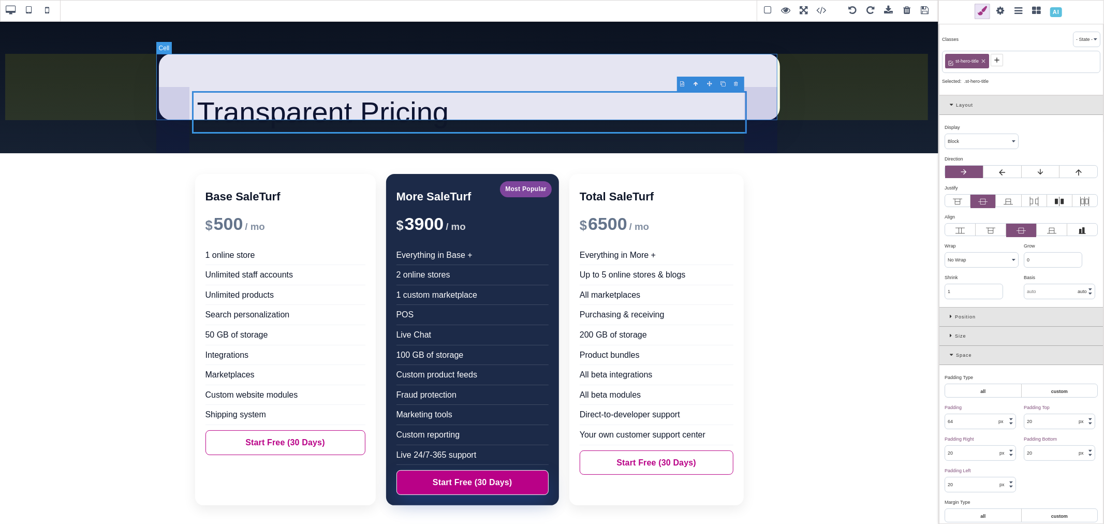
type input "24"
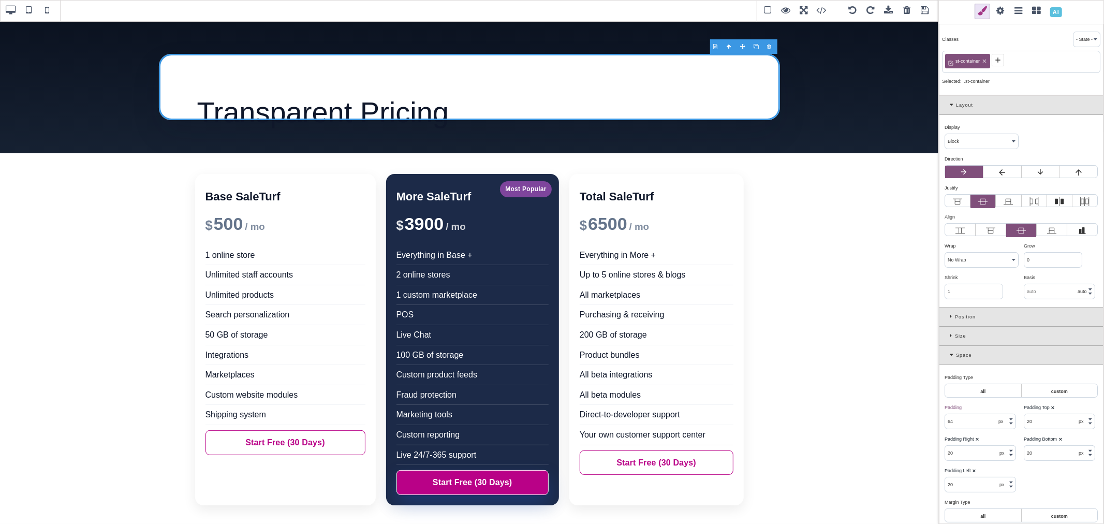
click at [985, 59] on icon at bounding box center [985, 61] width 6 height 6
type input "64"
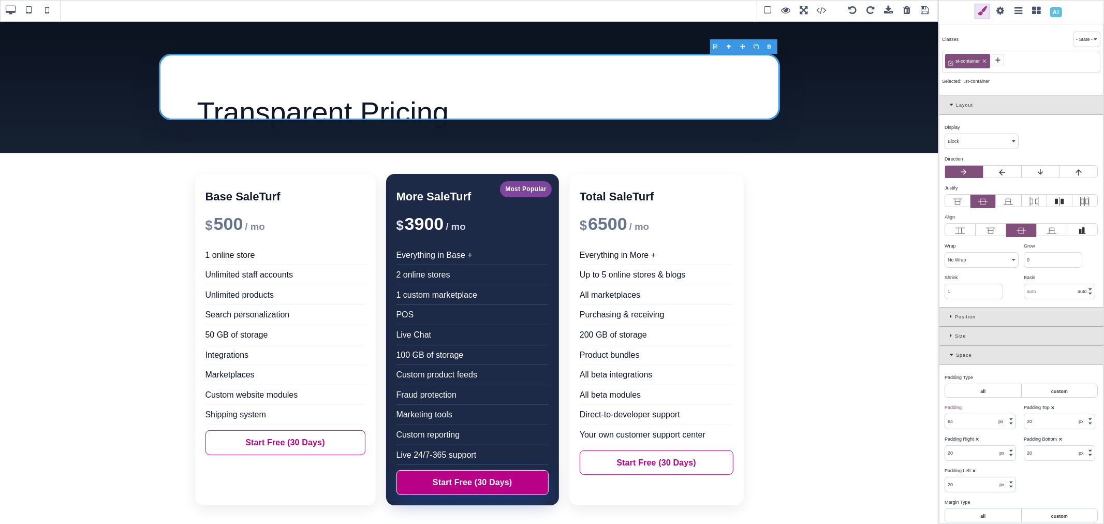
type input "291.667"
select select "px"
type input "291.667"
select select "px"
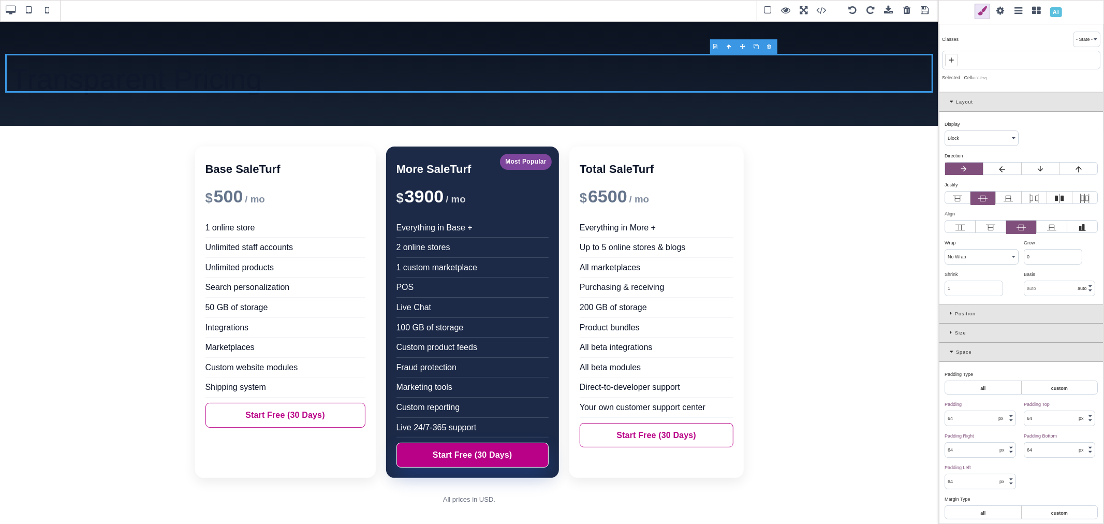
click at [956, 60] on span at bounding box center [951, 60] width 12 height 12
paste input "cell-gjs"
type input "cell-gjs"
click at [988, 142] on select "Block Inline Inline Block Flex None Contents Table Table Row Table Cell" at bounding box center [981, 142] width 73 height 14
click at [945, 135] on select "Block Inline Inline Block Flex None Contents Table Table Row Table Cell" at bounding box center [981, 142] width 73 height 14
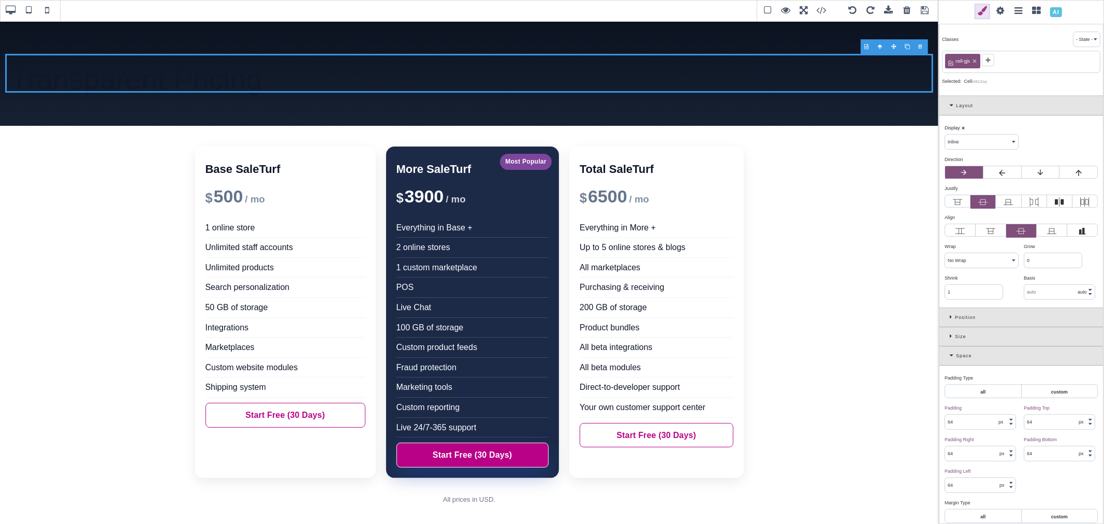
drag, startPoint x: 985, startPoint y: 143, endPoint x: 982, endPoint y: 148, distance: 5.6
click at [985, 143] on select "Block Inline Inline Block Flex None Contents Table Table Row Table Cell" at bounding box center [981, 142] width 73 height 14
select select "block"
click at [945, 135] on select "Block Inline Inline Block Flex None Contents Table Table Row Table Cell" at bounding box center [981, 142] width 73 height 14
click at [1034, 128] on div "Display ⨯ Block Inline Inline Block Flex None Contents Table Table Row Table Ce…" at bounding box center [1022, 211] width 164 height 192
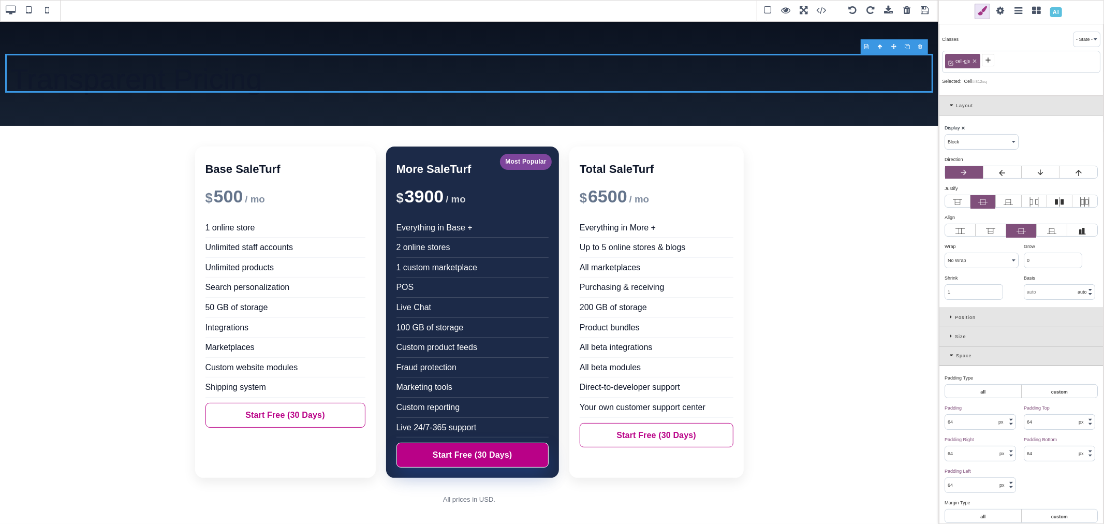
click at [988, 63] on icon at bounding box center [988, 60] width 8 height 8
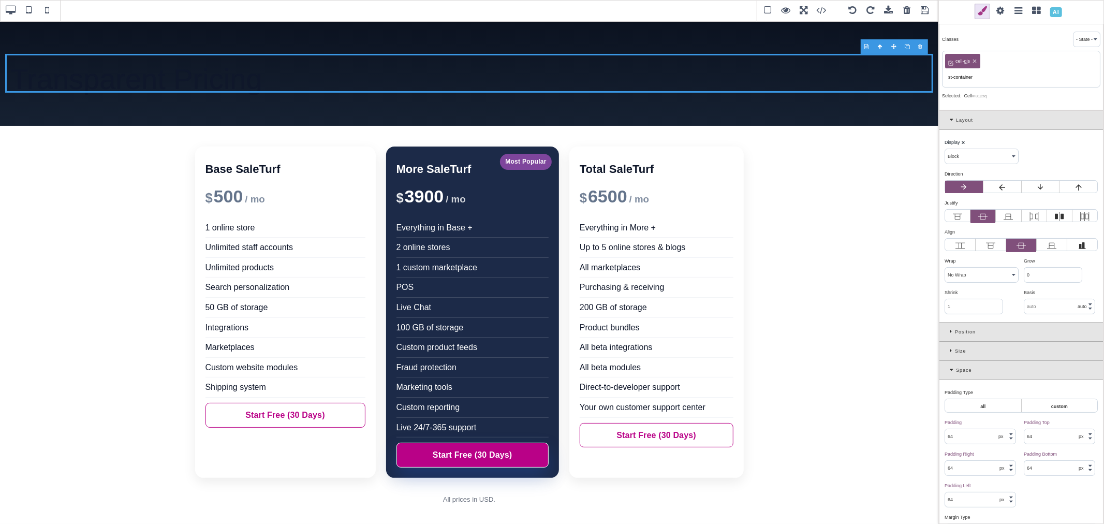
type input "st-container"
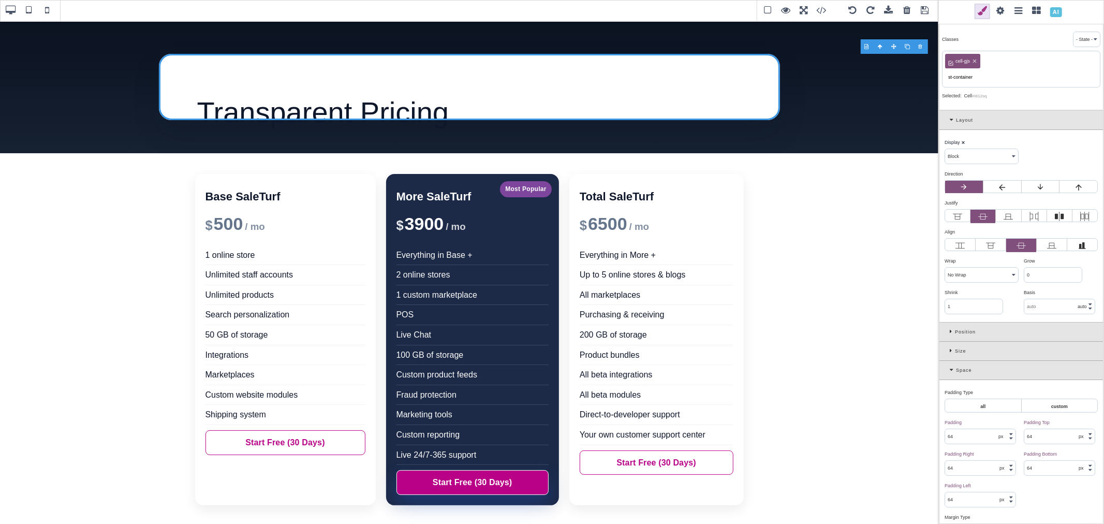
type input "0"
type input "20"
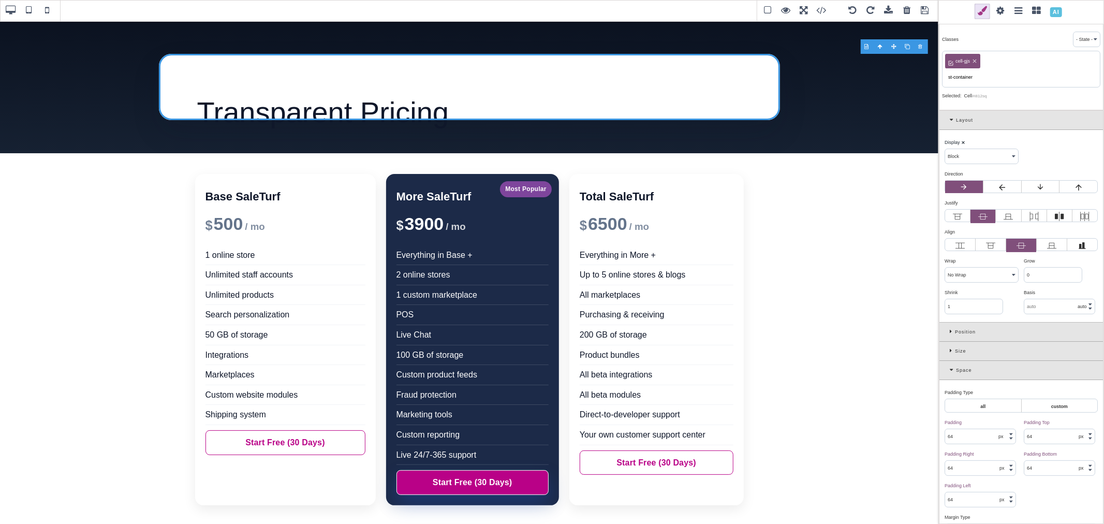
select select "auto"
type input "transparent"
type input "0"
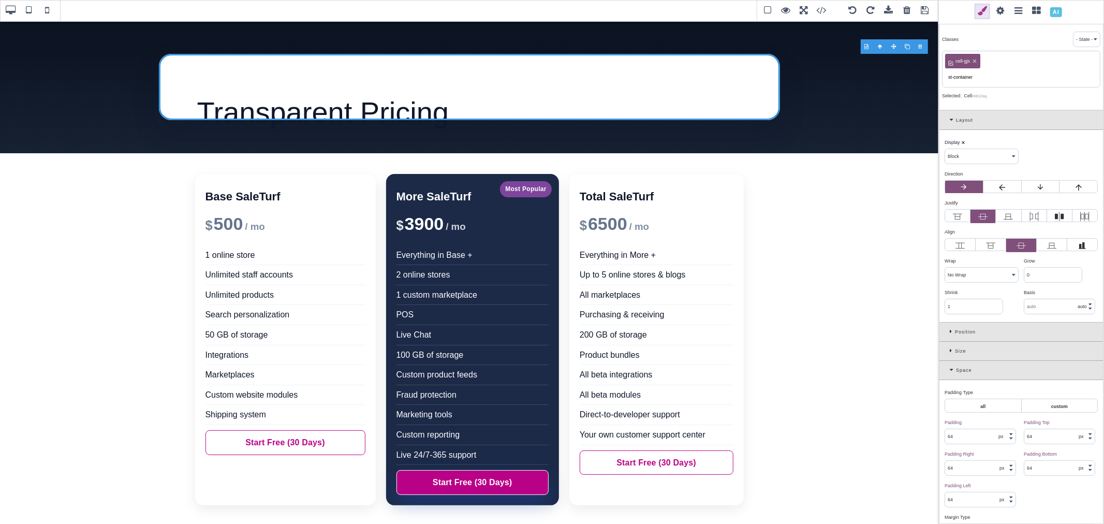
type input "0"
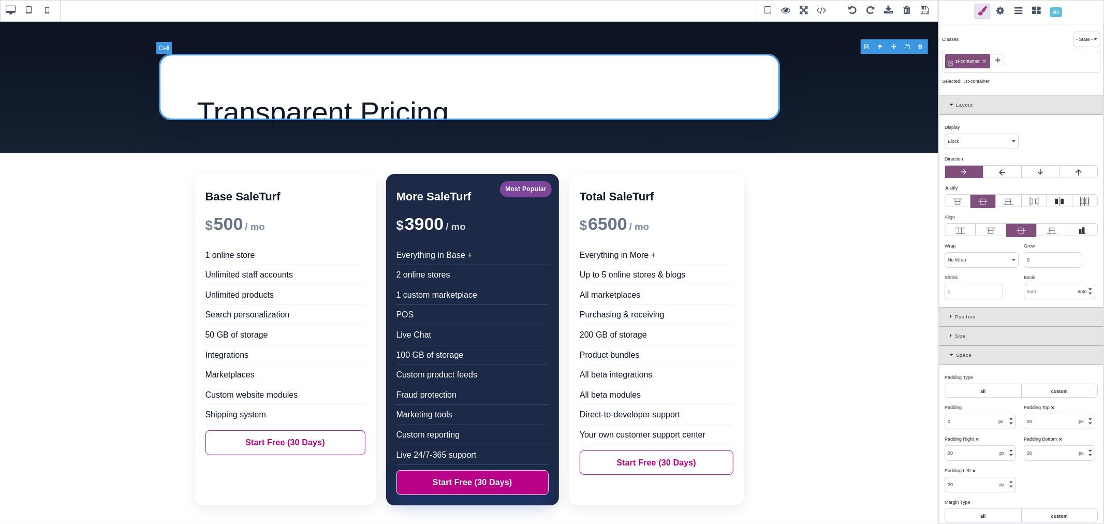
click at [474, 83] on div "Transparent Pricing" at bounding box center [469, 87] width 621 height 66
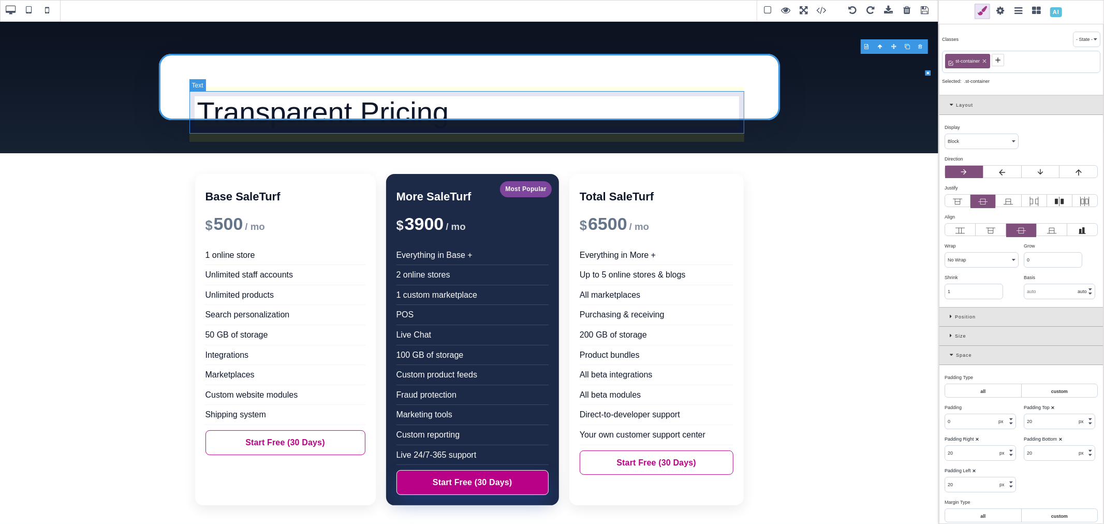
click at [473, 103] on div "Transparent Pricing" at bounding box center [469, 112] width 555 height 42
type input "10"
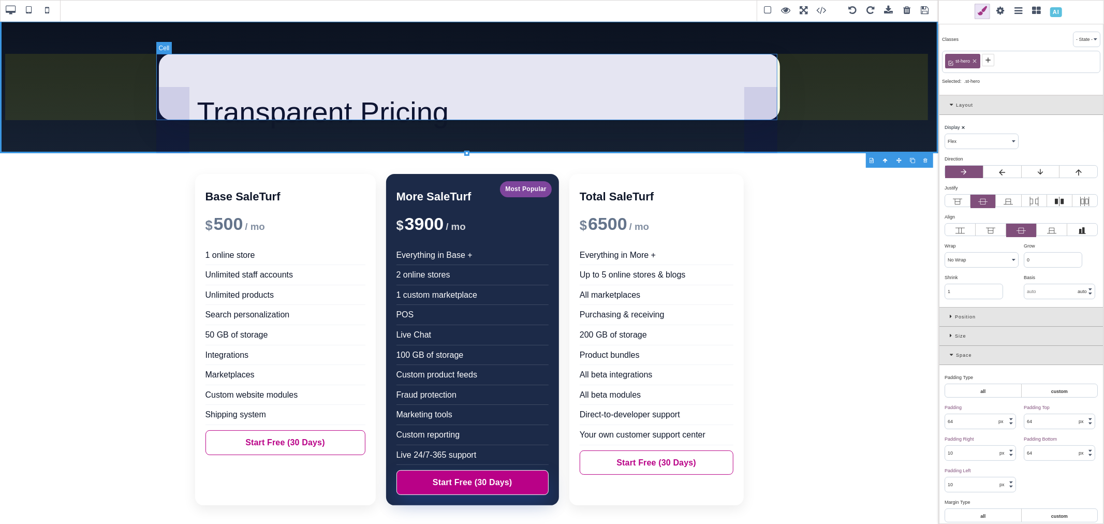
click at [721, 60] on div "Transparent Pricing" at bounding box center [469, 87] width 621 height 66
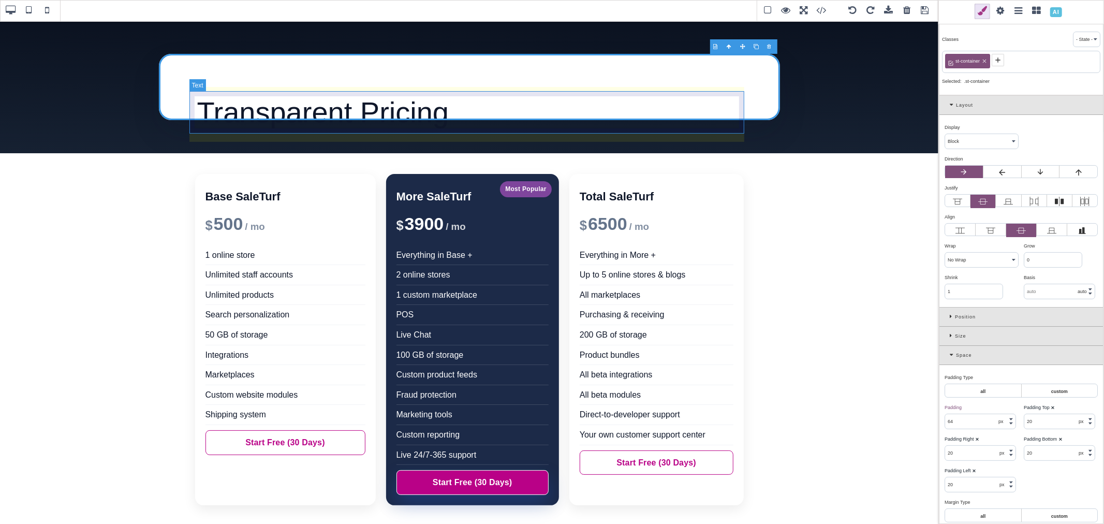
click at [419, 107] on div "Transparent Pricing" at bounding box center [469, 112] width 555 height 42
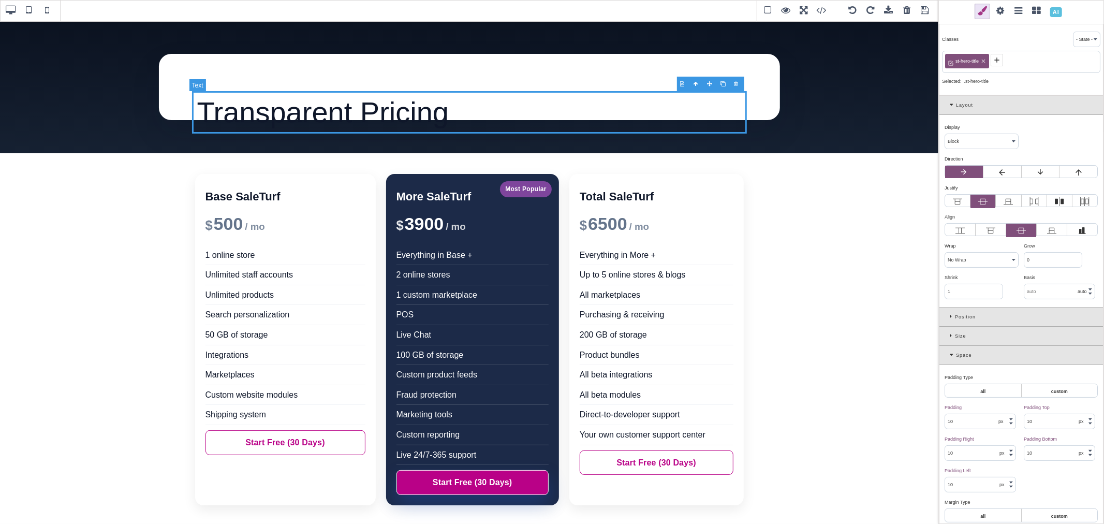
click at [651, 111] on div "Transparent Pricing" at bounding box center [469, 112] width 555 height 42
click at [1036, 7] on span at bounding box center [1037, 12] width 16 height 16
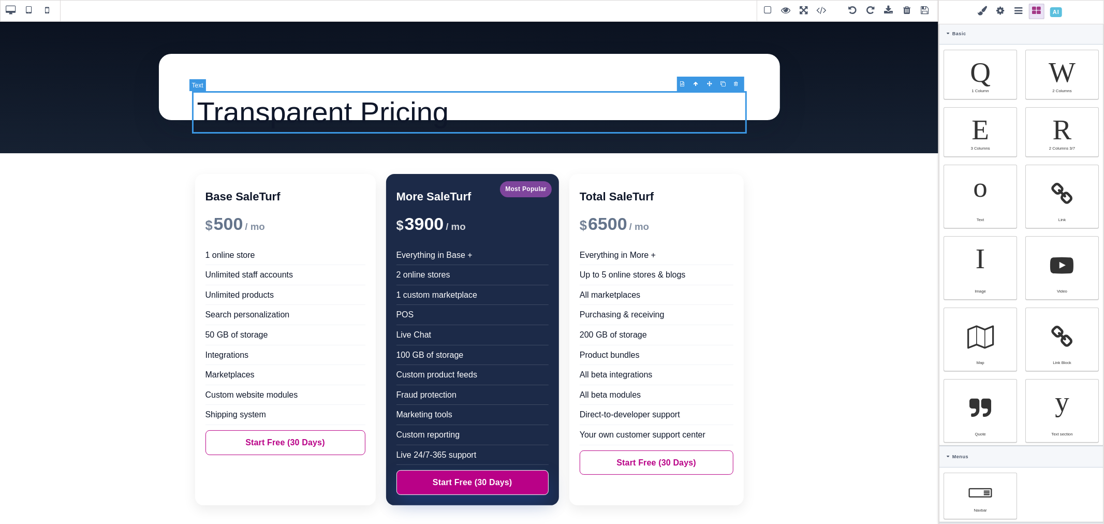
click at [442, 115] on div "Transparent Pricing" at bounding box center [469, 112] width 555 height 42
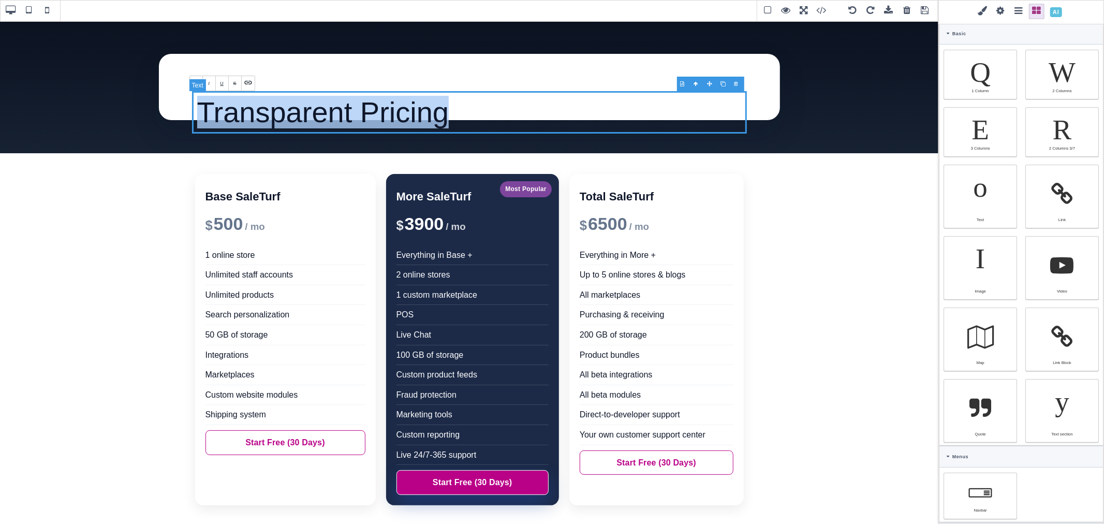
click at [211, 102] on div "Transparent Pricing" at bounding box center [469, 112] width 555 height 42
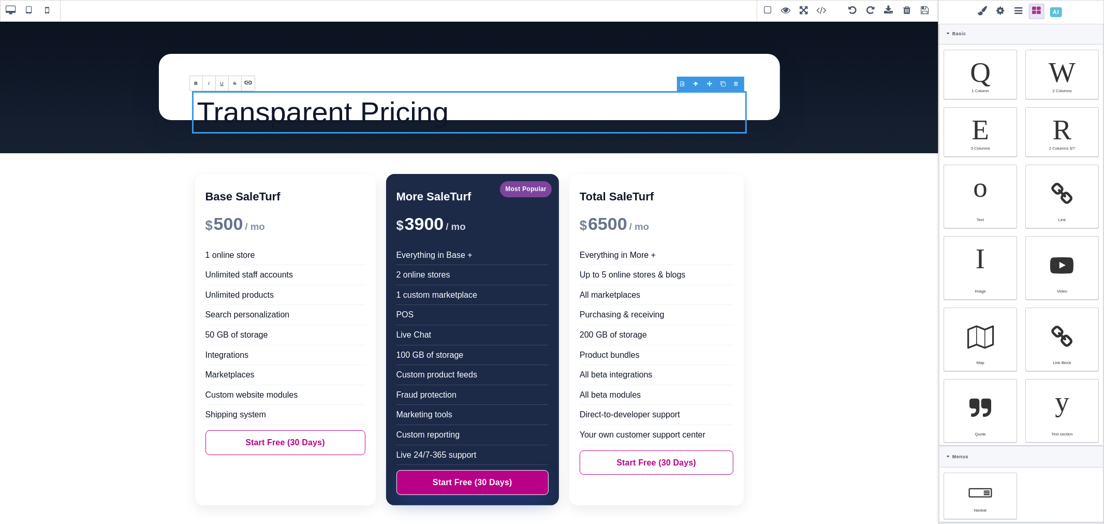
click at [997, 11] on span at bounding box center [1001, 12] width 16 height 16
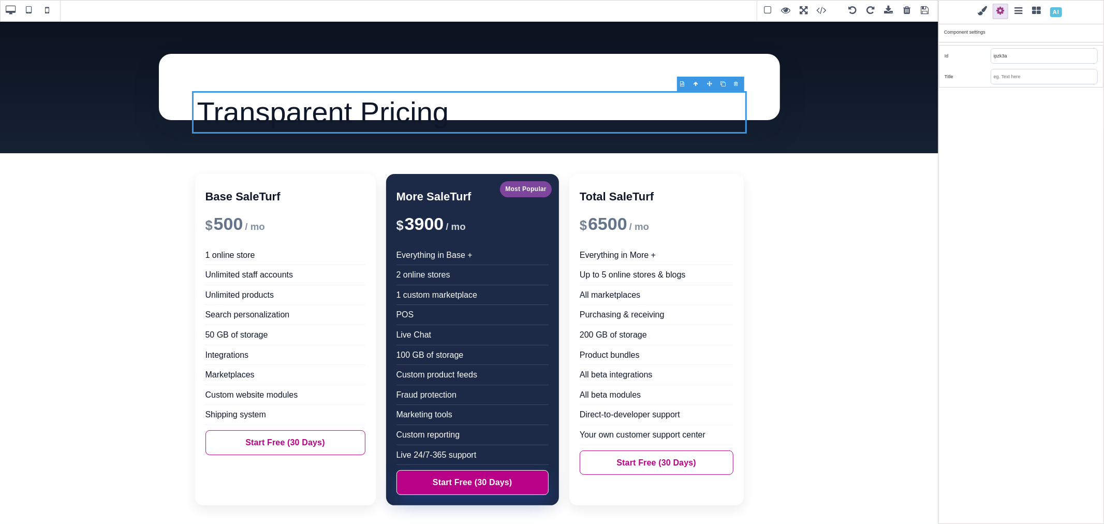
click at [988, 11] on span at bounding box center [983, 12] width 16 height 16
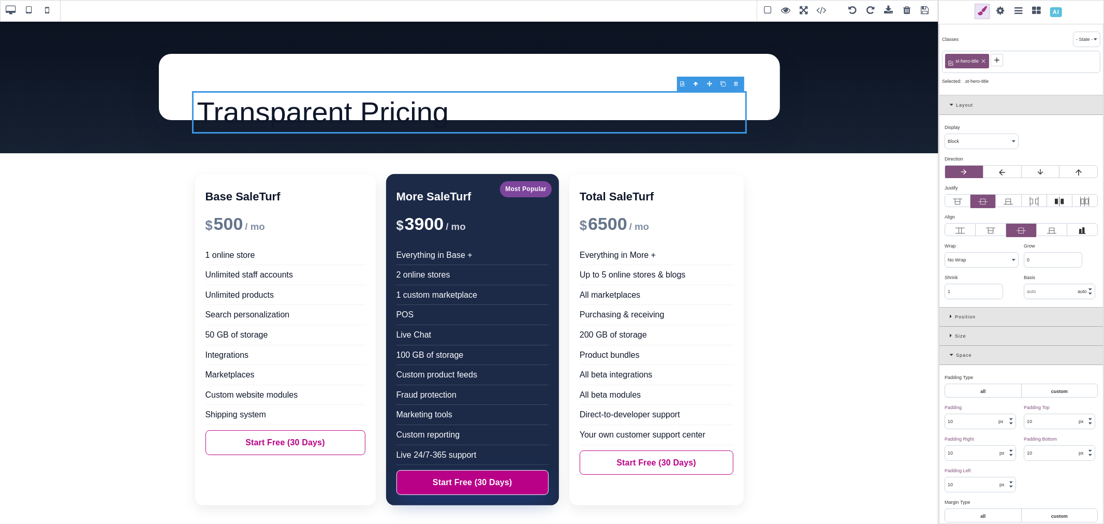
click at [950, 102] on icon at bounding box center [953, 105] width 6 height 6
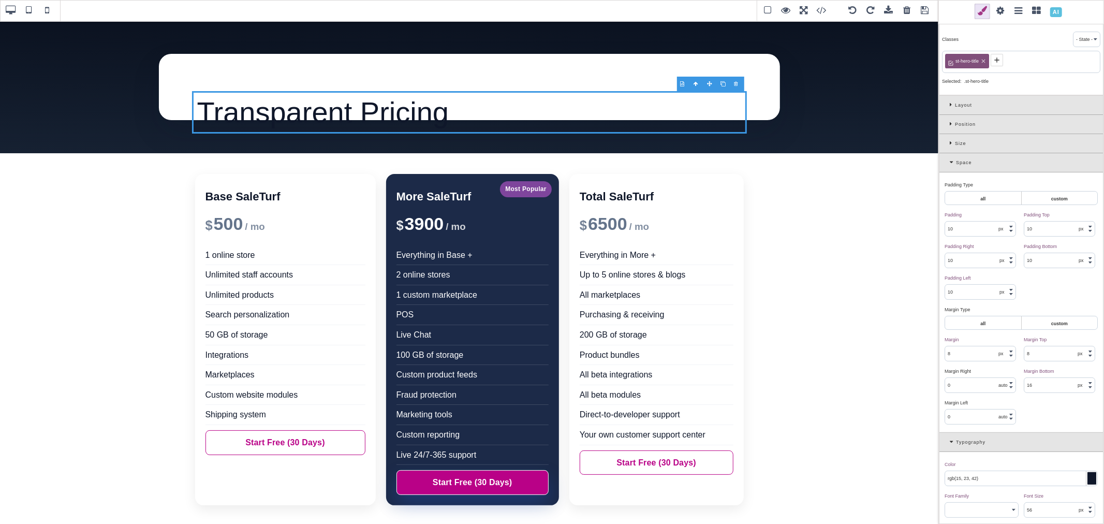
click at [949, 161] on div "Space" at bounding box center [1022, 162] width 164 height 19
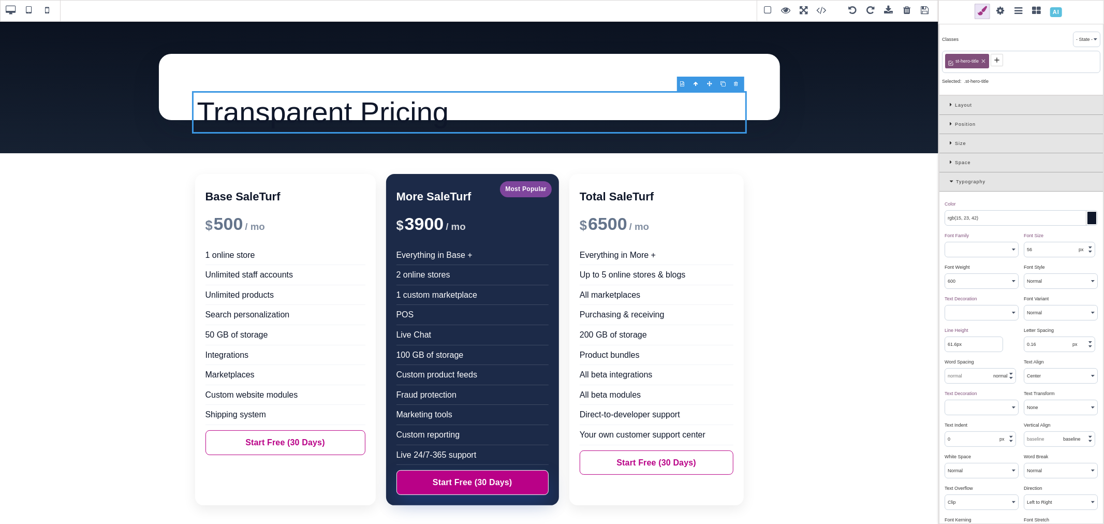
click at [1046, 251] on input "56" at bounding box center [1060, 249] width 70 height 14
click at [1000, 266] on div "Font Weight ⨯" at bounding box center [980, 266] width 71 height 9
click at [991, 280] on select "Normal Bold Bolder Lighter 100 200 300 400 500 600 700 800 900 Inherit" at bounding box center [981, 281] width 73 height 14
click at [945, 274] on select "Normal Bold Bolder Lighter 100 200 300 400 500 600 700 800 900 Inherit" at bounding box center [981, 281] width 73 height 14
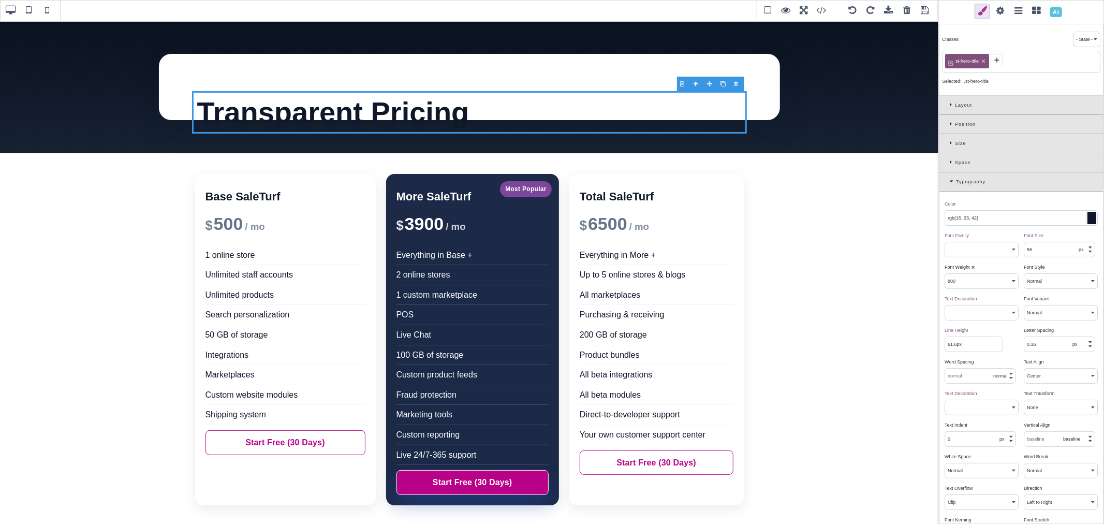
click at [960, 283] on select "Normal Bold Bolder Lighter 100 200 300 400 500 600 700 800 900 Inherit" at bounding box center [981, 281] width 73 height 14
click at [956, 283] on select "Normal Bold Bolder Lighter 100 200 300 400 500 600 700 800 900 Inherit" at bounding box center [981, 281] width 73 height 14
click at [945, 274] on select "Normal Bold Bolder Lighter 100 200 300 400 500 600 700 800 900 Inherit" at bounding box center [981, 281] width 73 height 14
click at [979, 327] on div "Line Height ⨯" at bounding box center [980, 330] width 71 height 9
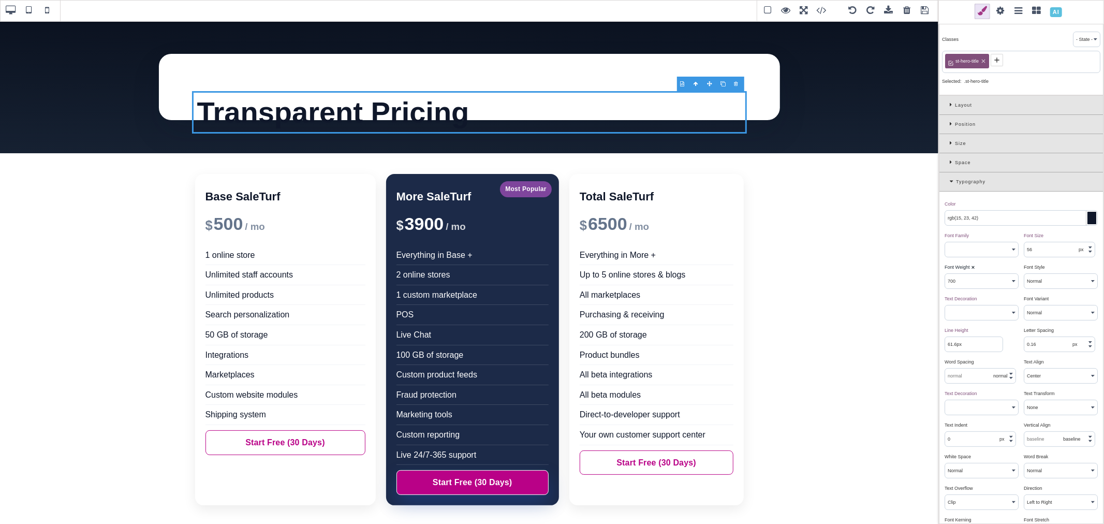
click at [948, 183] on div "Typography" at bounding box center [1022, 181] width 164 height 19
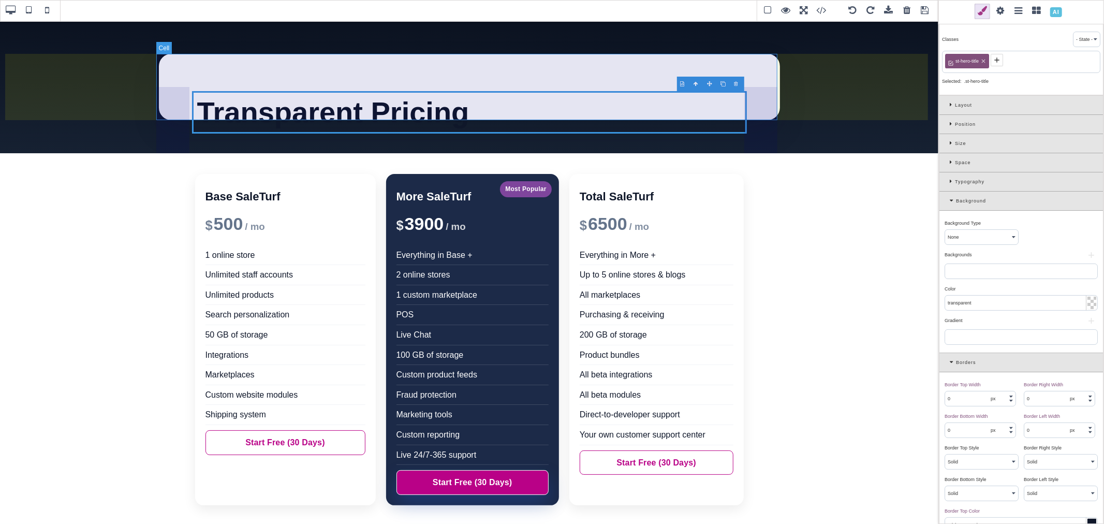
click at [756, 108] on div "Transparent Pricing" at bounding box center [469, 87] width 621 height 66
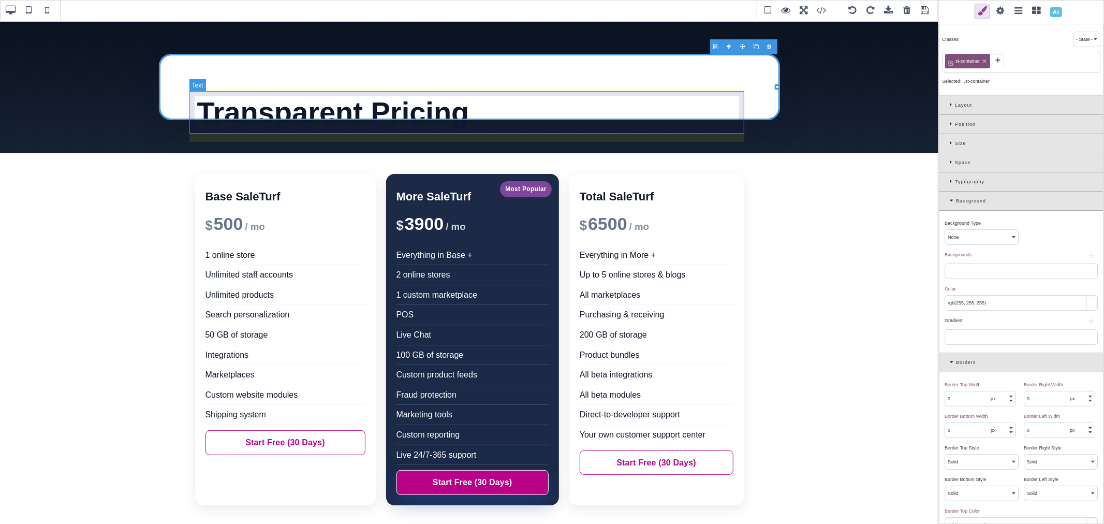
click at [712, 106] on div "Transparent Pricing" at bounding box center [469, 112] width 555 height 42
click at [685, 106] on div "Transparent Pricing" at bounding box center [469, 112] width 555 height 42
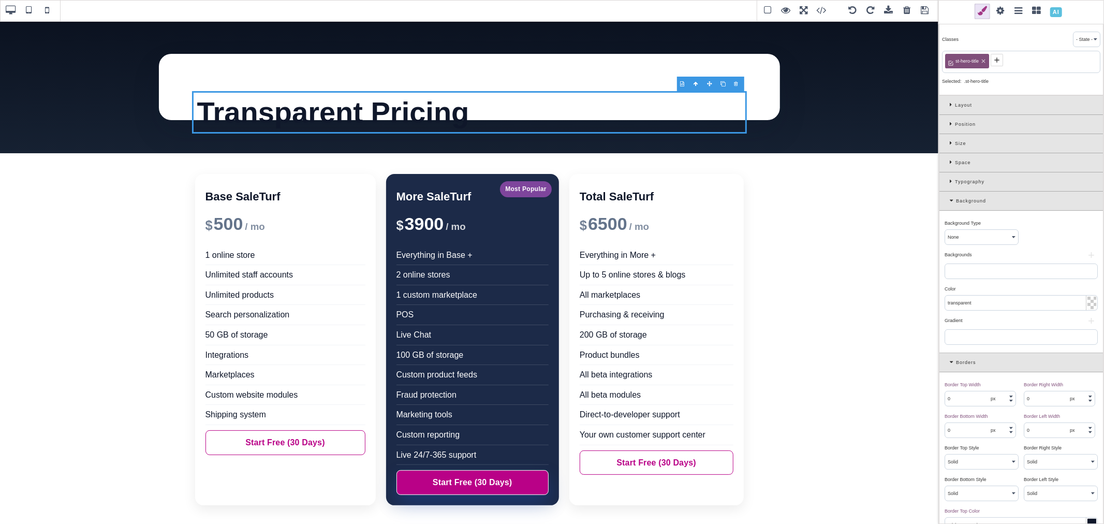
click at [955, 199] on icon at bounding box center [953, 201] width 6 height 6
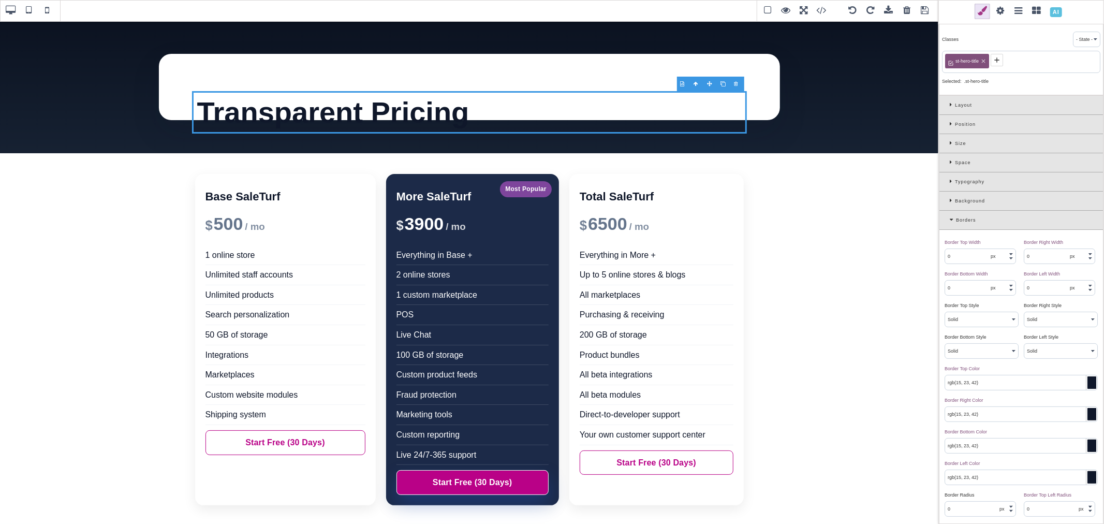
click at [949, 217] on div "Borders" at bounding box center [1022, 220] width 164 height 19
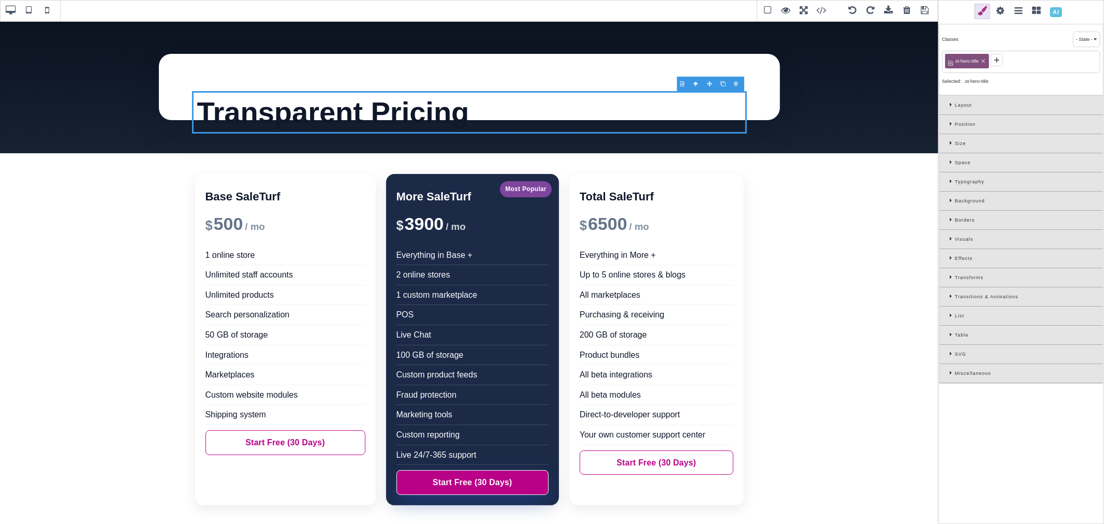
click at [948, 217] on div "Borders" at bounding box center [1022, 220] width 164 height 19
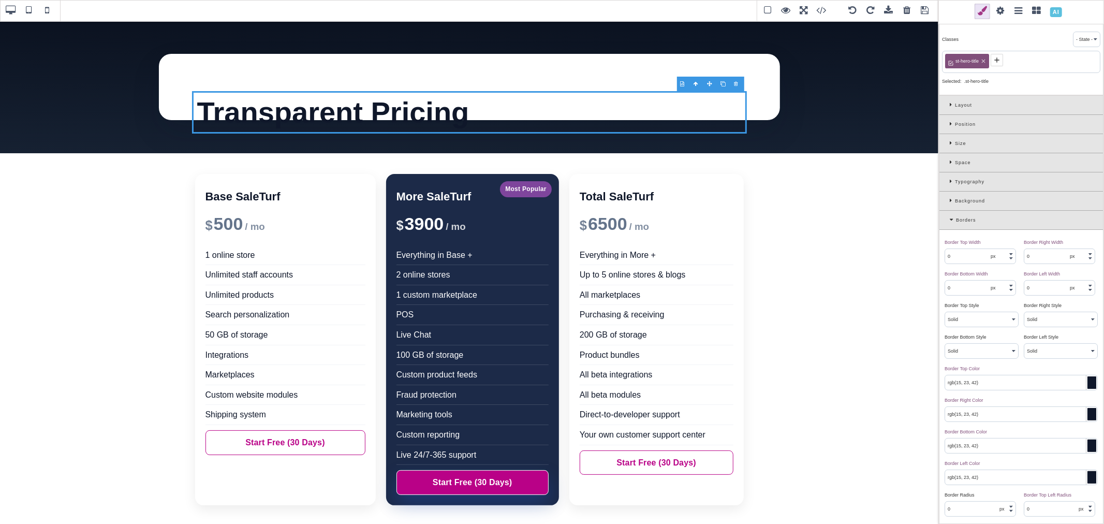
click at [948, 217] on div "Borders" at bounding box center [1022, 220] width 164 height 19
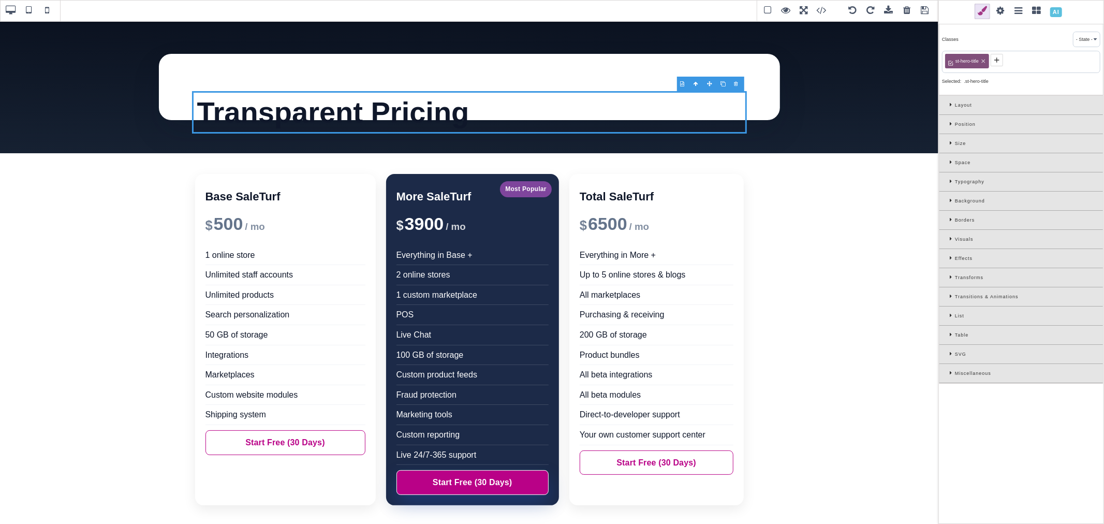
click at [949, 162] on div "Space" at bounding box center [1022, 162] width 164 height 19
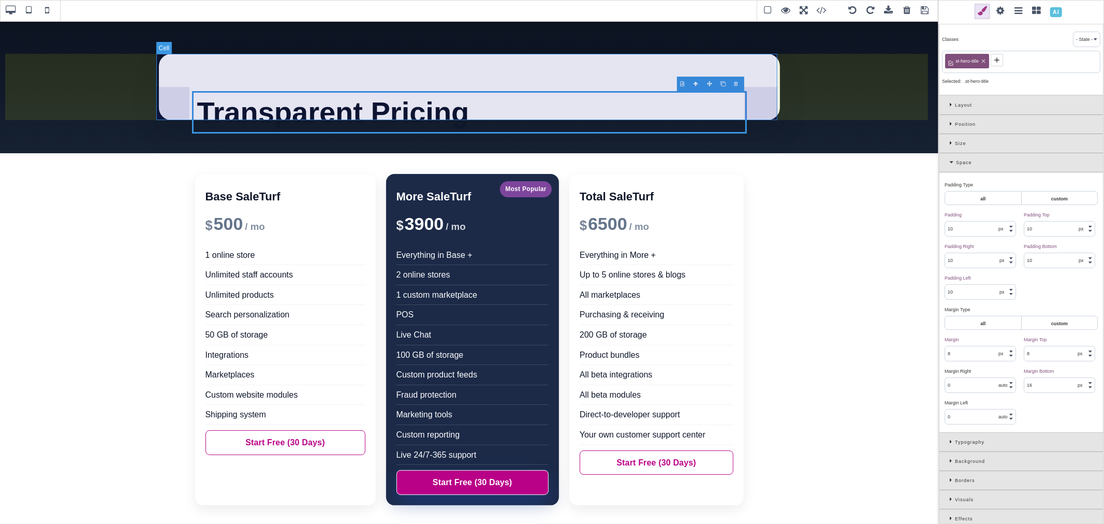
click at [664, 75] on div "Transparent Pricing" at bounding box center [469, 87] width 621 height 66
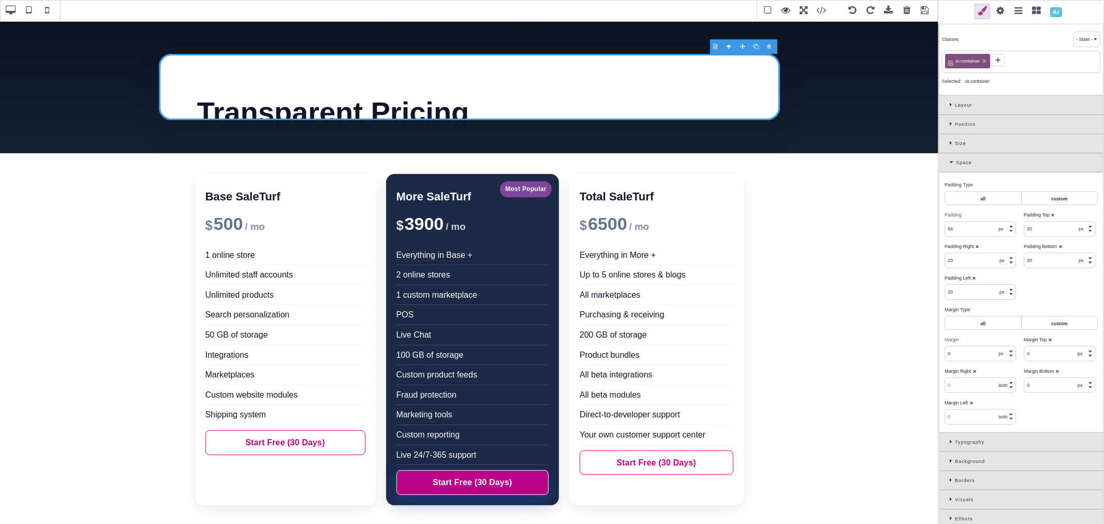
click at [1034, 260] on input "20" at bounding box center [1060, 260] width 70 height 14
click at [948, 104] on div "Layout" at bounding box center [1022, 105] width 164 height 19
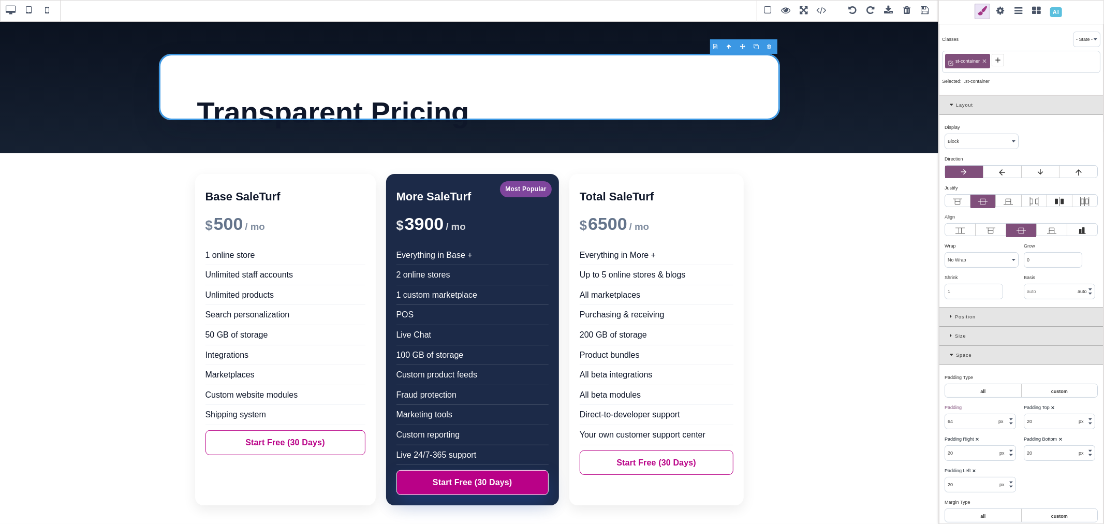
click at [1024, 233] on label at bounding box center [1021, 230] width 30 height 13
click at [0, 0] on input "radio" at bounding box center [0, 0] width 0 height 0
click at [998, 61] on icon at bounding box center [998, 59] width 5 height 5
click at [975, 142] on select "Block Inline Inline Block Flex None Contents Table Table Row Table Cell" at bounding box center [981, 141] width 73 height 14
click at [945, 135] on select "Block Inline Inline Block Flex None Contents Table Table Row Table Cell" at bounding box center [981, 141] width 73 height 14
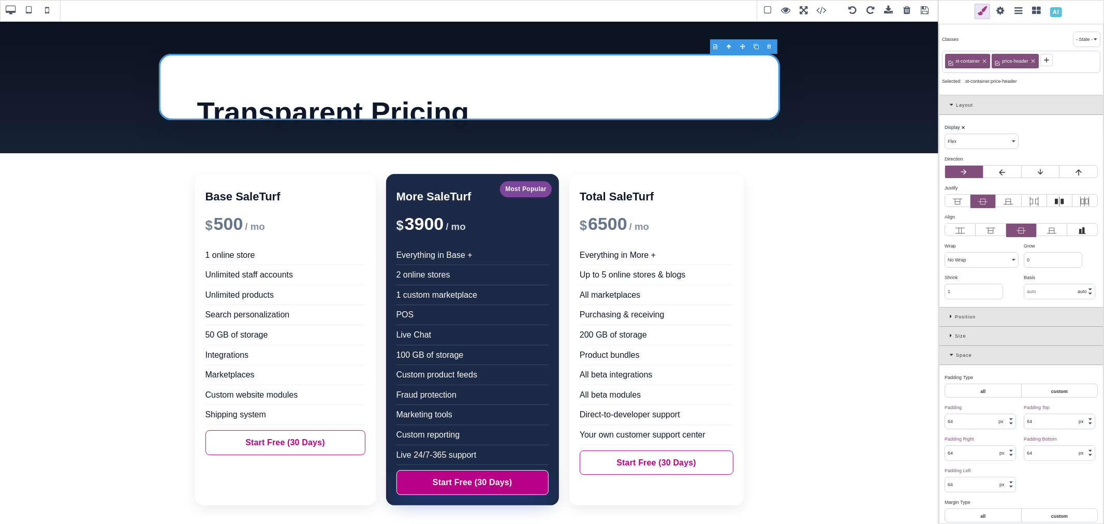
click at [999, 141] on select "Block Inline Inline Block Flex None Contents Table Table Row Table Cell" at bounding box center [981, 141] width 73 height 14
click at [945, 135] on select "Block Inline Inline Block Flex None Contents Table Table Row Table Cell" at bounding box center [981, 141] width 73 height 14
click at [965, 173] on icon at bounding box center [964, 172] width 6 height 6
click at [0, 0] on input "radio" at bounding box center [0, 0] width 0 height 0
click at [1004, 200] on icon at bounding box center [1008, 201] width 9 height 9
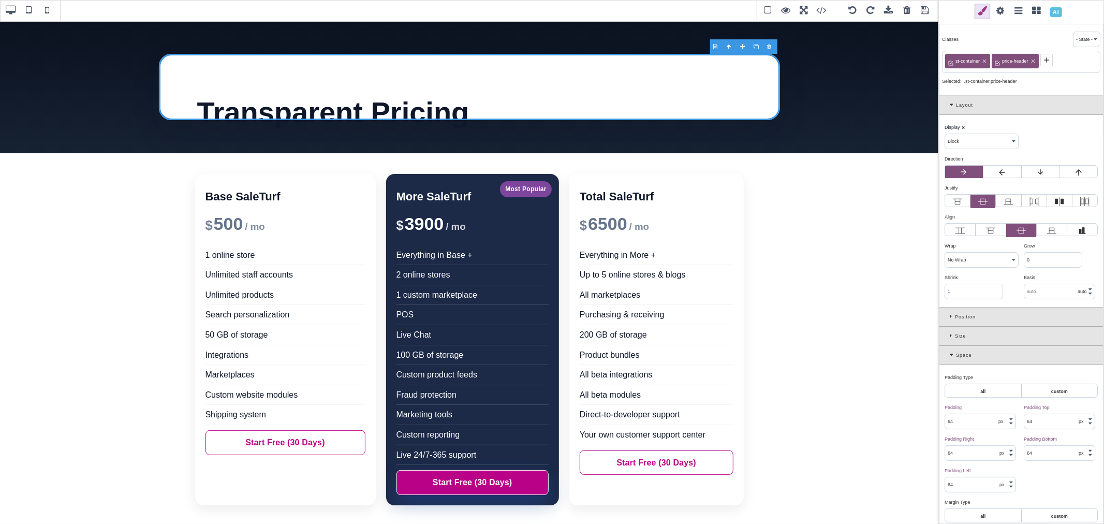
click at [0, 0] on input "radio" at bounding box center [0, 0] width 0 height 0
click at [976, 200] on label at bounding box center [983, 201] width 25 height 13
click at [0, 0] on input "radio" at bounding box center [0, 0] width 0 height 0
click at [963, 187] on div "Justify ⨯" at bounding box center [1020, 187] width 151 height 9
click at [962, 189] on b "⨯" at bounding box center [961, 187] width 4 height 5
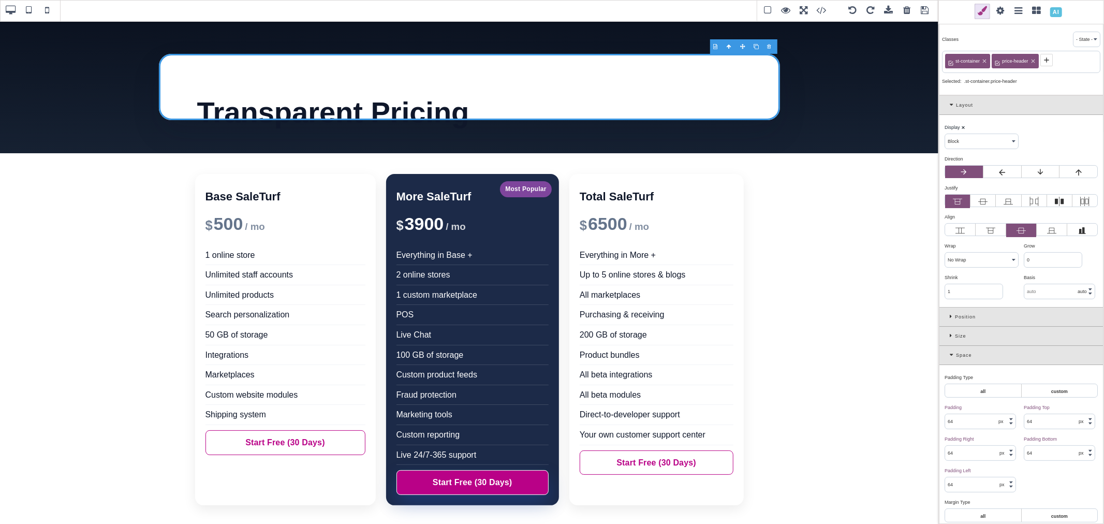
scroll to position [57, 0]
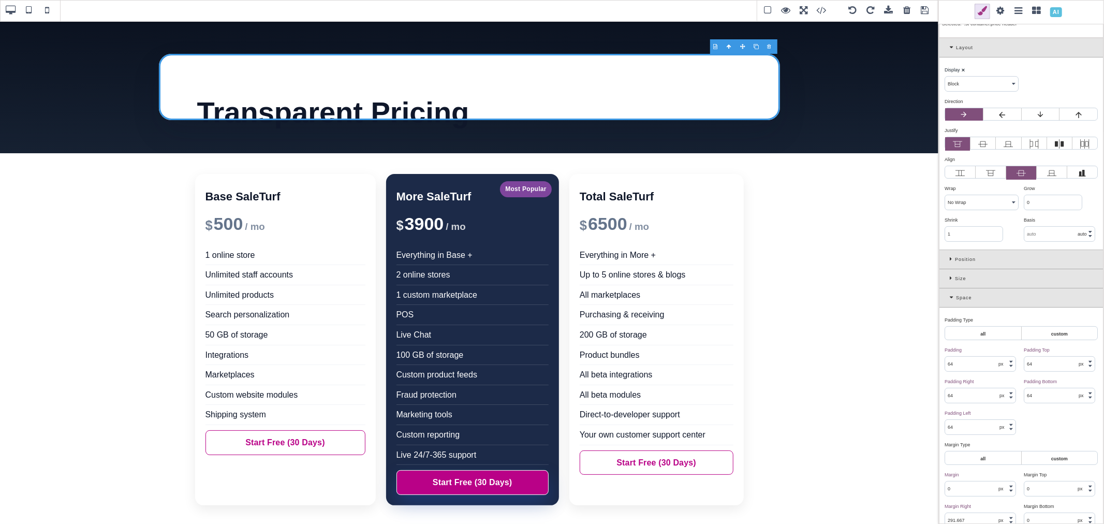
click at [1043, 366] on input "64" at bounding box center [1060, 364] width 70 height 14
click at [948, 279] on div "Size" at bounding box center [1022, 278] width 164 height 19
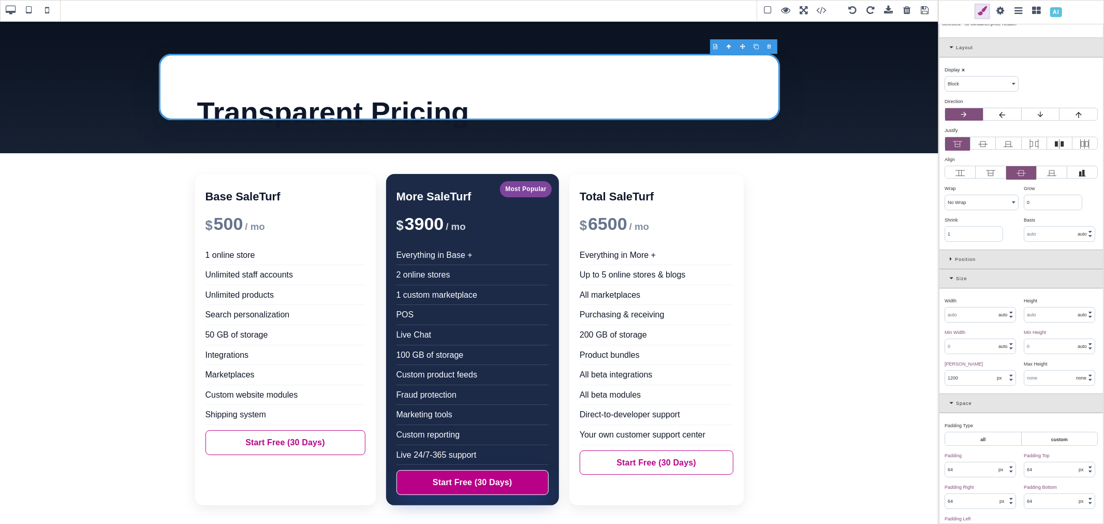
click at [1047, 346] on input "text" at bounding box center [1060, 346] width 70 height 14
click at [1039, 317] on input "text" at bounding box center [1060, 315] width 70 height 14
click at [1039, 301] on b "⨯" at bounding box center [1041, 300] width 4 height 5
click at [981, 317] on input "text" at bounding box center [980, 315] width 70 height 14
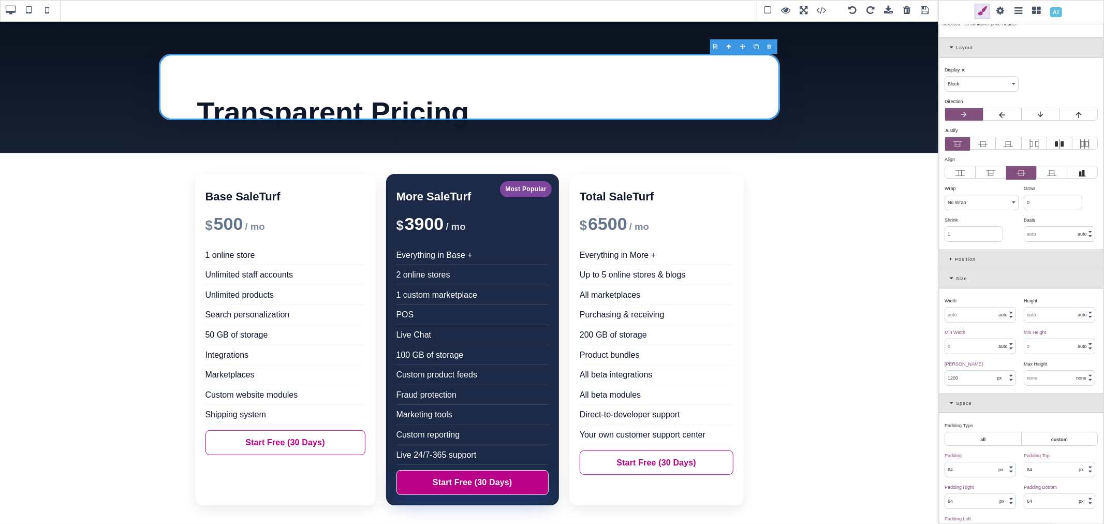
click at [949, 282] on div "Size" at bounding box center [1022, 278] width 164 height 19
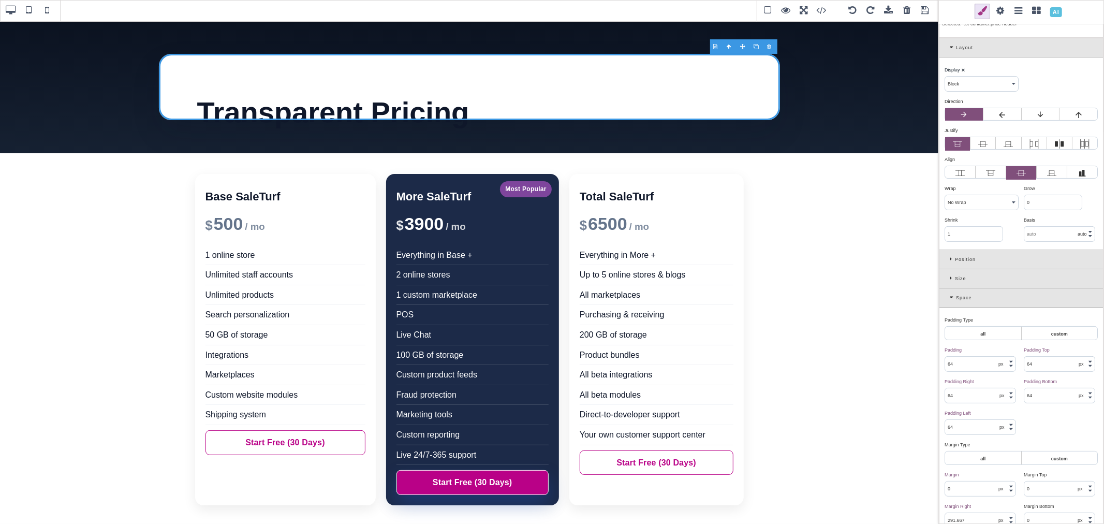
click at [949, 256] on div "Position" at bounding box center [1022, 259] width 164 height 19
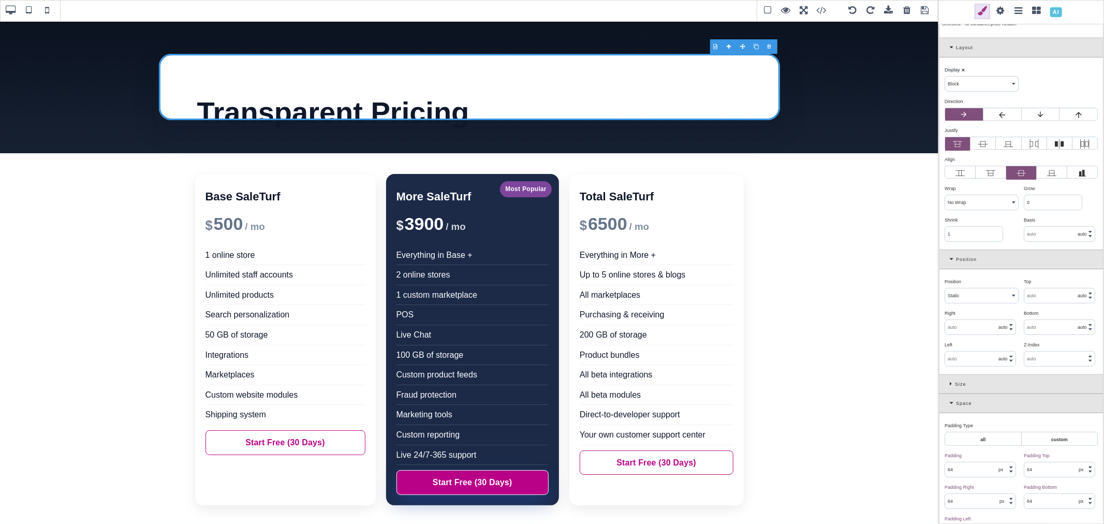
click at [965, 296] on select "Static Relative Absolute Fixed Sticky" at bounding box center [981, 295] width 73 height 14
click at [945, 289] on select "Static Relative Absolute Fixed Sticky" at bounding box center [981, 295] width 73 height 14
click at [980, 281] on div "Position ⨯" at bounding box center [980, 281] width 71 height 9
click at [32, 9] on span at bounding box center [29, 11] width 16 height 16
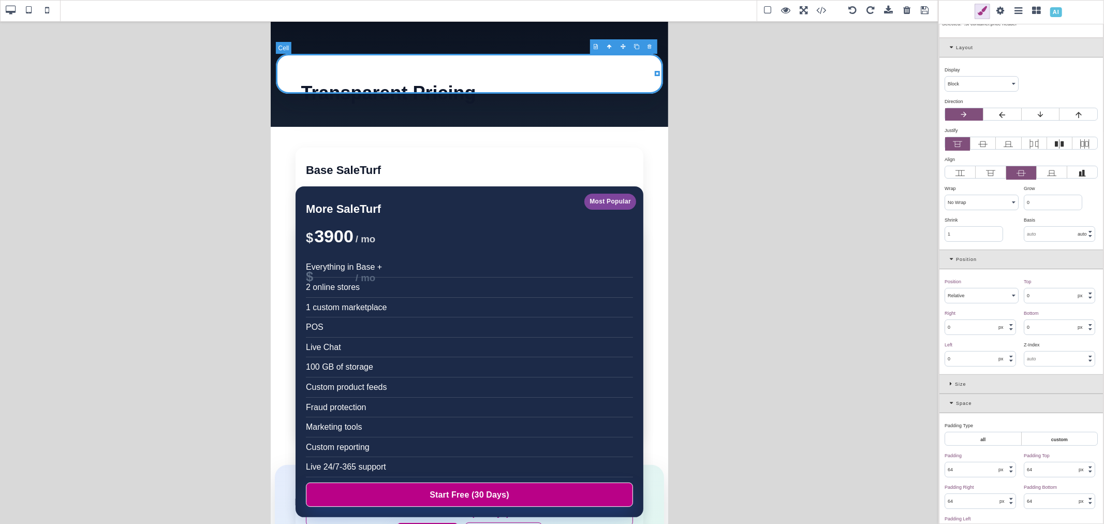
click at [43, 10] on span at bounding box center [47, 11] width 16 height 16
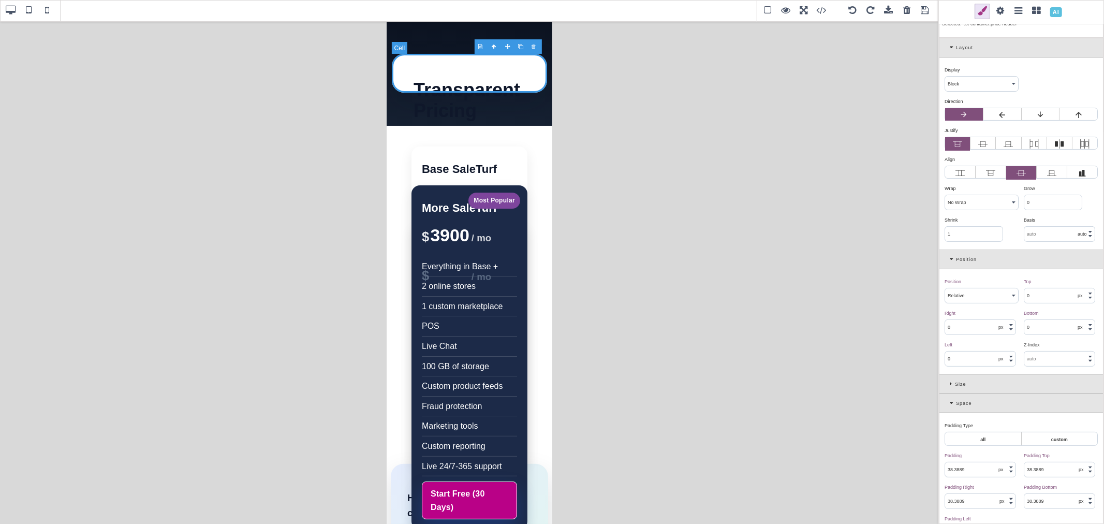
click at [33, 8] on span at bounding box center [29, 11] width 16 height 16
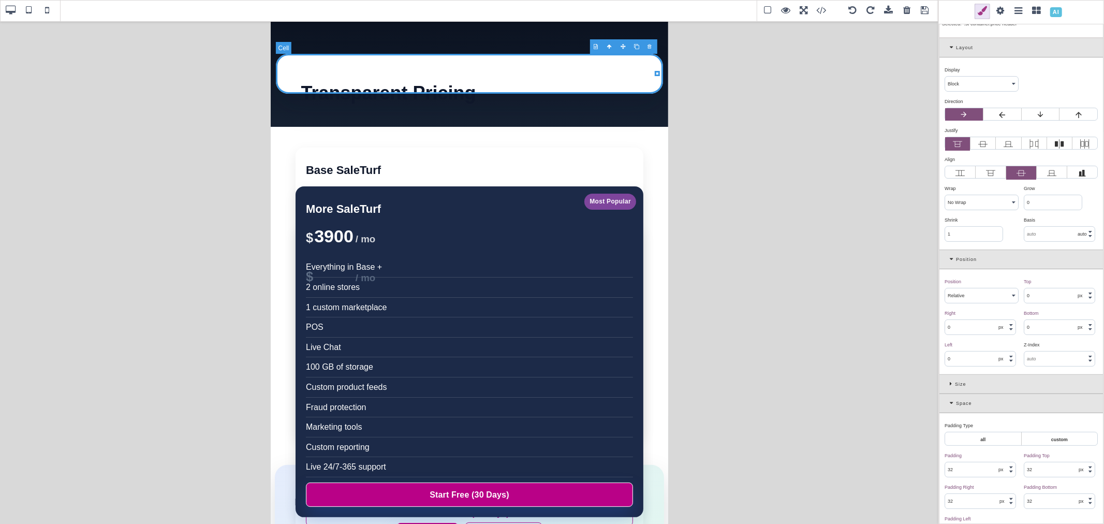
click at [14, 7] on span at bounding box center [11, 11] width 16 height 16
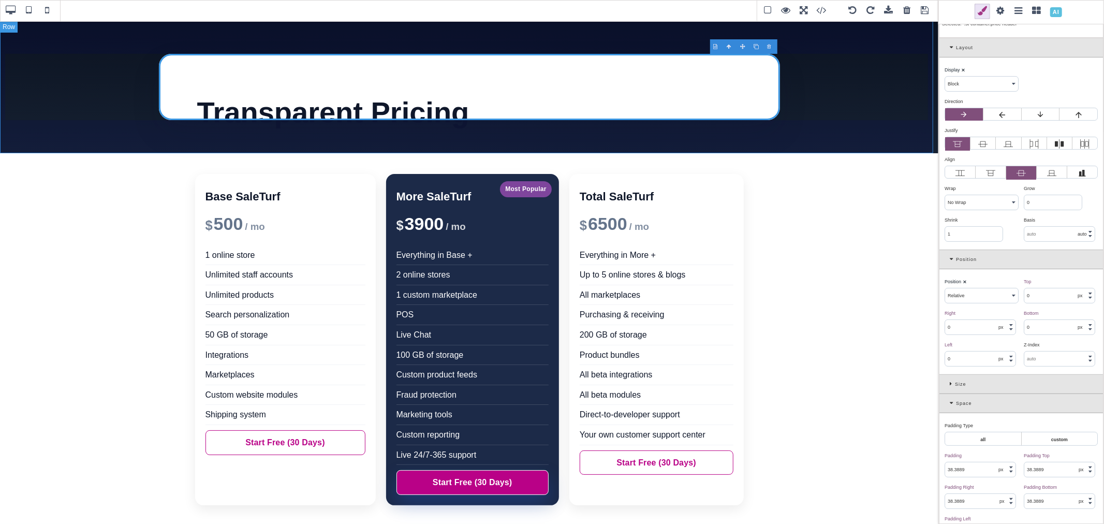
click at [805, 55] on div "Transparent Pricing" at bounding box center [469, 87] width 939 height 133
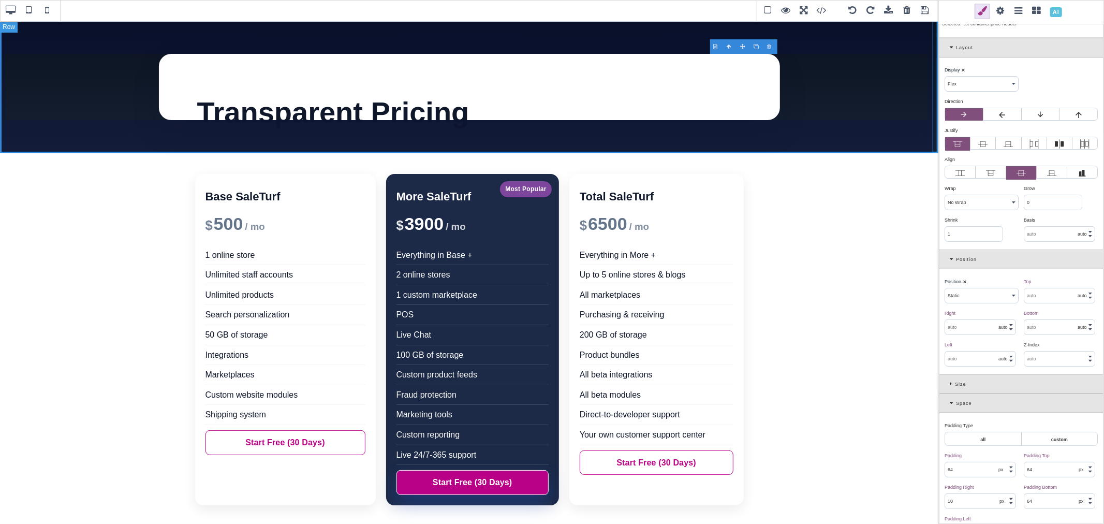
scroll to position [0, 0]
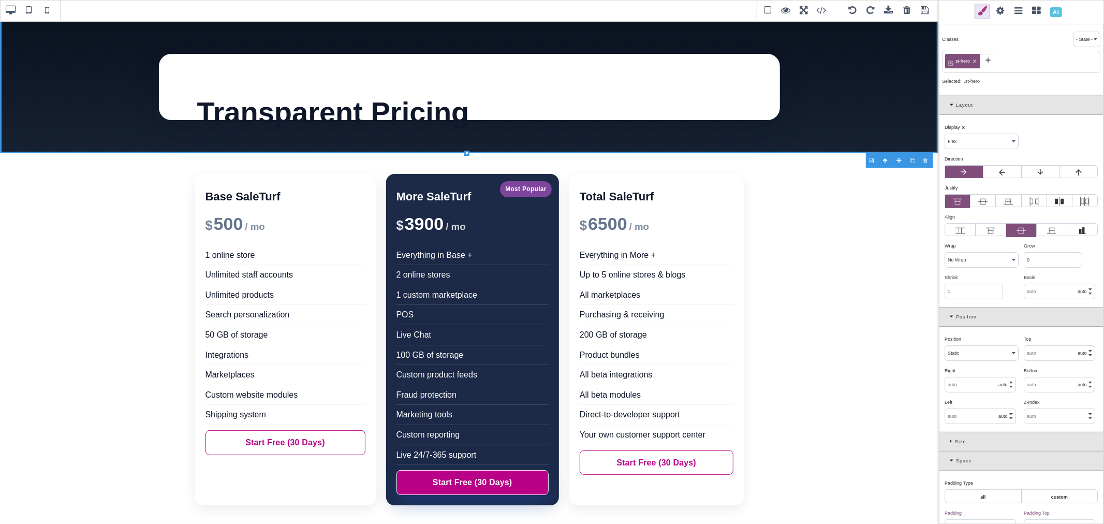
click at [945, 439] on div "Size" at bounding box center [1022, 441] width 164 height 19
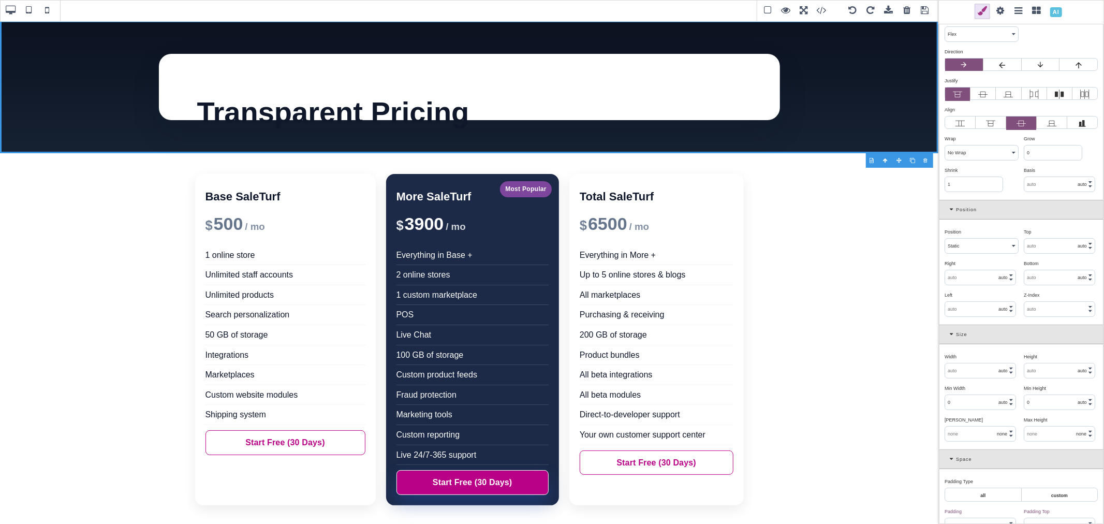
scroll to position [115, 0]
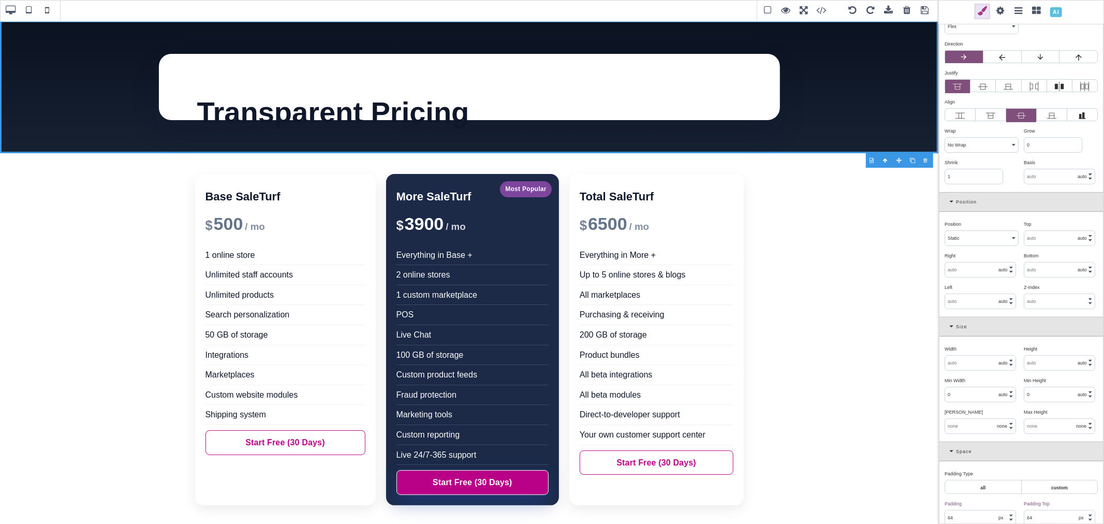
click at [951, 330] on div "Size" at bounding box center [1022, 326] width 164 height 19
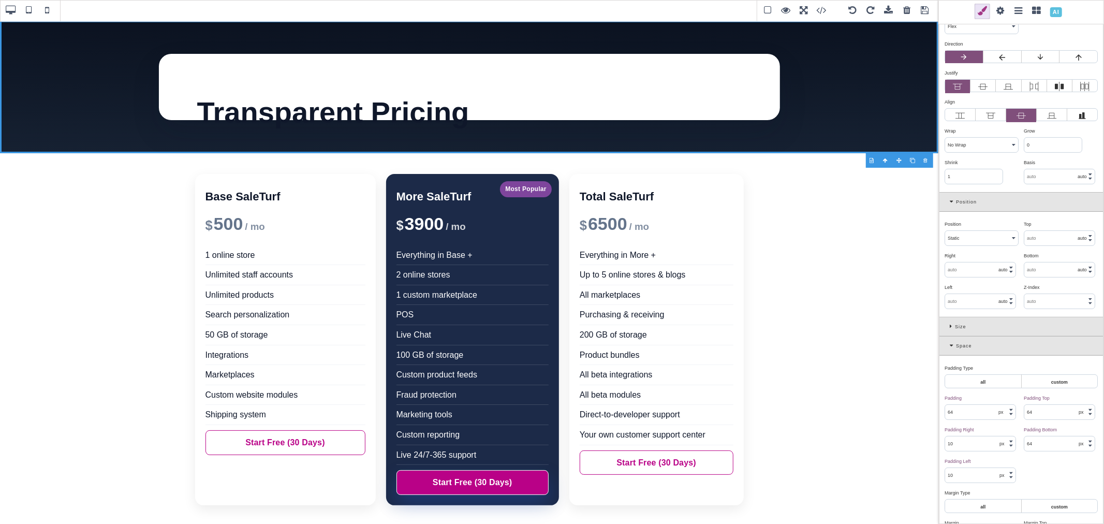
click at [950, 344] on icon at bounding box center [953, 346] width 6 height 6
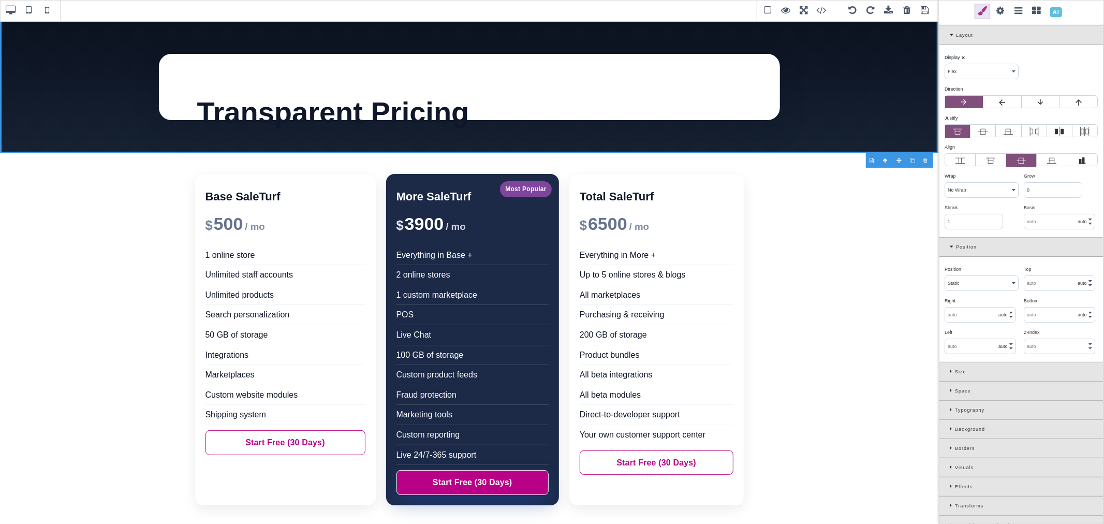
scroll to position [0, 0]
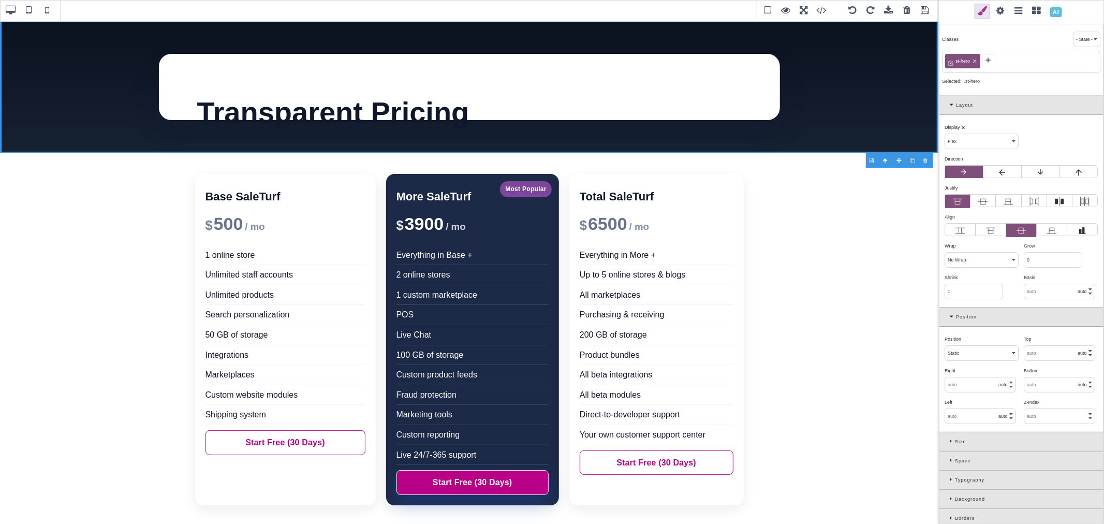
click at [961, 140] on select "Block Inline Inline Block Flex None Contents Table Table Row Table Cell" at bounding box center [981, 141] width 73 height 14
click at [945, 135] on select "Block Inline Inline Block Flex None Contents Table Table Row Table Cell" at bounding box center [981, 141] width 73 height 14
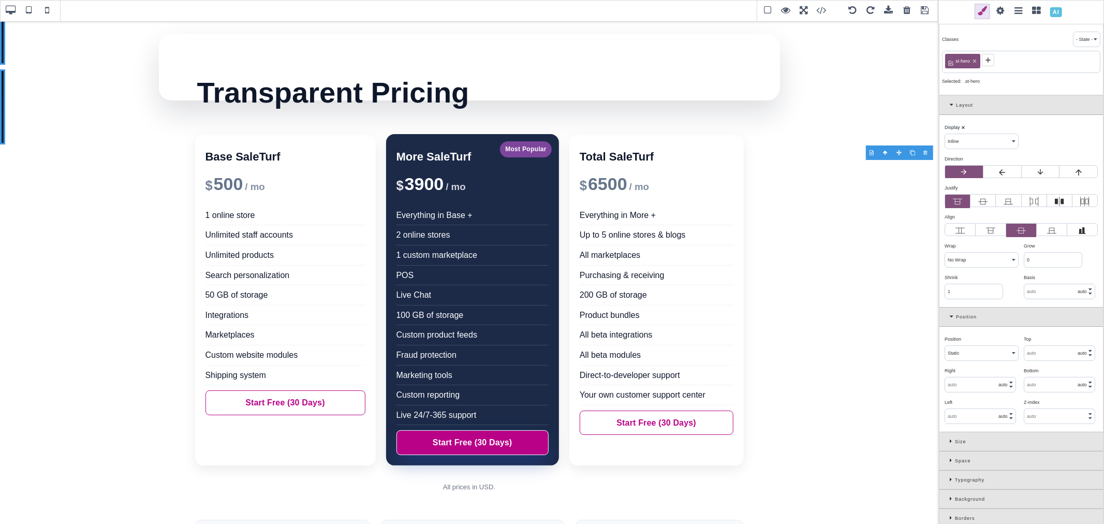
click at [966, 140] on select "Block Inline Inline Block Flex None Contents Table Table Row Table Cell" at bounding box center [981, 141] width 73 height 14
click at [945, 135] on select "Block Inline Inline Block Flex None Contents Table Table Row Table Cell" at bounding box center [981, 141] width 73 height 14
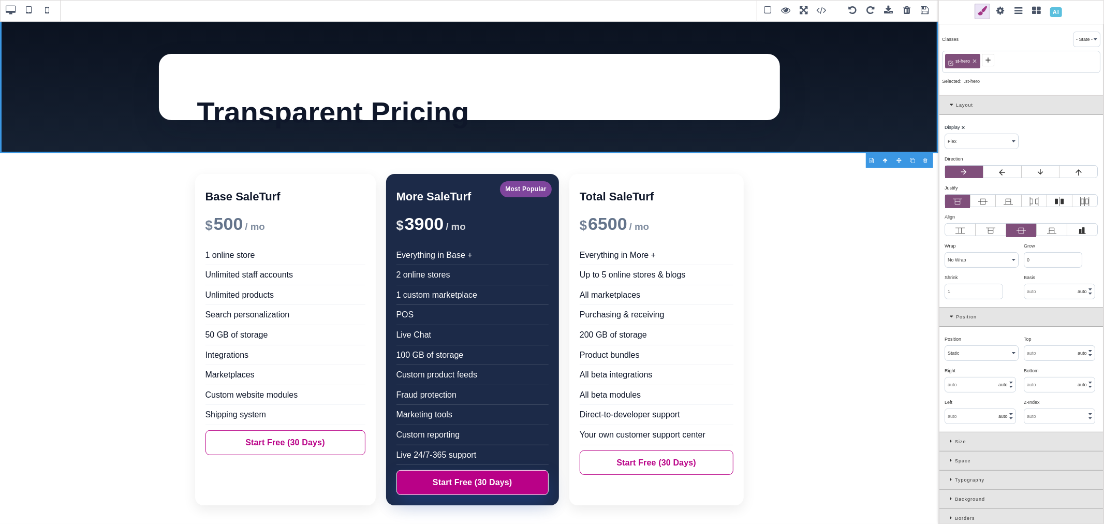
click at [965, 137] on select "Block Inline Inline Block Flex None Contents Table Table Row Table Cell" at bounding box center [981, 141] width 73 height 14
click at [945, 135] on select "Block Inline Inline Block Flex None Contents Table Table Row Table Cell" at bounding box center [981, 141] width 73 height 14
click at [964, 140] on select "Block Inline Inline Block Flex None Contents Table Table Row Table Cell" at bounding box center [981, 141] width 73 height 14
click at [945, 135] on select "Block Inline Inline Block Flex None Contents Table Table Row Table Cell" at bounding box center [981, 141] width 73 height 14
click at [984, 203] on icon at bounding box center [982, 201] width 9 height 9
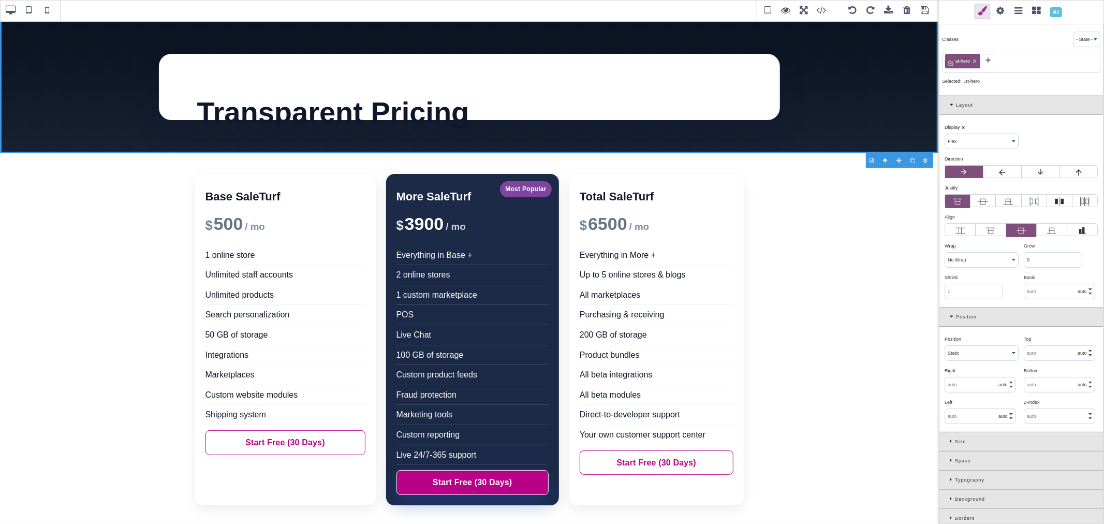
click at [0, 0] on input "radio" at bounding box center [0, 0] width 0 height 0
click at [960, 202] on icon at bounding box center [957, 201] width 9 height 9
click at [0, 0] on input "radio" at bounding box center [0, 0] width 0 height 0
click at [960, 190] on b "⨯" at bounding box center [961, 187] width 4 height 5
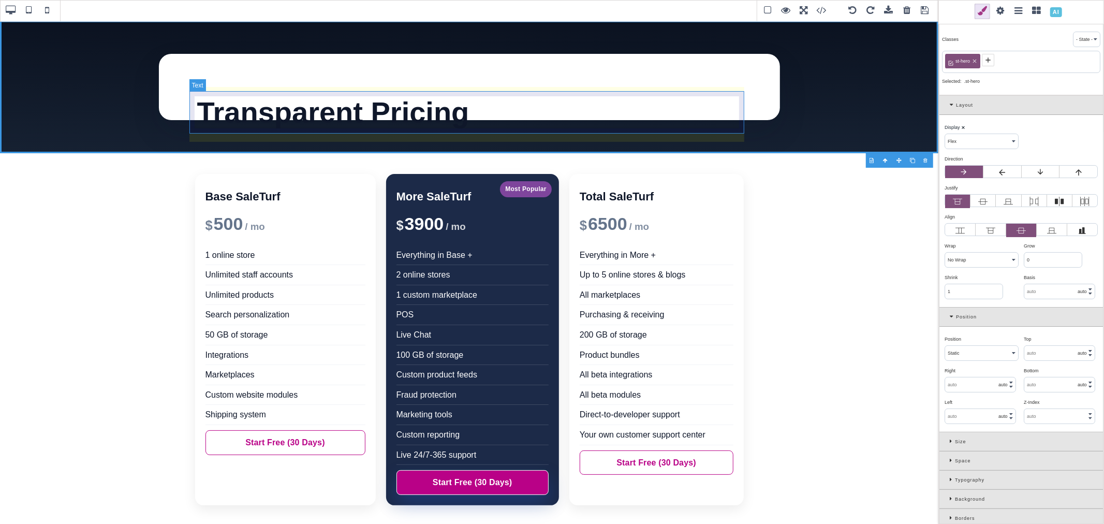
click at [512, 102] on div "Transparent Pricing" at bounding box center [469, 112] width 555 height 42
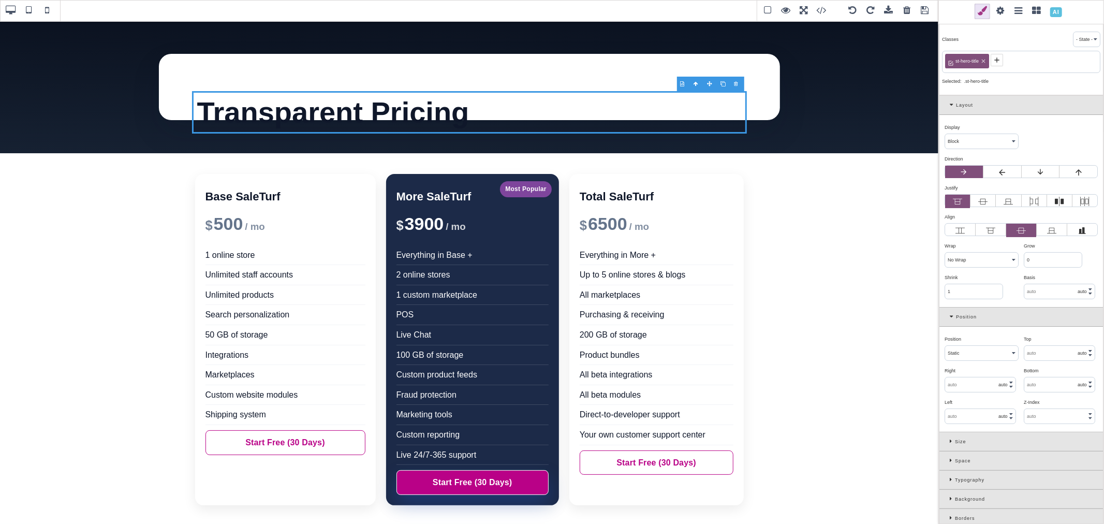
click at [923, 12] on span at bounding box center [925, 11] width 16 height 16
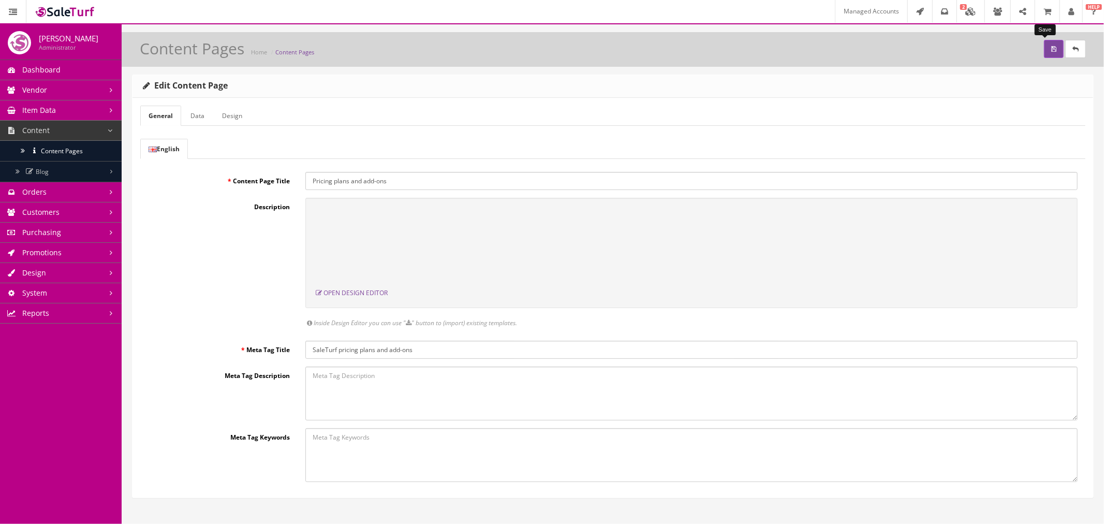
click at [1044, 46] on button "submit" at bounding box center [1054, 49] width 20 height 18
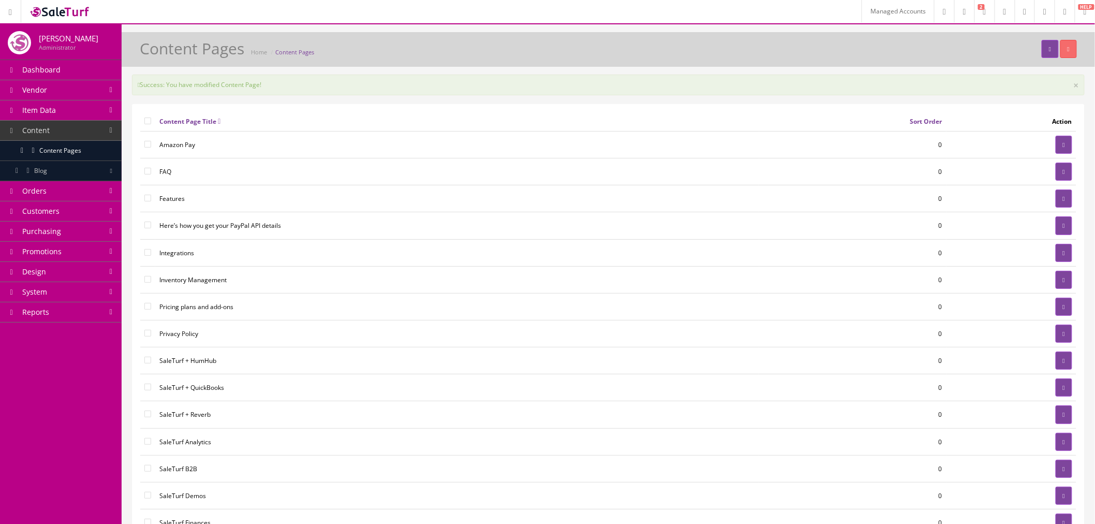
scroll to position [57, 0]
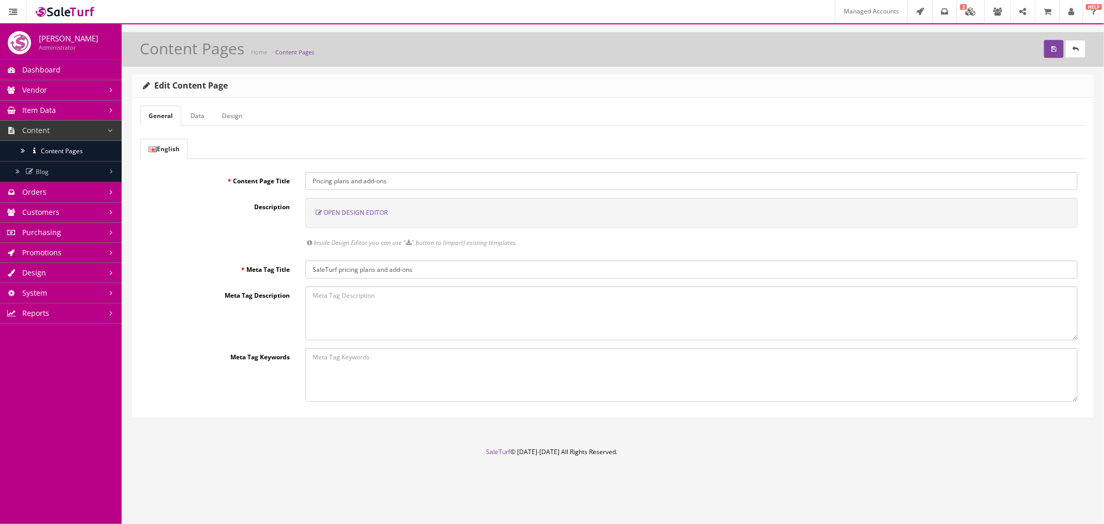
click at [348, 210] on span "Open Design Editor" at bounding box center [356, 212] width 64 height 9
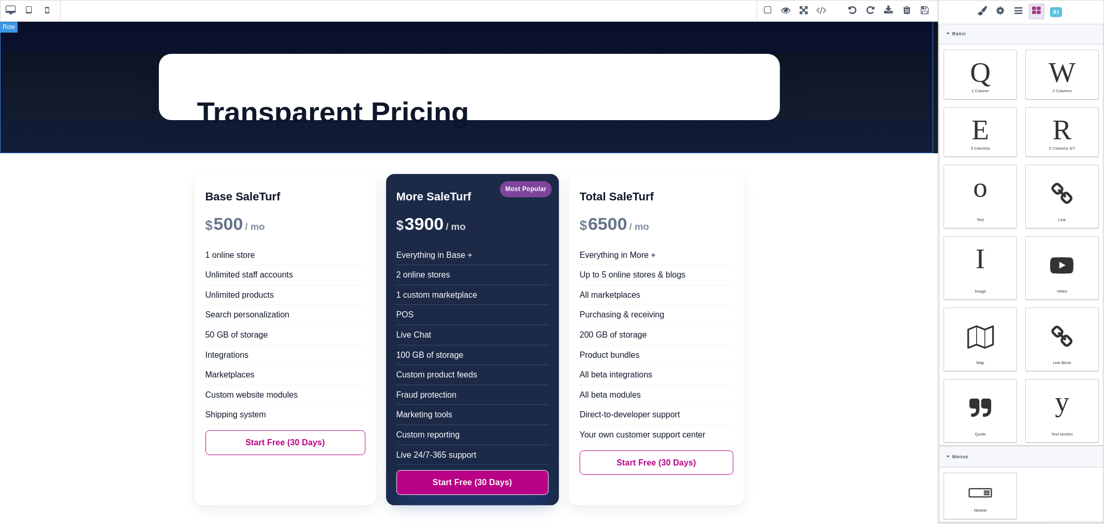
click at [831, 149] on div "Transparent Pricing" at bounding box center [469, 87] width 939 height 133
select select "flex"
type input "64"
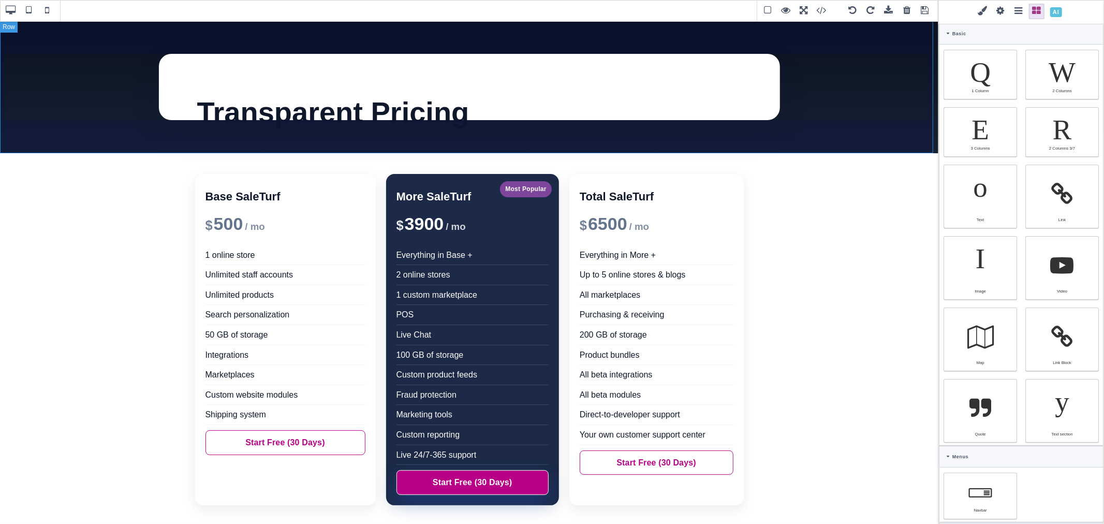
type input "rgb(255, 255, 255)"
select select
type input "16"
select select
type input "25.6px"
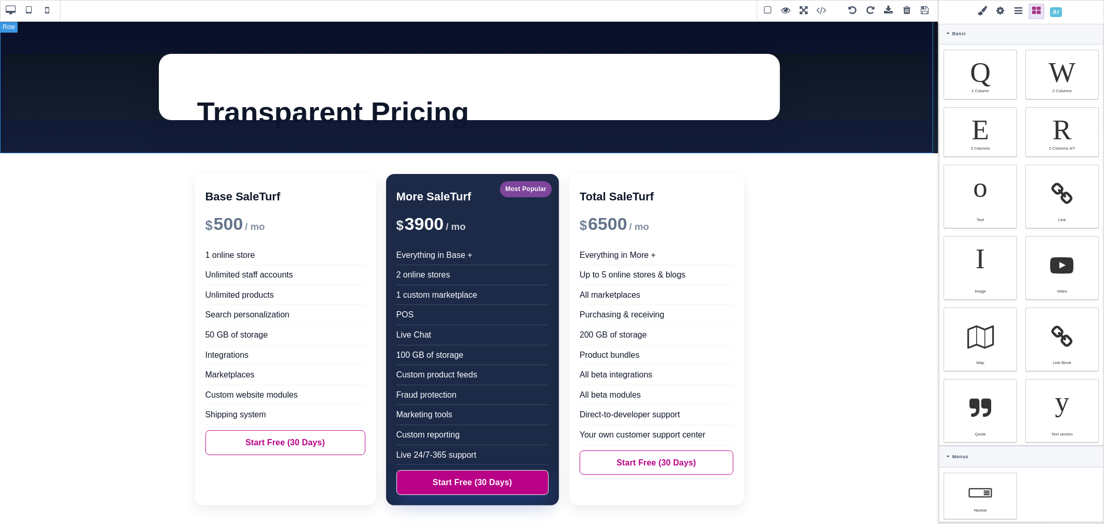
select select
type input "rgb(255, 255, 255)"
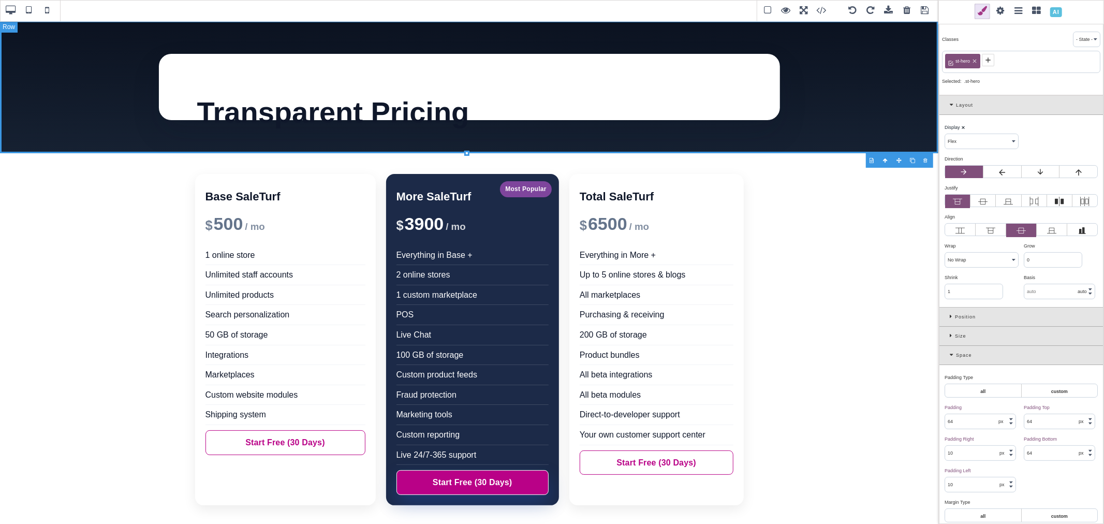
drag, startPoint x: 831, startPoint y: 149, endPoint x: 830, endPoint y: 123, distance: 26.4
click at [830, 123] on div "Transparent Pricing" at bounding box center [469, 87] width 939 height 133
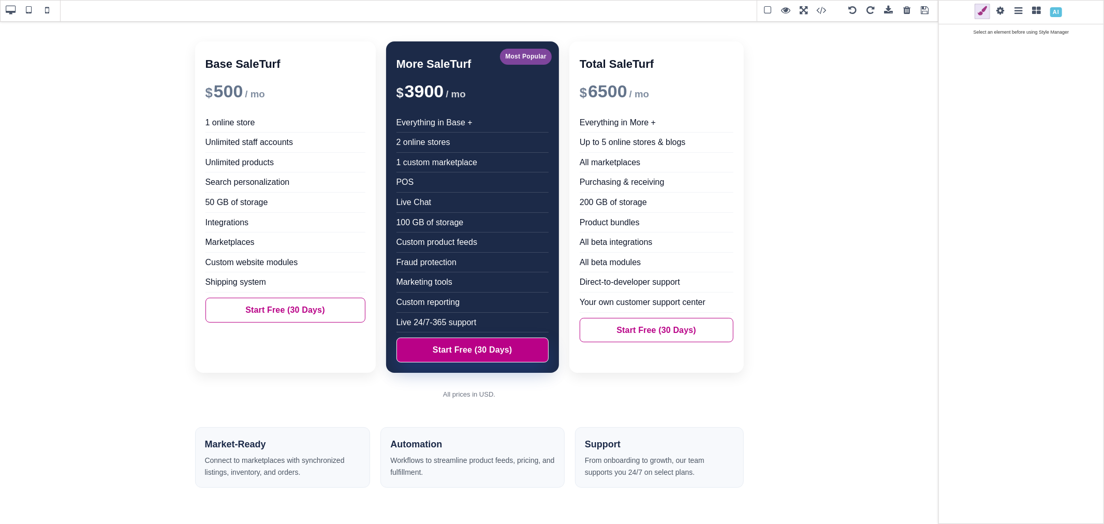
click at [924, 160] on div at bounding box center [926, 160] width 13 height 10
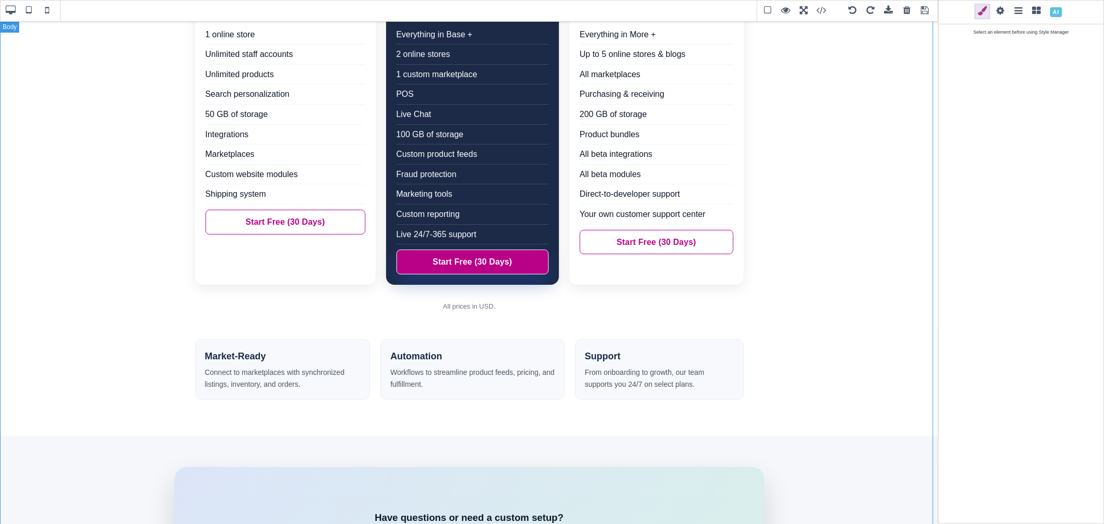
scroll to position [202, 0]
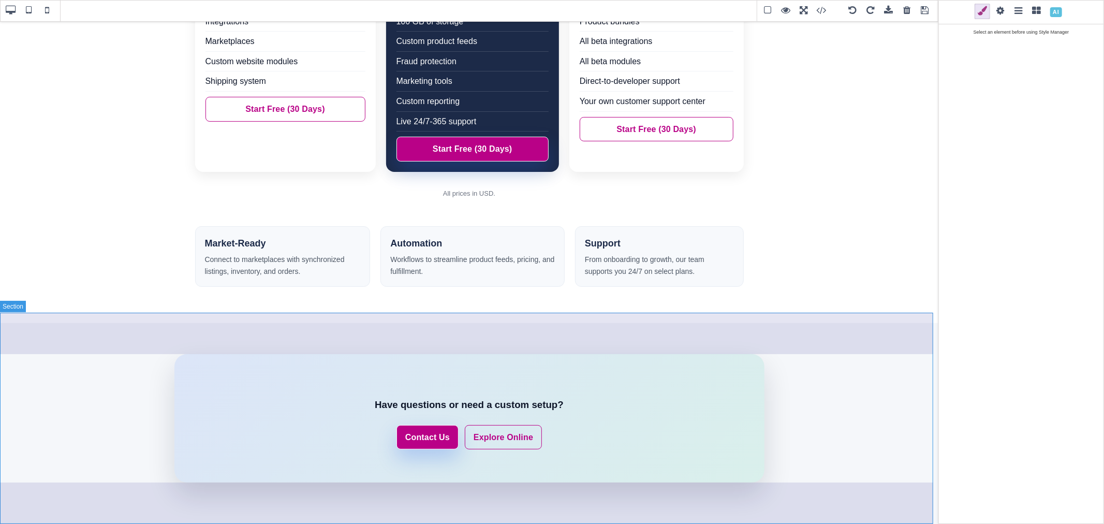
click at [908, 495] on section "Have questions or need a custom setup? Contact Us Explore Online" at bounding box center [469, 418] width 939 height 211
select select "block"
type input "80"
type input "0"
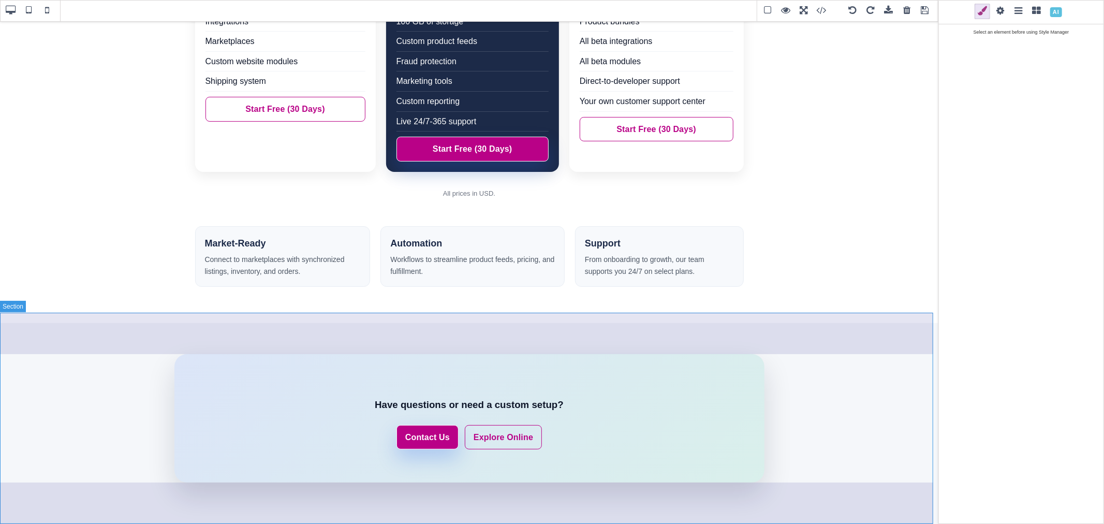
type input "80"
type input "0"
type input "rgb(15, 23, 42)"
select select
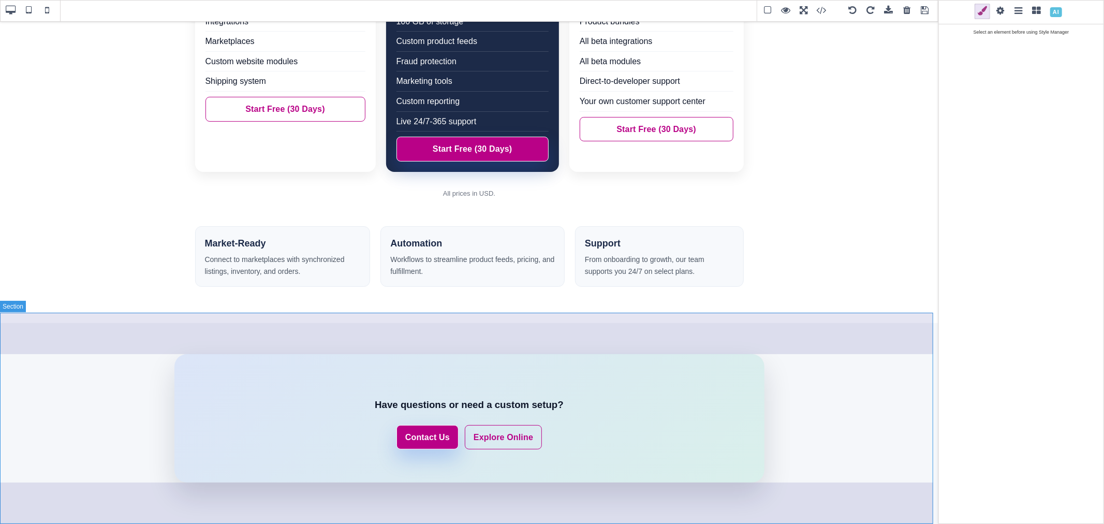
type input "rgb(15, 23, 42)"
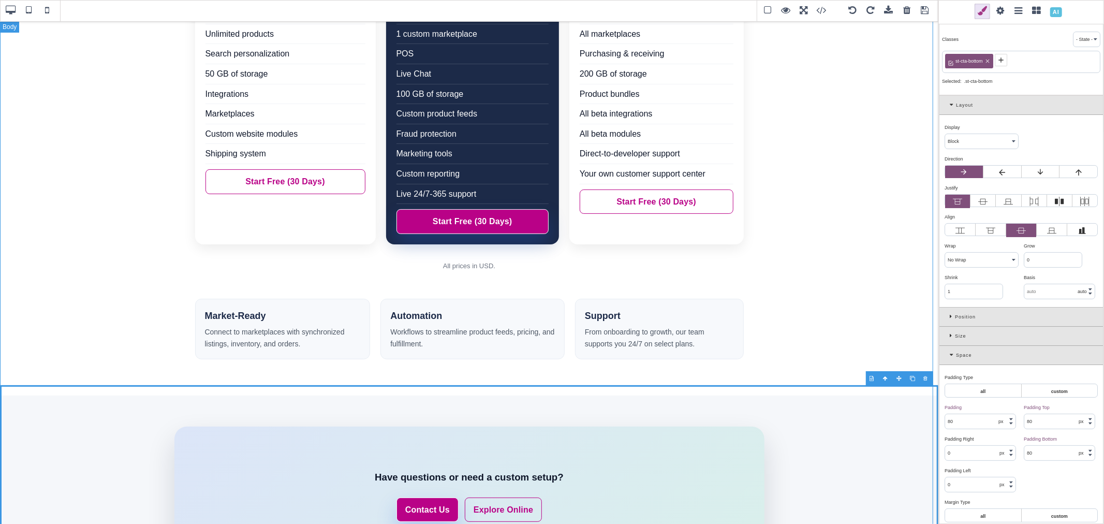
scroll to position [0, 0]
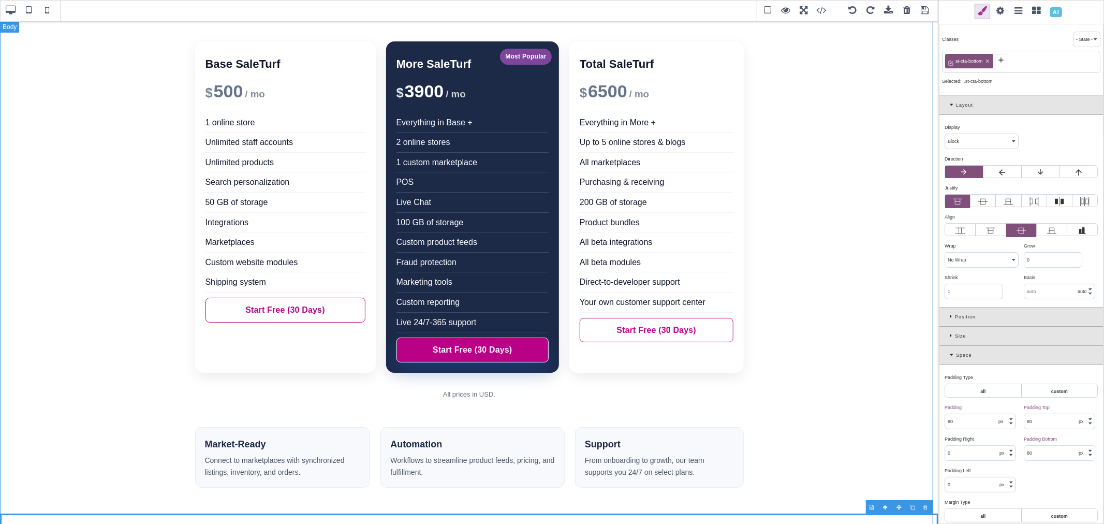
click at [879, 113] on div "Base SaleTurf $ 500 / mo 1 online store Unlimited staff accounts Unlimited prod…" at bounding box center [469, 373] width 939 height 704
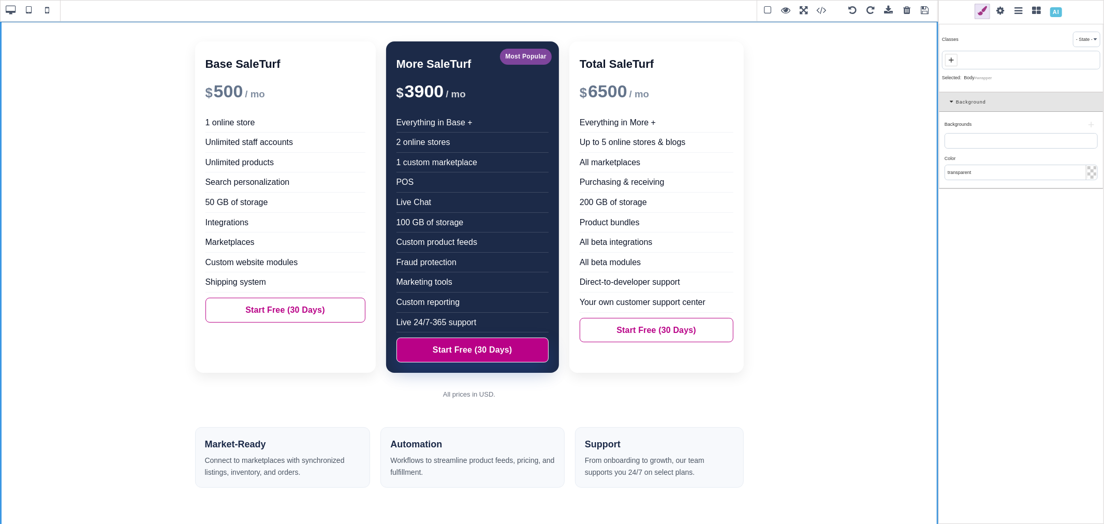
click at [1034, 12] on span at bounding box center [1037, 12] width 16 height 16
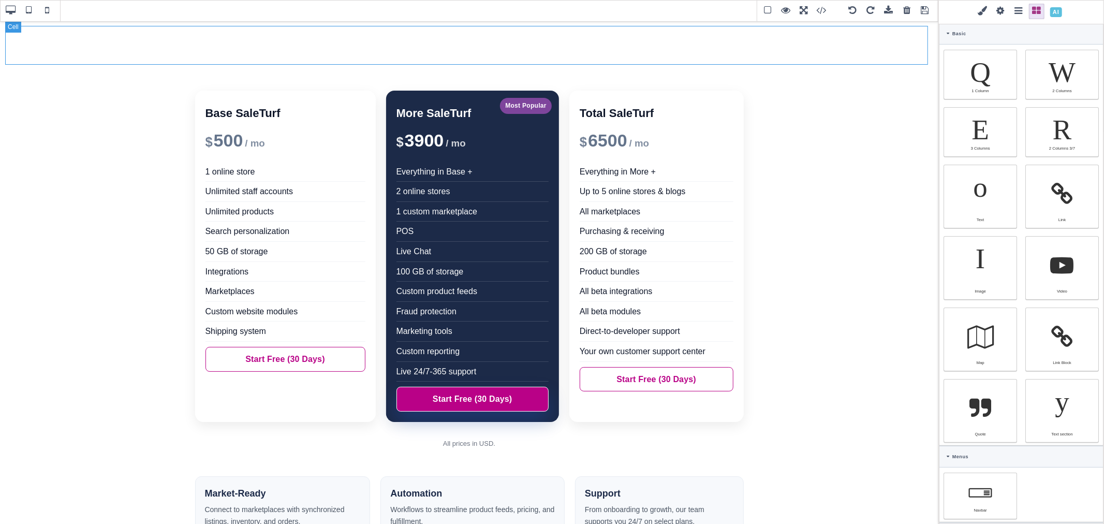
click at [796, 36] on div at bounding box center [469, 45] width 928 height 39
select select "table-cell"
type input "0"
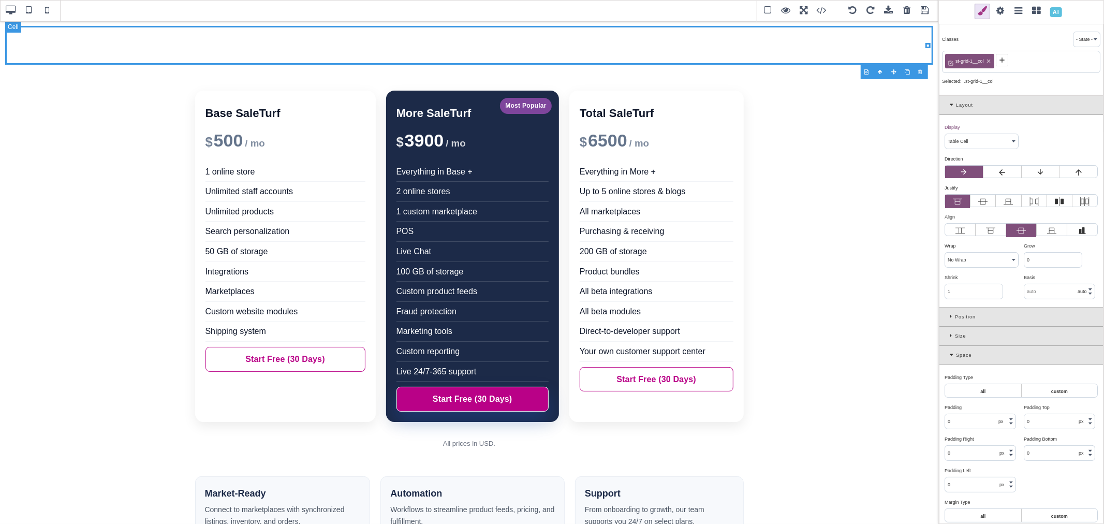
drag, startPoint x: 796, startPoint y: 36, endPoint x: 757, endPoint y: 38, distance: 39.4
click at [757, 38] on div at bounding box center [469, 45] width 928 height 39
drag, startPoint x: 763, startPoint y: 37, endPoint x: 703, endPoint y: 29, distance: 61.1
click at [703, 28] on div at bounding box center [469, 45] width 928 height 39
select select "table"
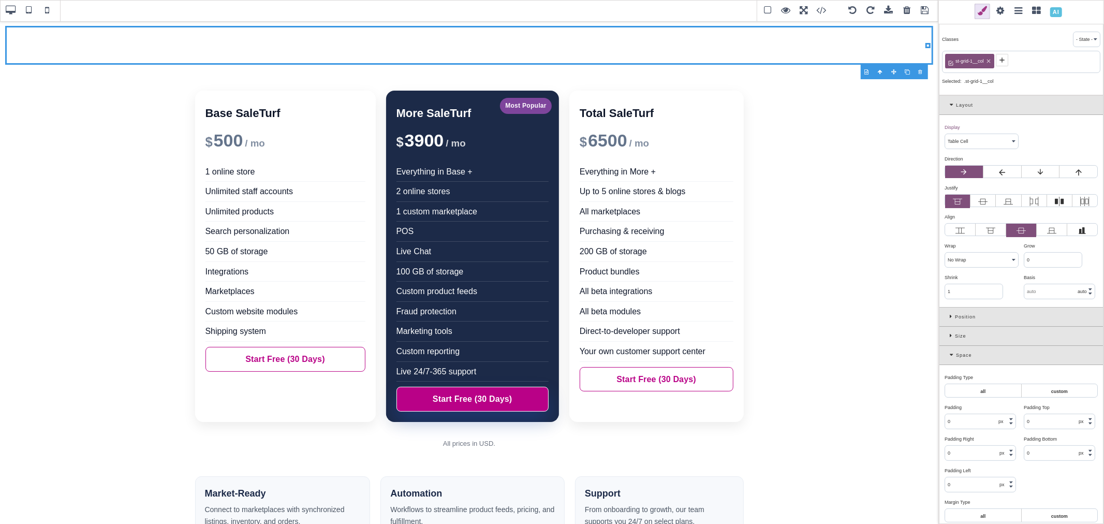
type input "10"
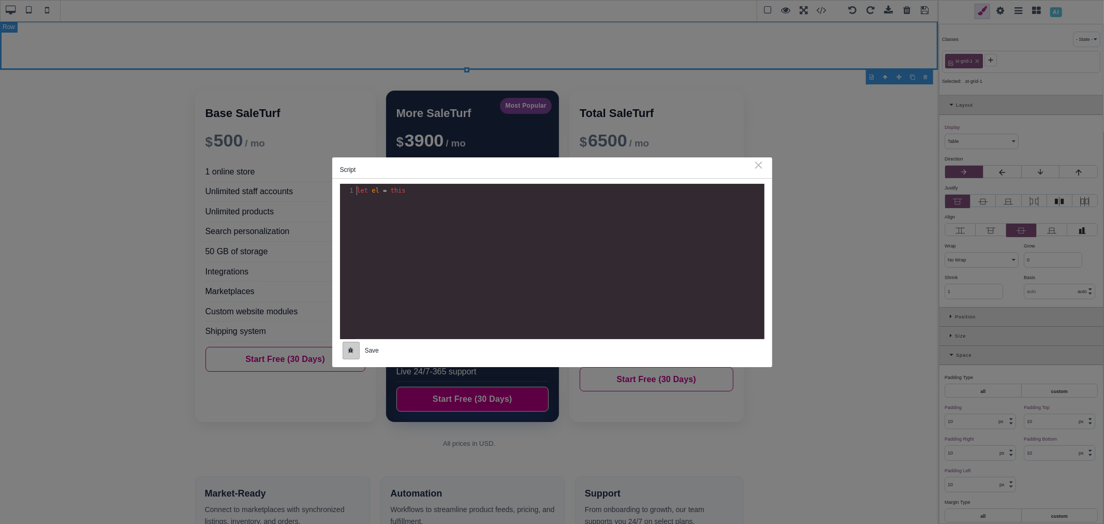
click at [870, 77] on div "B I U S Row Classes - State - Hover Click Even/Odd st-grid-1 Selected: .st-grid…" at bounding box center [552, 262] width 1104 height 524
click at [763, 161] on div "⨯" at bounding box center [759, 164] width 11 height 9
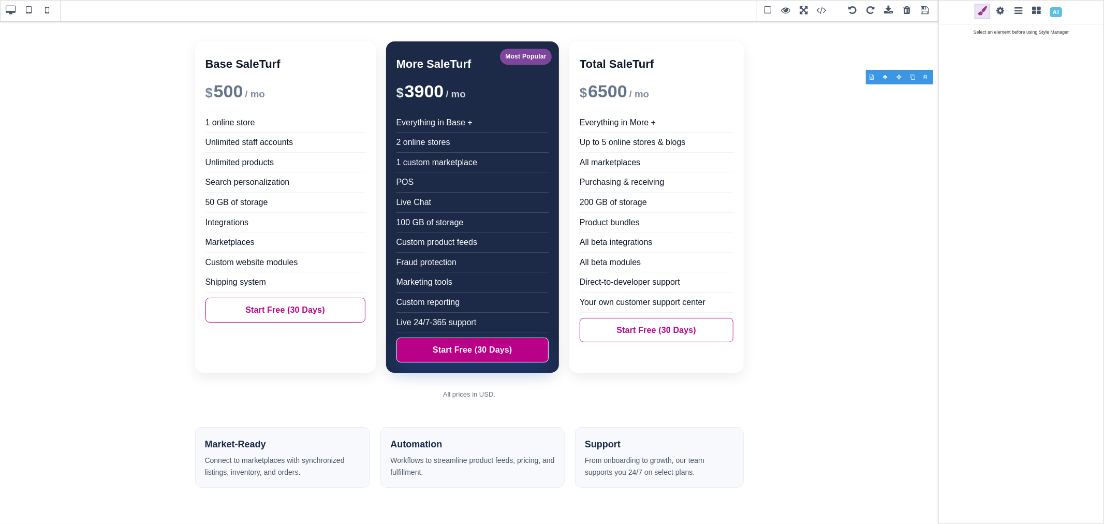
click at [924, 76] on div at bounding box center [926, 77] width 13 height 10
click at [925, 38] on div "Base SaleTurf $ 500 / mo 1 online store Unlimited staff accounts Unlimited prod…" at bounding box center [469, 373] width 939 height 704
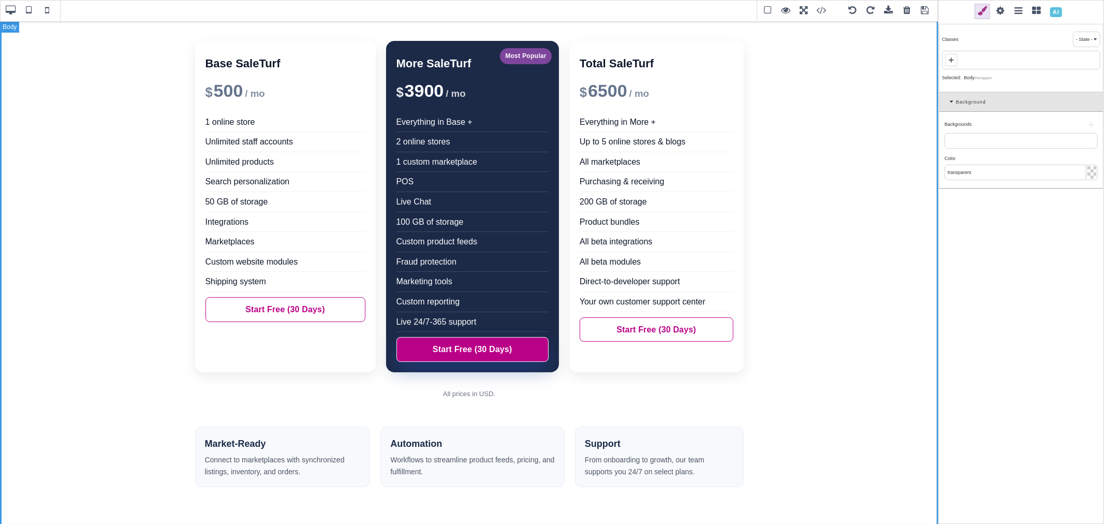
scroll to position [0, 0]
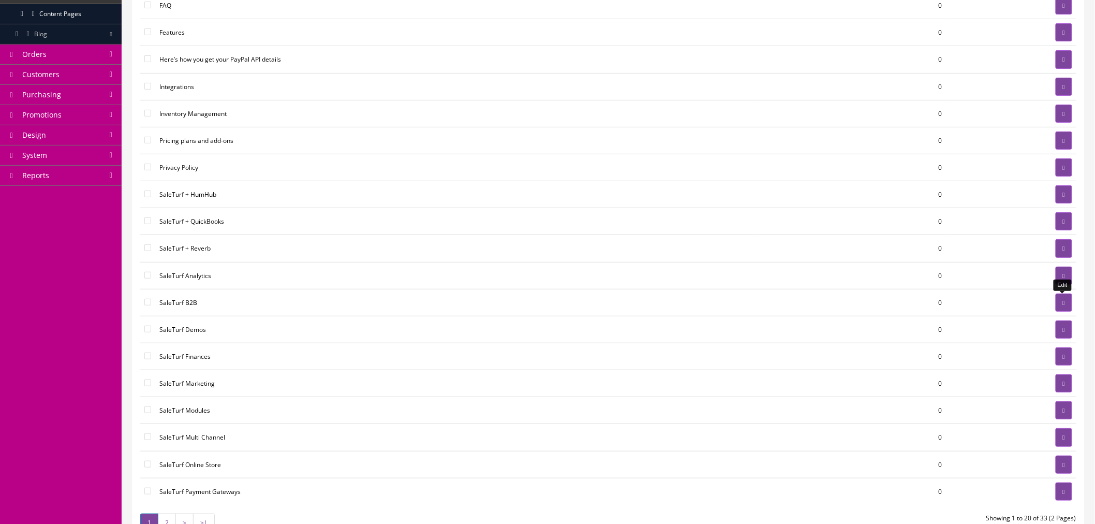
scroll to position [172, 0]
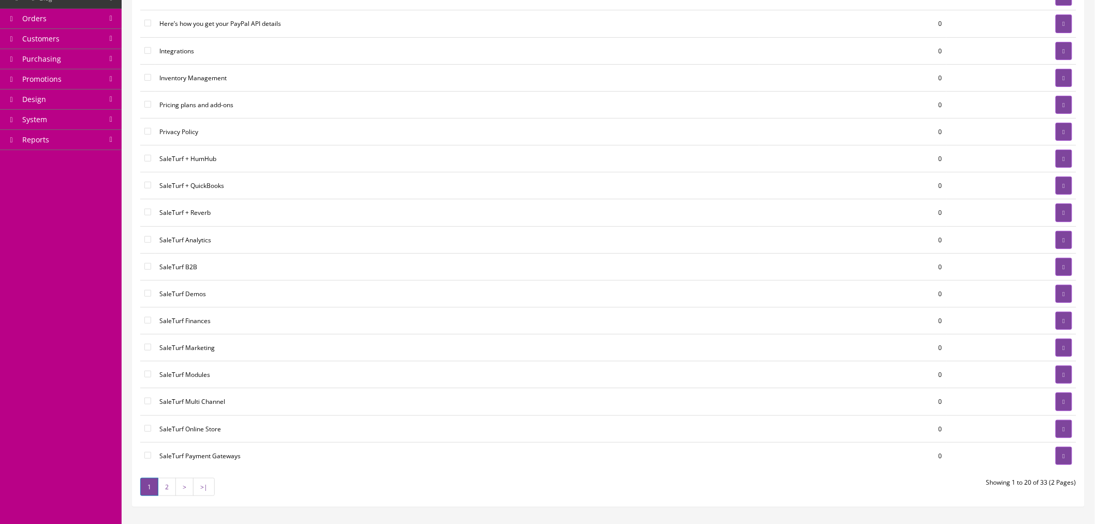
click at [171, 489] on link "2" at bounding box center [167, 487] width 18 height 18
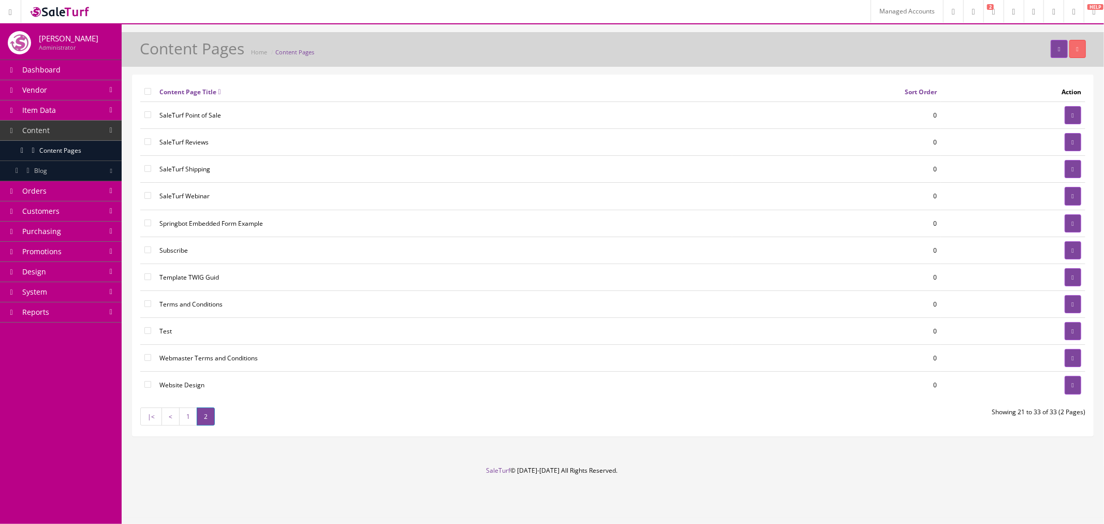
click at [184, 413] on link "1" at bounding box center [188, 416] width 18 height 18
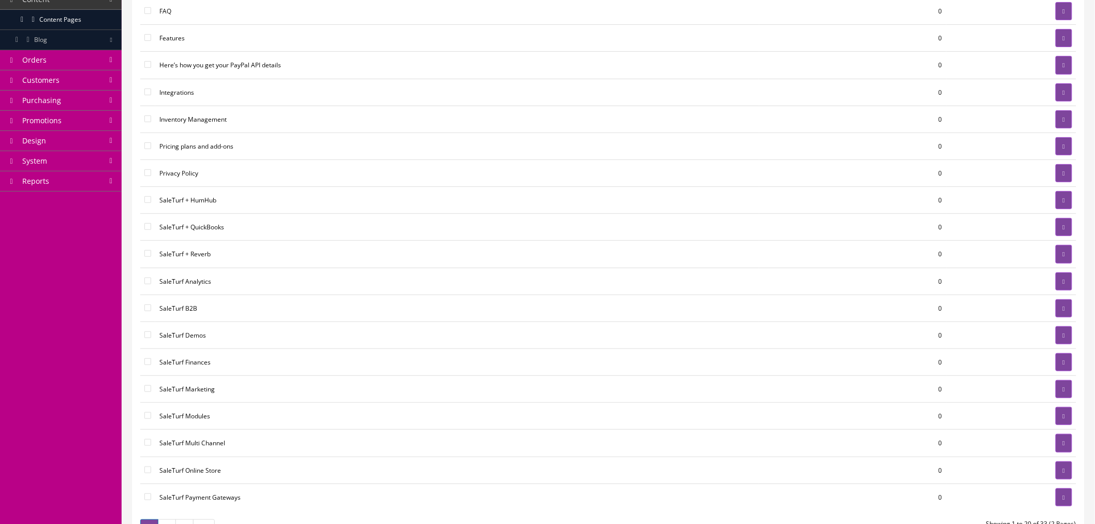
scroll to position [172, 0]
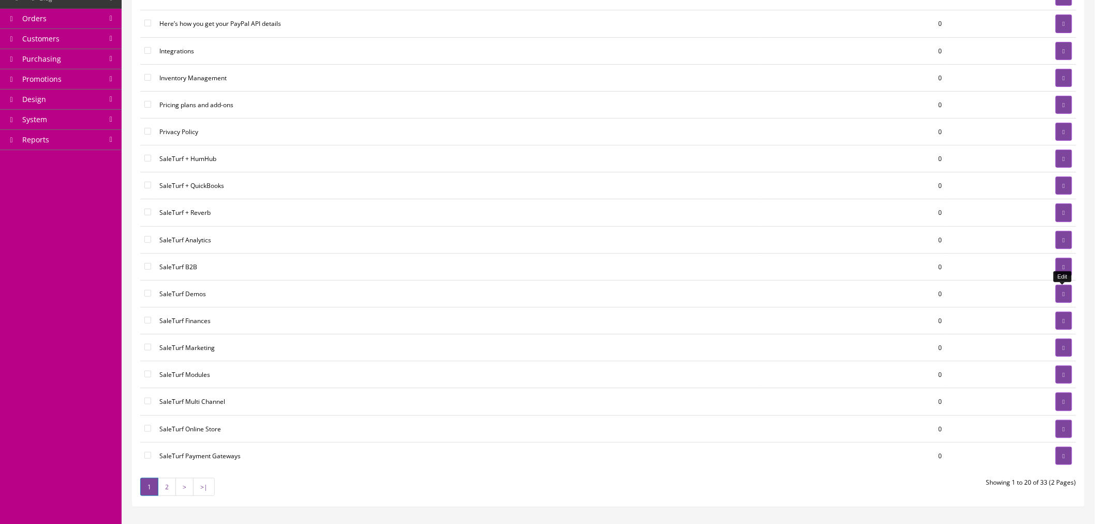
click at [1063, 293] on icon at bounding box center [1064, 294] width 2 height 6
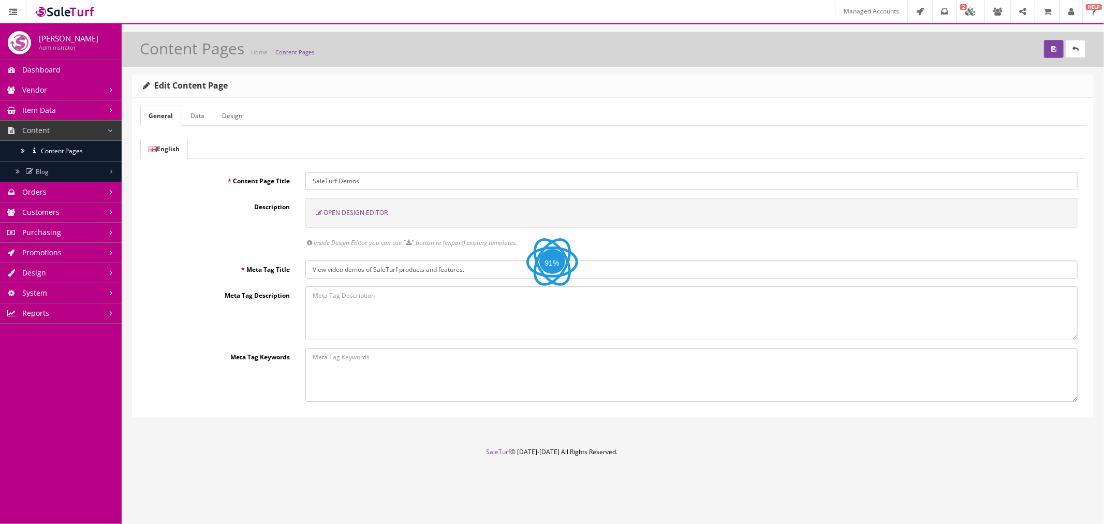
click at [348, 216] on span "Open Design Editor" at bounding box center [356, 212] width 64 height 9
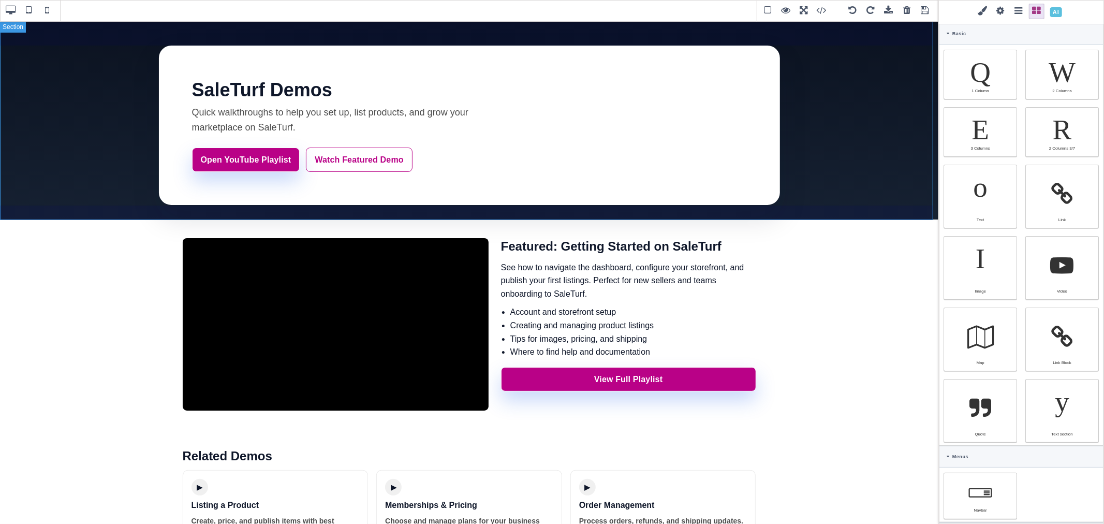
click at [875, 208] on section "SaleTurf Demos Quick walkthroughs to help you set up, list products, and grow y…" at bounding box center [469, 120] width 939 height 199
type input "48"
type input "28"
type input "rgb(255, 255, 255)"
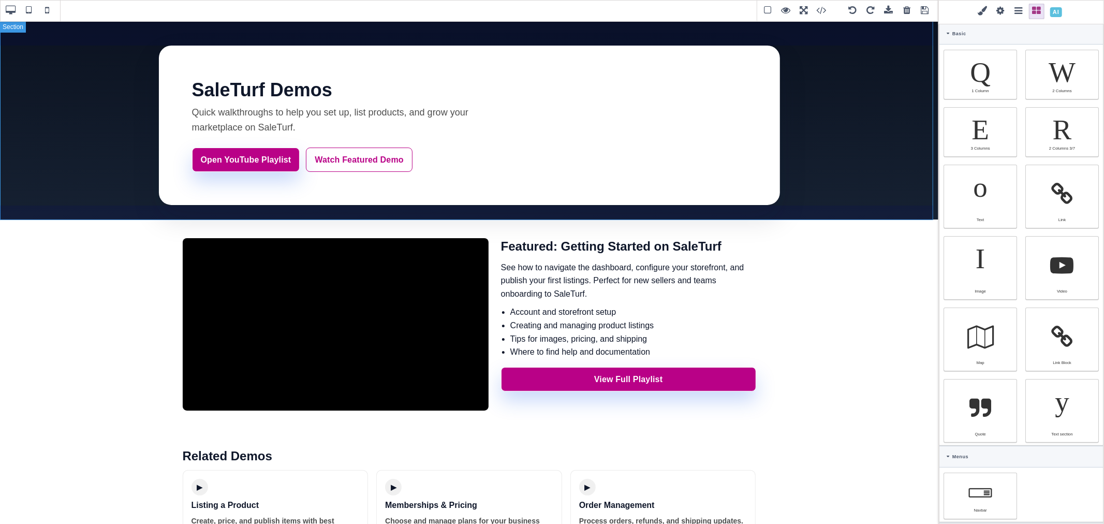
select select
type input "16"
select select "px"
select select
type input "25.6px"
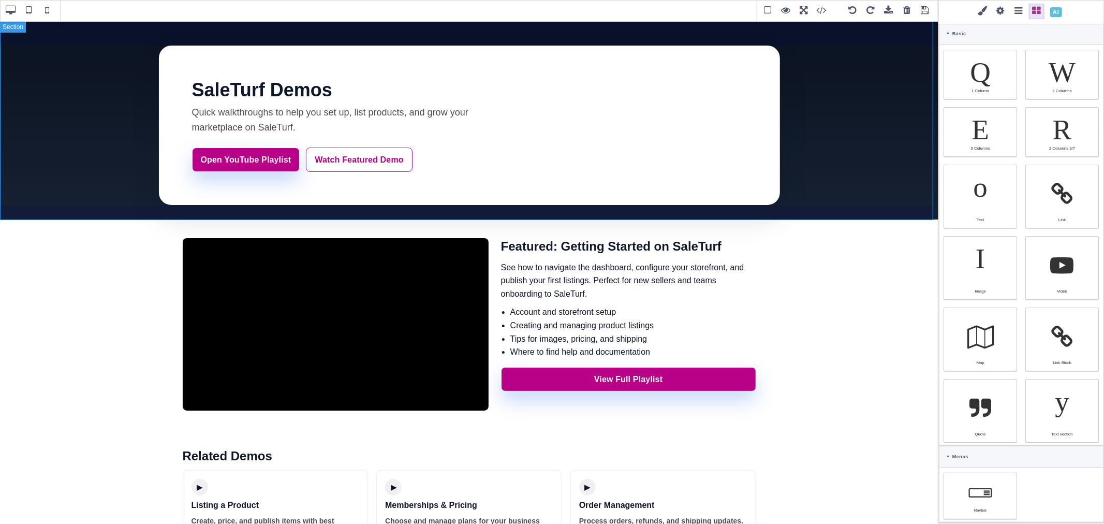
select select
type input "0"
select select "px"
type input "0"
select select "px"
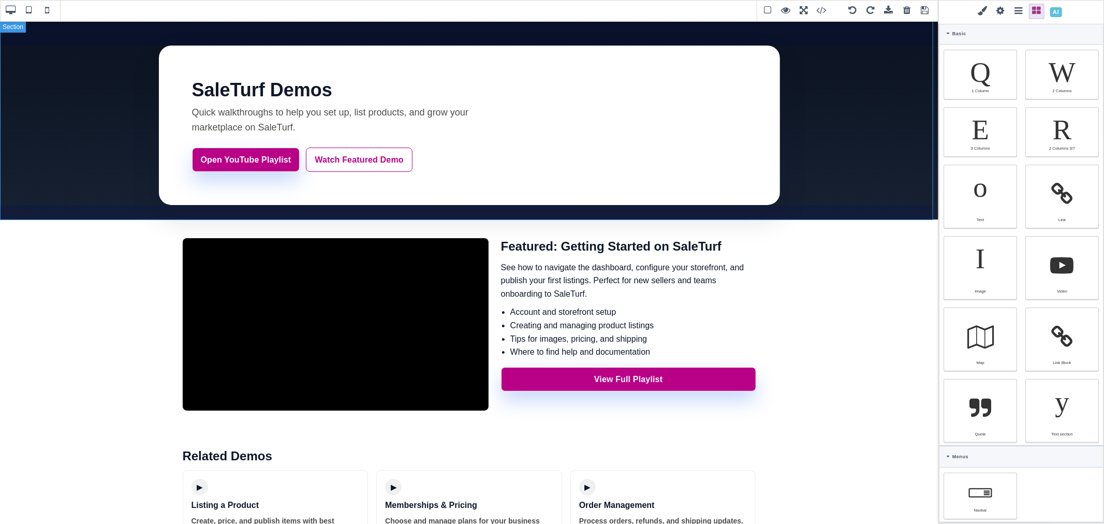
type input "0"
select select "px"
type input "0"
select select "px"
type input "rgb(255, 255, 255)"
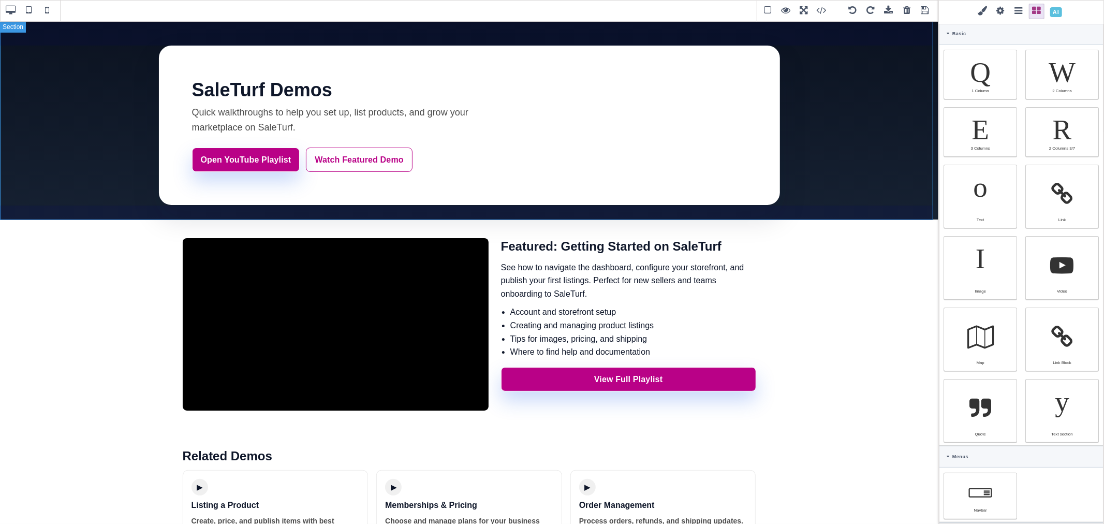
type input "rgb(255, 255, 255)"
type input "2.22222"
select select "px"
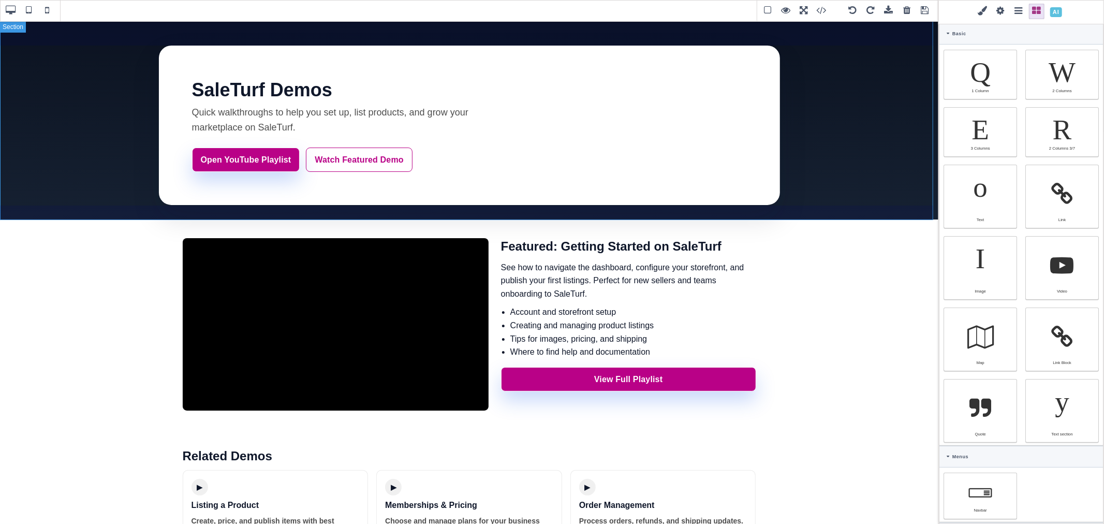
select select "solid"
type input "rgb(59, 151, 227)"
type input "-3.00347"
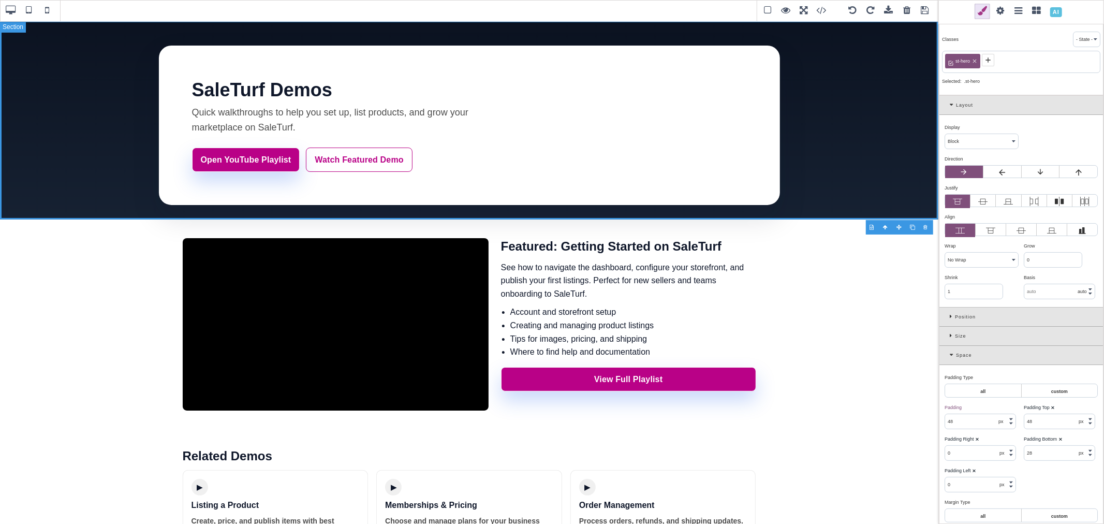
drag, startPoint x: 880, startPoint y: 194, endPoint x: 858, endPoint y: 206, distance: 25.5
click at [858, 206] on section "SaleTurf Demos Quick walkthroughs to help you set up, list products, and grow y…" at bounding box center [469, 120] width 939 height 199
drag, startPoint x: 830, startPoint y: 174, endPoint x: 826, endPoint y: 13, distance: 161.6
click at [826, 13] on span at bounding box center [828, 11] width 28 height 16
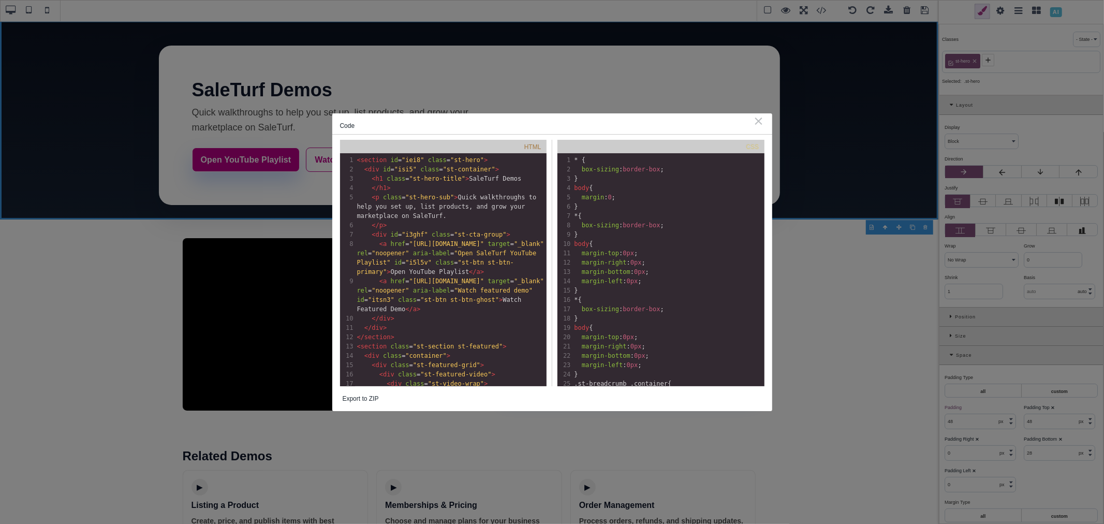
scroll to position [3, 0]
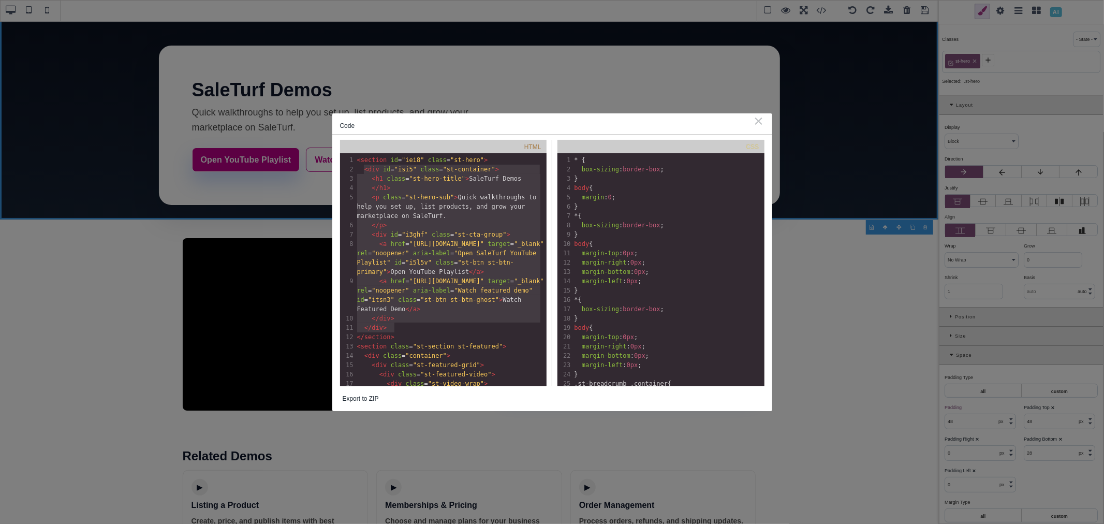
type textarea "<div id="isi5" class="st-container"> <h1 class="st-hero-title">SaleTurf Demos <…"
drag, startPoint x: 364, startPoint y: 169, endPoint x: 396, endPoint y: 348, distance: 182.4
click at [396, 348] on div "1 < section id = "iei8" class = "st-hero" > 2 < div id = "isi5" class = "st-con…" at bounding box center [451, 360] width 192 height 410
drag, startPoint x: 400, startPoint y: 353, endPoint x: 348, endPoint y: 157, distance: 202.8
click at [355, 157] on div "1 < section id = "iei8" class = "st-hero" > 2 < div id = "isi5" class = "st-con…" at bounding box center [451, 360] width 192 height 410
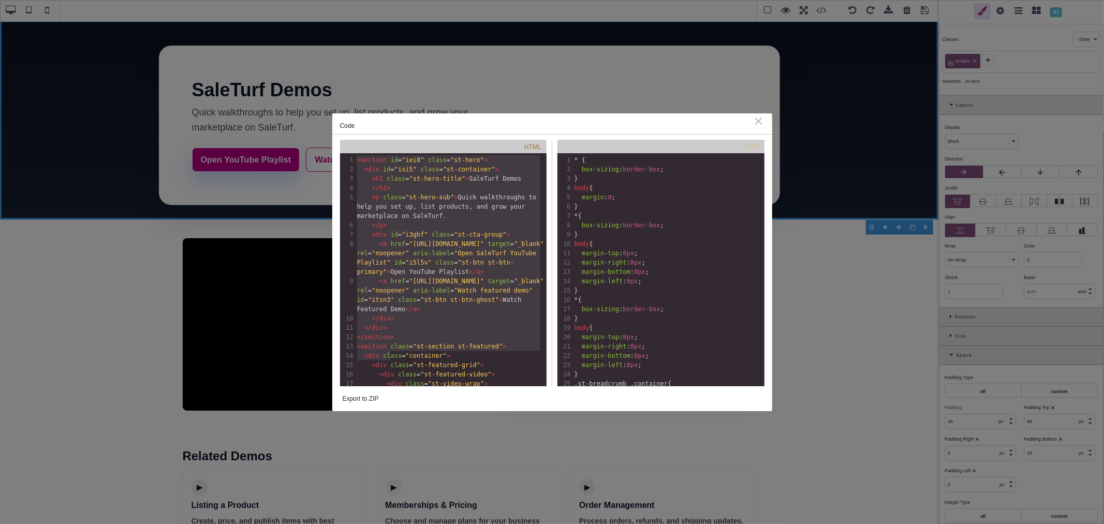
type textarea "​<section id="iei8" class="st-hero"> <div id="isi5" class="st-container"> <h1 c…"
click at [756, 122] on div "⨯" at bounding box center [759, 120] width 11 height 9
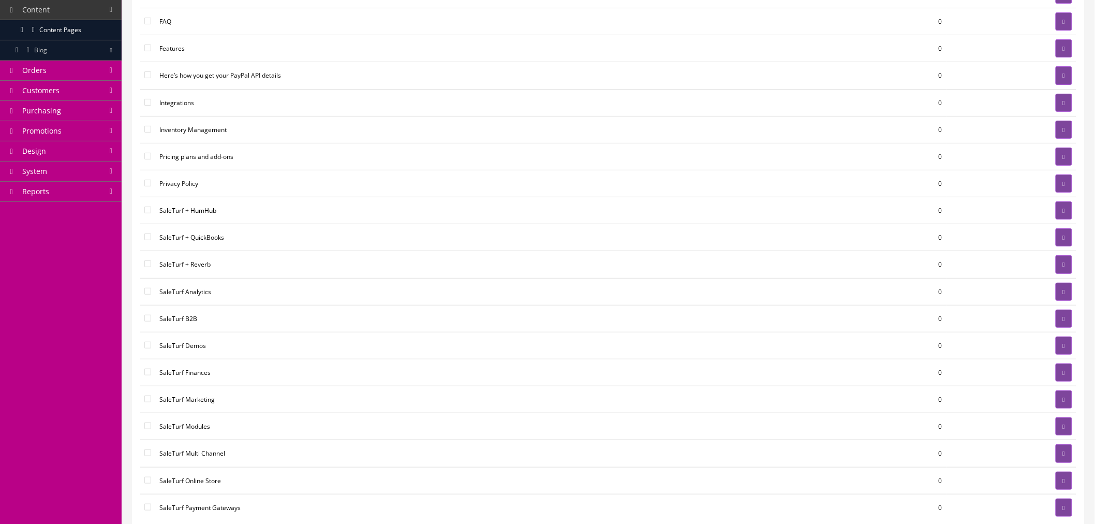
scroll to position [230, 0]
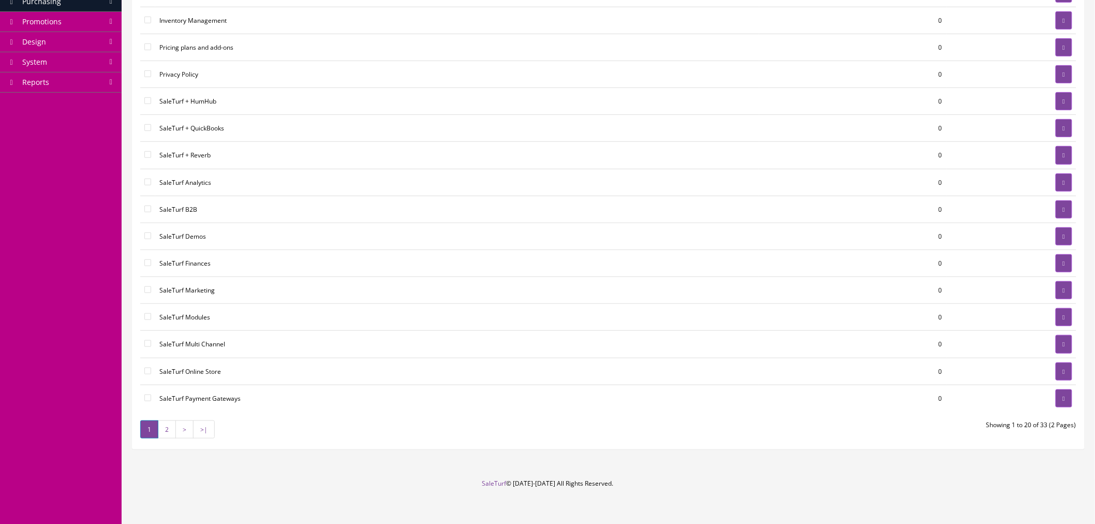
click at [161, 435] on link "2" at bounding box center [167, 429] width 18 height 18
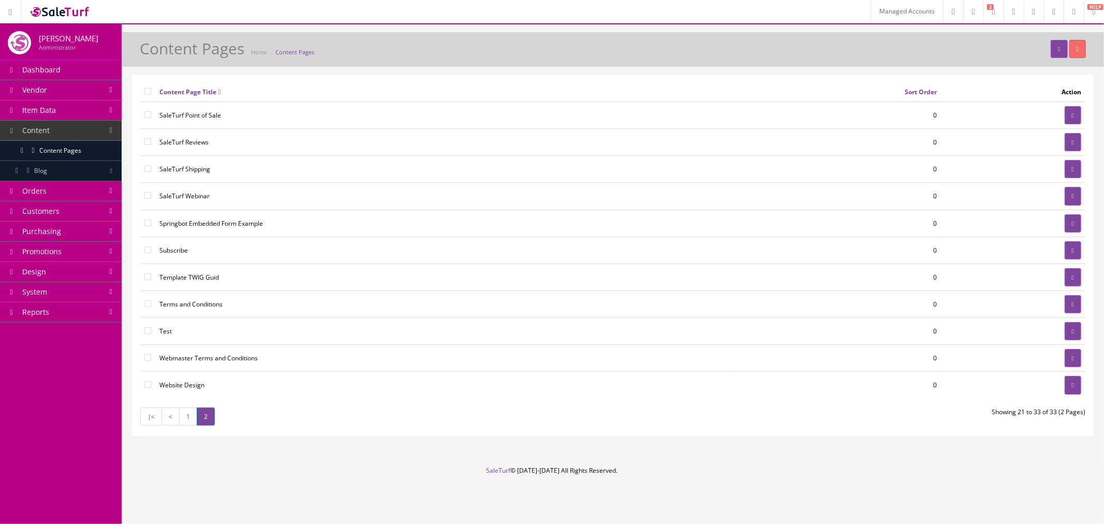
click at [190, 417] on link "1" at bounding box center [188, 416] width 18 height 18
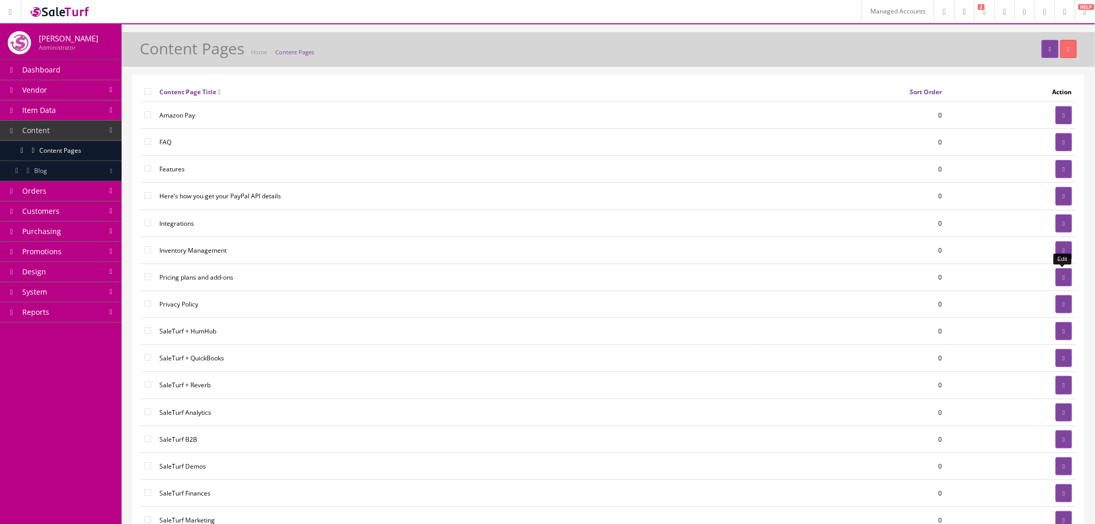
click at [1063, 280] on icon at bounding box center [1064, 277] width 2 height 6
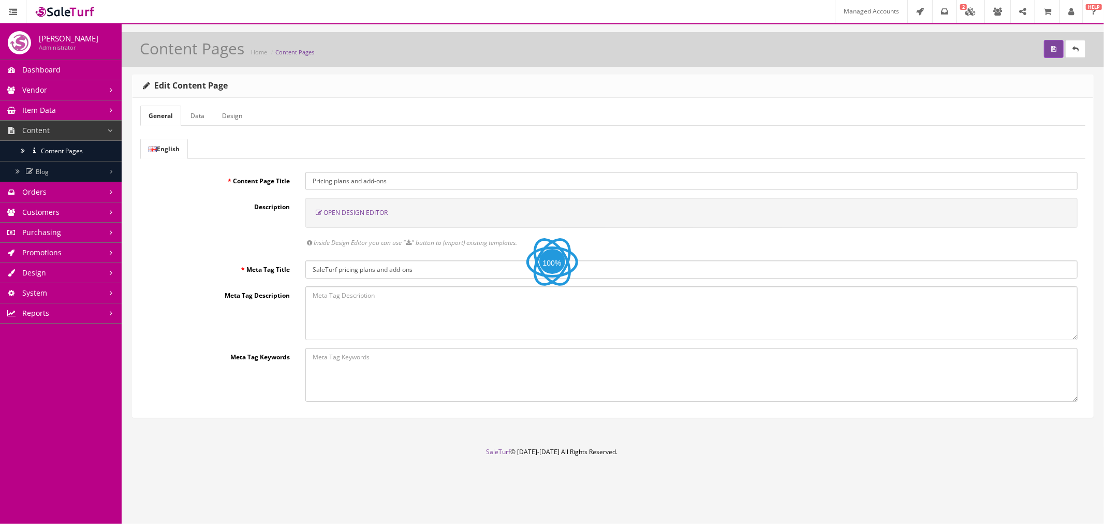
click at [352, 210] on span "Open Design Editor" at bounding box center [356, 212] width 64 height 9
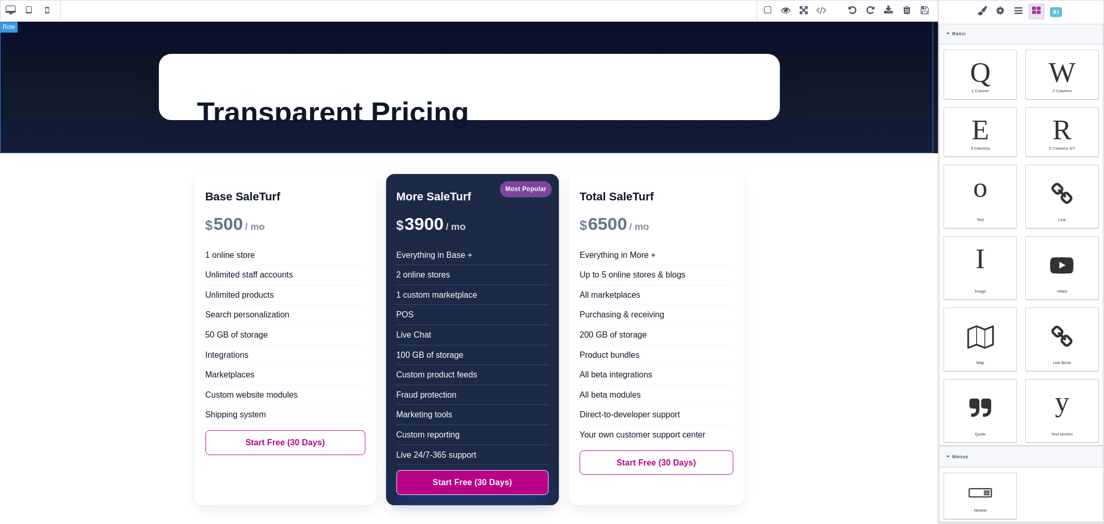
click at [842, 123] on div "Transparent Pricing" at bounding box center [469, 87] width 939 height 133
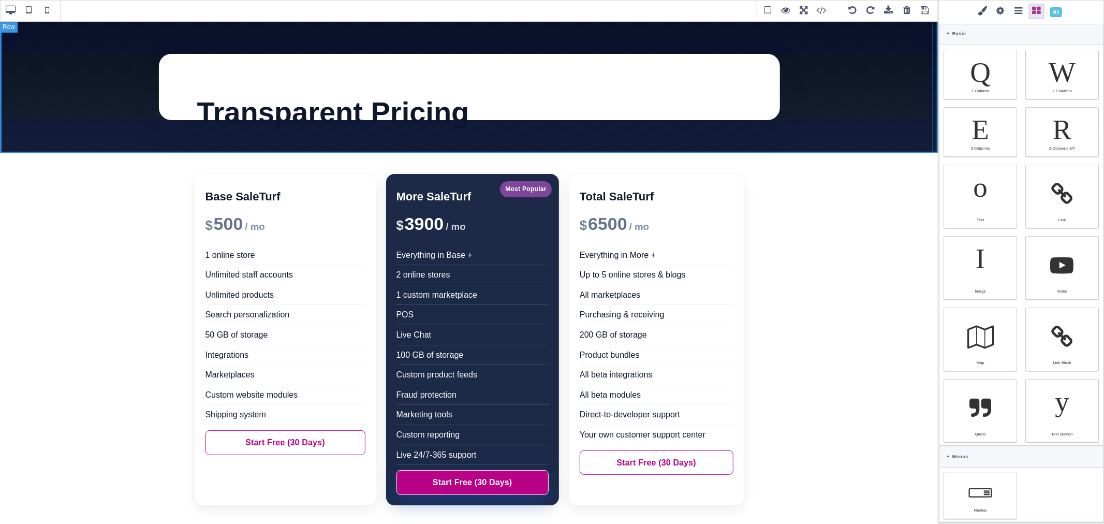
select select "flex"
type input "64"
type input "10"
type input "64"
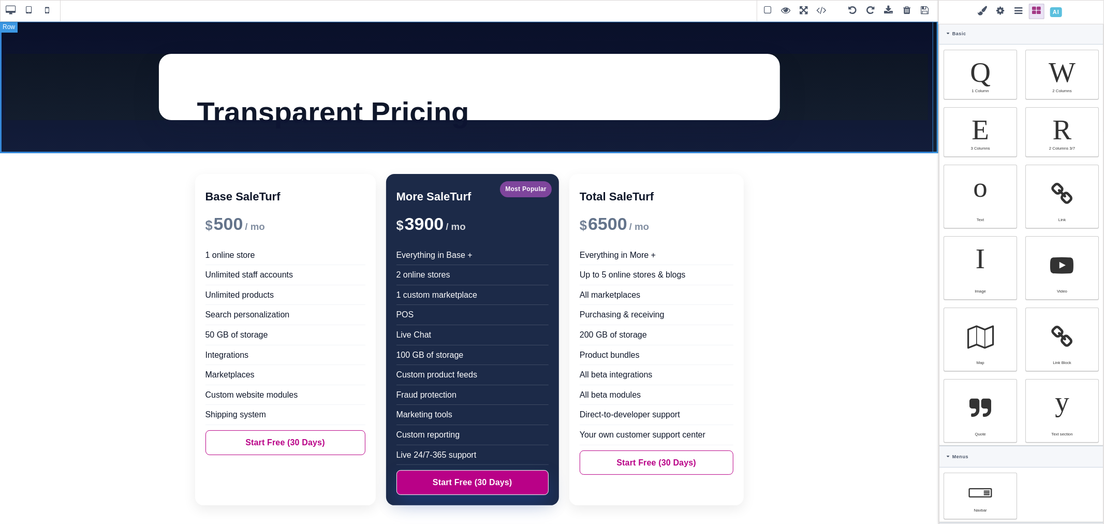
type input "10"
type input "rgb(255, 255, 255)"
select select
type input "16"
select select "px"
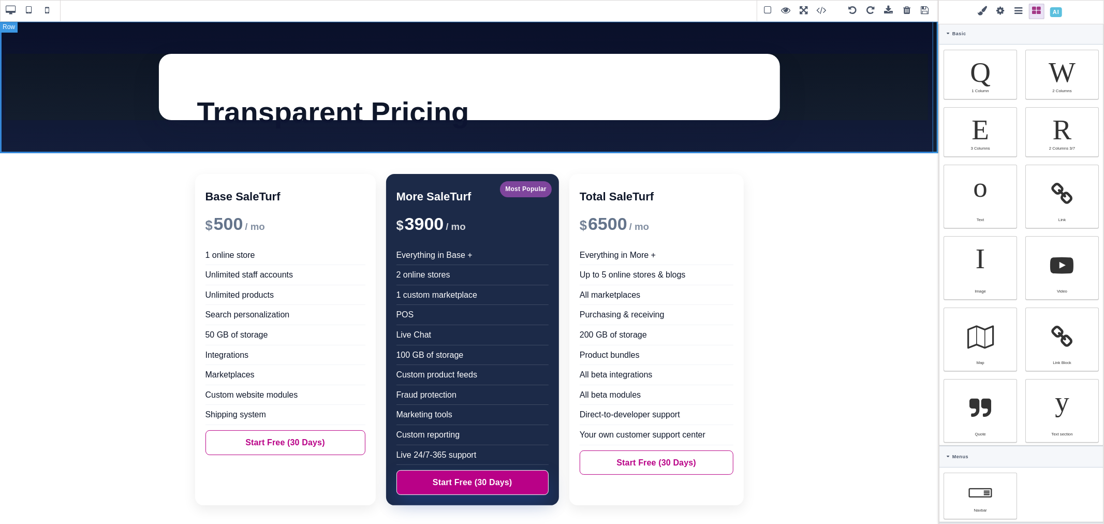
select select
type input "25.6px"
select select
type input "0"
select select "px"
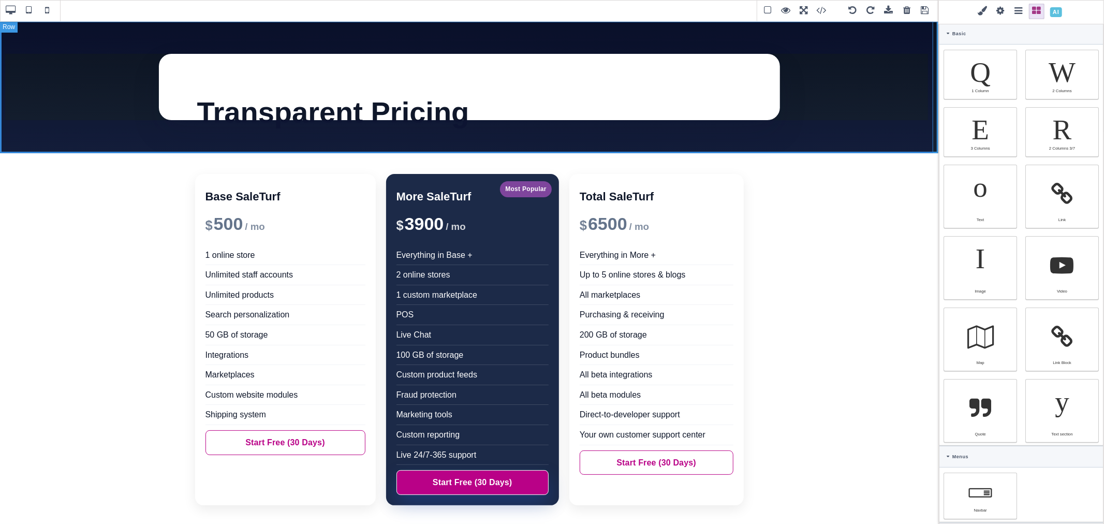
type input "0"
select select "px"
type input "0"
select select "px"
type input "0"
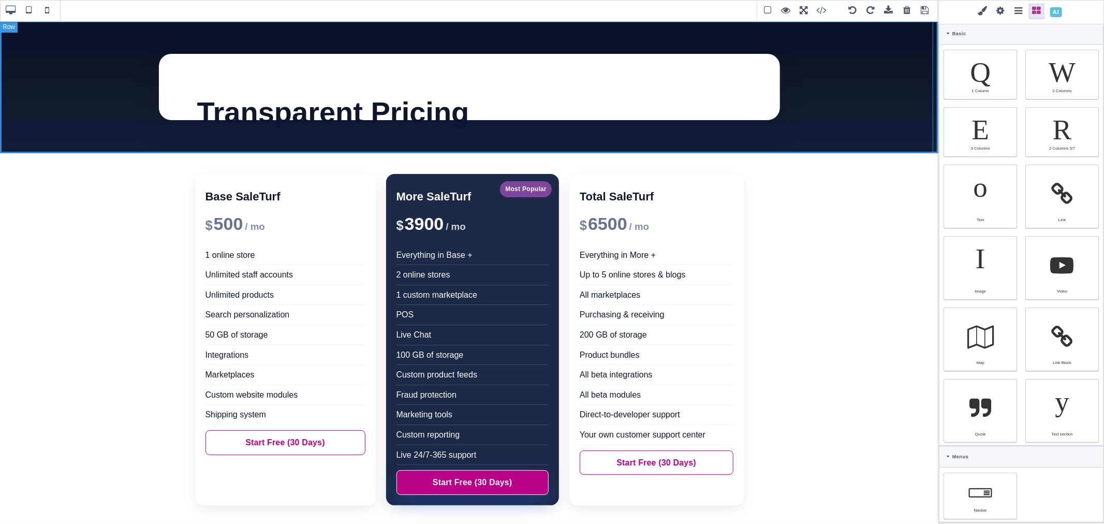
select select "px"
type input "rgb(255, 255, 255)"
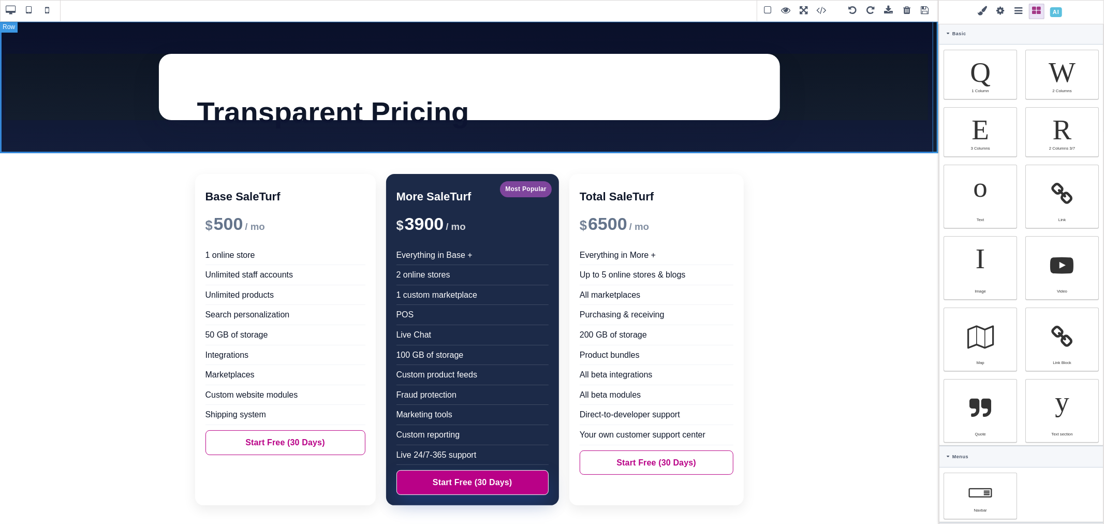
type input "2.22222"
select select "px"
select select "solid"
type input "rgb(59, 151, 227)"
type input "-3.00347"
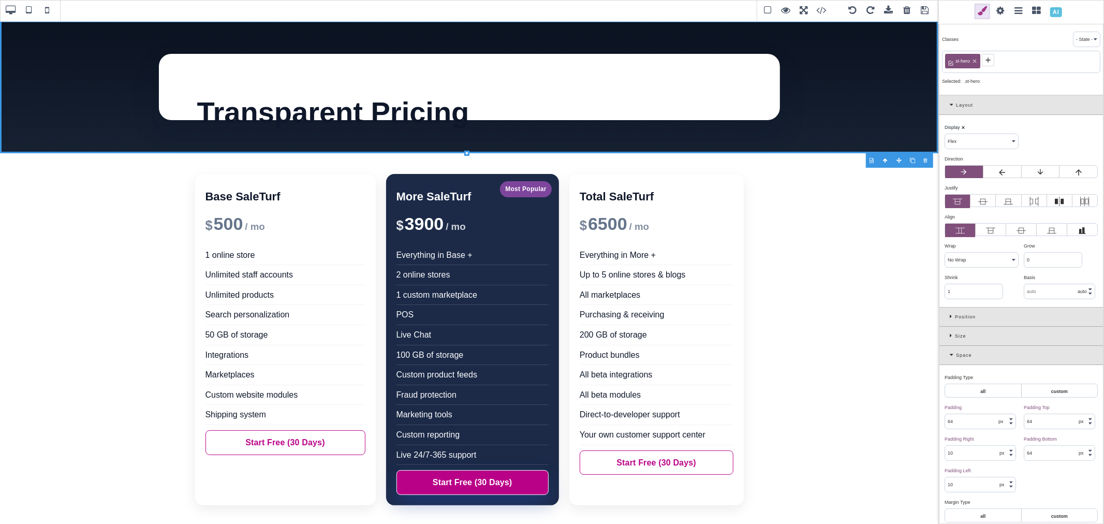
click at [926, 158] on div at bounding box center [926, 160] width 13 height 10
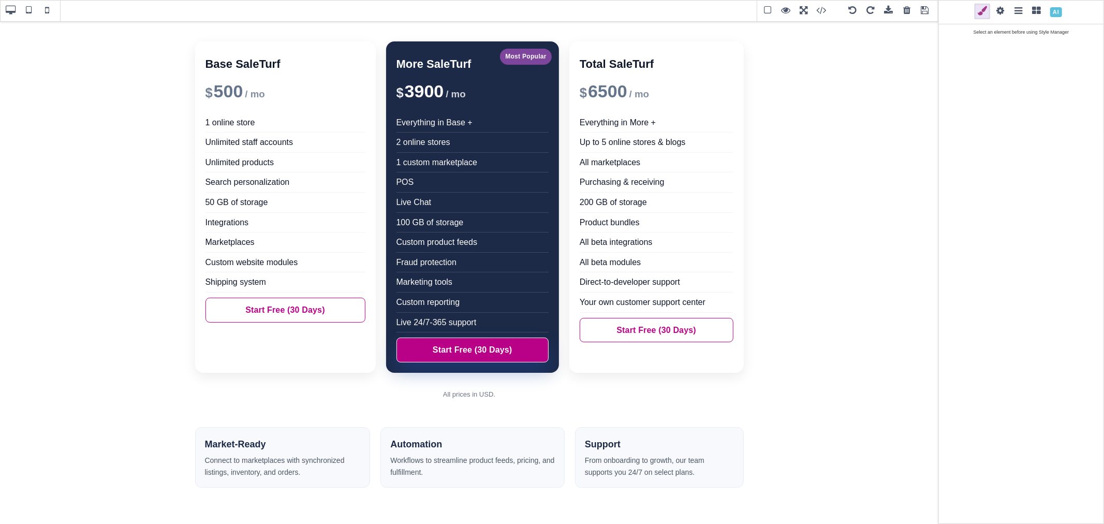
click at [1036, 12] on span at bounding box center [1037, 12] width 16 height 16
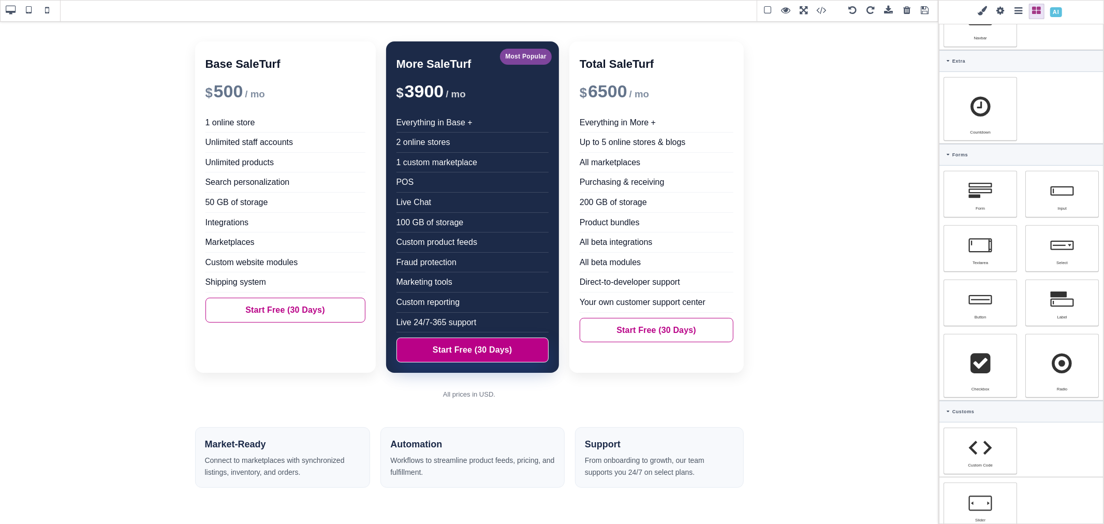
scroll to position [474, 0]
select select "block"
type input "0"
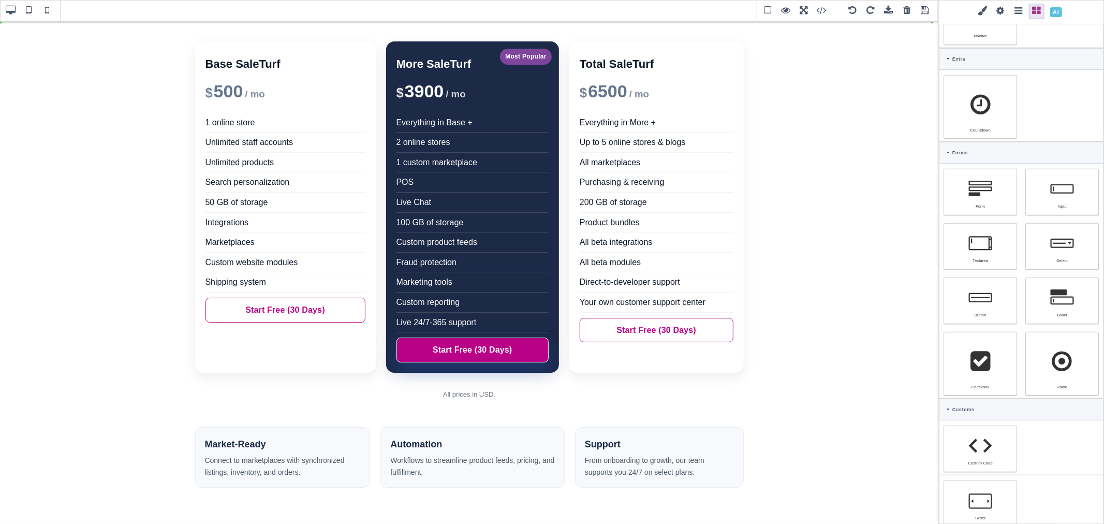
type input "0"
type input "rgb(15, 23, 42)"
select select
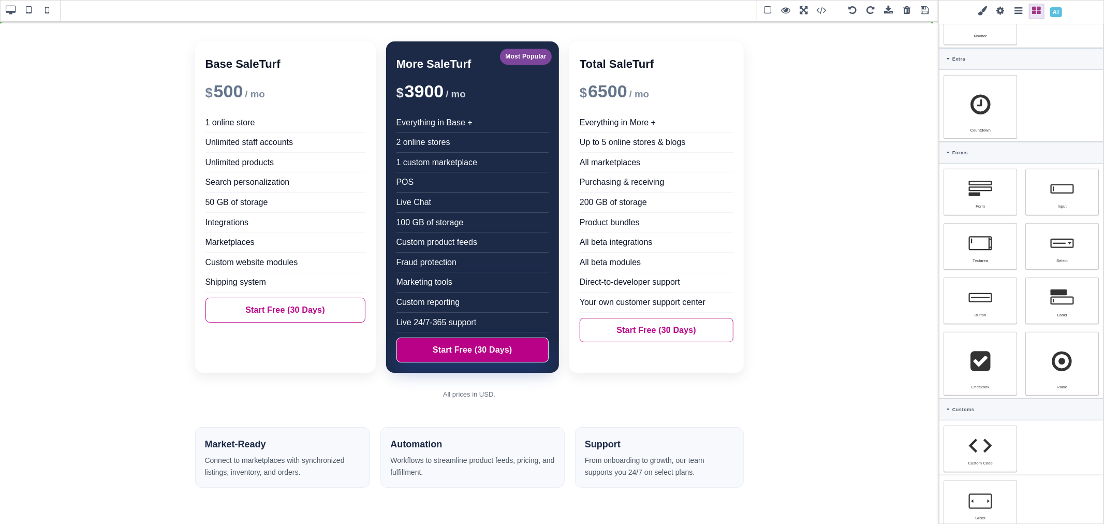
type input "rgb(15, 23, 42)"
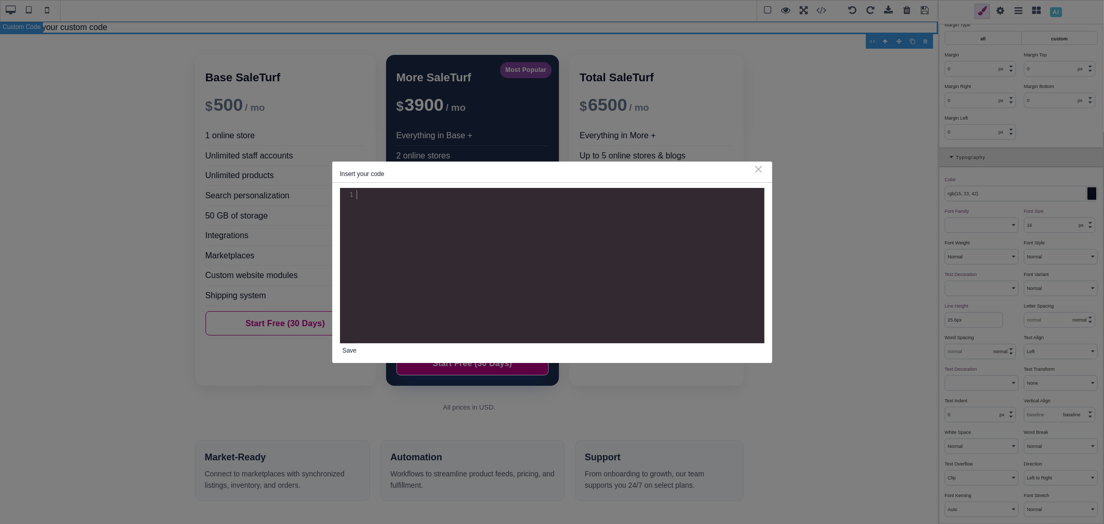
scroll to position [1, 0]
click at [596, 216] on div "xxxxxxxxxx 1 1 ​" at bounding box center [560, 273] width 440 height 171
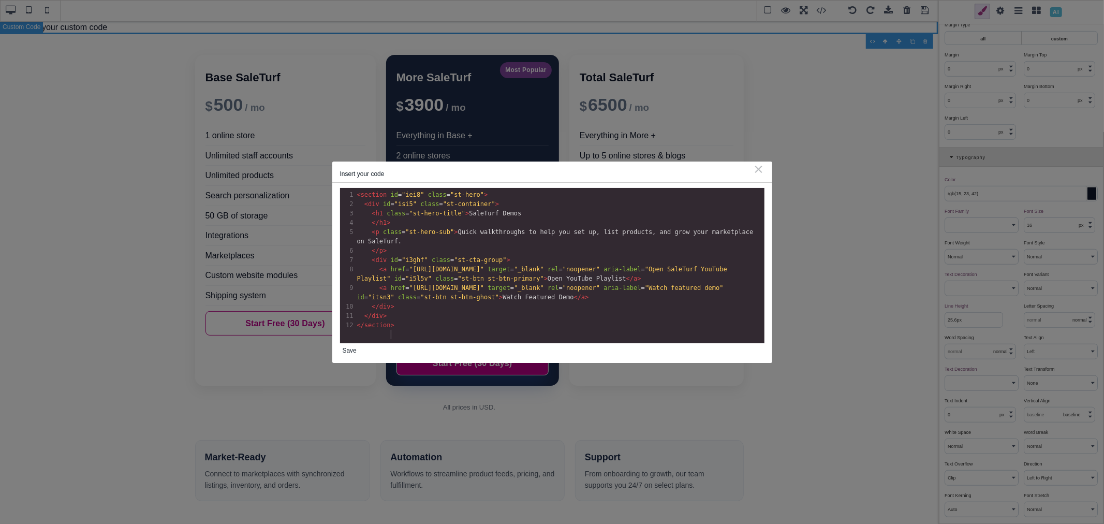
scroll to position [2, 0]
click at [354, 348] on button "Save" at bounding box center [349, 350] width 19 height 14
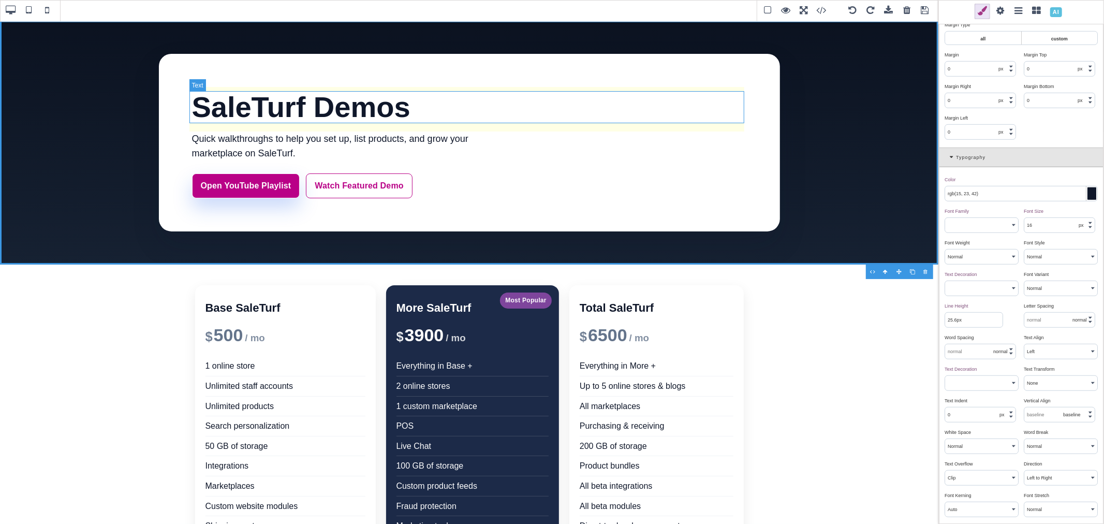
click at [302, 118] on h1 "SaleTurf Demos" at bounding box center [469, 107] width 555 height 32
type input "8"
type input "16"
type input "56"
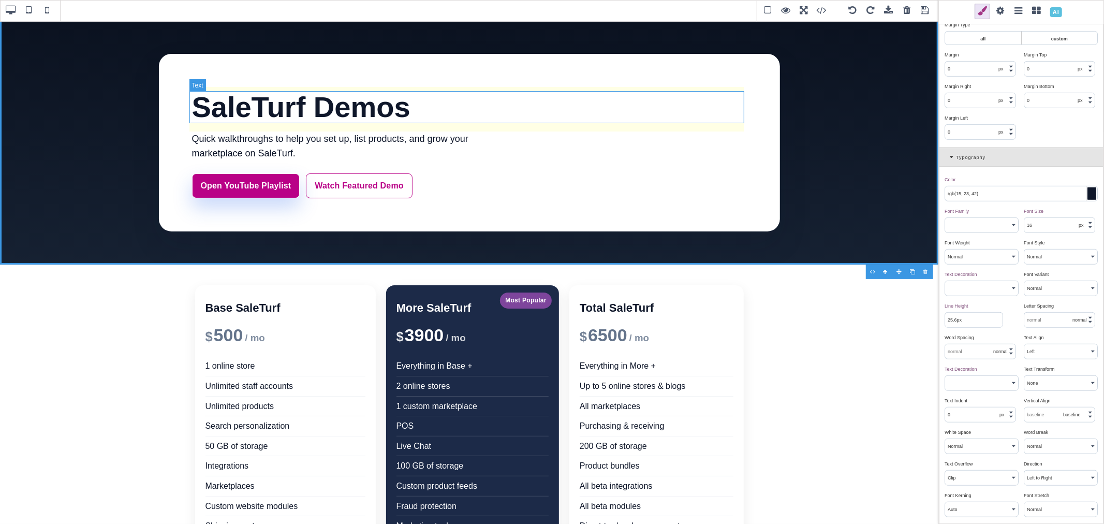
select select "700"
type input "61.6px"
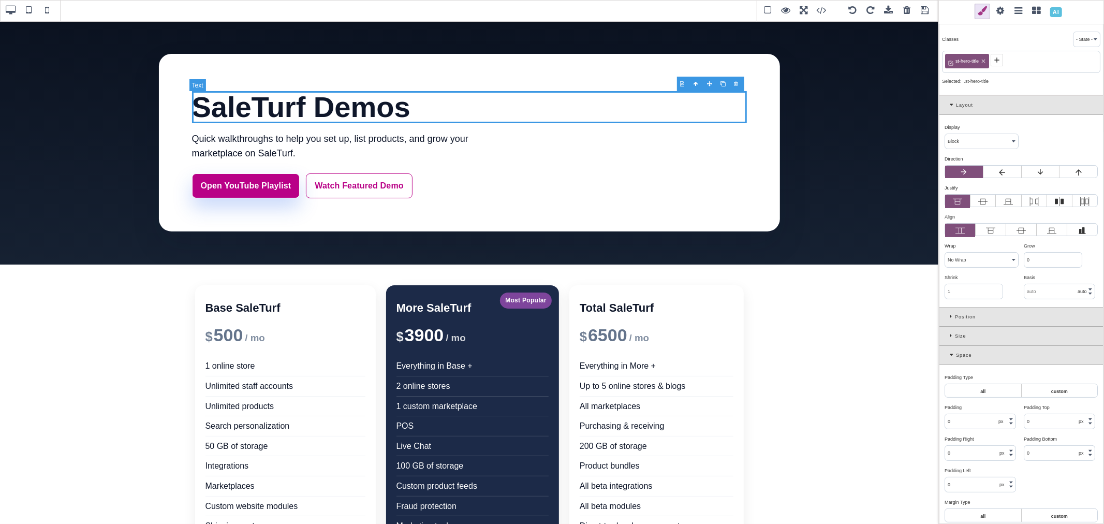
click at [302, 118] on h1 "SaleTurf Demos" at bounding box center [469, 107] width 555 height 32
click at [306, 114] on h1 "SaleTurf Demos" at bounding box center [469, 107] width 555 height 32
click at [0, 0] on div "Insert your code ⨯ xxxxxxxxxx 1 12 1 < section id = "iei8" class = "st-hero" > …" at bounding box center [0, 0] width 0 height 0
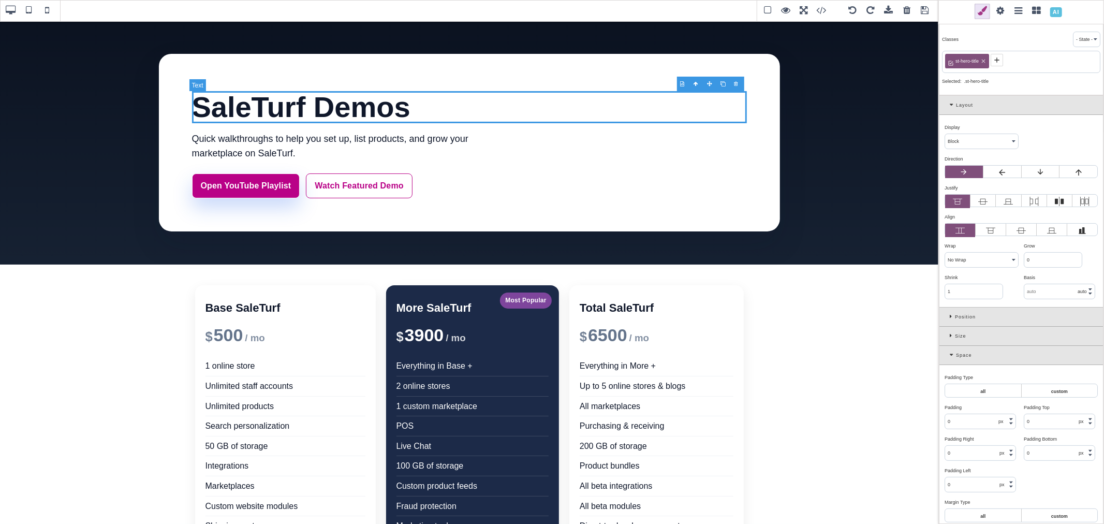
click at [306, 114] on h1 "SaleTurf Demos" at bounding box center [469, 107] width 555 height 32
click at [314, 111] on h1 "SaleTurf Demos" at bounding box center [469, 107] width 555 height 32
drag, startPoint x: 314, startPoint y: 111, endPoint x: 397, endPoint y: 113, distance: 82.8
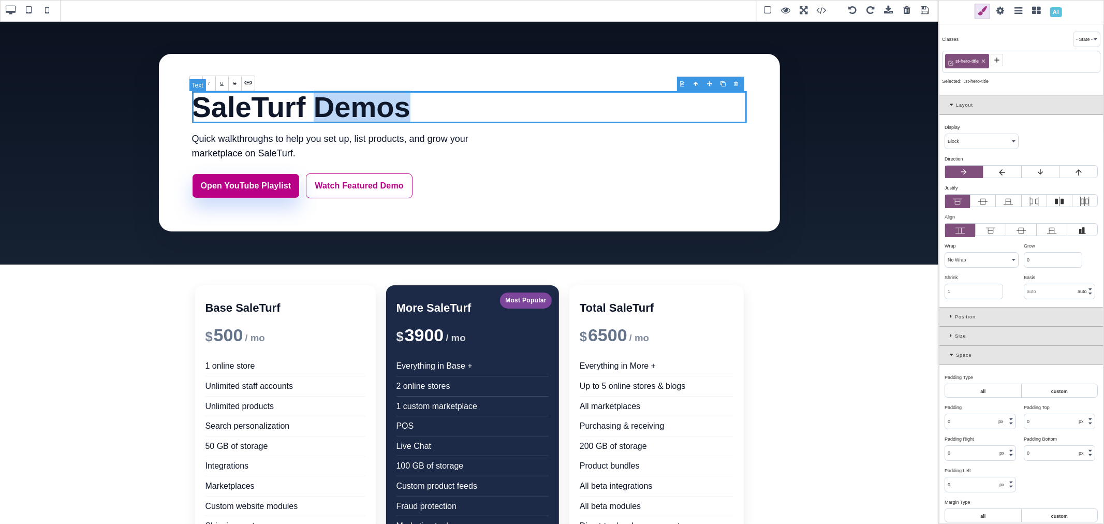
click at [397, 113] on h1 "SaleTurf Demos" at bounding box center [469, 107] width 555 height 32
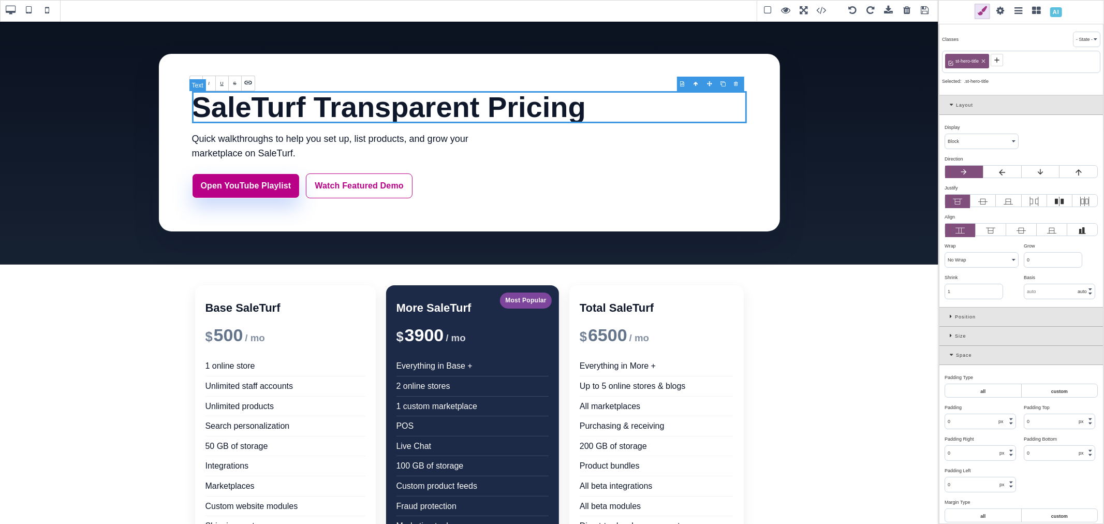
click at [309, 100] on h1 "SaleTurf Transparent Pricing" at bounding box center [469, 107] width 555 height 32
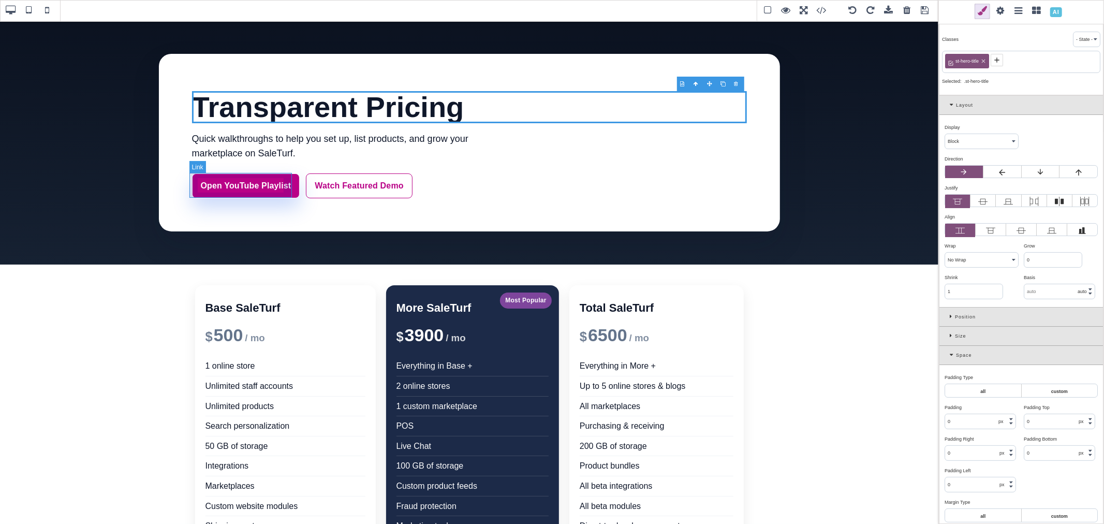
click at [283, 176] on link "Open YouTube Playlist" at bounding box center [246, 185] width 108 height 25
select select "flex"
type input "10"
type input "16"
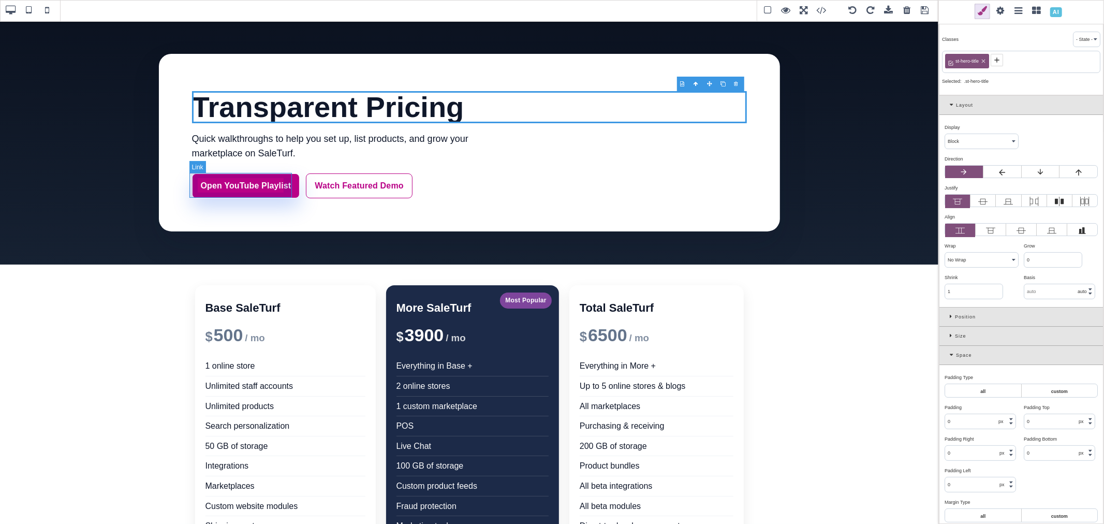
type input "10"
type input "16"
type input "0"
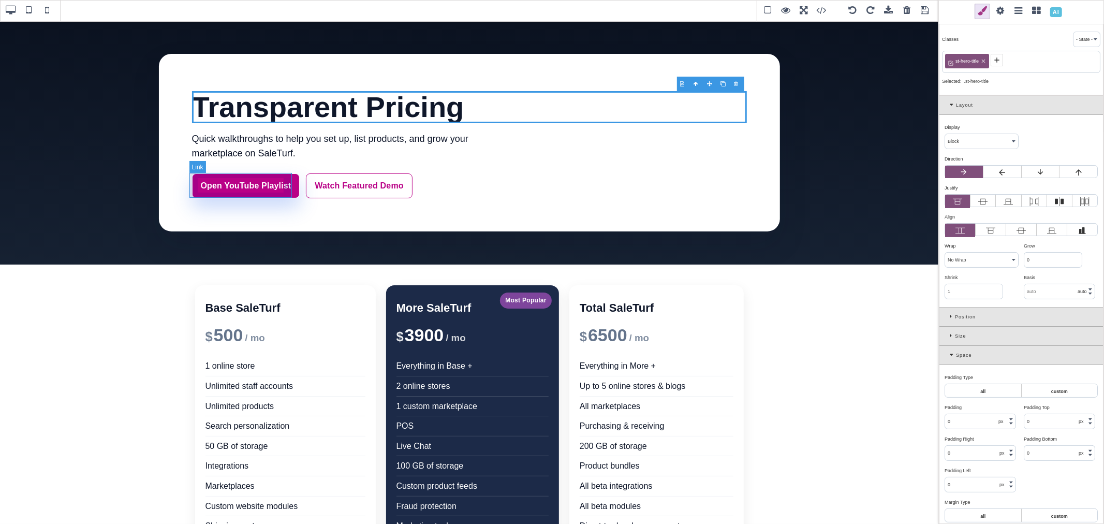
type input "rgb(255, 255, 255)"
type input "16"
select select "600"
select select
type input "25.6px"
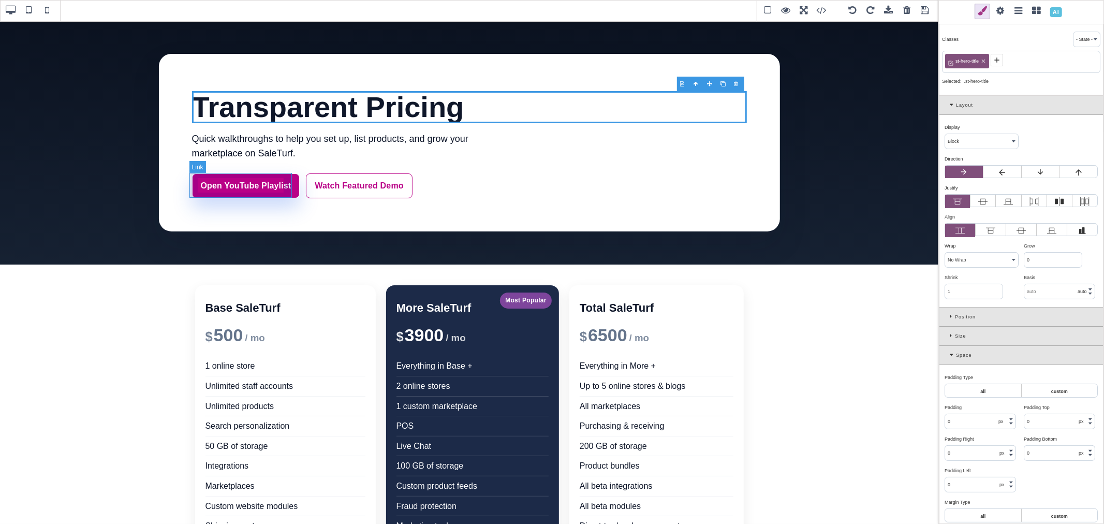
type input "0.16"
select select "px"
select select
type input "rgb(185, 1, 135)"
type input "1.11111"
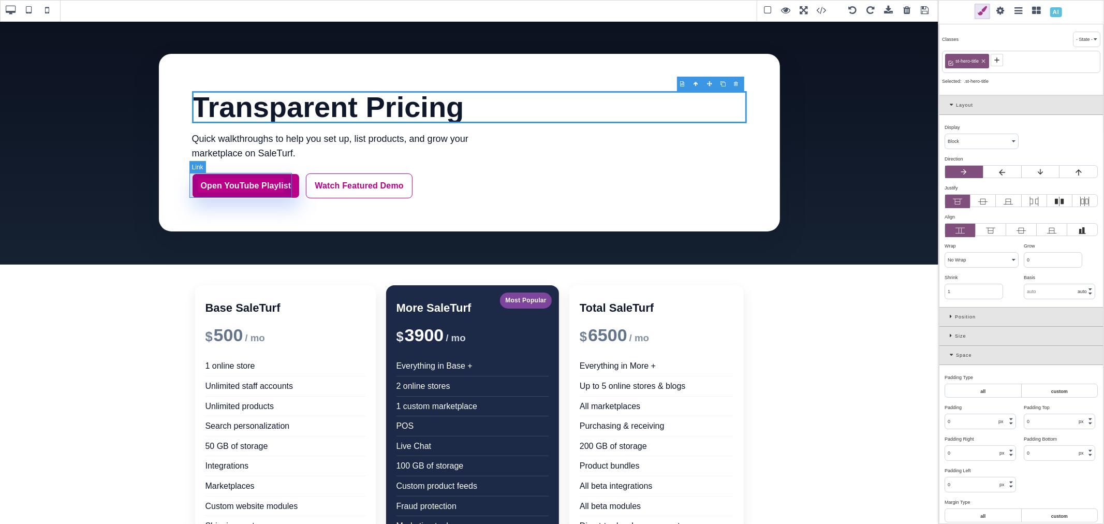
type input "1.11111"
select select "solid"
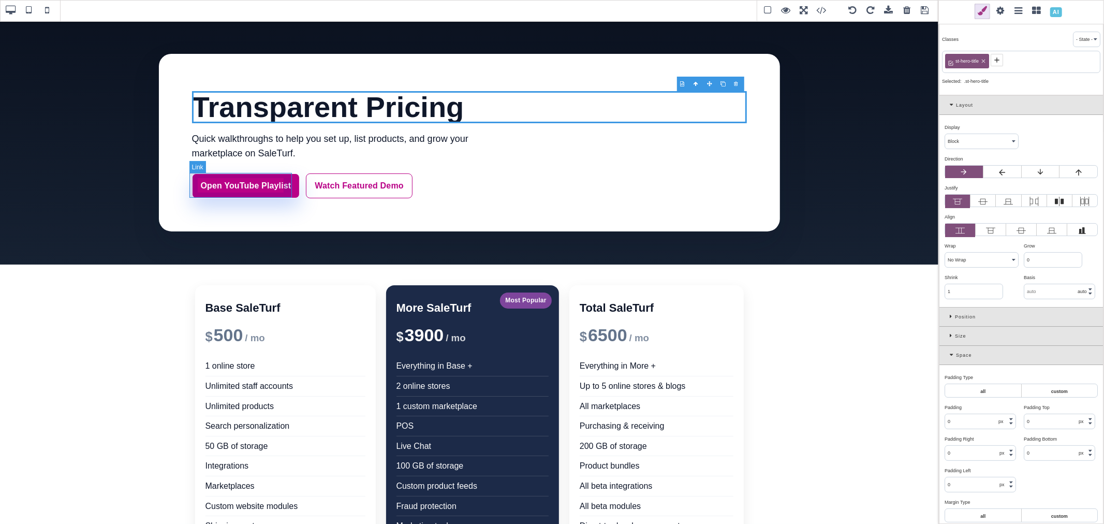
select select "solid"
type input "rgb(255, 255, 255)"
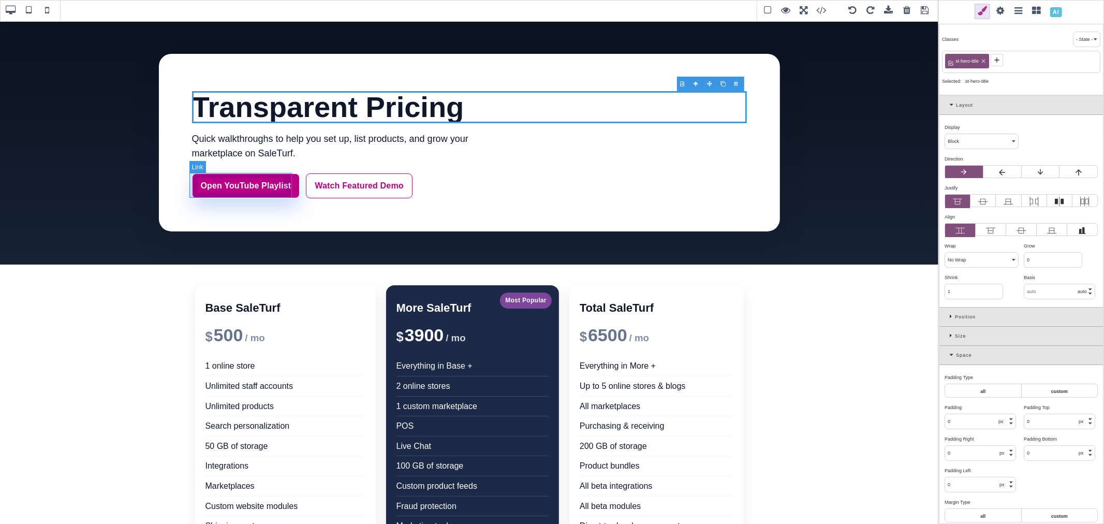
type input "rgb(255, 255, 255)"
type input "8"
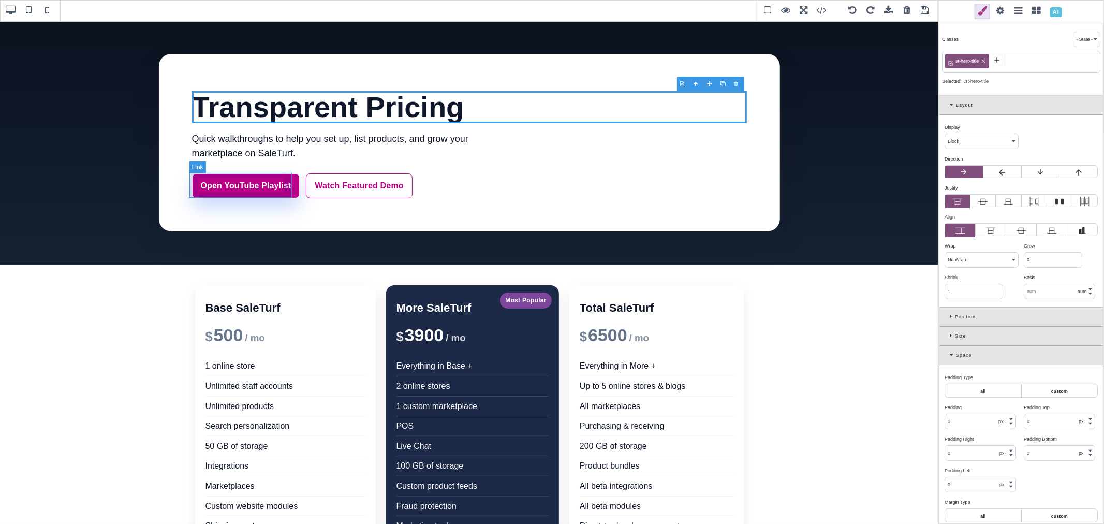
type input "8"
select select "medium"
type input "rgb(255, 255, 255)"
type input "0"
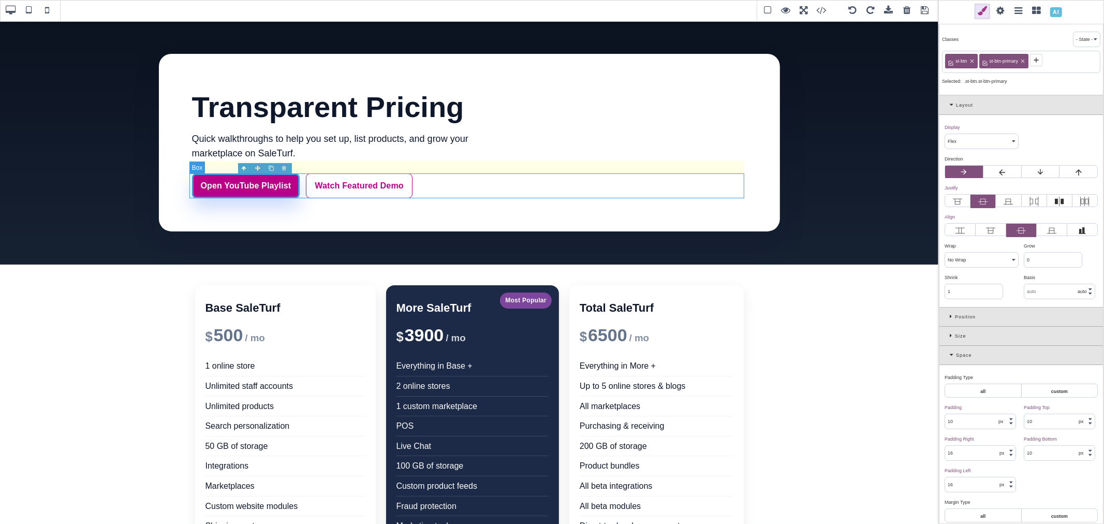
click at [418, 185] on div "Open YouTube Playlist Watch Featured Demo" at bounding box center [469, 185] width 555 height 25
select select "wrap"
type input "0"
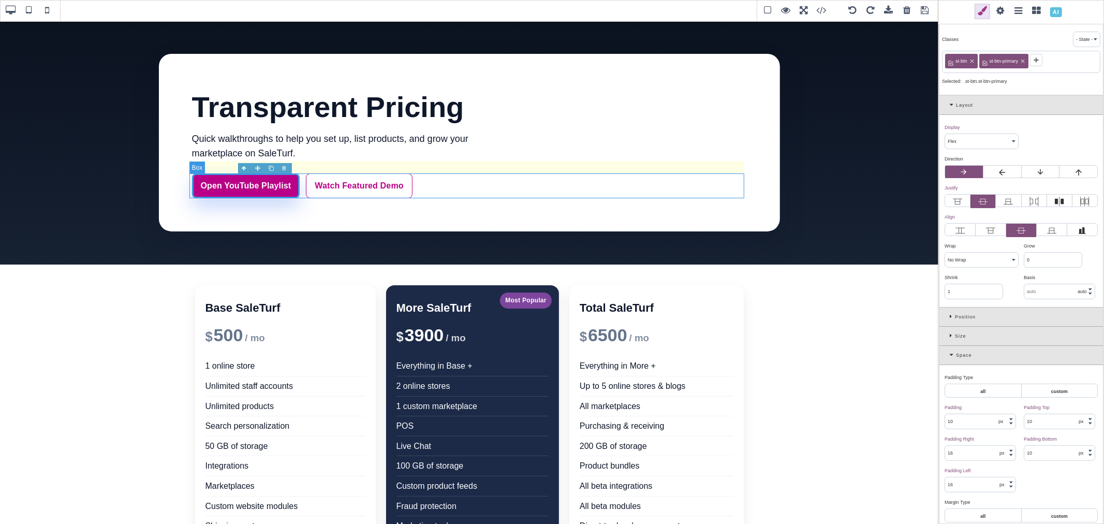
type input "0"
type input "24"
select select "normal"
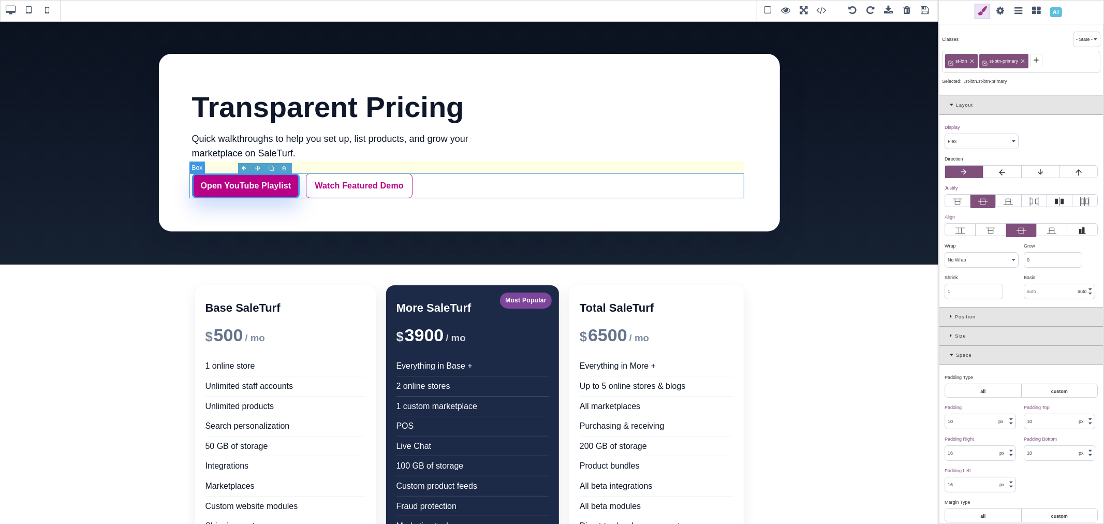
select select "normal"
type input "transparent"
type input "0"
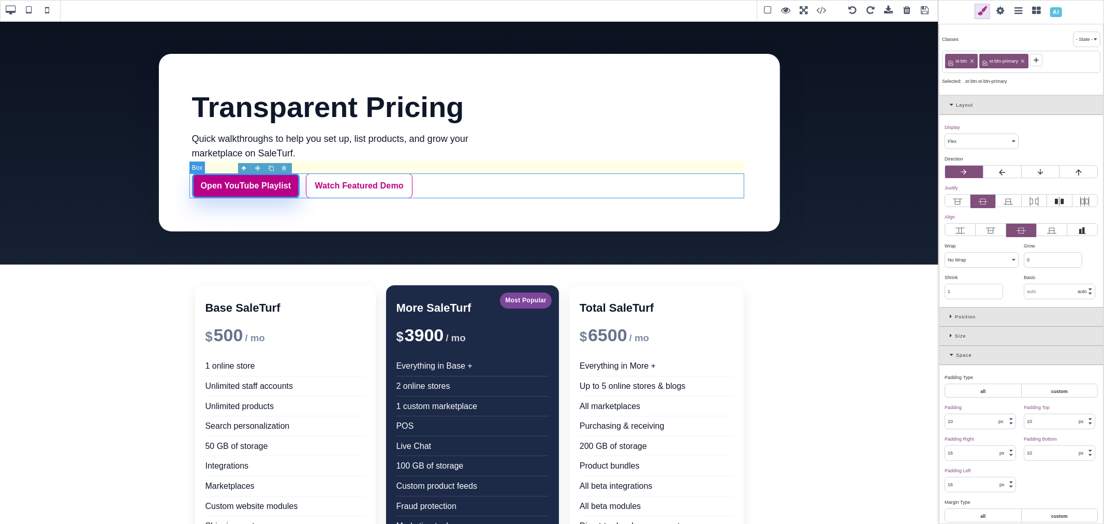
type input "0"
select select "none"
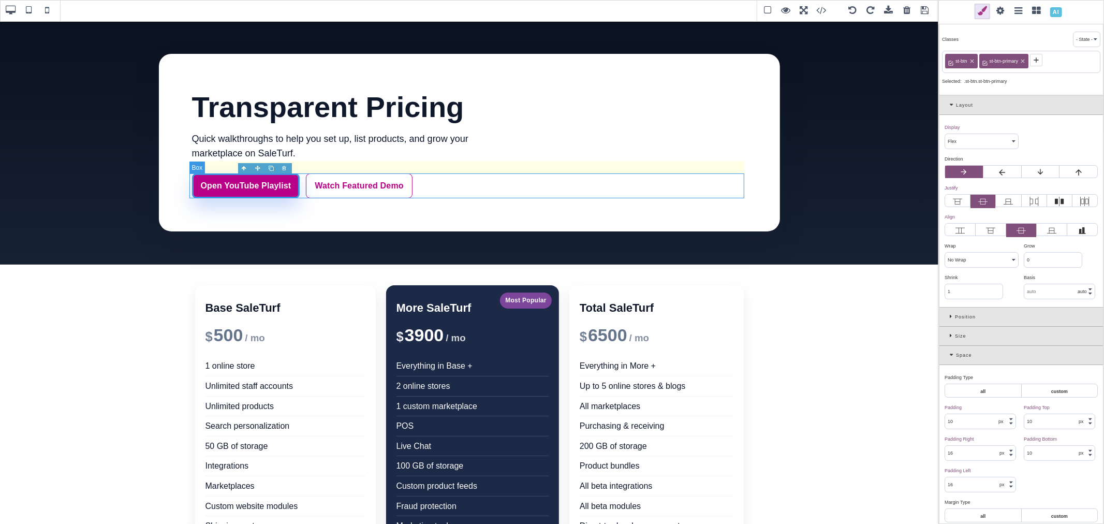
type input "0"
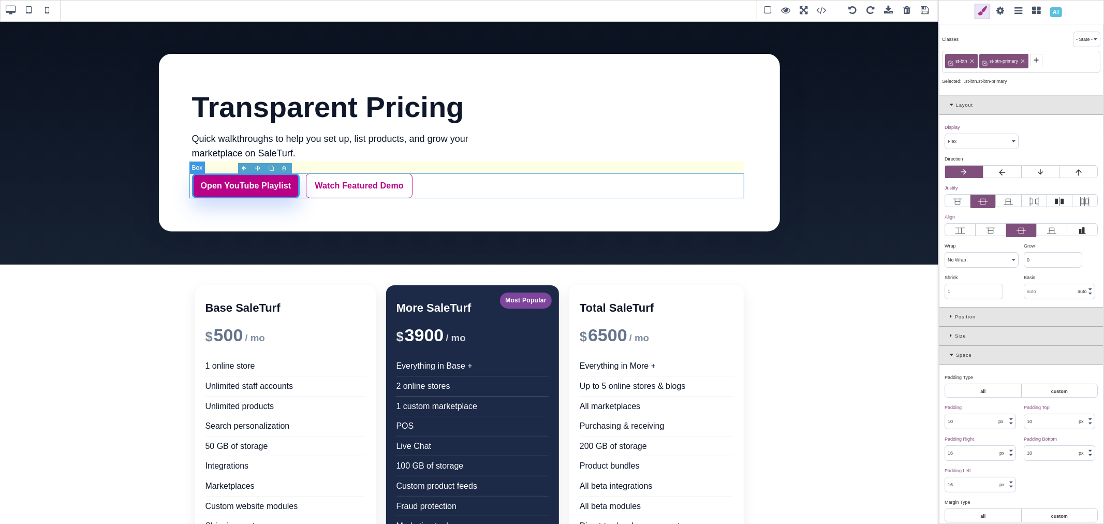
type input "2.22222"
select select "px"
type input "rgb(59, 151, 227)"
type input "-3.00347"
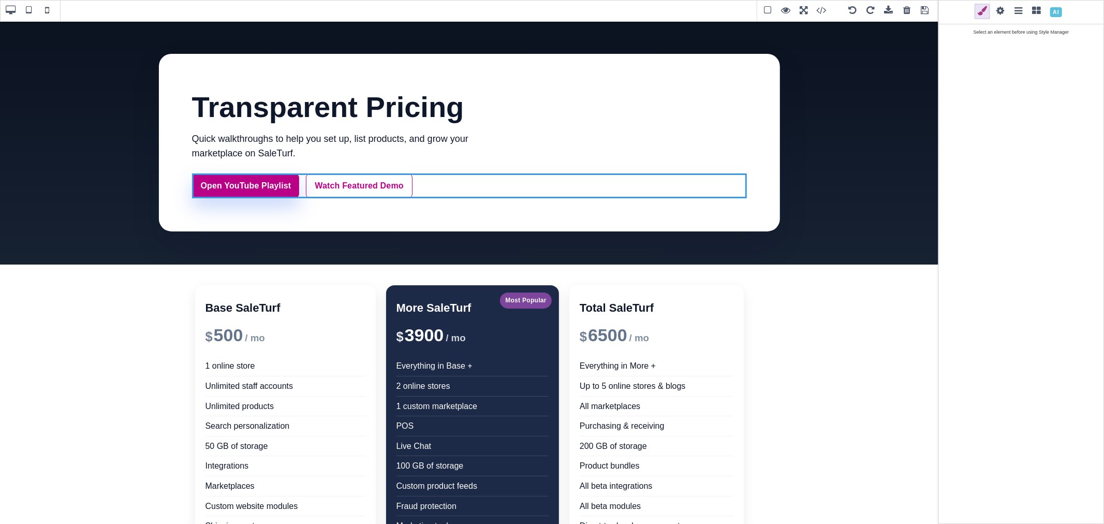
click at [737, 166] on div at bounding box center [737, 166] width 13 height 10
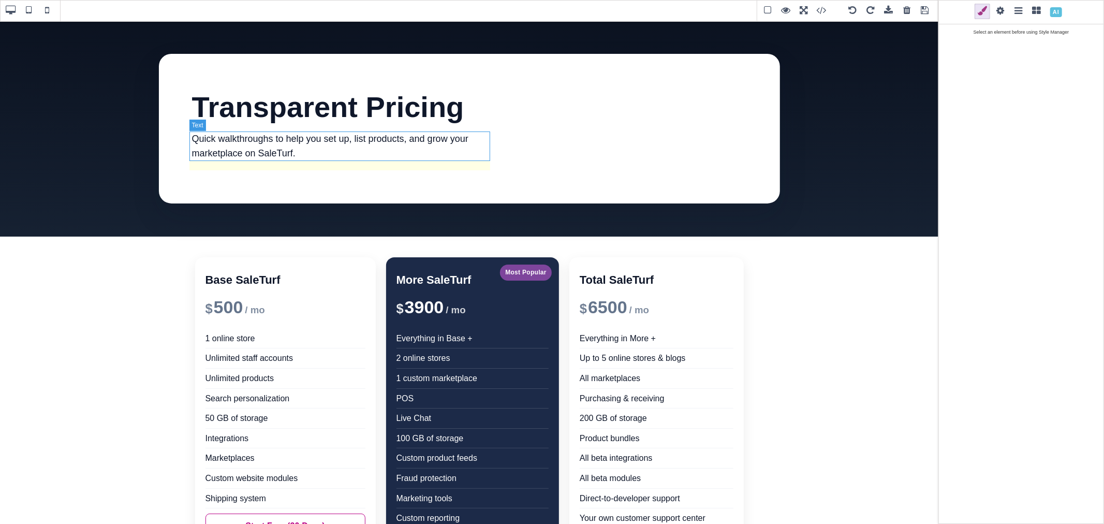
click at [273, 148] on p "Quick walkthroughs to help you set up, list products, and grow your marketplace…" at bounding box center [347, 147] width 311 height 30
select select "block"
select select "nowrap"
type input "0"
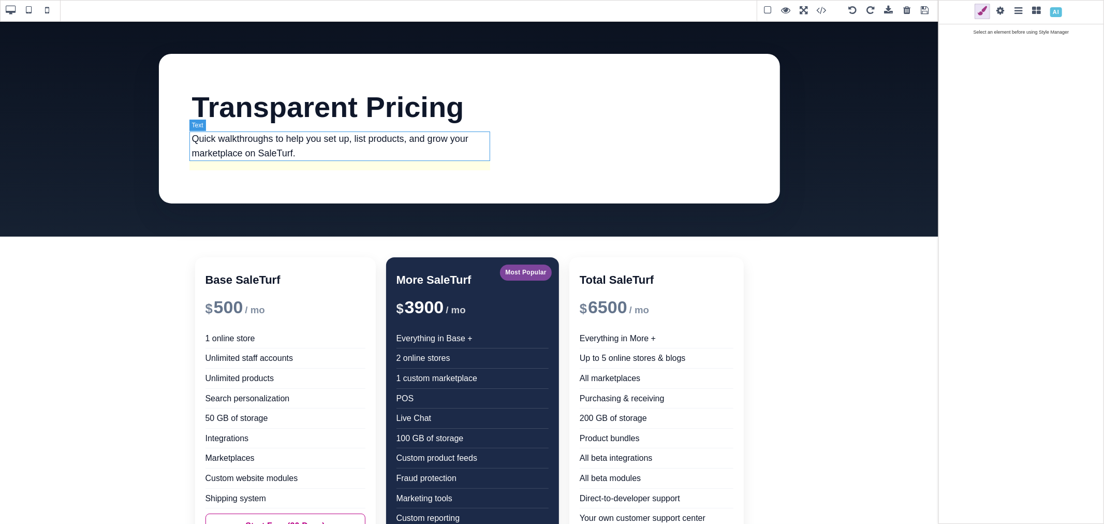
type input "18"
type input "rgb(15, 23, 42)"
type input "18"
select select
type input "28.8px"
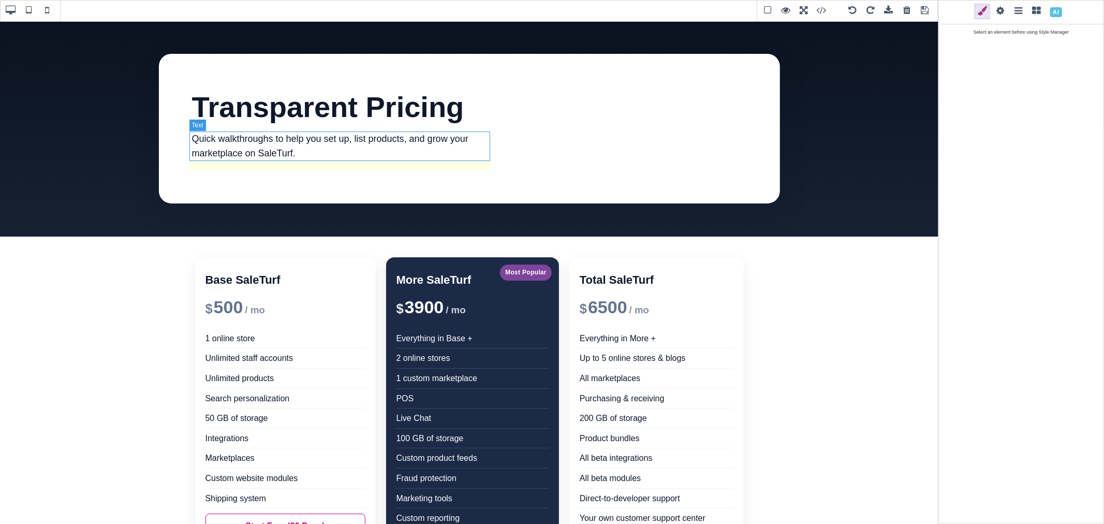
select select
type input "rgb(15, 23, 42)"
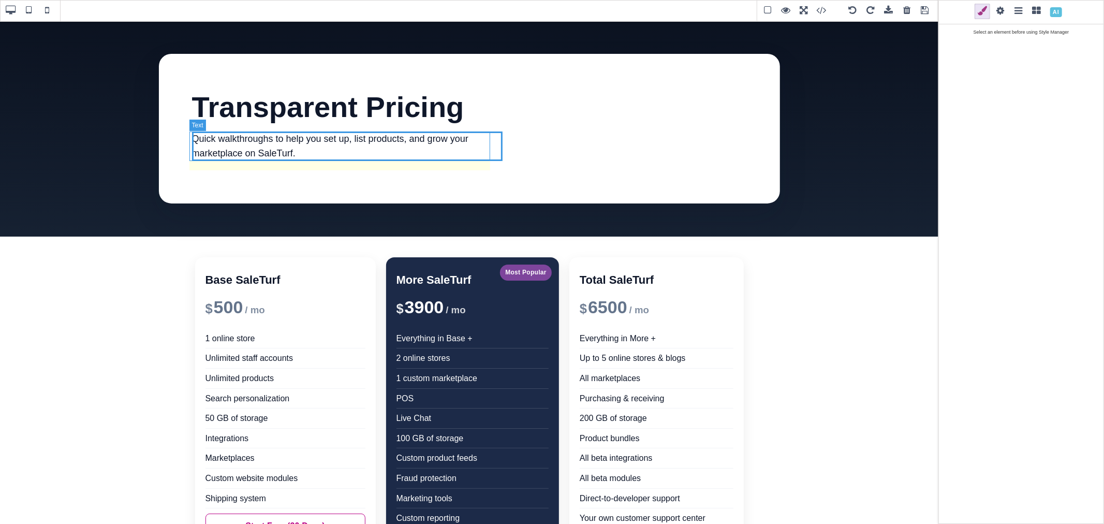
click at [273, 148] on p "Quick walkthroughs to help you set up, list products, and grow your marketplace…" at bounding box center [347, 147] width 311 height 30
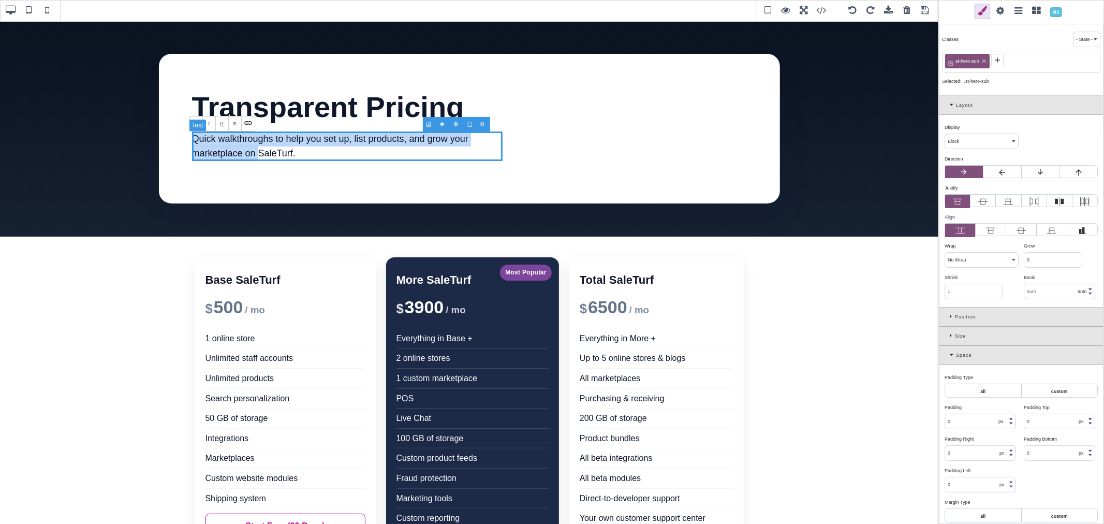
drag, startPoint x: 257, startPoint y: 153, endPoint x: 193, endPoint y: 141, distance: 65.4
click at [193, 141] on p "Quick walkthroughs to help you set up, list products, and grow your marketplace…" at bounding box center [347, 147] width 311 height 30
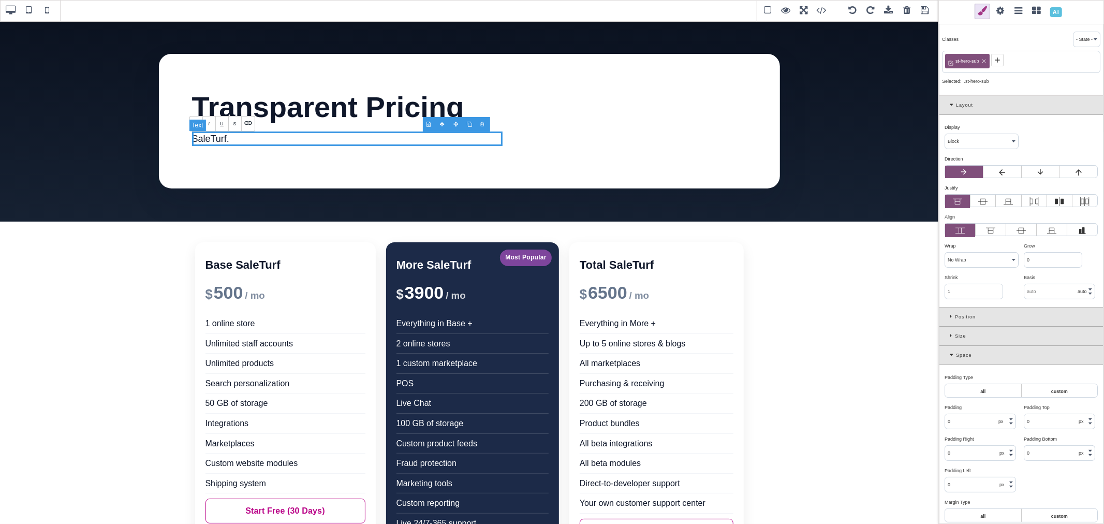
click at [224, 140] on p "SaleTurf." at bounding box center [347, 139] width 311 height 15
click at [324, 136] on p "SaleTurf is a leader in innovation ." at bounding box center [347, 139] width 311 height 15
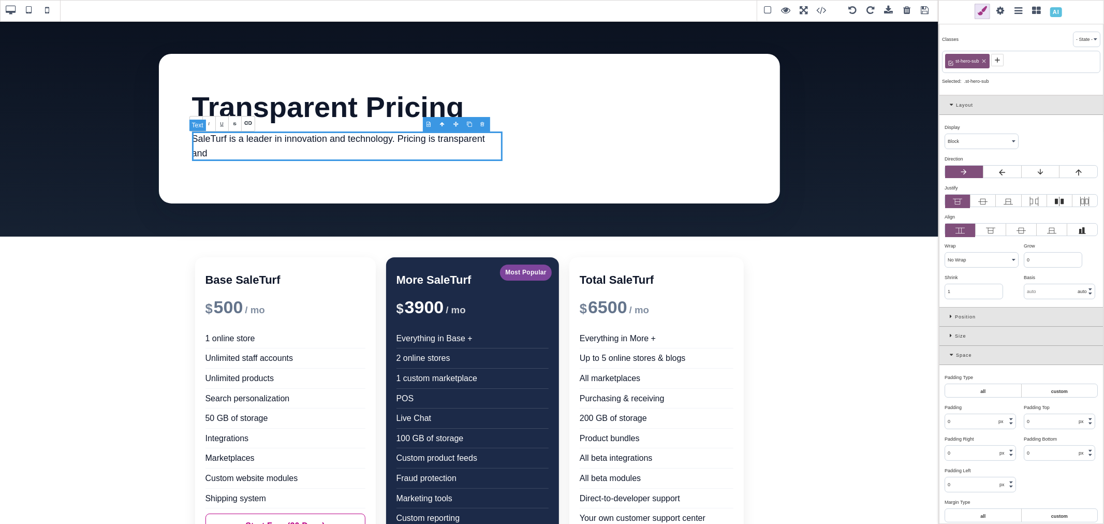
click at [310, 152] on p "SaleTurf is a leader in innovation and technology. Pricing is transparent and" at bounding box center [347, 147] width 311 height 30
click at [926, 8] on span at bounding box center [925, 11] width 16 height 16
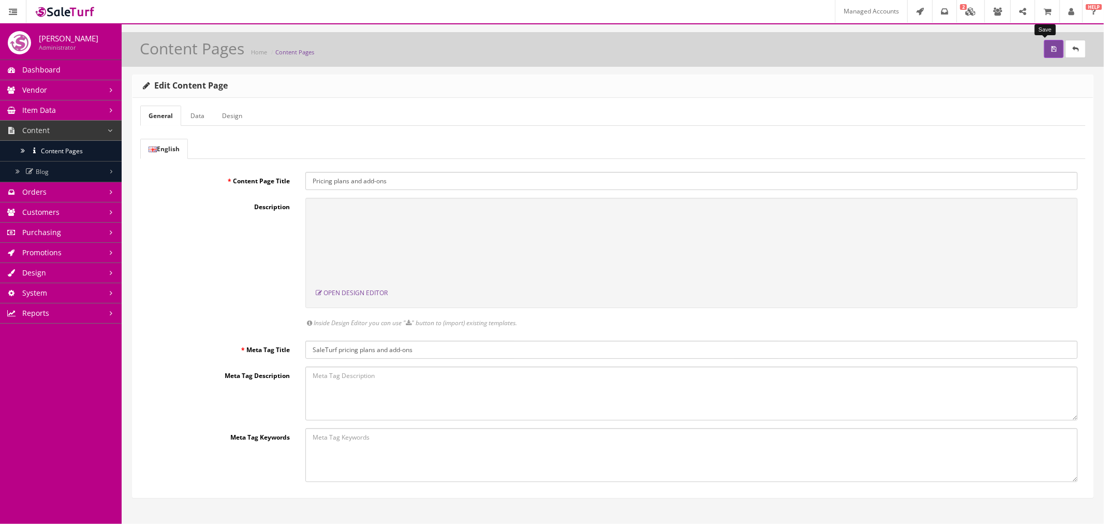
click at [1049, 46] on button "submit" at bounding box center [1054, 49] width 20 height 18
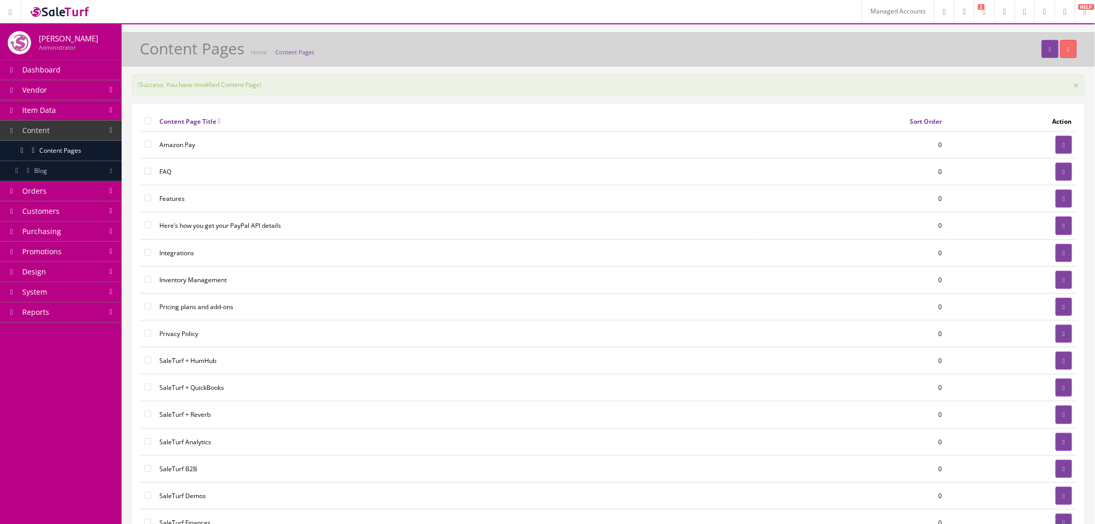
click at [97, 276] on link "Design" at bounding box center [61, 272] width 122 height 20
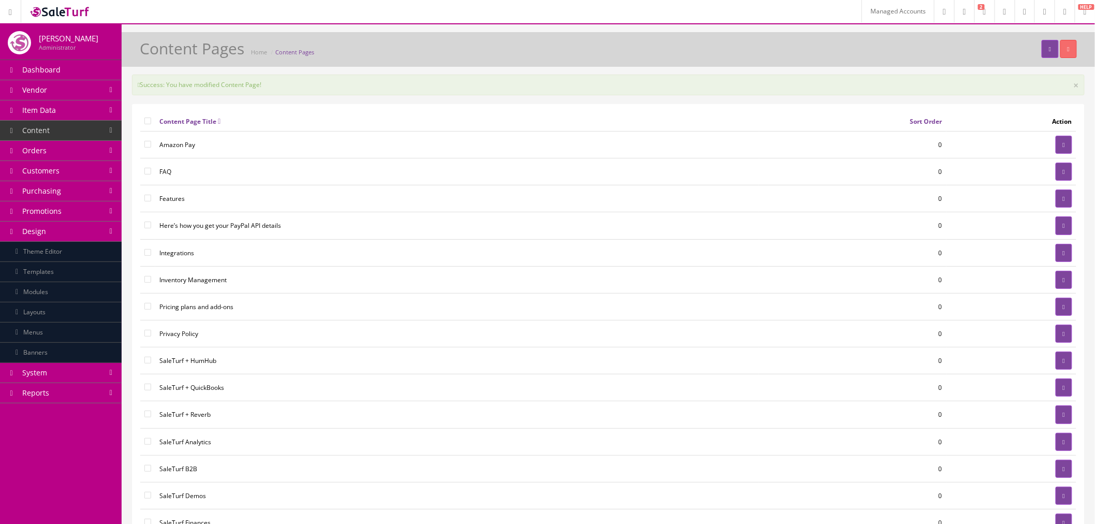
click at [95, 291] on link "Modules" at bounding box center [61, 292] width 122 height 20
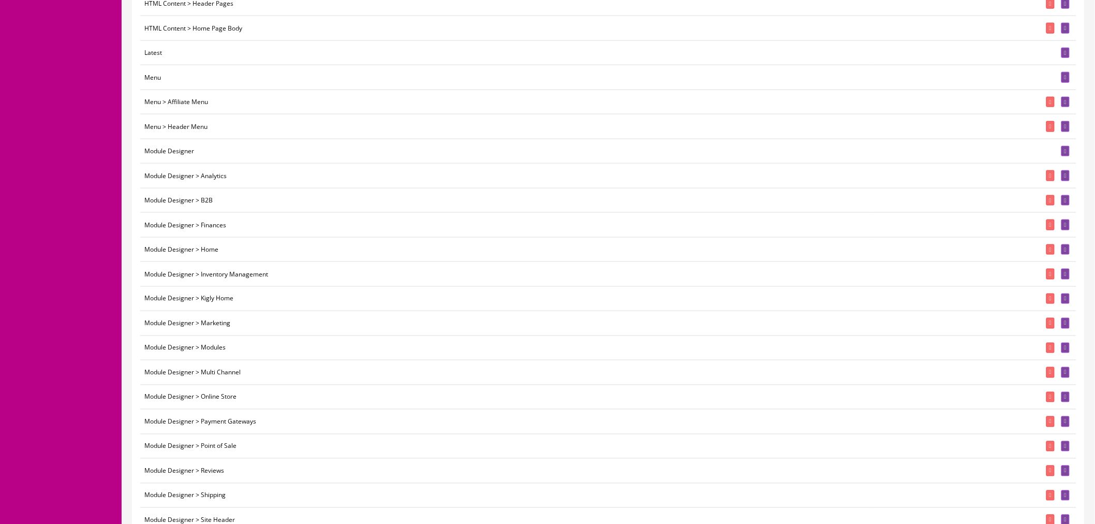
scroll to position [633, 0]
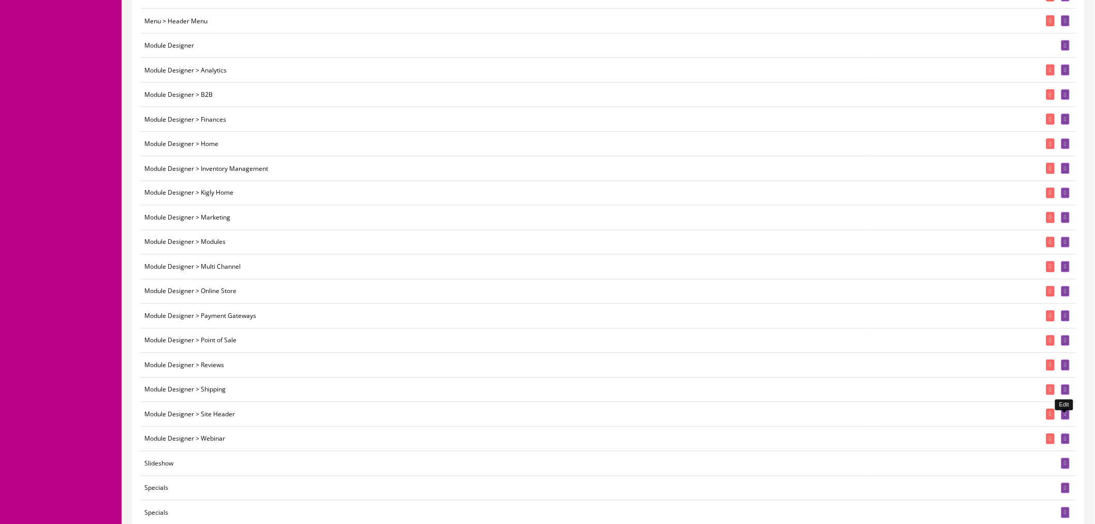
click at [1068, 420] on link at bounding box center [1066, 414] width 8 height 11
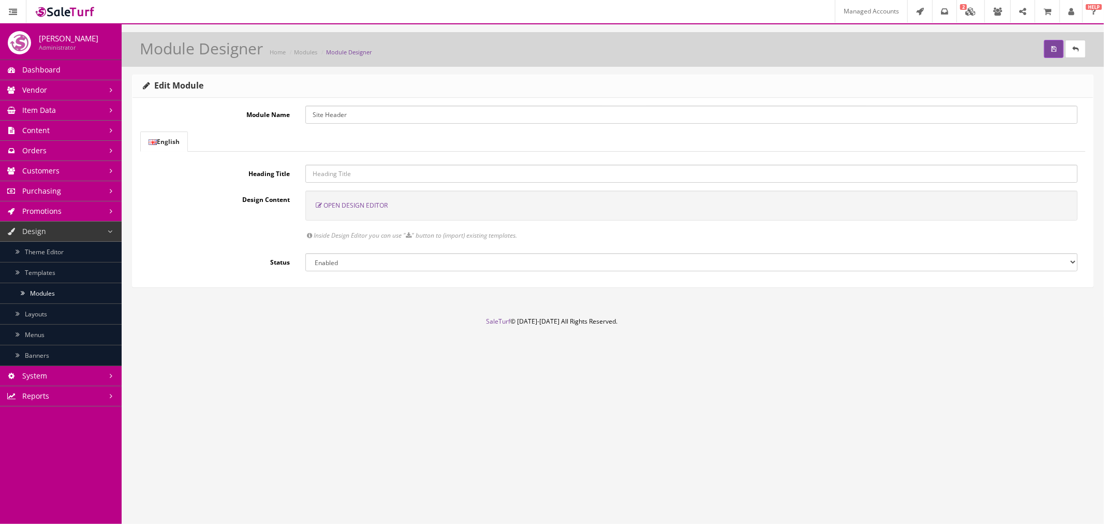
click at [368, 208] on span "Open Design Editor" at bounding box center [356, 205] width 64 height 9
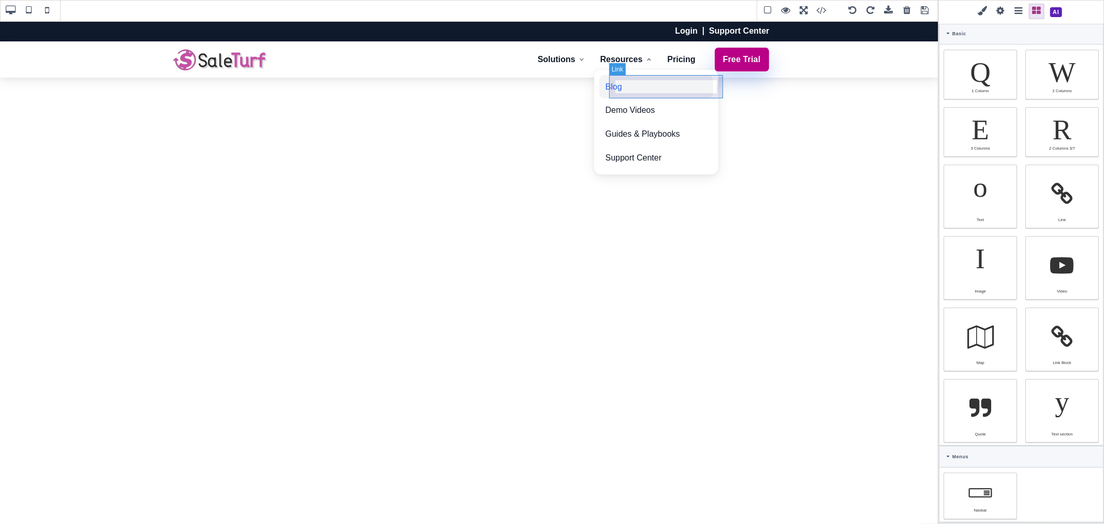
click at [686, 82] on link "Blog" at bounding box center [657, 87] width 114 height 24
type input "10"
type input "12"
type input "10"
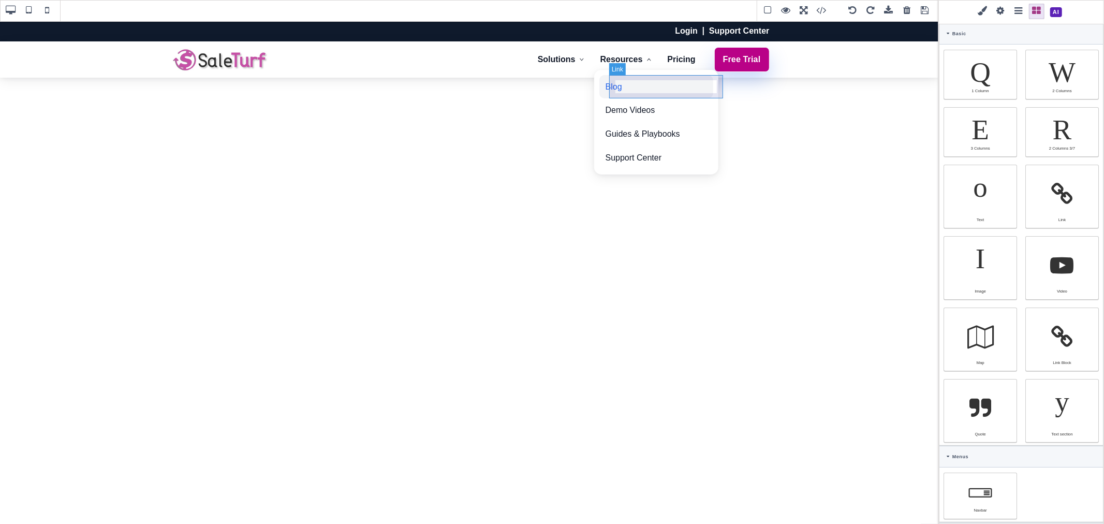
type input "12"
type input "rgb(37, 99, 235)"
select select
type input "16"
select select "px"
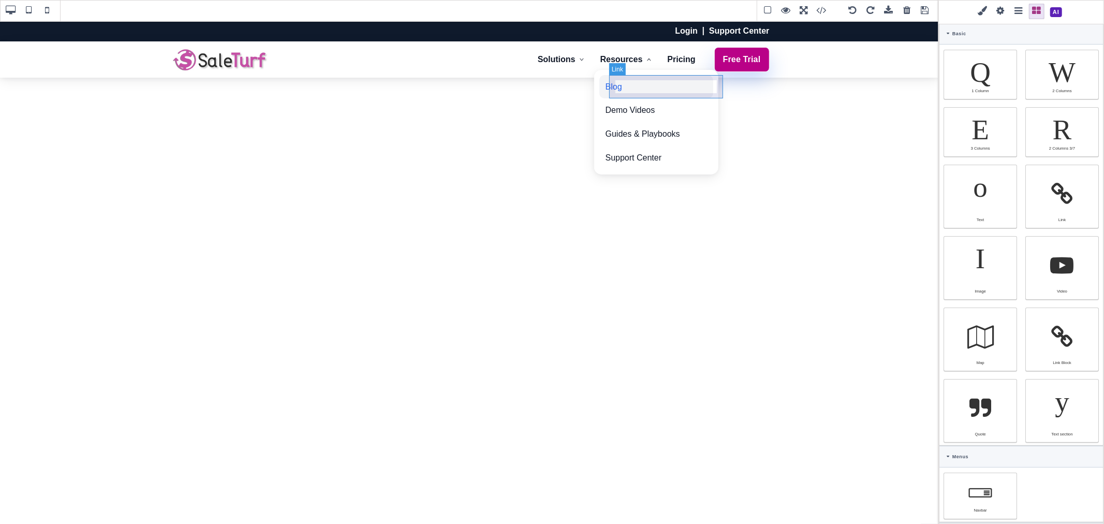
select select "500"
type input "25.6px"
select select
type input "rgb(243, 244, 246)"
type input "0"
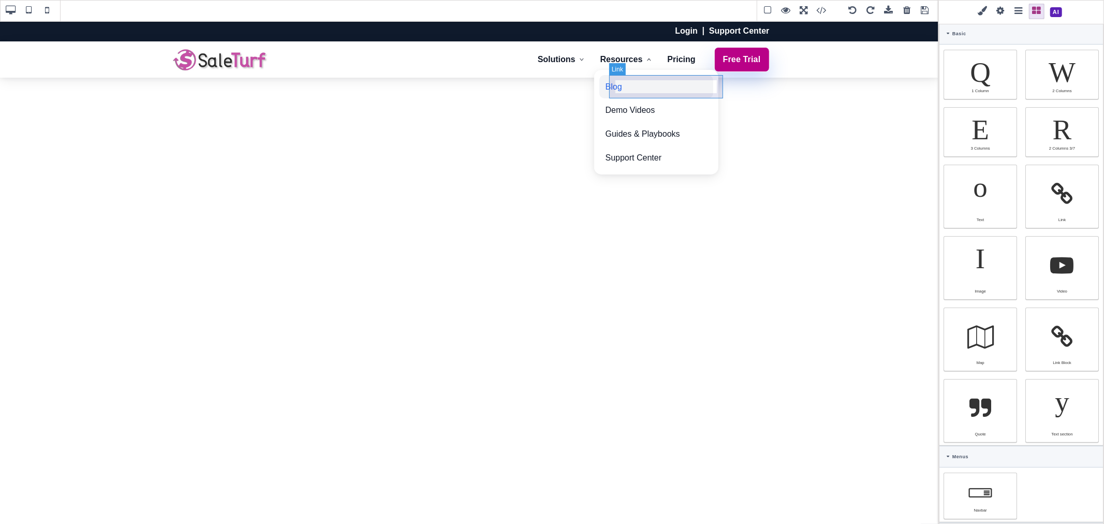
select select "px"
type input "0"
select select "px"
type input "0"
select select "px"
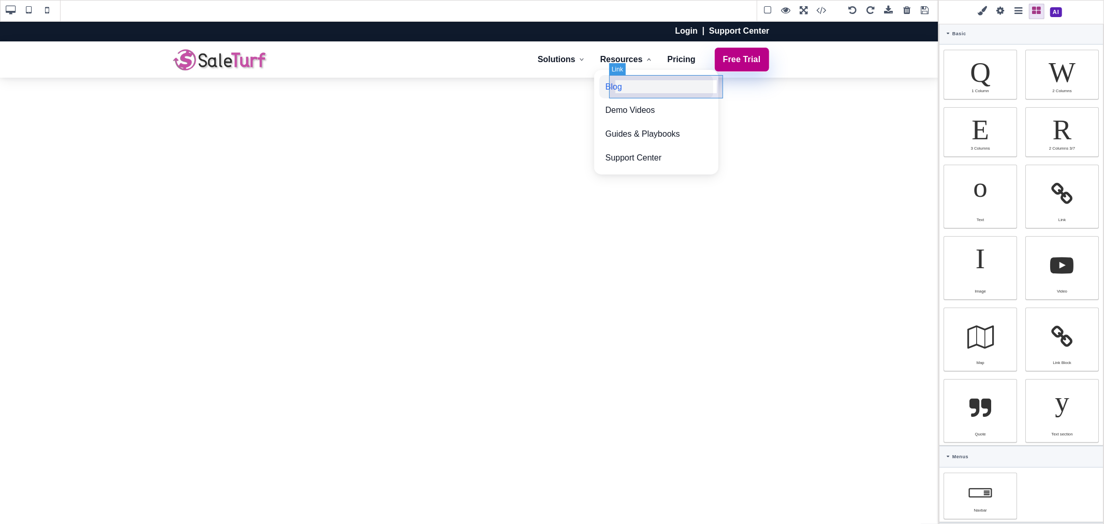
type input "0"
select select "px"
type input "rgb(37, 99, 235)"
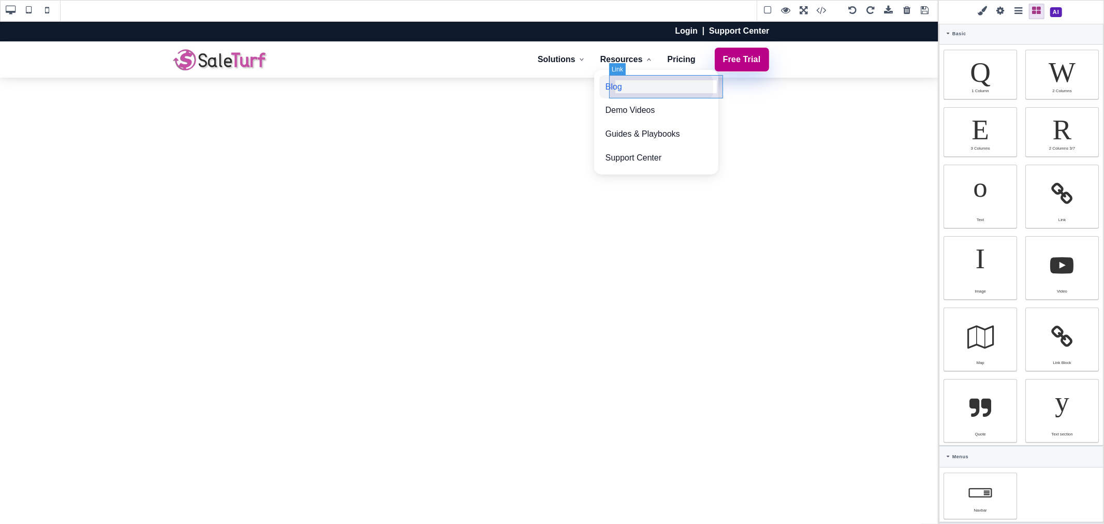
type input "rgb(37, 99, 235)"
type input "10"
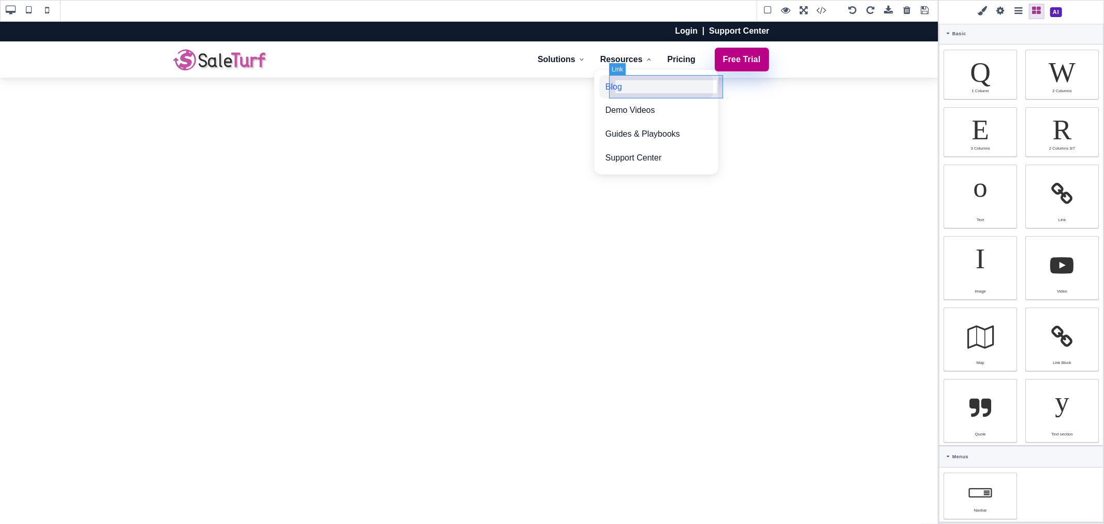
type input "10"
type input "2.22222"
select select "px"
select select "solid"
type input "rgb(59, 151, 227)"
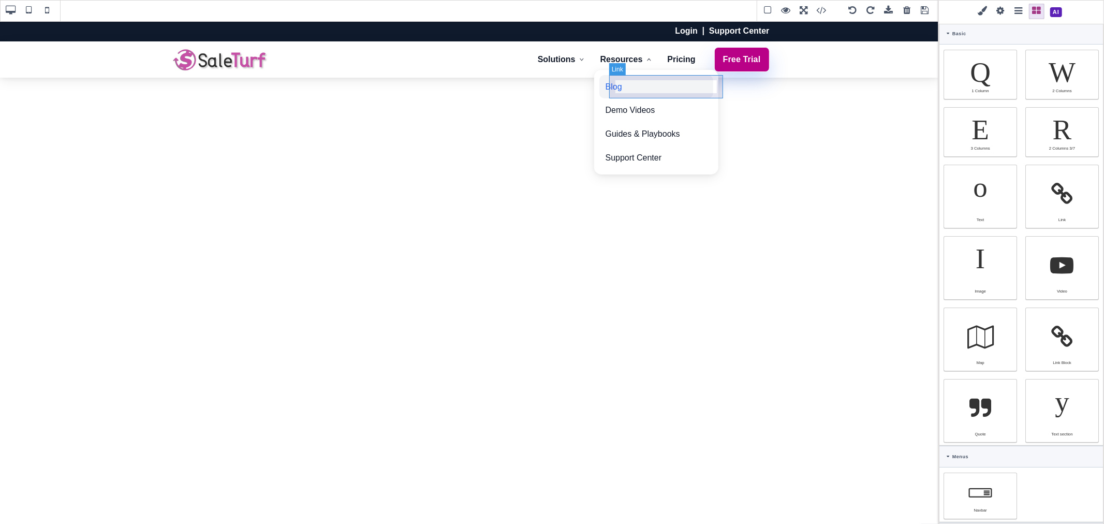
type input "-3.00347"
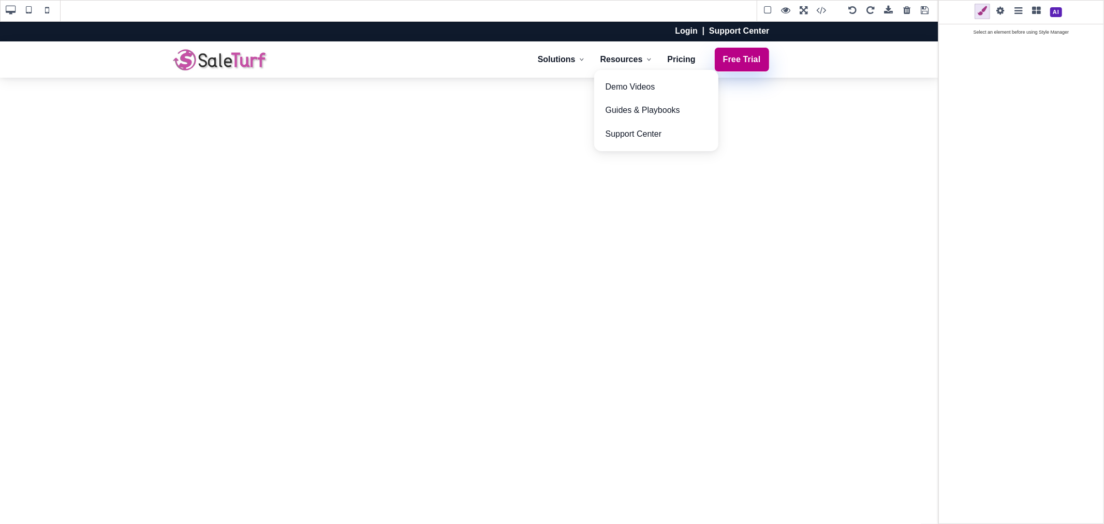
click at [713, 71] on div at bounding box center [716, 70] width 13 height 10
click at [713, 104] on link "Guides & Playbooks" at bounding box center [657, 110] width 114 height 24
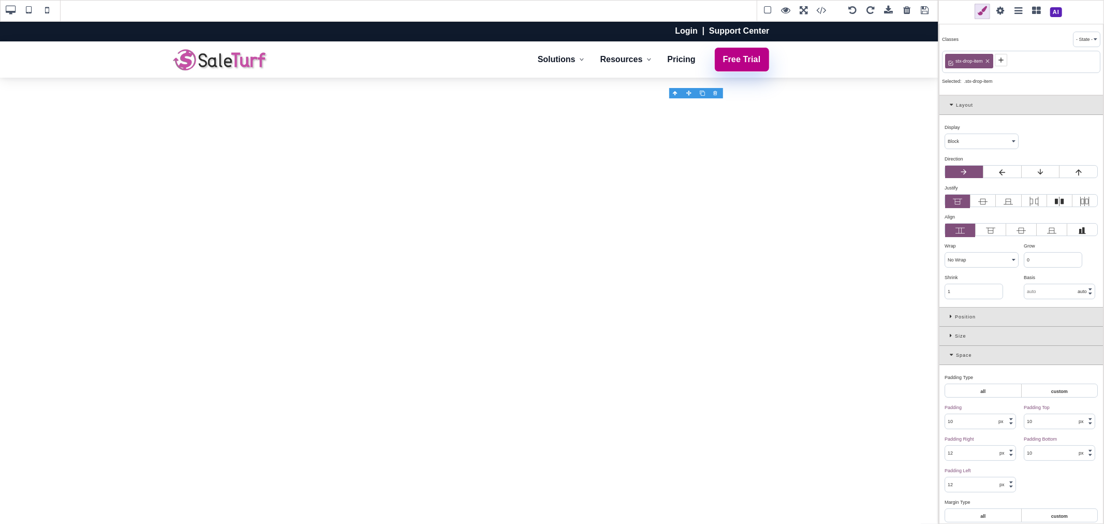
click at [716, 94] on div at bounding box center [716, 93] width 13 height 10
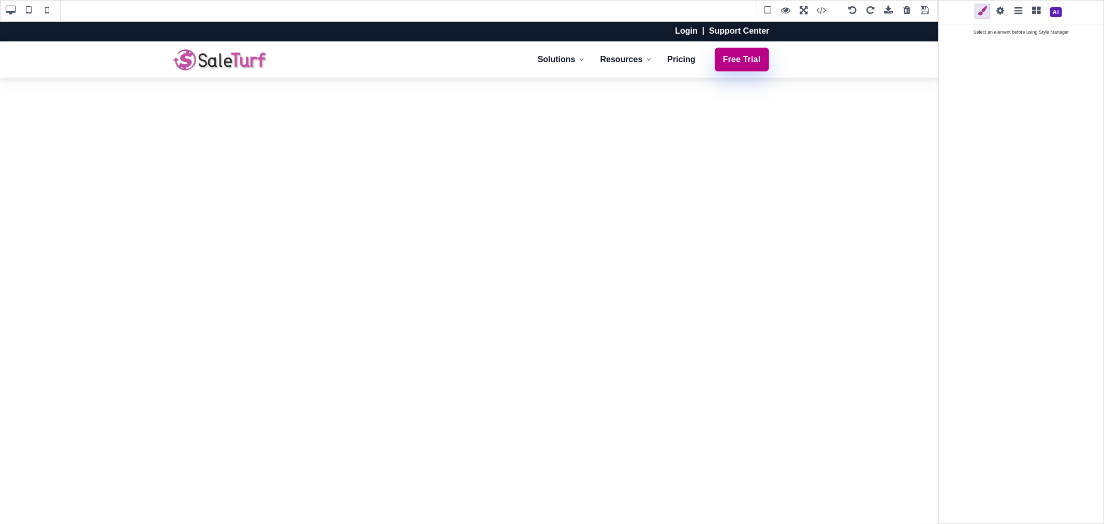
click at [927, 11] on span at bounding box center [925, 11] width 16 height 16
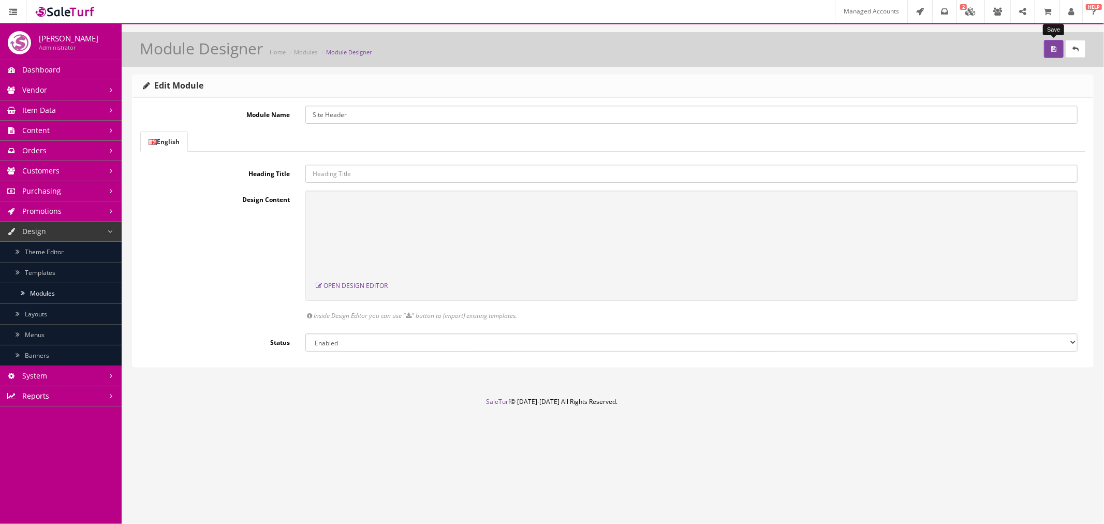
click at [1049, 48] on button "submit" at bounding box center [1054, 49] width 20 height 18
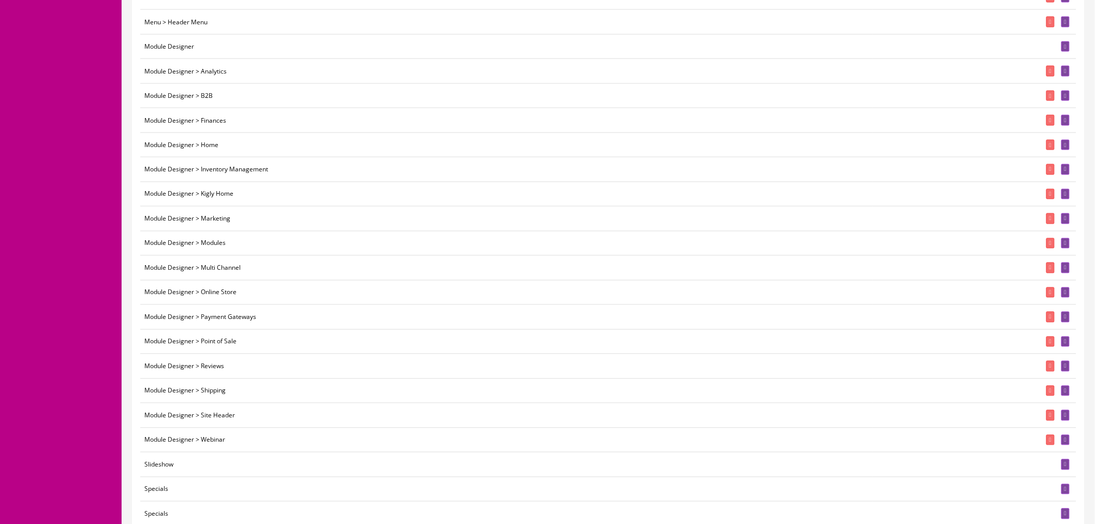
scroll to position [767, 0]
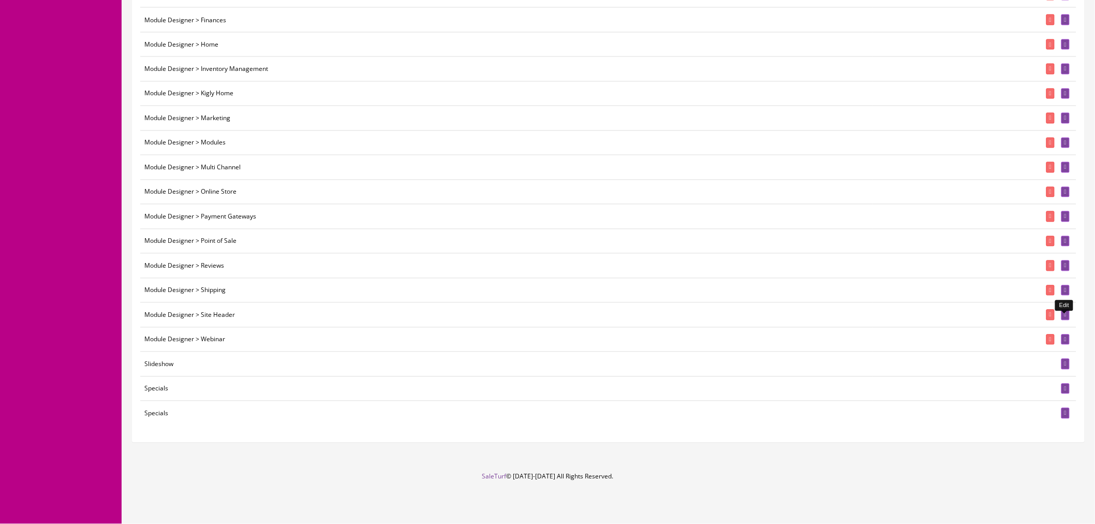
click at [1065, 314] on icon at bounding box center [1066, 315] width 2 height 6
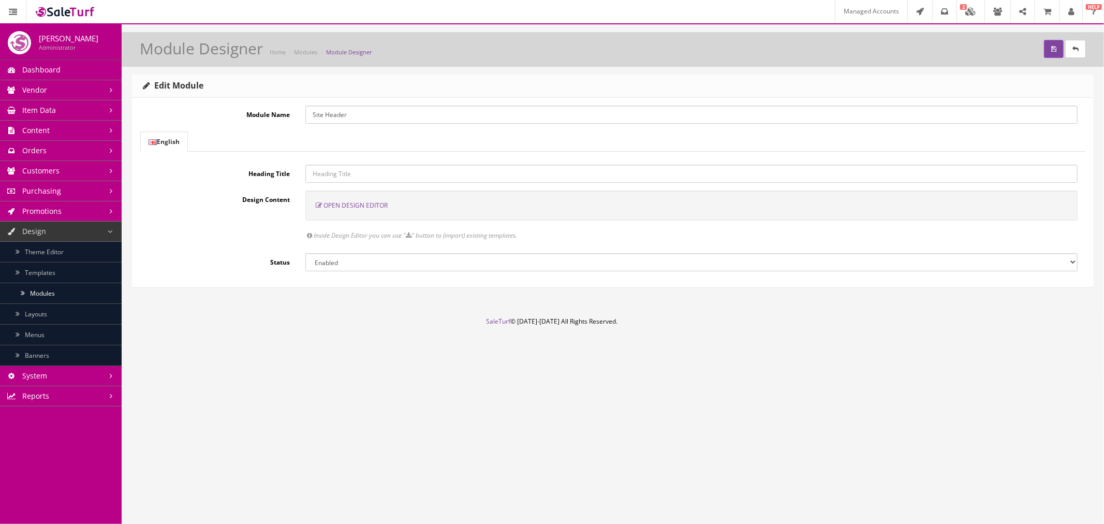
click at [365, 202] on span "Open Design Editor" at bounding box center [356, 205] width 64 height 9
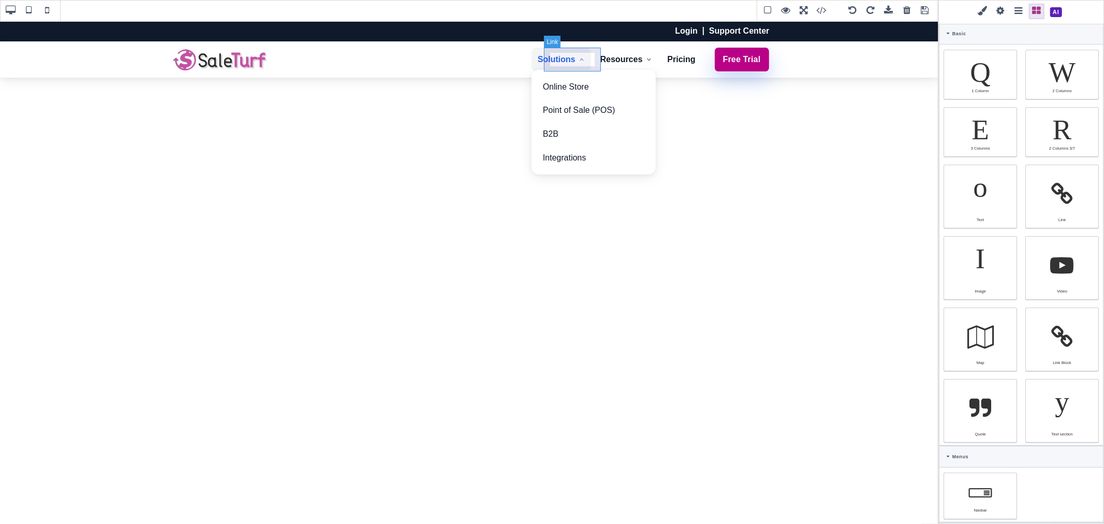
click at [580, 65] on link "Solutions" at bounding box center [562, 60] width 60 height 24
select select
type input "10"
type input "12"
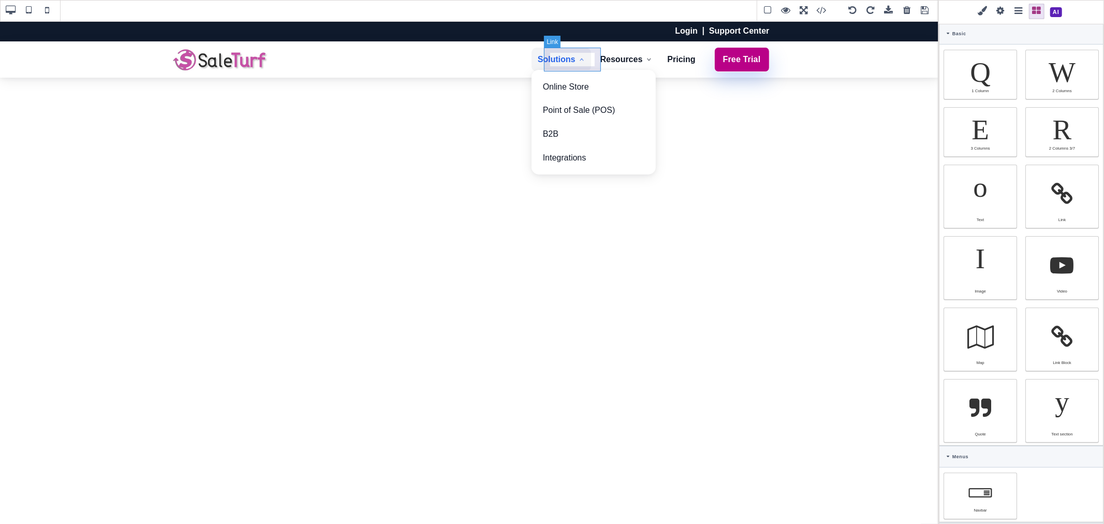
type input "10"
type input "12"
type input "rgb(37, 99, 235)"
select select
type input "16"
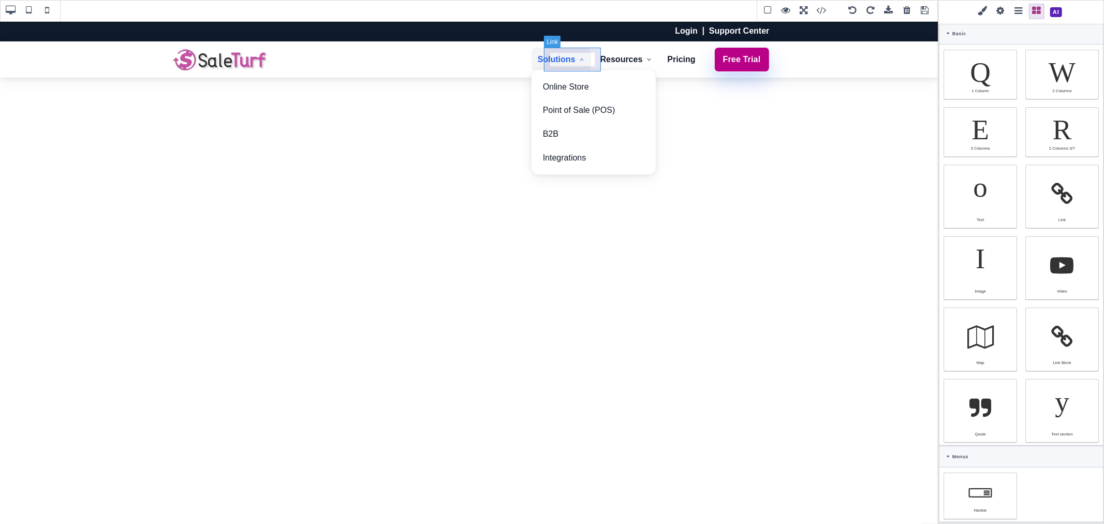
select select "px"
select select "600"
type input "25.6px"
select select
type input "rgb(243, 244, 246)"
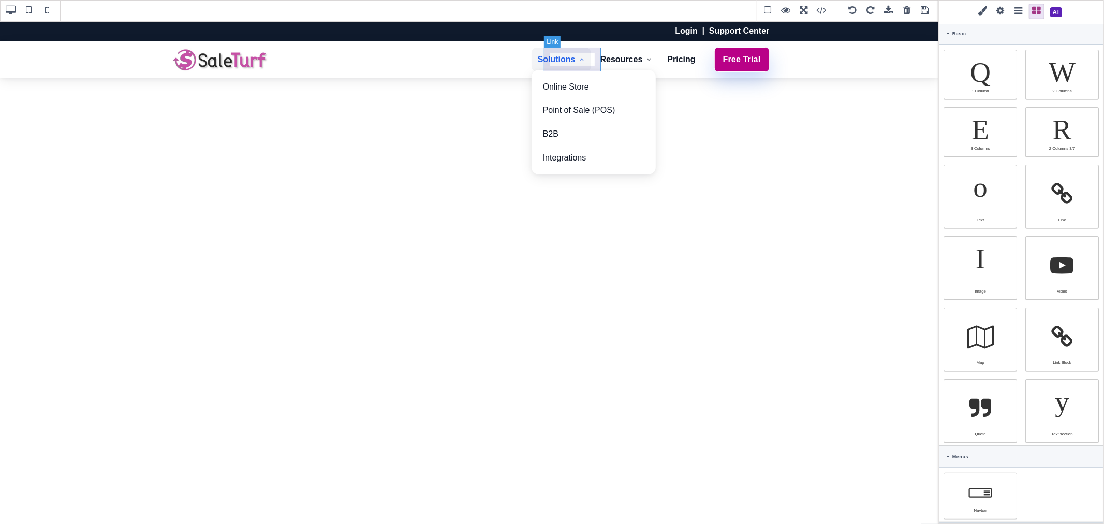
type input "0"
select select "px"
type input "0"
select select "px"
type input "0"
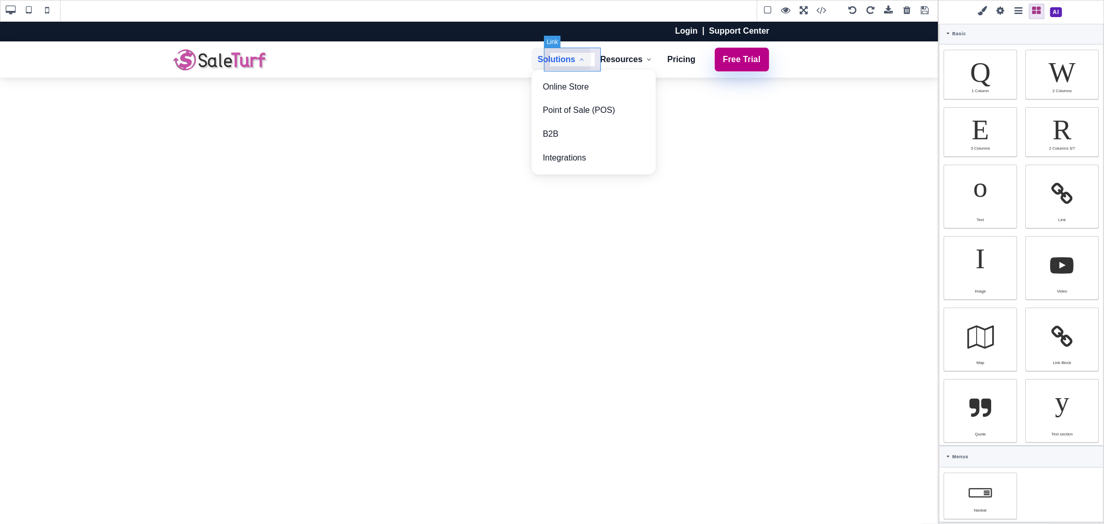
select select "px"
type input "0"
select select "px"
type input "rgb(37, 99, 235)"
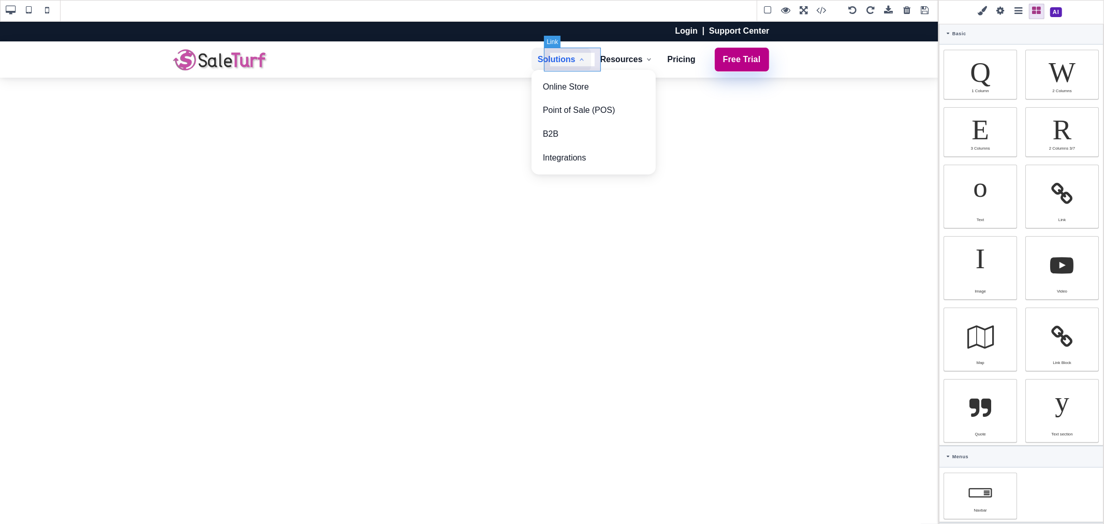
type input "rgb(37, 99, 235)"
type input "10"
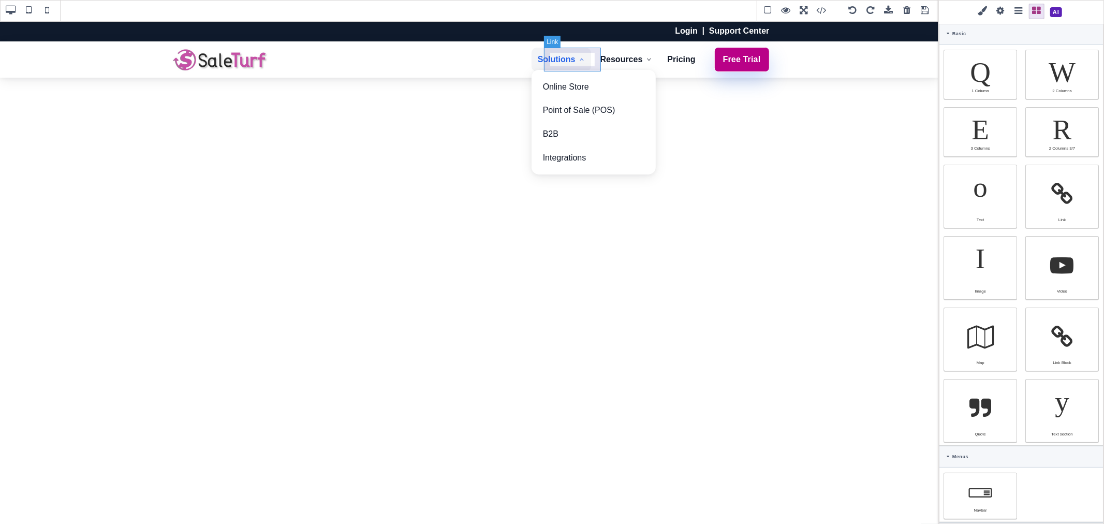
type input "10"
type input "2.22222"
select select "px"
select select "solid"
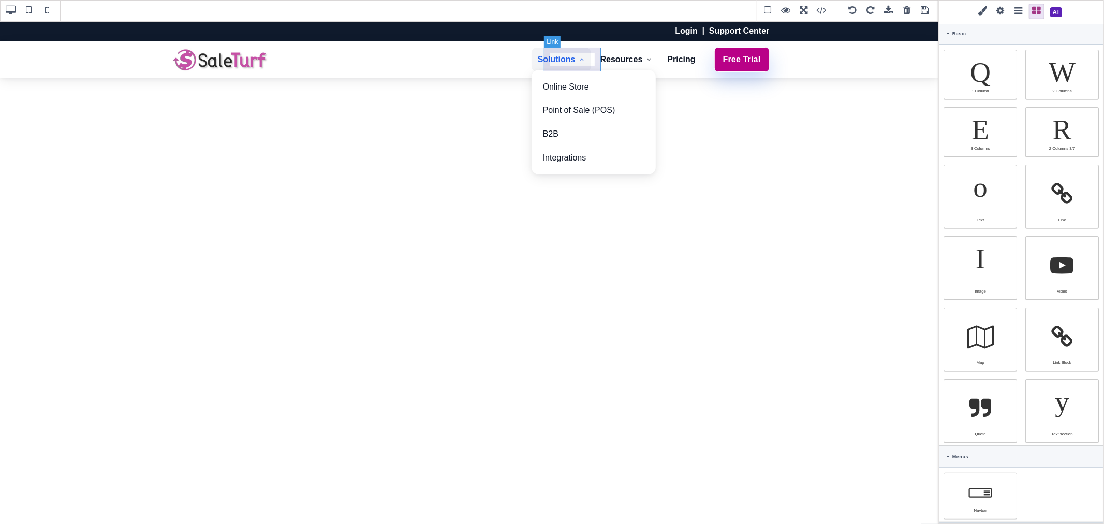
type input "rgb(59, 151, 227)"
type input "-3.00347"
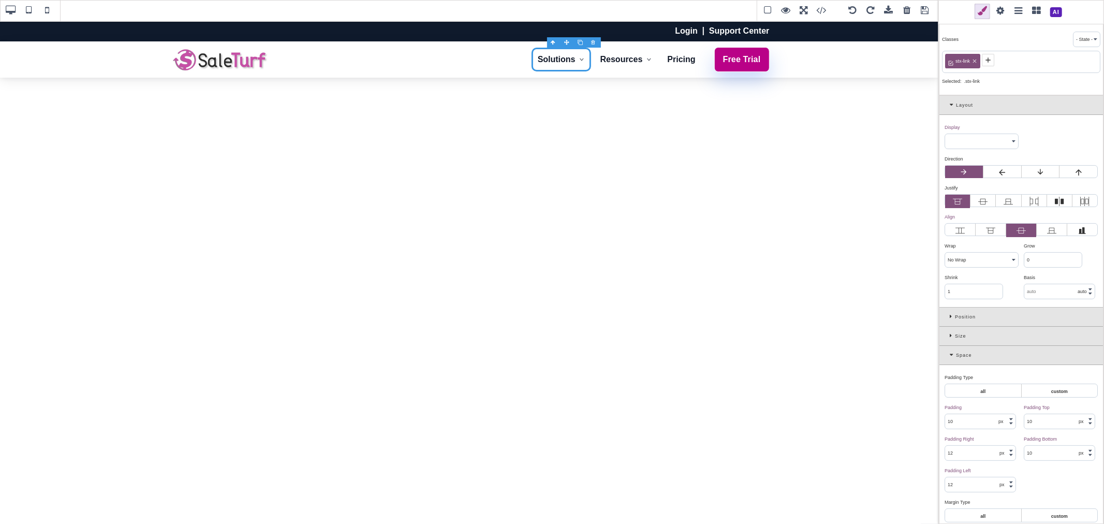
click at [1000, 12] on span at bounding box center [1001, 12] width 16 height 16
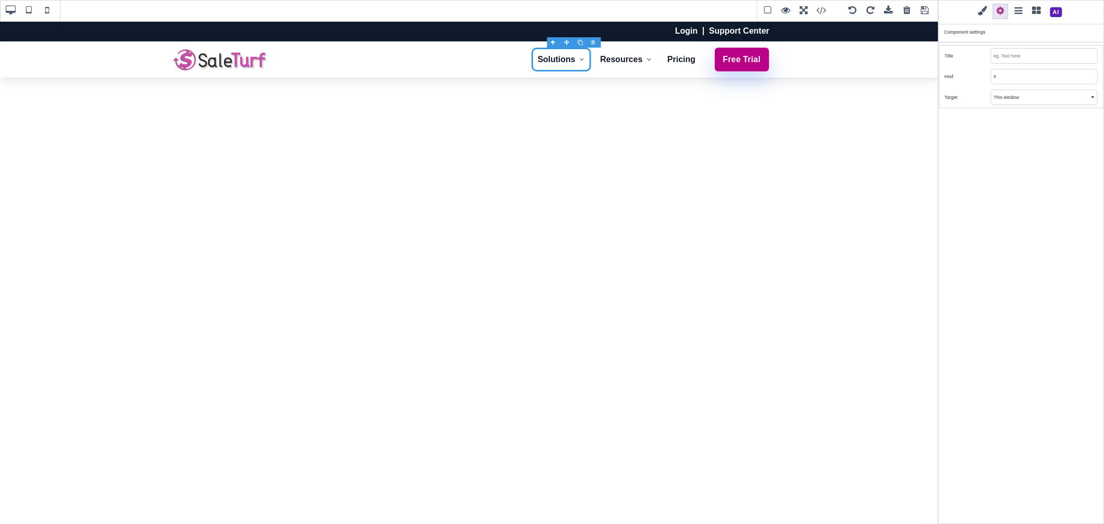
click at [1007, 71] on input "#" at bounding box center [1044, 76] width 106 height 14
click at [996, 76] on input "#" at bounding box center [1044, 76] width 106 height 14
click at [1004, 97] on select "This window New window" at bounding box center [1044, 97] width 106 height 14
click at [1003, 79] on input "#" at bounding box center [1044, 76] width 106 height 14
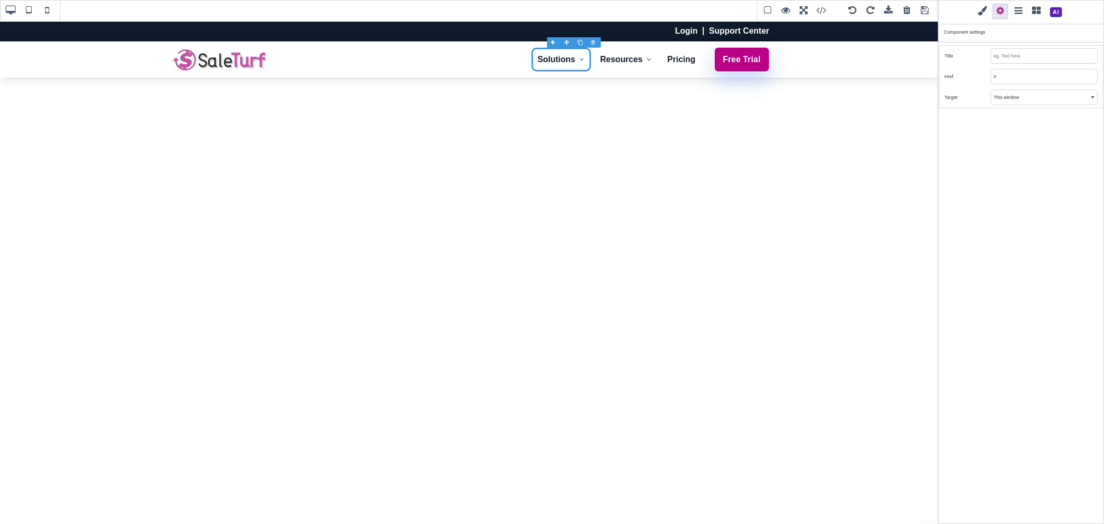
click at [1003, 79] on input "#" at bounding box center [1044, 76] width 106 height 14
click at [976, 70] on div "Href" at bounding box center [1022, 76] width 164 height 21
click at [638, 65] on link "Resources" at bounding box center [626, 60] width 64 height 24
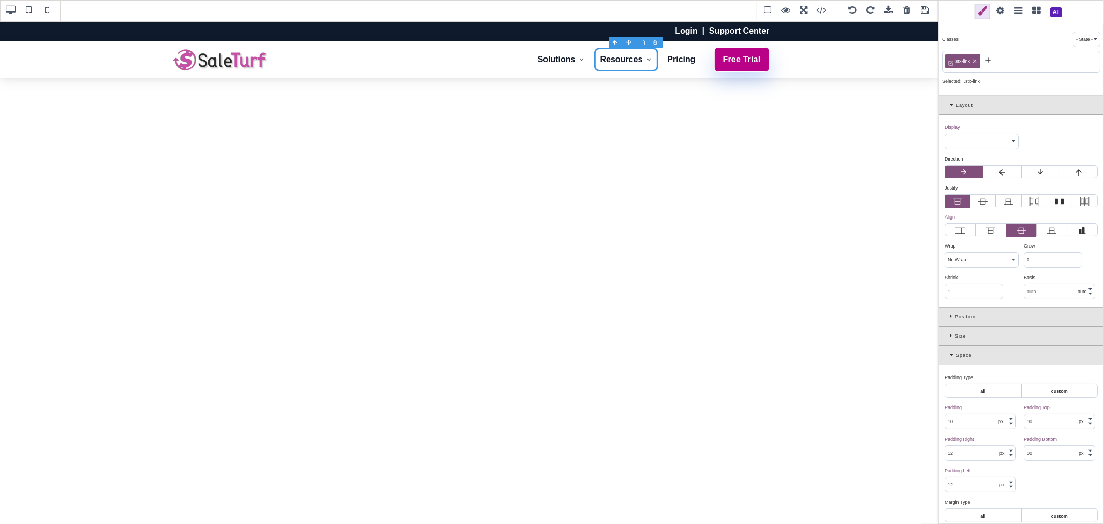
click at [1003, 9] on span at bounding box center [1001, 12] width 16 height 16
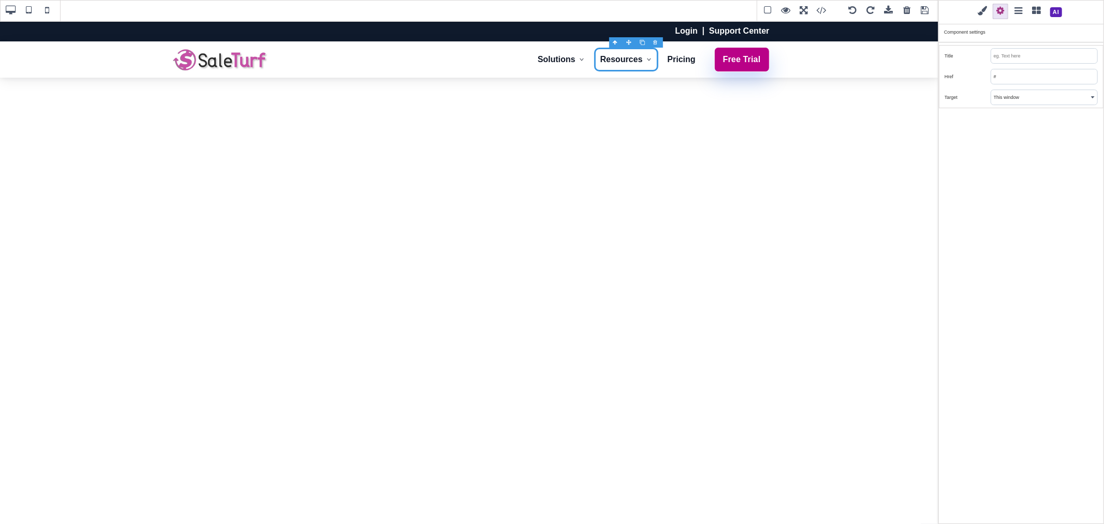
click at [1011, 70] on input "#" at bounding box center [1044, 76] width 106 height 14
click at [990, 135] on div "Classes - State - Hover Click Even/Odd stx-link Selected: .stx-link Layout Disp…" at bounding box center [1022, 262] width 166 height 524
click at [563, 63] on link "Solutions" at bounding box center [562, 60] width 60 height 24
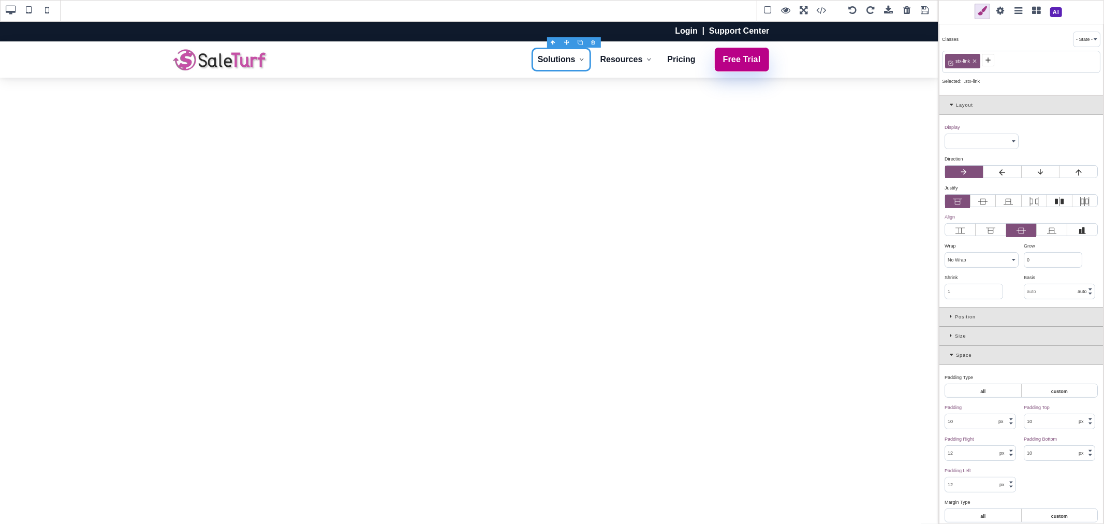
click at [1002, 9] on span at bounding box center [1001, 12] width 16 height 16
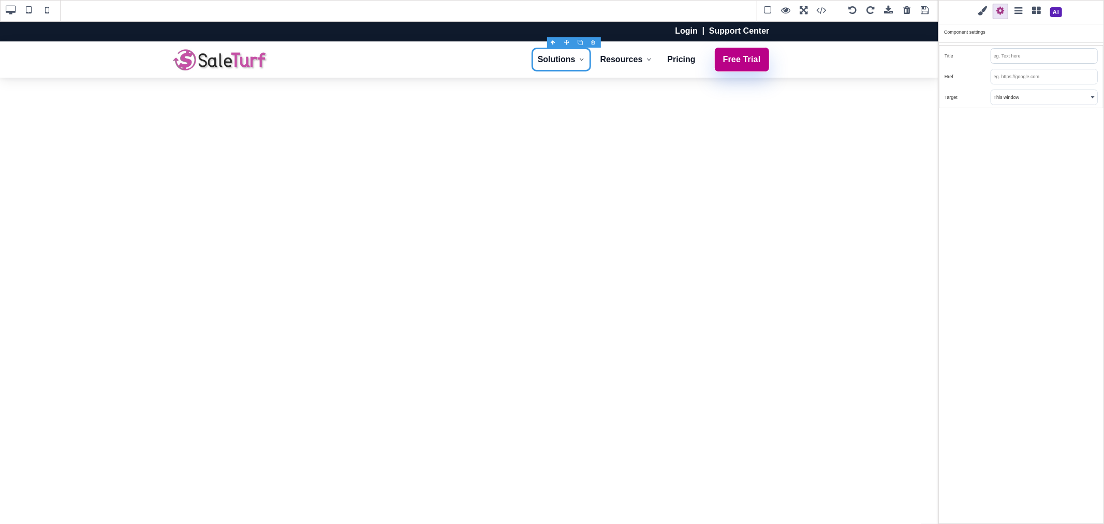
click at [1000, 74] on input "text" at bounding box center [1044, 76] width 106 height 14
type input "/#"
click at [1018, 142] on div "Classes - State - Hover Click Even/Odd stx-link Selected: .stx-link Layout Disp…" at bounding box center [1022, 262] width 166 height 524
click at [650, 65] on link "Resources" at bounding box center [626, 60] width 64 height 24
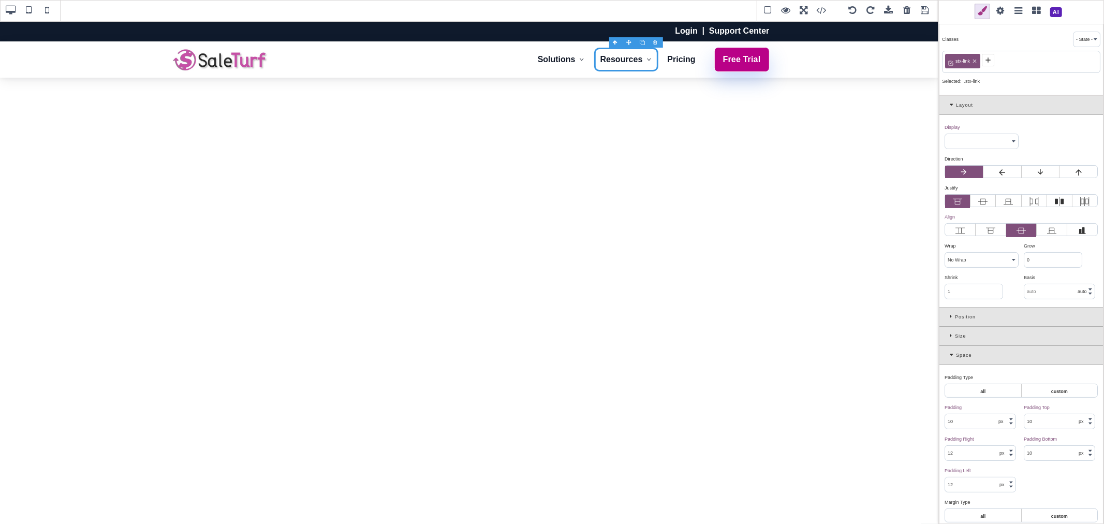
click at [1002, 9] on span at bounding box center [1001, 12] width 16 height 16
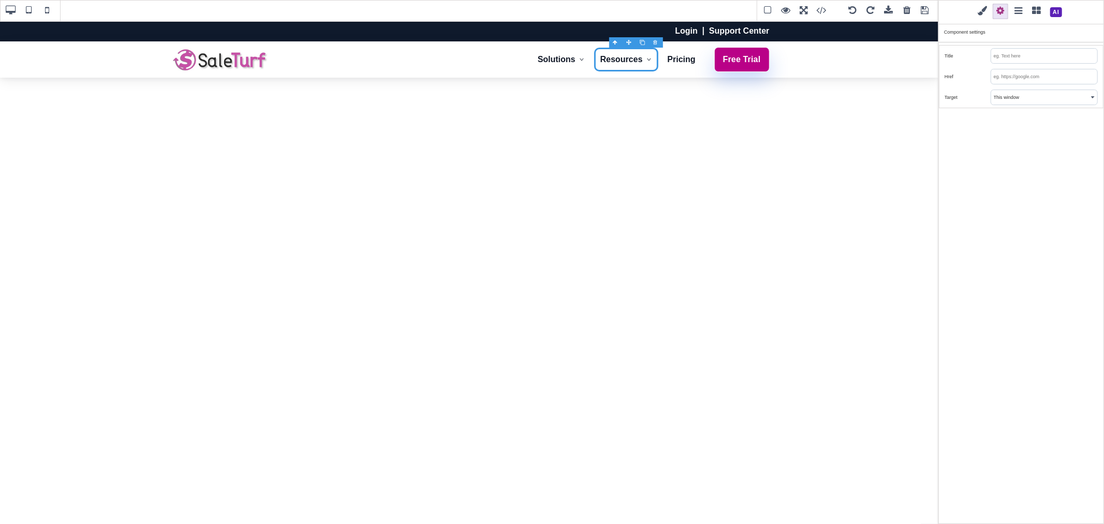
click at [1004, 79] on input "text" at bounding box center [1044, 76] width 106 height 14
type input "/#"
click at [1029, 115] on div "Classes - State - Hover Click Even/Odd stx-link Selected: .stx-link Layout Disp…" at bounding box center [1022, 262] width 166 height 524
click at [926, 8] on span at bounding box center [925, 11] width 16 height 16
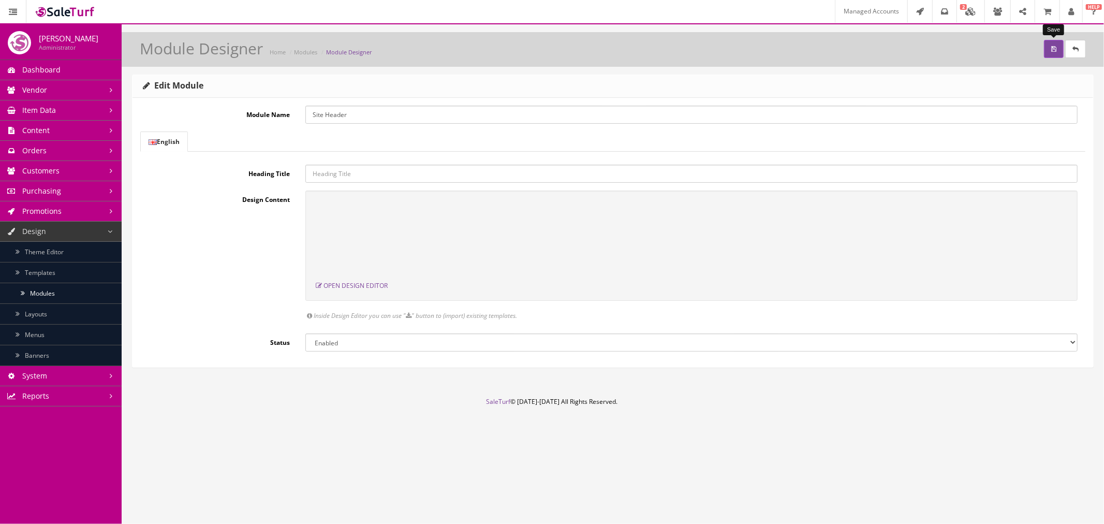
click at [1055, 47] on icon "submit" at bounding box center [1053, 49] width 5 height 6
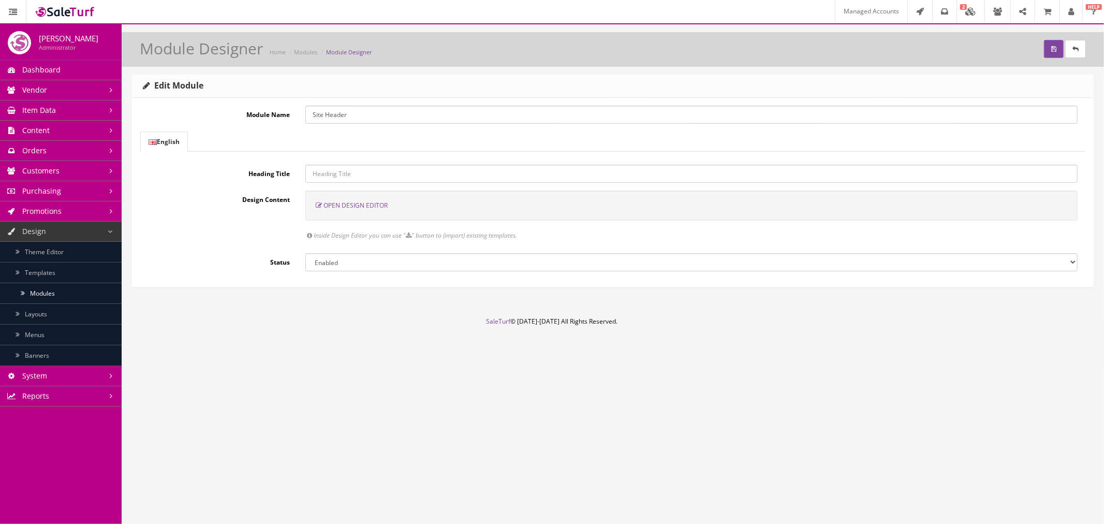
click at [363, 204] on span "Open Design Editor" at bounding box center [356, 205] width 64 height 9
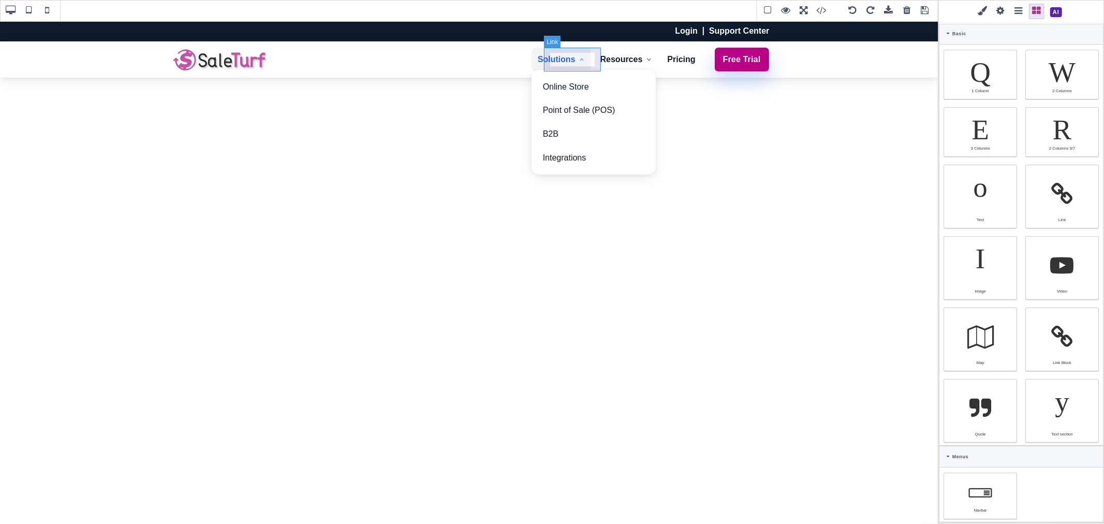
click at [591, 63] on link "Solutions" at bounding box center [562, 60] width 60 height 24
select select
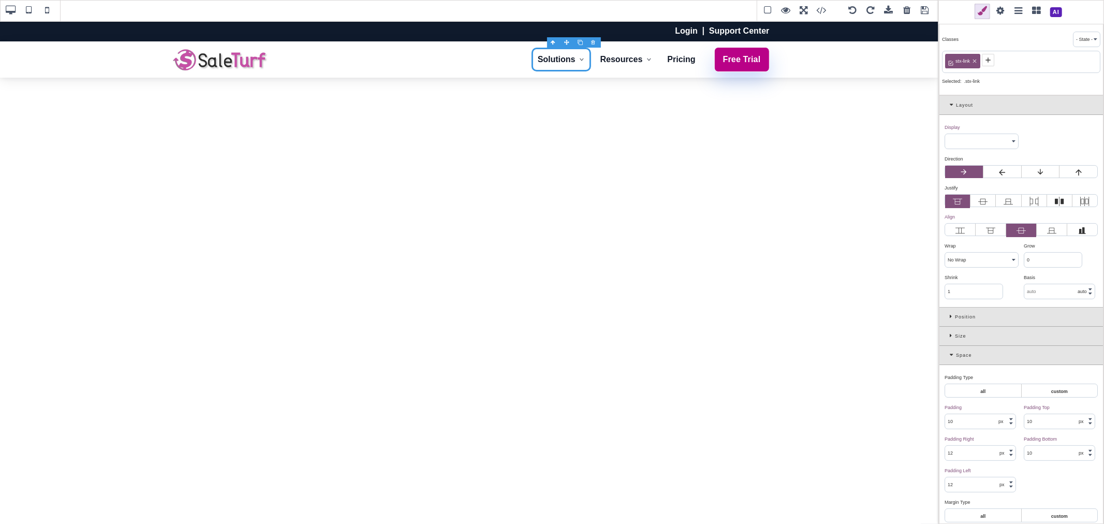
click at [995, 11] on span at bounding box center [1001, 12] width 16 height 16
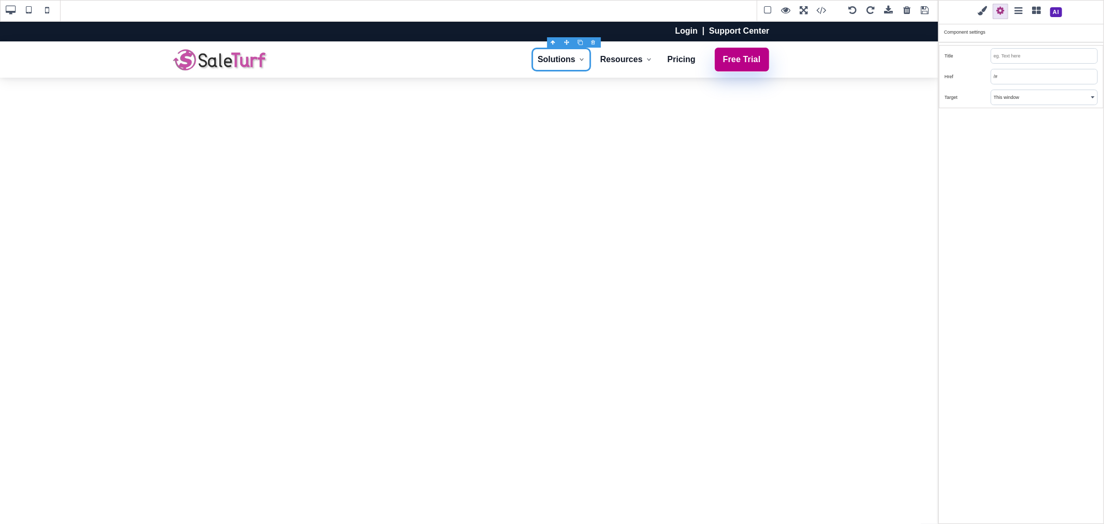
click at [1005, 83] on input "/#" at bounding box center [1044, 76] width 106 height 14
type input "/"
click at [1002, 144] on div "Classes - State - Hover Click Even/Odd stx-link Selected: .stx-link Layout Disp…" at bounding box center [1022, 262] width 166 height 524
click at [643, 66] on link "Resources" at bounding box center [626, 60] width 64 height 24
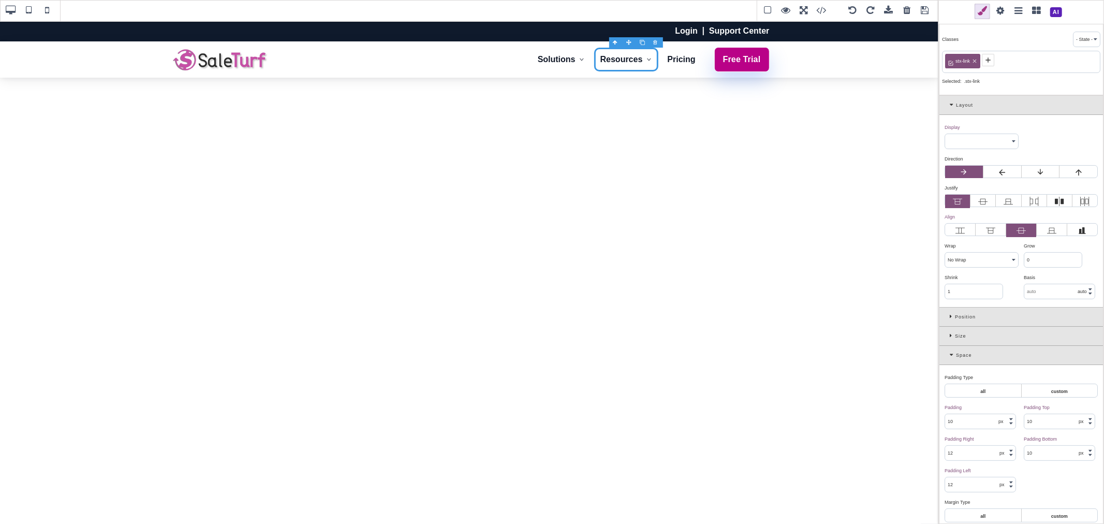
click at [1000, 8] on span at bounding box center [1001, 12] width 16 height 16
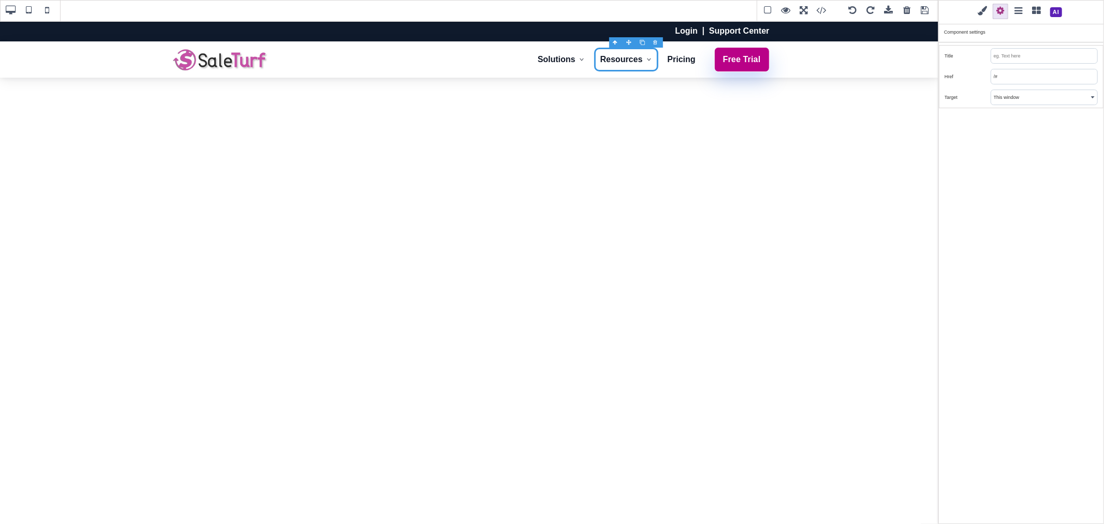
click at [1003, 79] on input "/#" at bounding box center [1044, 76] width 106 height 14
type input "/"
click at [1010, 133] on div "Classes - State - Hover Click Even/Odd stx-link Selected: .stx-link Layout Disp…" at bounding box center [1022, 262] width 166 height 524
click at [924, 9] on span at bounding box center [925, 11] width 16 height 16
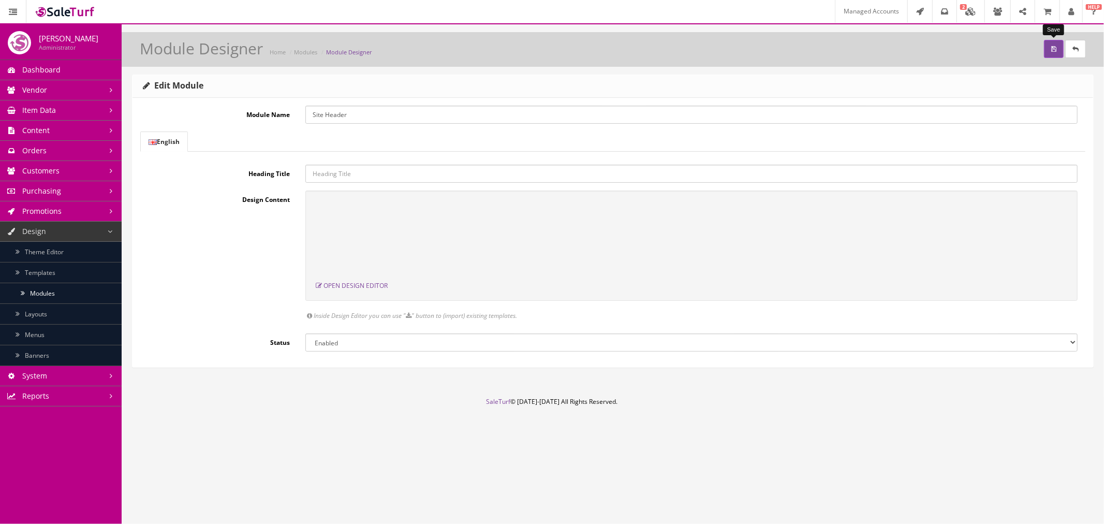
click at [1049, 47] on button "submit" at bounding box center [1054, 49] width 20 height 18
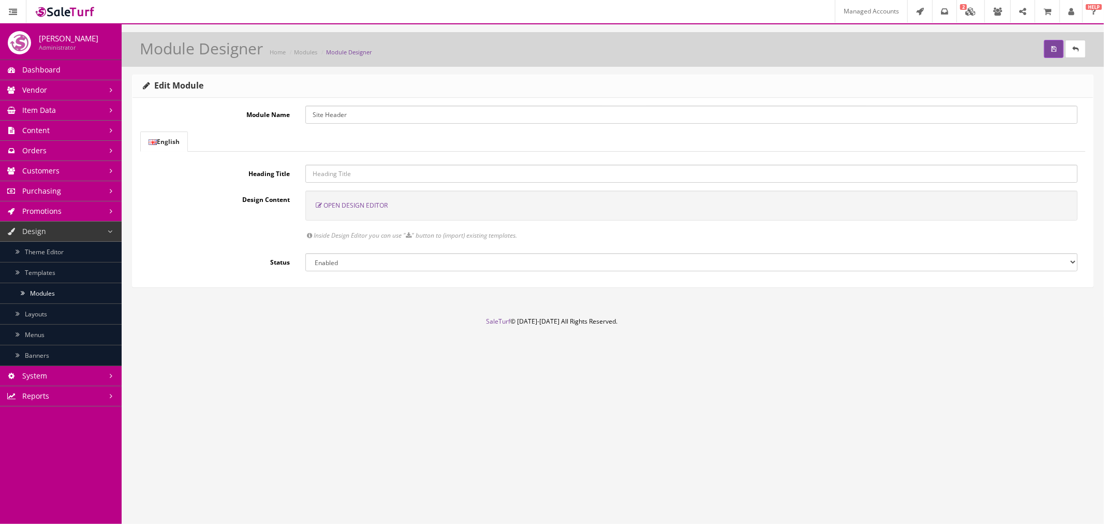
click at [369, 206] on span "Open Design Editor" at bounding box center [356, 205] width 64 height 9
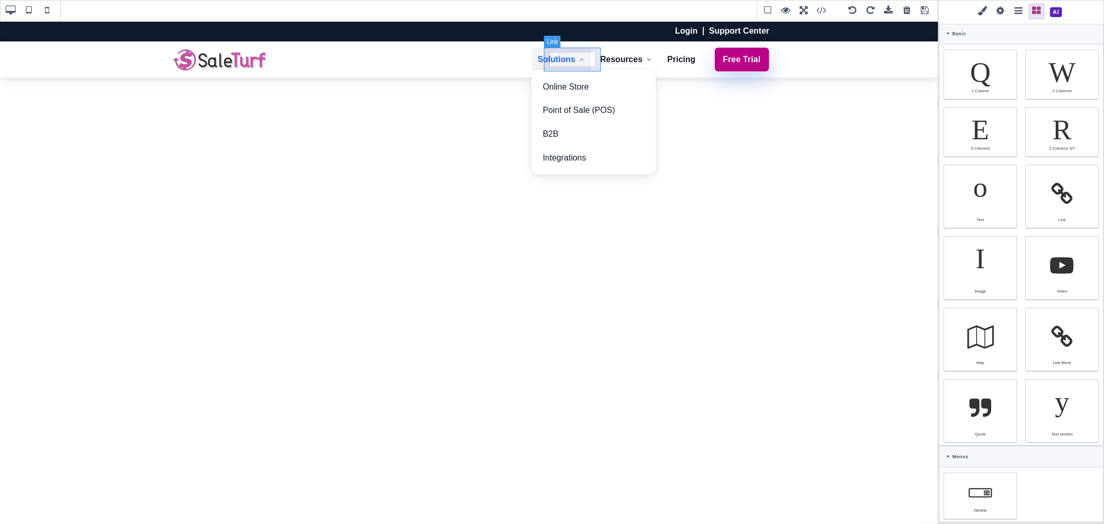
click at [591, 64] on link "Solutions" at bounding box center [562, 60] width 60 height 24
select select
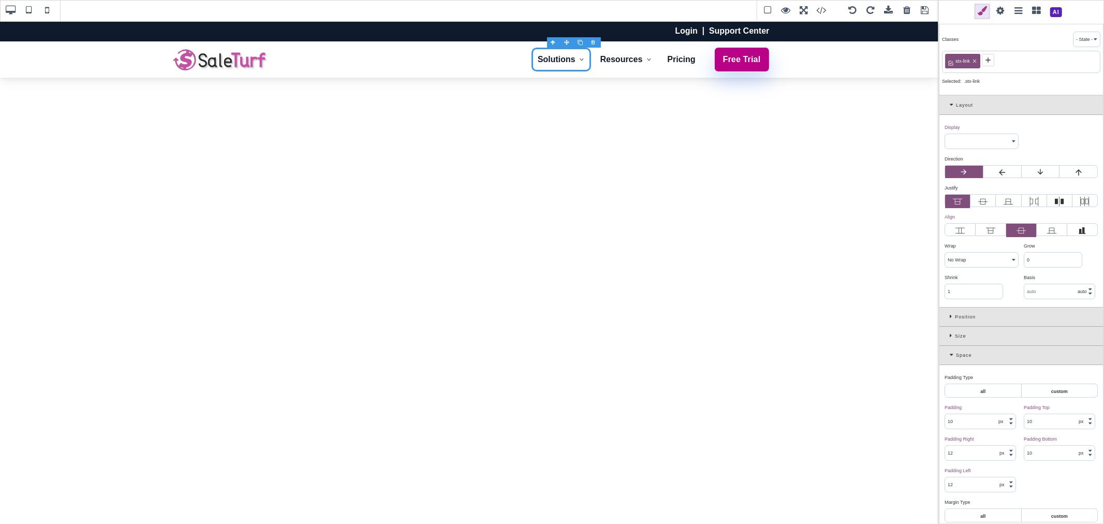
click at [986, 60] on icon at bounding box center [988, 60] width 8 height 8
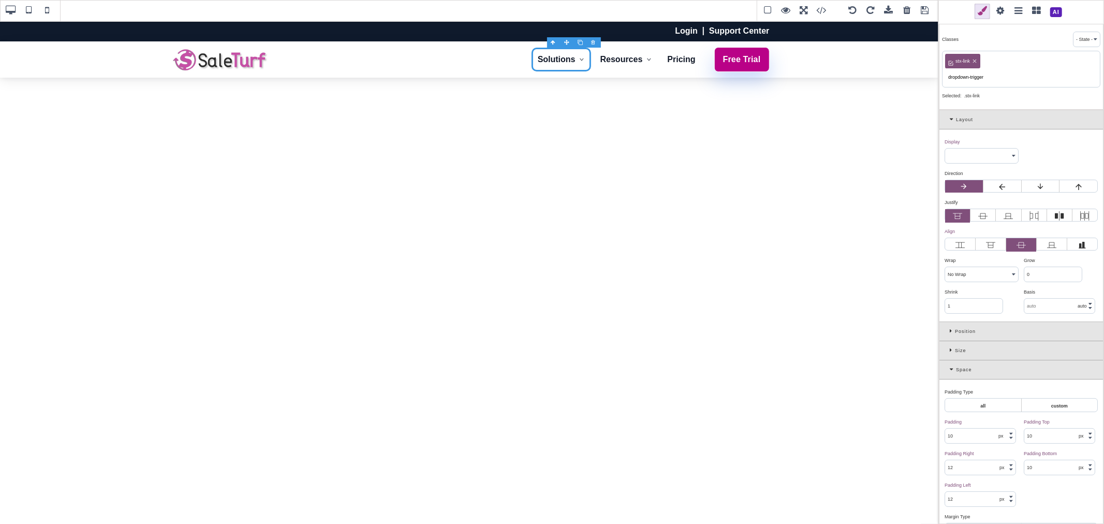
type input "dropdown-trigger"
type input "rgb(17, 24, 39)"
select select
type input "transparent"
type input "rgb(17, 24, 39)"
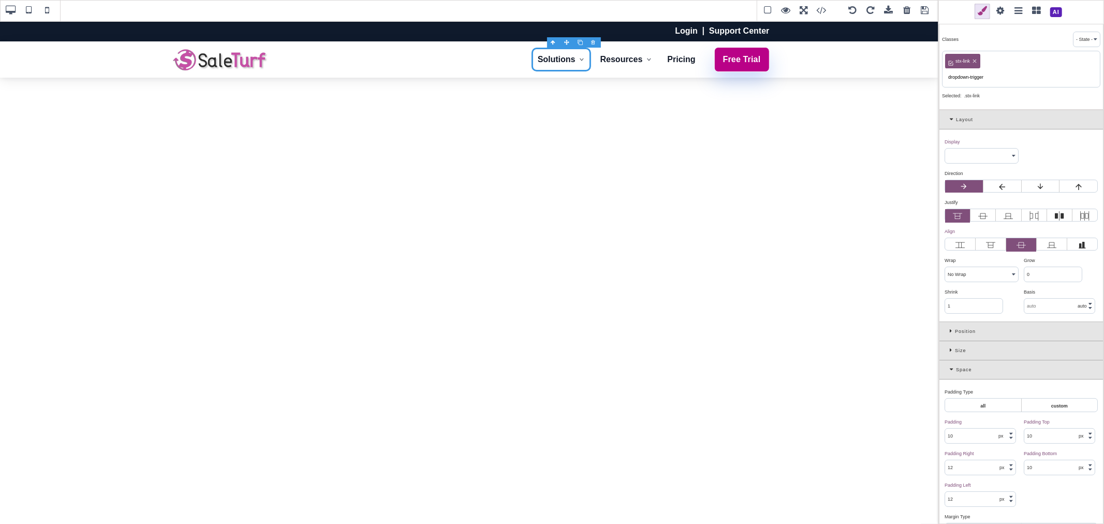
type input "rgb(17, 24, 39)"
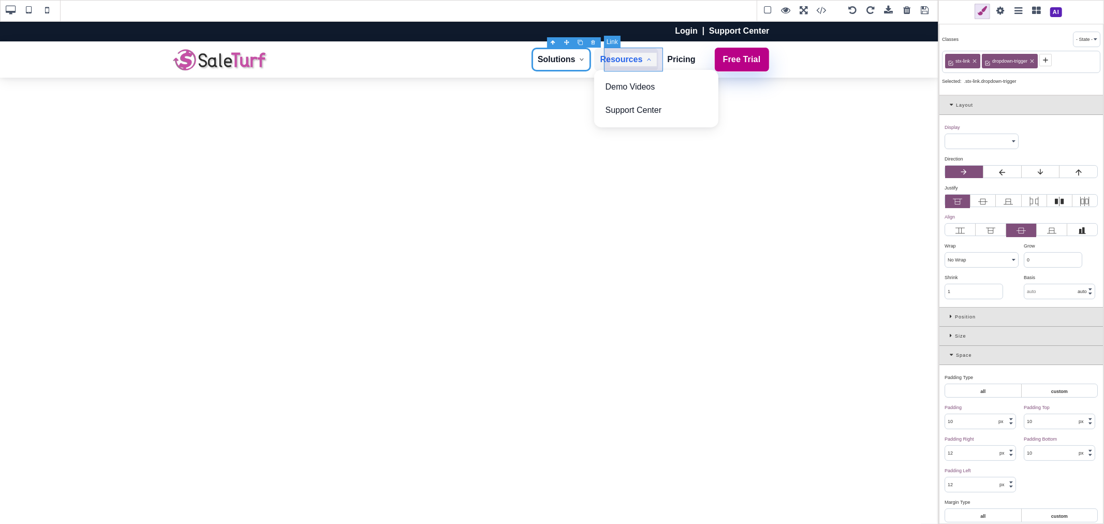
click at [659, 50] on link "Resources" at bounding box center [626, 60] width 64 height 24
type input "rgb(37, 99, 235)"
select select
type input "rgb(243, 244, 246)"
type input "rgb(37, 99, 235)"
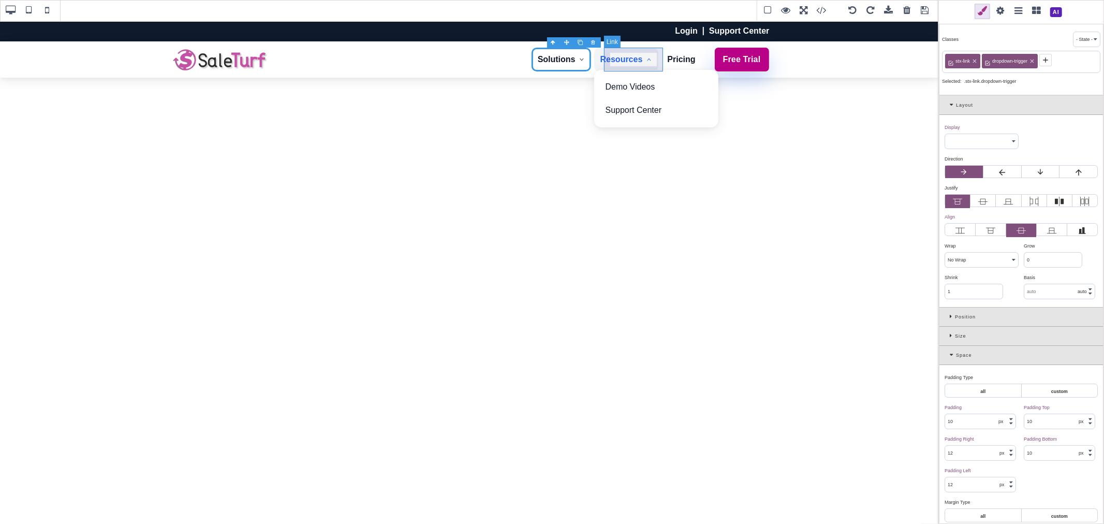
type input "rgb(37, 99, 235)"
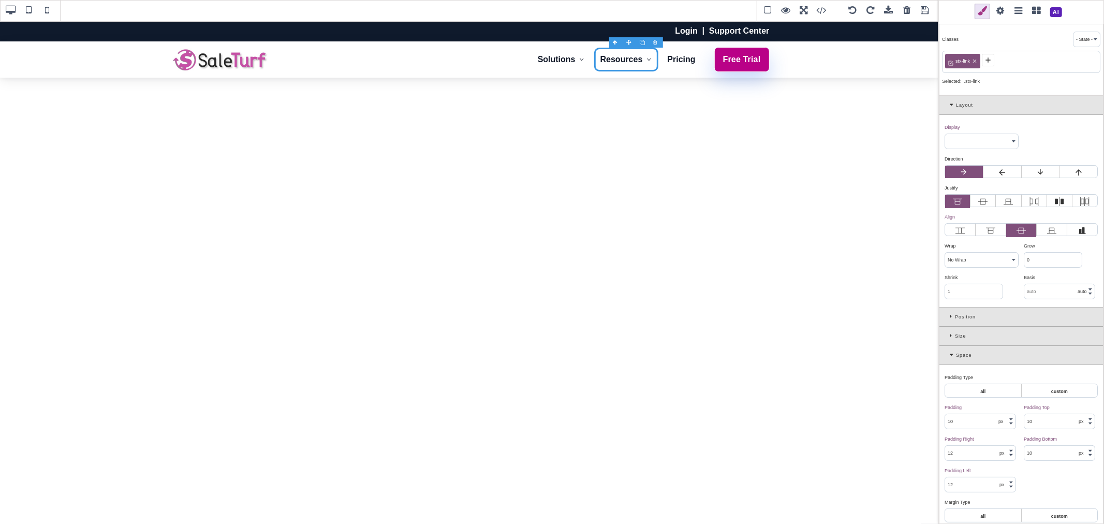
click at [989, 58] on icon at bounding box center [988, 60] width 8 height 8
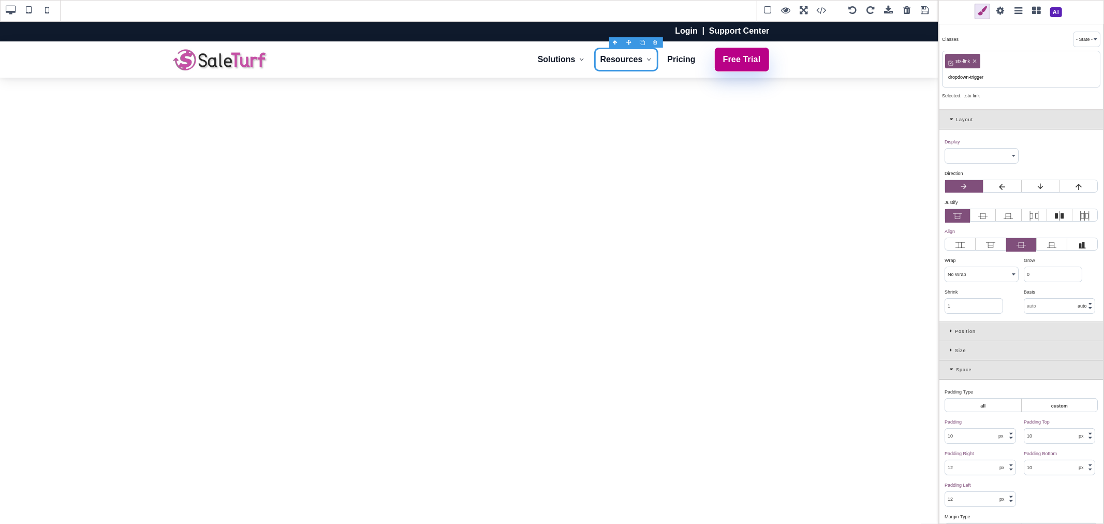
type input "dropdown-trigger"
type input "rgb(17, 24, 39)"
select select
type input "transparent"
type input "rgb(17, 24, 39)"
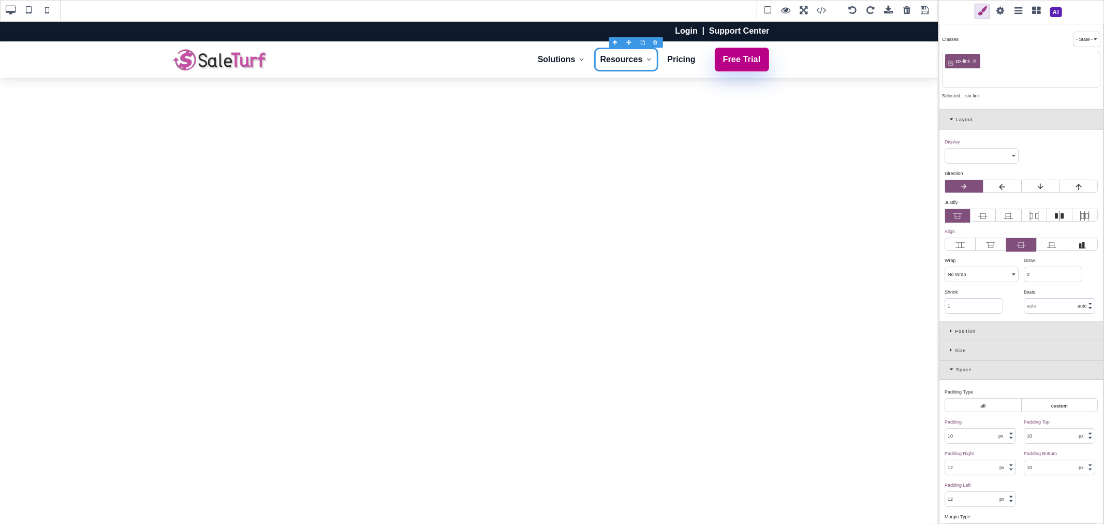
type input "rgb(17, 24, 39)"
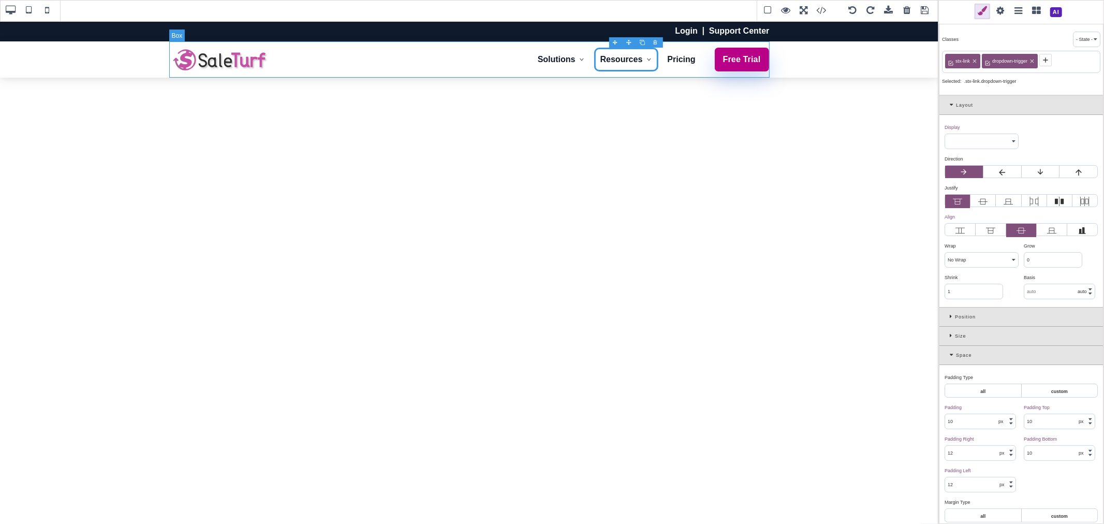
click at [526, 49] on div "Solutions Online Store Point of Sale (POS) B2B Integrations Resources Demo Vide…" at bounding box center [469, 59] width 601 height 36
select select "flex"
type input "0"
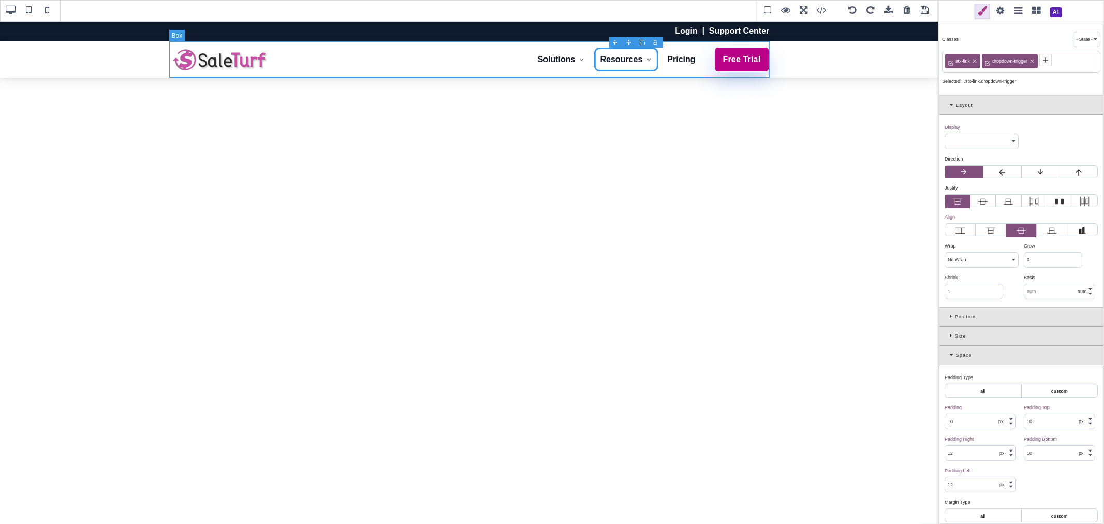
type input "0"
type input "rgb(15, 23, 42)"
select select "normal"
select select
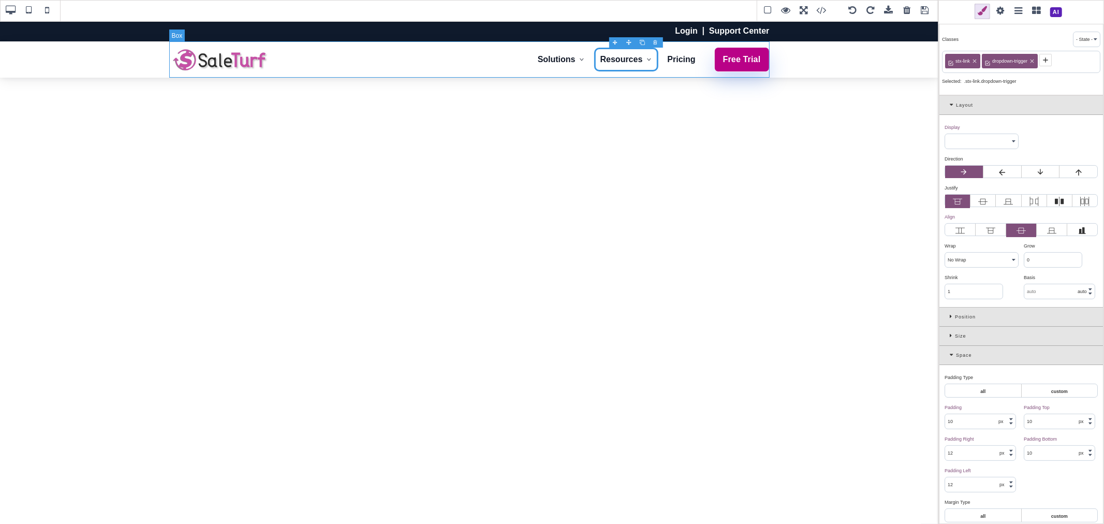
type input "rgb(15, 23, 42)"
type input "0"
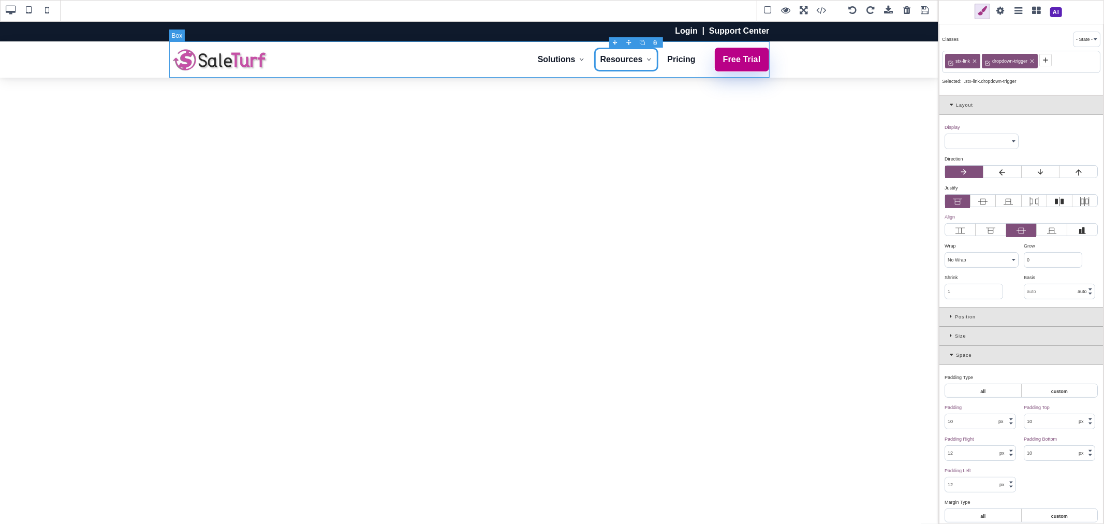
type input "0"
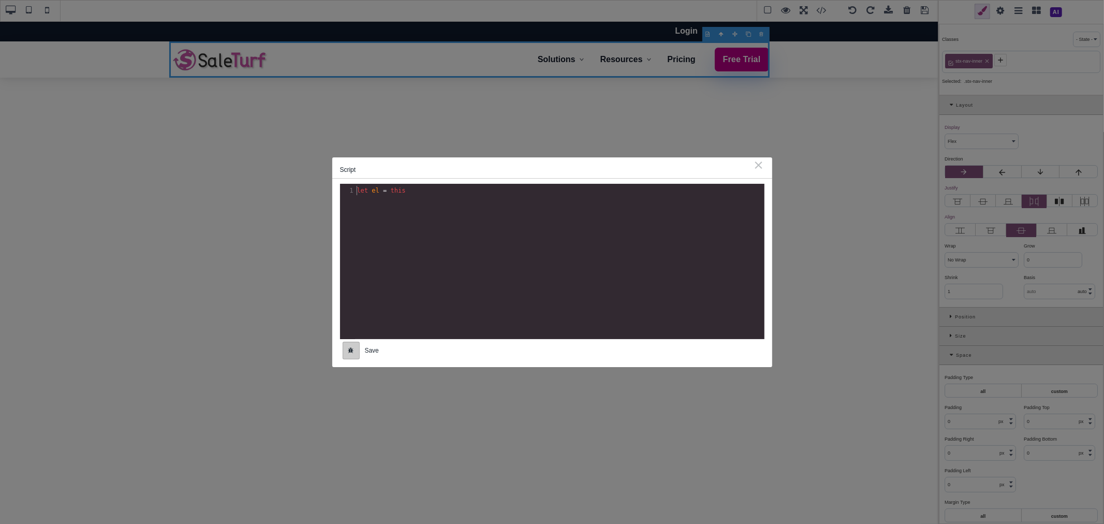
click at [708, 32] on div "B I U S Box Classes - State - Hover Click Even/Odd stx-nav-inner Selected: .stx…" at bounding box center [552, 262] width 1104 height 524
click at [559, 197] on div "xxxxxxxxxx 1 1 let el = this" at bounding box center [562, 190] width 414 height 13
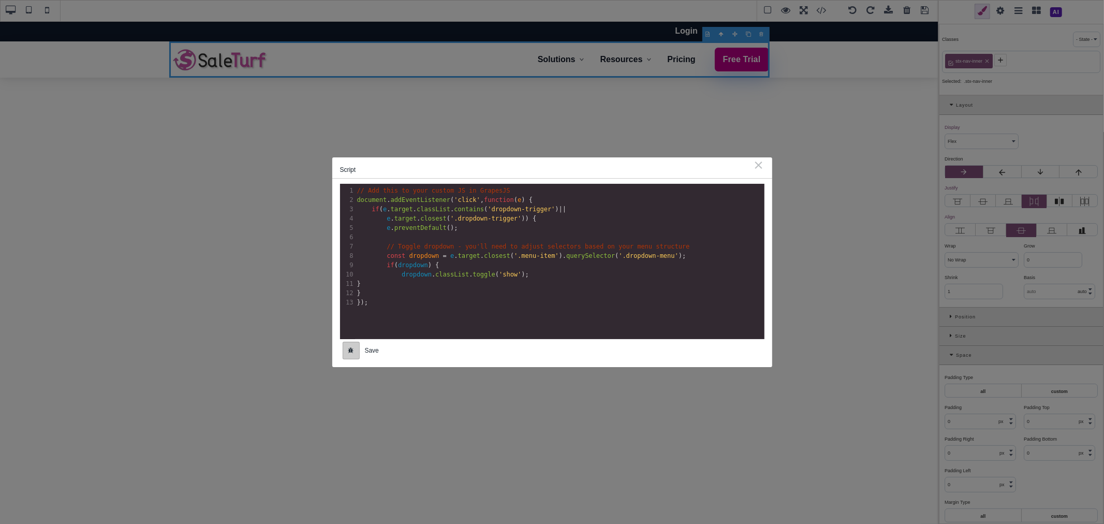
click at [373, 348] on button "Save" at bounding box center [371, 350] width 19 height 14
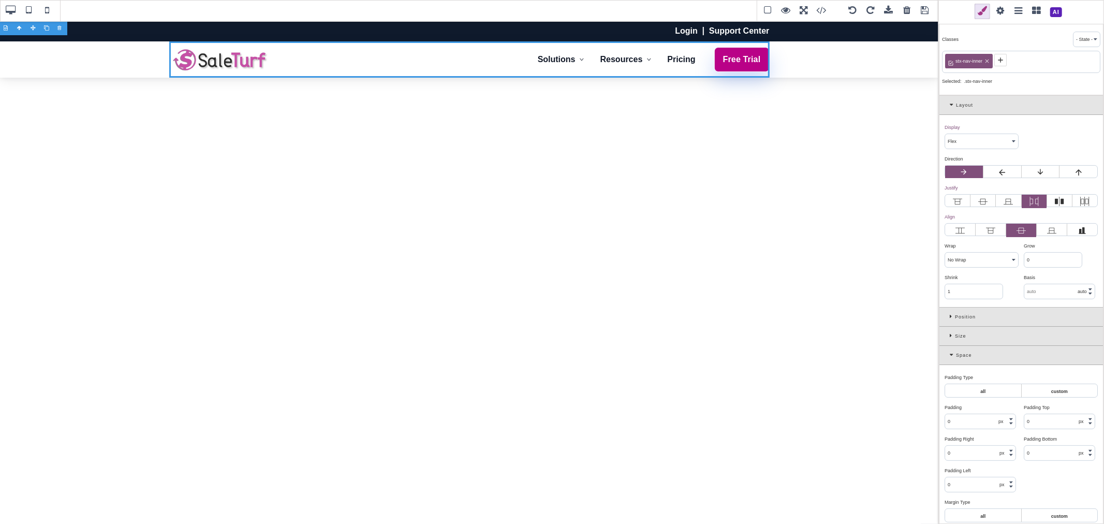
click at [928, 9] on span at bounding box center [925, 11] width 16 height 16
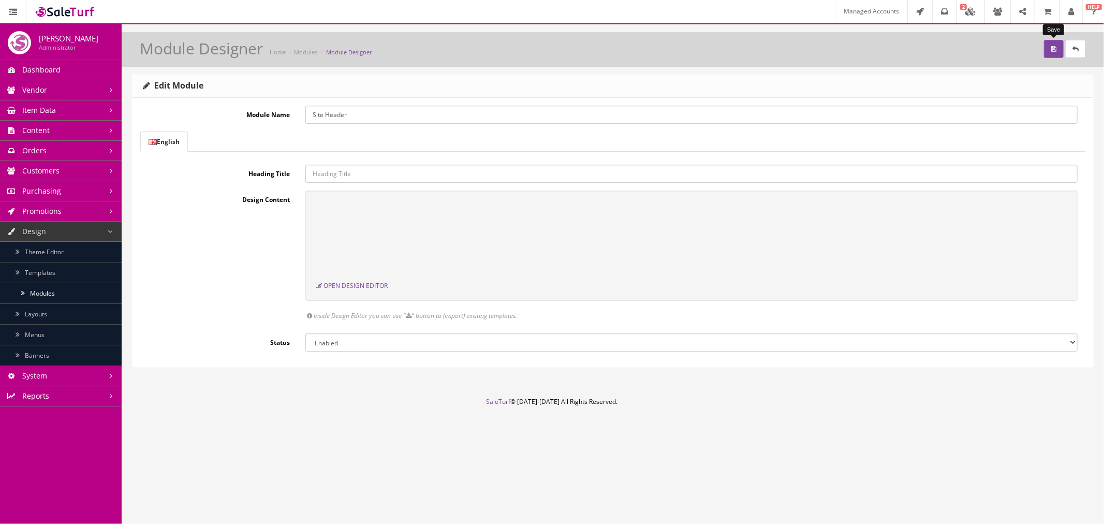
click at [1050, 49] on button "submit" at bounding box center [1054, 49] width 20 height 18
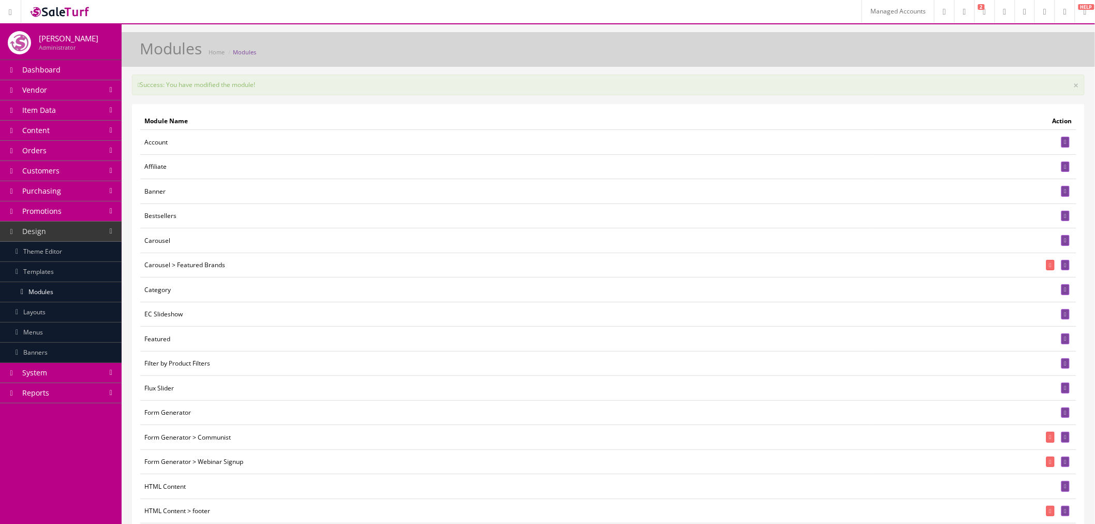
click at [78, 313] on link "Layouts" at bounding box center [61, 312] width 122 height 20
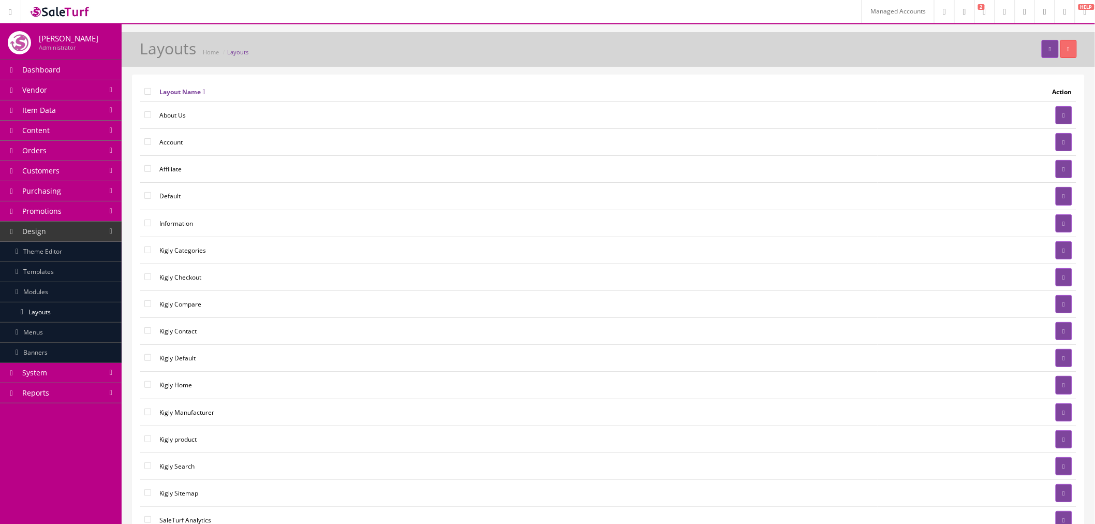
click at [77, 371] on link "System" at bounding box center [61, 373] width 122 height 20
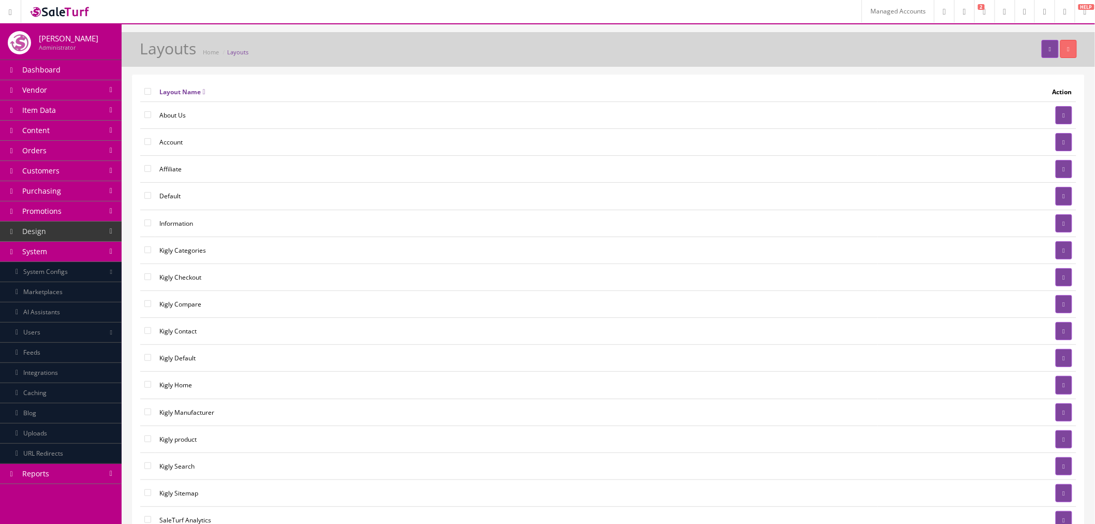
click at [85, 400] on link "Caching" at bounding box center [61, 393] width 122 height 20
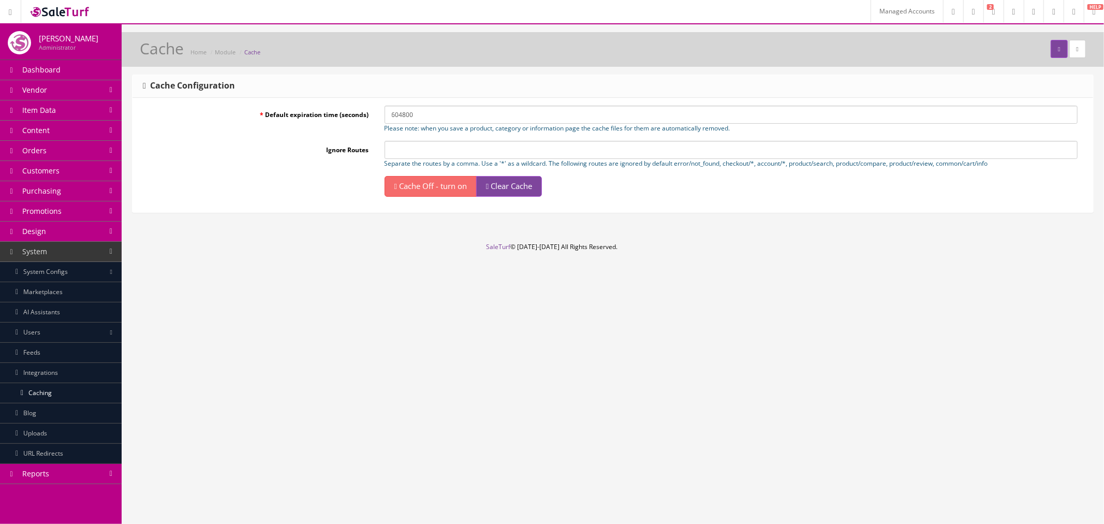
click at [523, 187] on span "Clear Cache" at bounding box center [511, 186] width 41 height 10
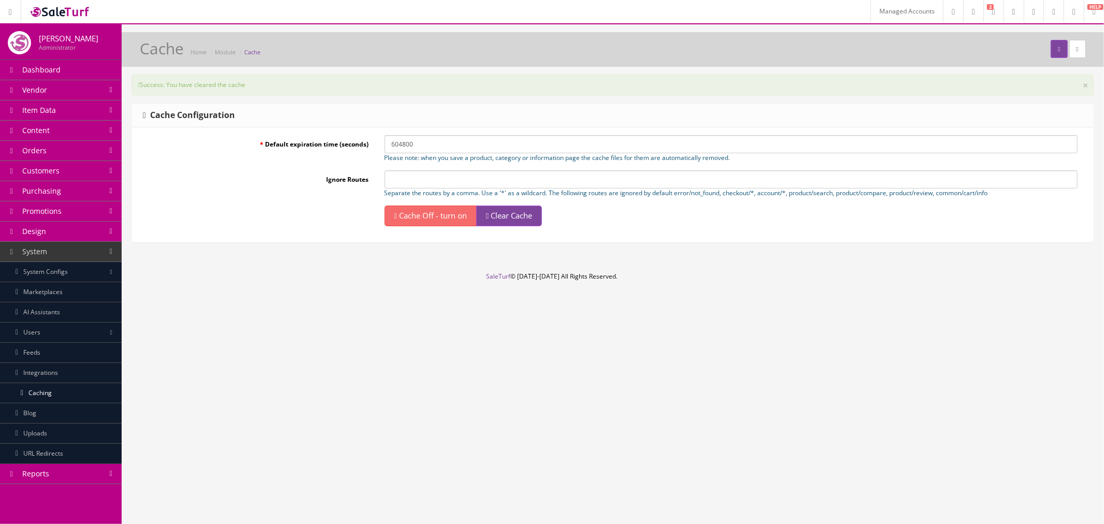
click at [54, 418] on link "Blog" at bounding box center [61, 413] width 122 height 20
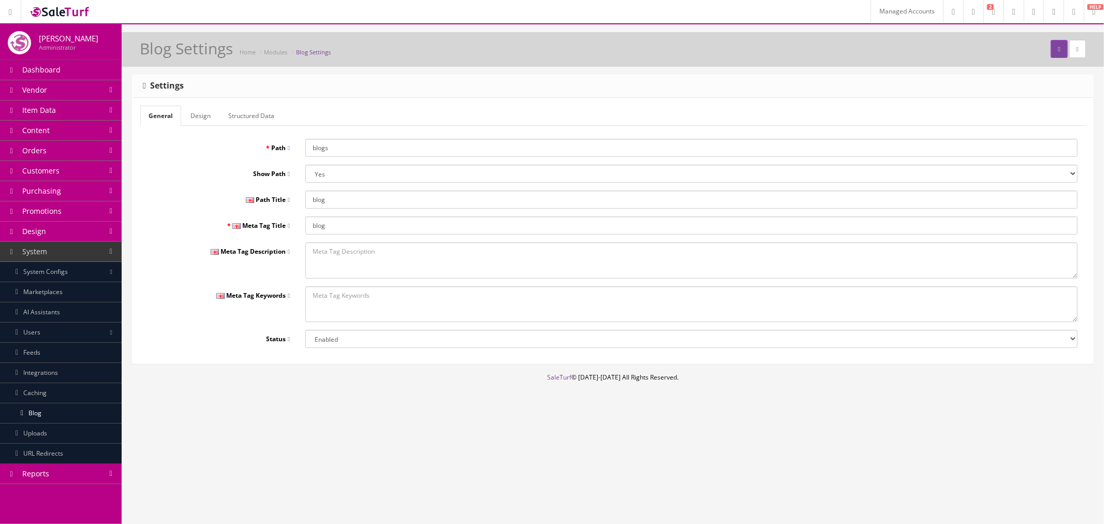
click at [315, 149] on input "blogs" at bounding box center [691, 148] width 772 height 18
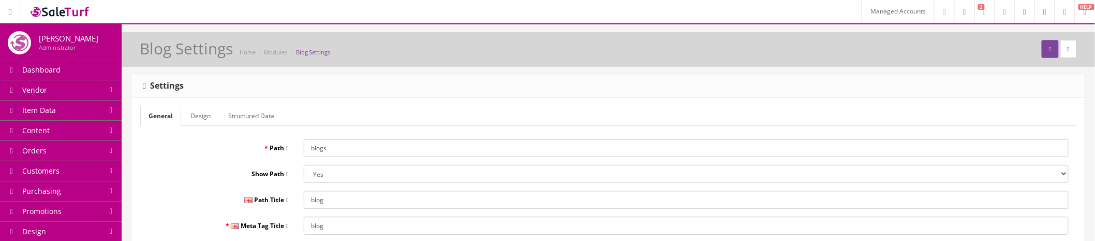
click at [356, 147] on input "blogs" at bounding box center [686, 148] width 765 height 18
click at [217, 120] on link "Design" at bounding box center [200, 116] width 37 height 20
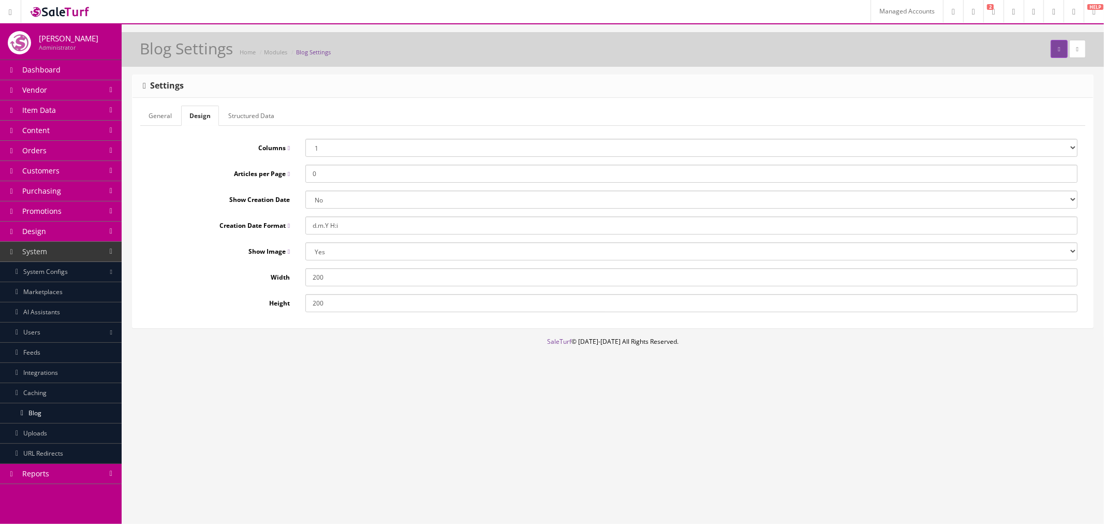
click at [162, 119] on link "General" at bounding box center [160, 116] width 40 height 20
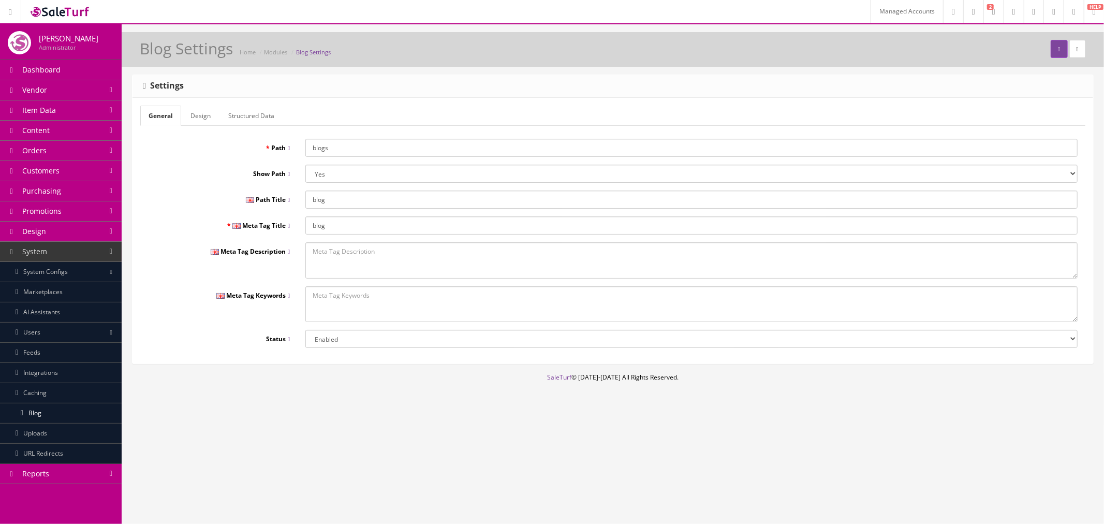
click at [240, 117] on link "Structured Data" at bounding box center [251, 116] width 63 height 20
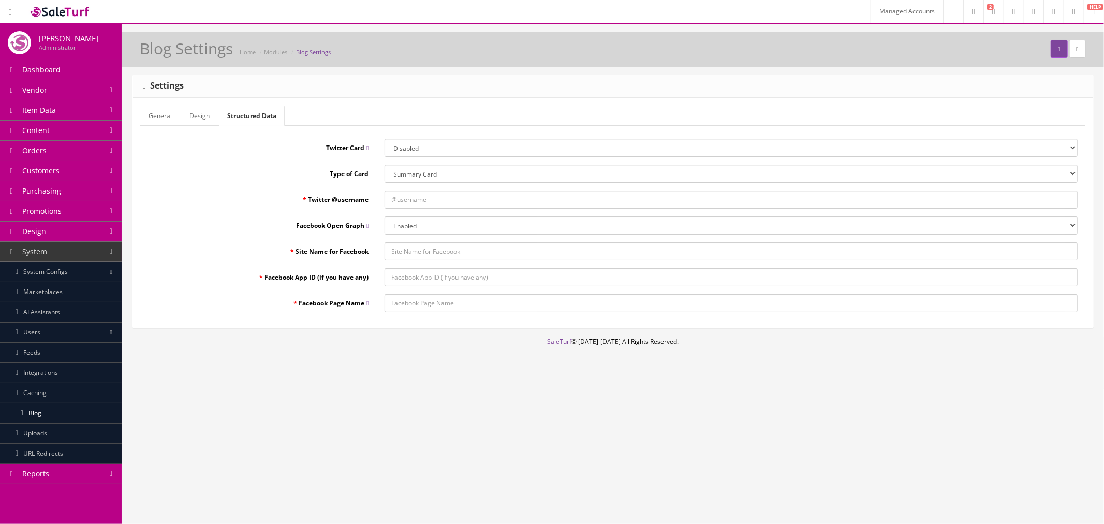
click at [208, 119] on link "Design" at bounding box center [199, 116] width 37 height 20
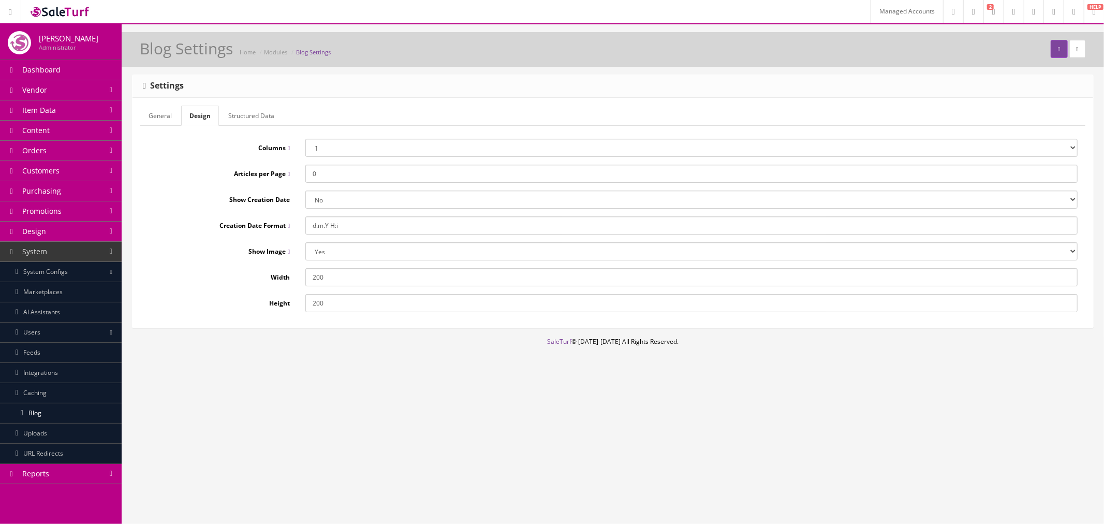
click at [79, 237] on link "Design" at bounding box center [61, 232] width 122 height 20
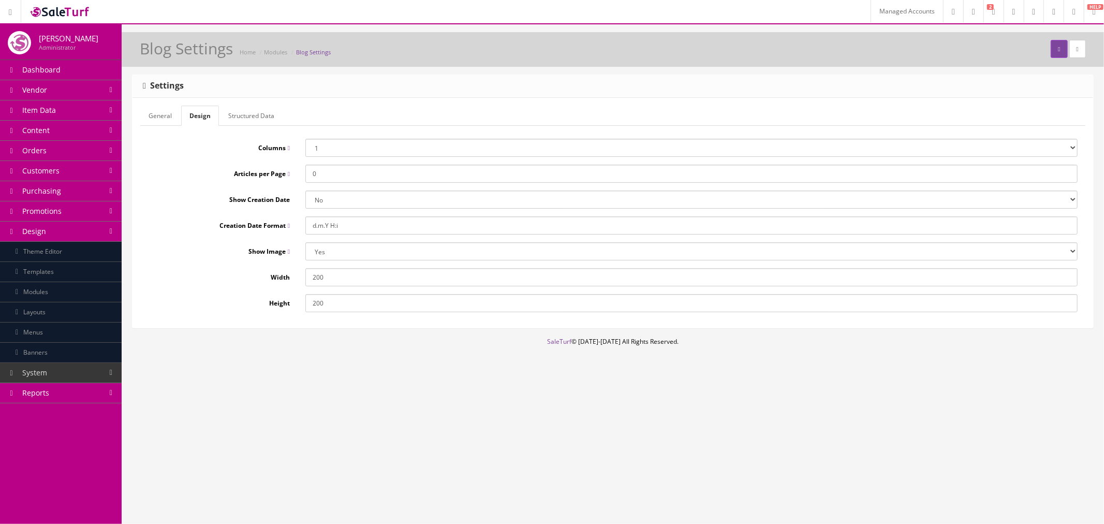
click at [87, 307] on link "Layouts" at bounding box center [61, 312] width 122 height 20
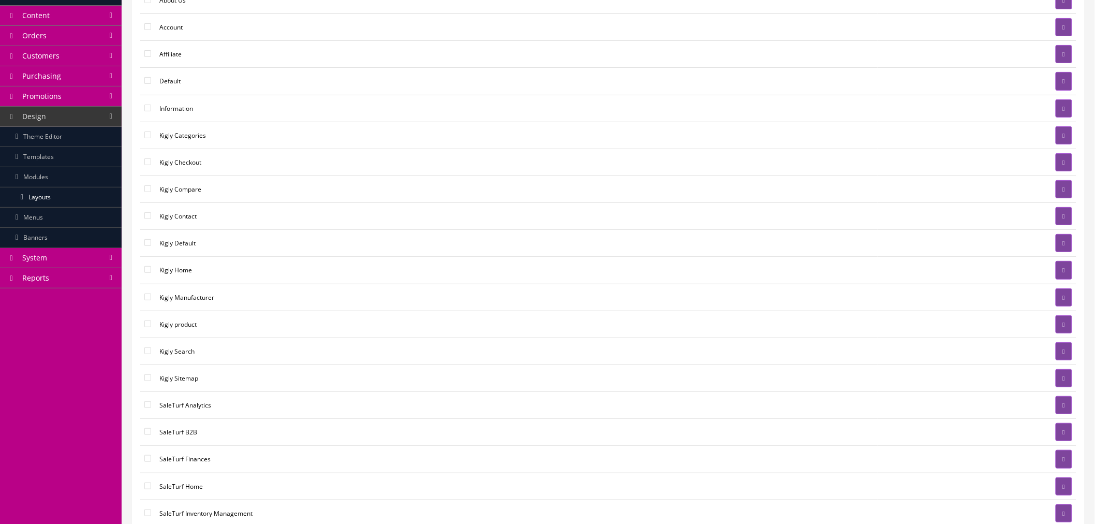
scroll to position [172, 0]
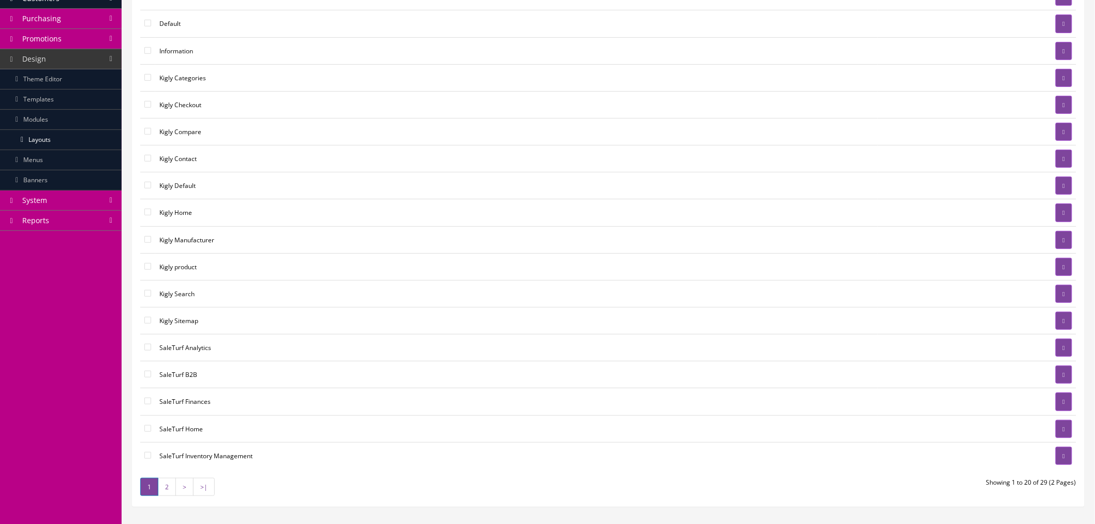
click at [168, 495] on link "2" at bounding box center [167, 487] width 18 height 18
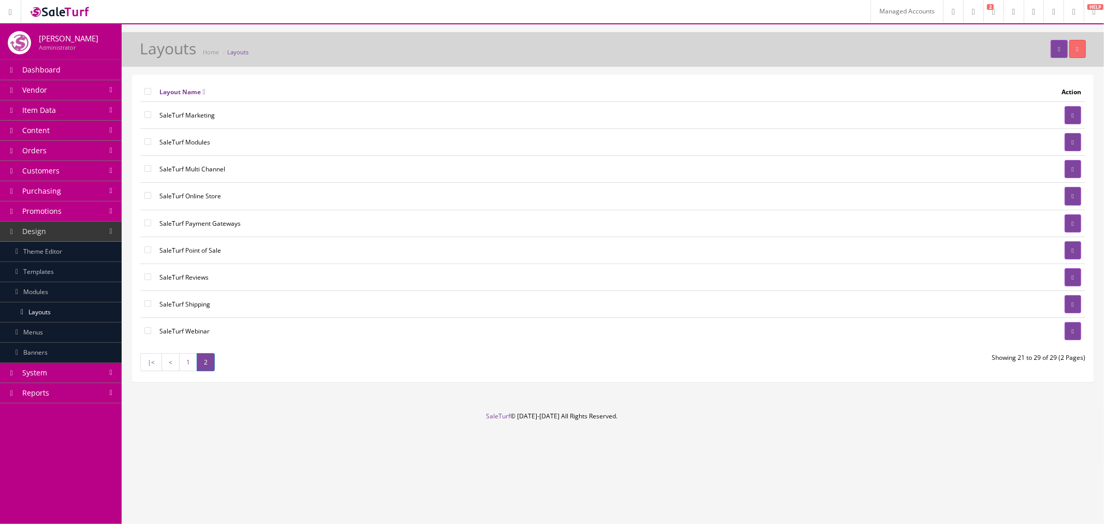
click at [168, 364] on link "<" at bounding box center [171, 362] width 18 height 18
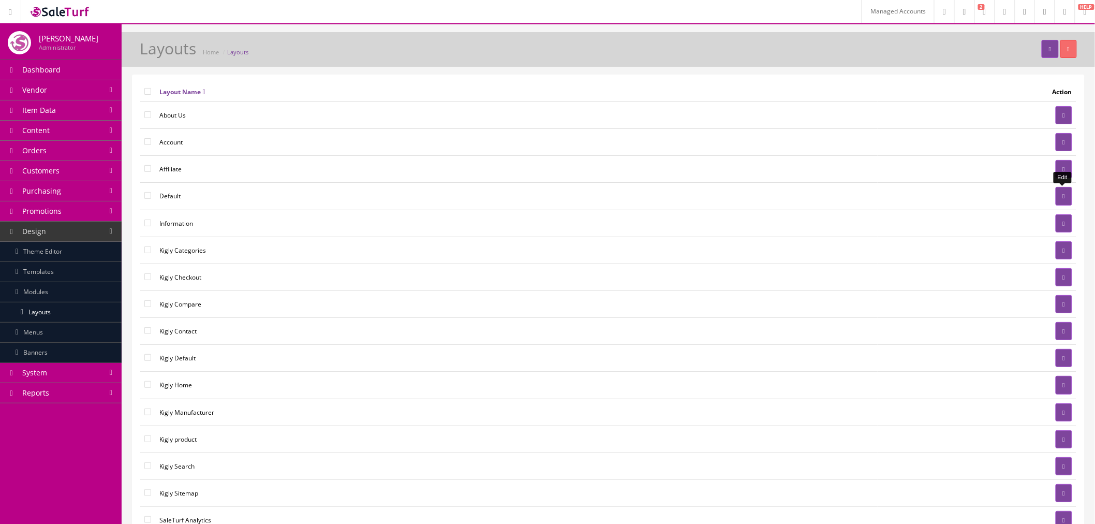
click at [1063, 201] on link at bounding box center [1064, 196] width 17 height 18
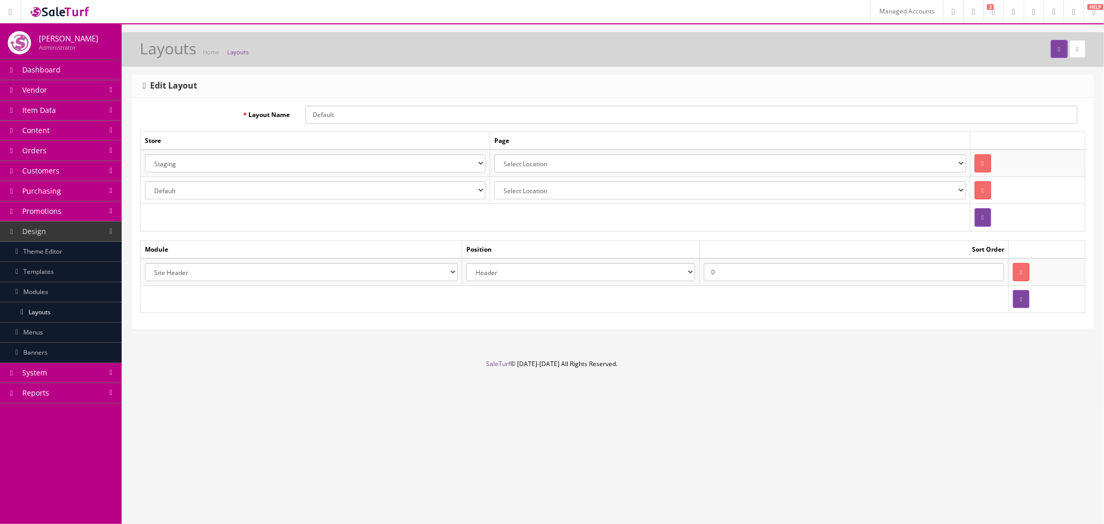
click at [605, 186] on select "Select Location Account Pages (all) Account Address Book Account Downloads Acco…" at bounding box center [729, 190] width 471 height 18
click at [184, 115] on label "Layout Name" at bounding box center [218, 113] width 157 height 14
click at [305, 115] on input "Default" at bounding box center [691, 115] width 772 height 18
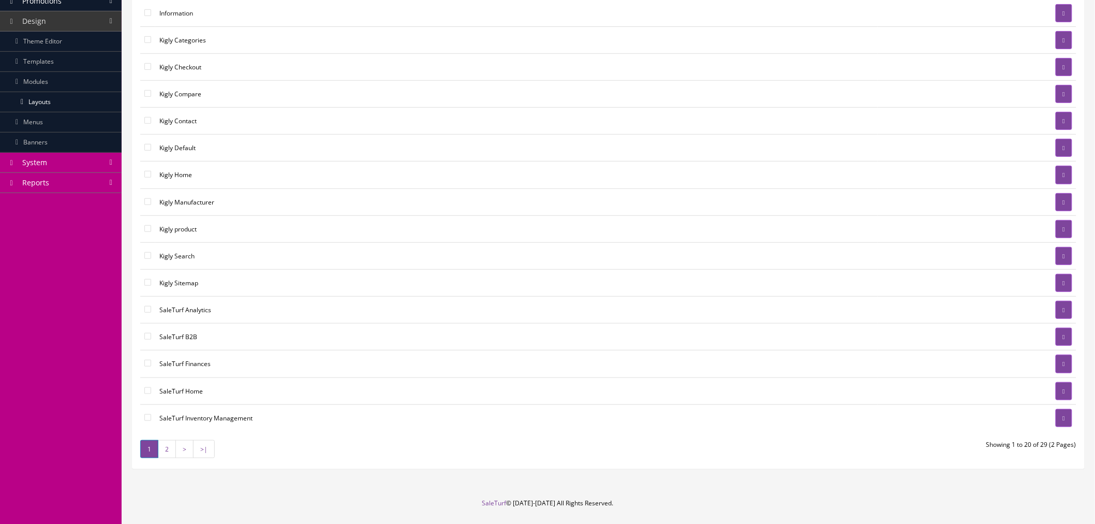
scroll to position [230, 0]
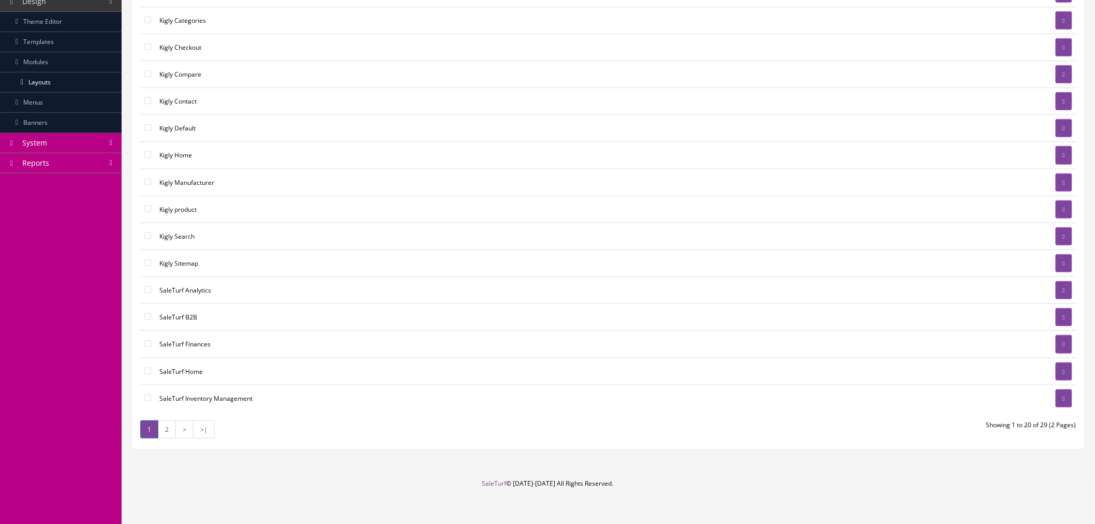
click at [164, 435] on link "2" at bounding box center [167, 429] width 18 height 18
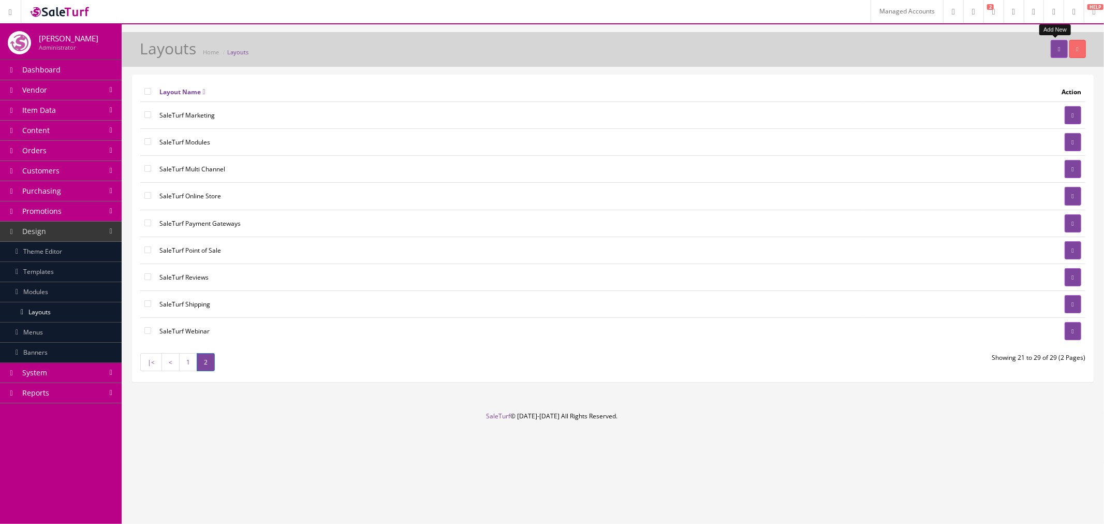
click at [1051, 52] on link at bounding box center [1059, 49] width 17 height 18
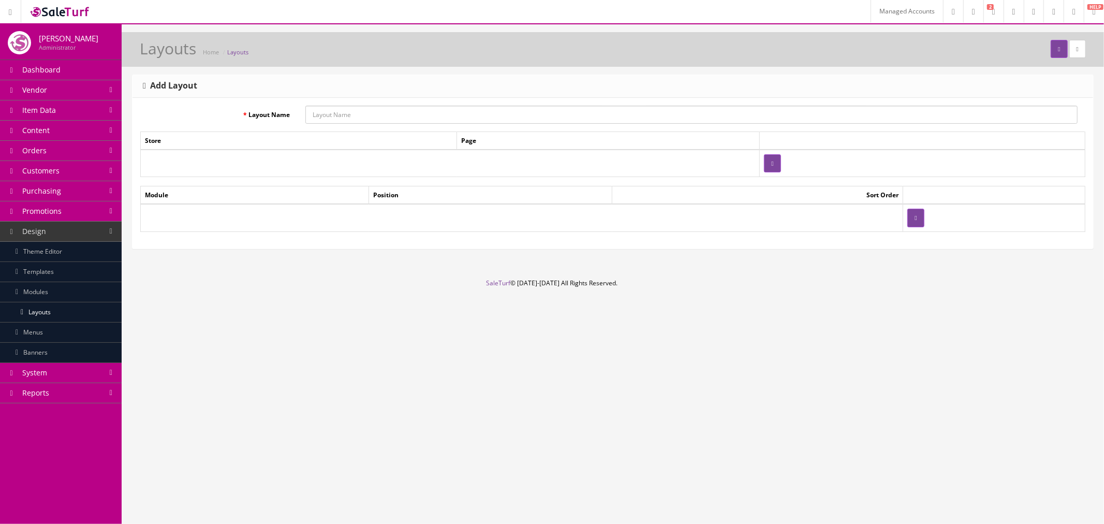
click at [412, 119] on input "Layout Name" at bounding box center [691, 115] width 772 height 18
type input "SaleTurf Blog"
click at [771, 163] on icon "button" at bounding box center [772, 163] width 2 height 6
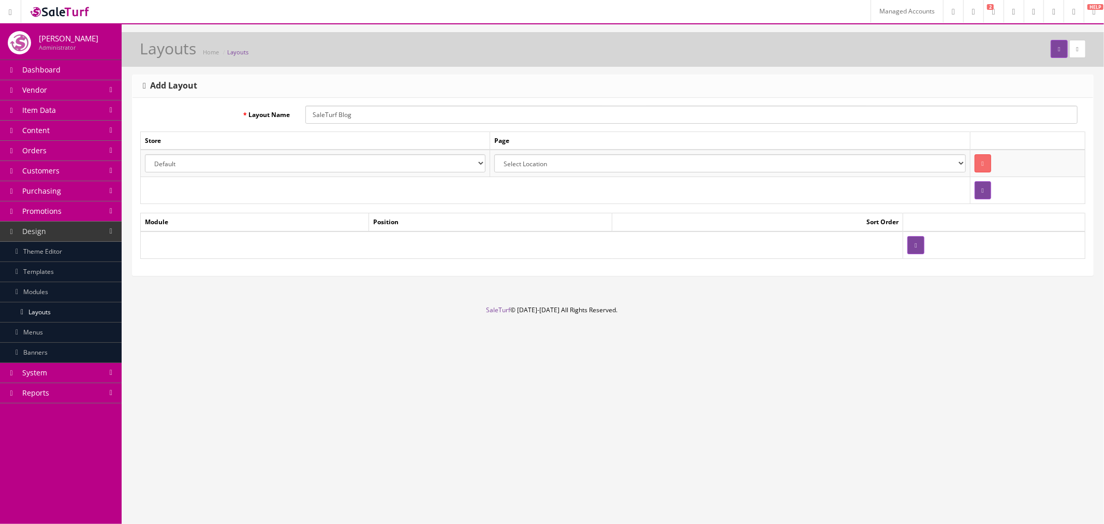
click at [251, 168] on select "Default Kigly salesamplitude Staging" at bounding box center [315, 163] width 341 height 18
click at [511, 163] on select "Select Location Account Pages (all) Account Address Book Account Downloads Acco…" at bounding box center [729, 163] width 471 height 18
select select "tltblog/%"
click at [494, 154] on select "Select Location Account Pages (all) Account Address Book Account Downloads Acco…" at bounding box center [729, 163] width 471 height 18
click at [908, 240] on button "button" at bounding box center [916, 245] width 17 height 18
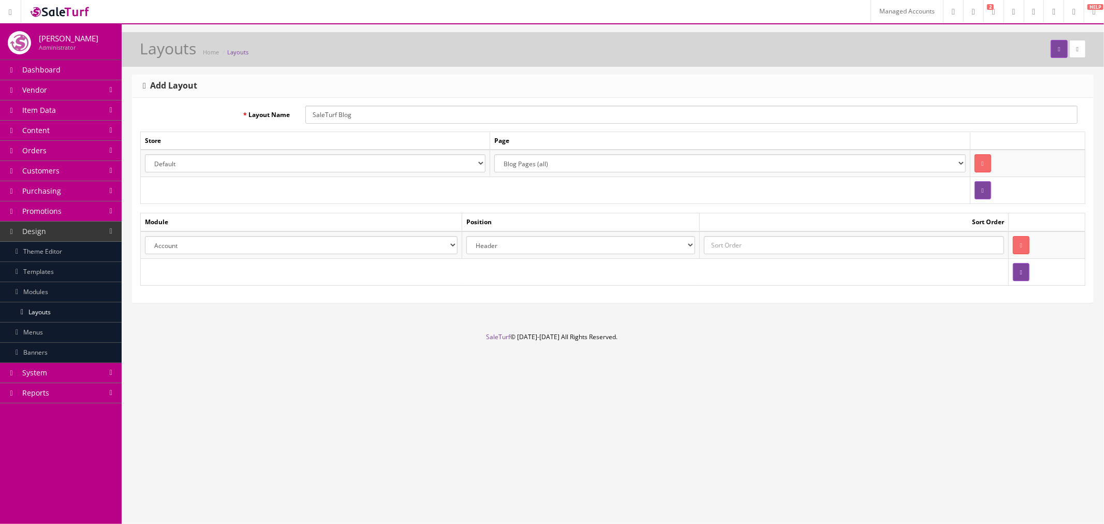
click at [304, 256] on td "Account Affiliate Featured Brands Category Filter by Product Filters Communist …" at bounding box center [302, 244] width 322 height 27
click at [314, 236] on select "Account Affiliate Featured Brands Category Filter by Product Filters Communist …" at bounding box center [301, 245] width 313 height 18
select select "module_designer.28"
click at [145, 236] on select "Account Affiliate Featured Brands Category Filter by Product Filters Communist …" at bounding box center [301, 245] width 313 height 18
click at [739, 251] on input "text" at bounding box center [854, 245] width 300 height 18
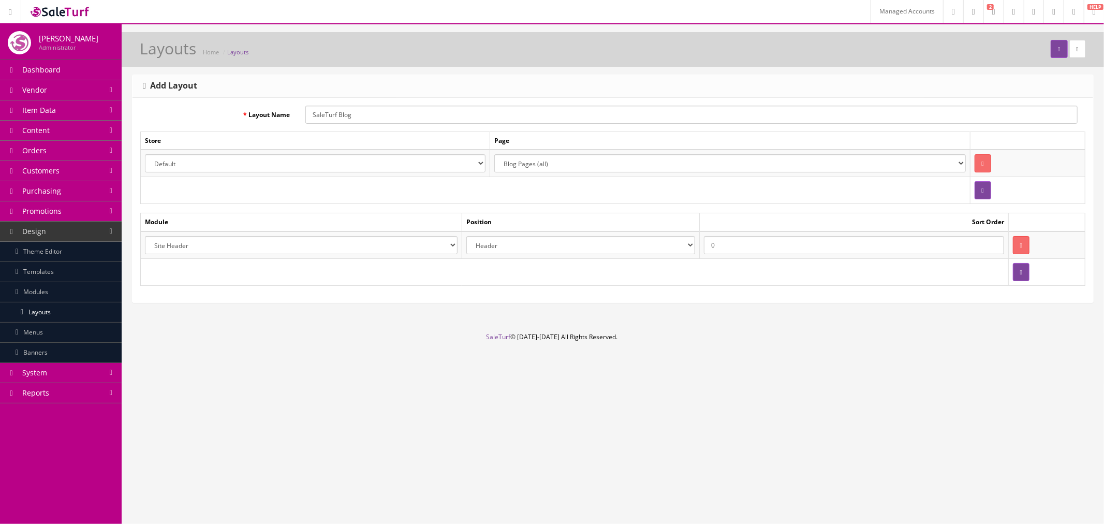
type input "0"
click at [782, 285] on td at bounding box center [575, 271] width 868 height 27
click at [1058, 52] on icon "submit" at bounding box center [1059, 49] width 2 height 6
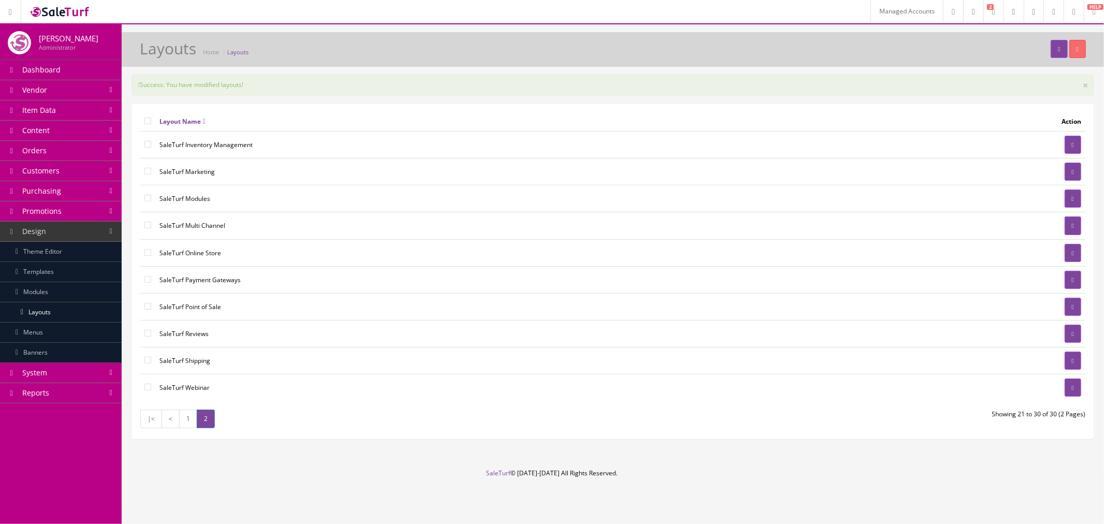
click at [73, 244] on link "Theme Editor" at bounding box center [61, 252] width 122 height 20
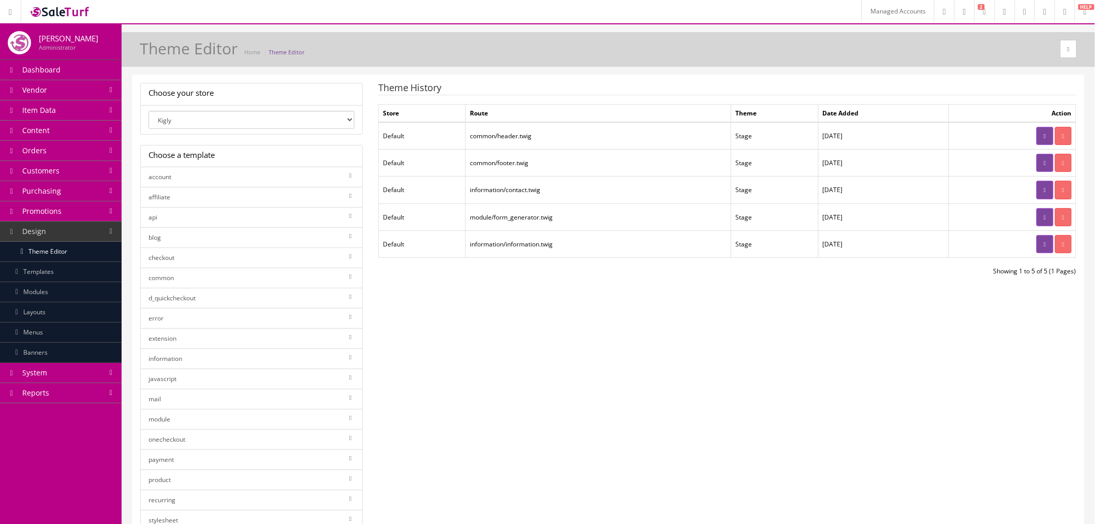
click at [257, 241] on link "blog" at bounding box center [251, 237] width 223 height 21
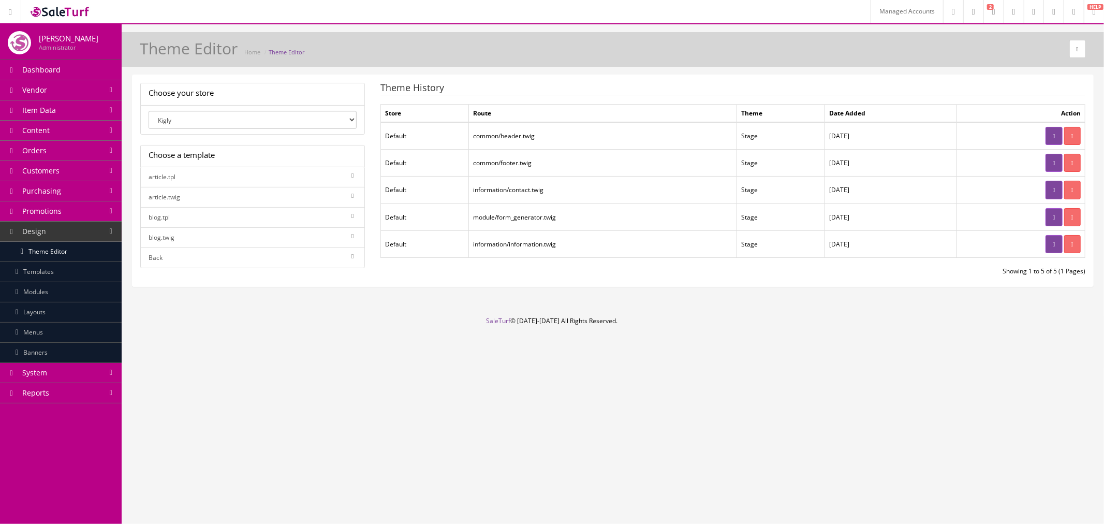
click at [307, 240] on link "blog.twig" at bounding box center [252, 237] width 225 height 21
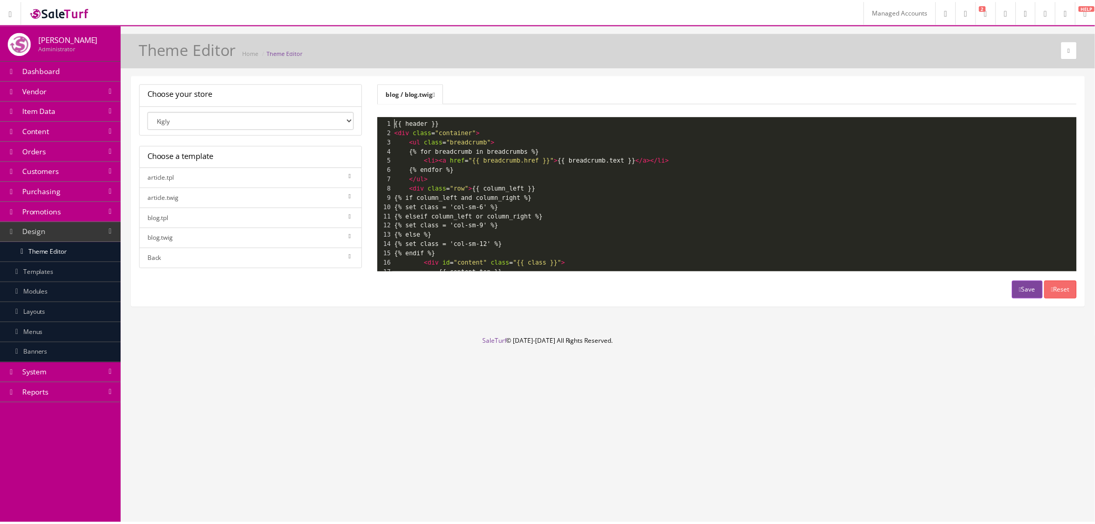
scroll to position [1, 0]
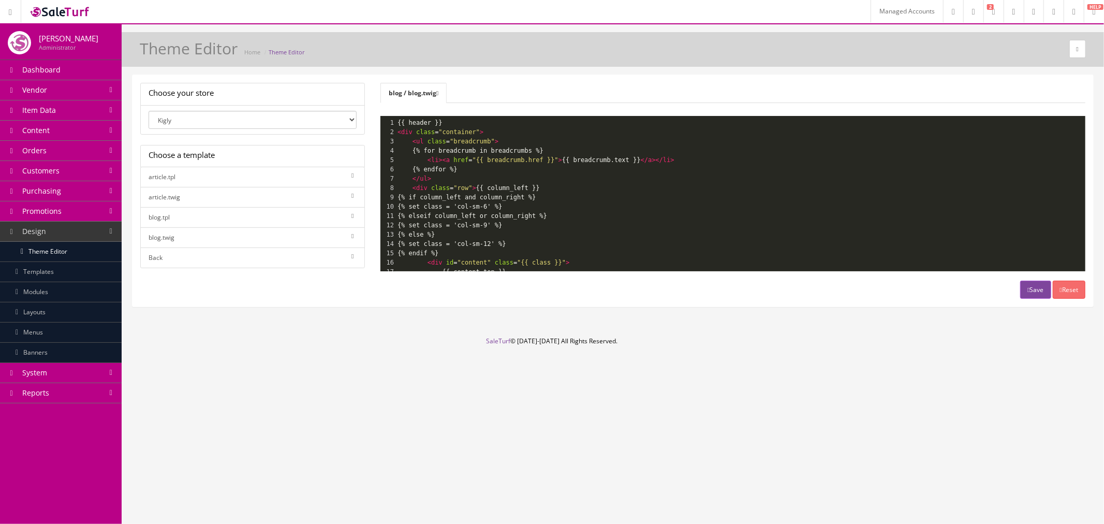
click at [439, 93] on icon at bounding box center [437, 93] width 2 height 6
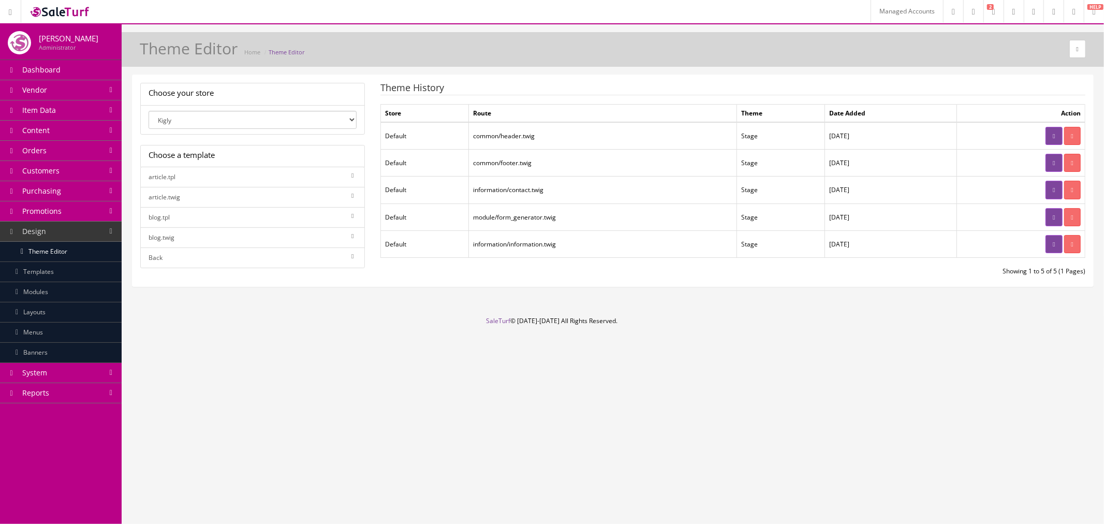
click at [279, 117] on select "Kigly salesamplitude Staging SaleTurf - Default" at bounding box center [253, 120] width 208 height 18
select select "0"
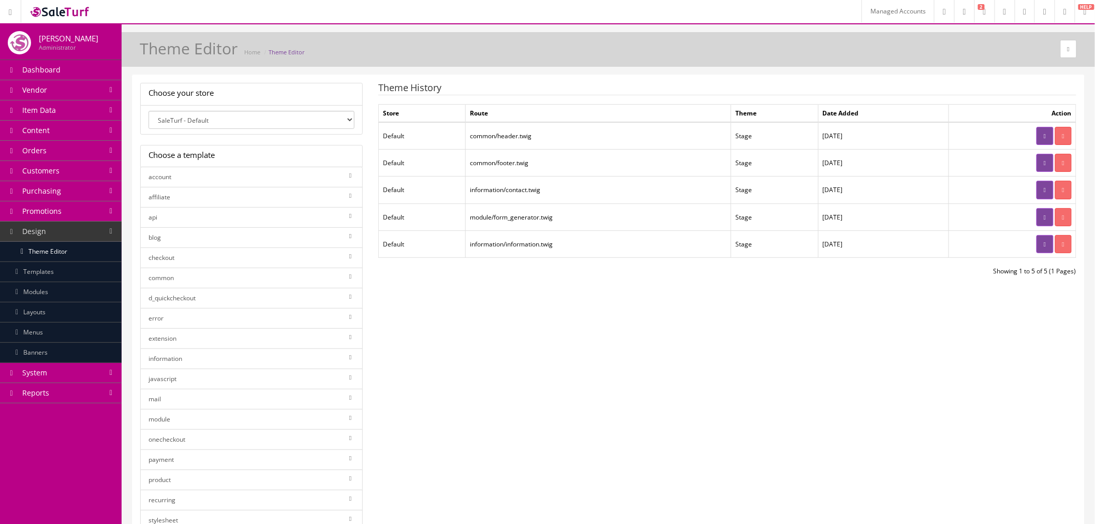
click at [282, 245] on link "blog" at bounding box center [251, 237] width 223 height 21
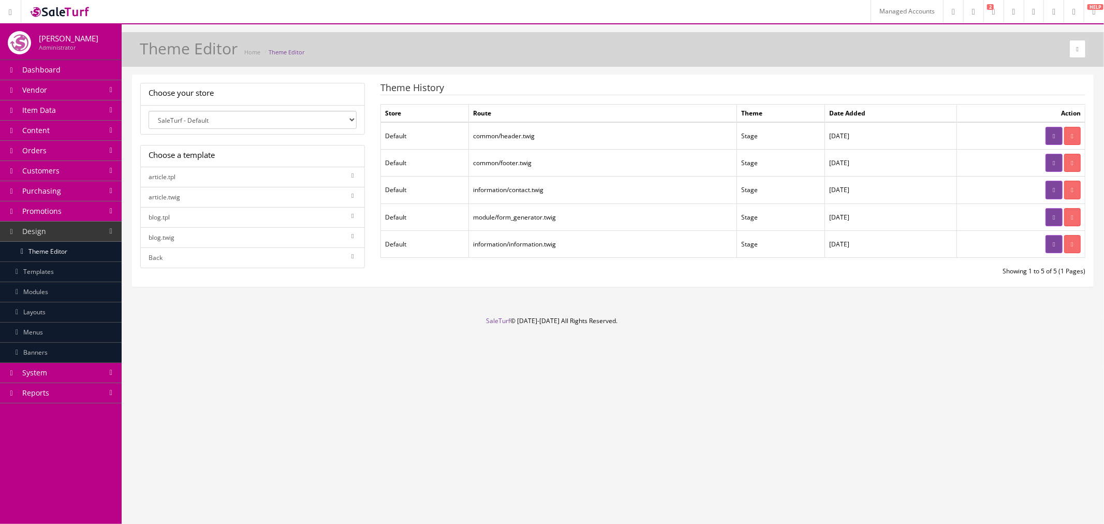
click at [293, 293] on div "Choose your store Kigly salesamplitude Staging SaleTurf - Default Choose a temp…" at bounding box center [613, 185] width 983 height 221
click at [267, 260] on link "Back" at bounding box center [252, 257] width 225 height 21
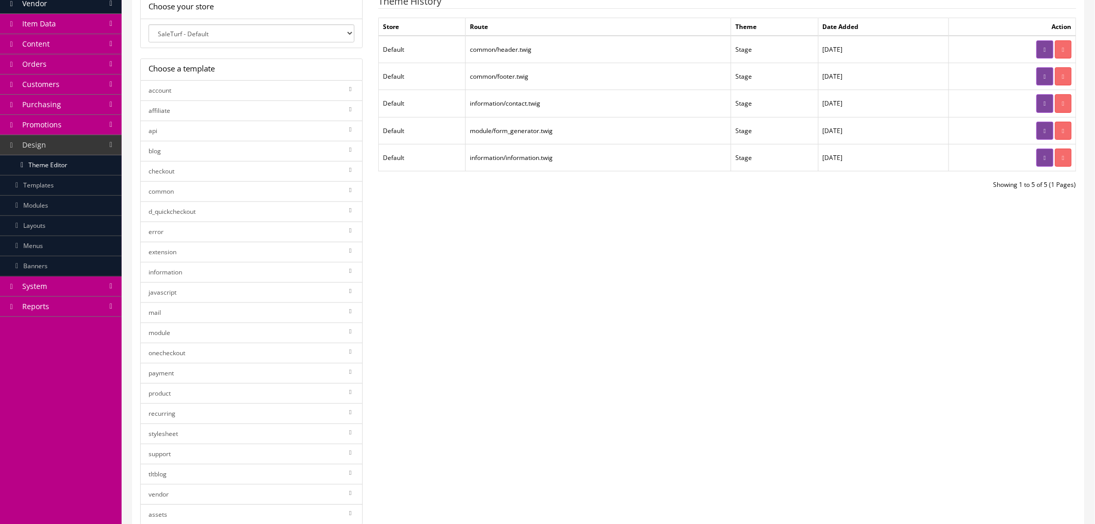
scroll to position [115, 0]
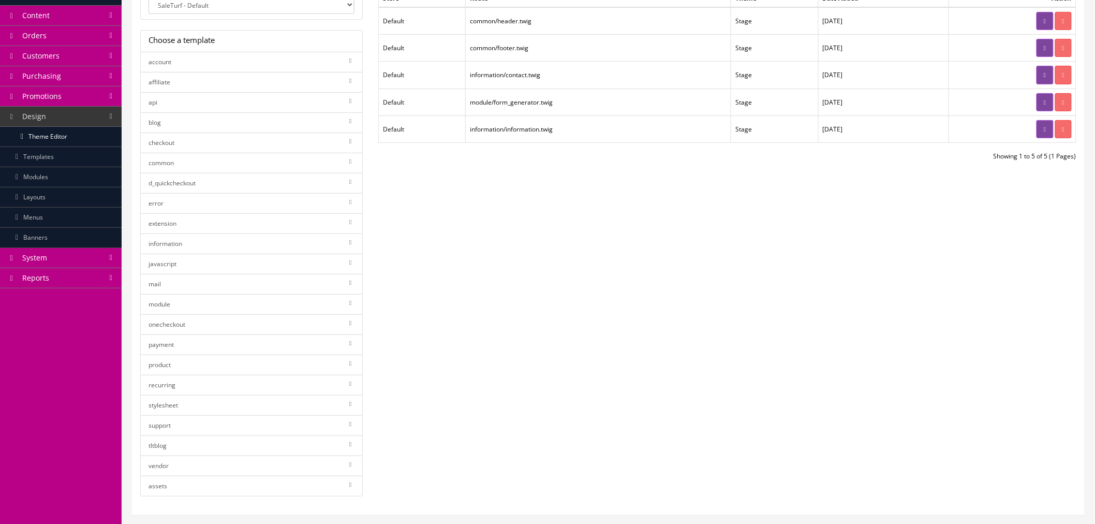
click at [273, 442] on link "tltblog" at bounding box center [251, 445] width 223 height 21
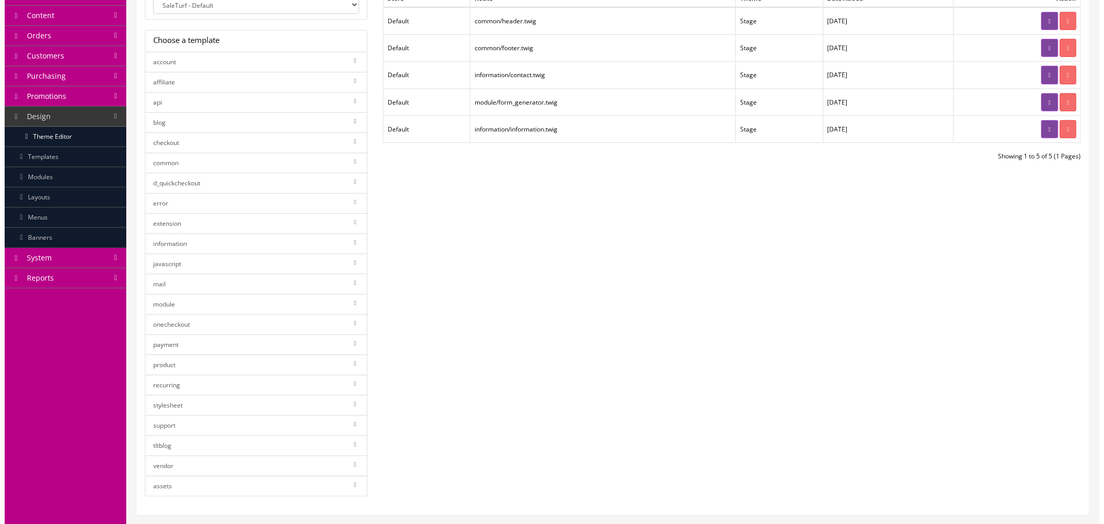
scroll to position [0, 0]
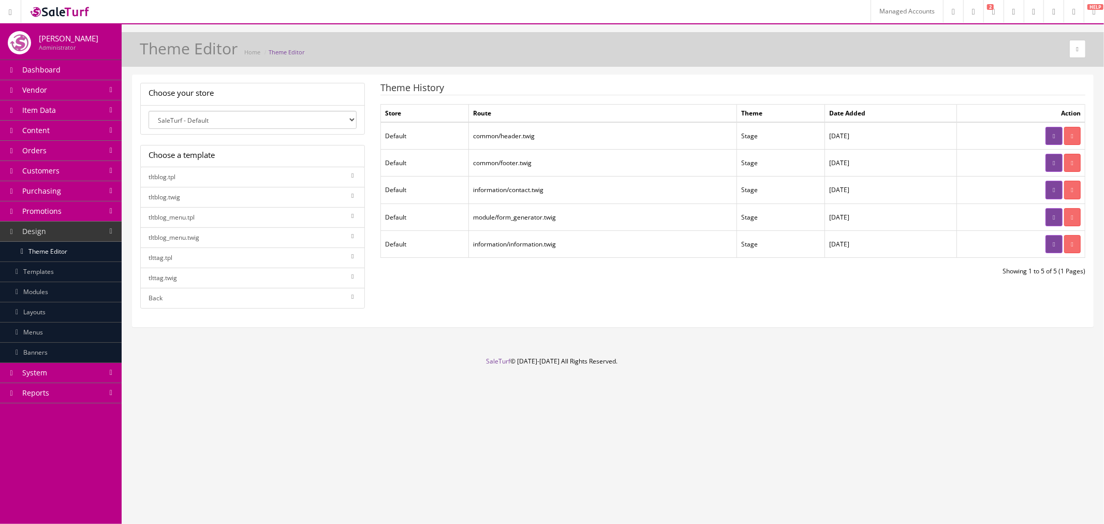
click at [261, 199] on link "tltblog.twig" at bounding box center [252, 197] width 225 height 21
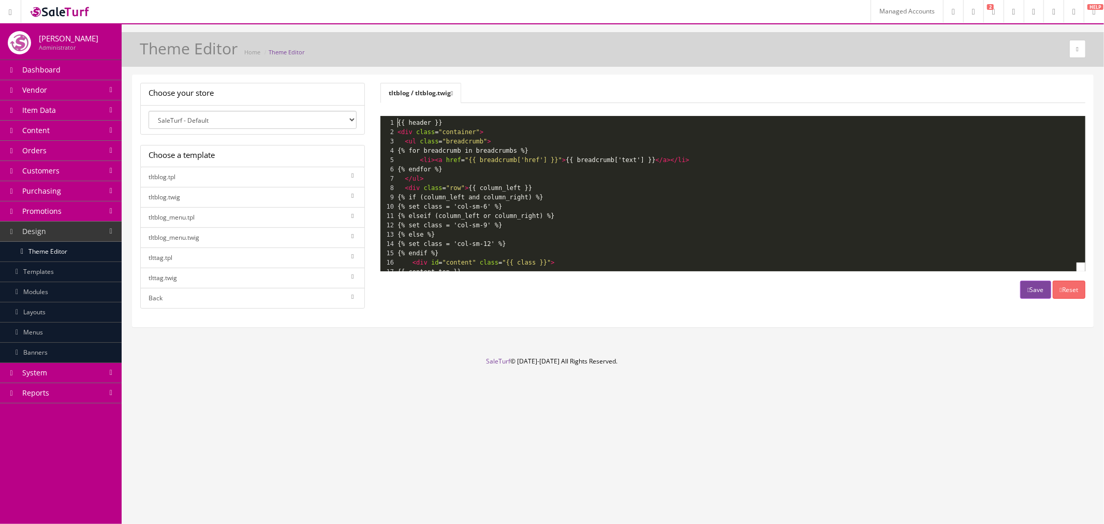
click at [194, 296] on link "Back" at bounding box center [252, 298] width 225 height 21
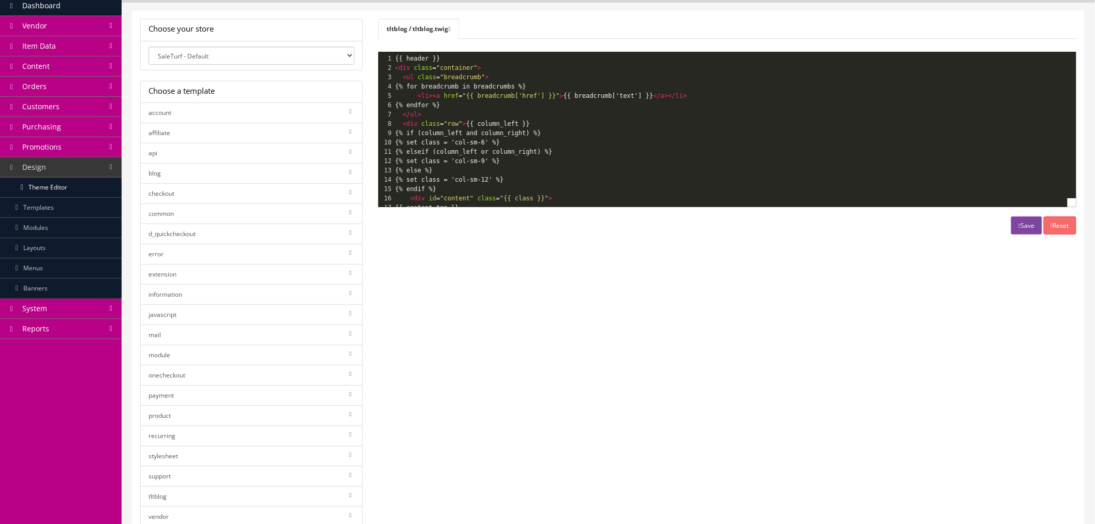
scroll to position [189, 0]
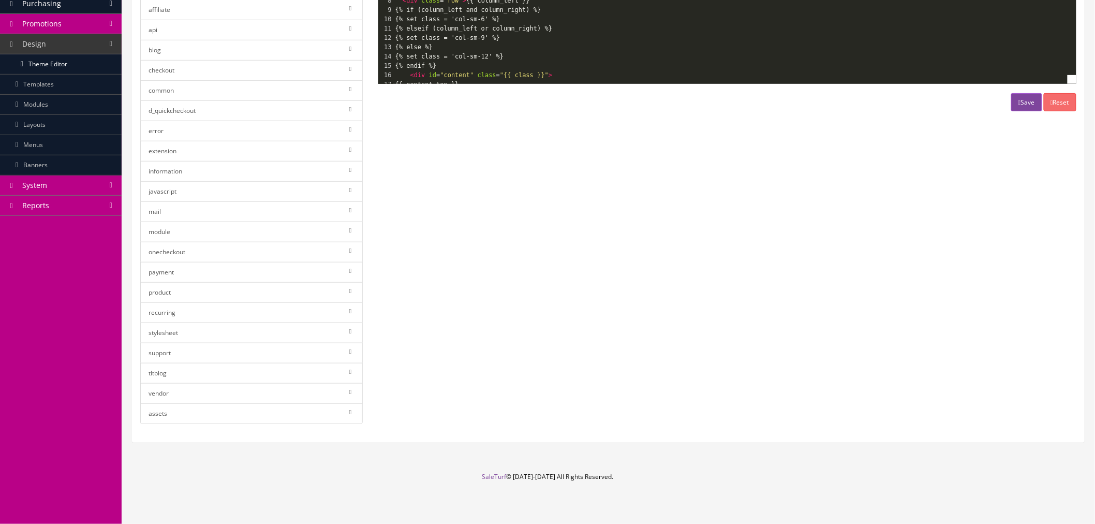
click at [208, 235] on link "module" at bounding box center [251, 232] width 223 height 21
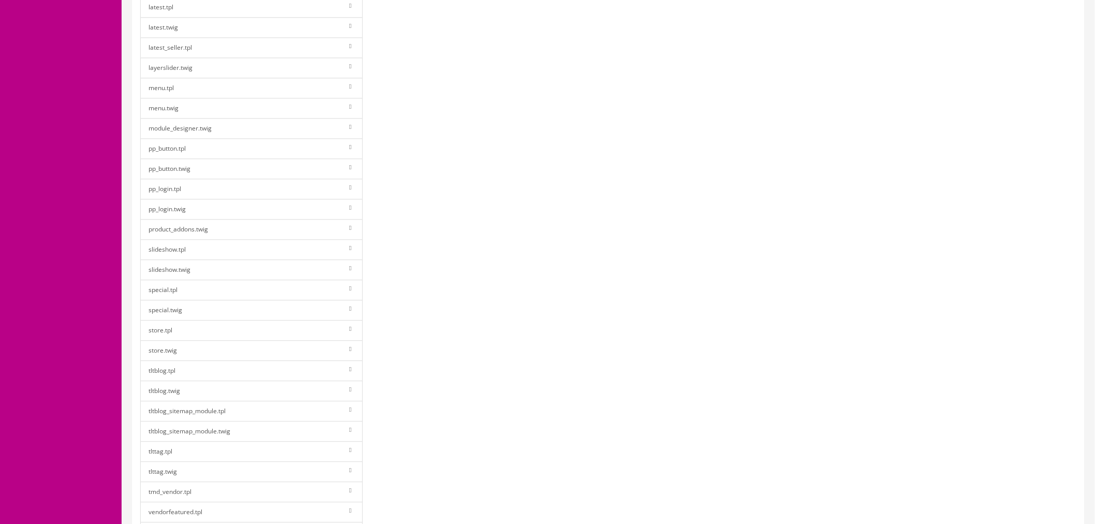
scroll to position [938, 0]
click at [246, 378] on link "tltblog.twig" at bounding box center [251, 370] width 223 height 21
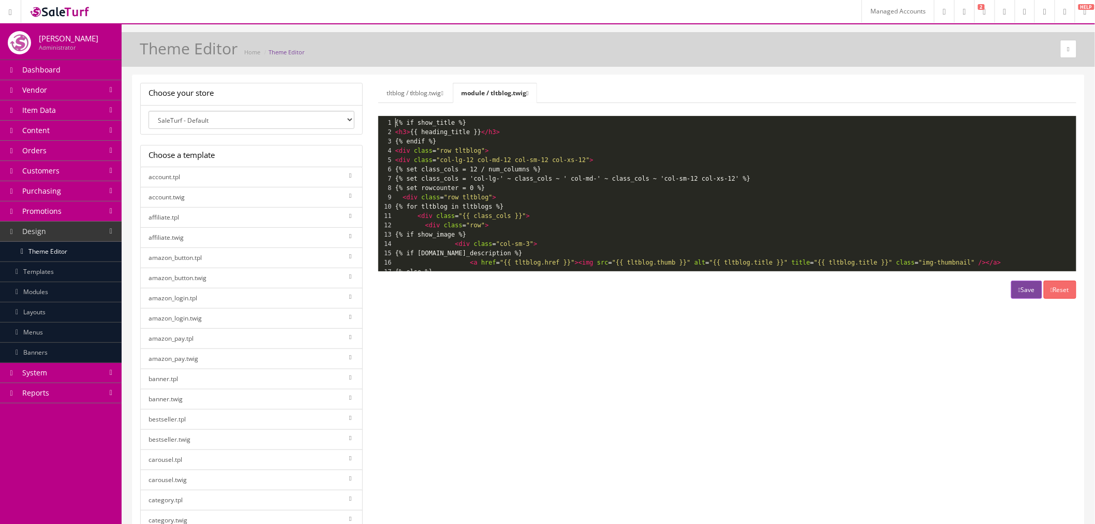
scroll to position [1, 0]
click at [495, 122] on pre "{% if show_title %}" at bounding box center [734, 122] width 683 height 9
type textarea "show_title"
drag, startPoint x: 416, startPoint y: 121, endPoint x: 449, endPoint y: 120, distance: 32.6
click at [449, 120] on span "{% if show_title %}" at bounding box center [431, 122] width 71 height 7
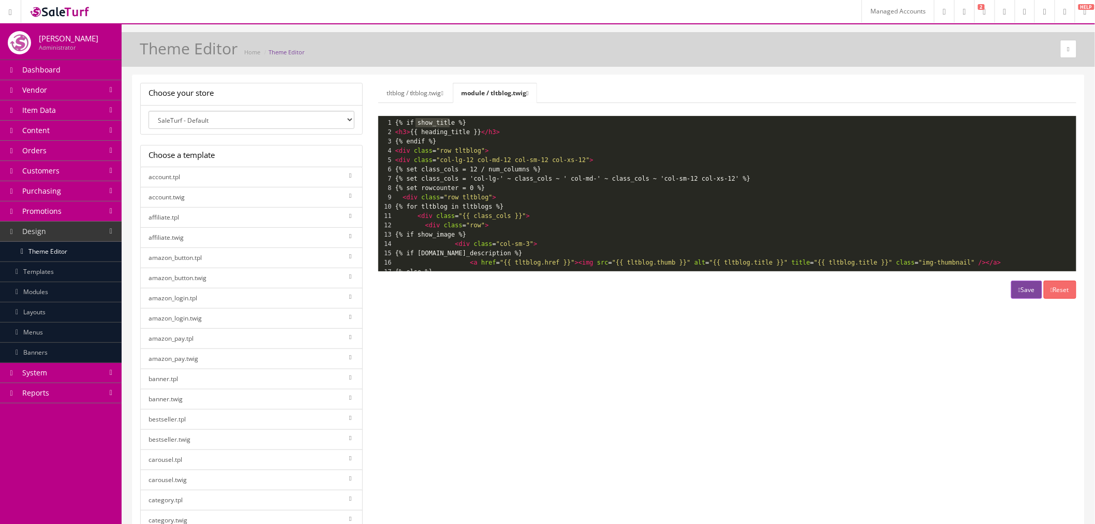
type textarea "> {% endif %}"
click at [487, 137] on pre "{% endif %}" at bounding box center [734, 141] width 683 height 9
click at [489, 138] on pre "{% endif %}" at bounding box center [734, 141] width 683 height 9
click at [395, 123] on pre "{% if show_title %}" at bounding box center [734, 122] width 683 height 9
click at [410, 92] on link "tltblog / tltblog.twig" at bounding box center [415, 93] width 74 height 20
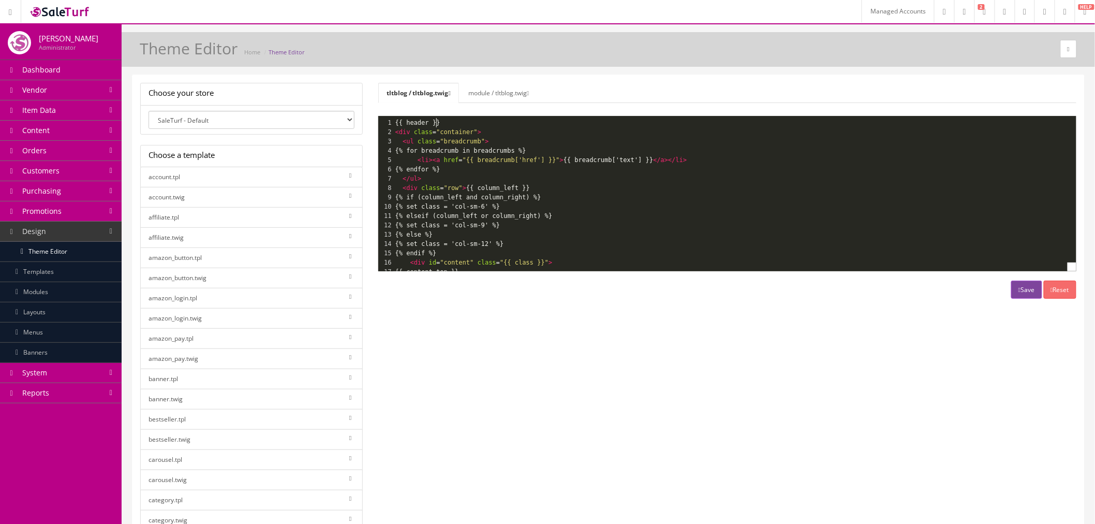
type textarea "{{ header }}"
drag, startPoint x: 442, startPoint y: 119, endPoint x: 394, endPoint y: 122, distance: 47.7
click at [394, 122] on pre "{{ header }}" at bounding box center [790, 122] width 795 height 9
click at [503, 92] on link "module / tltblog.twig" at bounding box center [498, 93] width 77 height 20
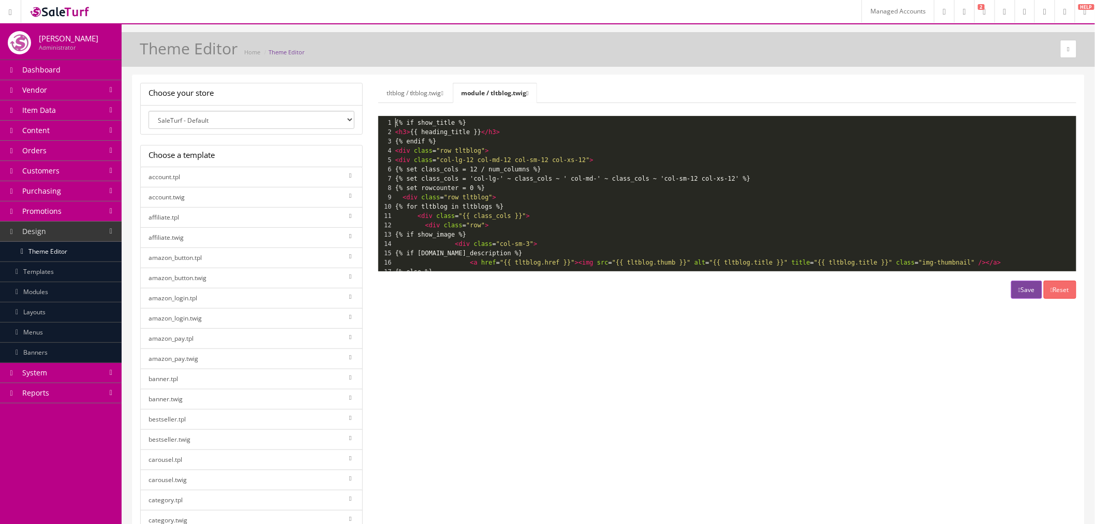
click at [395, 121] on div "x 1 {% if show_title %} 2 <h3> {{ heading_title }} </h3> 3 {% endif %} 4 <div c…" at bounding box center [734, 239] width 683 height 242
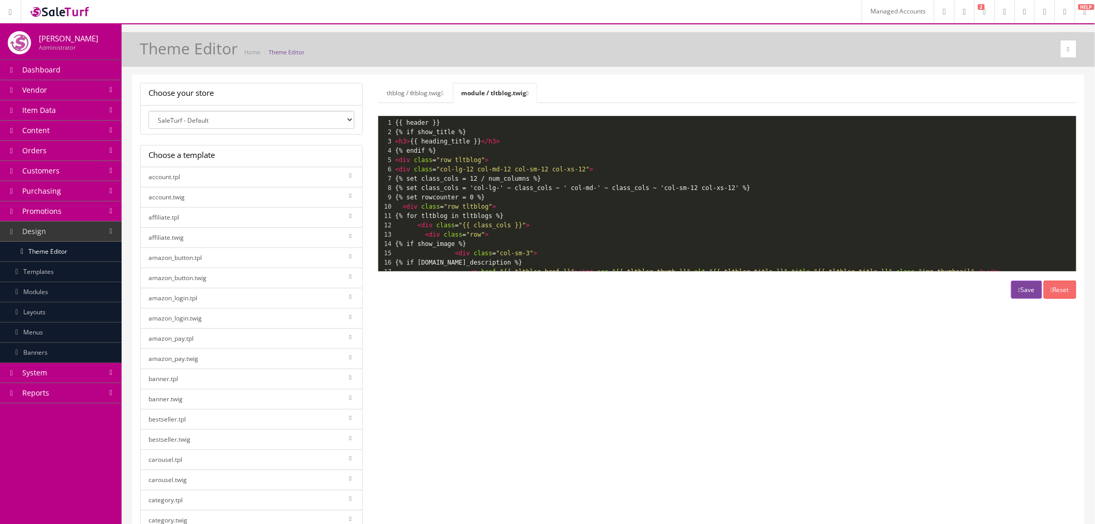
click at [430, 94] on link "tltblog / tltblog.twig" at bounding box center [415, 93] width 74 height 20
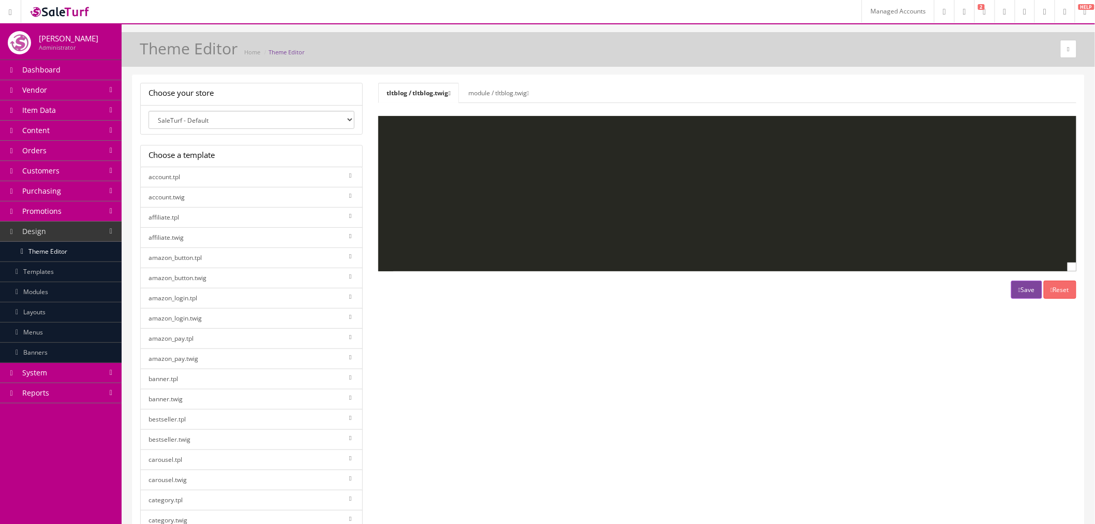
scroll to position [0, 0]
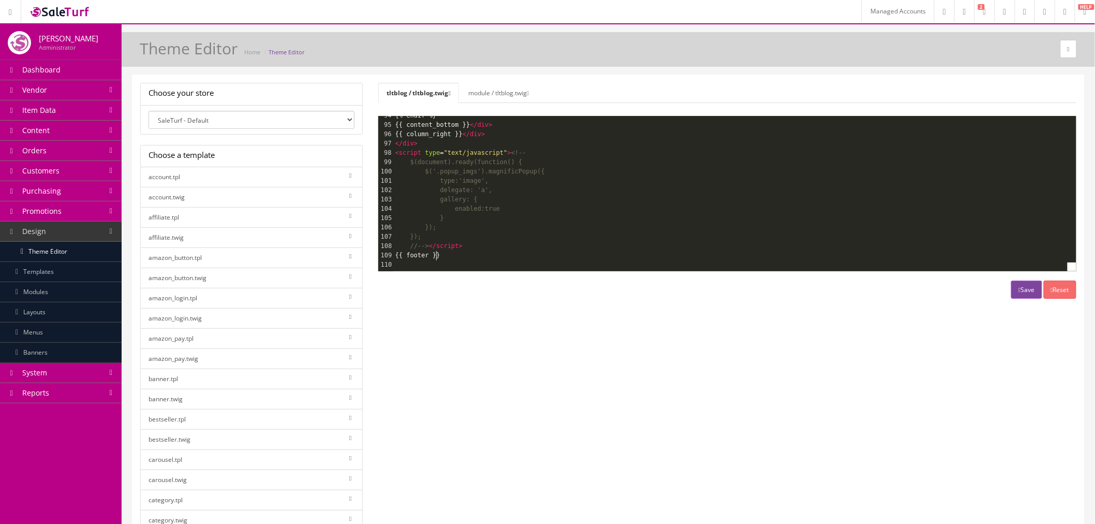
type textarea "{{ footer }}"
drag, startPoint x: 493, startPoint y: 246, endPoint x: 500, endPoint y: 237, distance: 11.2
click at [500, 237] on div "80 <button type = "button" data-toggle = "tooltip" title = "{{ button_compare }…" at bounding box center [790, 124] width 795 height 289
click at [481, 95] on link "module / tltblog.twig" at bounding box center [498, 93] width 77 height 20
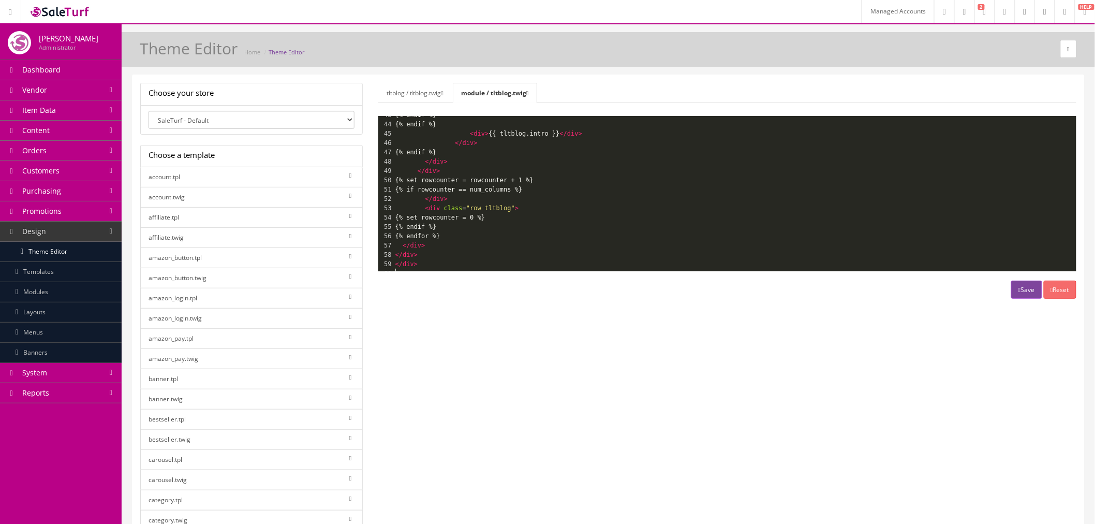
click at [443, 269] on pre "​" at bounding box center [734, 273] width 683 height 9
click at [445, 259] on pre "​" at bounding box center [734, 263] width 683 height 9
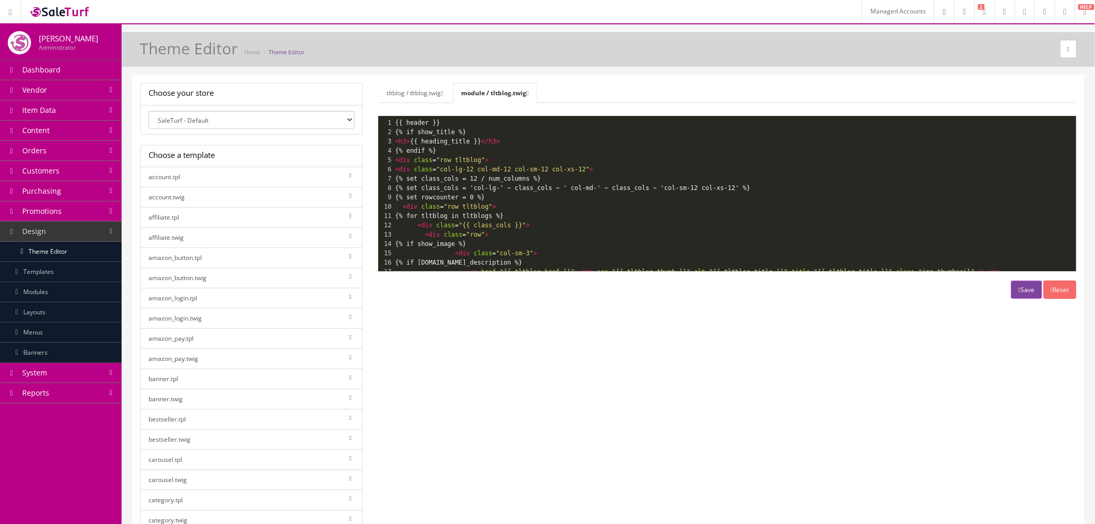
click at [1016, 295] on button "Save" at bounding box center [1027, 290] width 31 height 18
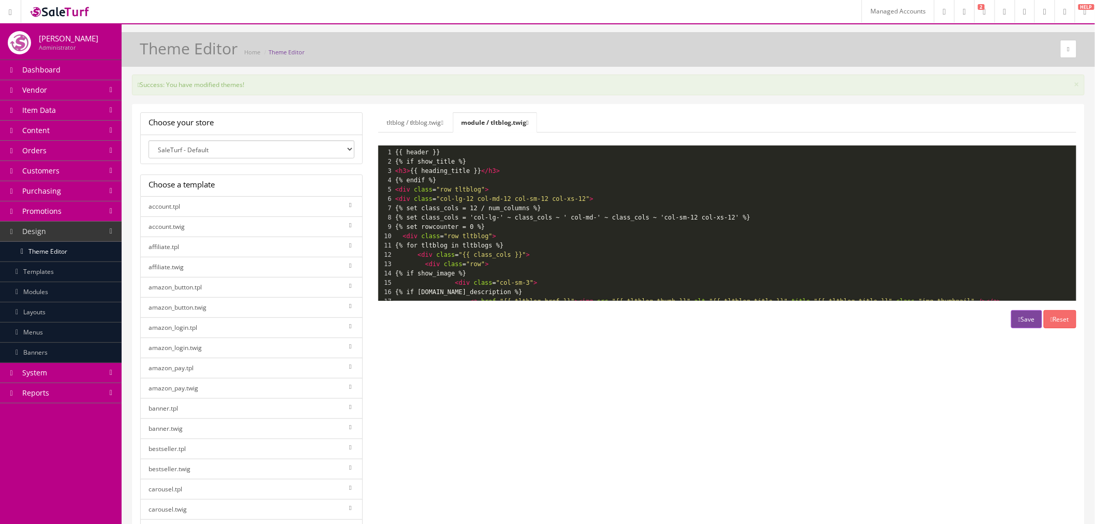
click at [471, 152] on pre "{{ header }}" at bounding box center [734, 152] width 683 height 9
click at [403, 124] on link "tltblog / tltblog.twig" at bounding box center [415, 122] width 74 height 20
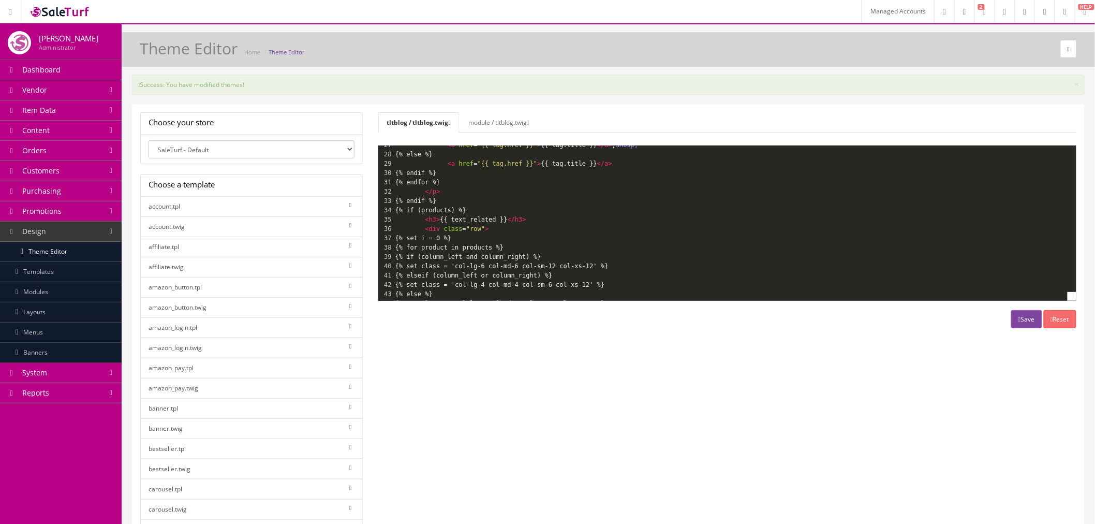
scroll to position [182, 0]
